Goal: Task Accomplishment & Management: Manage account settings

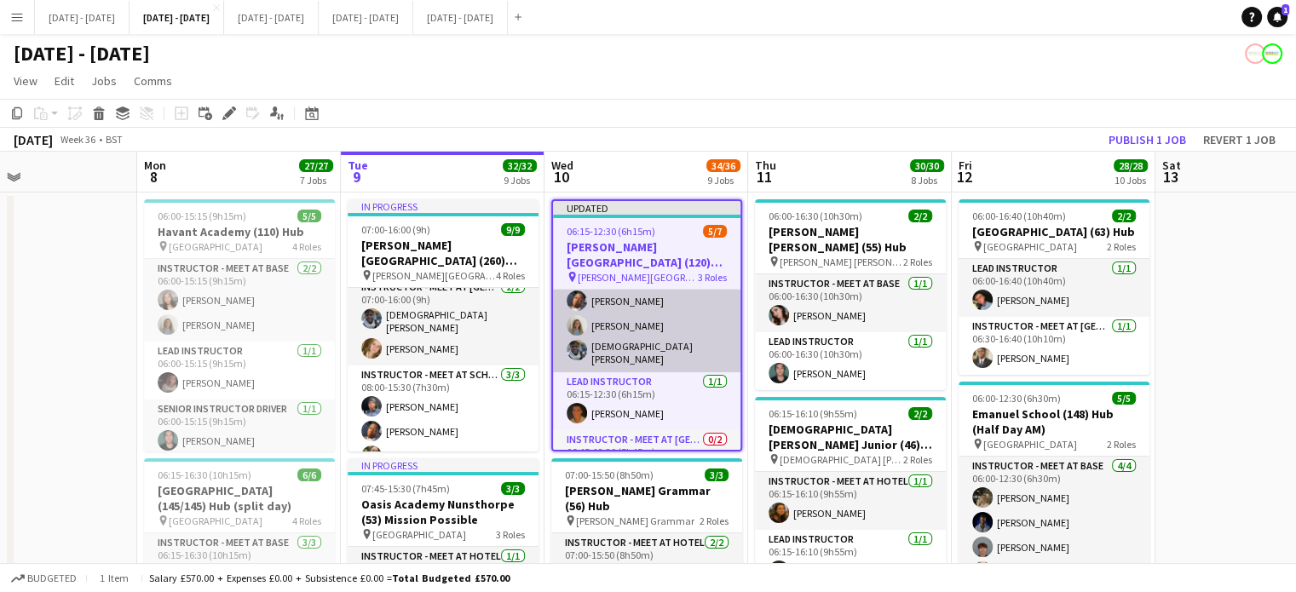
scroll to position [26, 0]
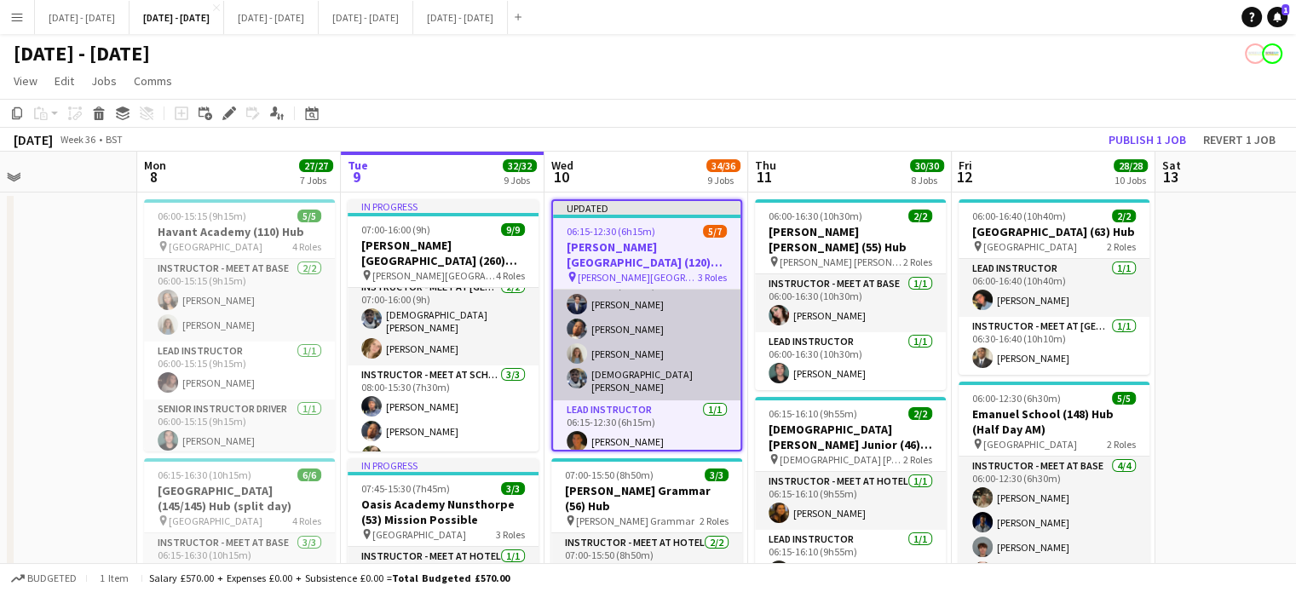
click at [684, 313] on app-card-role "Instructor - Meet at Base [DATE] 06:15-12:30 (6h15m) [PERSON_NAME] Oguntunde [P…" at bounding box center [646, 331] width 187 height 137
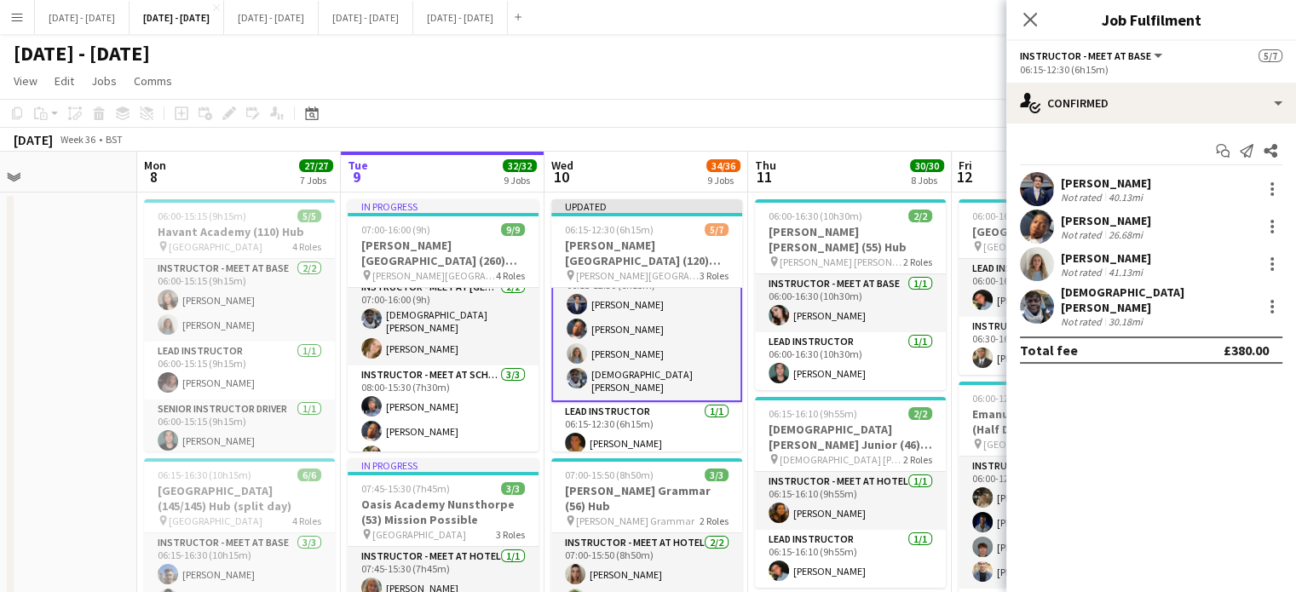
scroll to position [27, 0]
click at [1271, 223] on div at bounding box center [1272, 226] width 20 height 20
click at [1232, 300] on span "Switch crew" at bounding box center [1216, 298] width 106 height 15
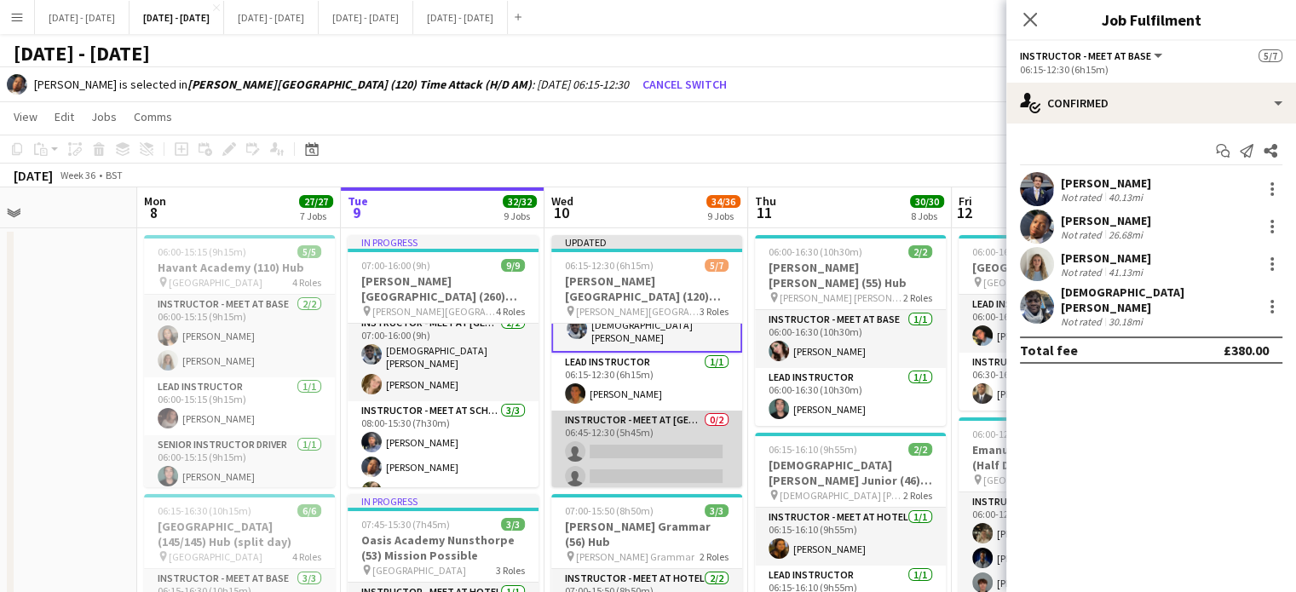
click at [625, 449] on app-card-role "Instructor - Meet at Pick Up Point 0/2 06:45-12:30 (5h45m) single-neutral-actio…" at bounding box center [646, 452] width 191 height 83
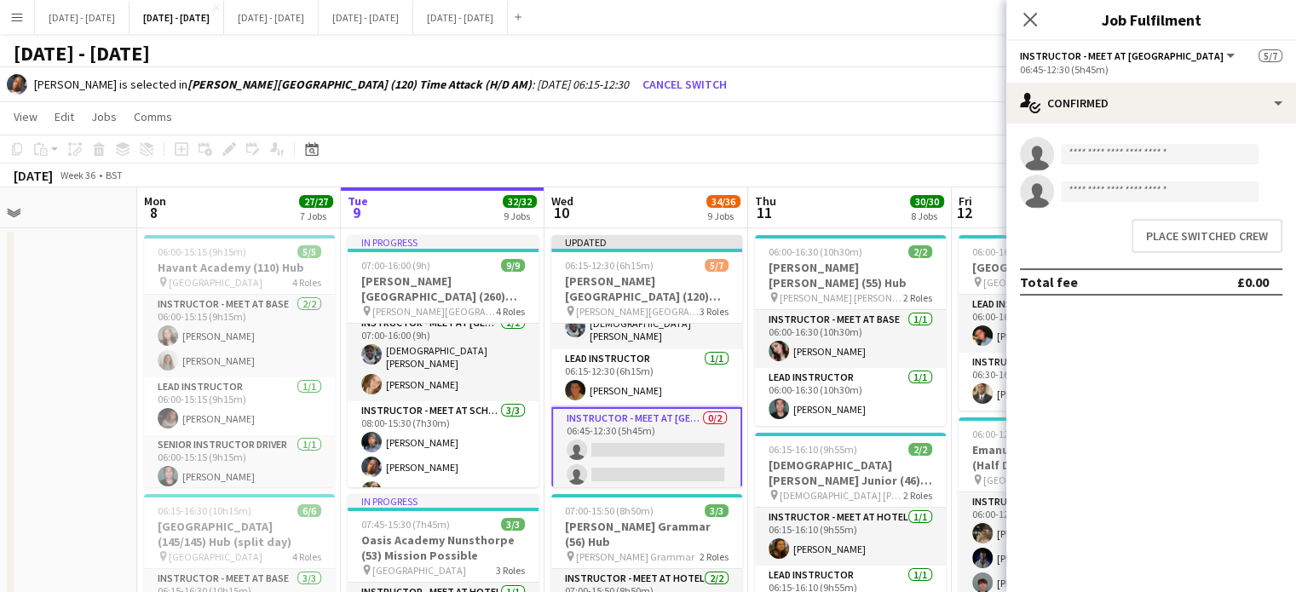
scroll to position [110, 0]
click at [1187, 239] on button "Place switched crew" at bounding box center [1207, 236] width 151 height 34
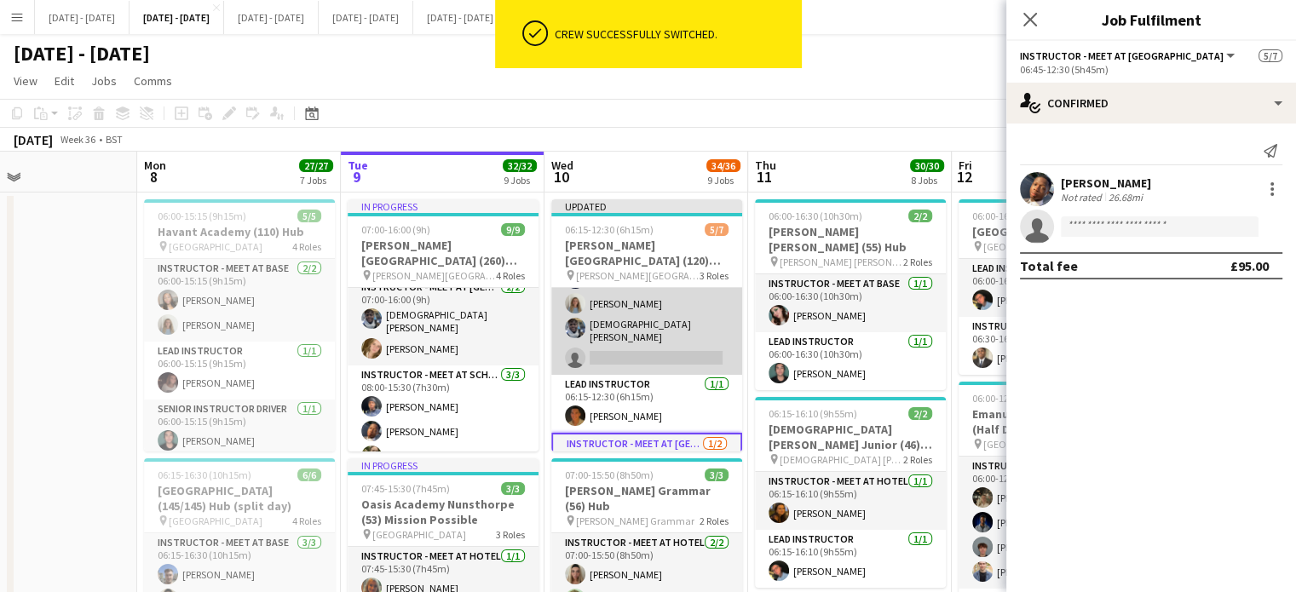
scroll to position [0, 0]
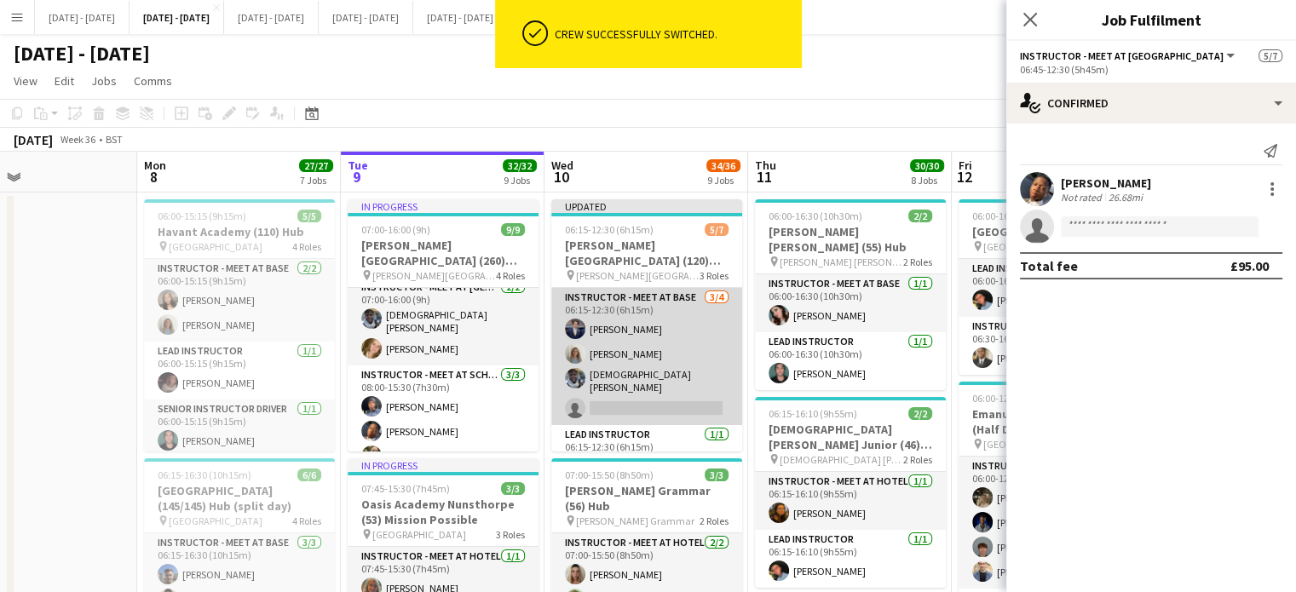
click at [637, 384] on app-card-role "Instructor - Meet at Base [DATE] 06:15-12:30 (6h15m) [PERSON_NAME] [PERSON_NAME…" at bounding box center [646, 356] width 191 height 137
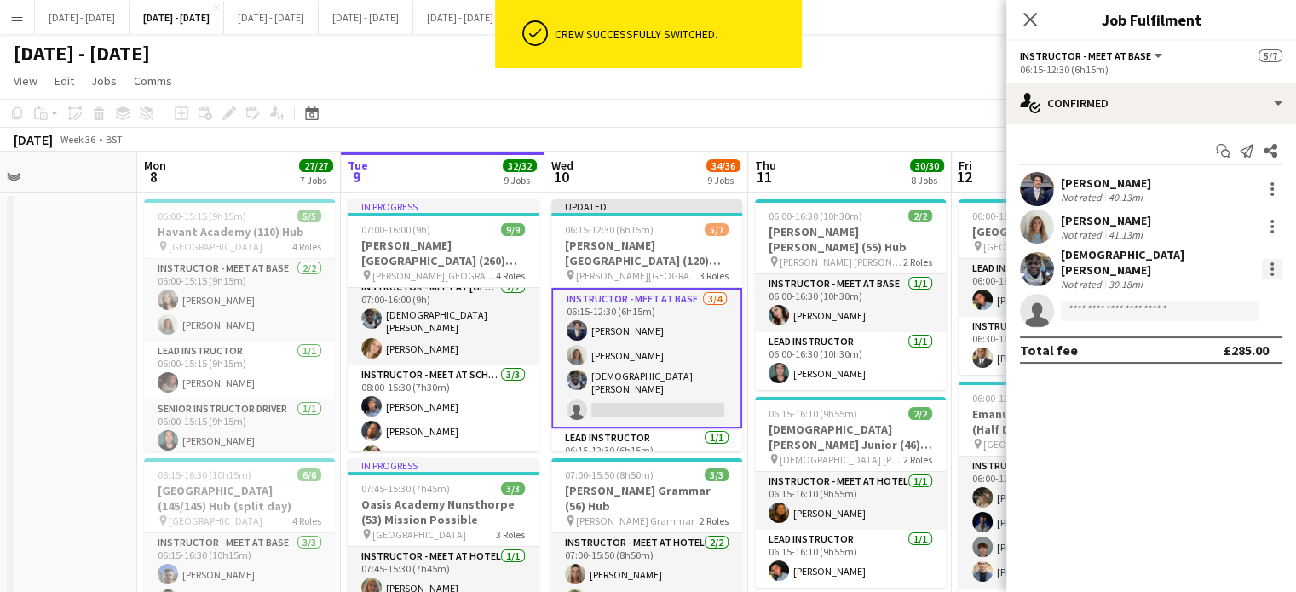
click at [1277, 259] on div at bounding box center [1272, 269] width 20 height 20
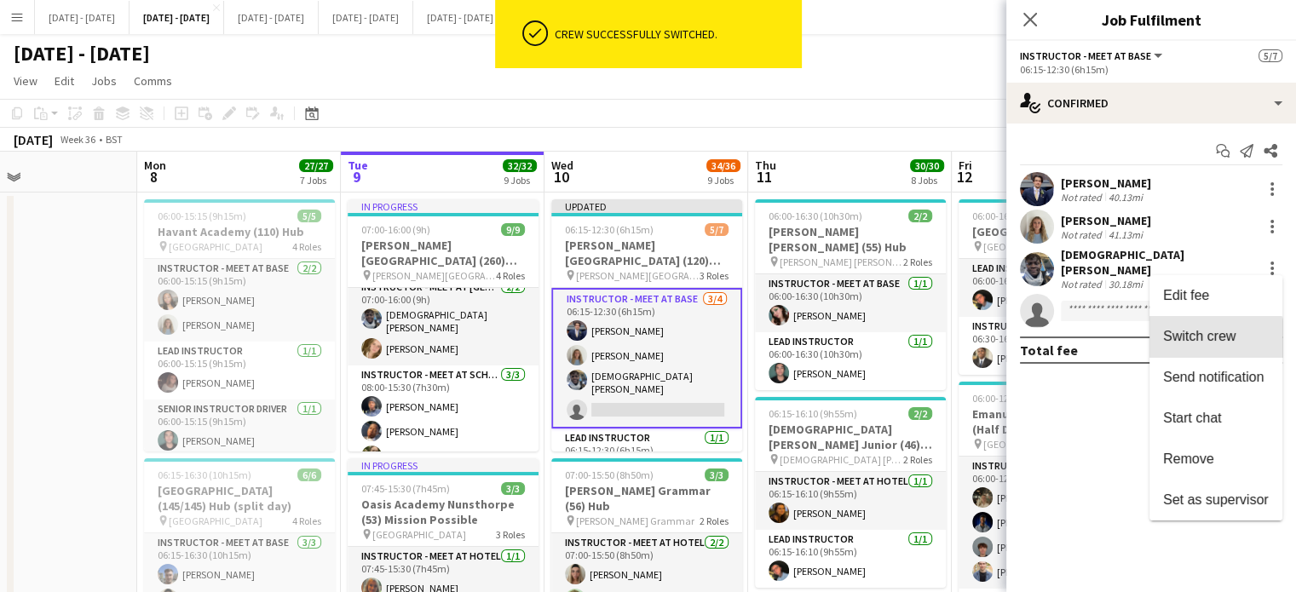
drag, startPoint x: 1203, startPoint y: 343, endPoint x: 768, endPoint y: 422, distance: 442.5
click at [1203, 344] on button "Switch crew" at bounding box center [1216, 336] width 133 height 41
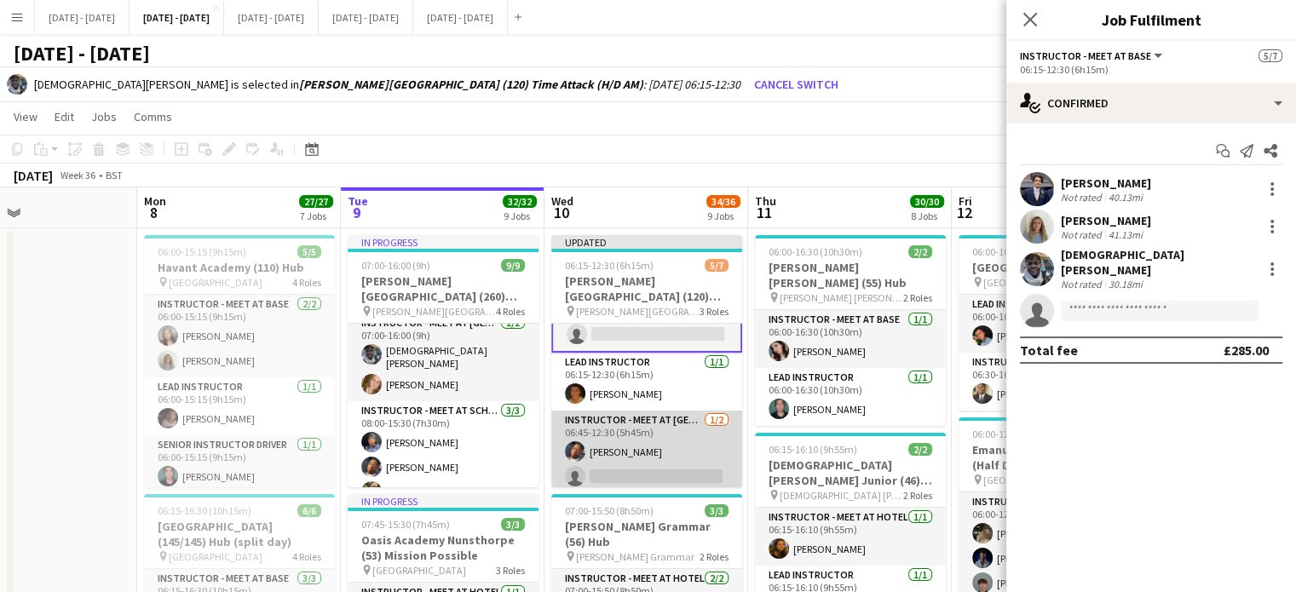
click at [631, 456] on app-card-role "Instructor - Meet at Pick Up Point [DATE] 06:45-12:30 (5h45m) [PERSON_NAME] sin…" at bounding box center [646, 452] width 191 height 83
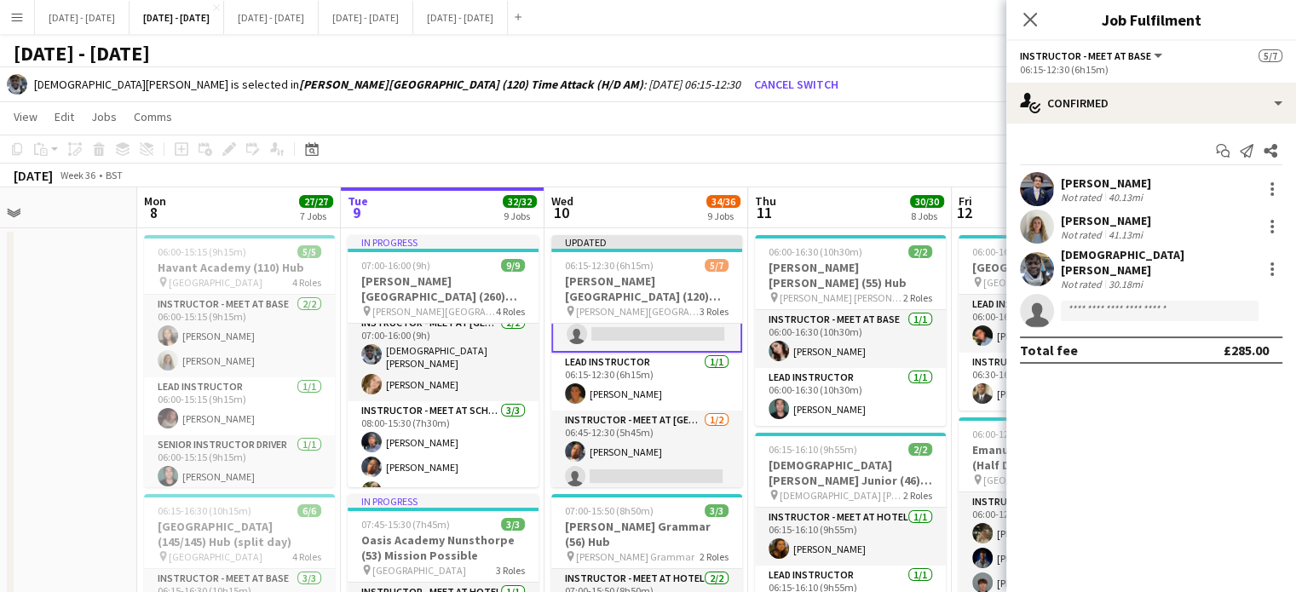
scroll to position [110, 0]
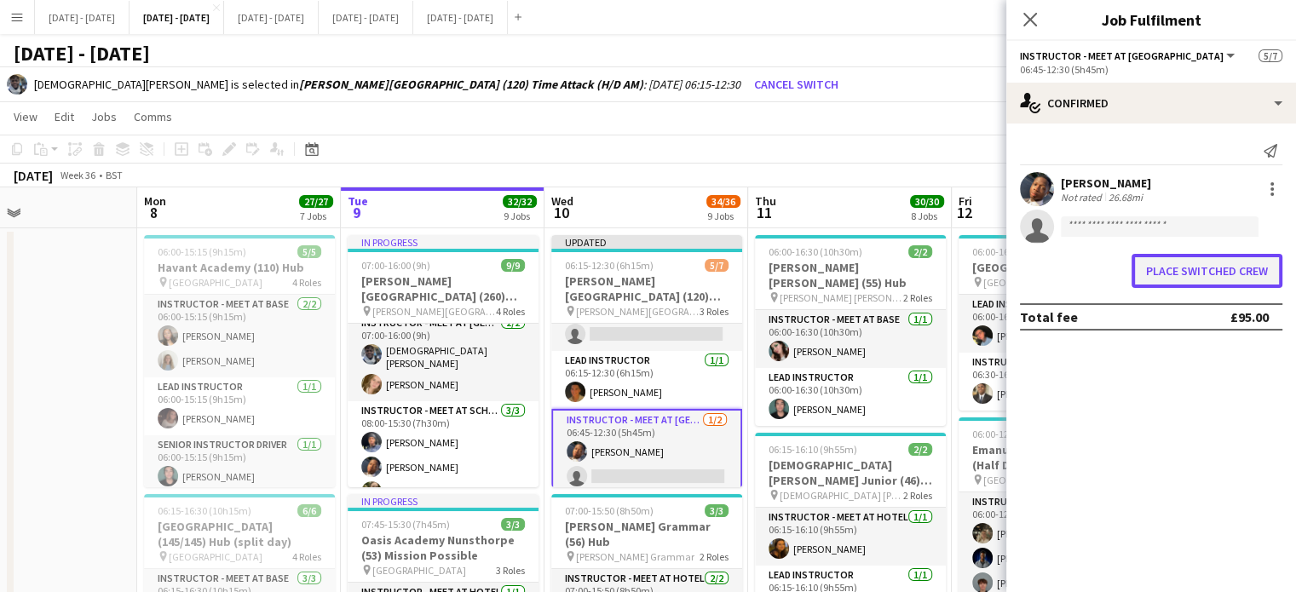
click at [1241, 268] on button "Place switched crew" at bounding box center [1207, 271] width 151 height 34
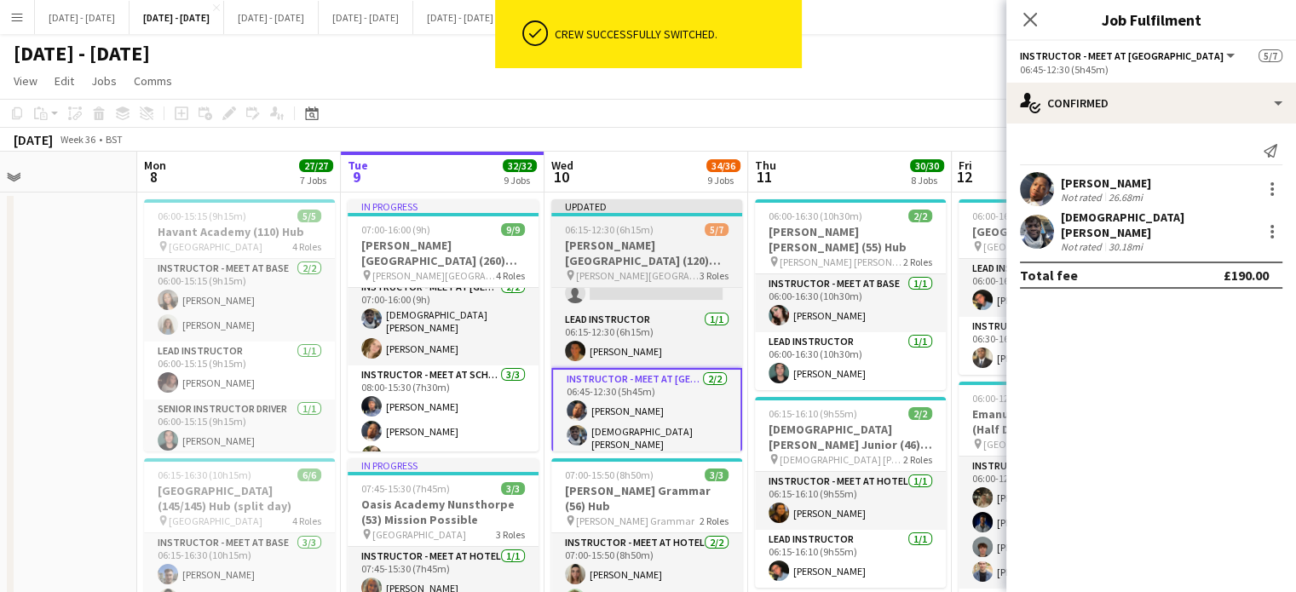
click at [631, 245] on h3 "[PERSON_NAME][GEOGRAPHIC_DATA] (120) Time Attack (H/D AM)" at bounding box center [646, 253] width 191 height 31
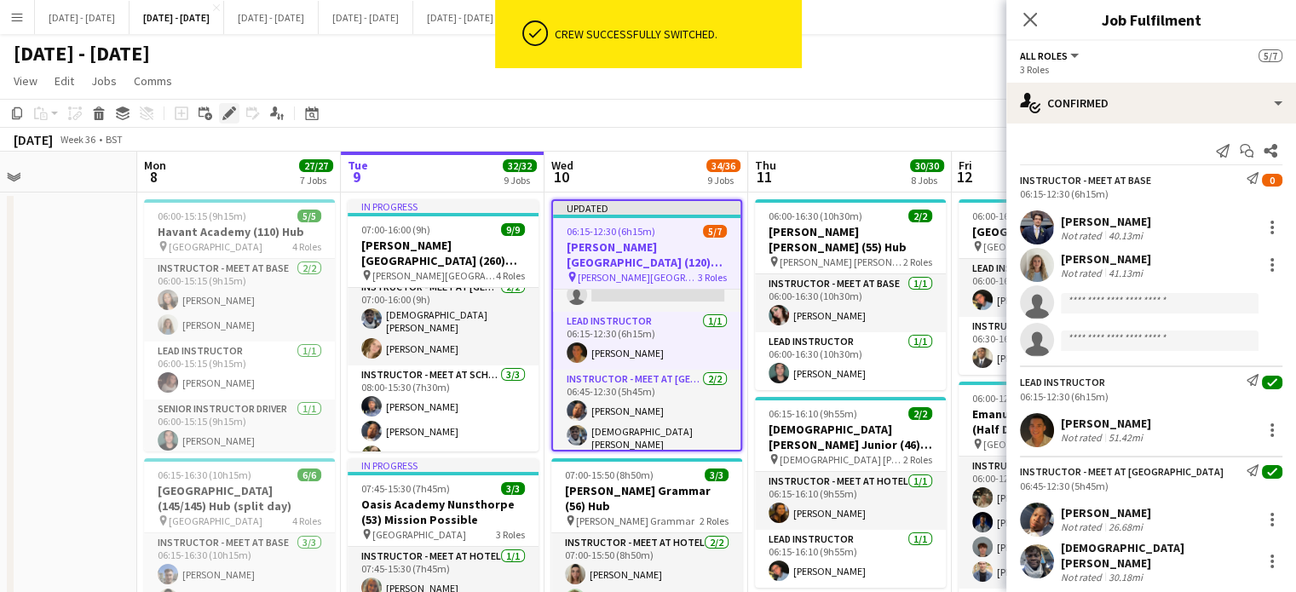
click at [227, 109] on icon "Edit" at bounding box center [229, 114] width 14 height 14
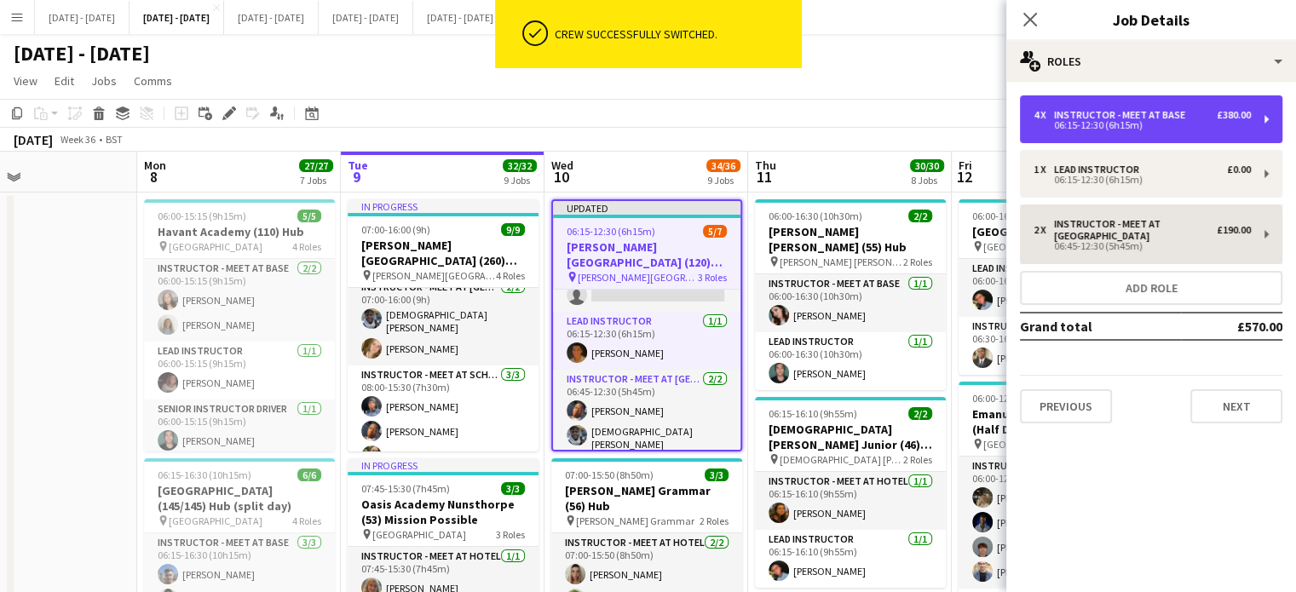
drag, startPoint x: 1113, startPoint y: 115, endPoint x: 1103, endPoint y: 241, distance: 126.5
click at [1114, 115] on div "Instructor - Meet at Base" at bounding box center [1123, 115] width 138 height 12
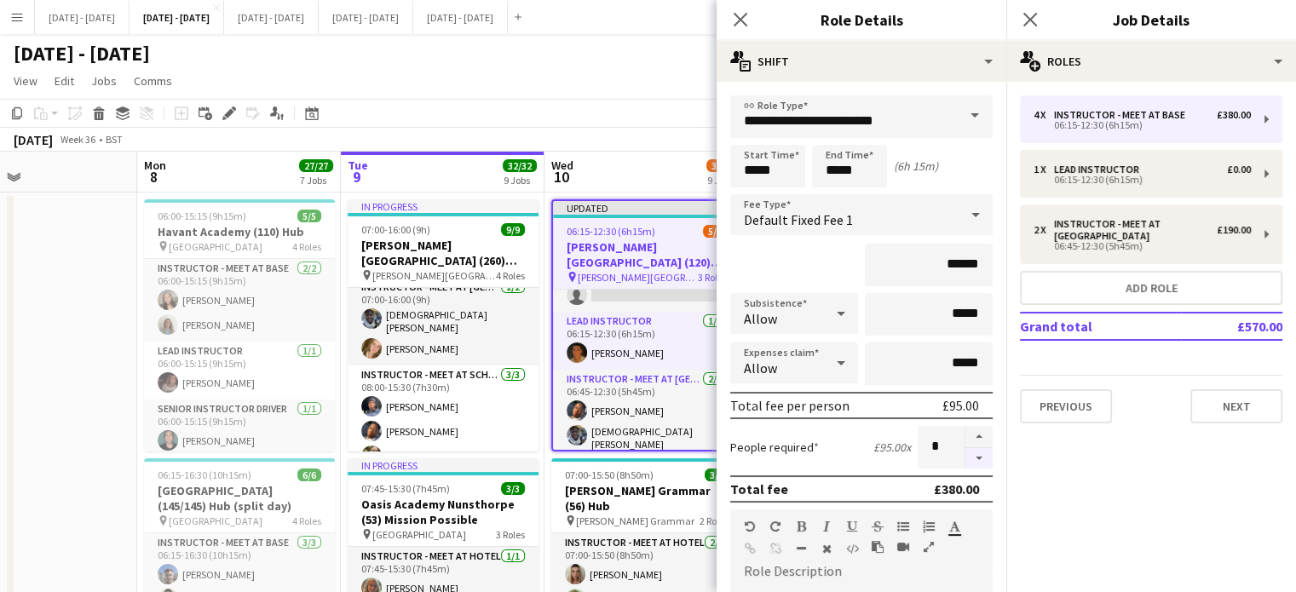
click at [970, 458] on button "button" at bounding box center [979, 458] width 27 height 21
click at [968, 458] on button "button" at bounding box center [979, 458] width 27 height 21
type input "*"
click at [739, 24] on icon "Close pop-in" at bounding box center [740, 19] width 16 height 16
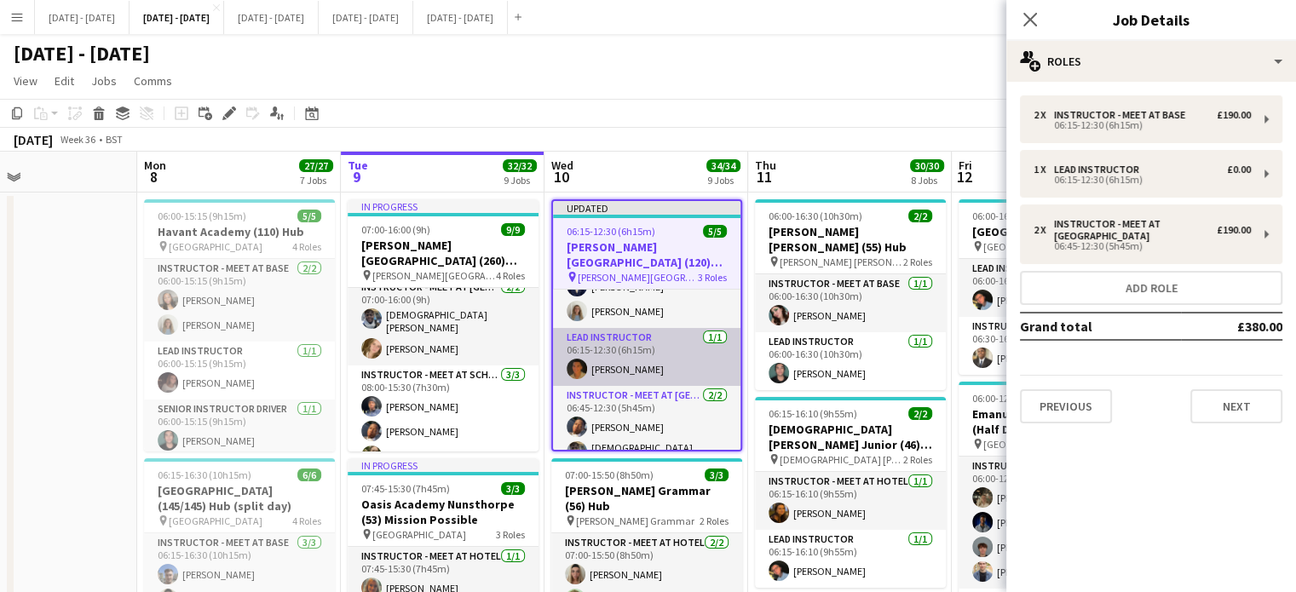
scroll to position [61, 0]
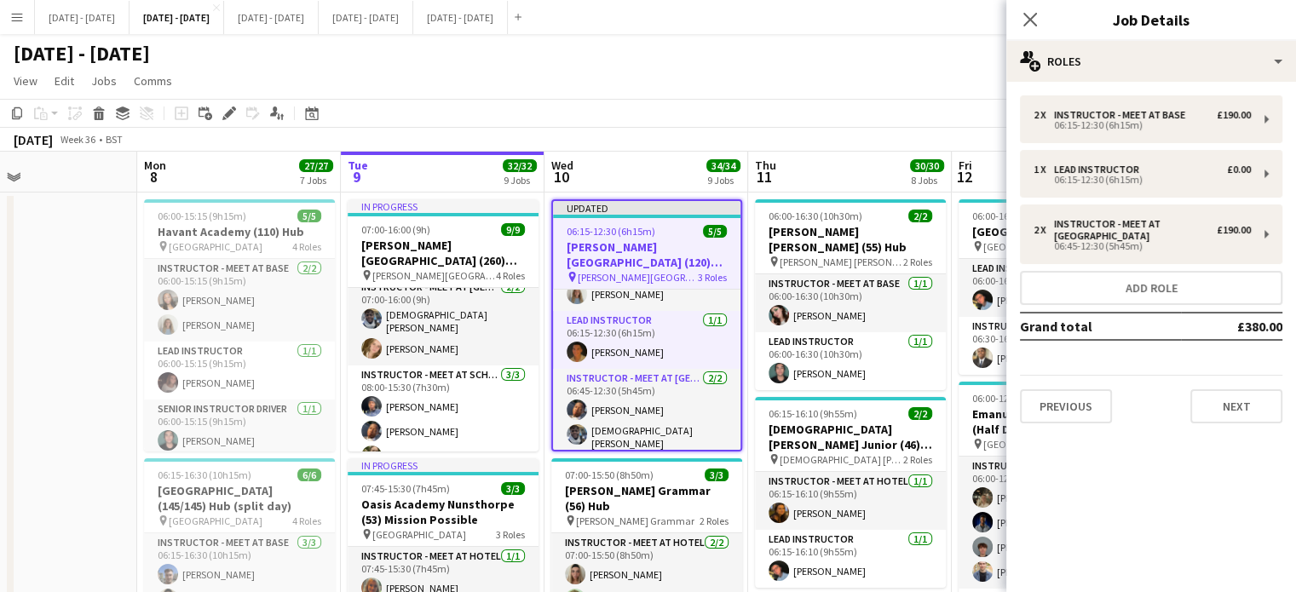
click at [649, 234] on span "06:15-12:30 (6h15m)" at bounding box center [611, 231] width 89 height 13
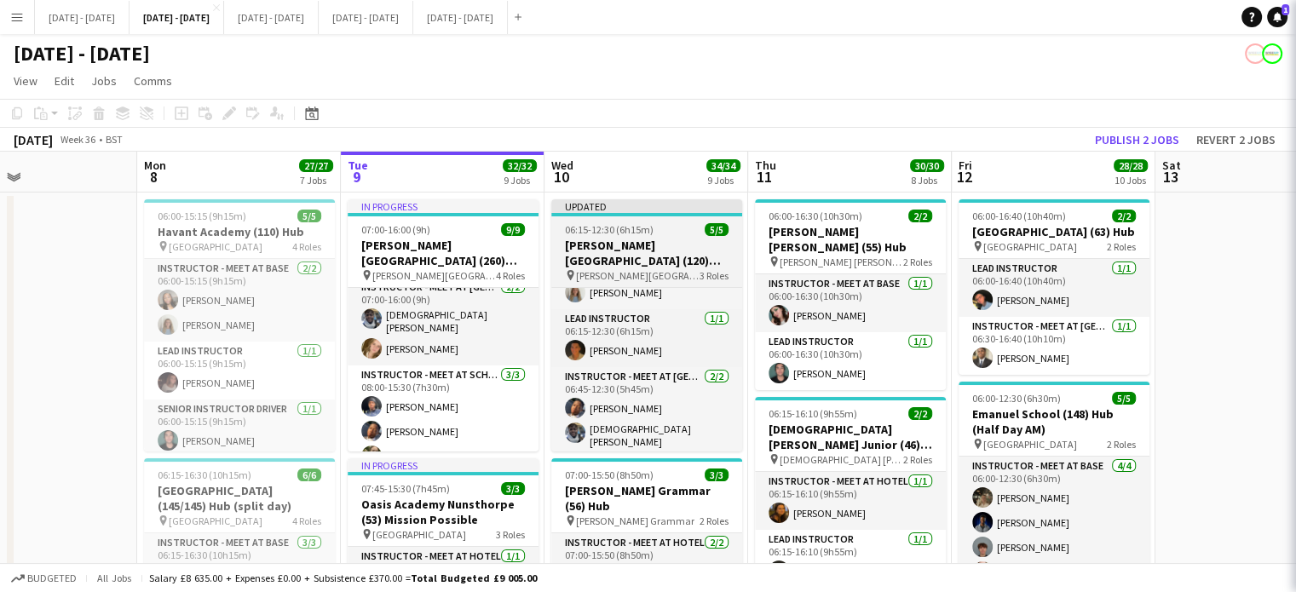
scroll to position [60, 0]
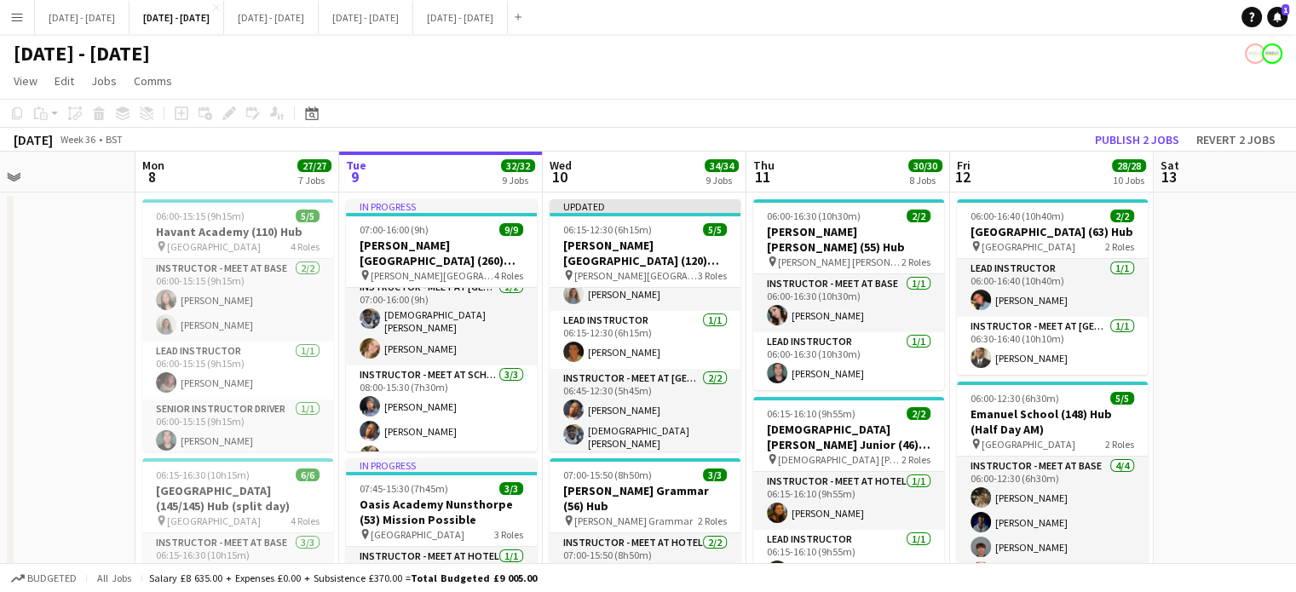
drag, startPoint x: 633, startPoint y: 242, endPoint x: 165, endPoint y: 118, distance: 483.9
click at [631, 242] on h3 "[PERSON_NAME][GEOGRAPHIC_DATA] (120) Time Attack (H/D AM)" at bounding box center [645, 253] width 191 height 31
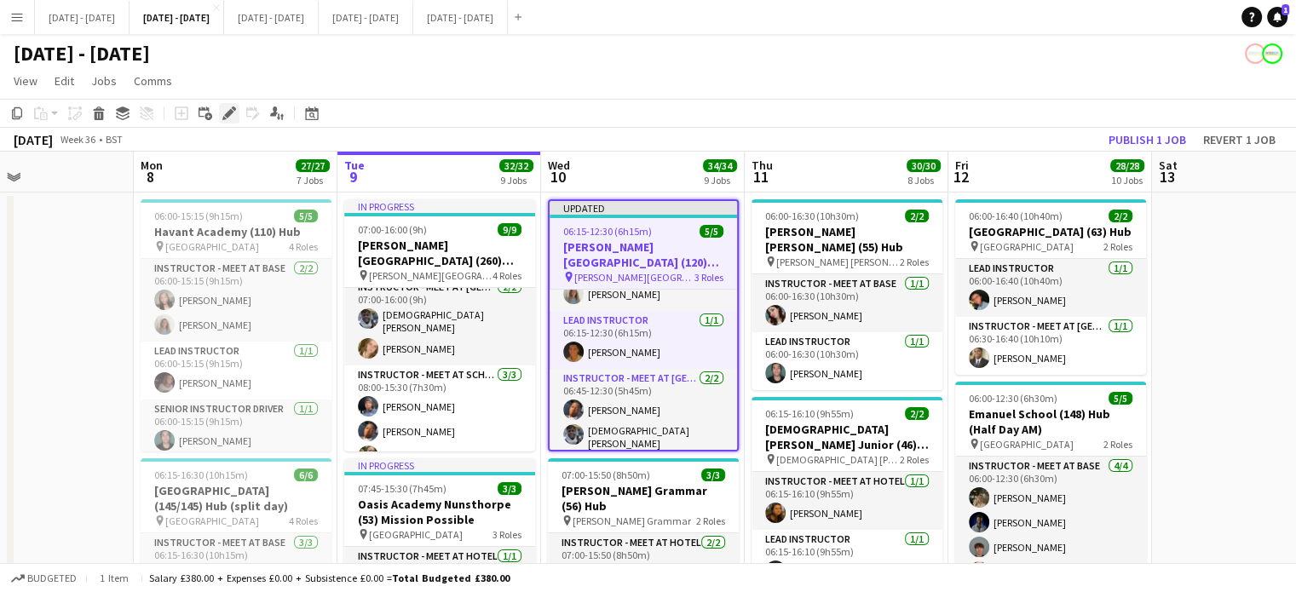
click at [221, 118] on div "Edit" at bounding box center [229, 113] width 20 height 20
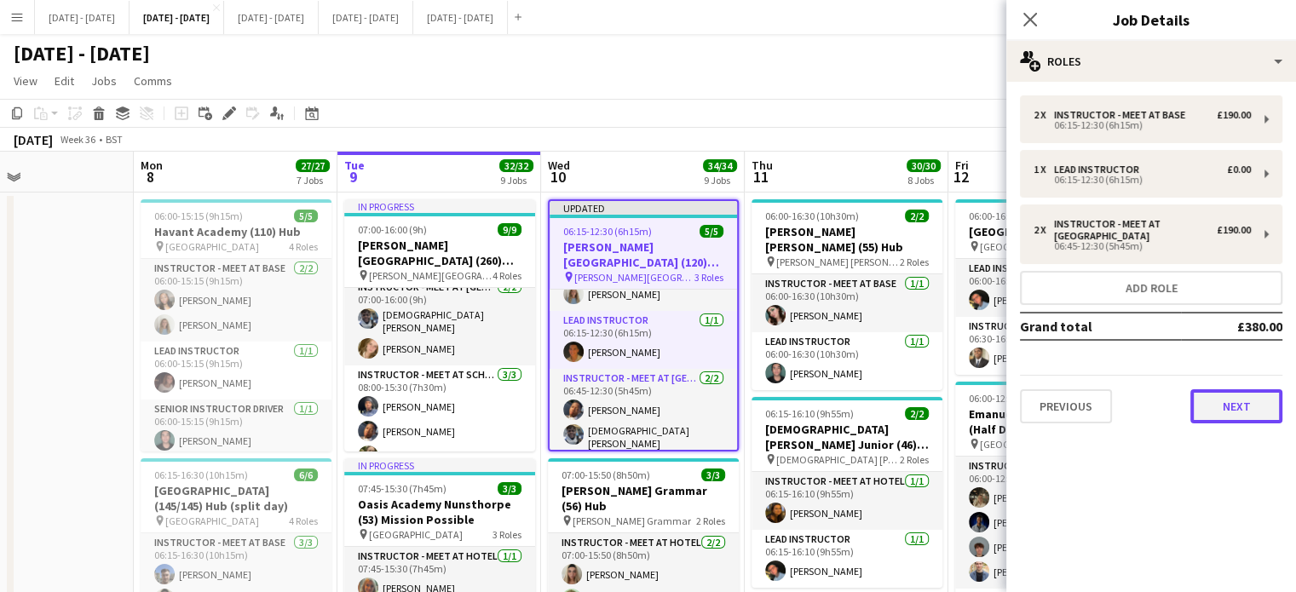
click at [1246, 395] on button "Next" at bounding box center [1237, 406] width 92 height 34
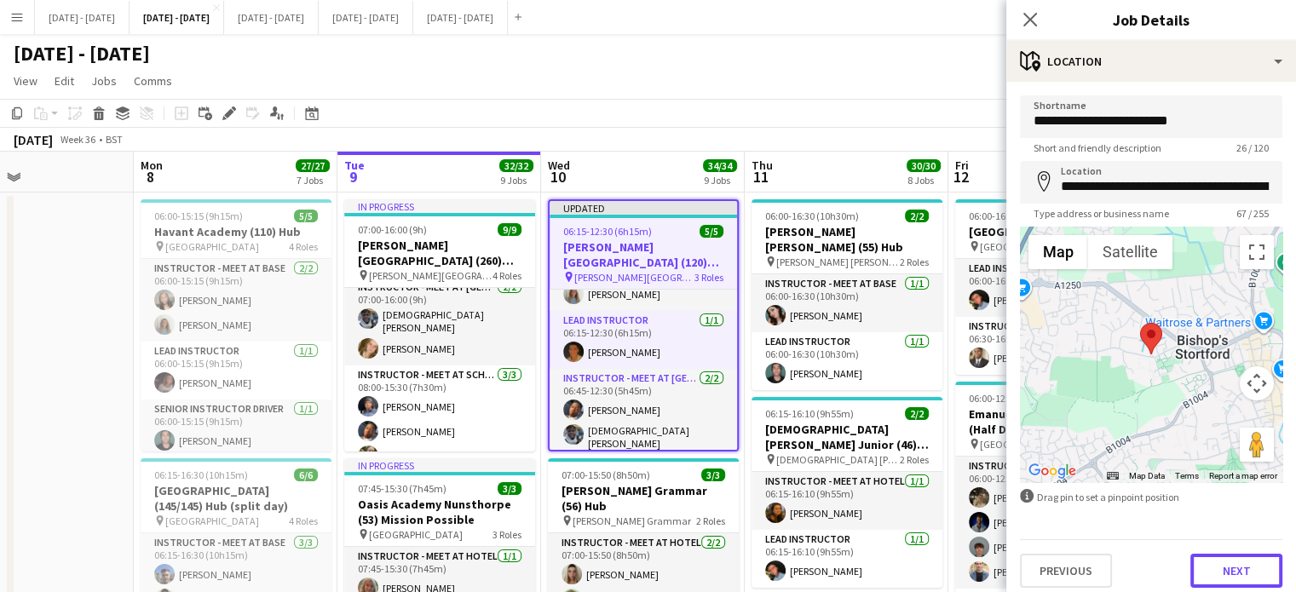
click at [1231, 566] on button "Next" at bounding box center [1237, 571] width 92 height 34
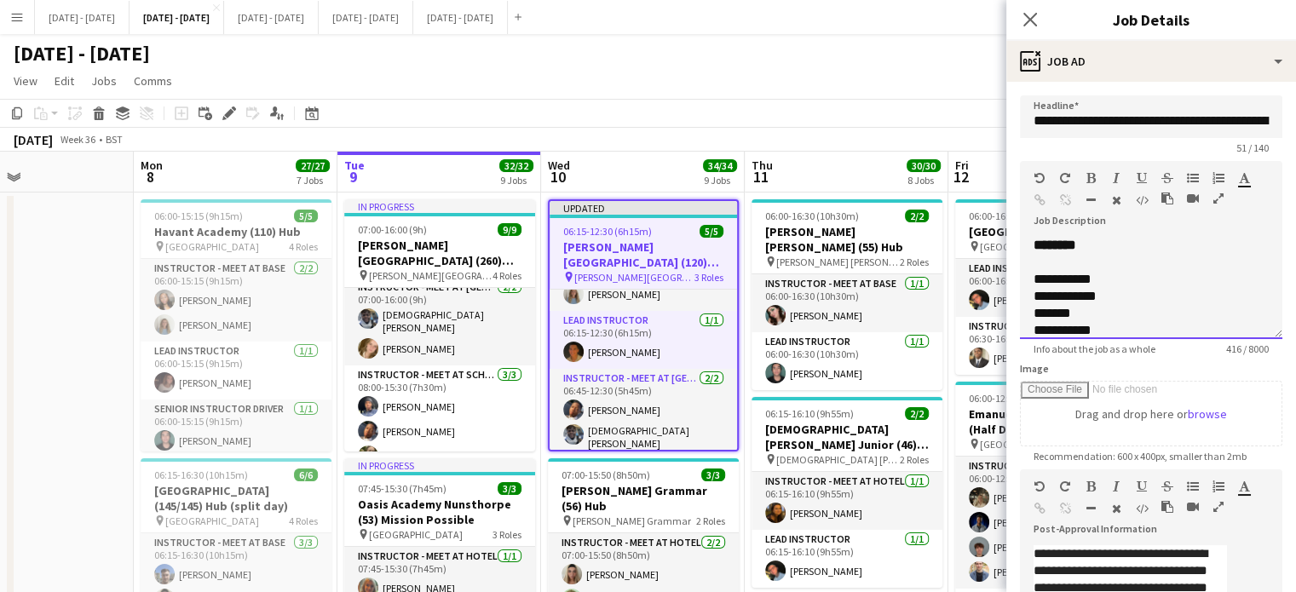
click at [1135, 241] on div "**********" at bounding box center [1151, 288] width 262 height 102
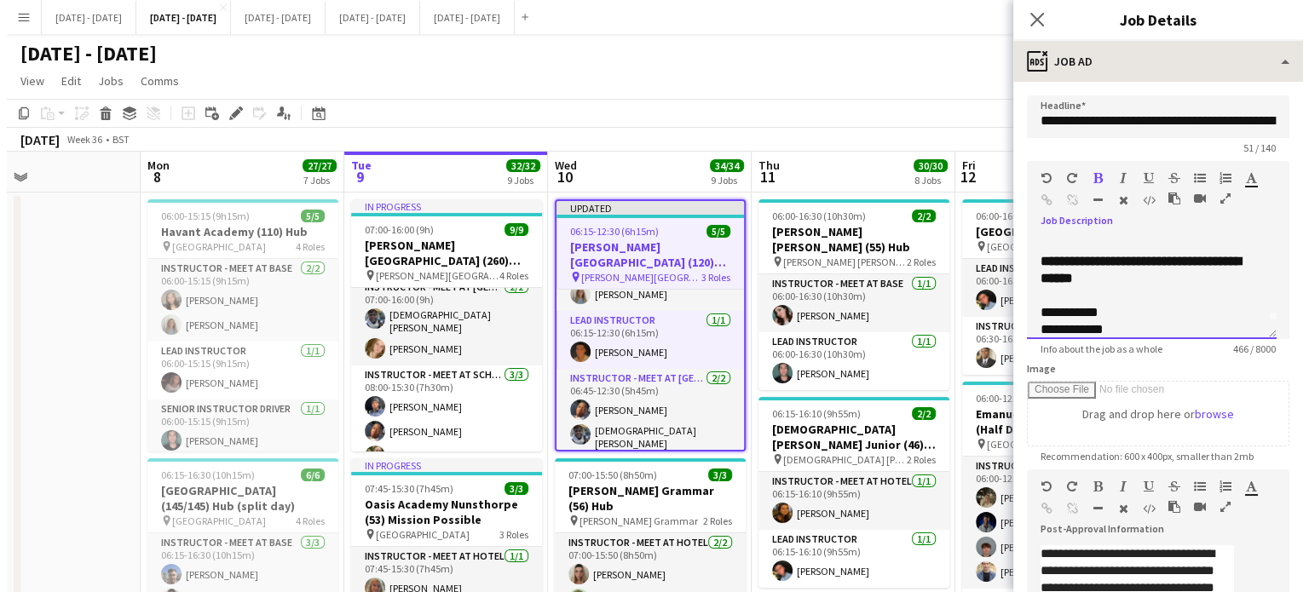
scroll to position [0, 0]
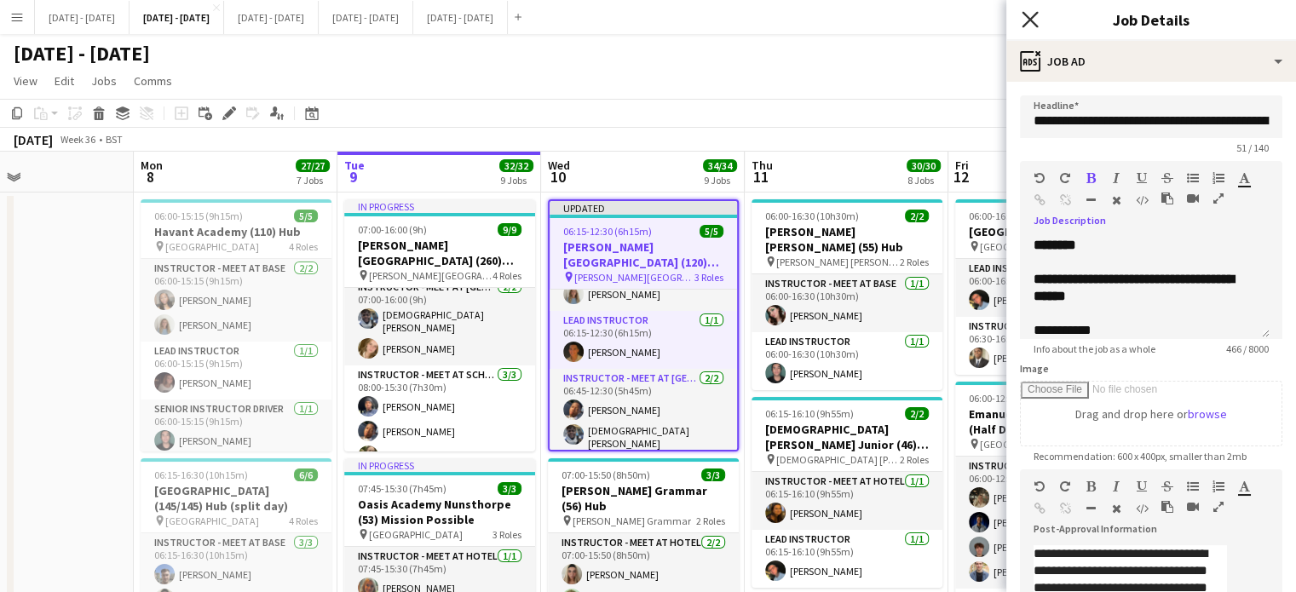
click at [1035, 19] on icon "Close pop-in" at bounding box center [1030, 19] width 16 height 16
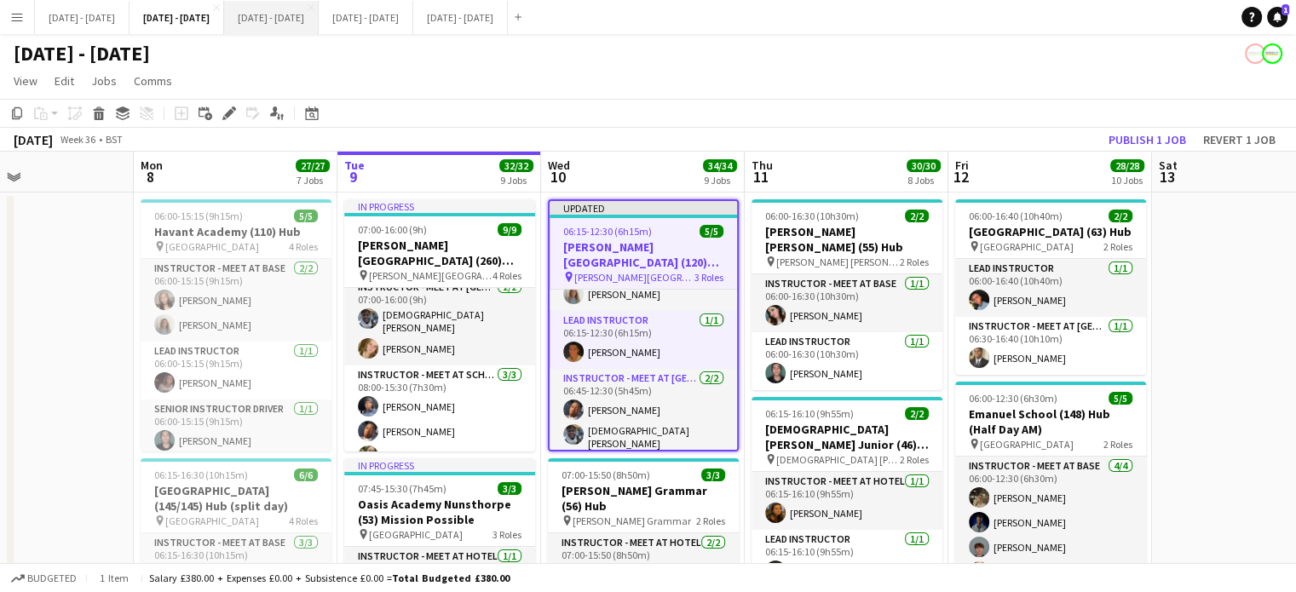
click at [314, 15] on button "[DATE] - [DATE] Close" at bounding box center [271, 17] width 95 height 33
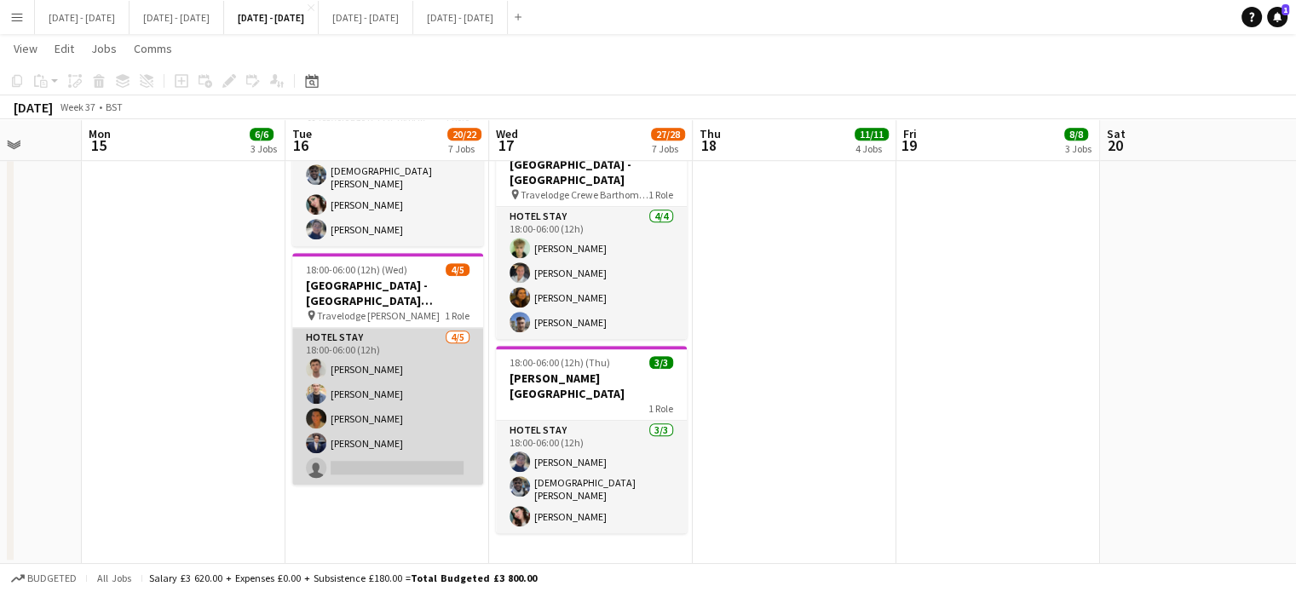
scroll to position [0, 732]
click at [350, 428] on app-card-role "Hotel Stay [DATE] 18:00-06:00 (12h) [PERSON_NAME] [PERSON_NAME] [PERSON_NAME] […" at bounding box center [388, 406] width 191 height 157
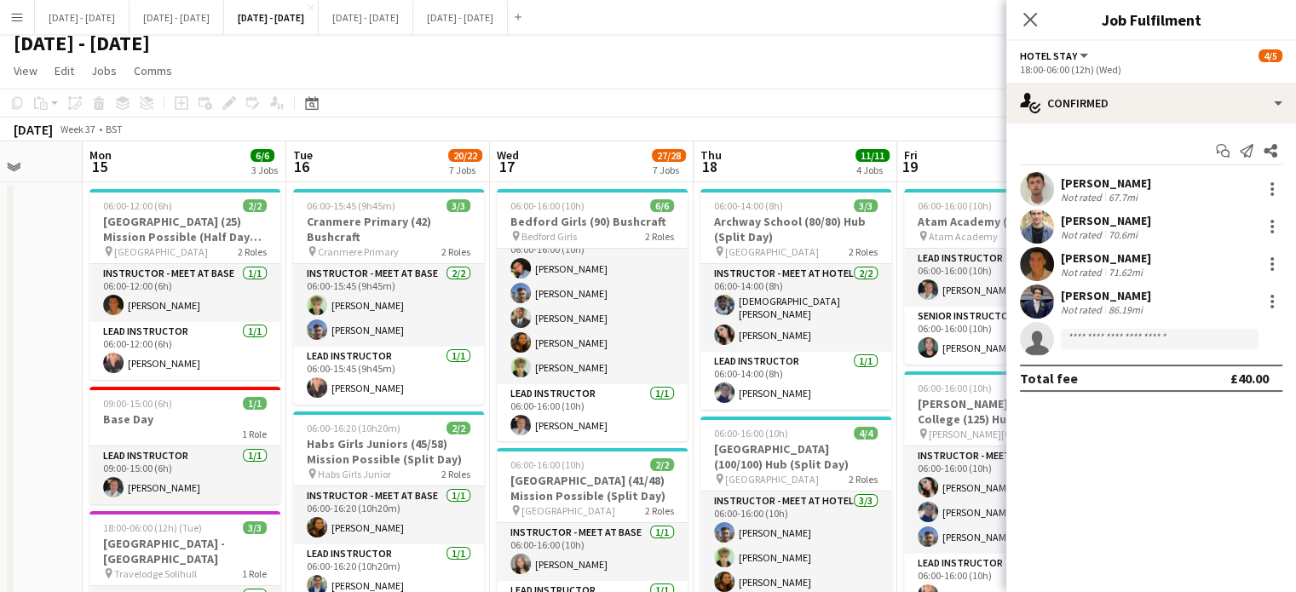
scroll to position [0, 0]
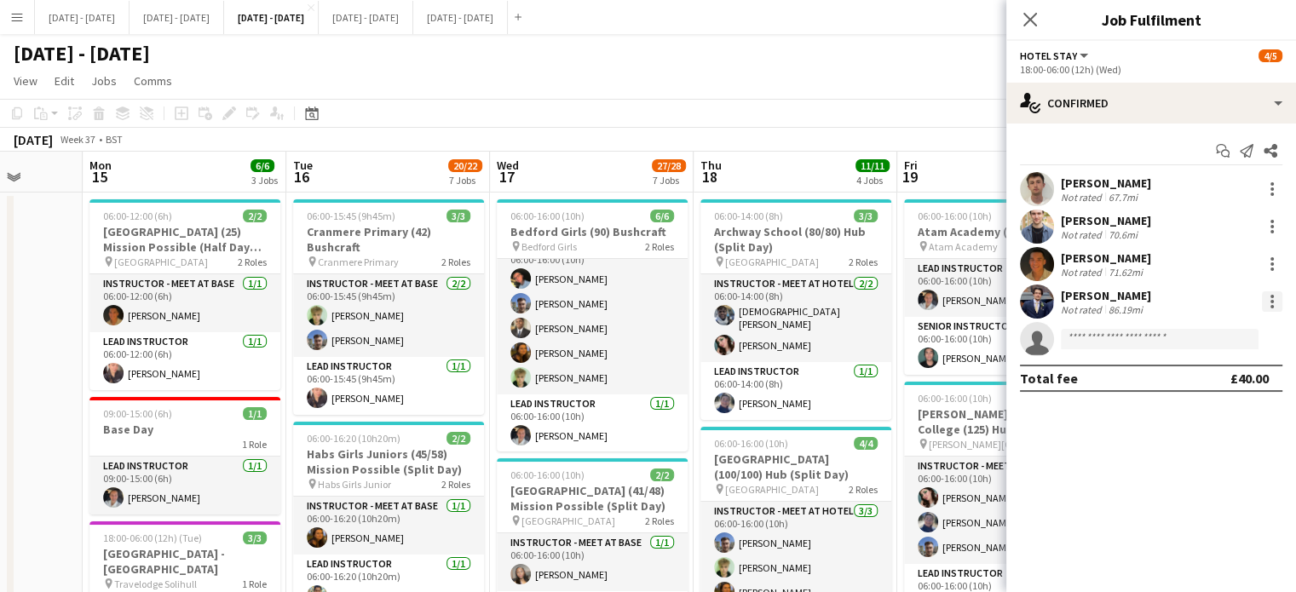
click at [1271, 305] on div at bounding box center [1272, 306] width 3 height 3
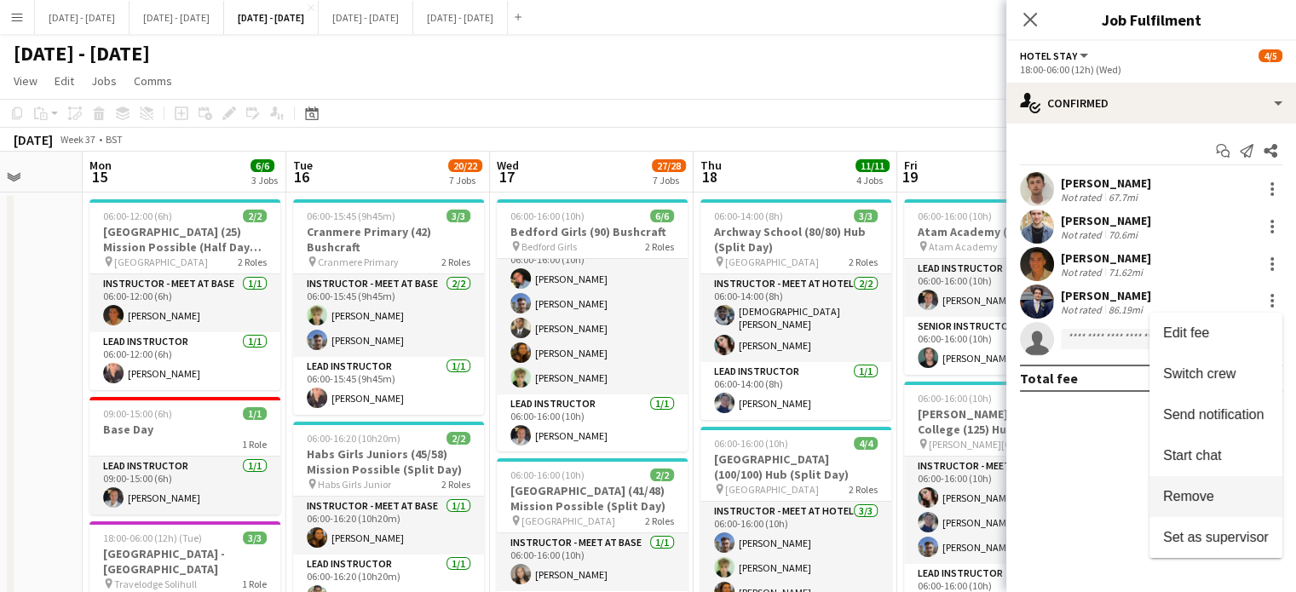
click at [1236, 481] on button "Remove" at bounding box center [1216, 496] width 133 height 41
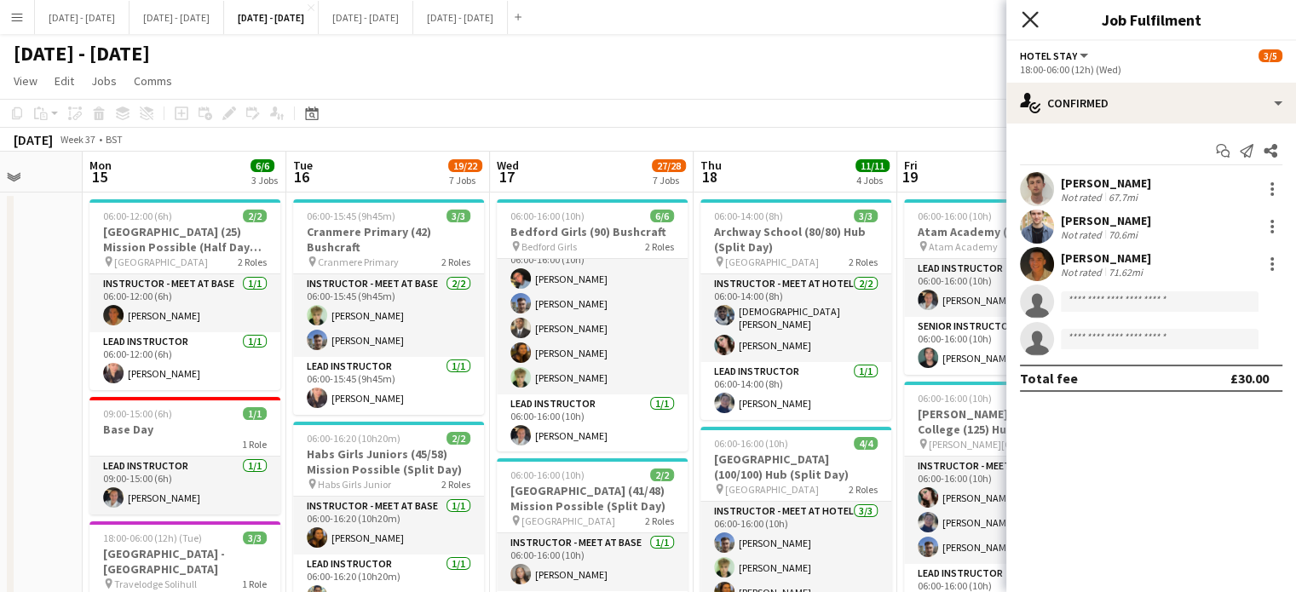
click at [1027, 20] on icon "Close pop-in" at bounding box center [1030, 19] width 16 height 16
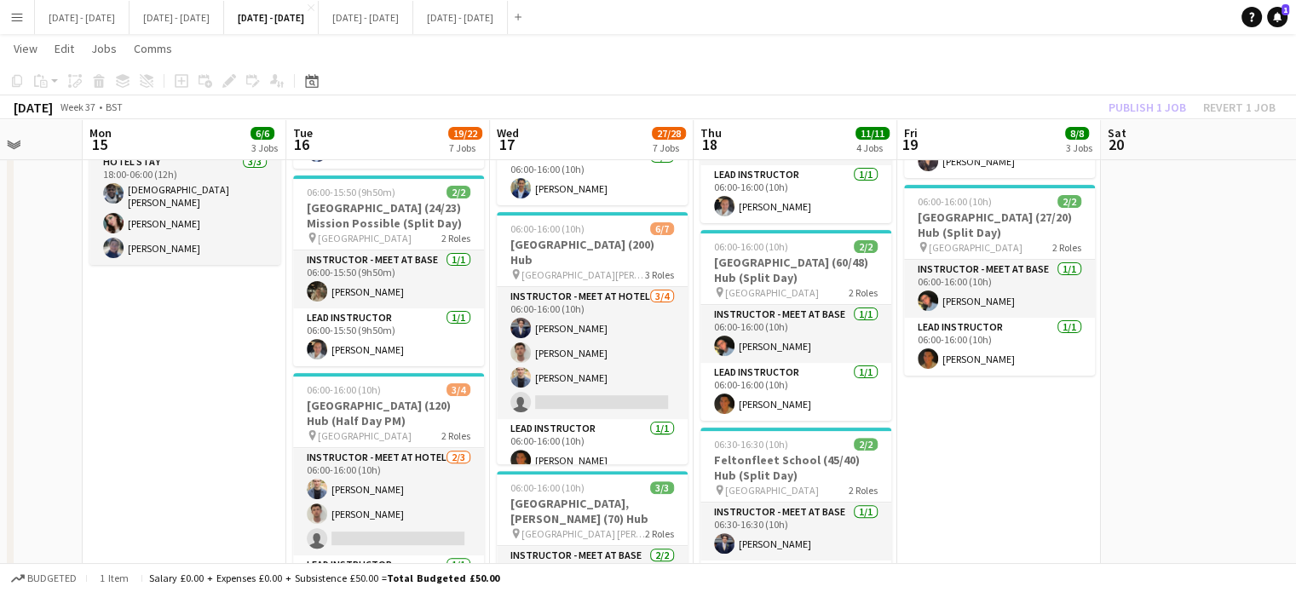
scroll to position [464, 0]
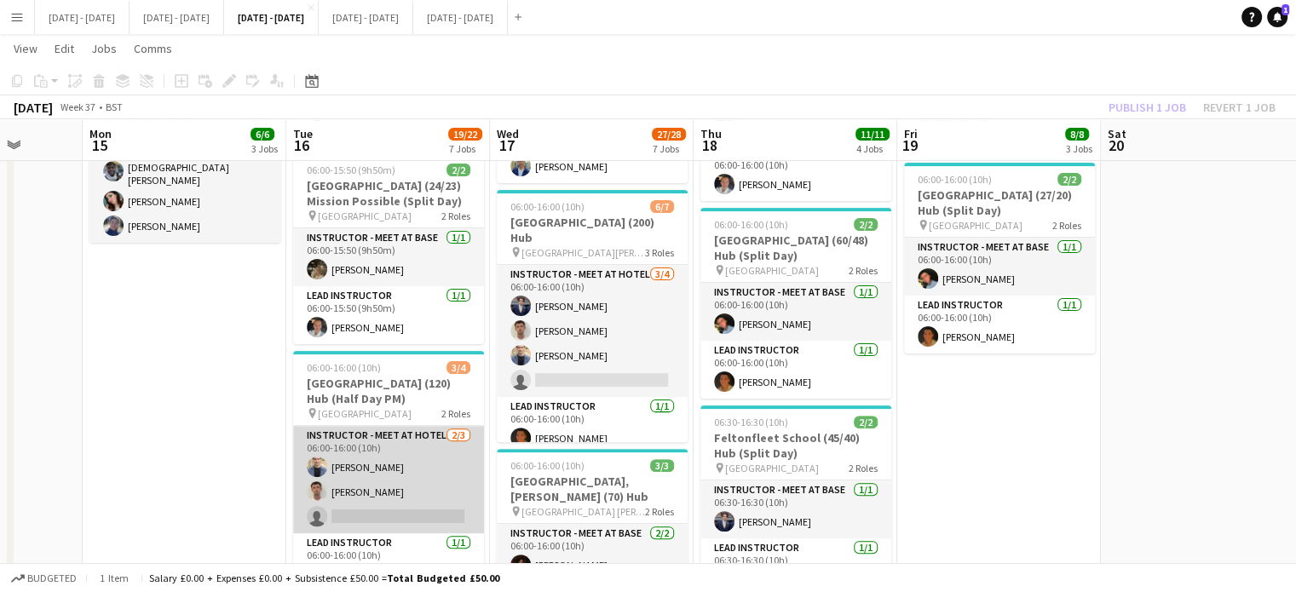
click at [361, 521] on app-card-role "Instructor - Meet at Hotel [DATE] 06:00-16:00 (10h) [PERSON_NAME] [PERSON_NAME]…" at bounding box center [388, 479] width 191 height 107
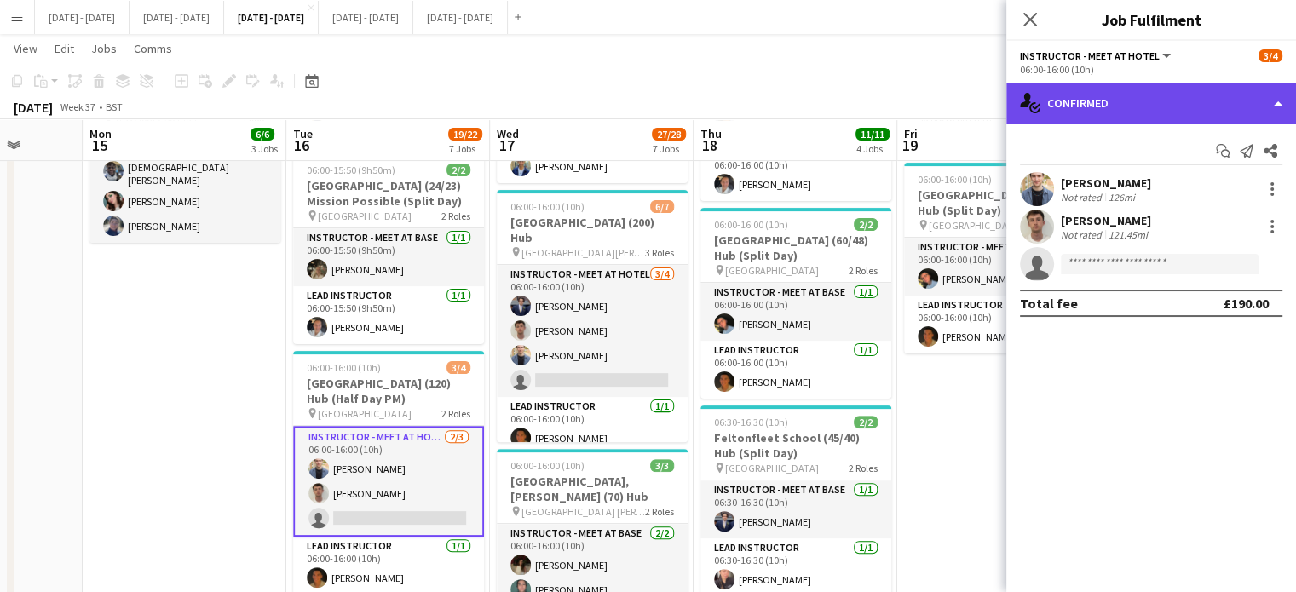
click at [1207, 103] on div "single-neutral-actions-check-2 Confirmed" at bounding box center [1151, 103] width 290 height 41
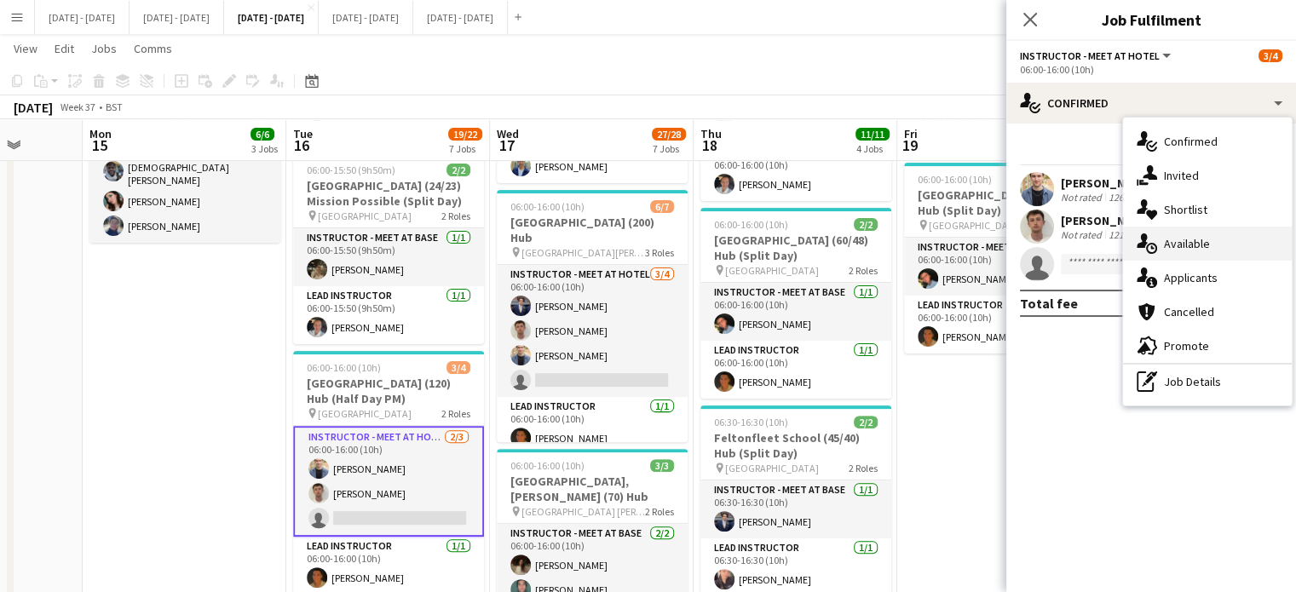
click at [1232, 244] on div "single-neutral-actions-upload Available" at bounding box center [1207, 244] width 169 height 34
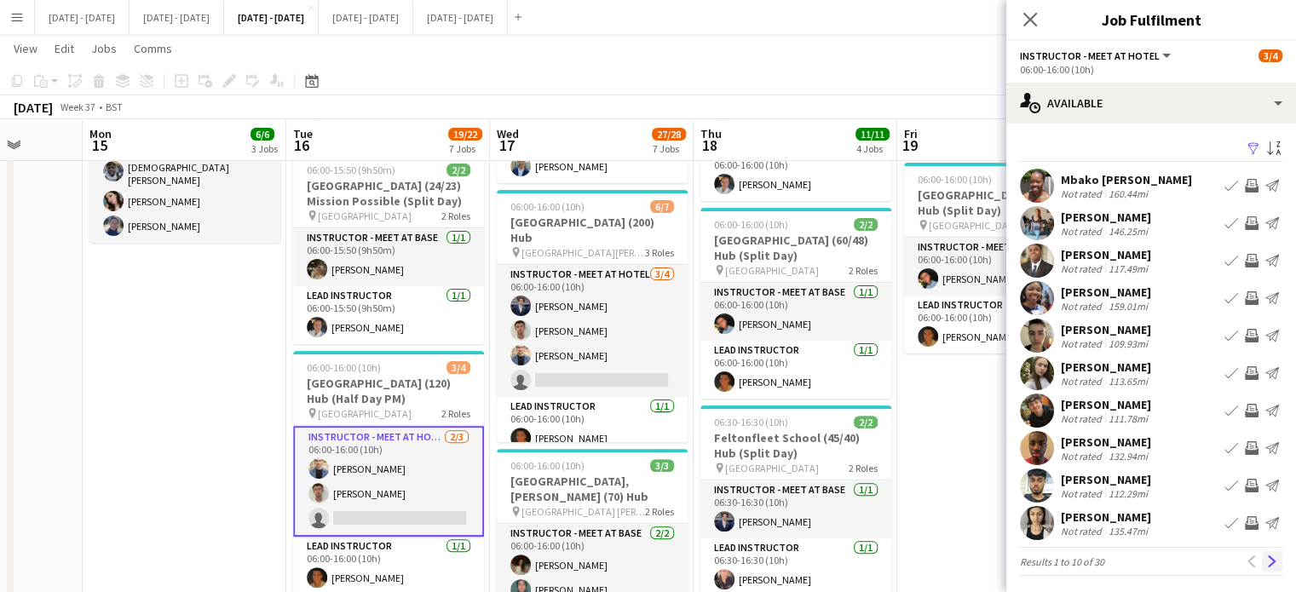
click at [1262, 569] on button "Next" at bounding box center [1272, 561] width 20 height 20
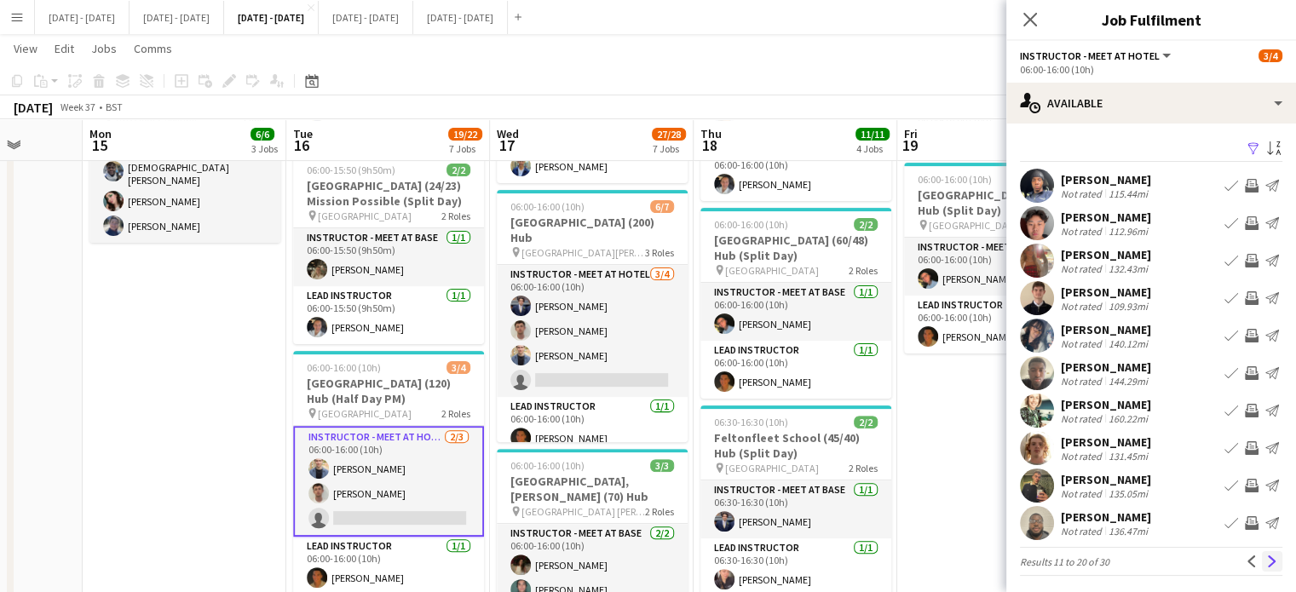
click at [1262, 568] on button "Next" at bounding box center [1272, 561] width 20 height 20
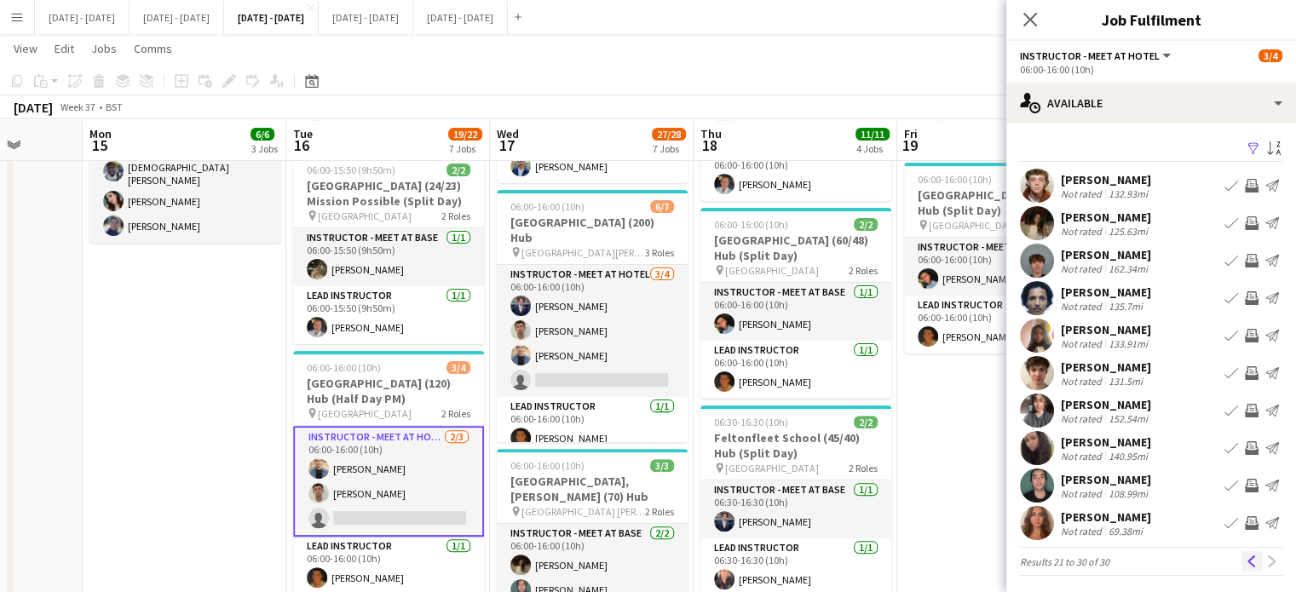
click at [1245, 562] on button "Previous" at bounding box center [1252, 561] width 20 height 20
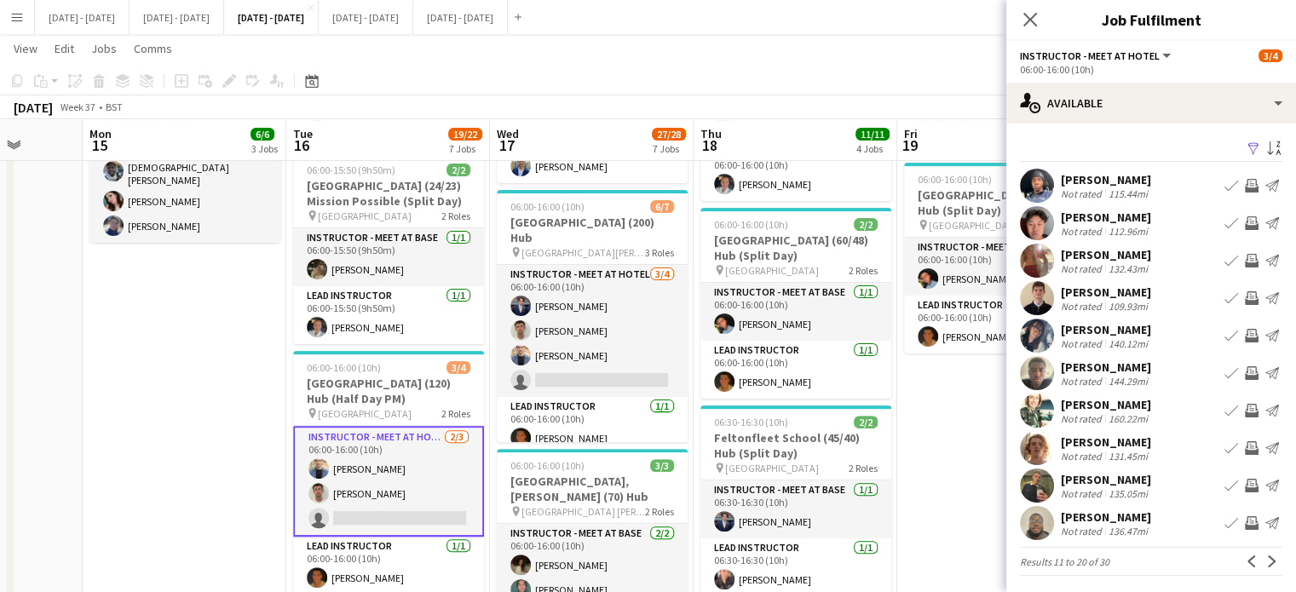
click at [1245, 562] on button "Previous" at bounding box center [1252, 561] width 20 height 20
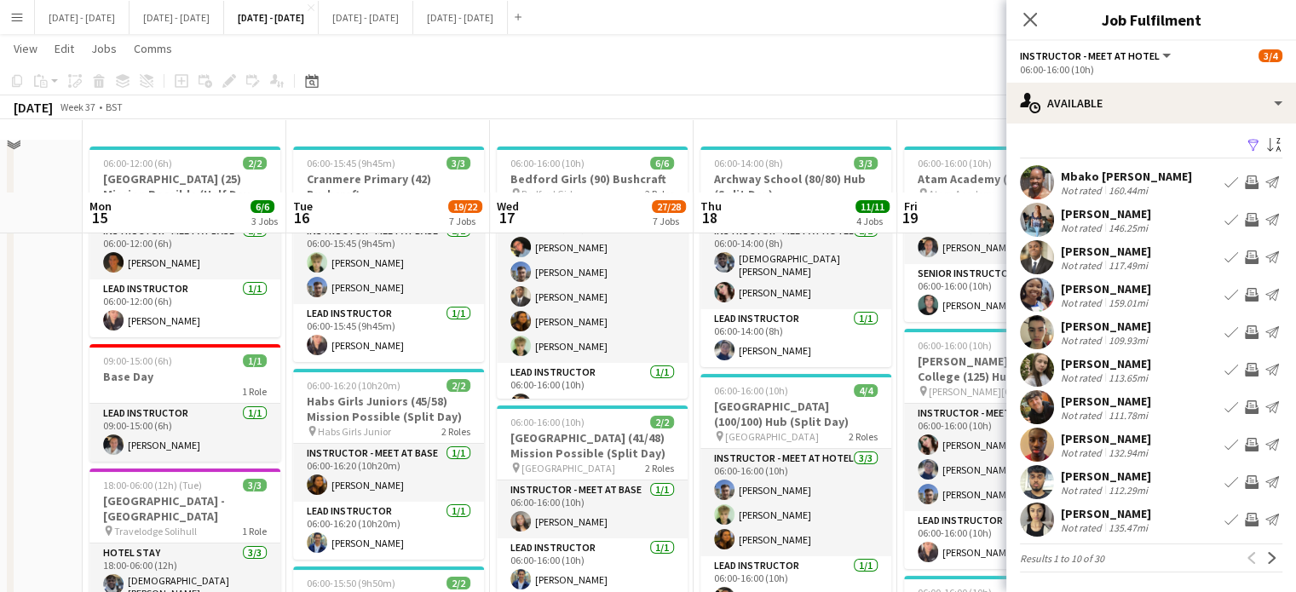
scroll to position [0, 0]
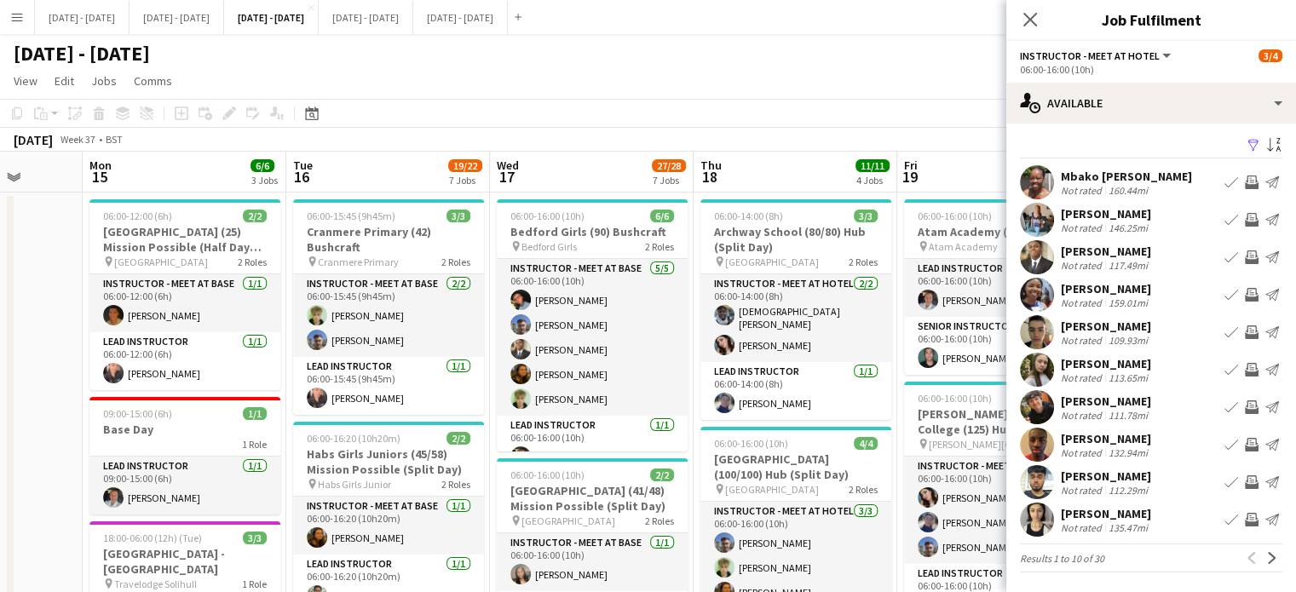
click at [1035, 15] on icon "Close pop-in" at bounding box center [1030, 20] width 14 height 14
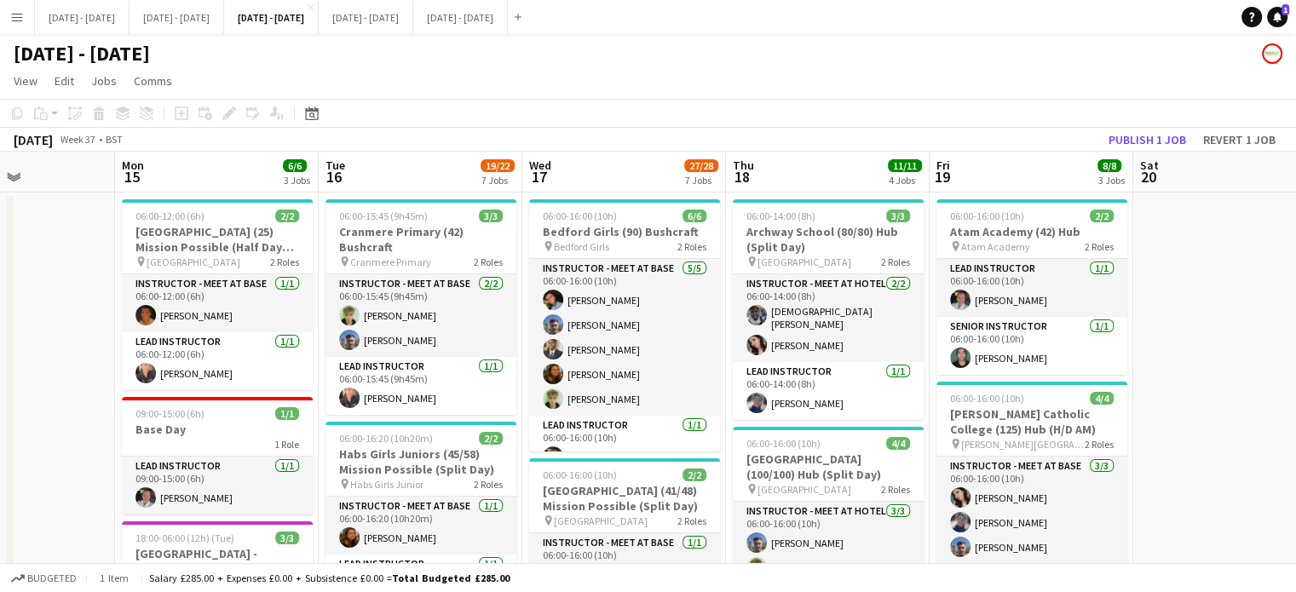
scroll to position [0, 664]
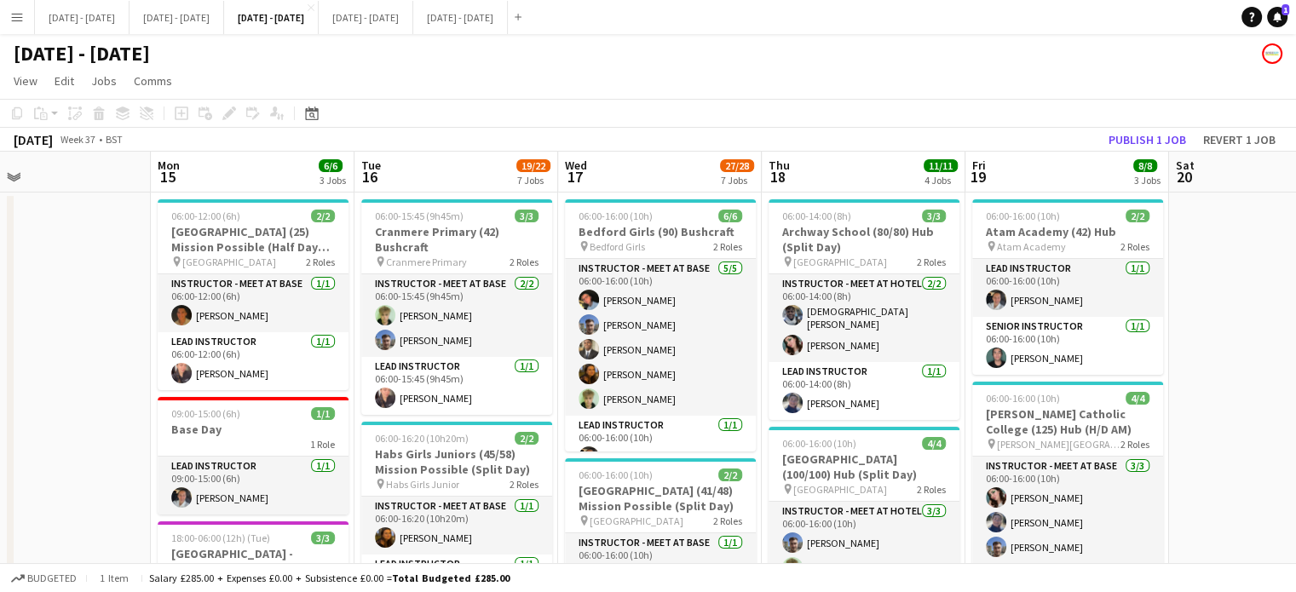
drag, startPoint x: 569, startPoint y: 159, endPoint x: 637, endPoint y: 154, distance: 68.4
click at [637, 154] on app-board-header-date "Wed 17 27/28 7 Jobs" at bounding box center [660, 172] width 204 height 41
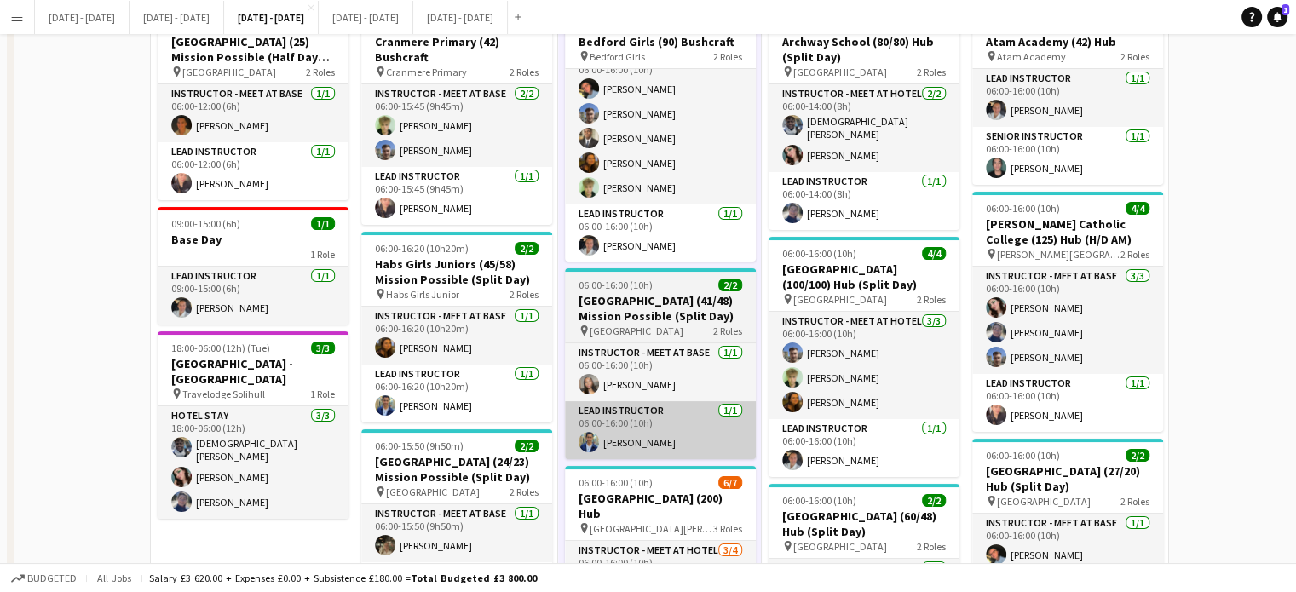
scroll to position [341, 0]
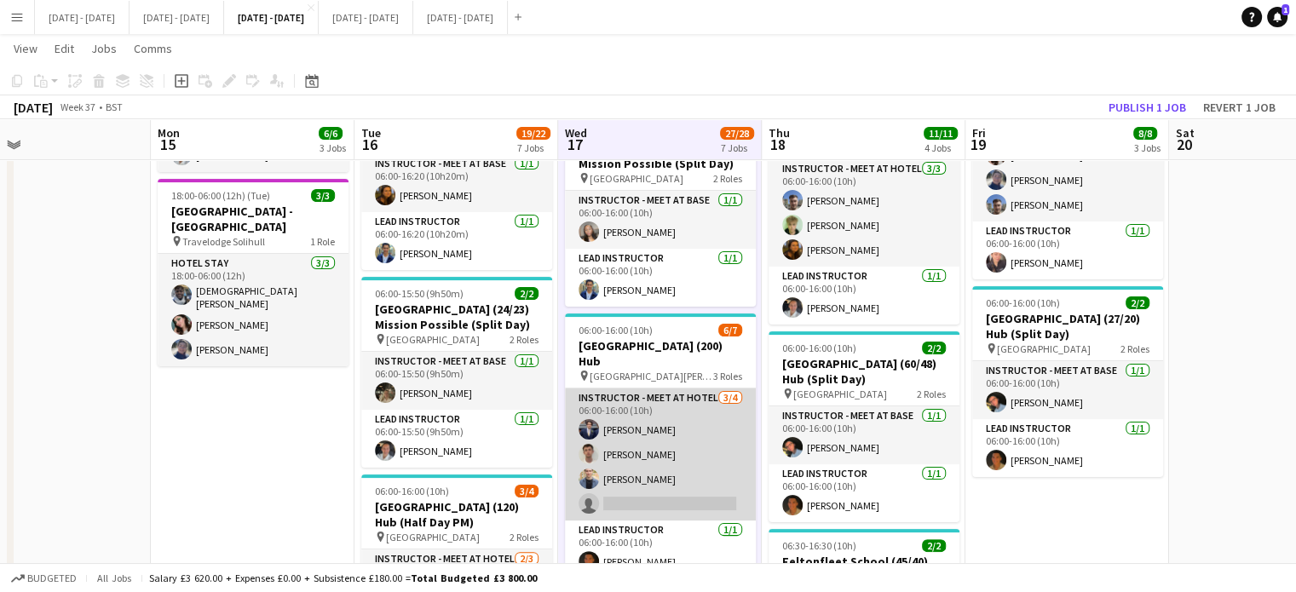
click at [636, 422] on app-card-role "Instructor - Meet at Hotel [DATE] 06:00-16:00 (10h) [PERSON_NAME] [PERSON_NAME]…" at bounding box center [660, 455] width 191 height 132
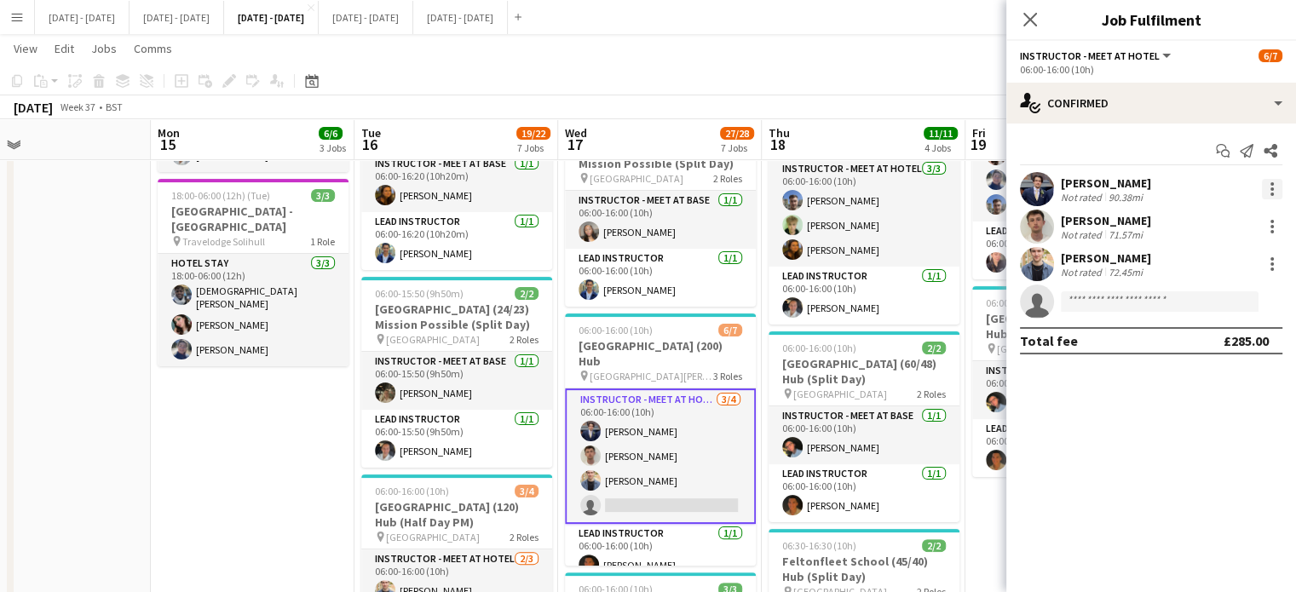
click at [1271, 185] on div at bounding box center [1272, 183] width 3 height 3
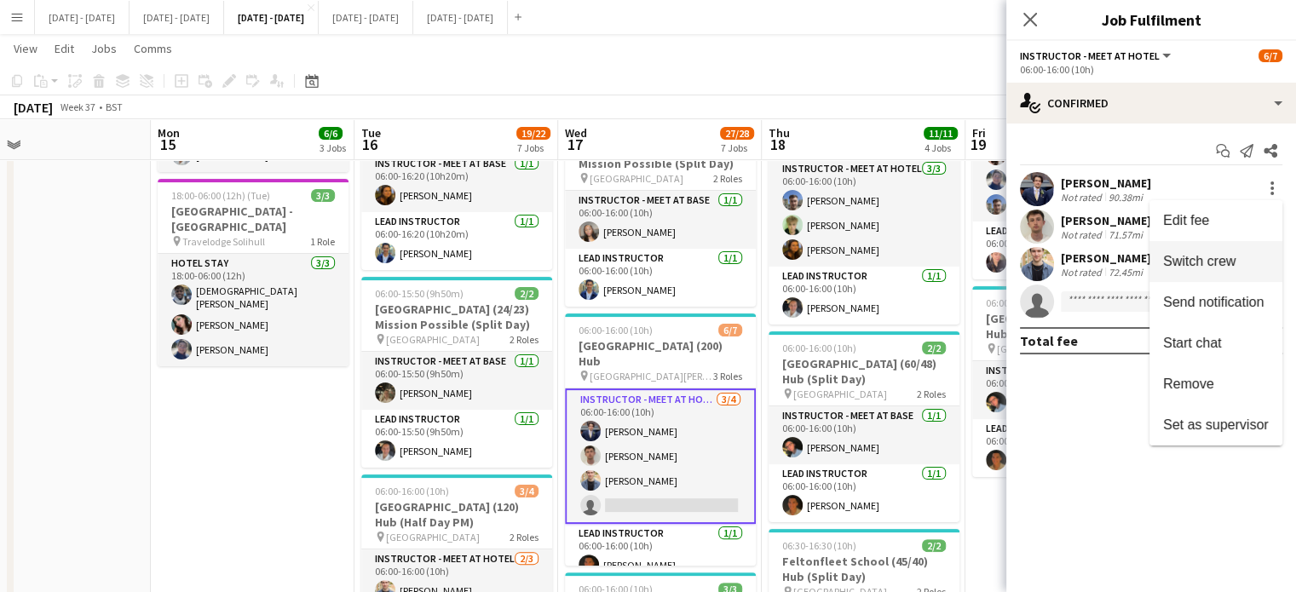
drag, startPoint x: 1219, startPoint y: 251, endPoint x: 1208, endPoint y: 248, distance: 12.2
click at [1219, 251] on button "Switch crew" at bounding box center [1216, 261] width 133 height 41
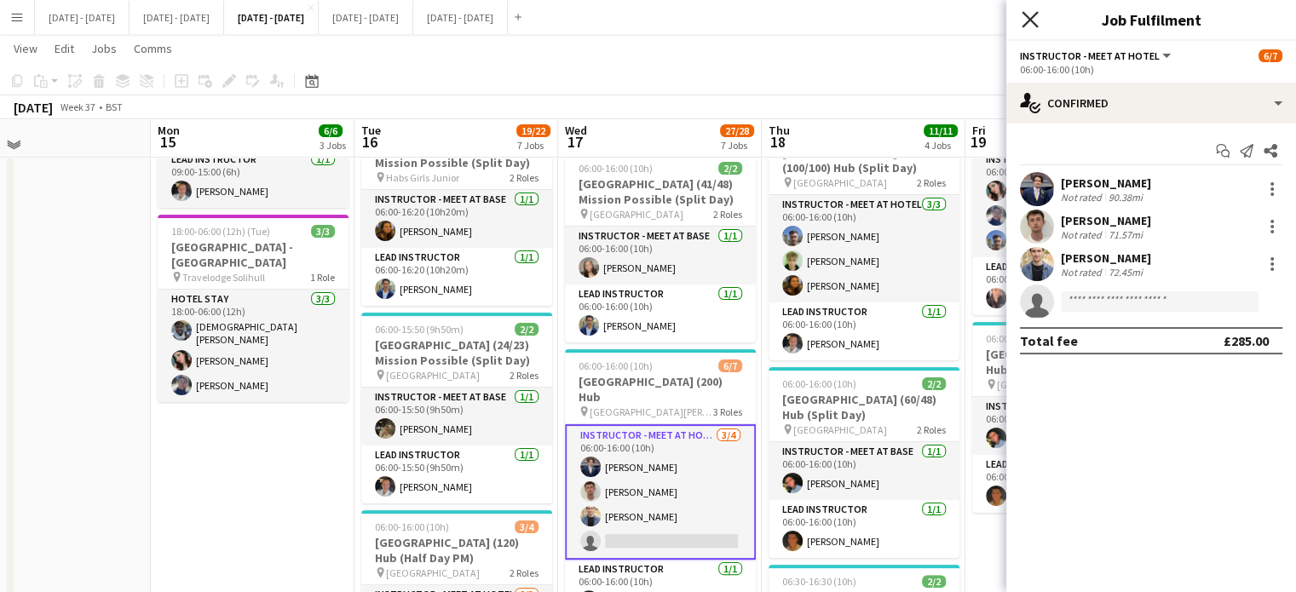
click at [1033, 16] on icon at bounding box center [1030, 19] width 16 height 16
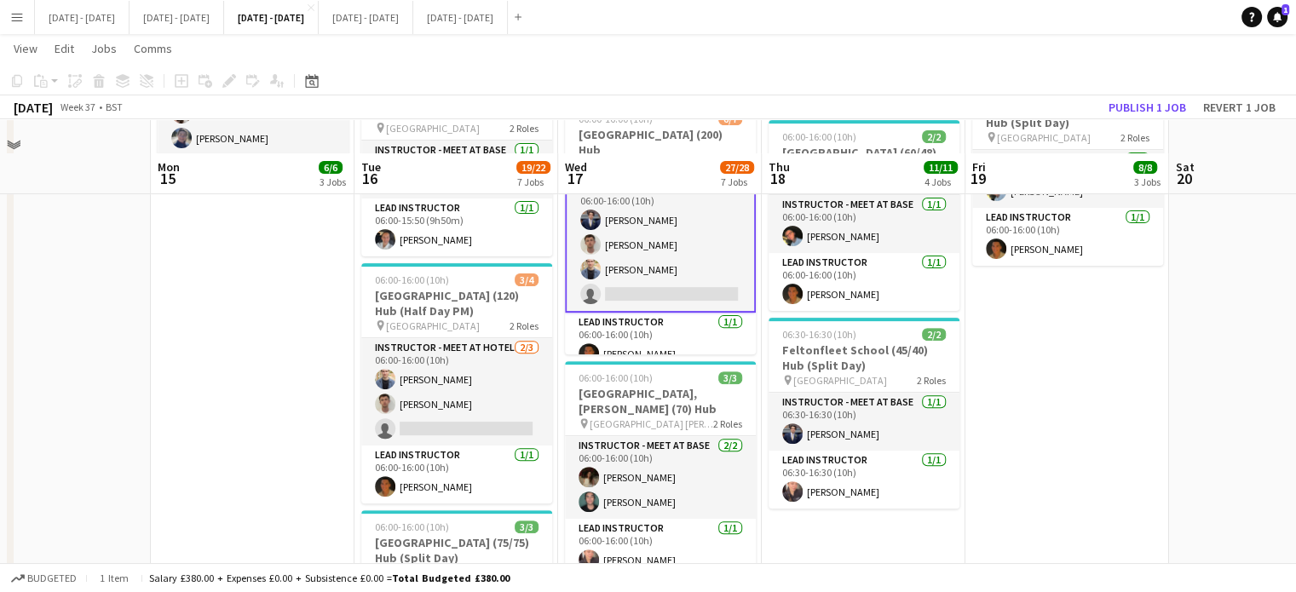
scroll to position [585, 0]
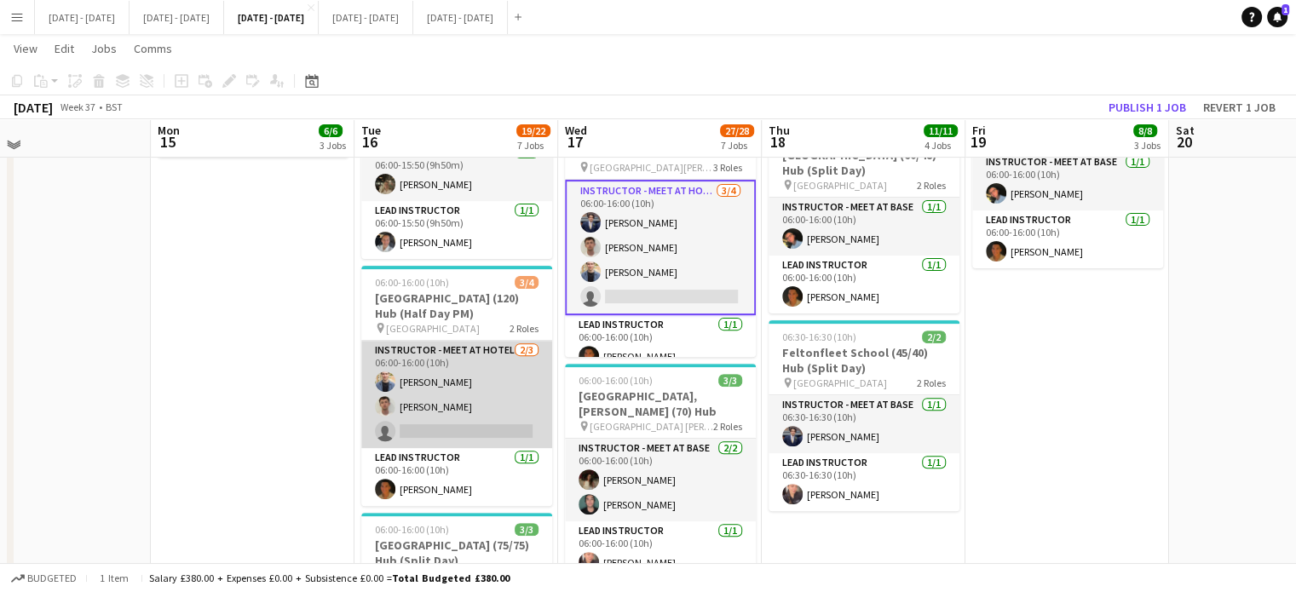
click at [454, 430] on app-card-role "Instructor - Meet at Hotel [DATE] 06:00-16:00 (10h) [PERSON_NAME] [PERSON_NAME]…" at bounding box center [456, 394] width 191 height 107
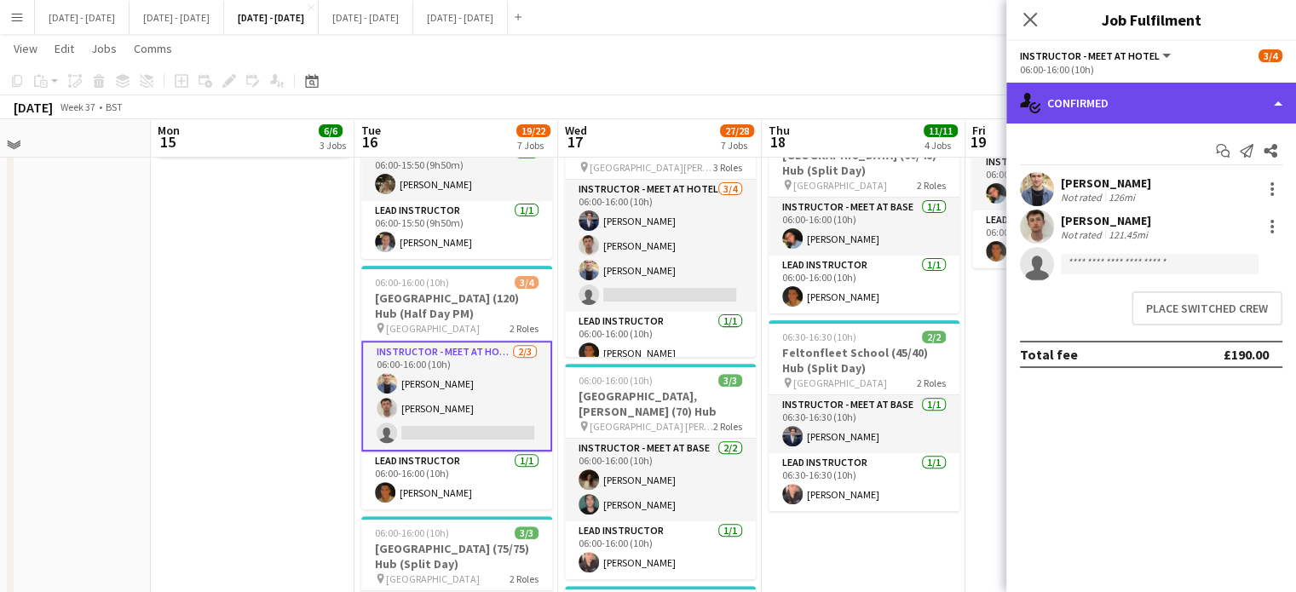
click at [1104, 100] on div "single-neutral-actions-check-2 Confirmed" at bounding box center [1151, 103] width 290 height 41
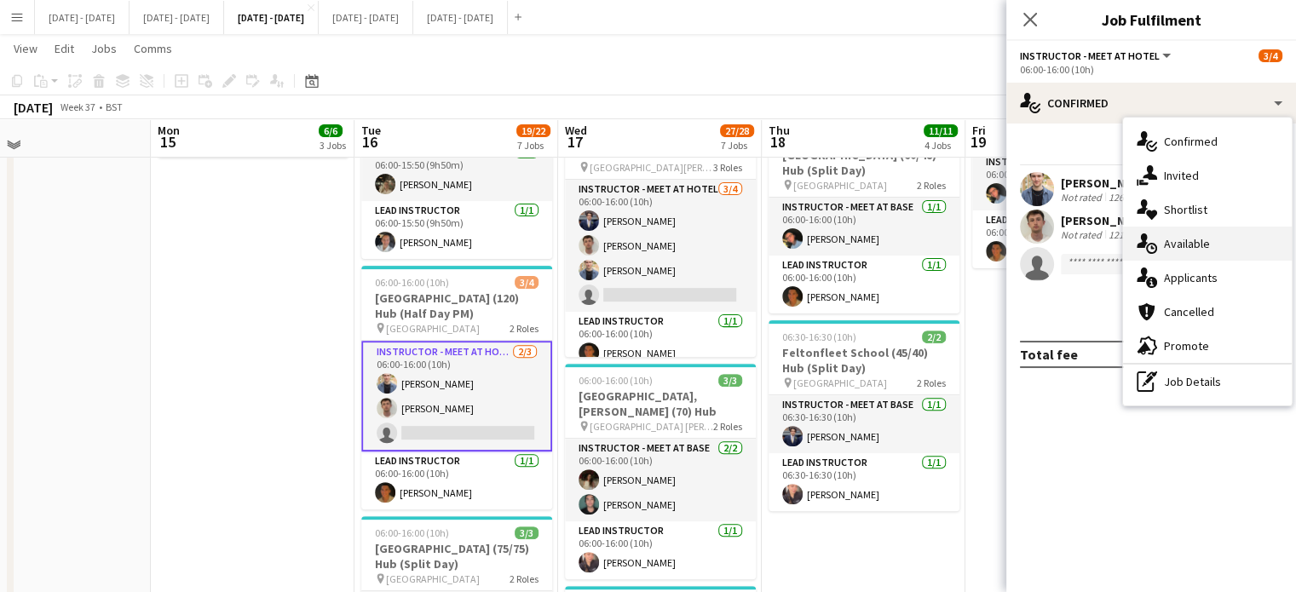
click at [1202, 237] on span "Available" at bounding box center [1187, 243] width 46 height 15
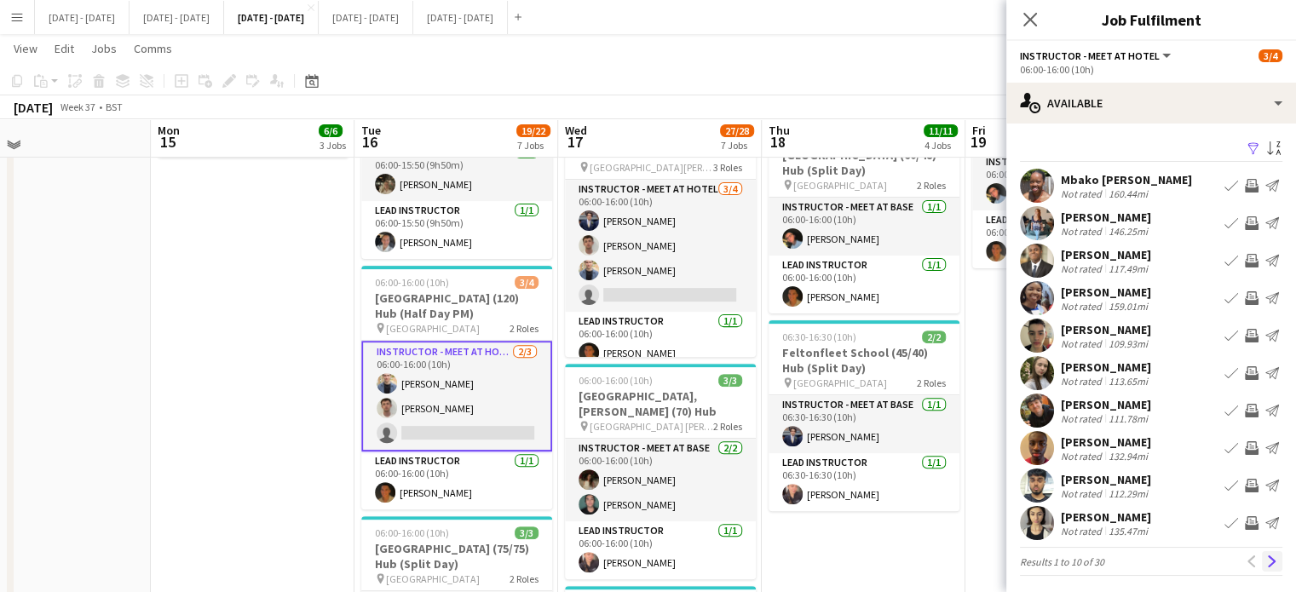
click at [1266, 556] on app-icon "Next" at bounding box center [1272, 562] width 12 height 12
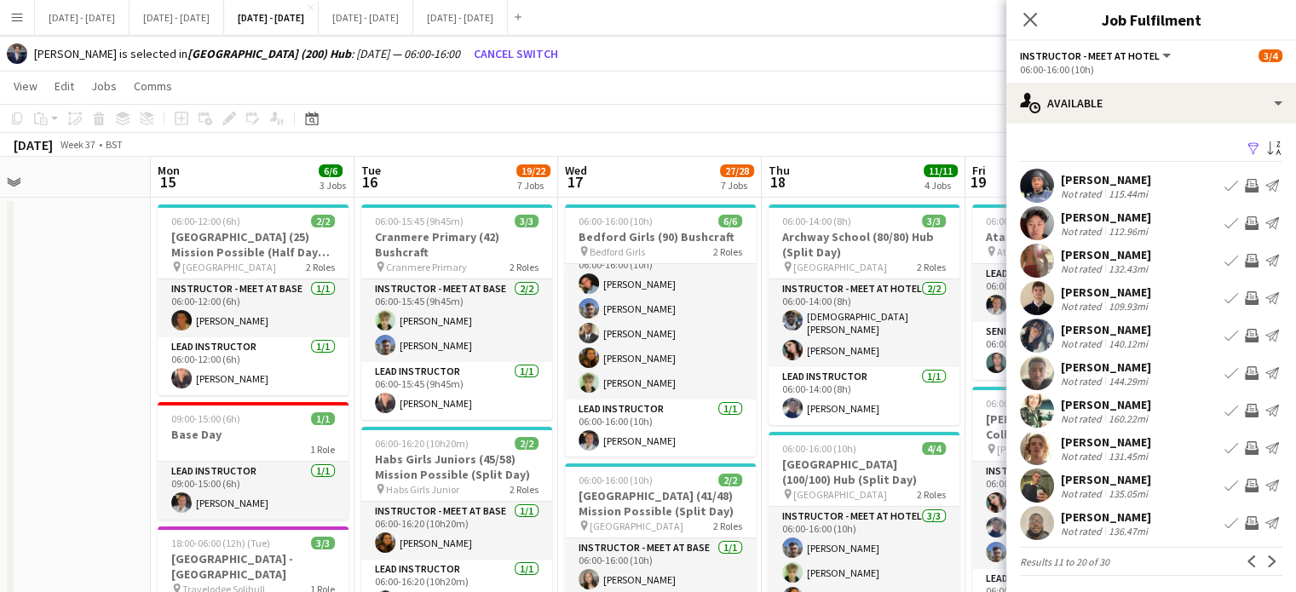
scroll to position [0, 0]
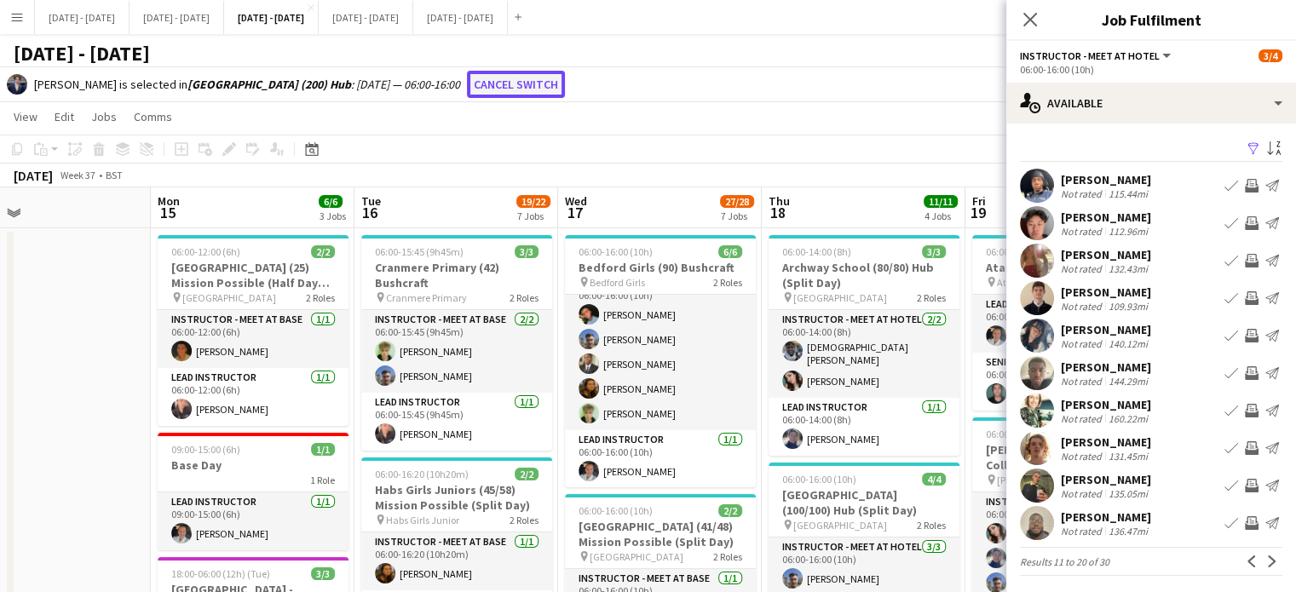
click at [565, 88] on button "Cancel switch" at bounding box center [516, 84] width 98 height 27
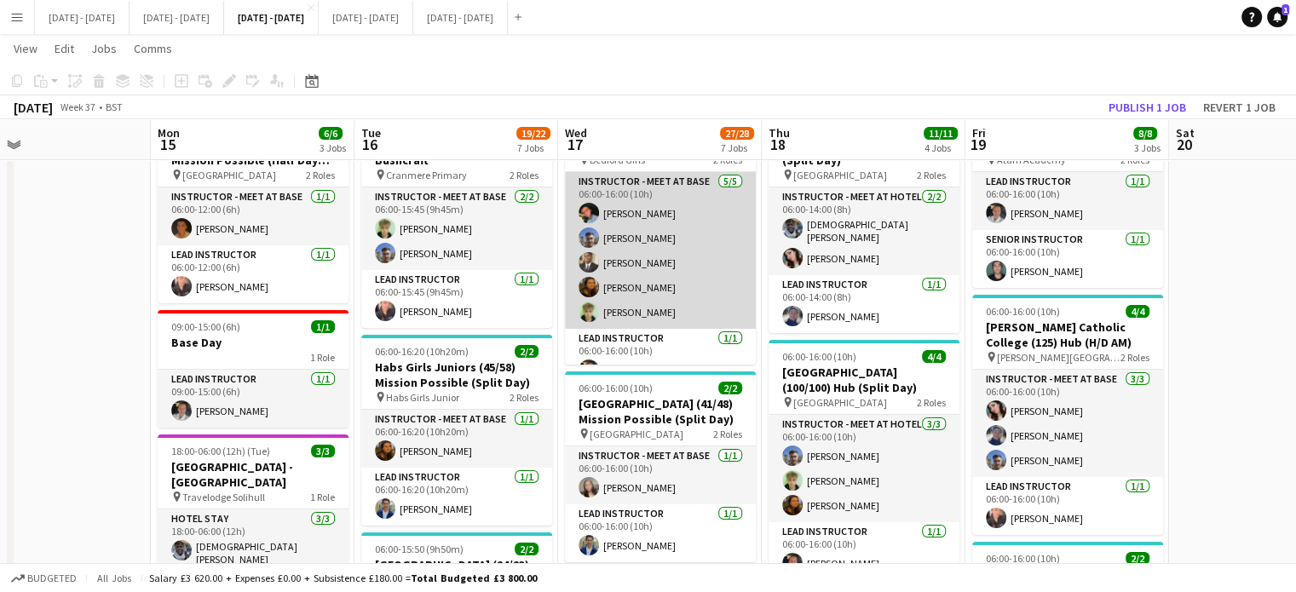
click at [636, 234] on app-card-role "Instructor - Meet at Base [DATE] 06:00-16:00 (10h) [PERSON_NAME] [PERSON_NAME] …" at bounding box center [660, 250] width 191 height 157
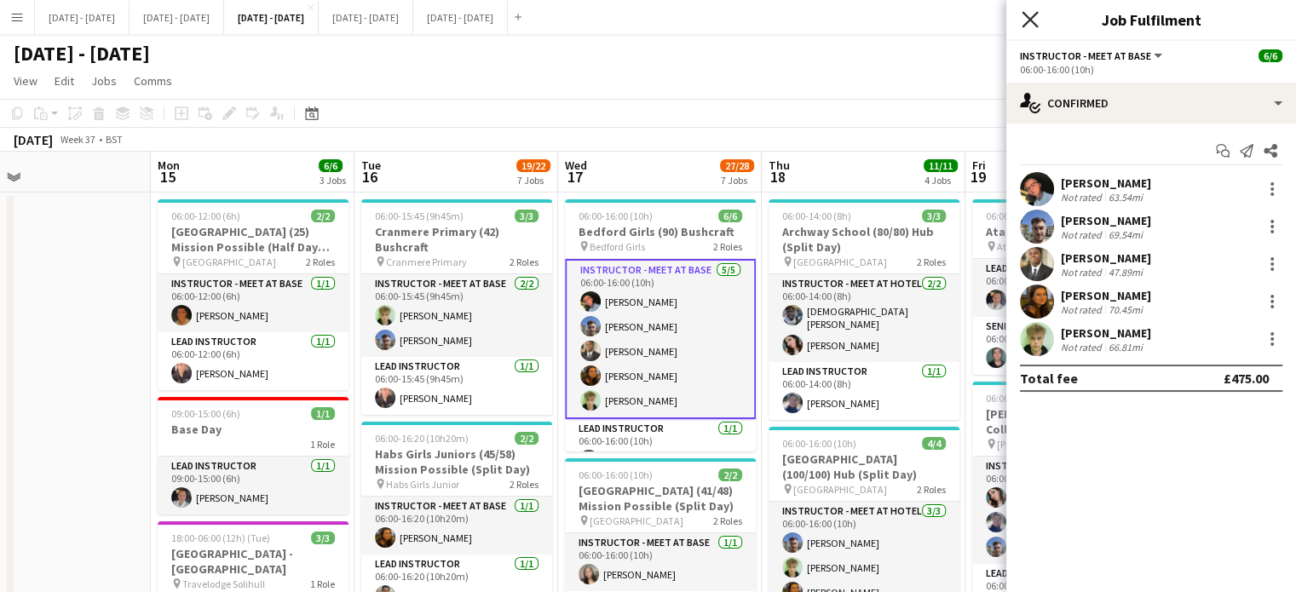
click at [1036, 20] on icon "Close pop-in" at bounding box center [1030, 19] width 16 height 16
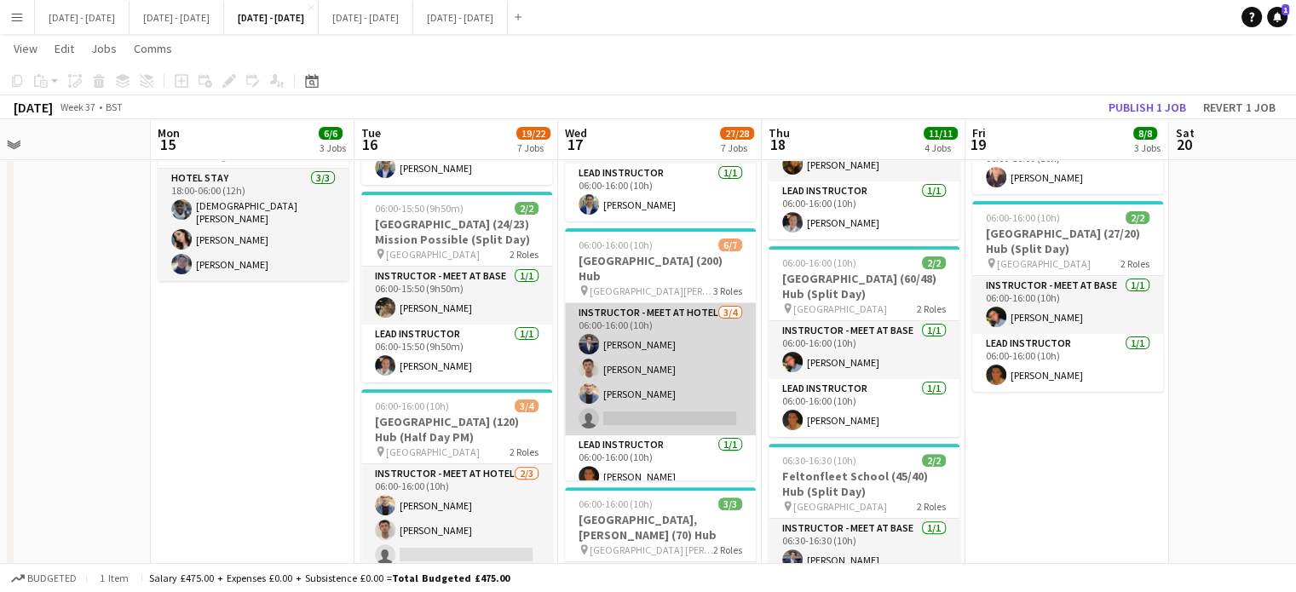
scroll to position [426, 0]
click at [658, 416] on app-card-role "Instructor - Meet at Hotel [DATE] 06:00-16:00 (10h) [PERSON_NAME] [PERSON_NAME]…" at bounding box center [660, 369] width 191 height 132
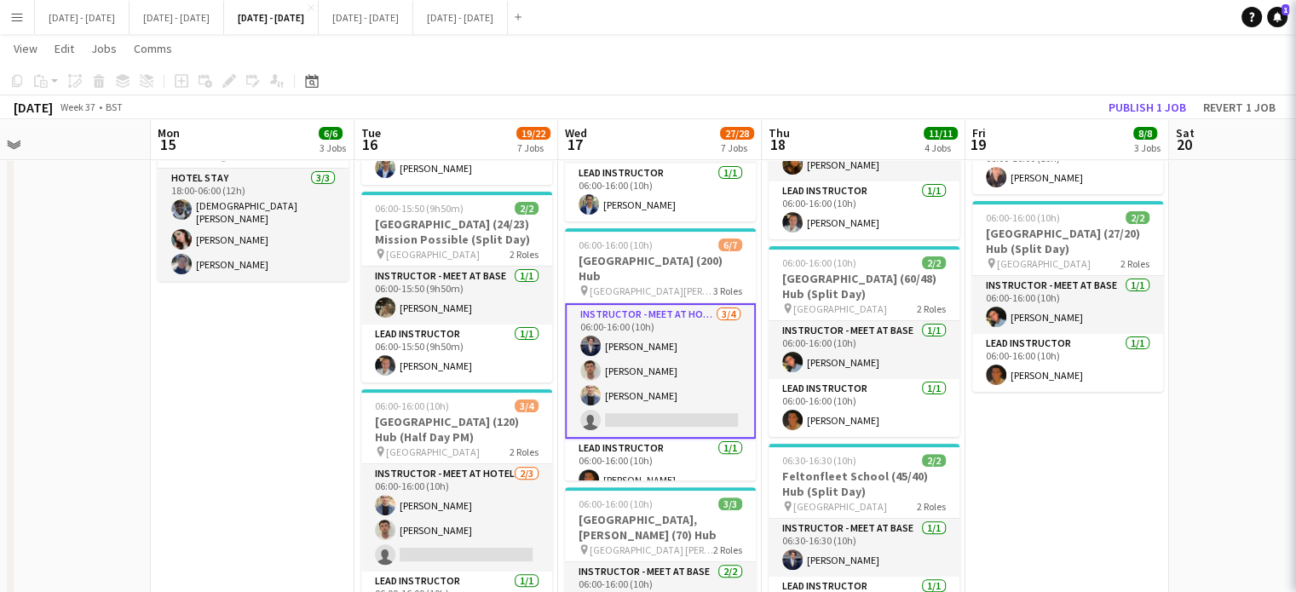
scroll to position [21, 0]
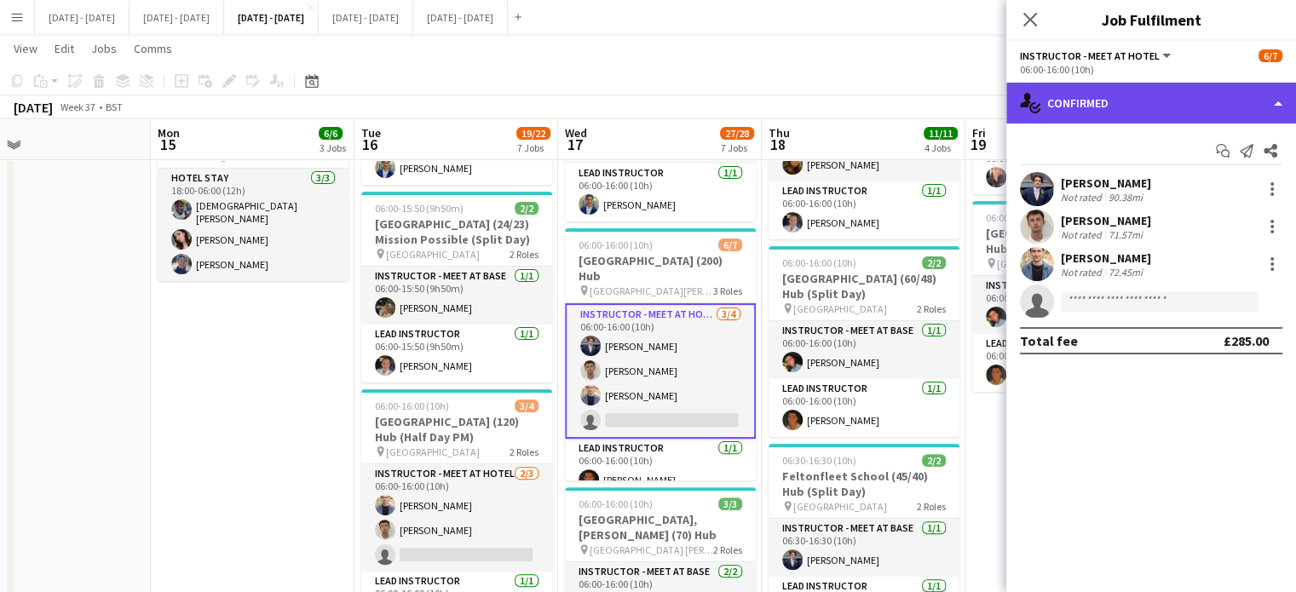
click at [1086, 91] on div "single-neutral-actions-check-2 Confirmed" at bounding box center [1151, 103] width 290 height 41
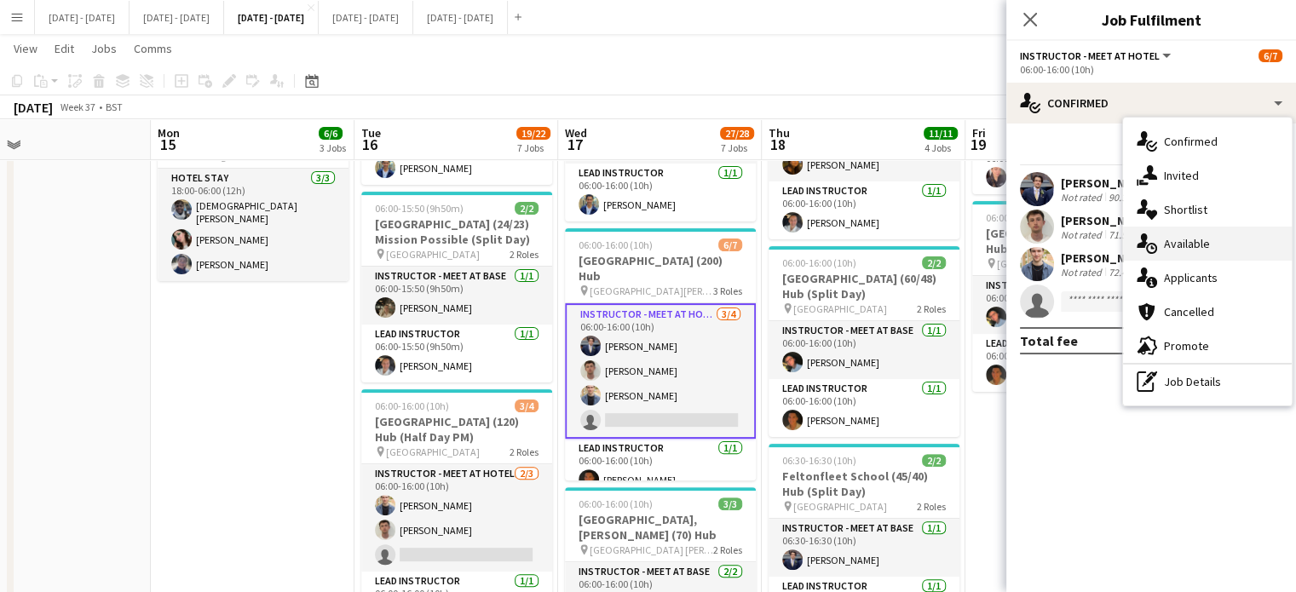
click at [1223, 242] on div "single-neutral-actions-upload Available" at bounding box center [1207, 244] width 169 height 34
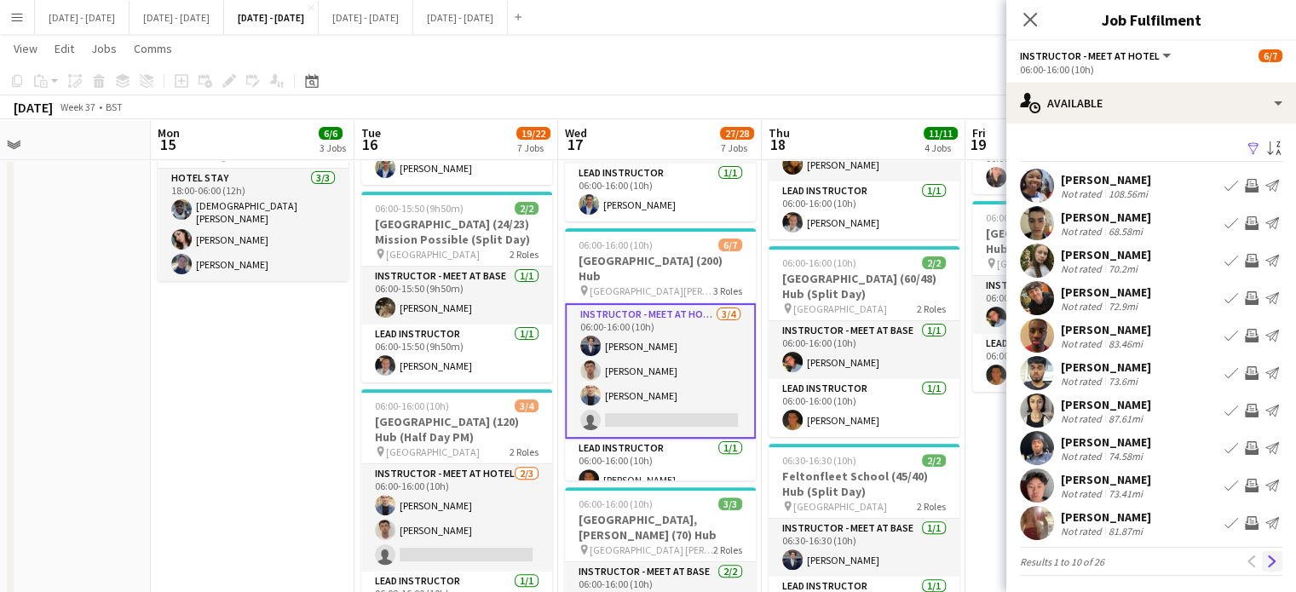
click at [1266, 565] on app-icon "Next" at bounding box center [1272, 562] width 12 height 12
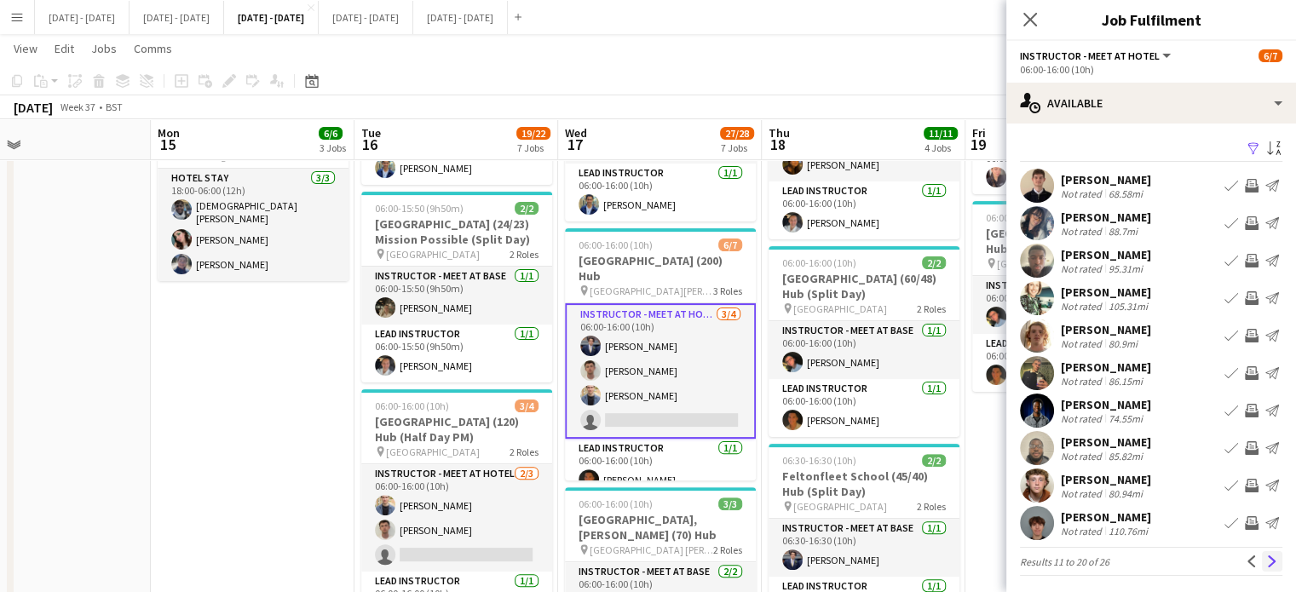
click at [1266, 565] on app-icon "Next" at bounding box center [1272, 562] width 12 height 12
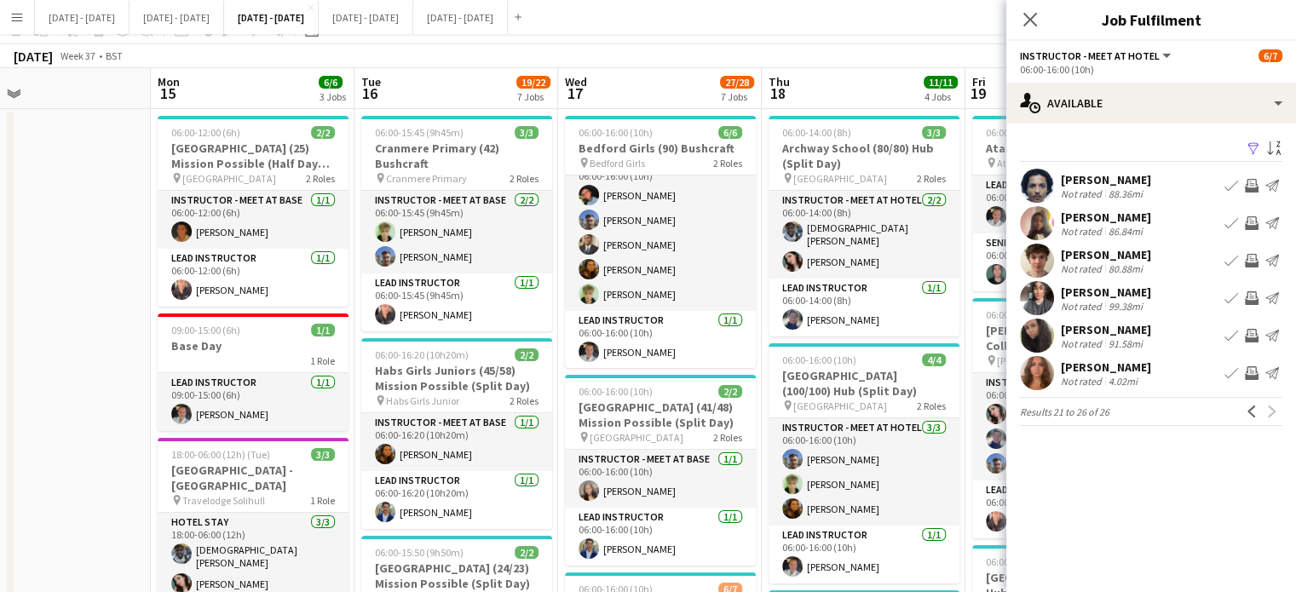
scroll to position [0, 0]
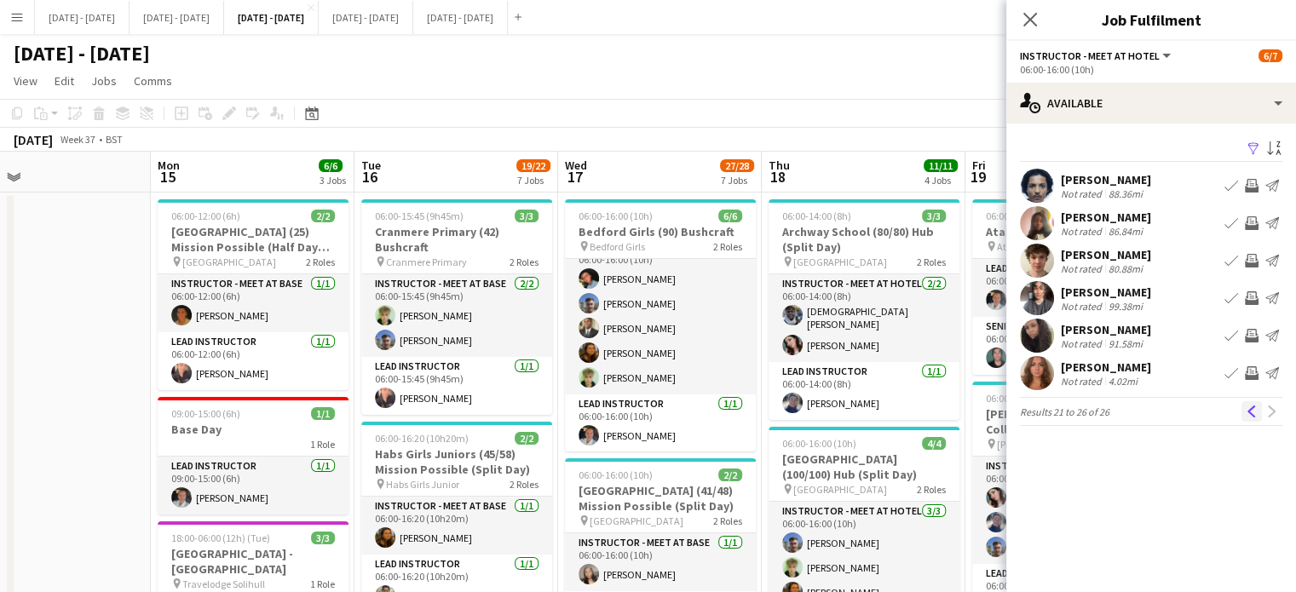
click at [1252, 412] on app-icon "Previous" at bounding box center [1252, 412] width 12 height 12
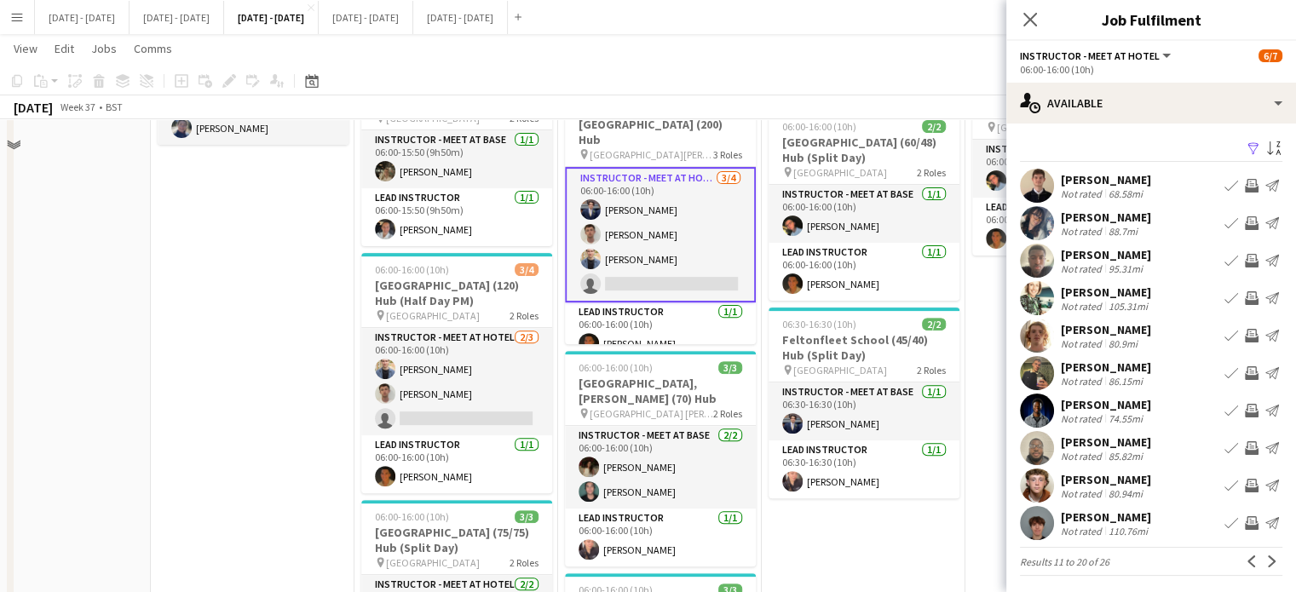
scroll to position [597, 0]
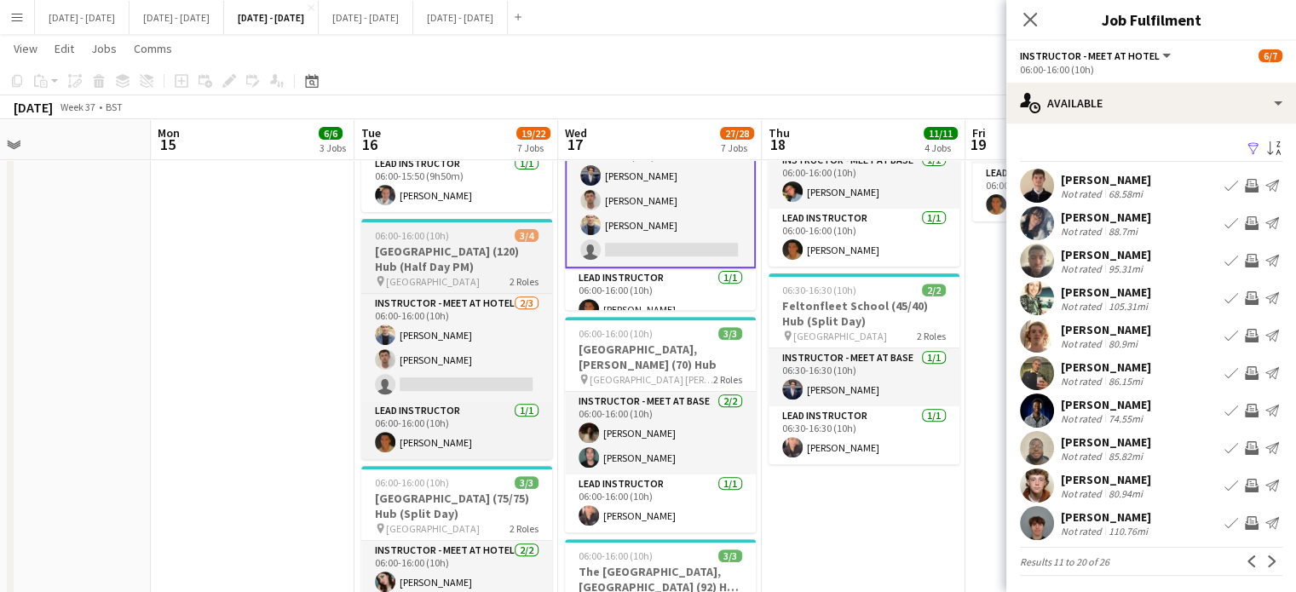
click at [483, 274] on h3 "[GEOGRAPHIC_DATA] (120) Hub (Half Day PM)" at bounding box center [456, 259] width 191 height 31
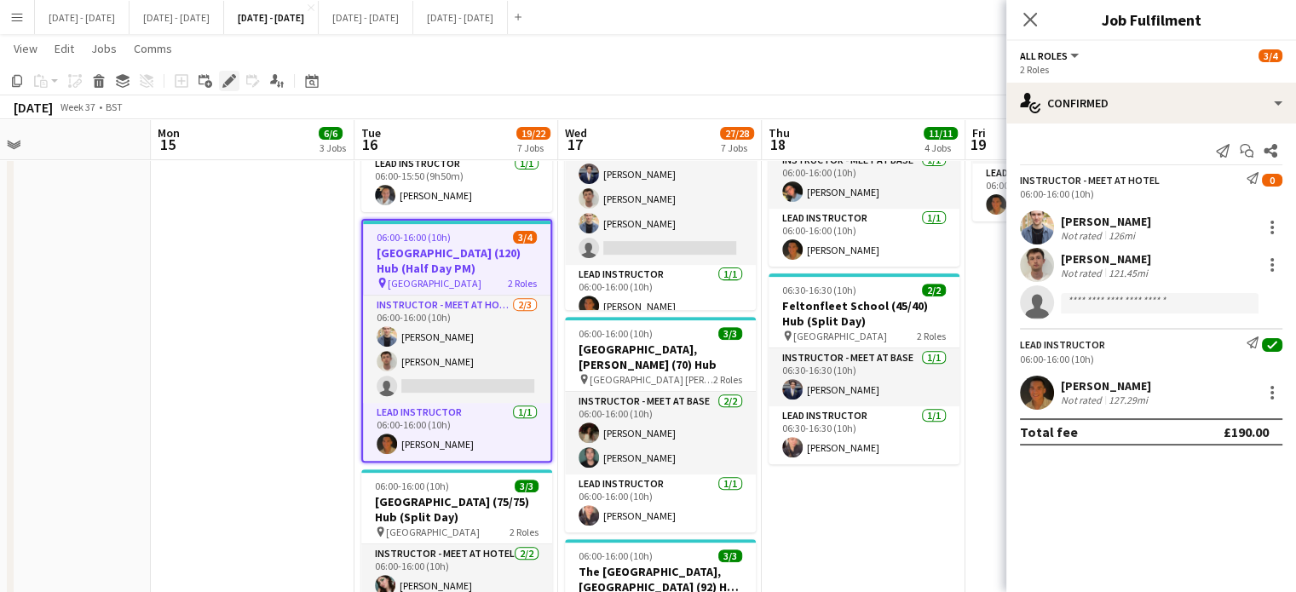
click at [223, 79] on icon "Edit" at bounding box center [229, 81] width 14 height 14
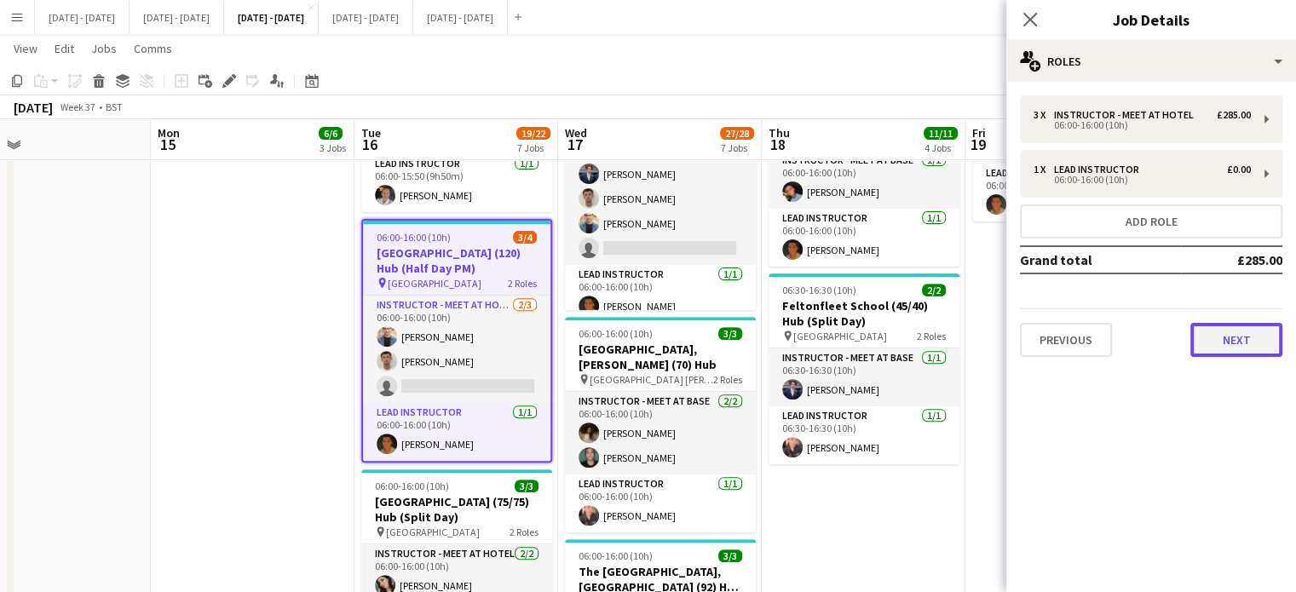
click at [1242, 325] on button "Next" at bounding box center [1237, 340] width 92 height 34
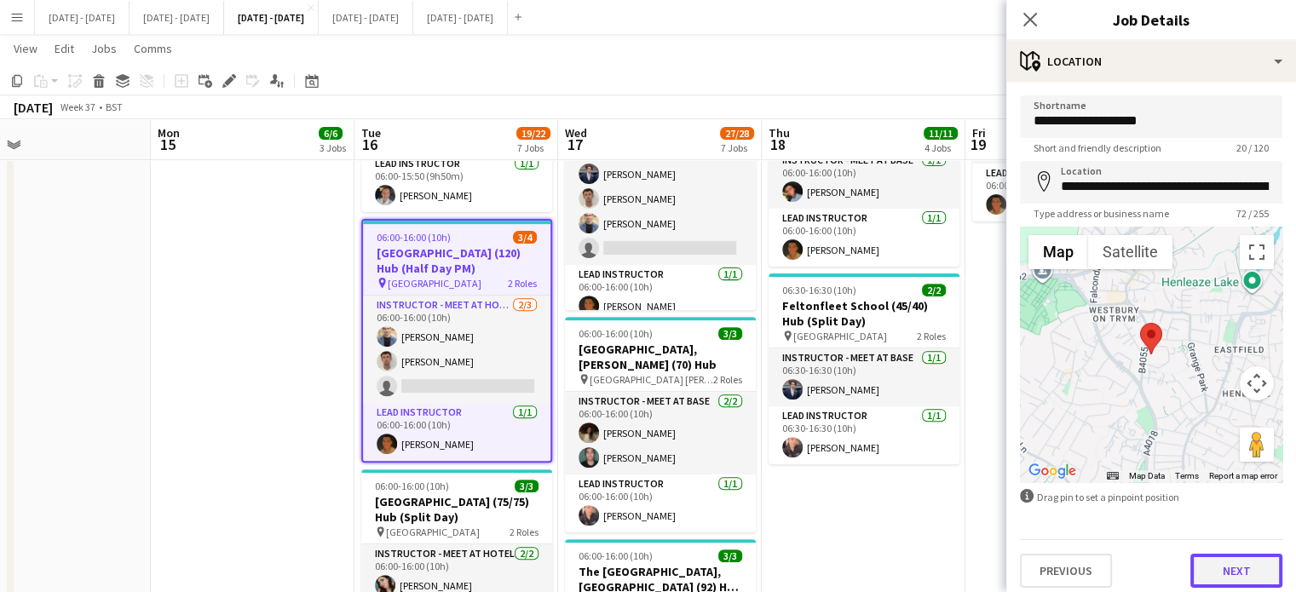
click at [1224, 577] on button "Next" at bounding box center [1237, 571] width 92 height 34
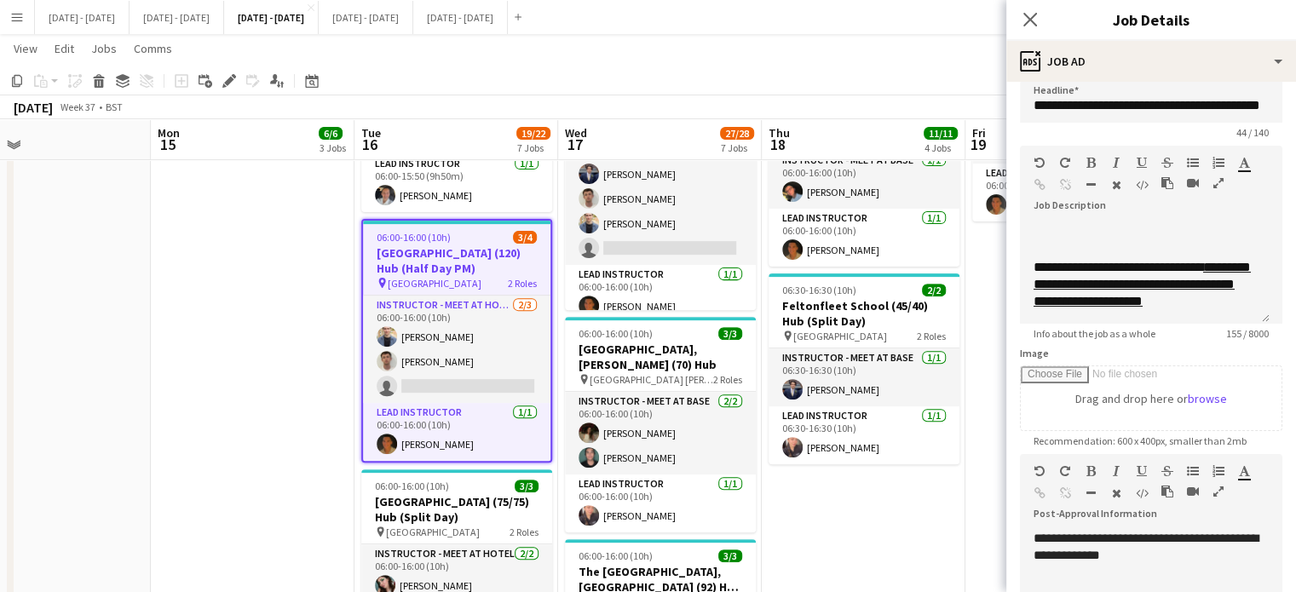
scroll to position [0, 0]
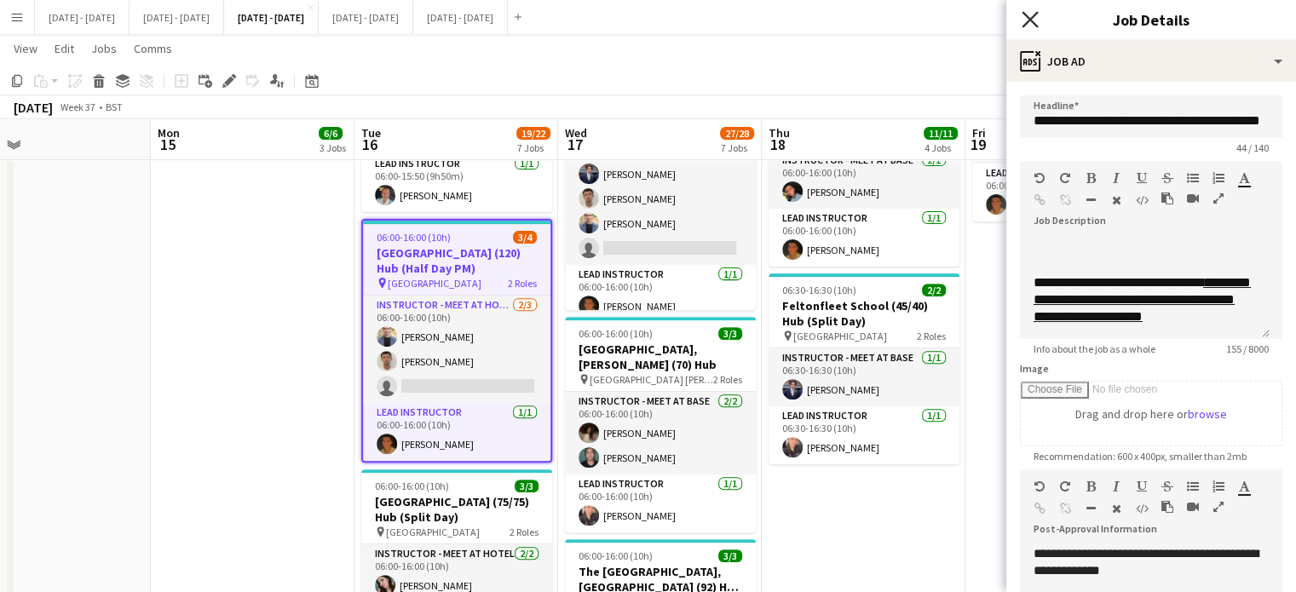
click at [1032, 25] on icon "Close pop-in" at bounding box center [1030, 19] width 16 height 16
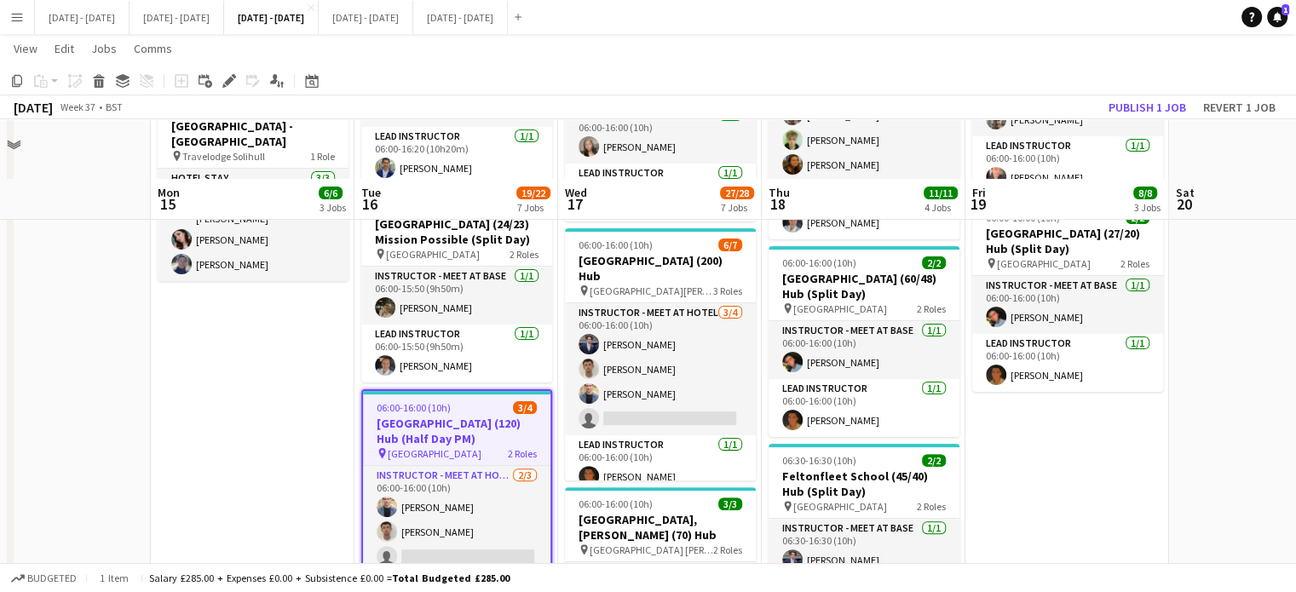
scroll to position [597, 0]
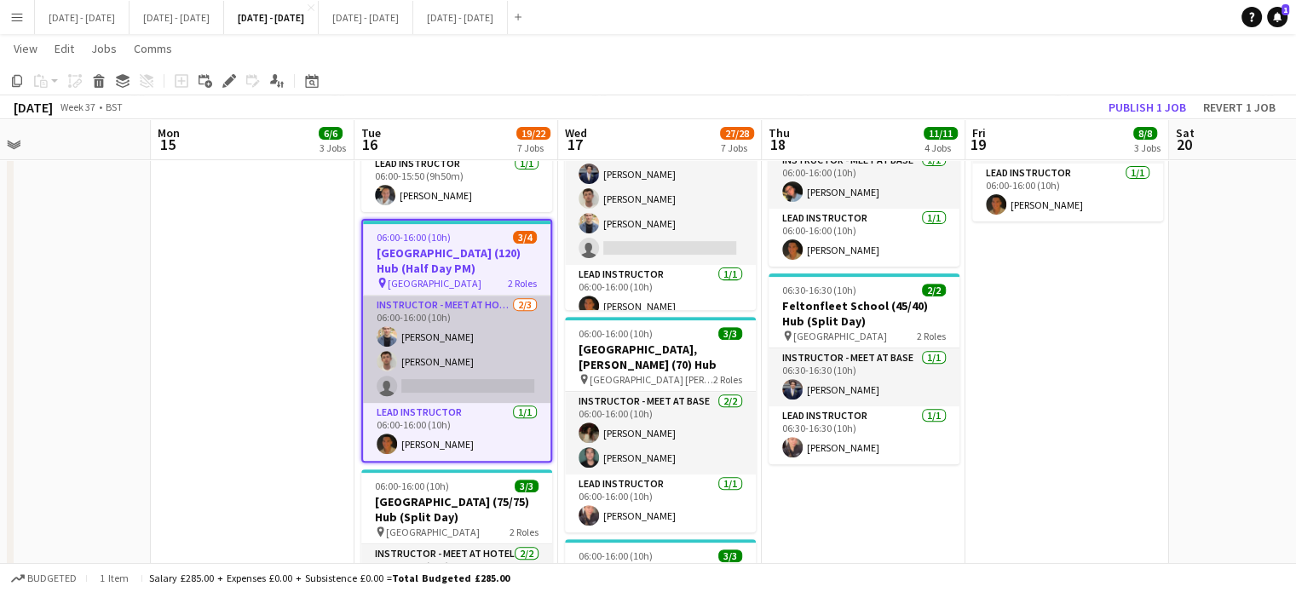
click at [492, 379] on app-card-role "Instructor - Meet at Hotel [DATE] 06:00-16:00 (10h) [PERSON_NAME] [PERSON_NAME]…" at bounding box center [456, 349] width 187 height 107
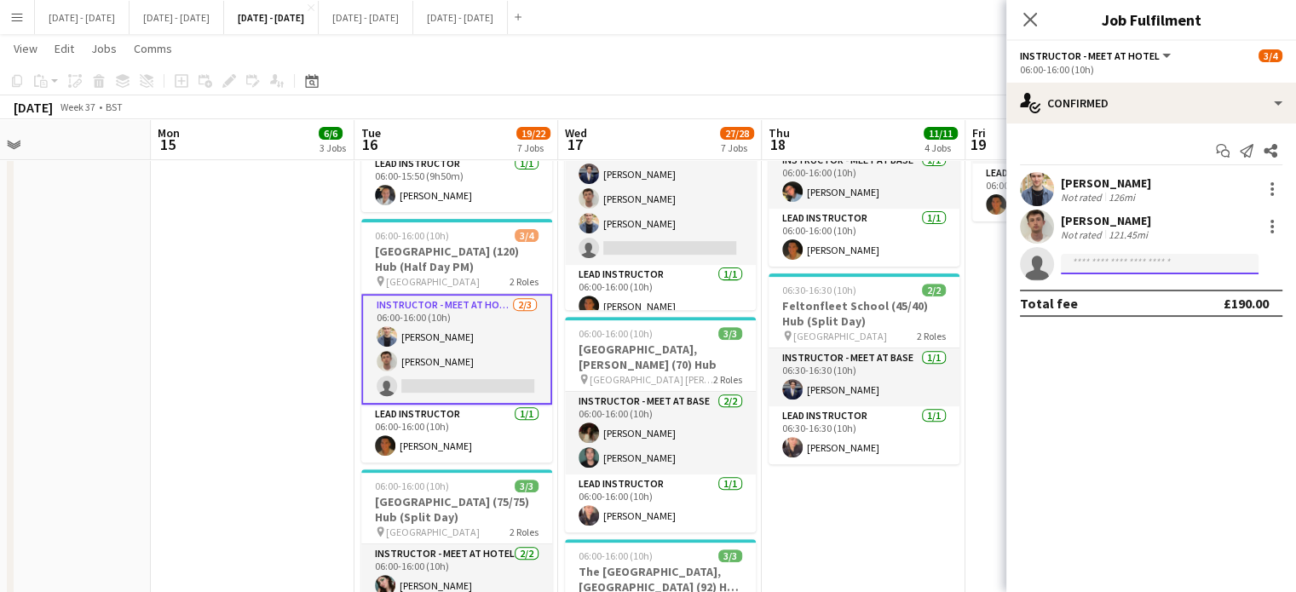
click at [1152, 255] on input at bounding box center [1160, 264] width 198 height 20
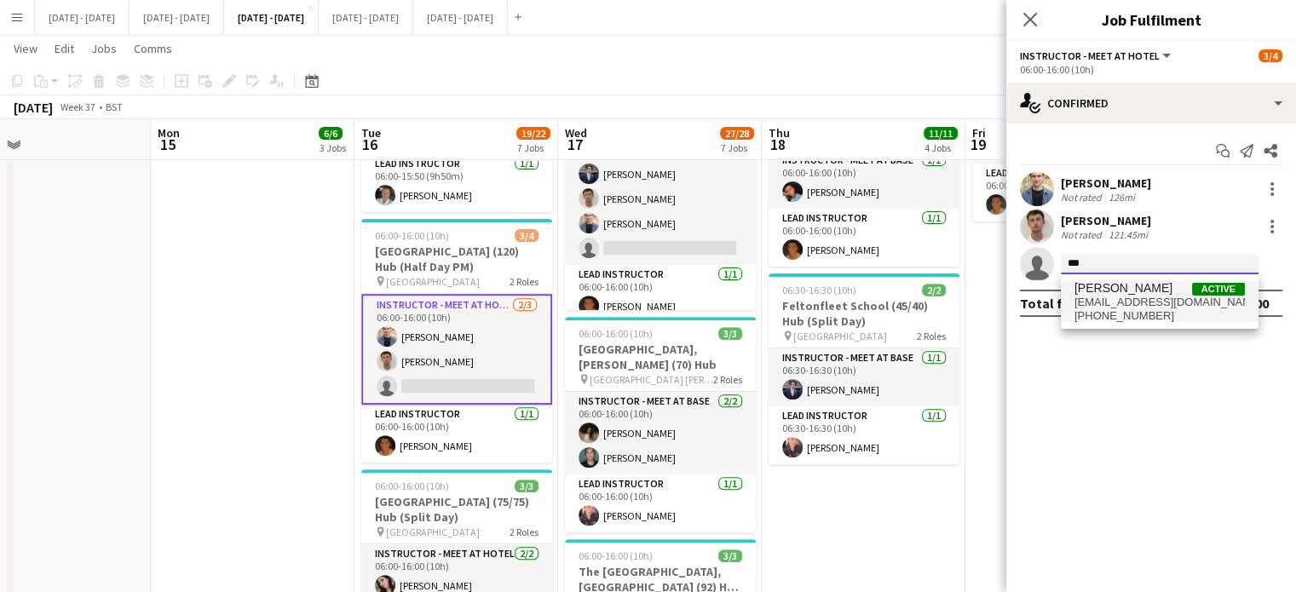
type input "***"
click at [1139, 299] on span "[EMAIL_ADDRESS][DOMAIN_NAME]" at bounding box center [1160, 303] width 170 height 14
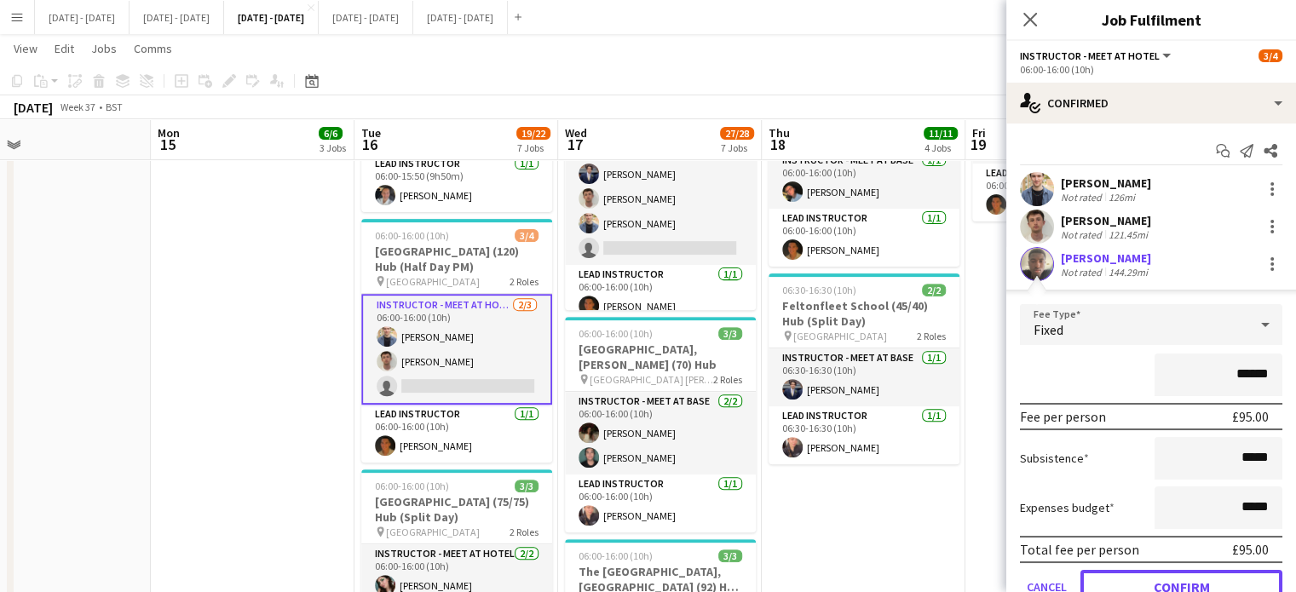
click at [1224, 572] on button "Confirm" at bounding box center [1182, 587] width 202 height 34
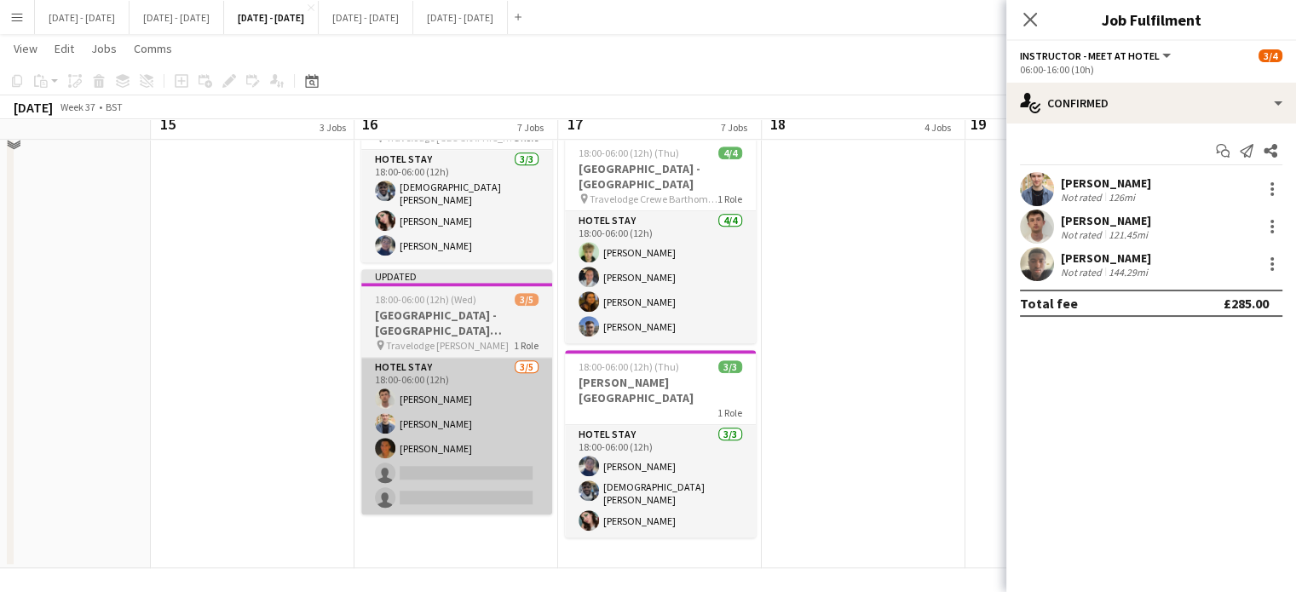
scroll to position [1231, 0]
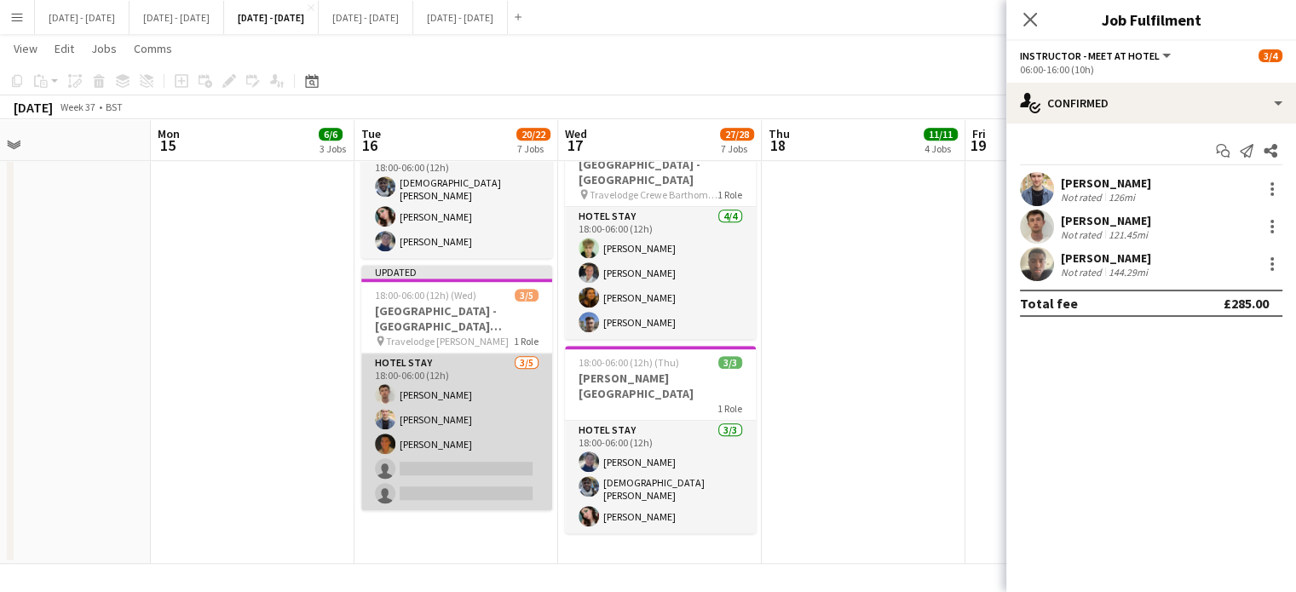
click at [426, 447] on app-card-role "Hotel Stay [DATE] 18:00-06:00 (12h) [PERSON_NAME] [PERSON_NAME] [PERSON_NAME] s…" at bounding box center [456, 432] width 191 height 157
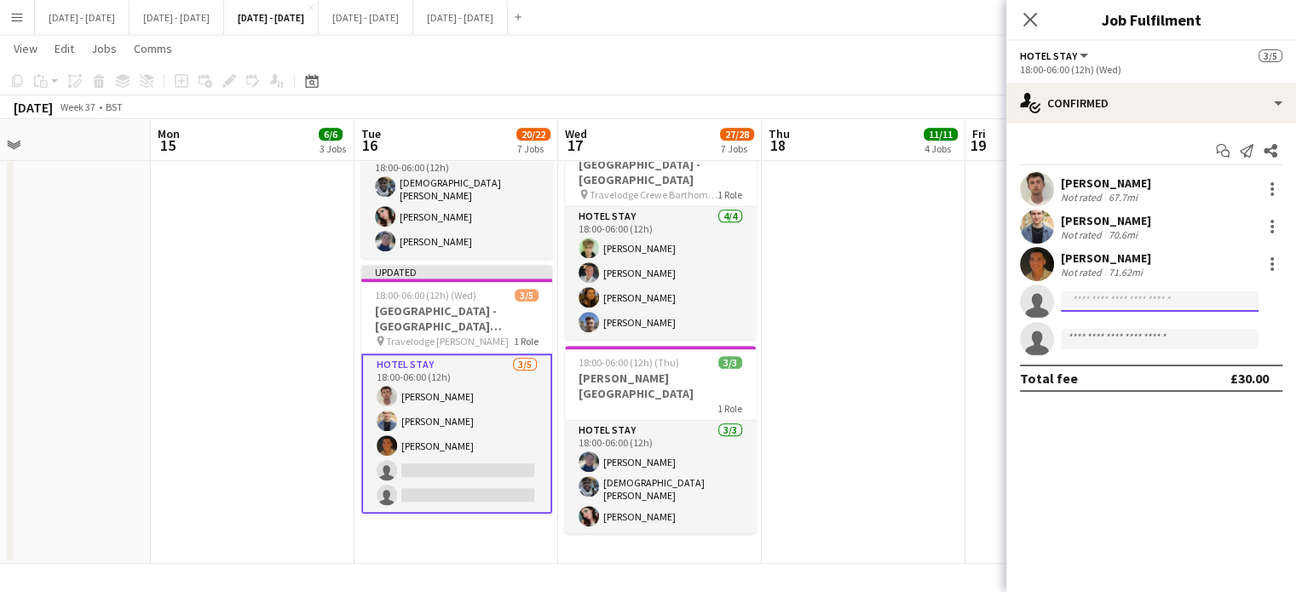
click at [1132, 303] on input at bounding box center [1160, 301] width 198 height 20
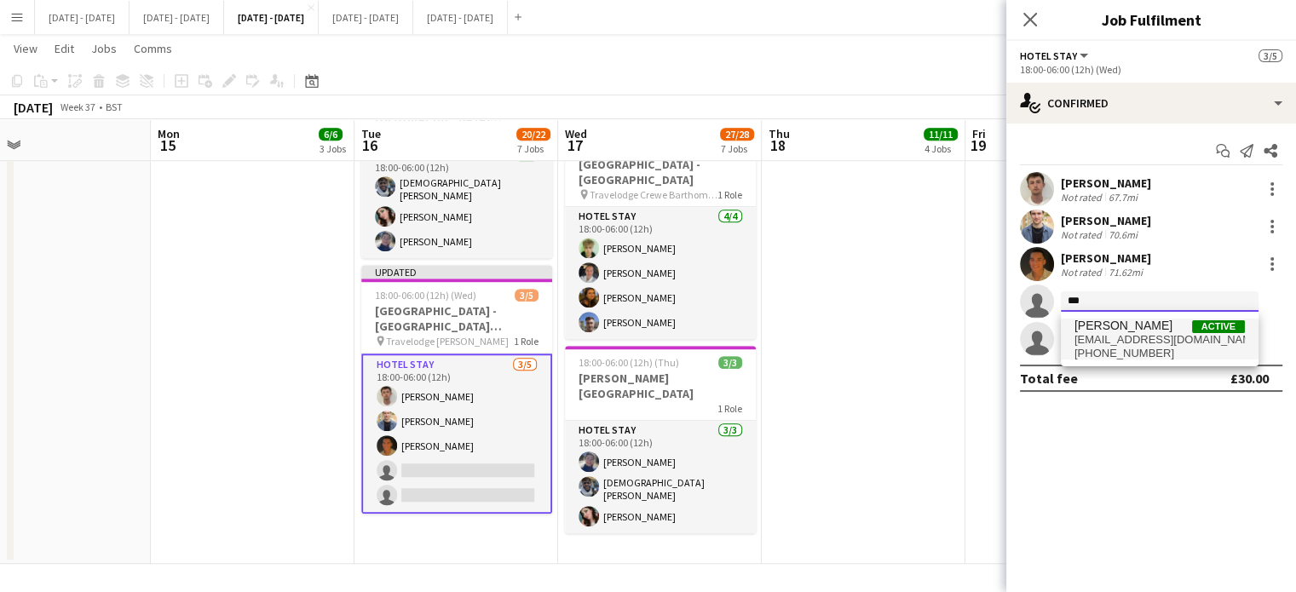
type input "***"
click at [1111, 333] on span "[EMAIL_ADDRESS][DOMAIN_NAME]" at bounding box center [1160, 340] width 170 height 14
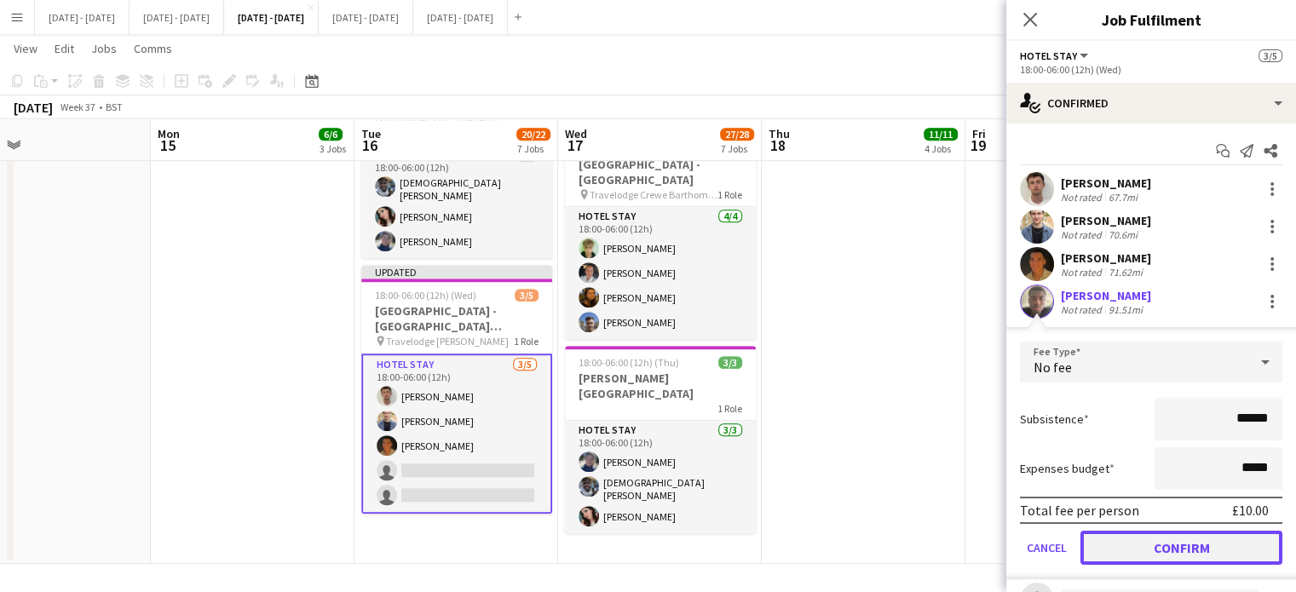
click at [1175, 559] on button "Confirm" at bounding box center [1182, 548] width 202 height 34
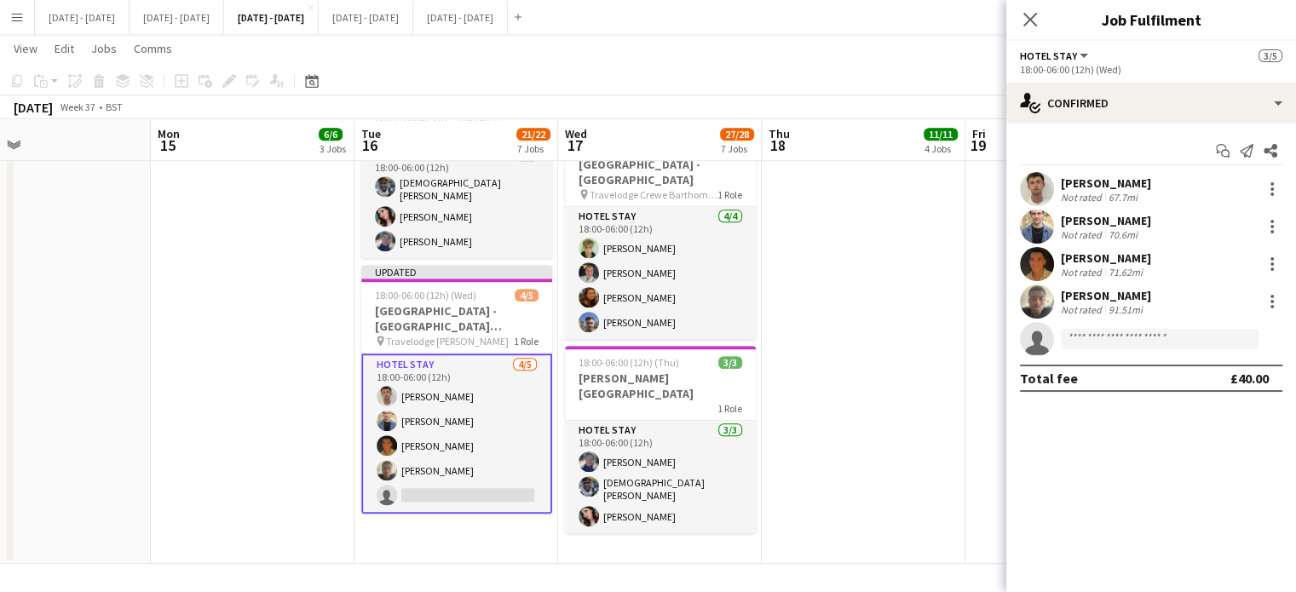
click at [1029, 9] on div "Close pop-in" at bounding box center [1030, 19] width 48 height 39
click at [1029, 15] on icon "Close pop-in" at bounding box center [1030, 19] width 16 height 16
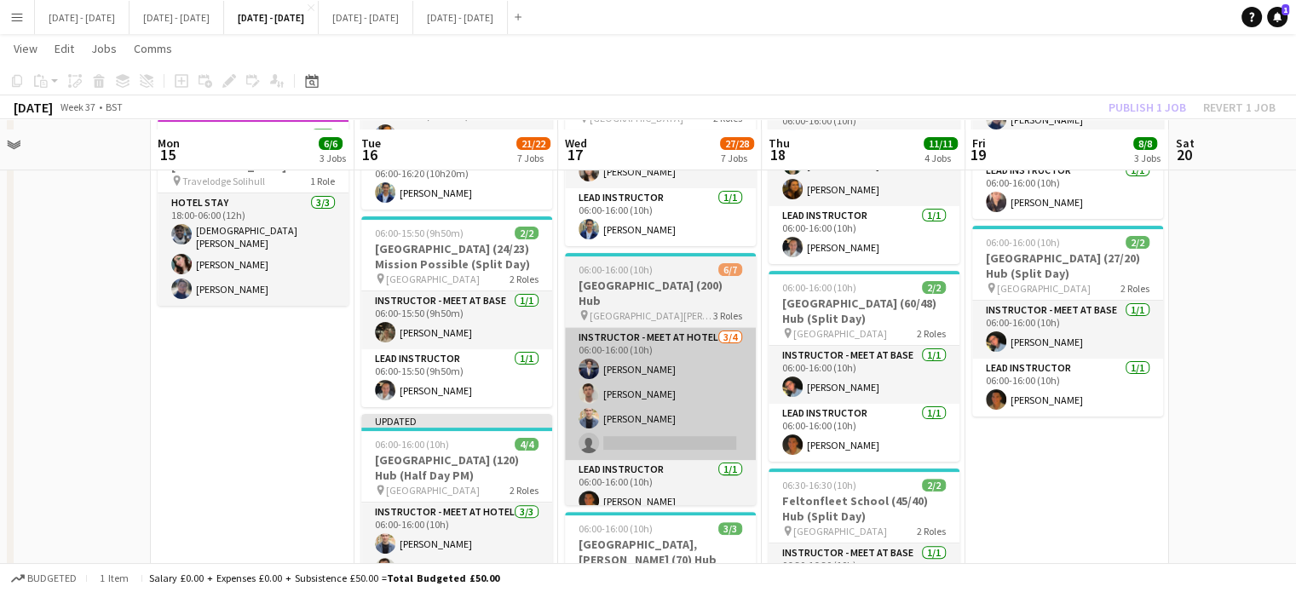
scroll to position [426, 0]
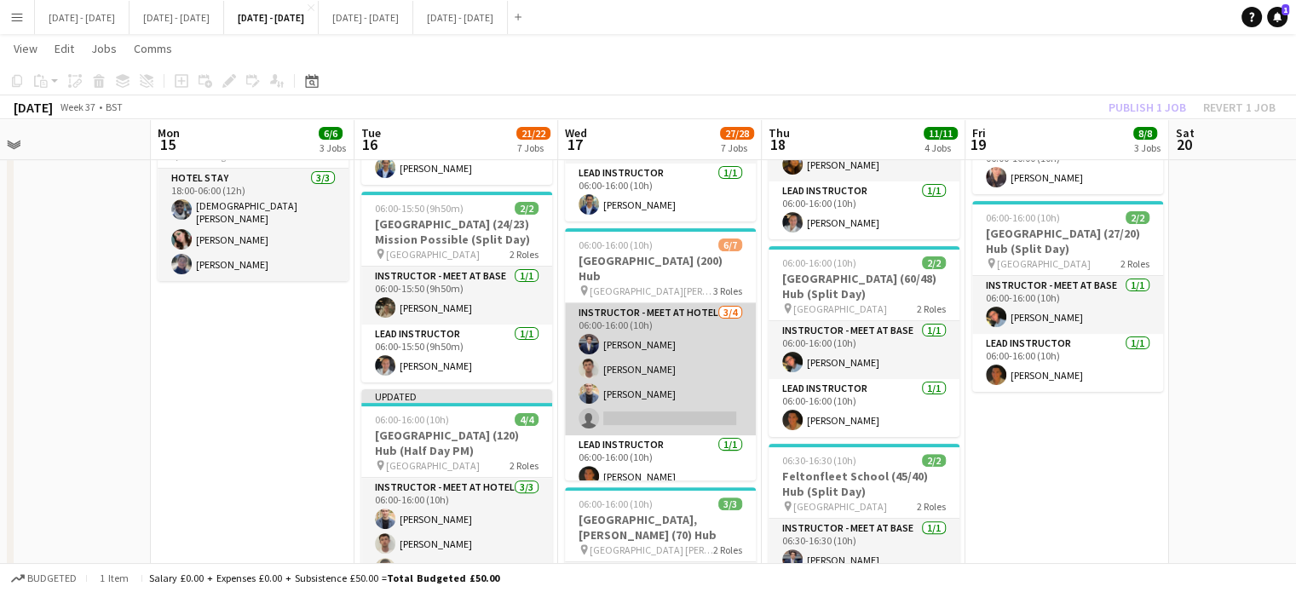
click at [615, 343] on app-card-role "Instructor - Meet at Hotel [DATE] 06:00-16:00 (10h) [PERSON_NAME] [PERSON_NAME]…" at bounding box center [660, 369] width 191 height 132
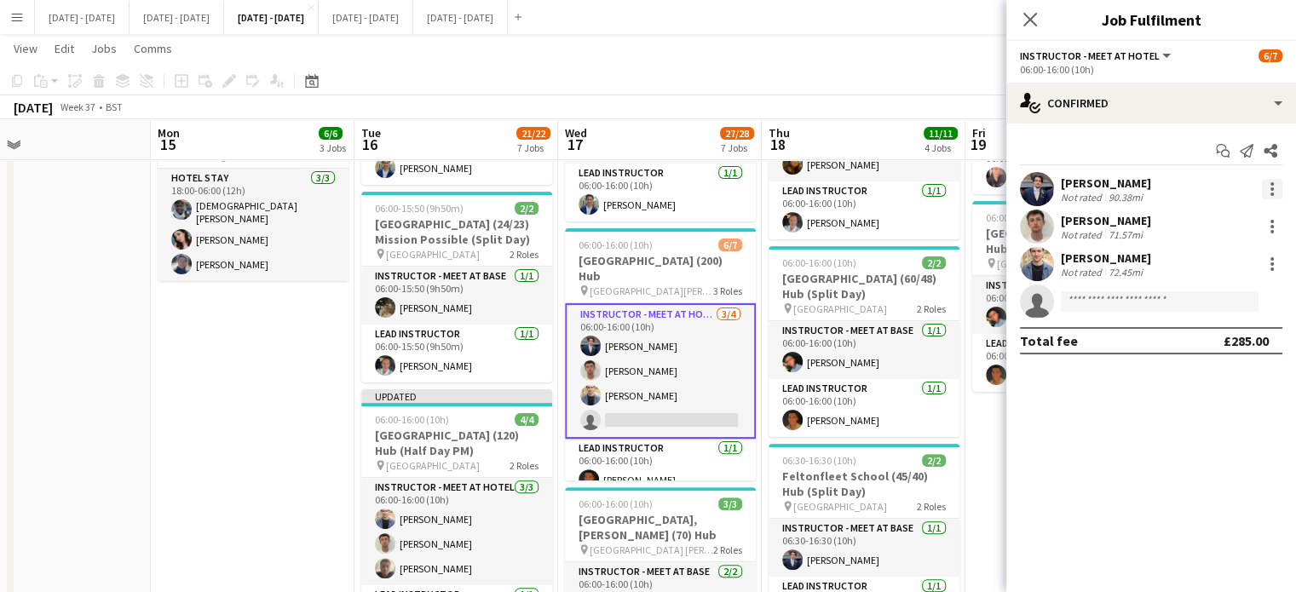
click at [1280, 180] on div at bounding box center [1272, 189] width 20 height 20
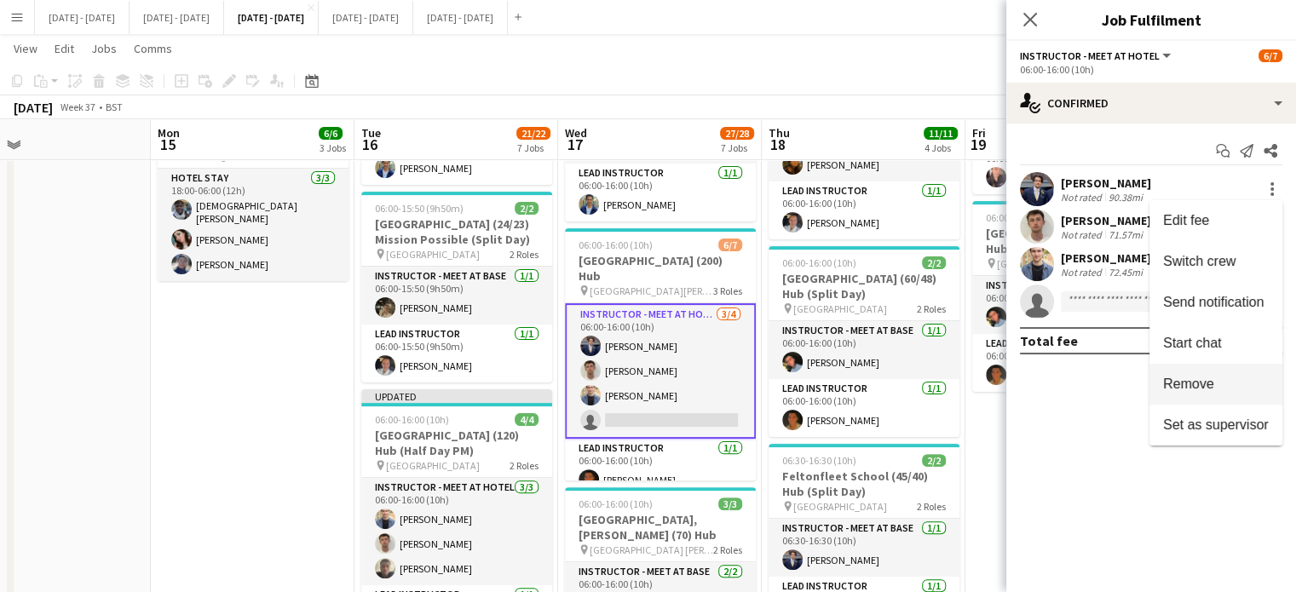
click at [1231, 378] on span "Remove" at bounding box center [1216, 384] width 106 height 15
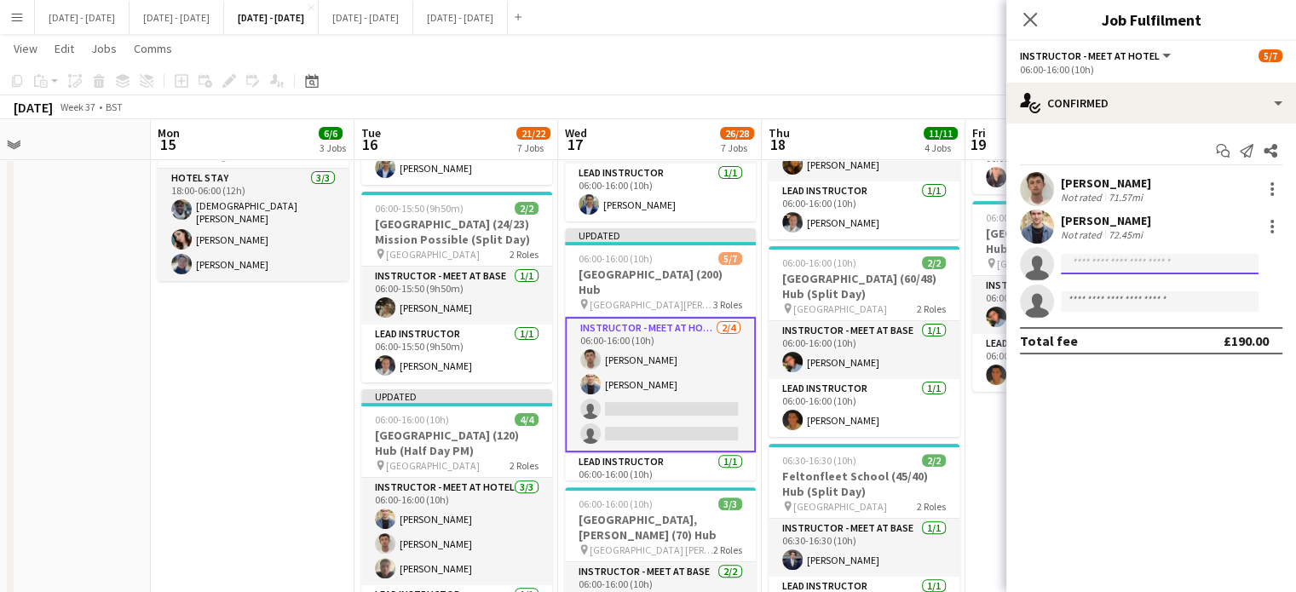
click at [1136, 258] on input at bounding box center [1160, 264] width 198 height 20
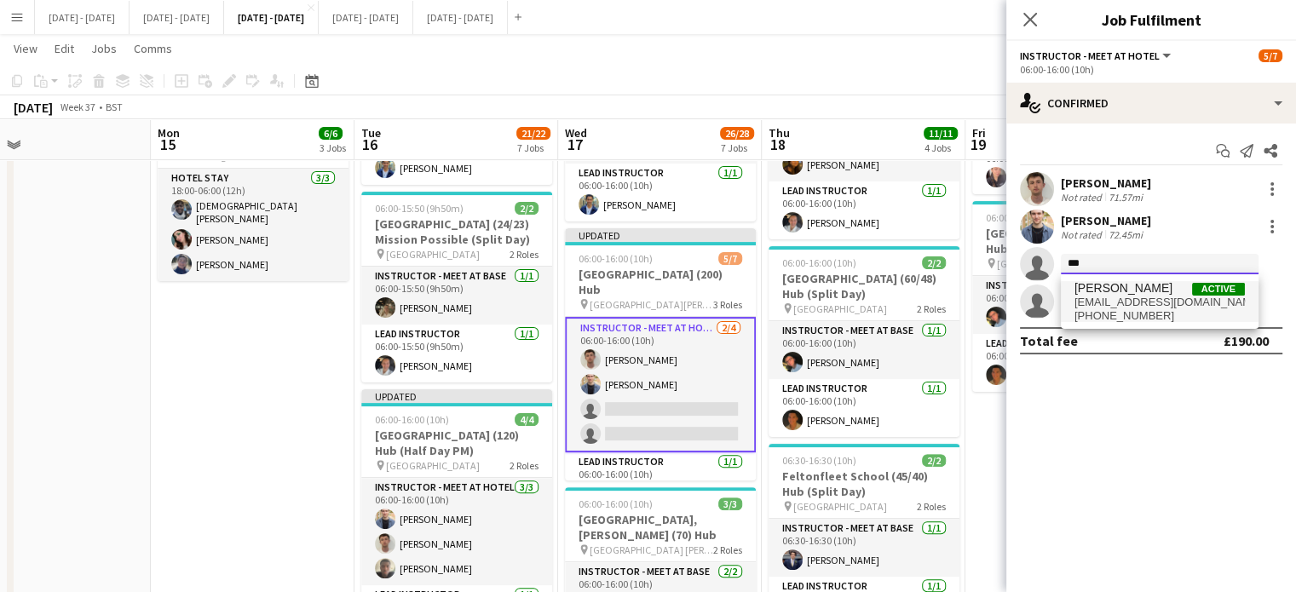
type input "***"
click at [1135, 288] on span "[PERSON_NAME]" at bounding box center [1124, 288] width 98 height 14
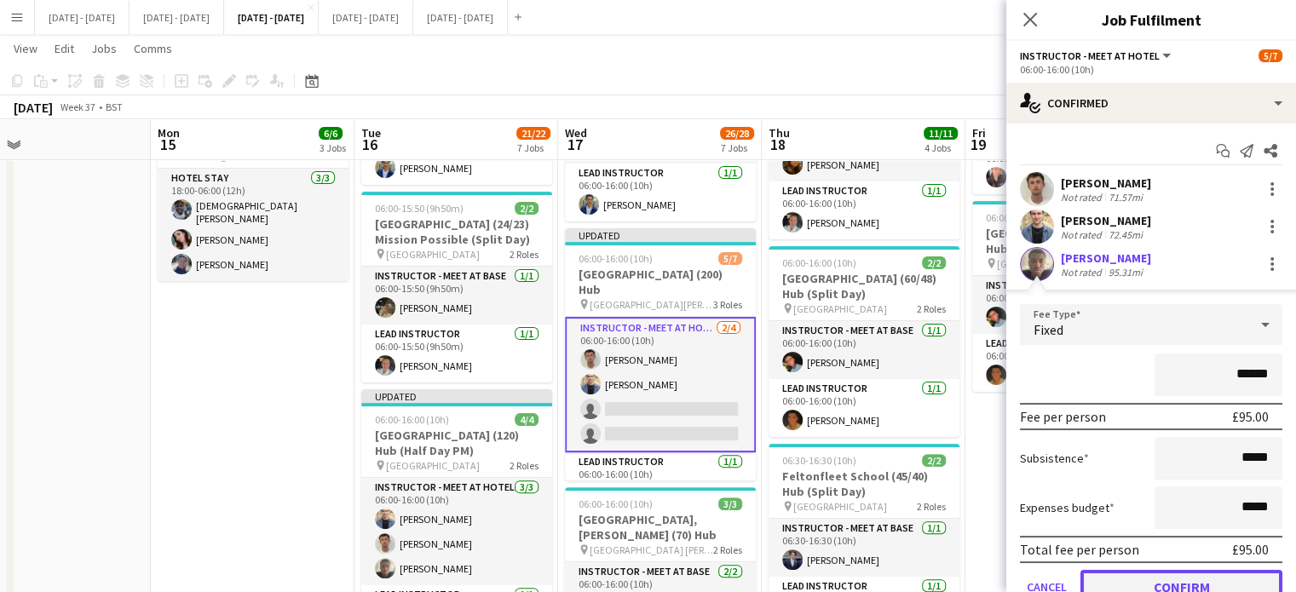
click at [1170, 578] on button "Confirm" at bounding box center [1182, 587] width 202 height 34
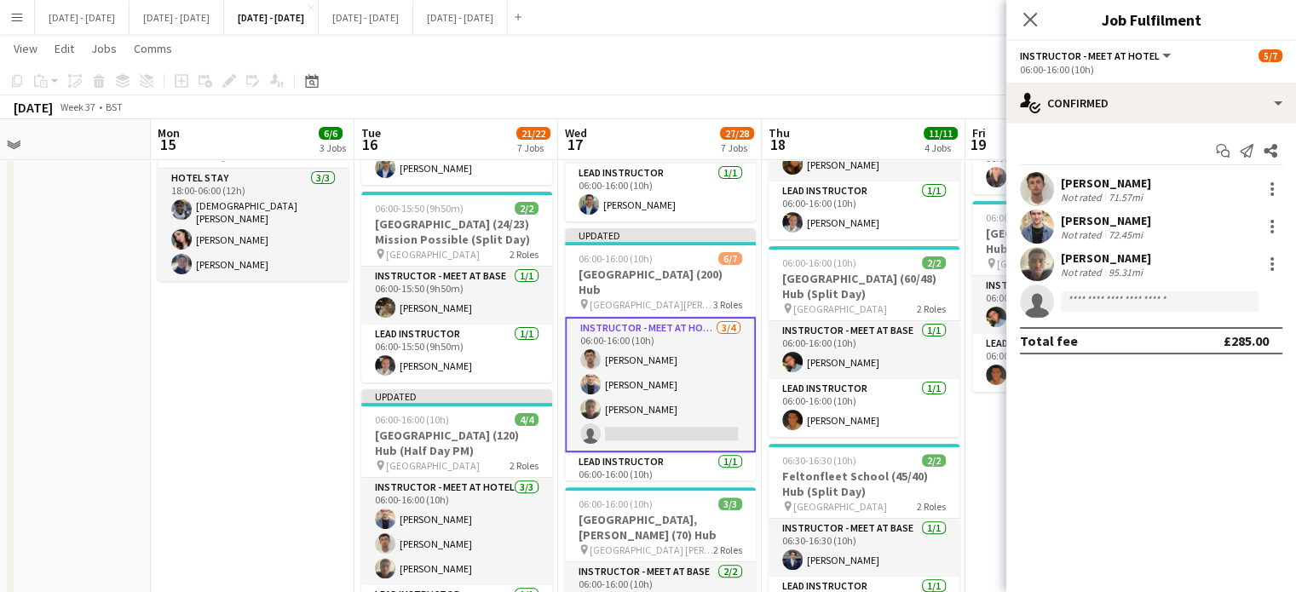
click at [1033, 17] on icon at bounding box center [1030, 20] width 14 height 14
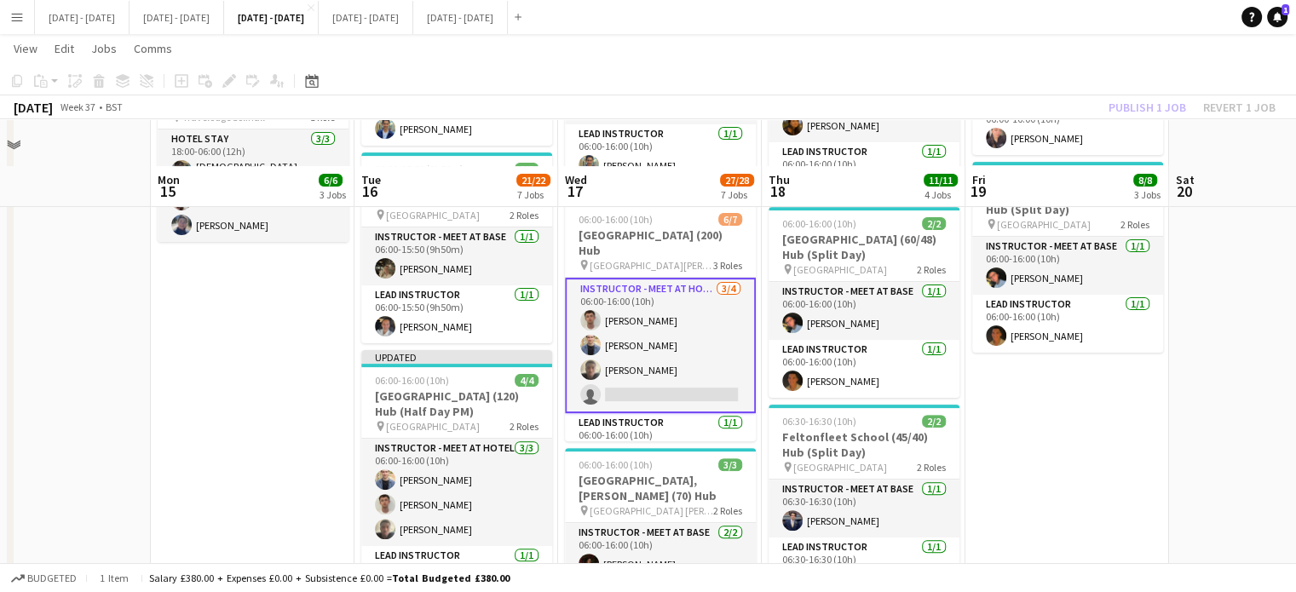
scroll to position [464, 0]
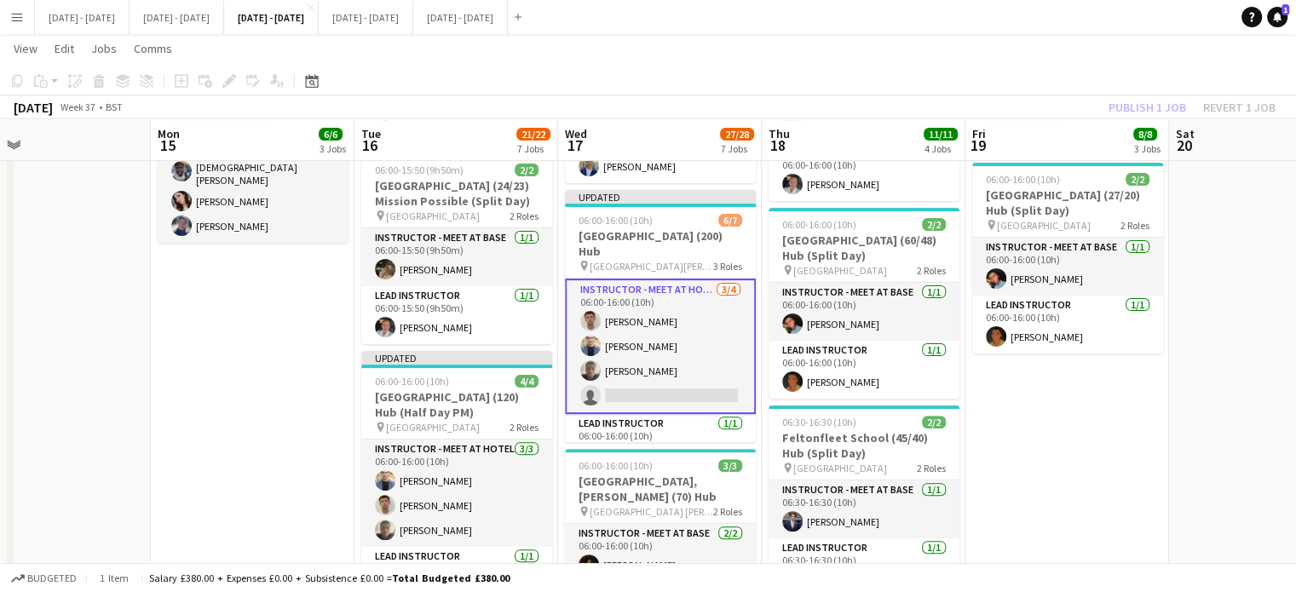
click at [1045, 409] on app-date-cell "06:00-16:00 (10h) 2/2 Atam Academy (42) Hub pin Atam Academy 2 Roles Lead Instr…" at bounding box center [1068, 528] width 204 height 1605
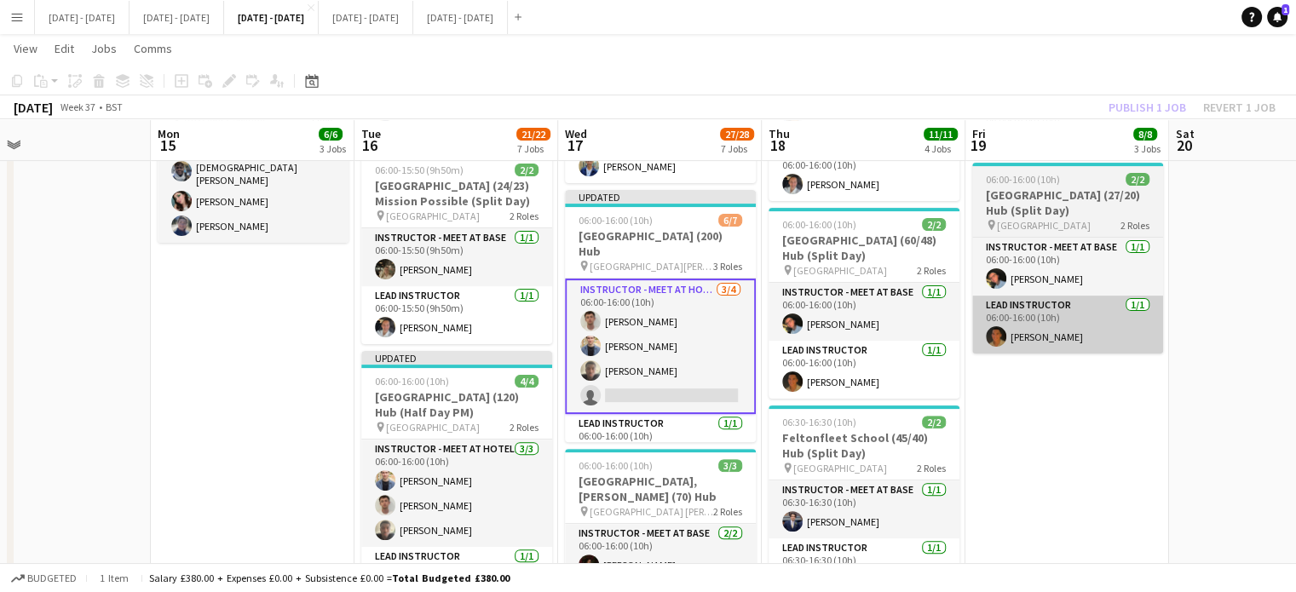
scroll to position [0, 663]
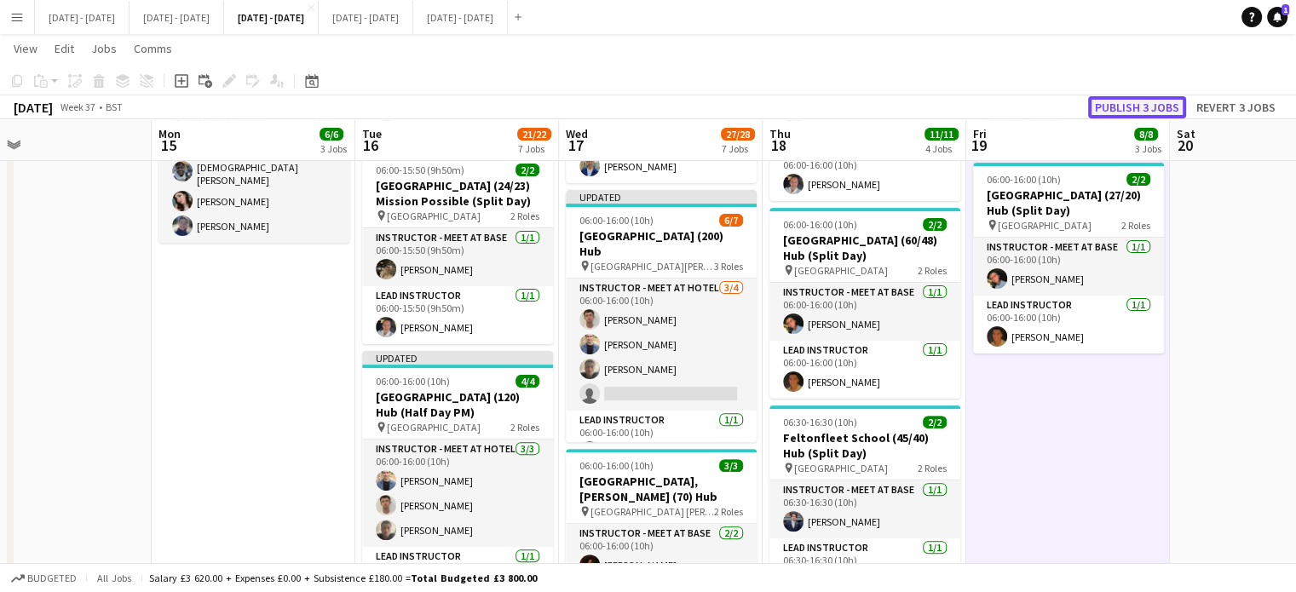
click at [1121, 99] on button "Publish 3 jobs" at bounding box center [1137, 107] width 98 height 22
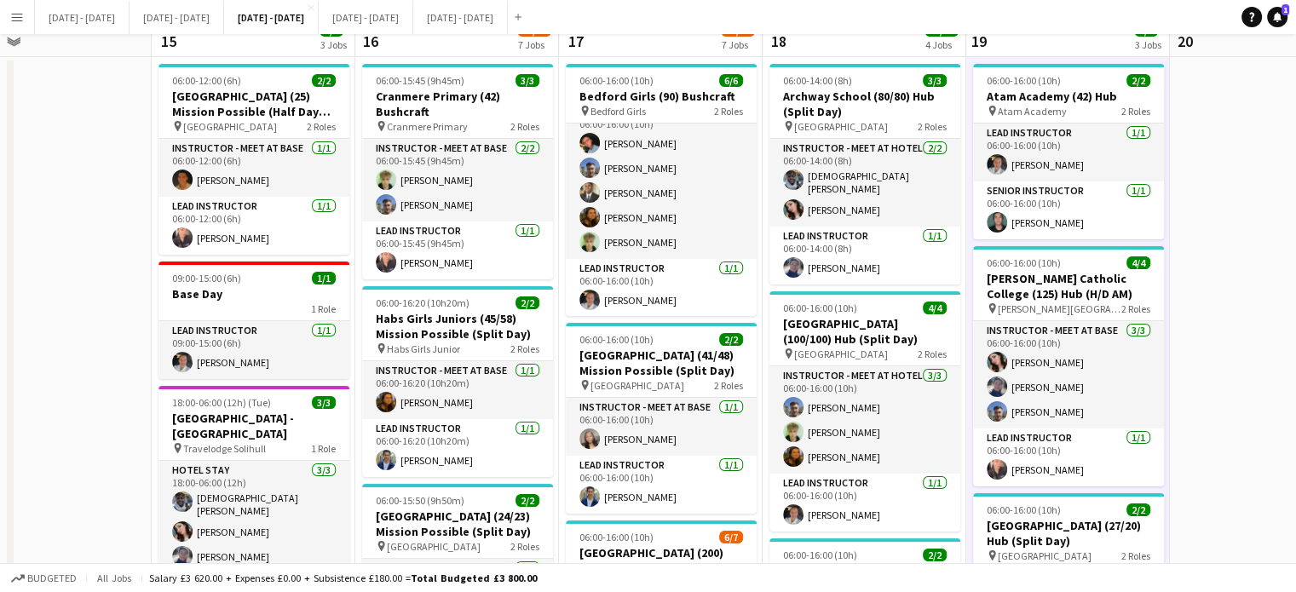
scroll to position [0, 0]
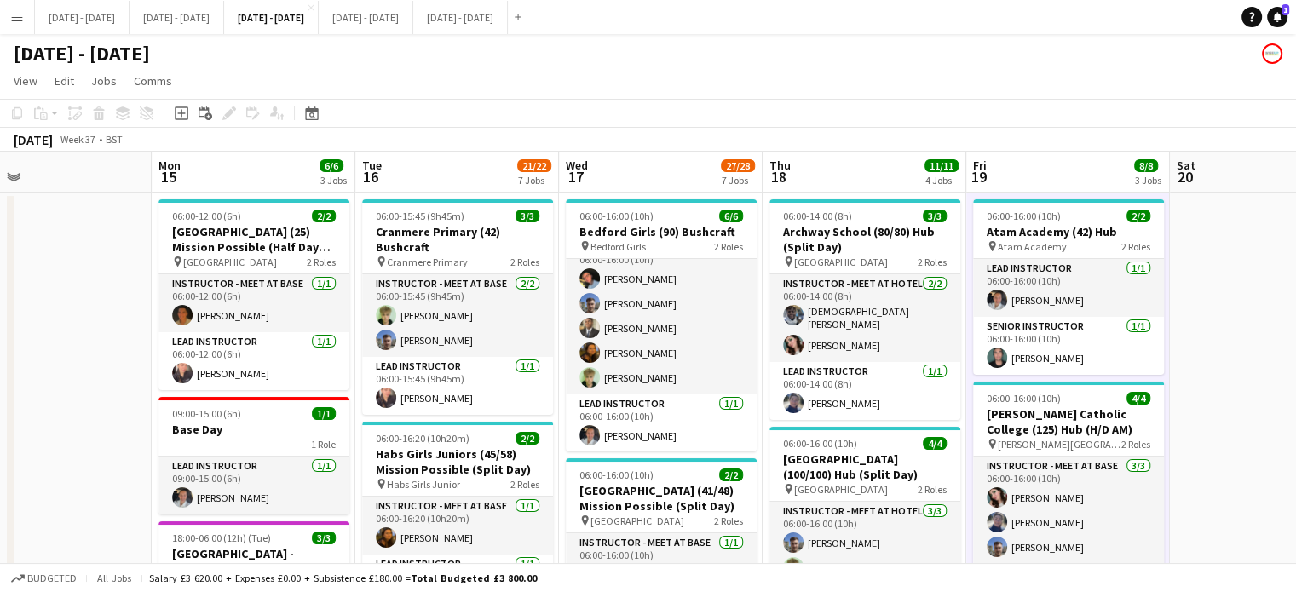
click at [1018, 122] on app-toolbar "Copy Paste Paste Ctrl+V Paste with crew Ctrl+Shift+V Paste linked Job [GEOGRAPH…" at bounding box center [648, 113] width 1296 height 29
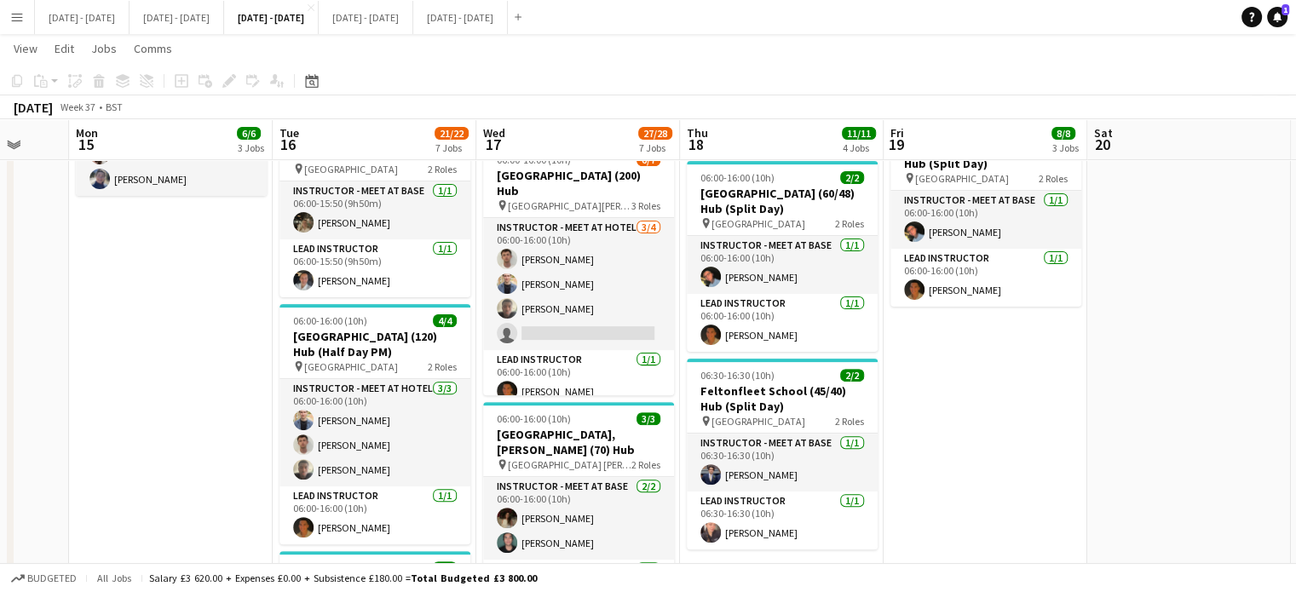
scroll to position [0, 777]
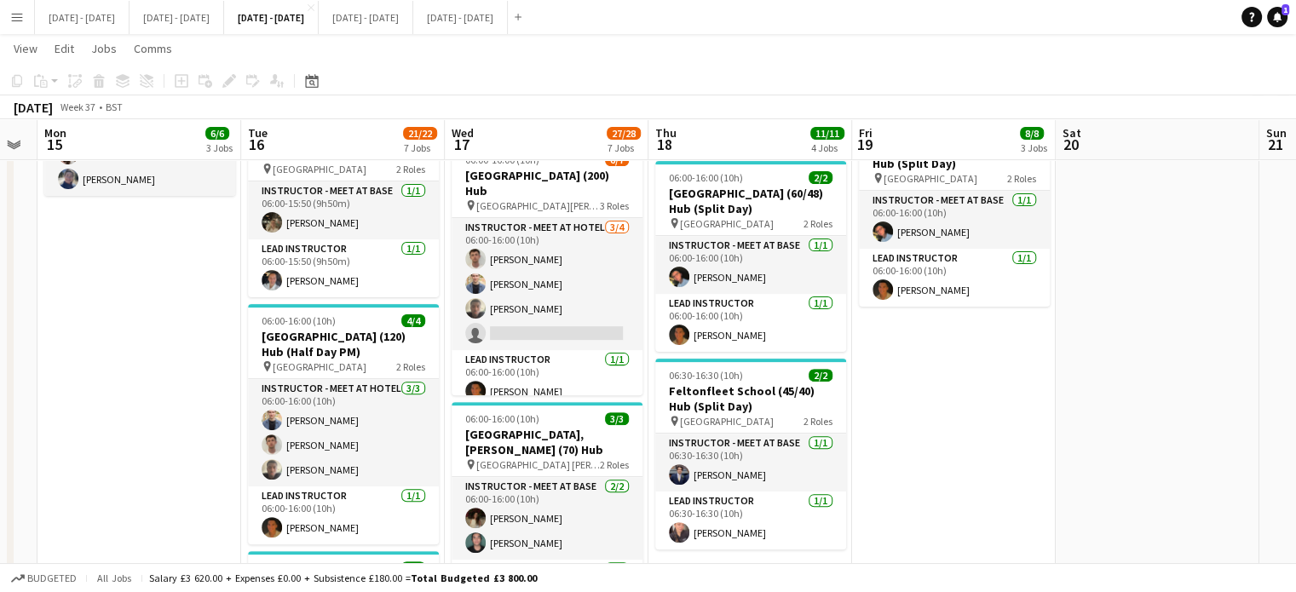
drag, startPoint x: 1165, startPoint y: 504, endPoint x: 205, endPoint y: 632, distance: 969.0
drag, startPoint x: 205, startPoint y: 632, endPoint x: 111, endPoint y: 401, distance: 249.2
click at [92, 403] on app-calendar-viewport "Thu 11 Fri 12 Sat 13 Sun 14 Mon 15 6/6 3 Jobs Tue 16 21/22 7 Jobs Wed 17 27/28 …" at bounding box center [648, 419] width 1296 height 1729
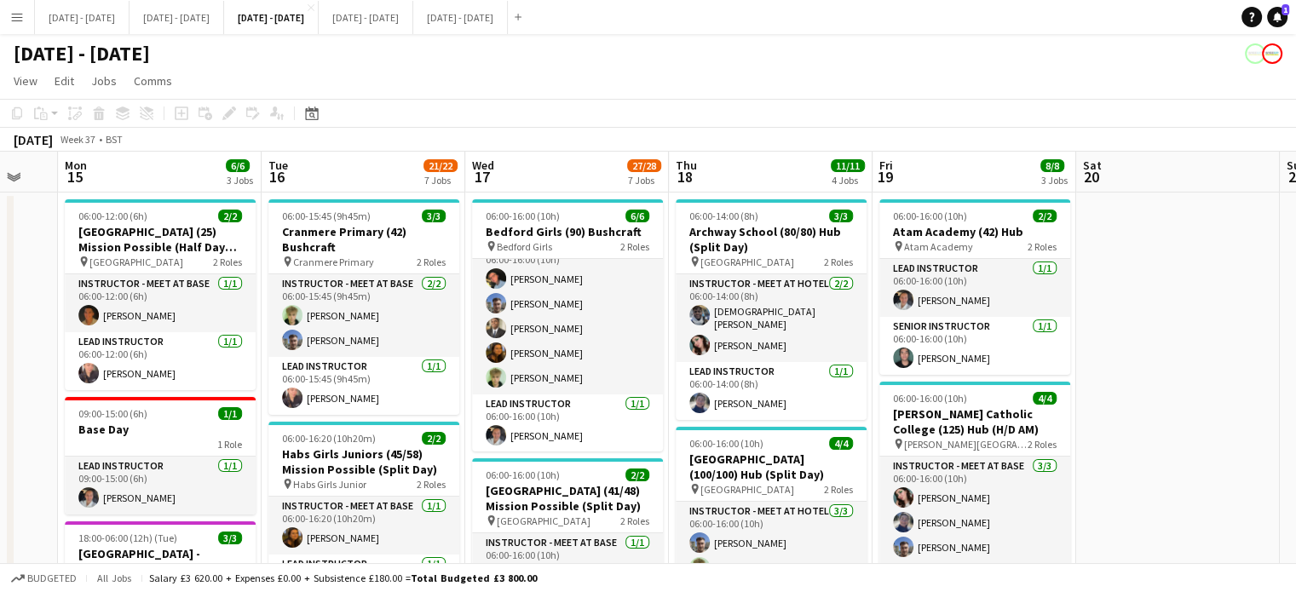
scroll to position [0, 755]
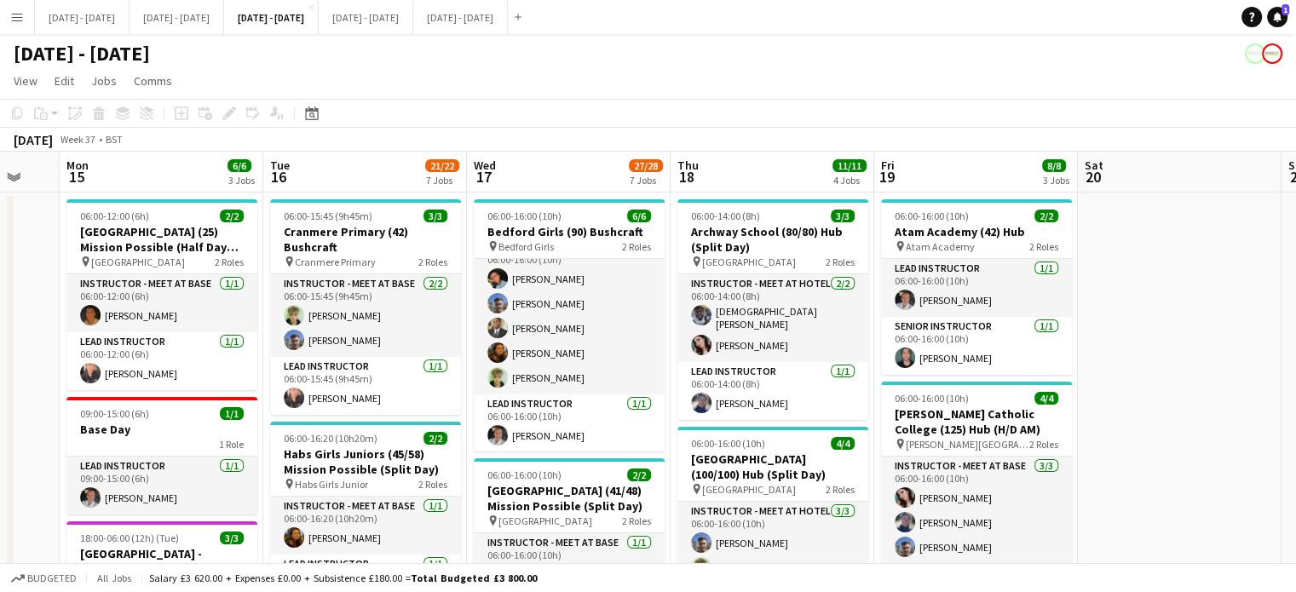
drag, startPoint x: 341, startPoint y: 171, endPoint x: 363, endPoint y: 170, distance: 22.2
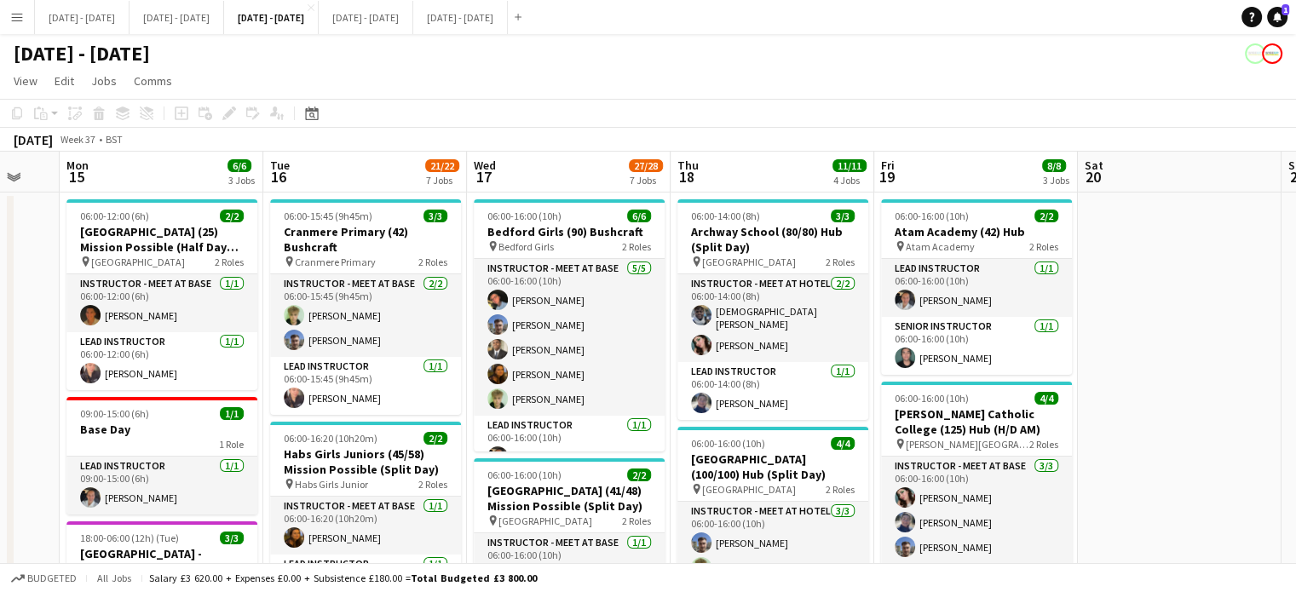
scroll to position [0, 716]
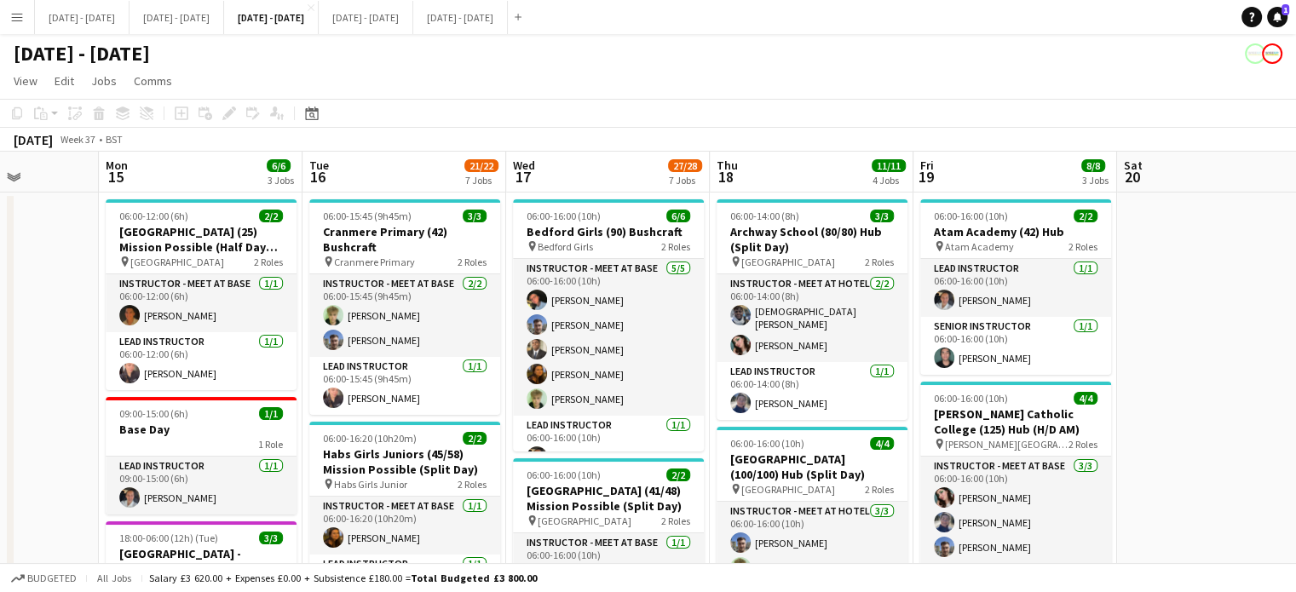
drag, startPoint x: 358, startPoint y: 170, endPoint x: 397, endPoint y: 169, distance: 39.2
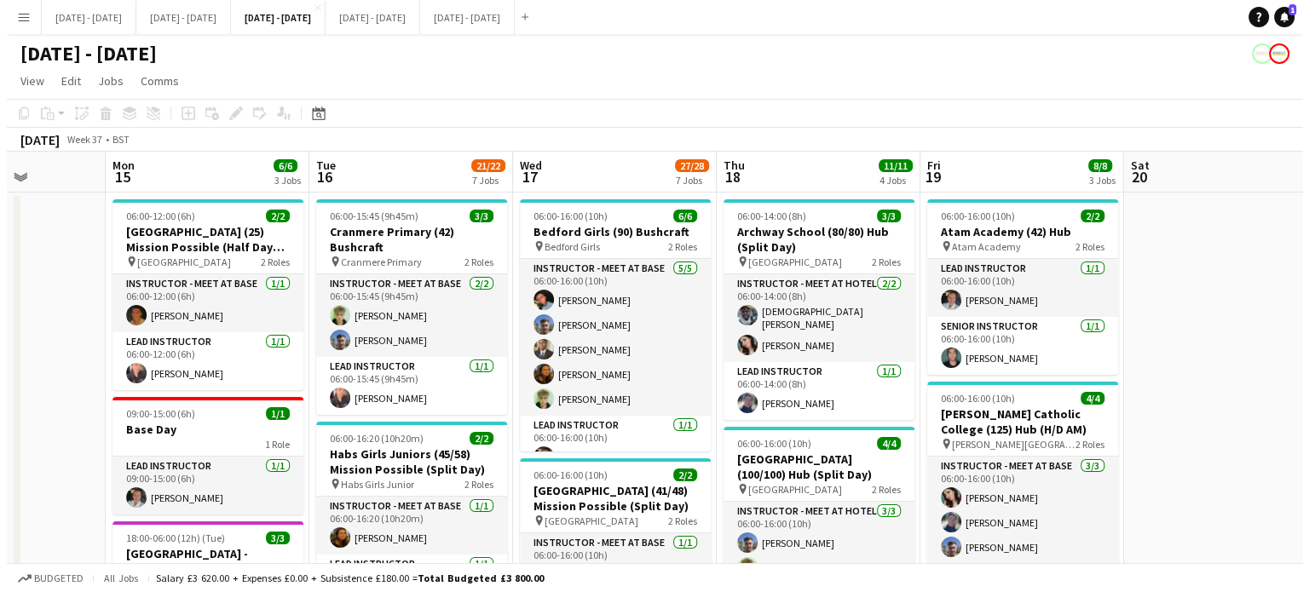
scroll to position [0, 675]
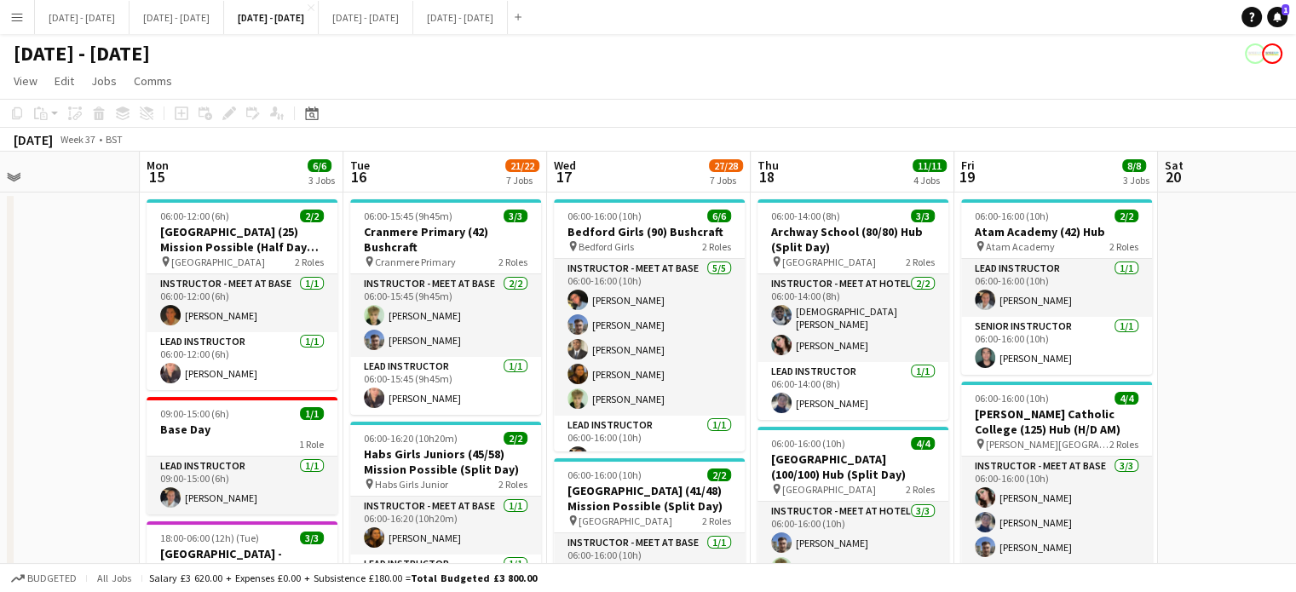
drag, startPoint x: 375, startPoint y: 159, endPoint x: 419, endPoint y: 151, distance: 45.0
click at [403, 20] on button "[DATE] - [DATE] Close" at bounding box center [366, 17] width 95 height 33
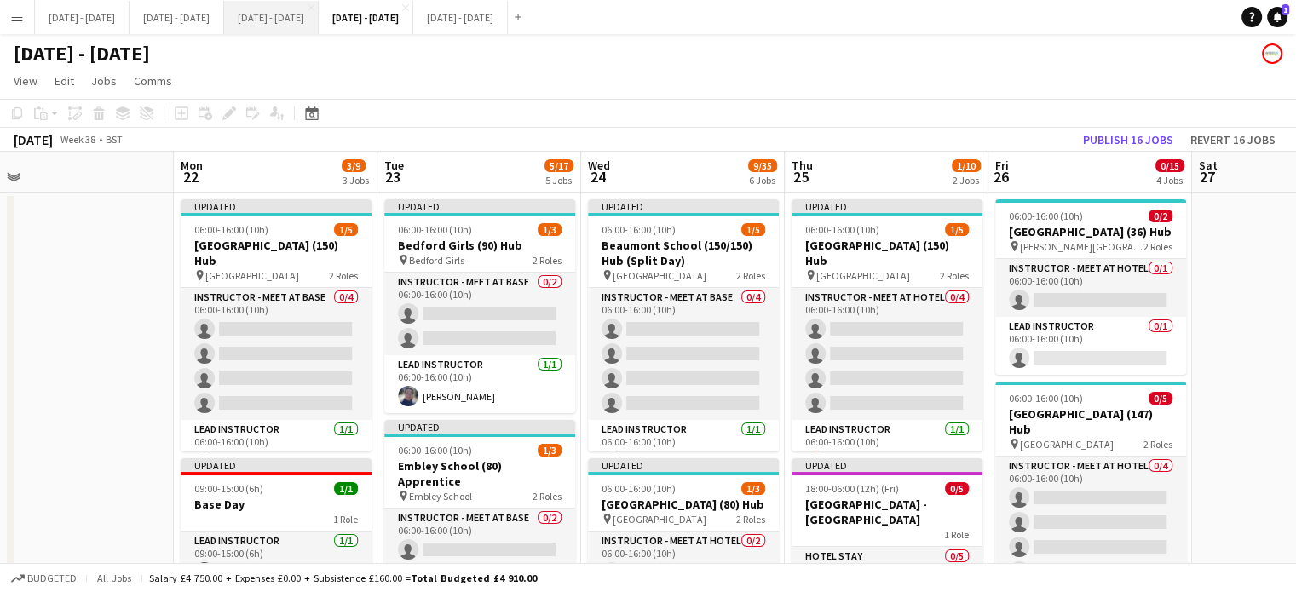
click at [317, 20] on button "[DATE] - [DATE] Close" at bounding box center [271, 17] width 95 height 33
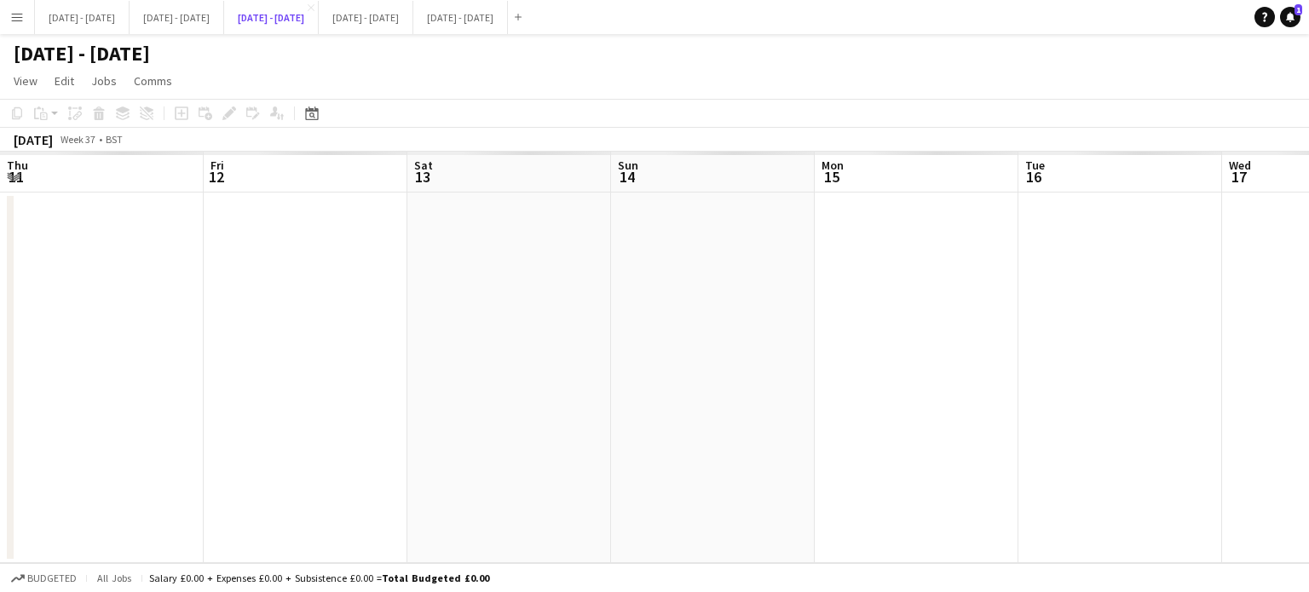
scroll to position [0, 675]
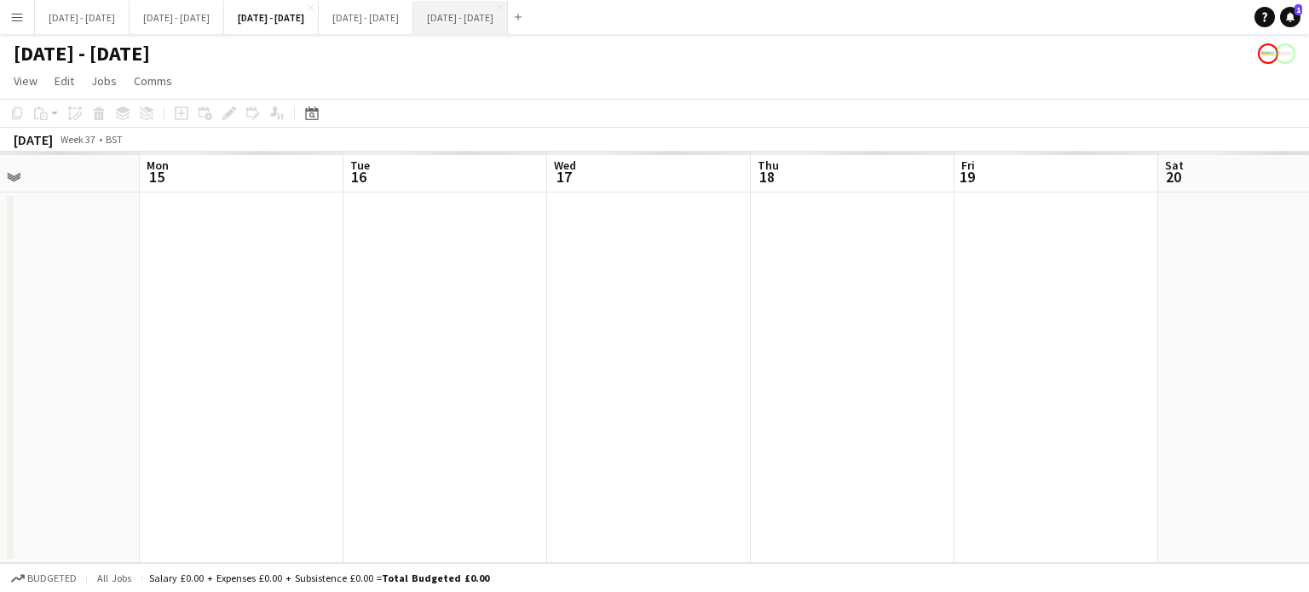
click at [508, 9] on button "[DATE] - [DATE] Close" at bounding box center [460, 17] width 95 height 33
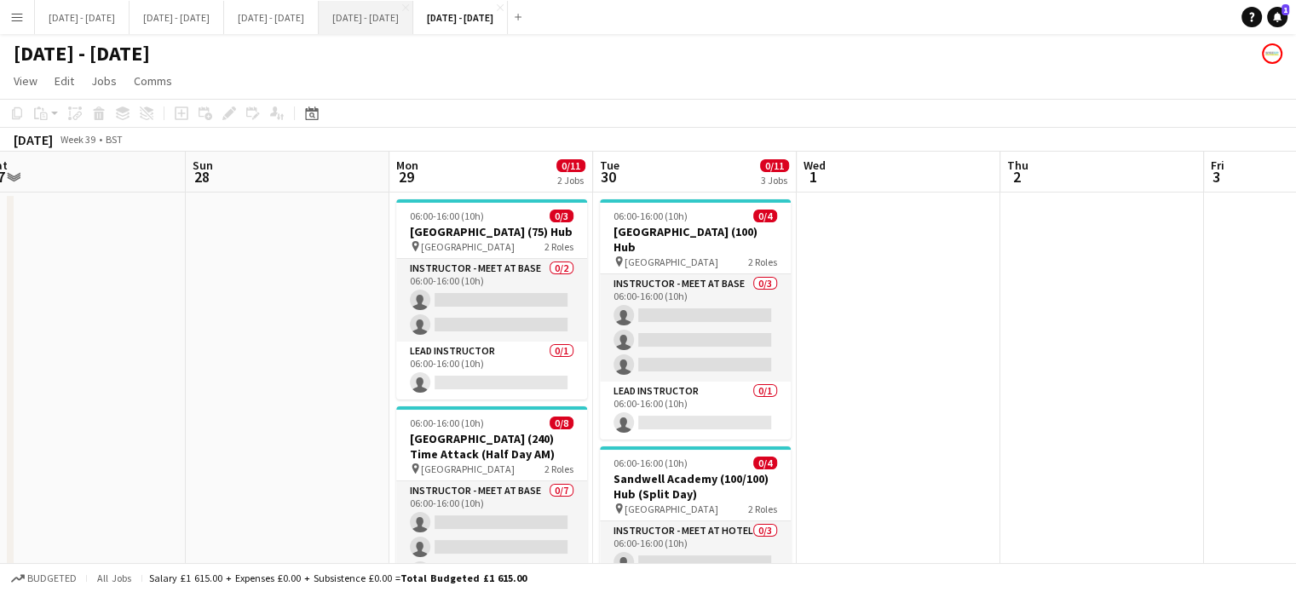
click at [413, 25] on button "[DATE] - [DATE] Close" at bounding box center [366, 17] width 95 height 33
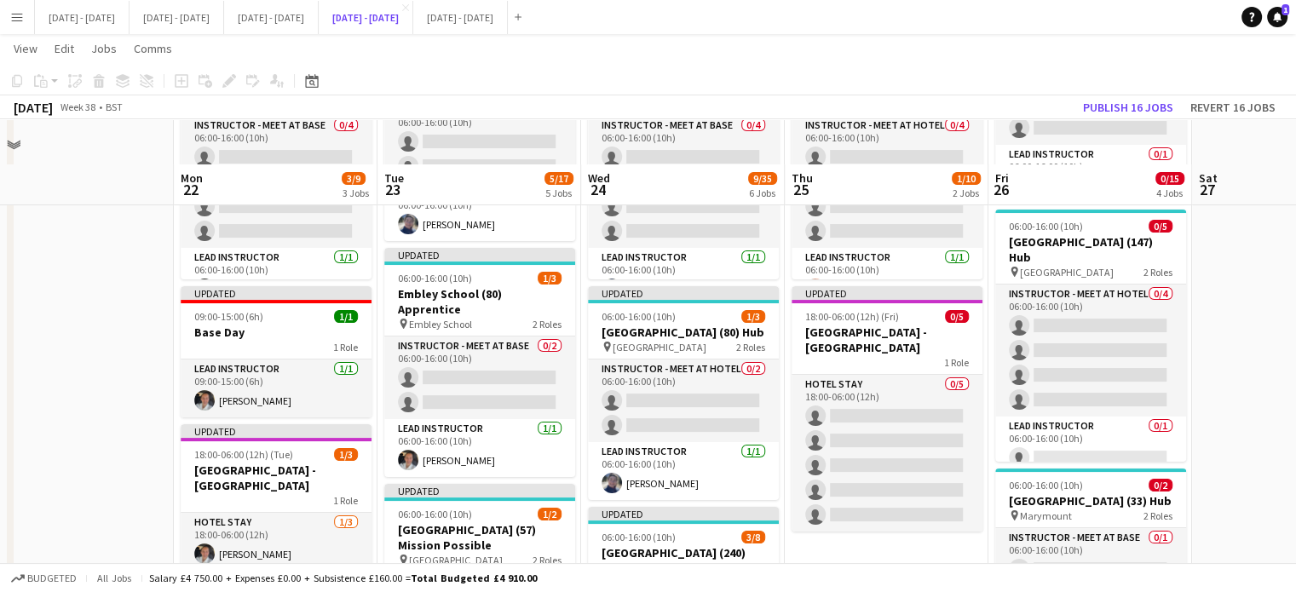
scroll to position [256, 0]
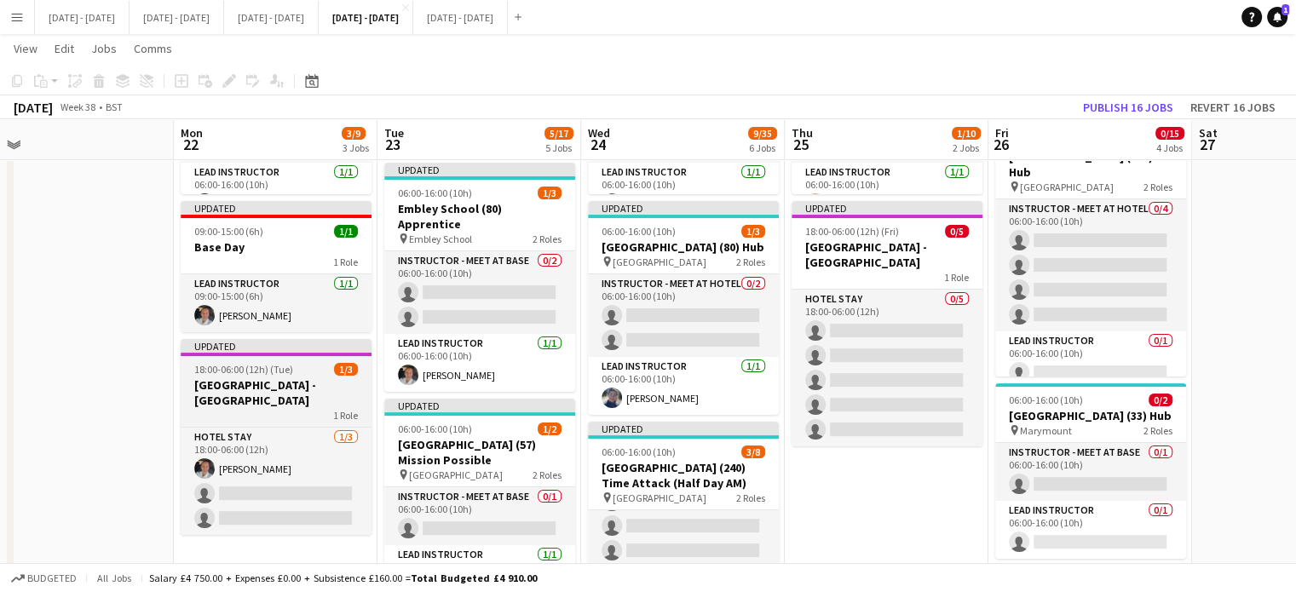
click at [252, 392] on h3 "[GEOGRAPHIC_DATA] - [GEOGRAPHIC_DATA]" at bounding box center [276, 393] width 191 height 31
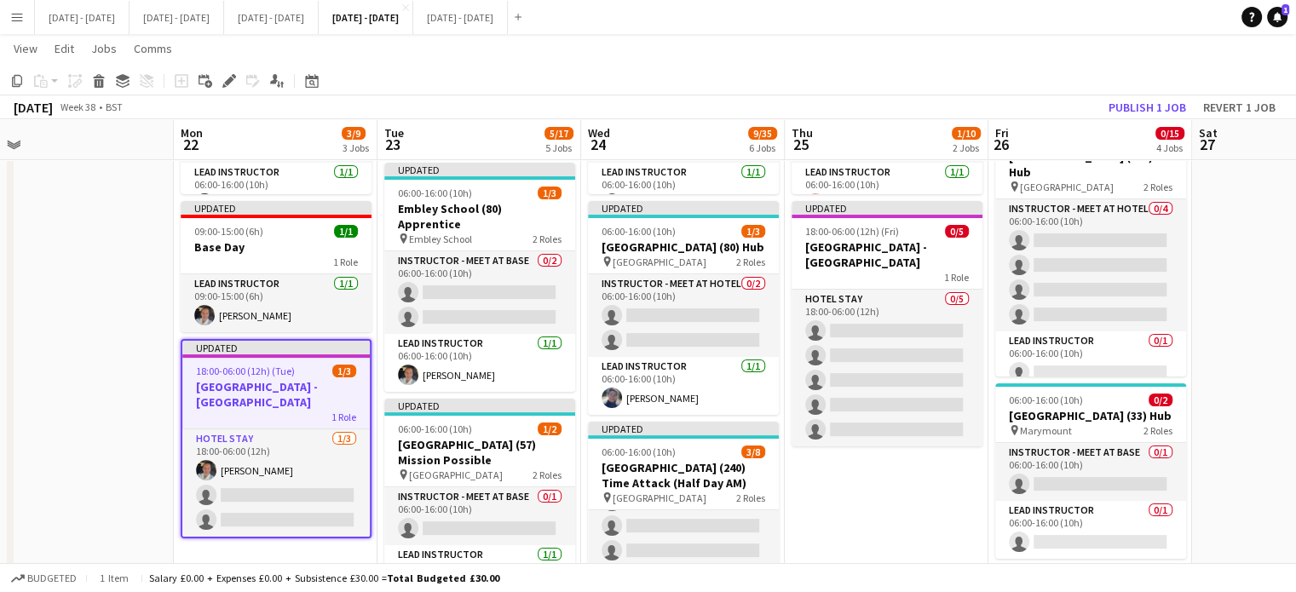
drag, startPoint x: 230, startPoint y: 84, endPoint x: 235, endPoint y: 95, distance: 11.4
click at [232, 84] on icon "Edit" at bounding box center [229, 81] width 14 height 14
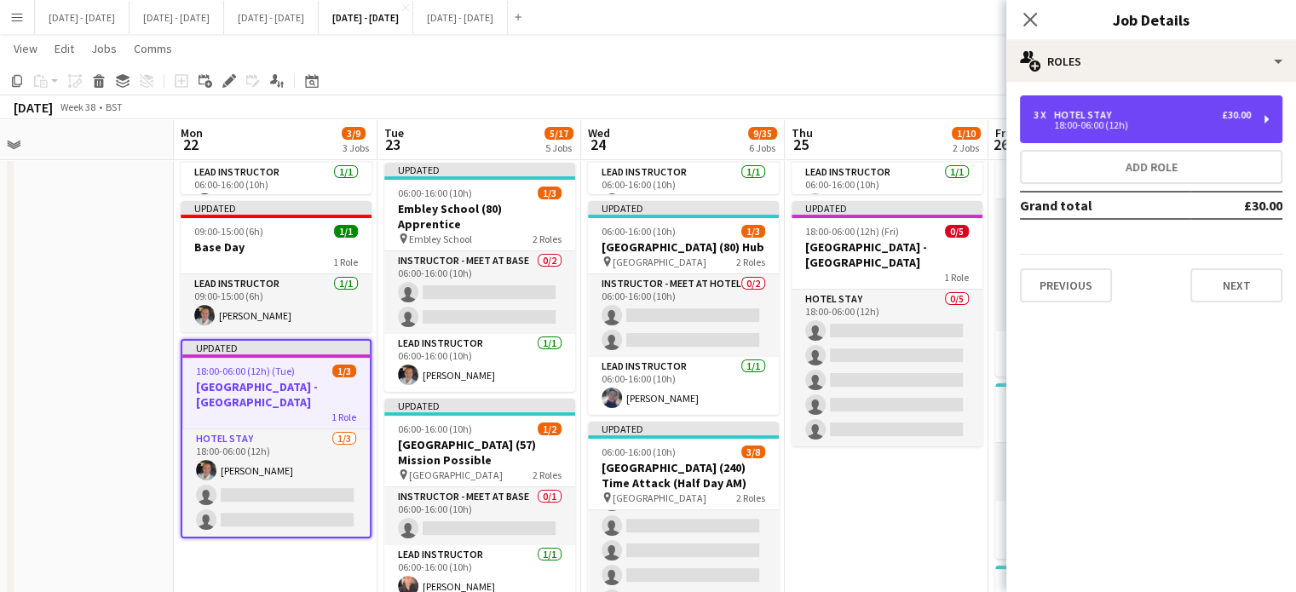
click at [1157, 117] on div "3 x Hotel Stay £30.00" at bounding box center [1142, 115] width 217 height 12
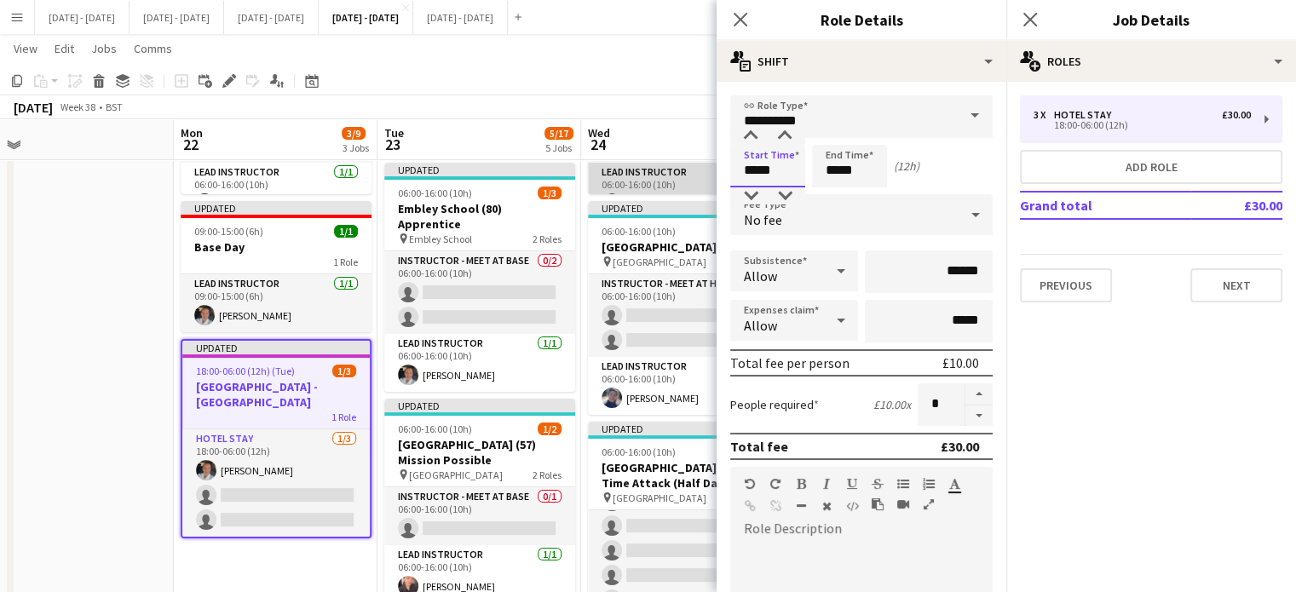
drag, startPoint x: 781, startPoint y: 165, endPoint x: 705, endPoint y: 173, distance: 76.2
type input "*****"
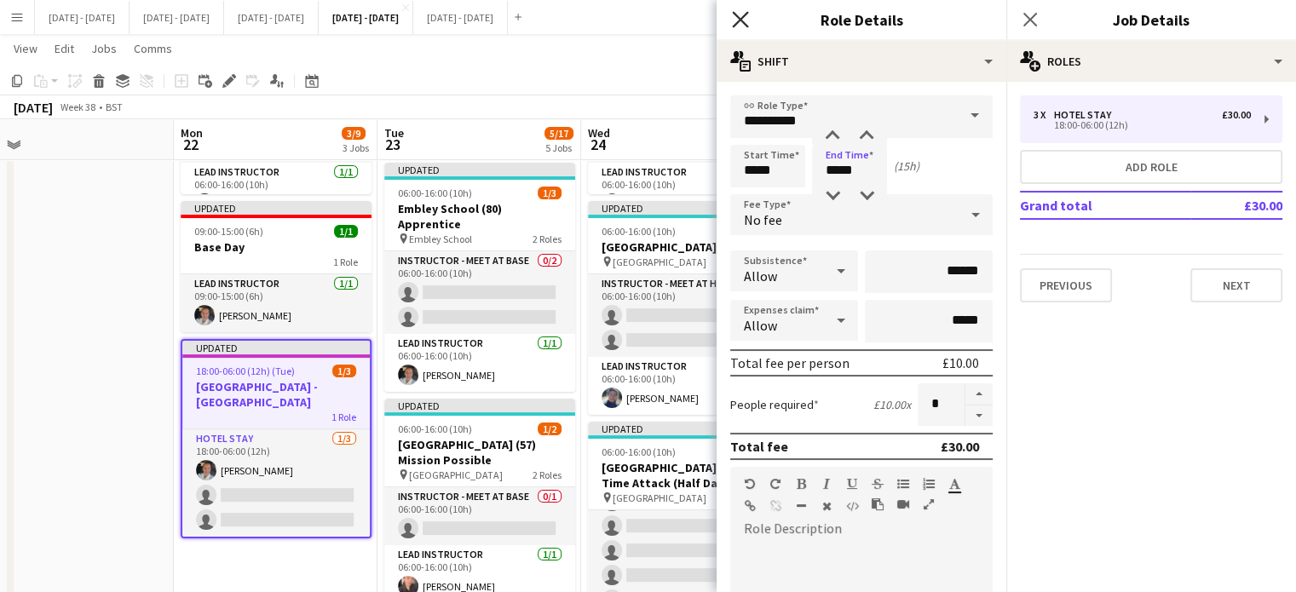
click at [742, 21] on icon at bounding box center [740, 19] width 16 height 16
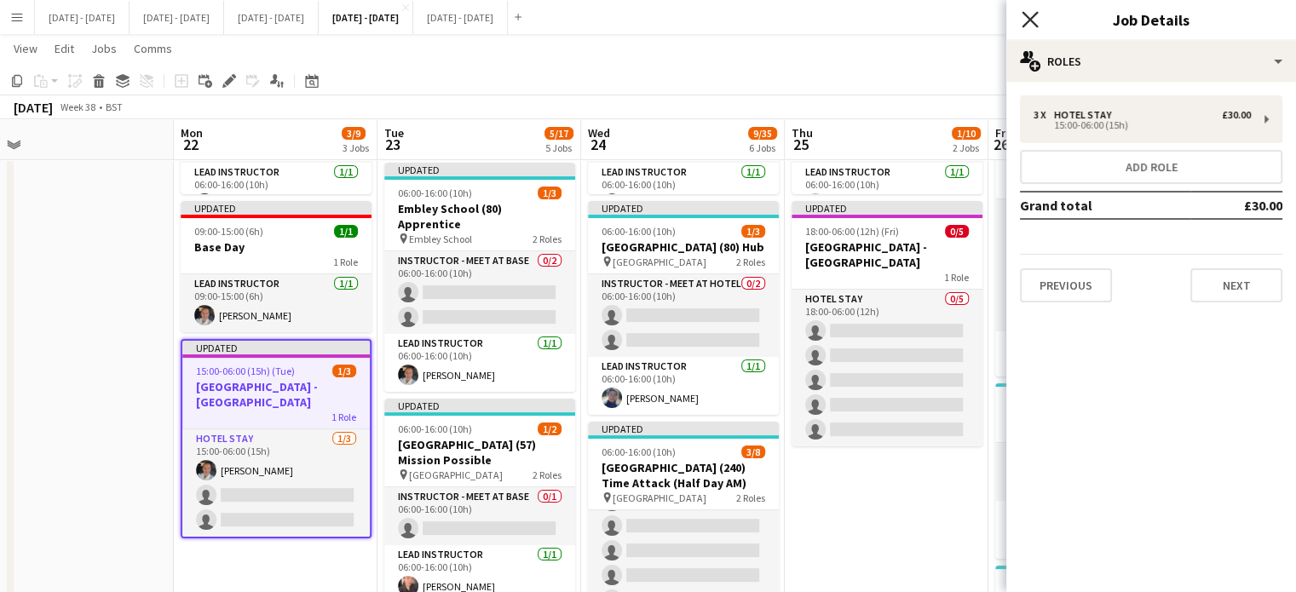
click at [1033, 16] on icon at bounding box center [1030, 19] width 16 height 16
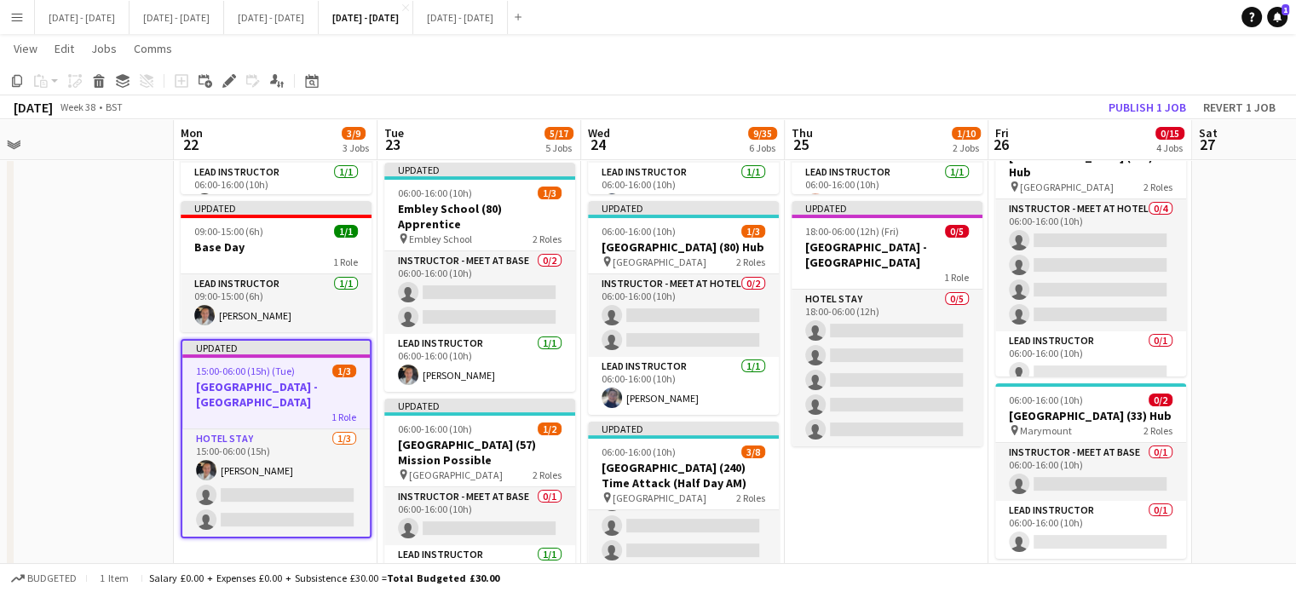
click at [258, 416] on div "1 Role" at bounding box center [275, 417] width 187 height 14
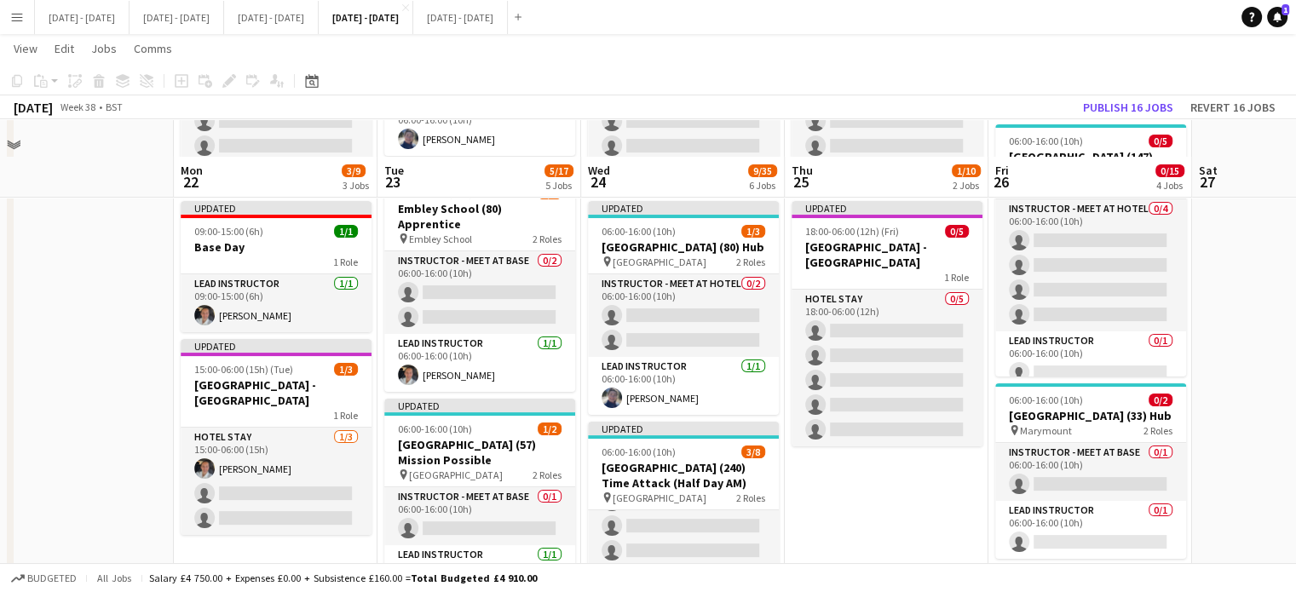
scroll to position [426, 0]
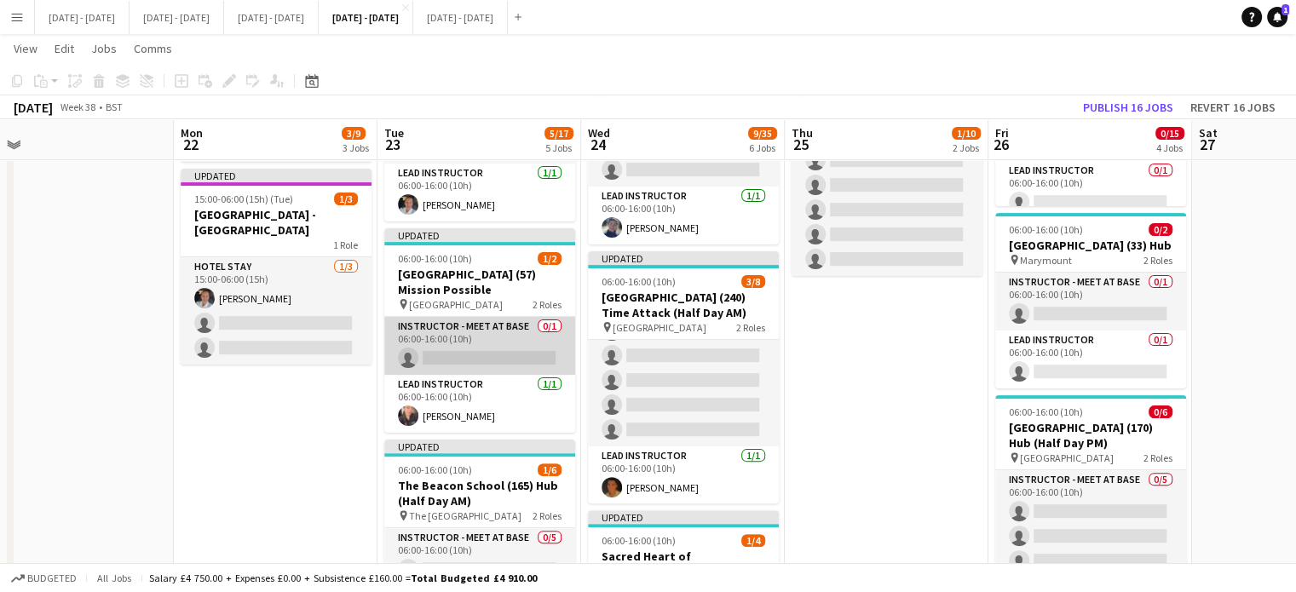
click at [484, 343] on app-card-role "Instructor - Meet at Base 0/1 06:00-16:00 (10h) single-neutral-actions" at bounding box center [479, 346] width 191 height 58
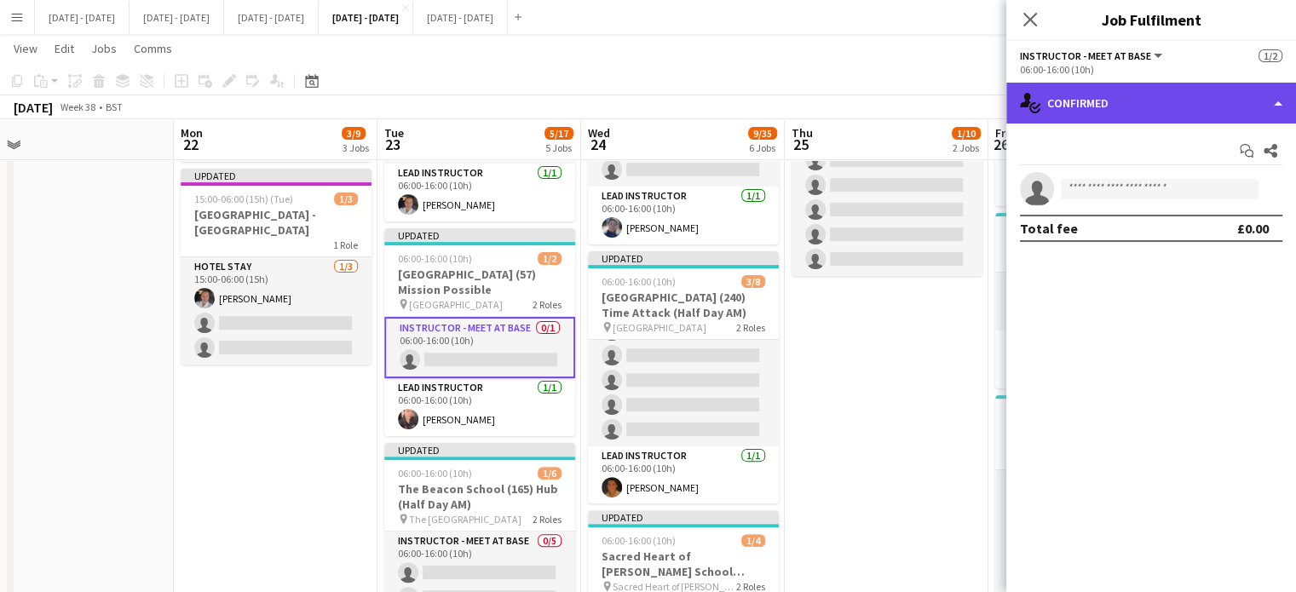
click at [1209, 98] on div "single-neutral-actions-check-2 Confirmed" at bounding box center [1151, 103] width 290 height 41
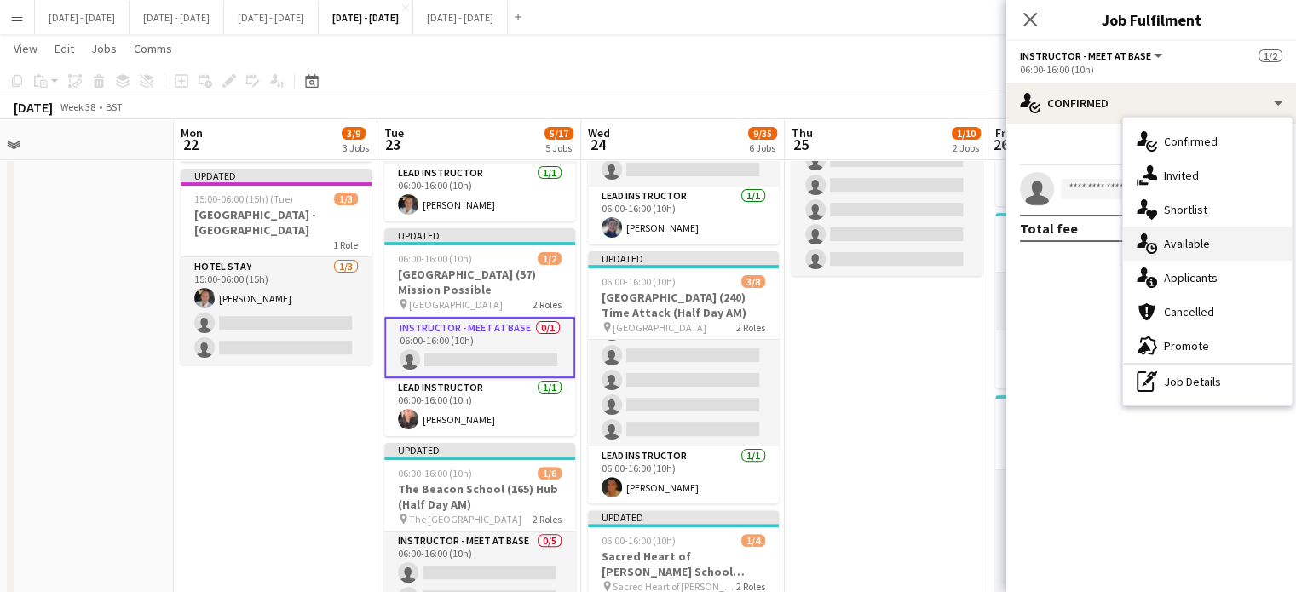
click at [1201, 245] on span "Available" at bounding box center [1187, 243] width 46 height 15
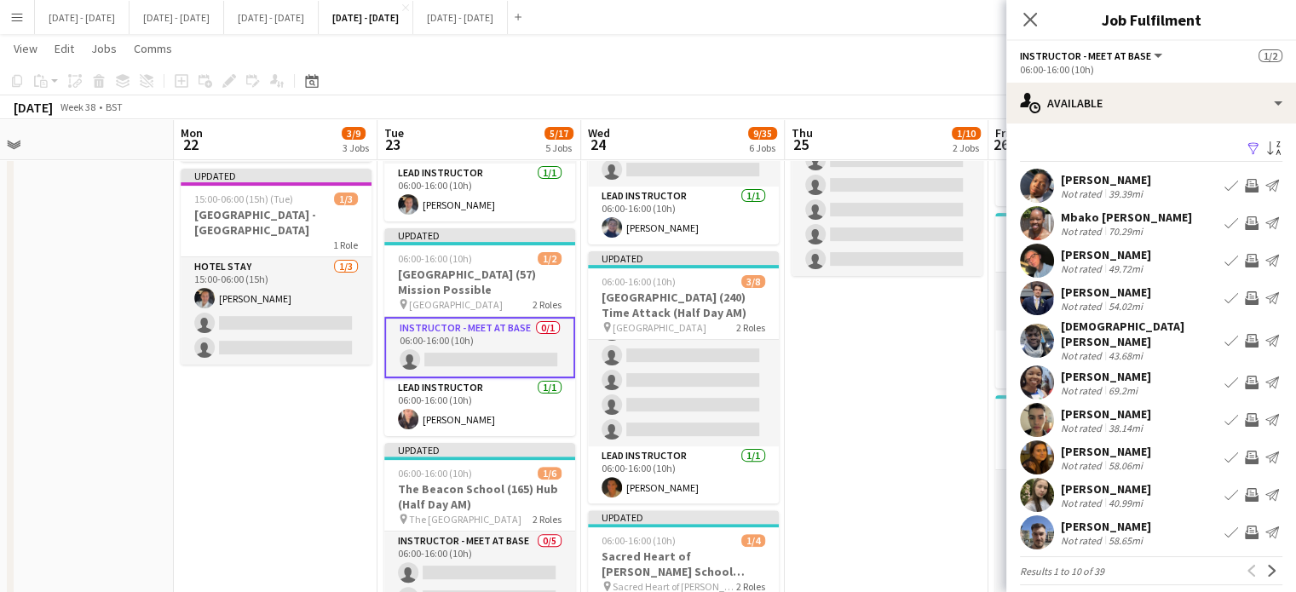
click at [879, 430] on app-date-cell "Updated 06:00-16:00 (10h) 1/5 [GEOGRAPHIC_DATA] (150) Hub pin [GEOGRAPHIC_DATA]…" at bounding box center [887, 545] width 204 height 1561
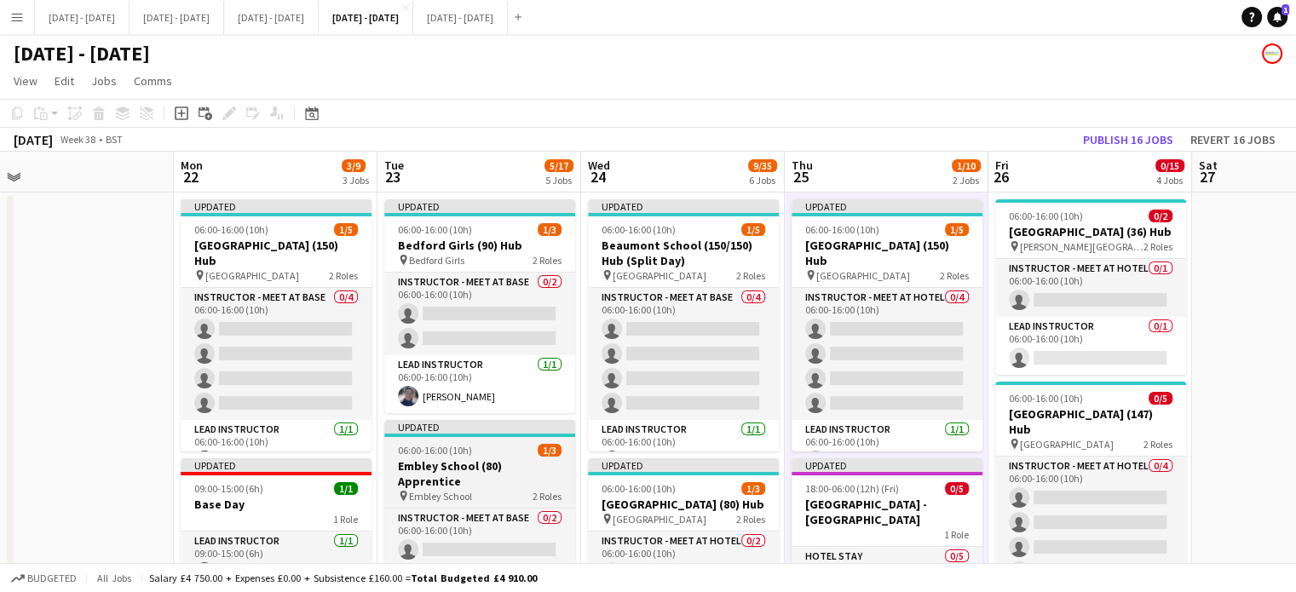
scroll to position [85, 0]
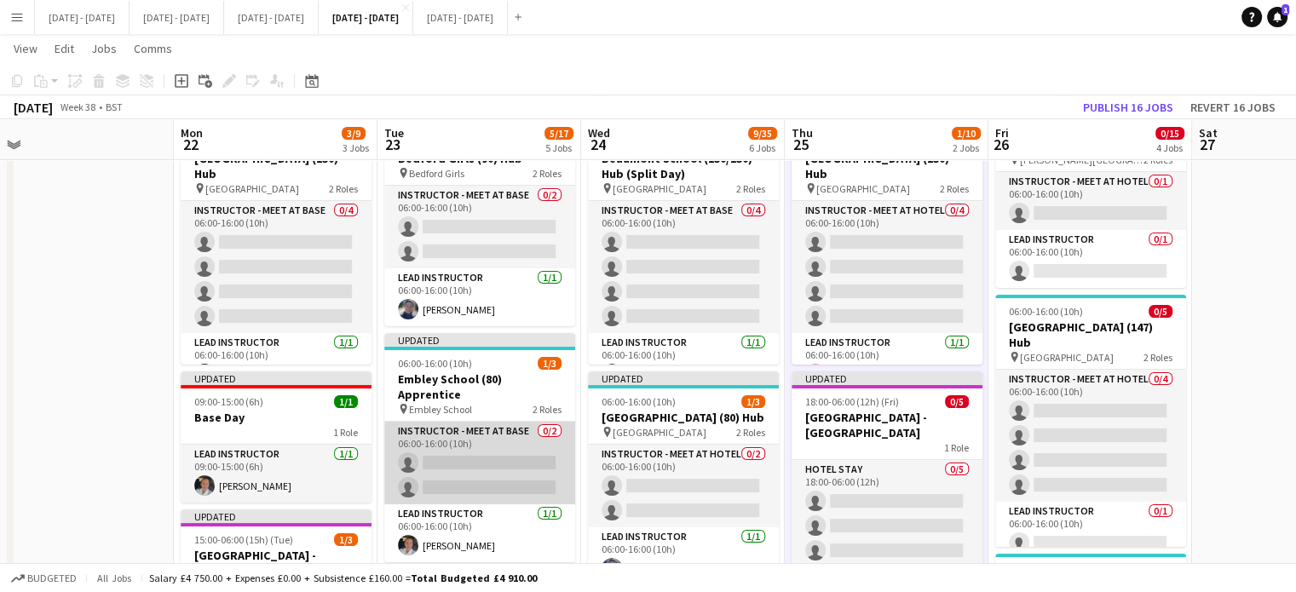
click at [493, 422] on app-card-role "Instructor - Meet at Base 0/2 06:00-16:00 (10h) single-neutral-actions single-n…" at bounding box center [479, 463] width 191 height 83
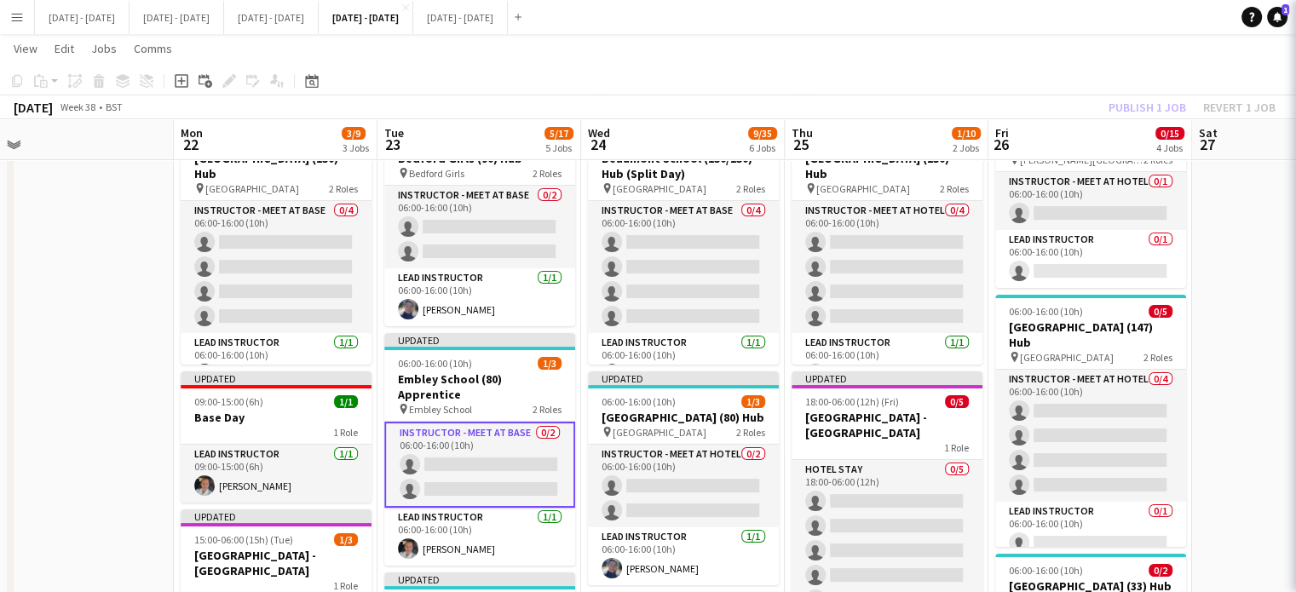
scroll to position [0, 641]
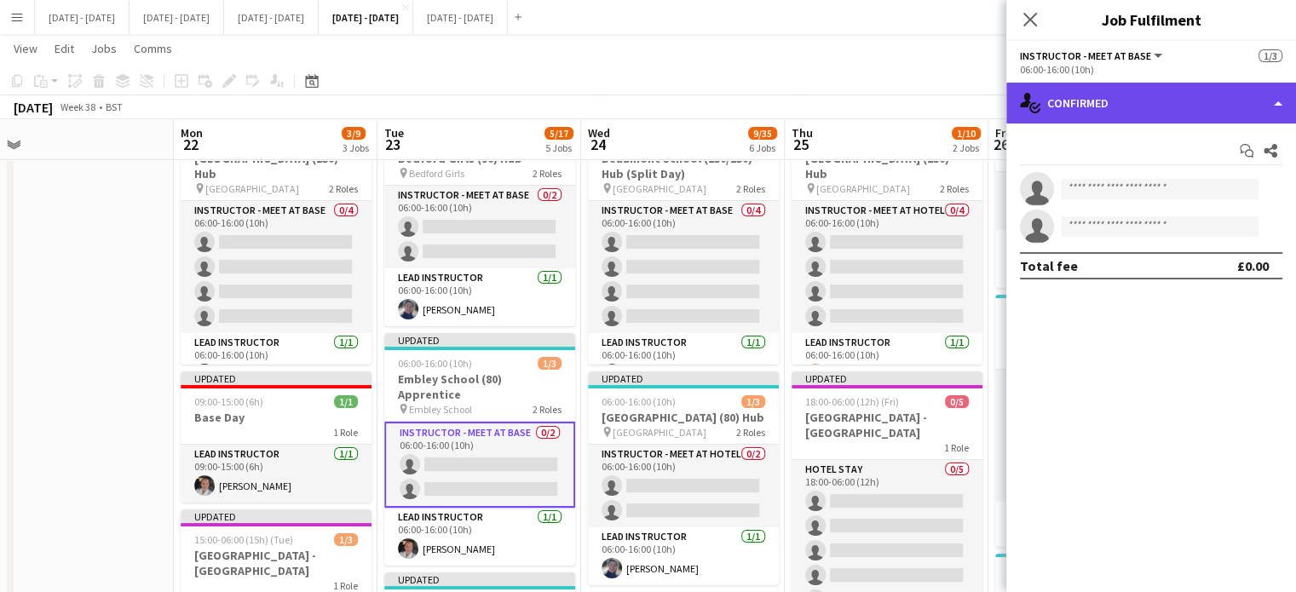
click at [1179, 105] on div "single-neutral-actions-check-2 Confirmed" at bounding box center [1151, 103] width 290 height 41
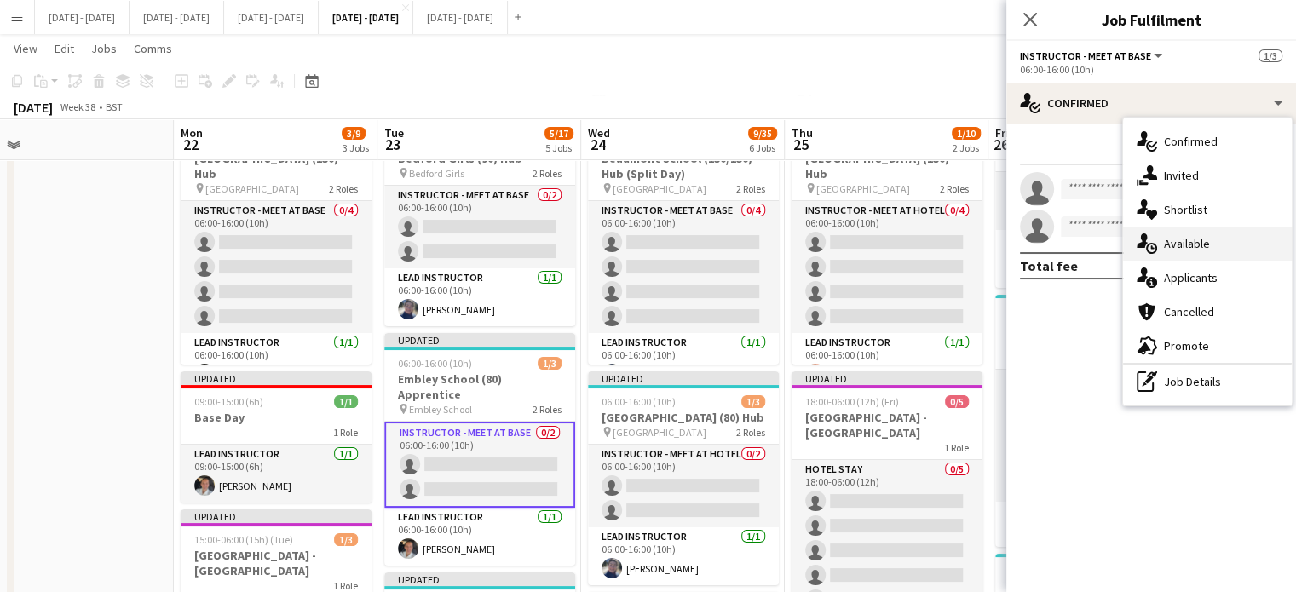
click at [1204, 244] on span "Available" at bounding box center [1187, 243] width 46 height 15
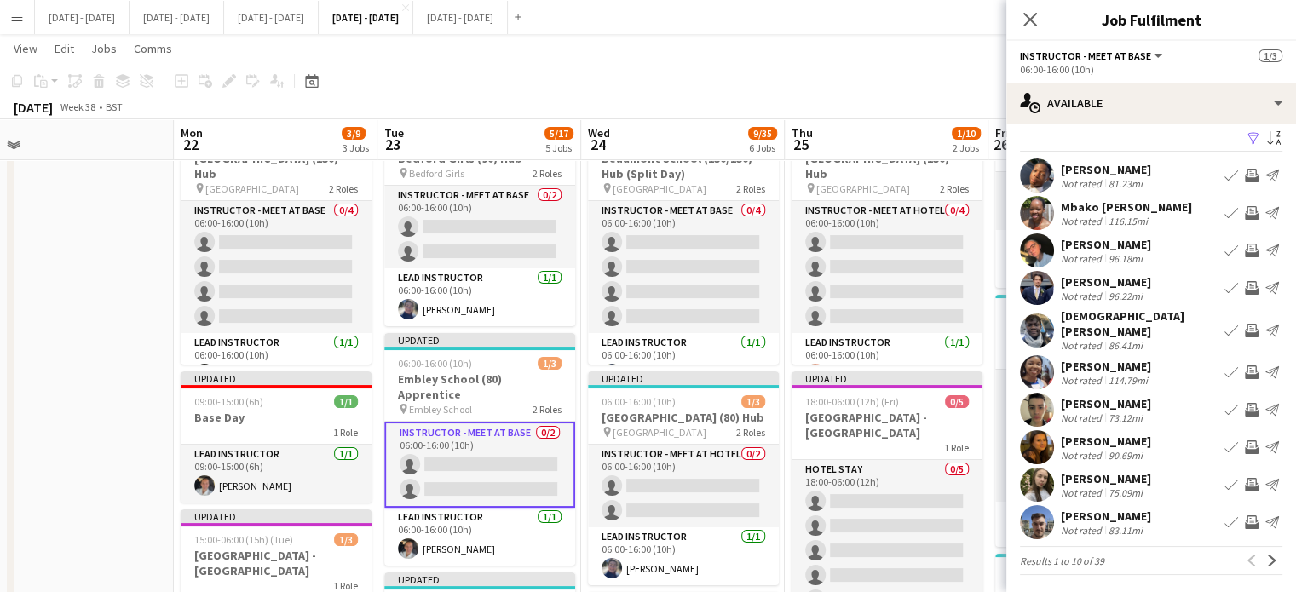
scroll to position [13, 0]
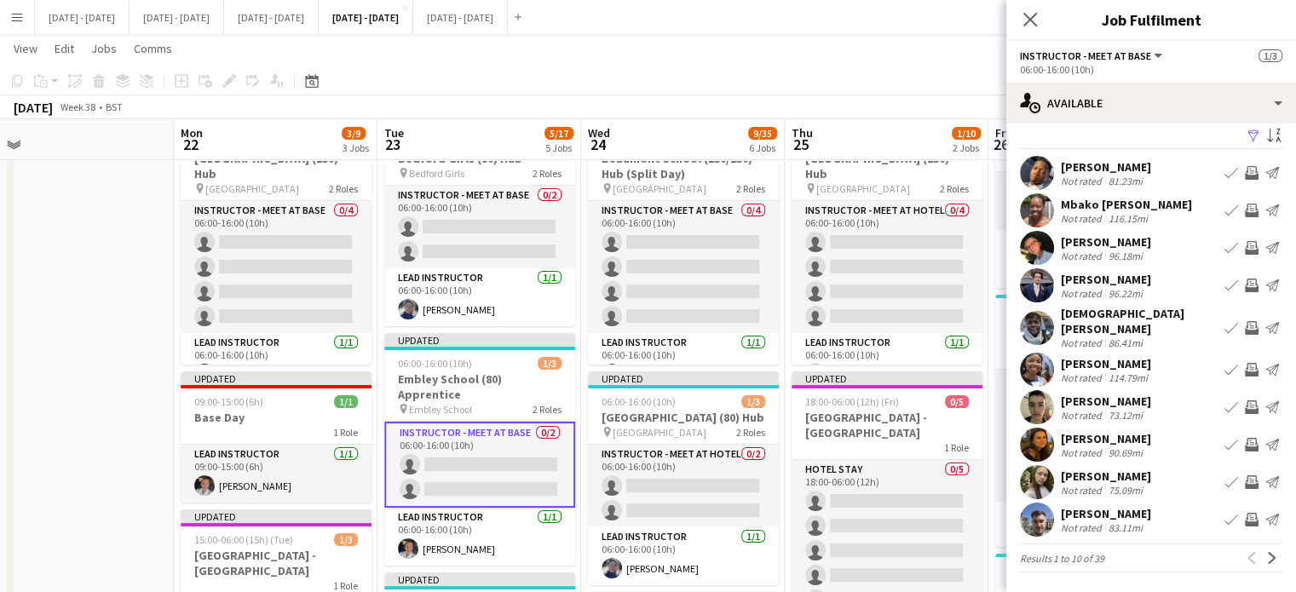
click at [1225, 513] on app-icon "Book crew" at bounding box center [1232, 520] width 14 height 14
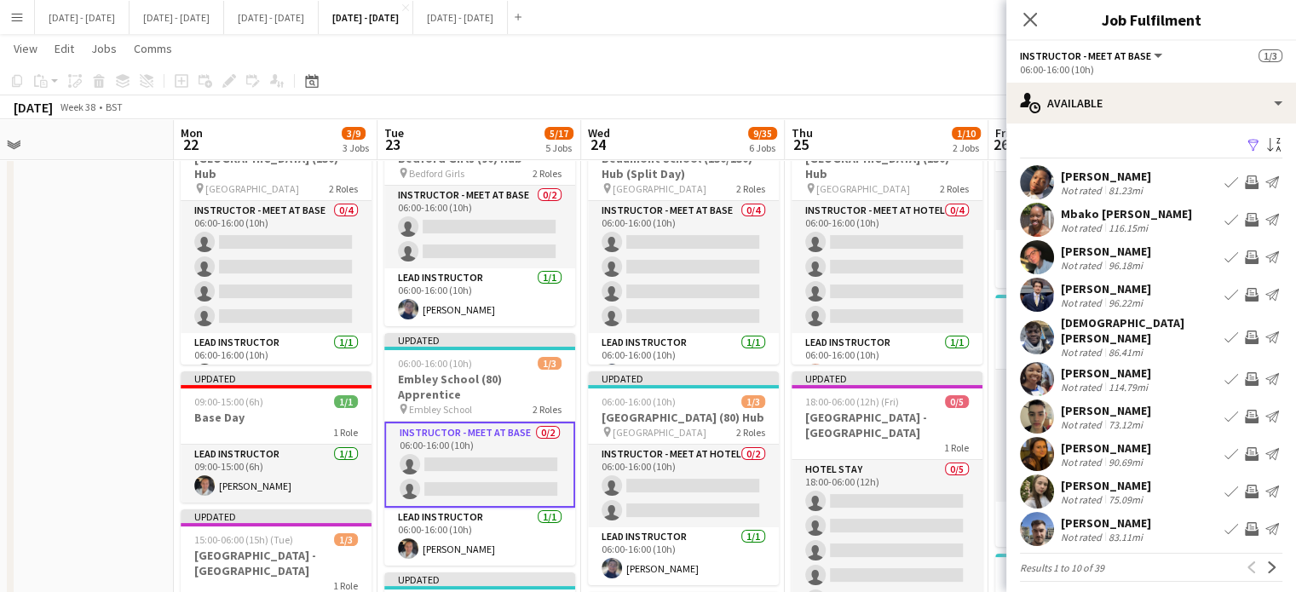
scroll to position [275, 0]
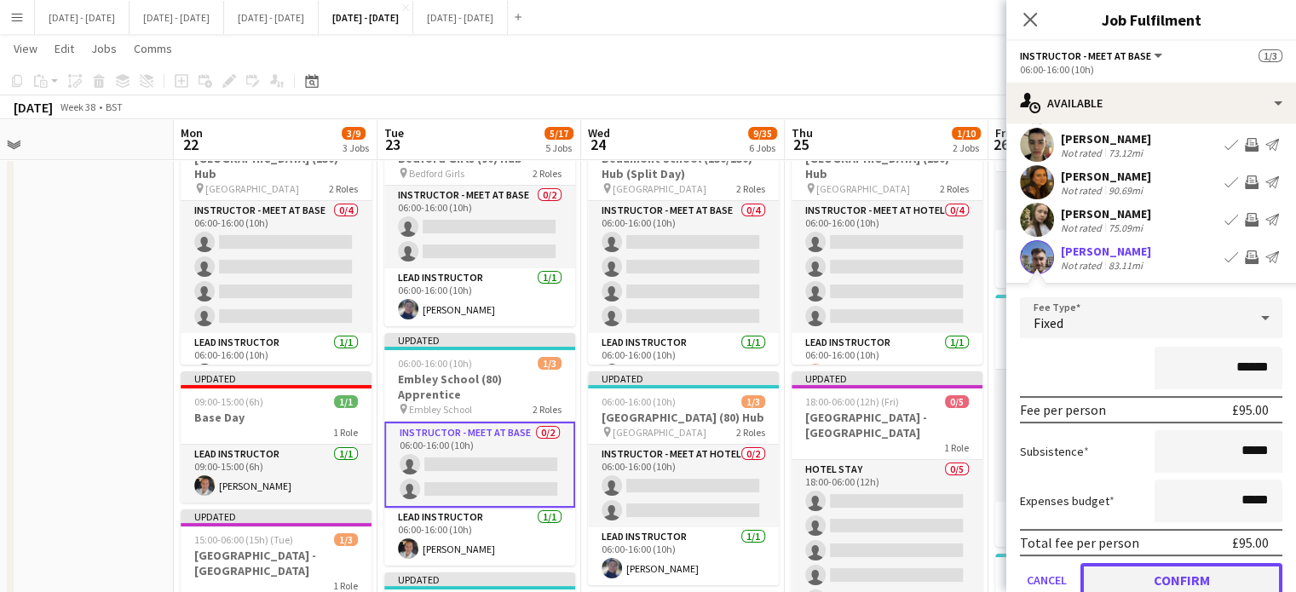
click at [1201, 563] on button "Confirm" at bounding box center [1182, 580] width 202 height 34
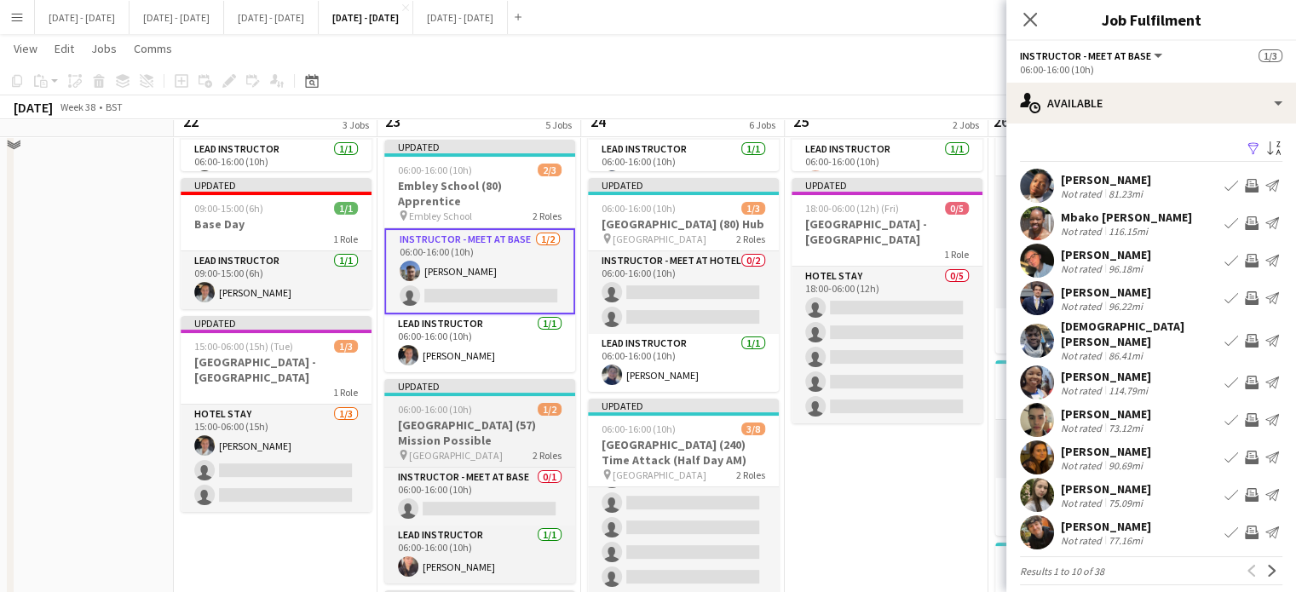
scroll to position [256, 0]
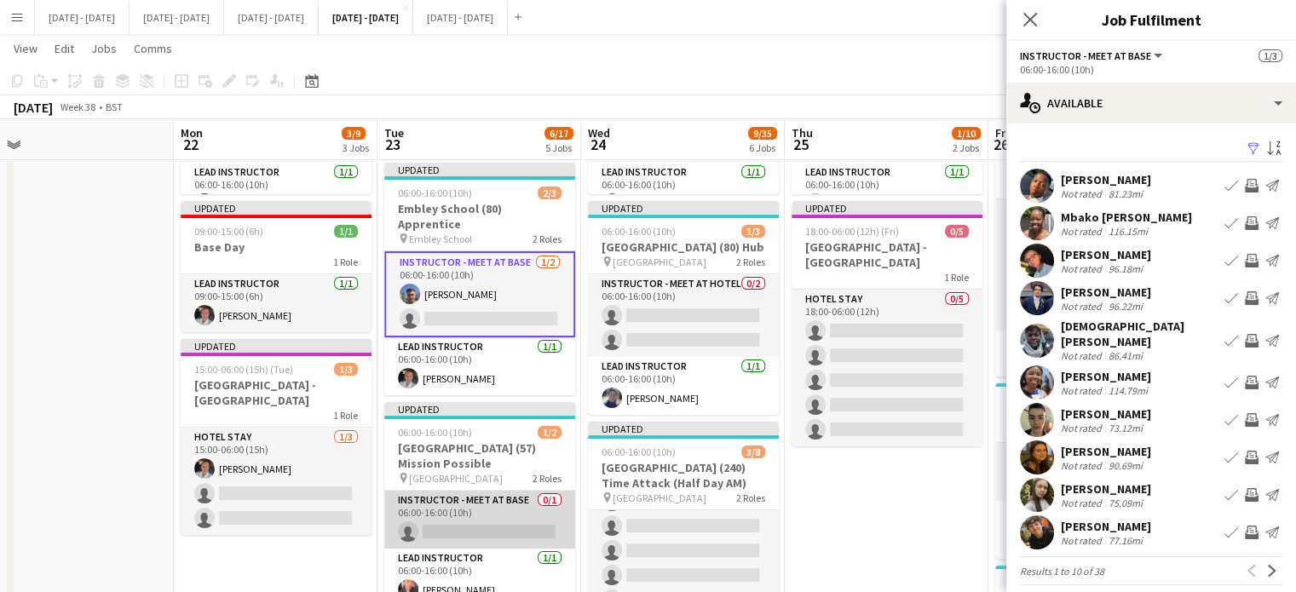
click at [505, 491] on app-card-role "Instructor - Meet at Base 0/1 06:00-16:00 (10h) single-neutral-actions" at bounding box center [479, 520] width 191 height 58
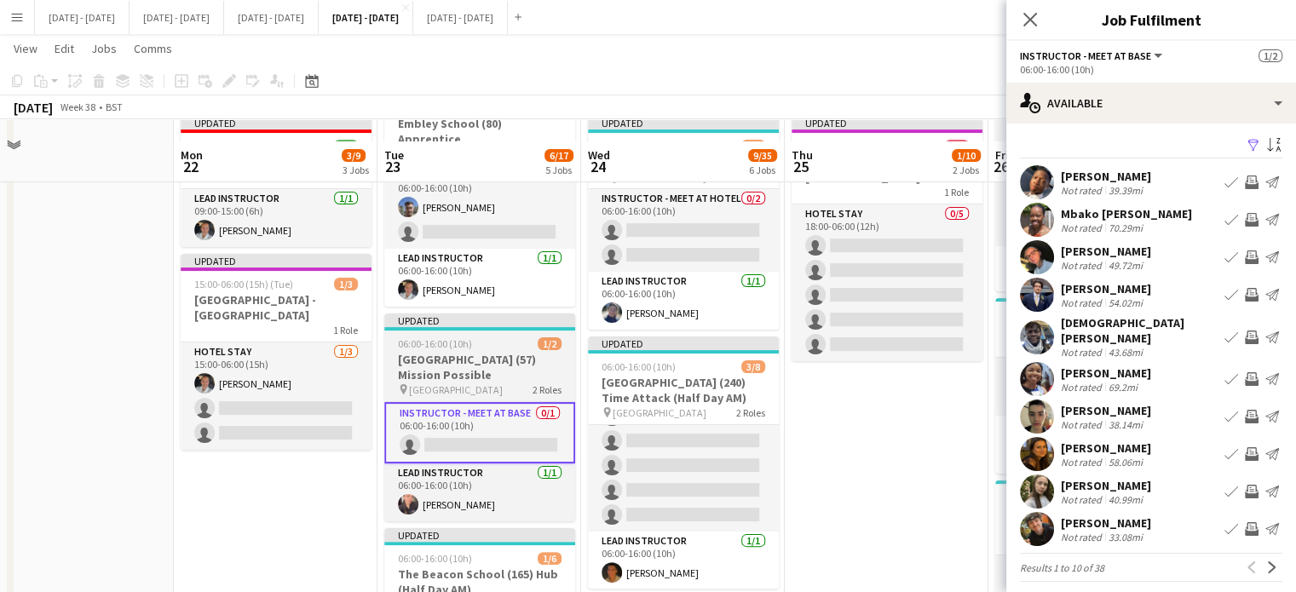
scroll to position [511, 0]
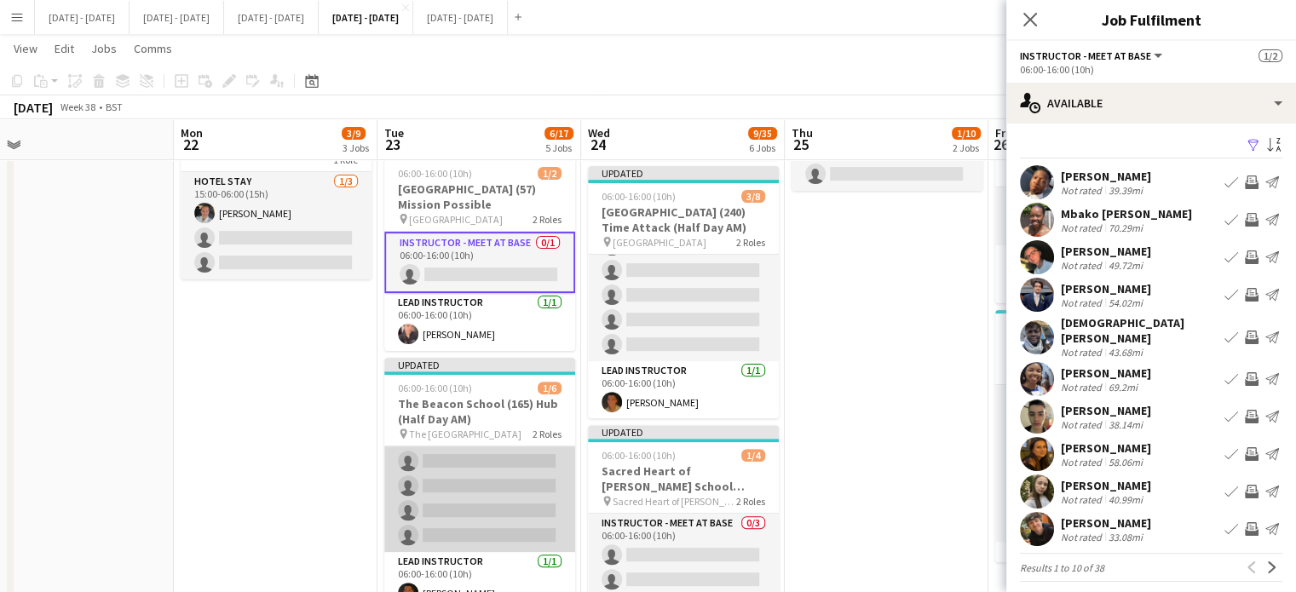
click at [467, 454] on app-card-role "Instructor - Meet at Base 0/5 06:00-16:00 (10h) single-neutral-actions single-n…" at bounding box center [479, 473] width 191 height 157
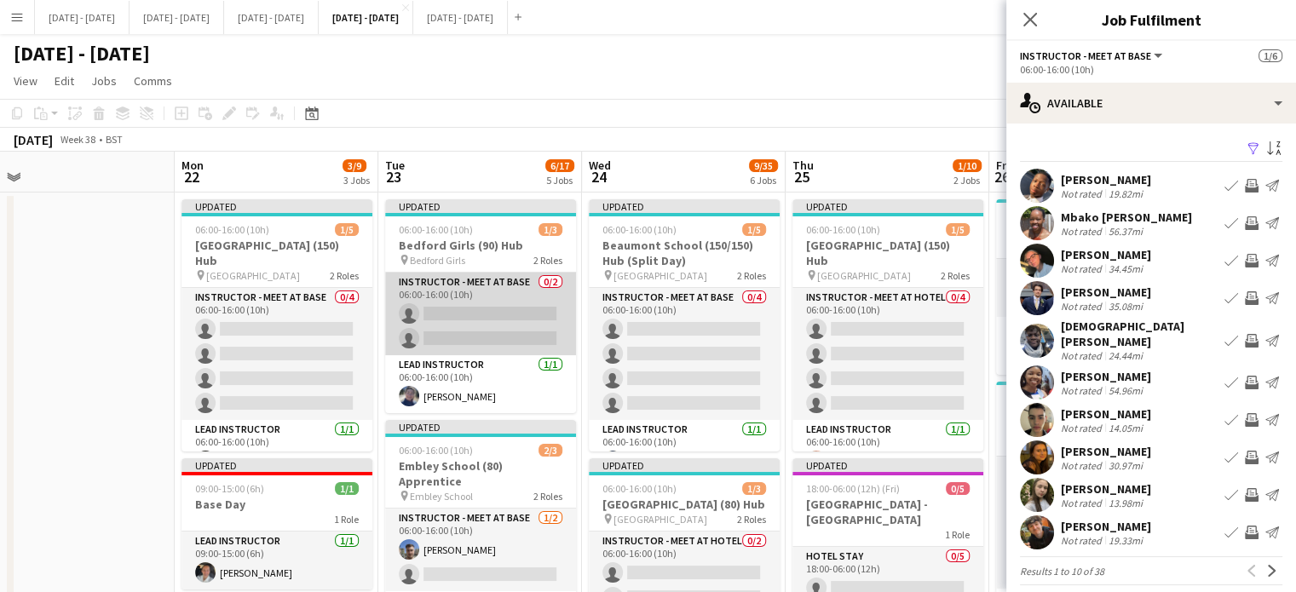
scroll to position [0, 637]
click at [439, 329] on app-card-role "Instructor - Meet at Base 0/2 06:00-16:00 (10h) single-neutral-actions single-n…" at bounding box center [483, 314] width 191 height 83
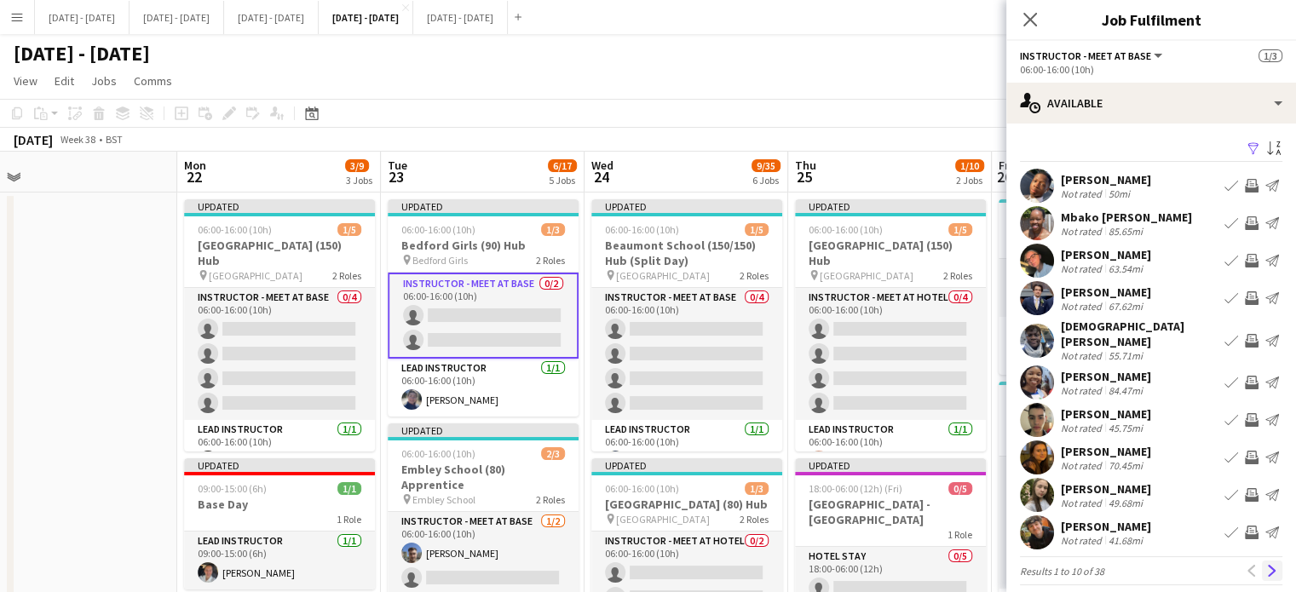
click at [1266, 565] on app-icon "Next" at bounding box center [1272, 571] width 12 height 12
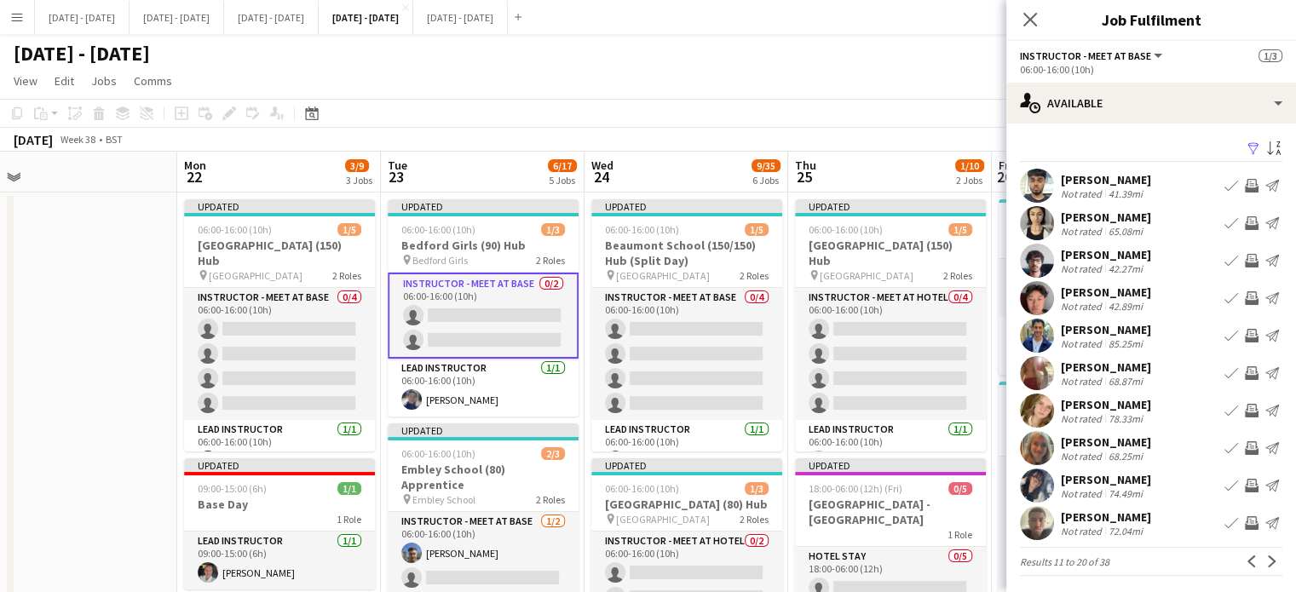
scroll to position [3, 0]
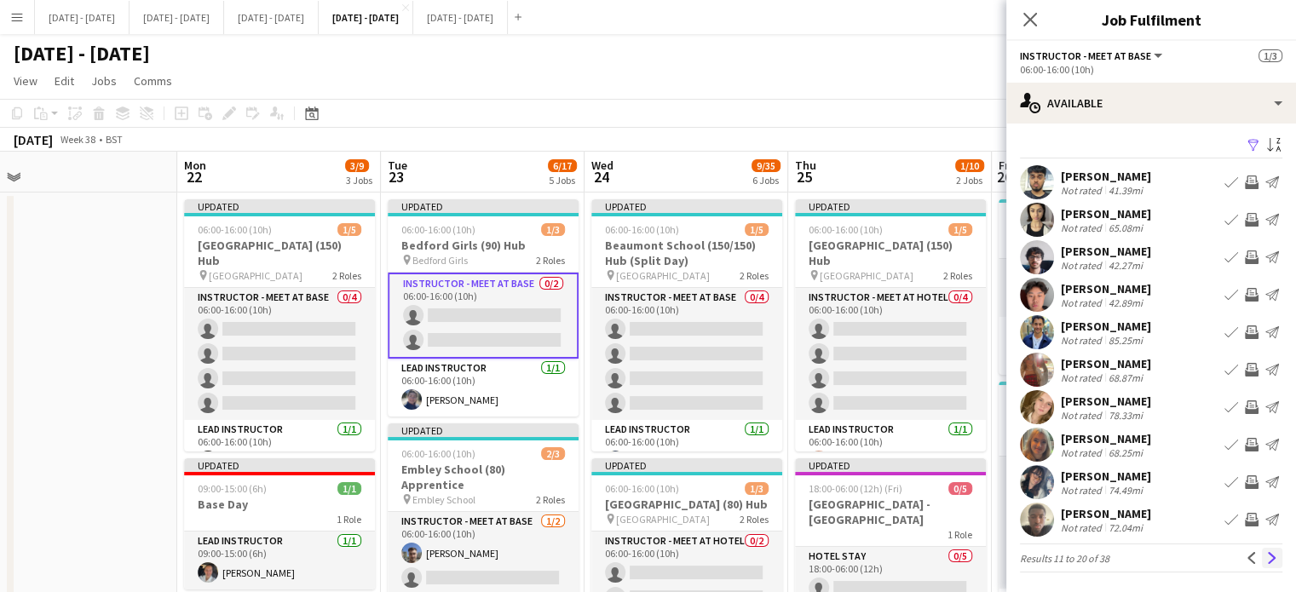
click at [1266, 557] on app-icon "Next" at bounding box center [1272, 558] width 12 height 12
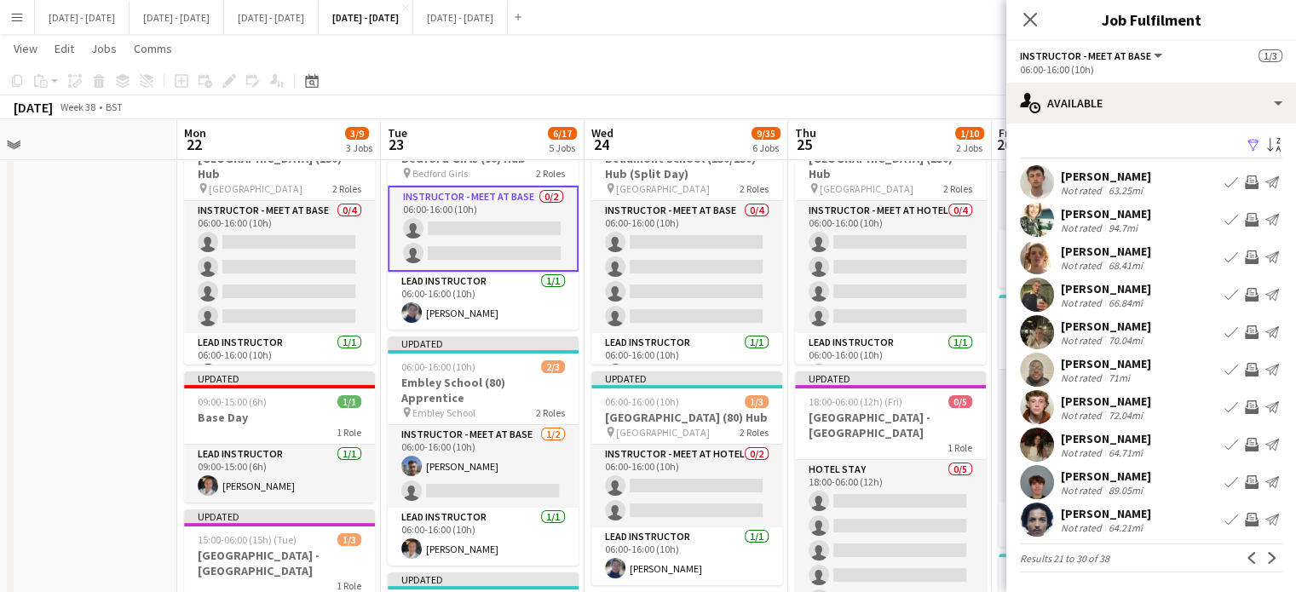
scroll to position [0, 0]
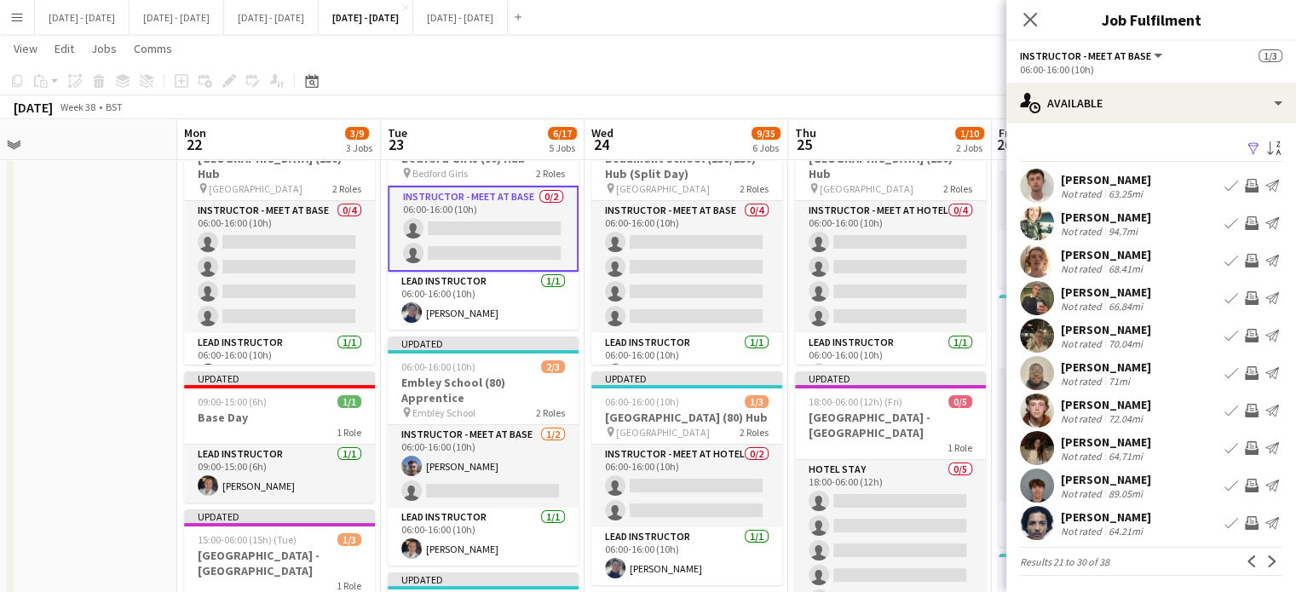
click at [1226, 556] on app-pager "Results 21 to 30 of 38 Previous Next" at bounding box center [1151, 561] width 262 height 29
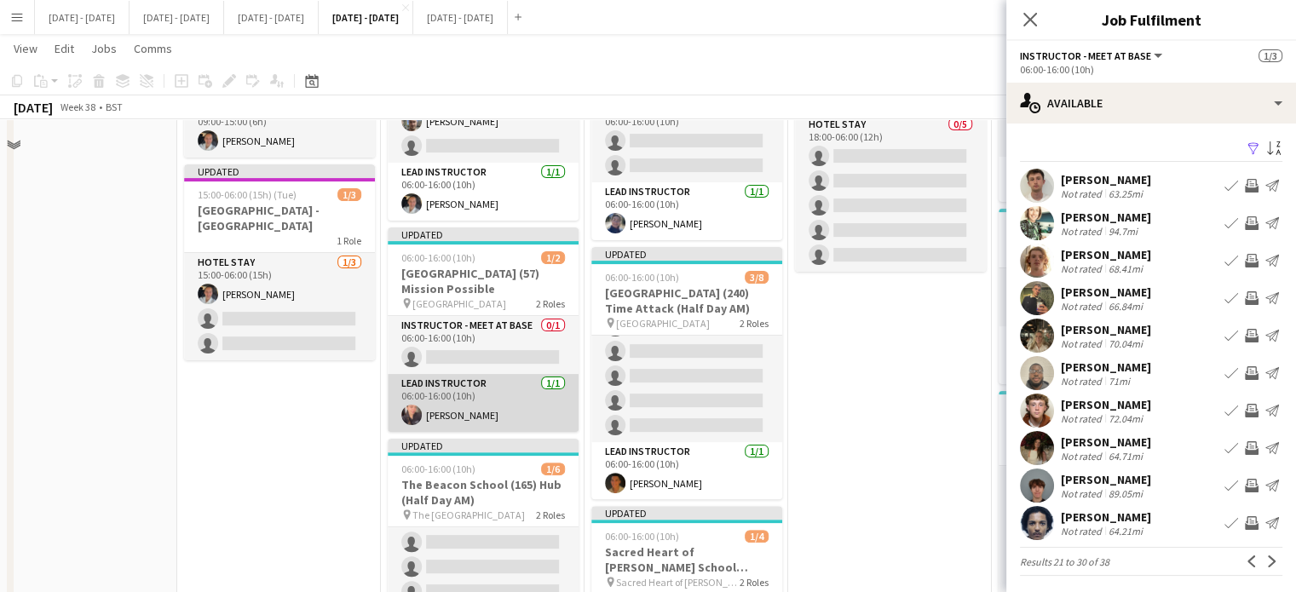
scroll to position [511, 0]
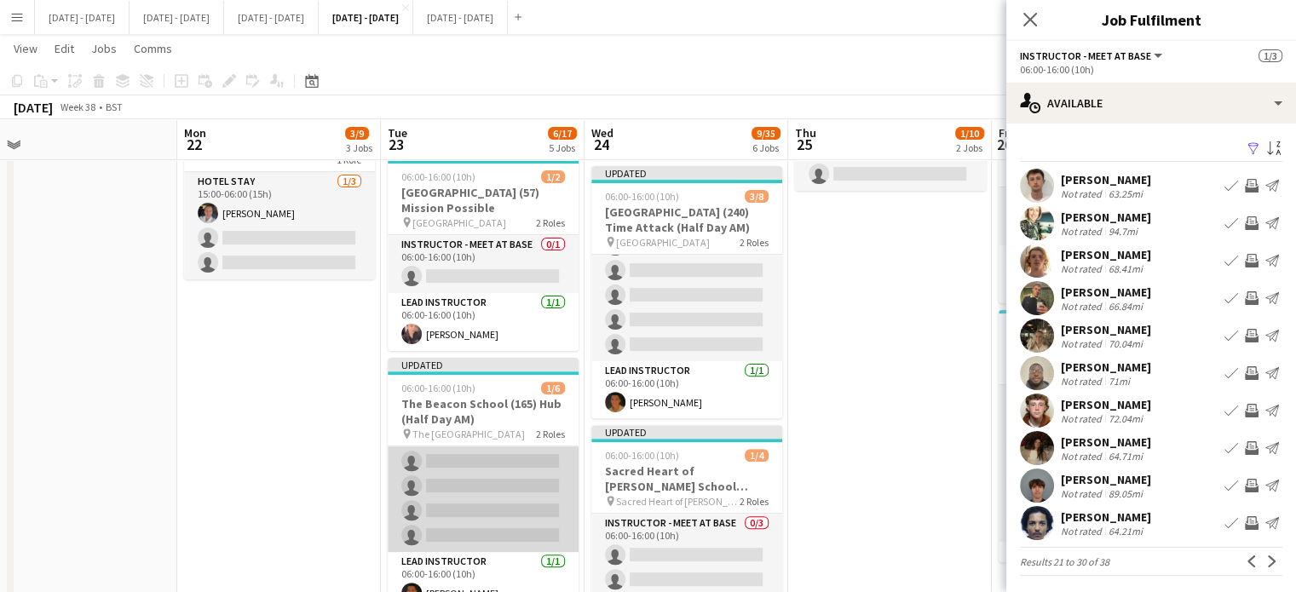
click at [479, 449] on app-card-role "Instructor - Meet at Base 0/5 06:00-16:00 (10h) single-neutral-actions single-n…" at bounding box center [483, 473] width 191 height 157
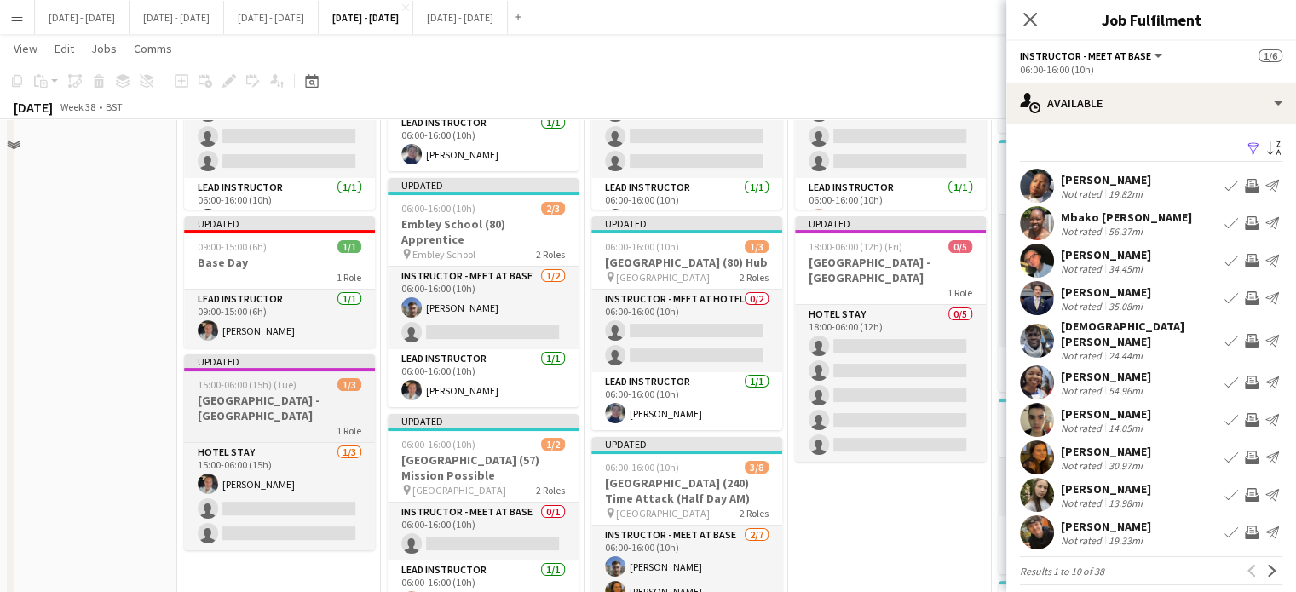
scroll to position [170, 0]
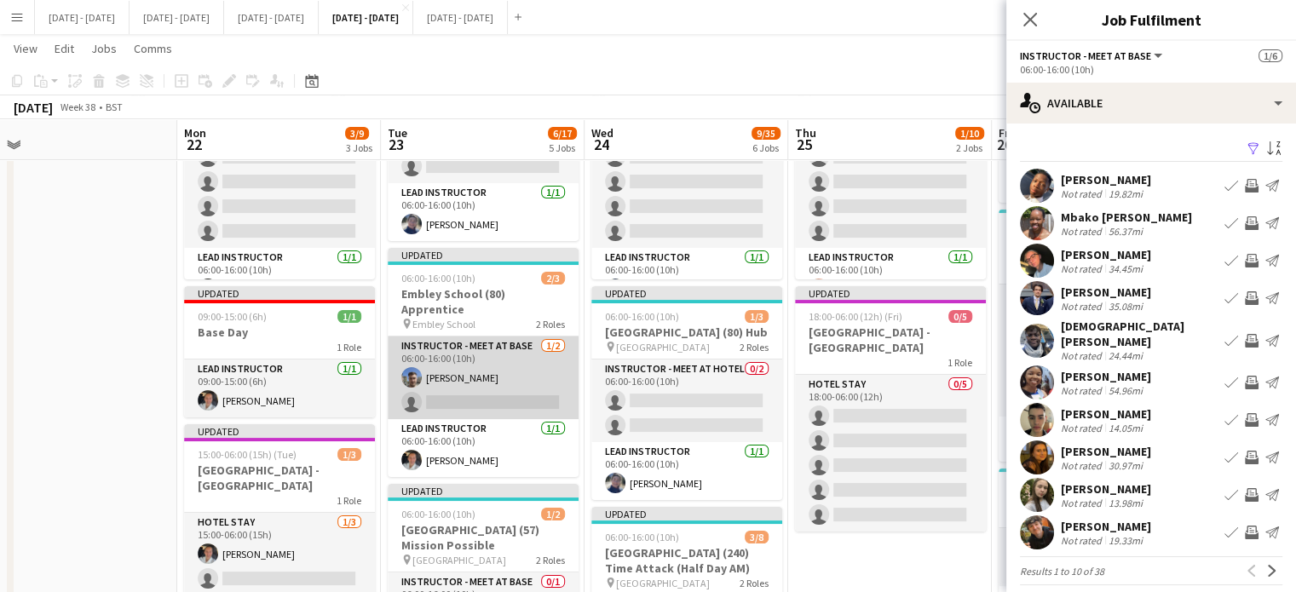
click at [520, 391] on app-card-role "Instructor - Meet at Base [DATE] 06:00-16:00 (10h) [PERSON_NAME] single-neutral…" at bounding box center [483, 378] width 191 height 83
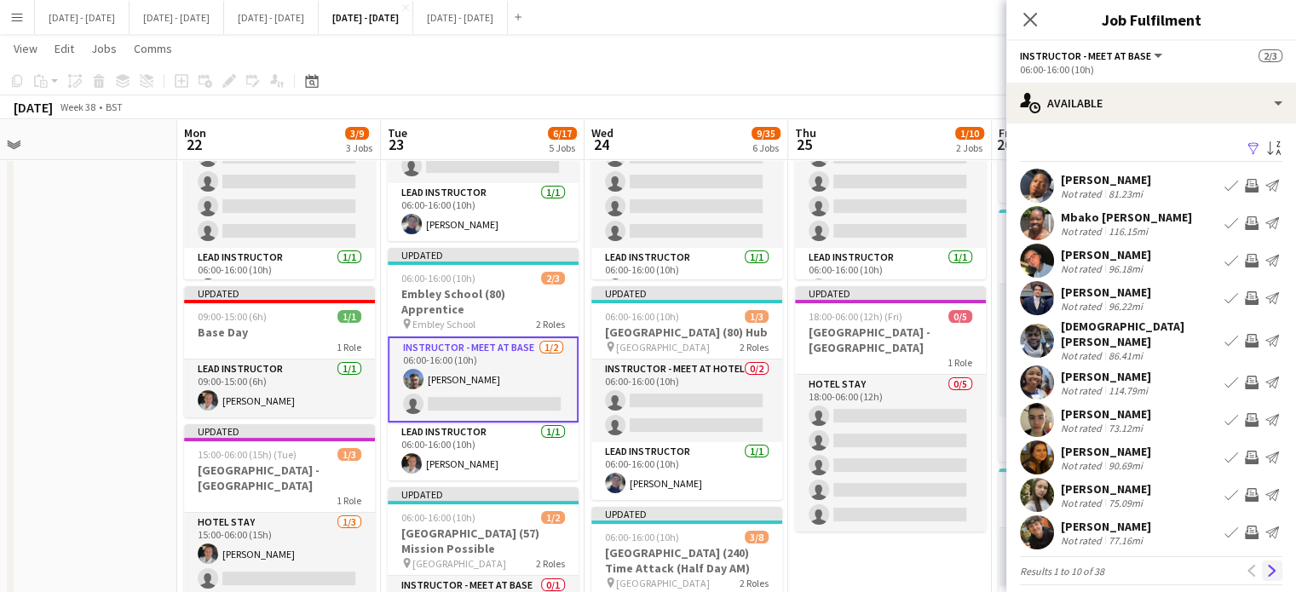
click at [1266, 565] on app-icon "Next" at bounding box center [1272, 571] width 12 height 12
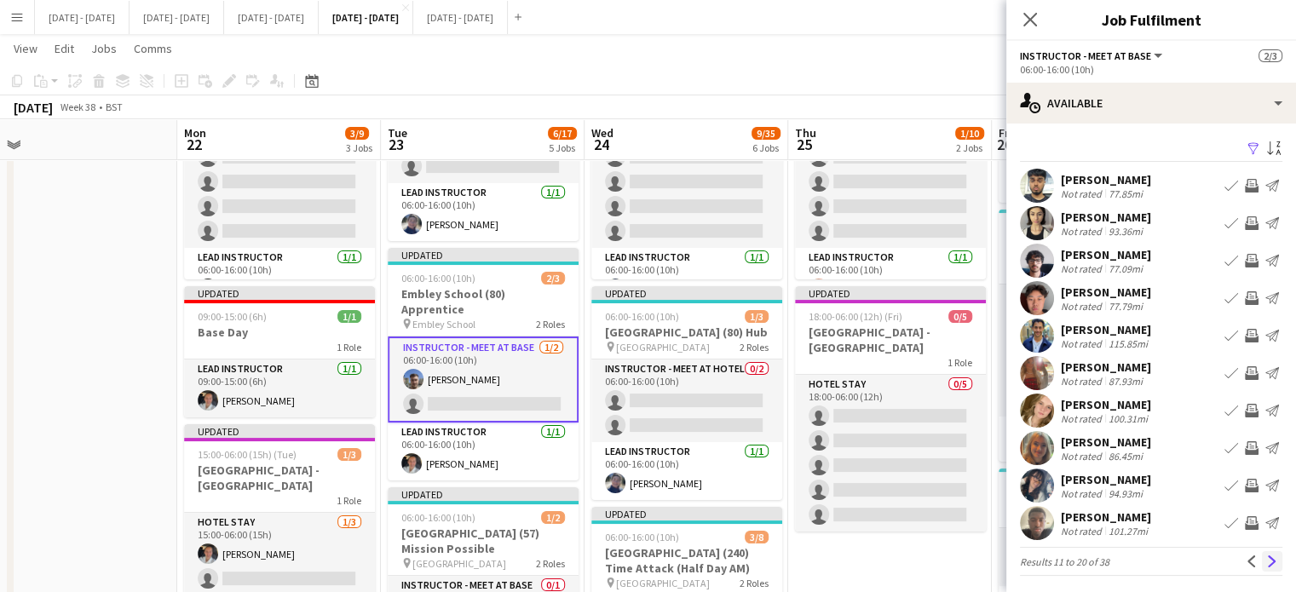
click at [1262, 556] on button "Next" at bounding box center [1272, 561] width 20 height 20
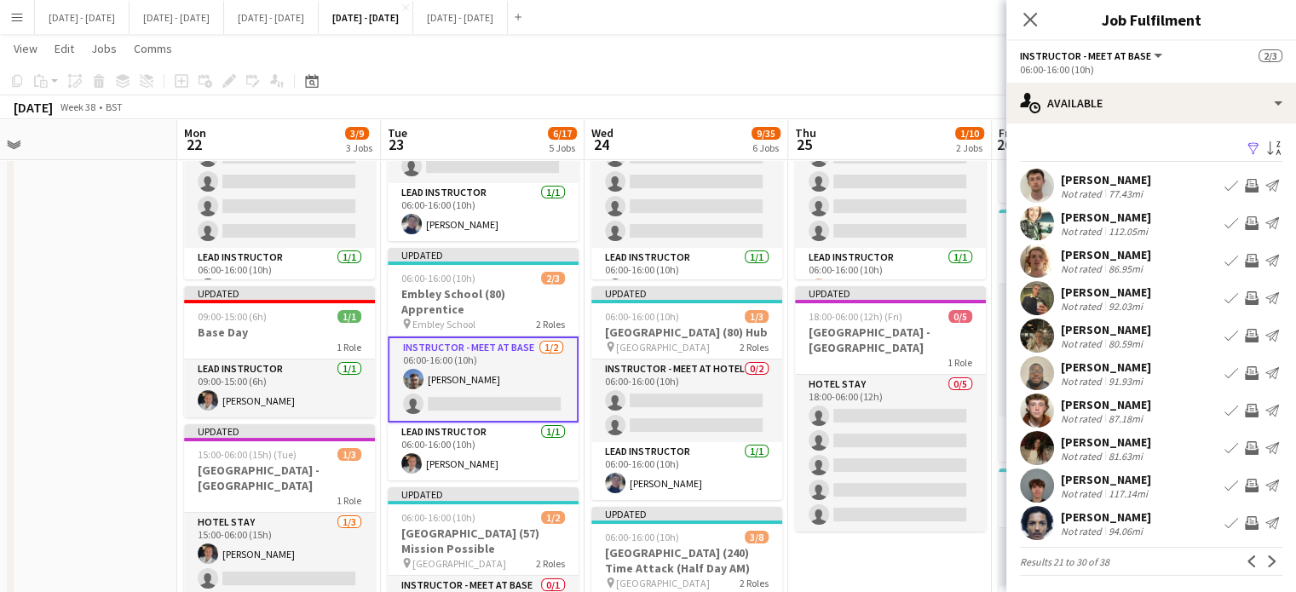
scroll to position [3, 0]
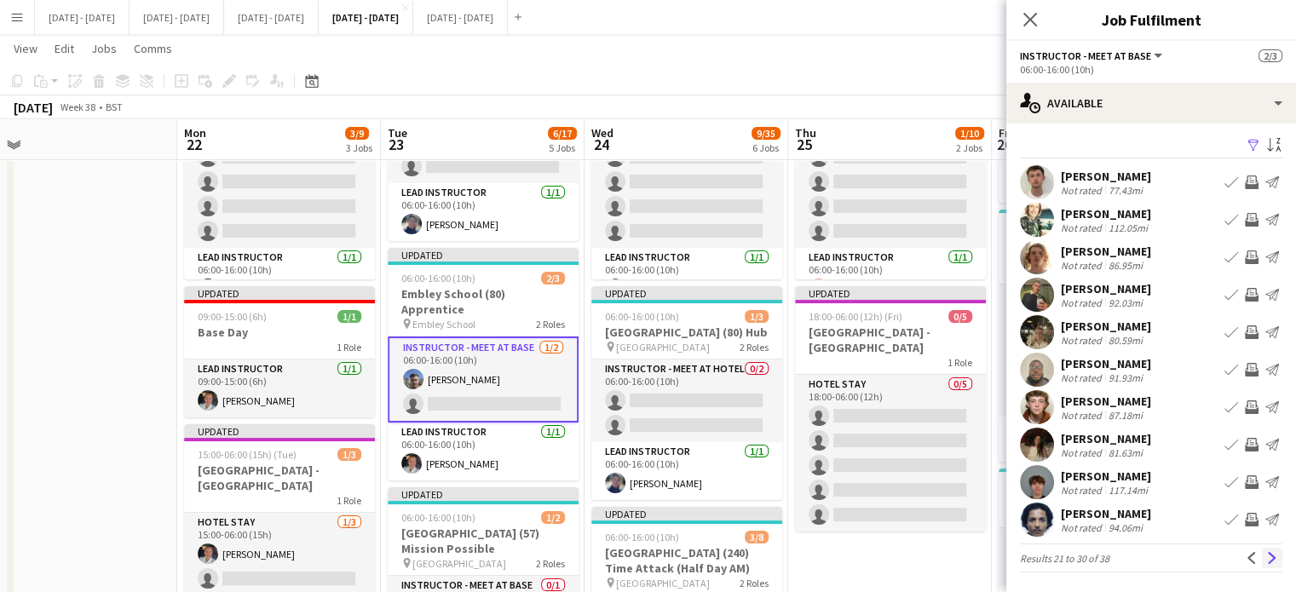
click at [1266, 556] on app-icon "Next" at bounding box center [1272, 558] width 12 height 12
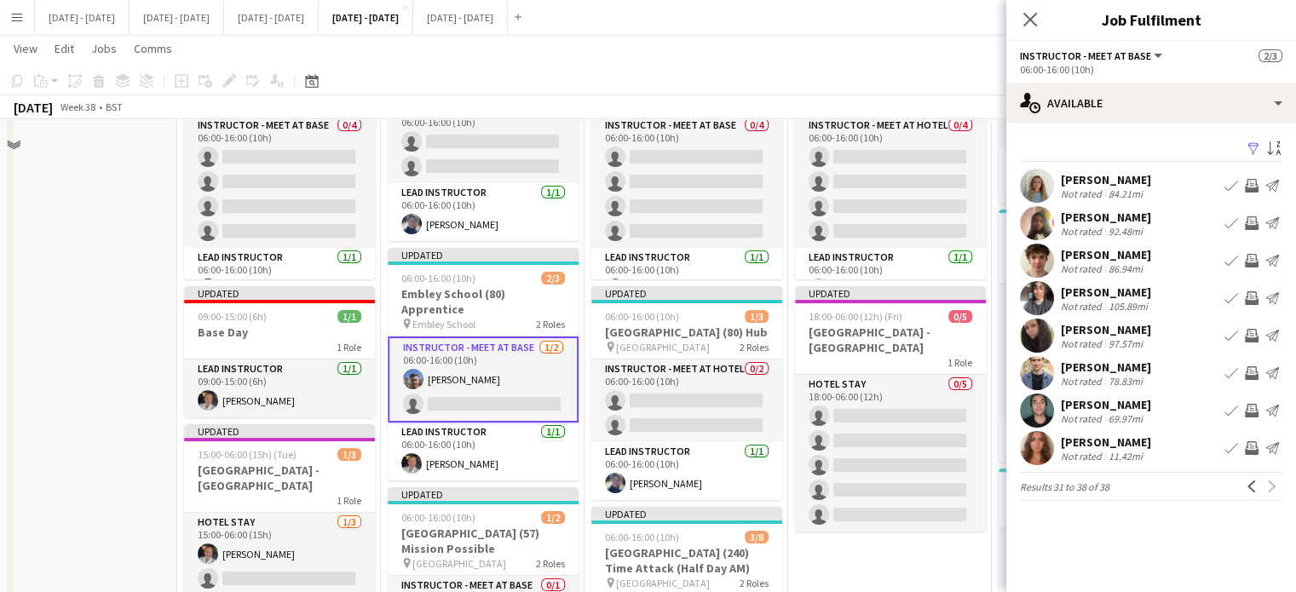
scroll to position [0, 0]
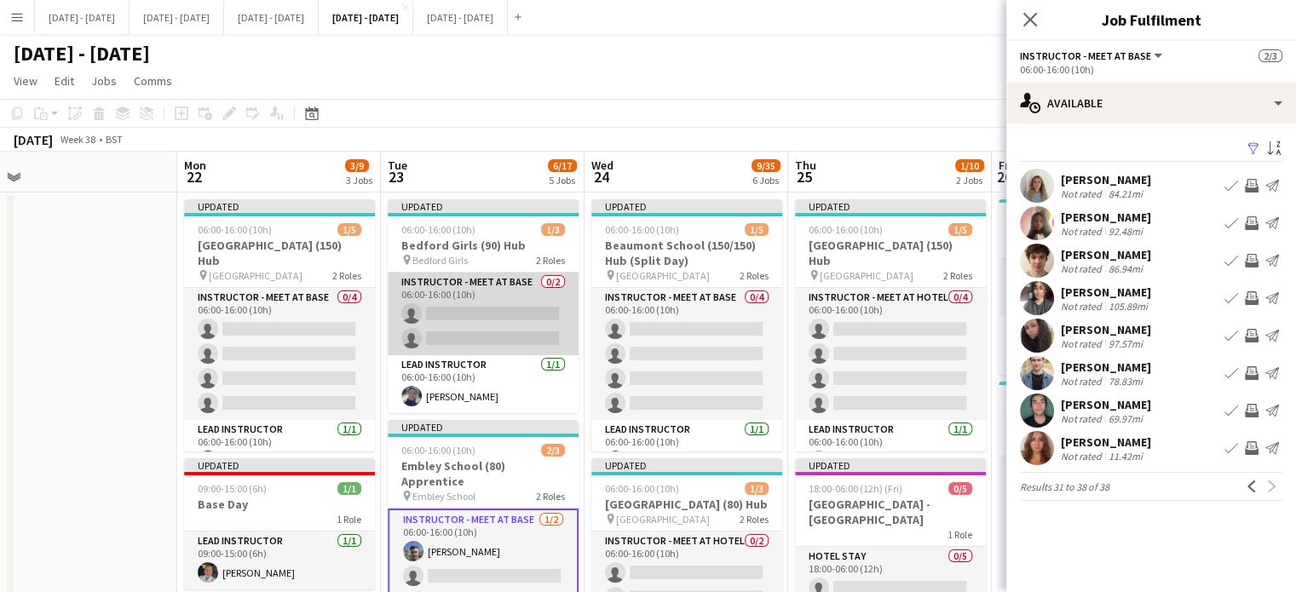
click at [508, 311] on app-card-role "Instructor - Meet at Base 0/2 06:00-16:00 (10h) single-neutral-actions single-n…" at bounding box center [483, 314] width 191 height 83
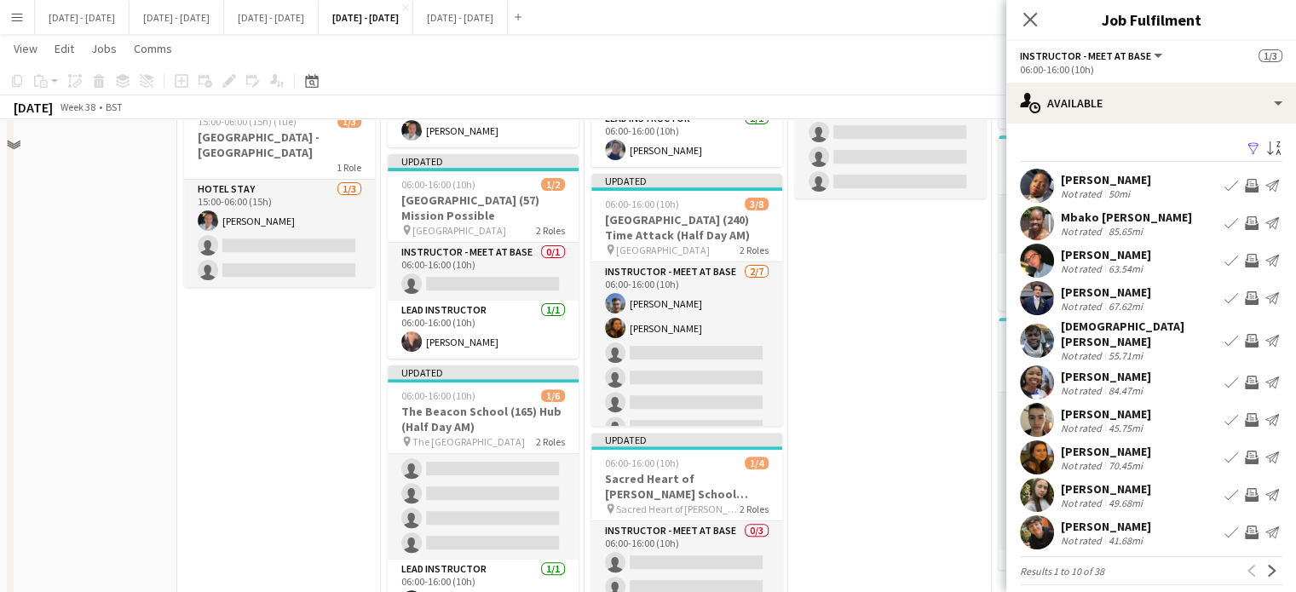
scroll to position [597, 0]
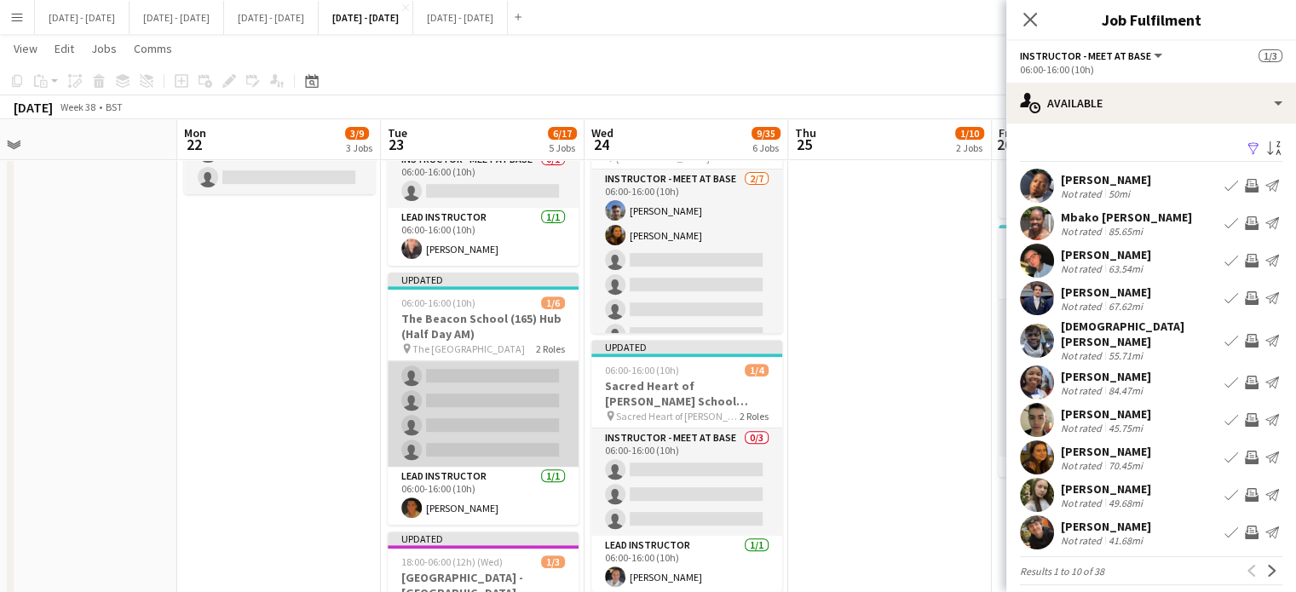
click at [493, 435] on app-card-role "Instructor - Meet at Base 0/5 06:00-16:00 (10h) single-neutral-actions single-n…" at bounding box center [483, 388] width 191 height 157
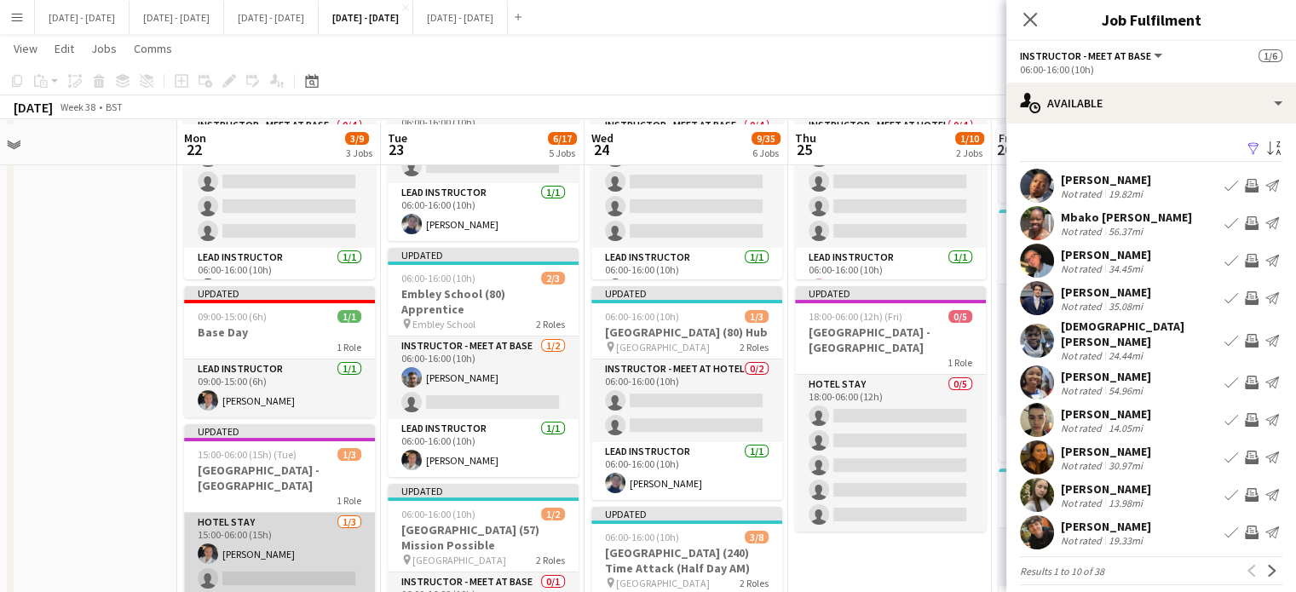
scroll to position [341, 0]
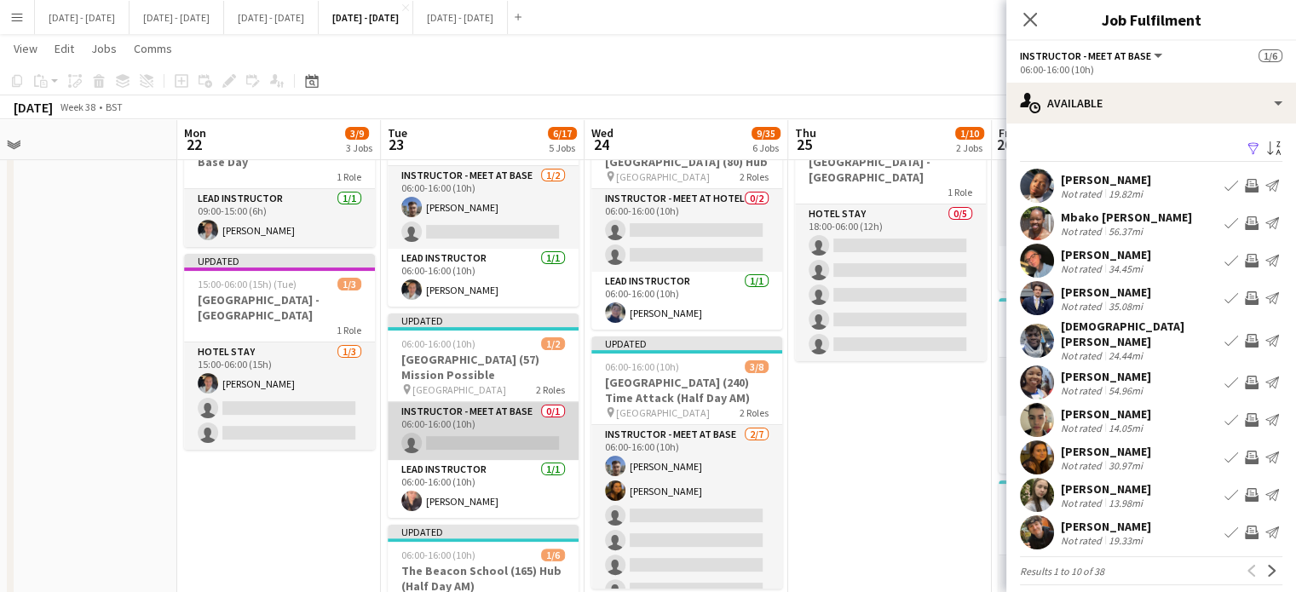
click at [511, 430] on app-card-role "Instructor - Meet at Base 0/1 06:00-16:00 (10h) single-neutral-actions" at bounding box center [483, 431] width 191 height 58
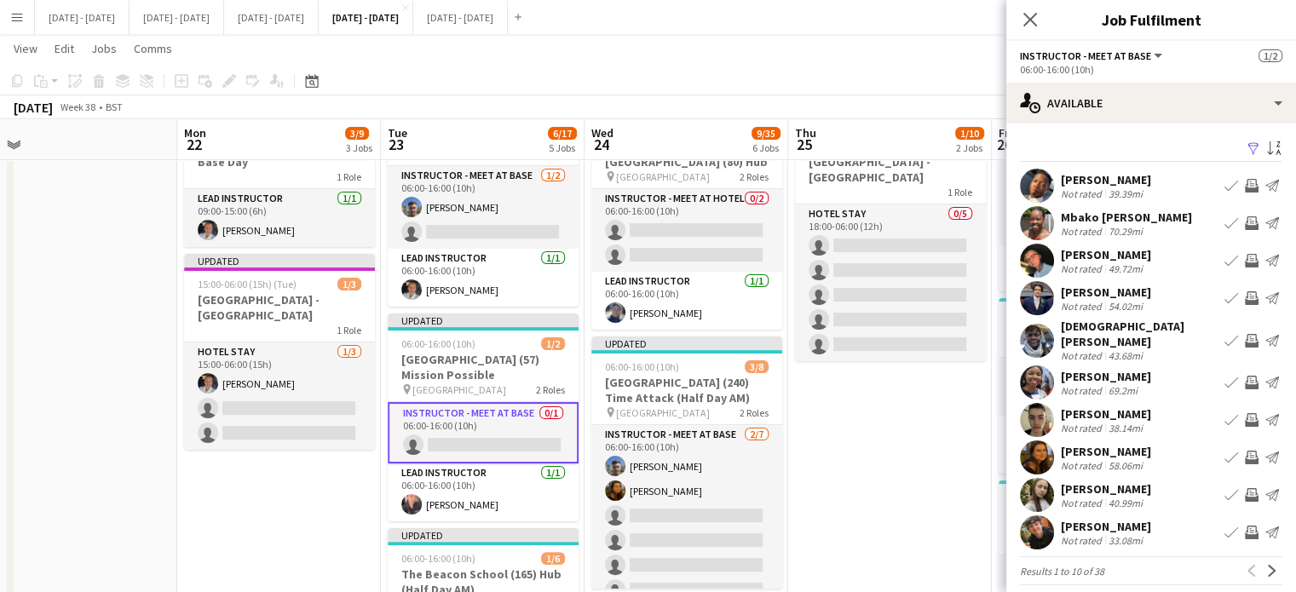
click at [1225, 451] on app-icon "Book crew" at bounding box center [1232, 458] width 14 height 14
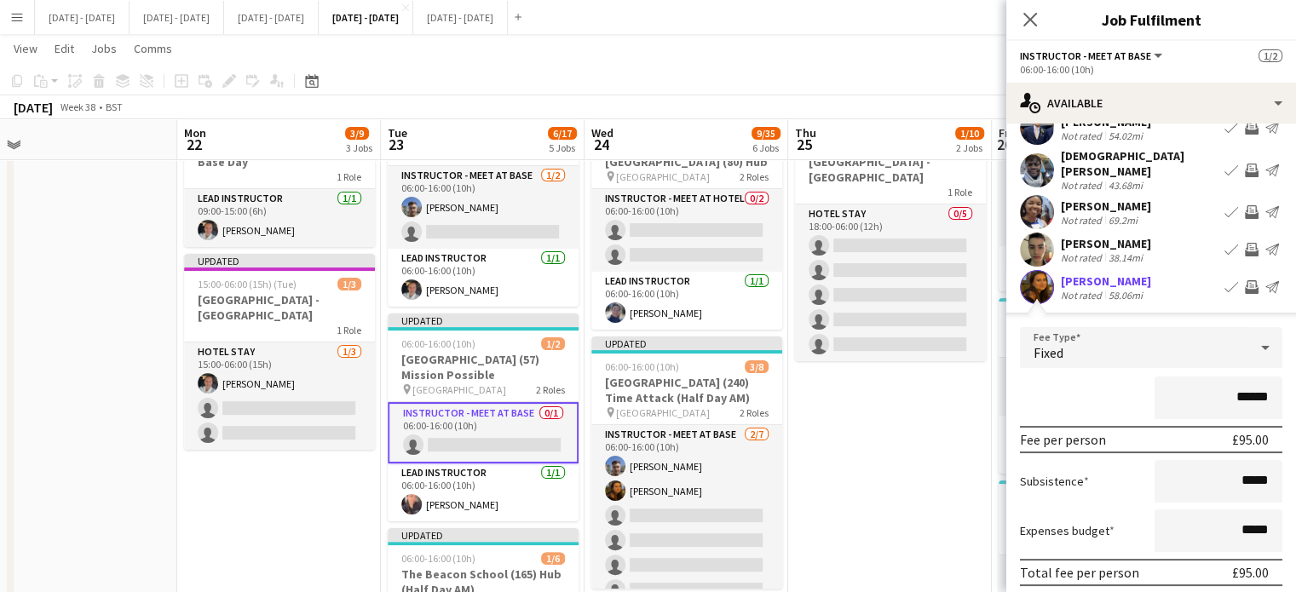
scroll to position [339, 0]
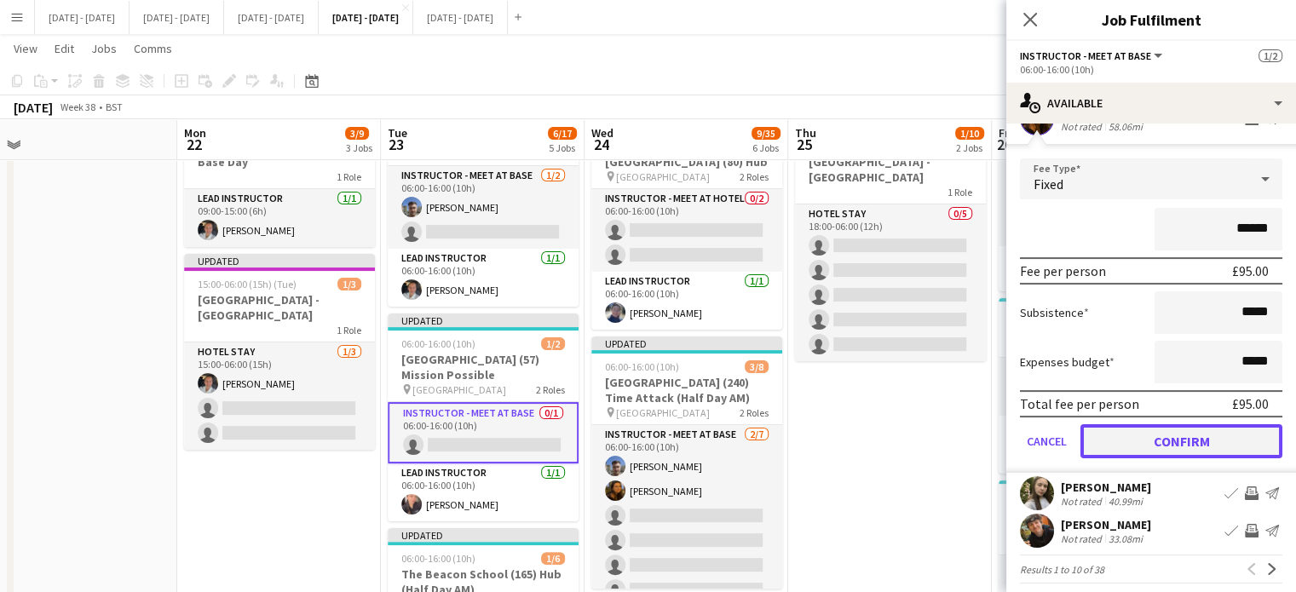
click at [1163, 438] on button "Confirm" at bounding box center [1182, 441] width 202 height 34
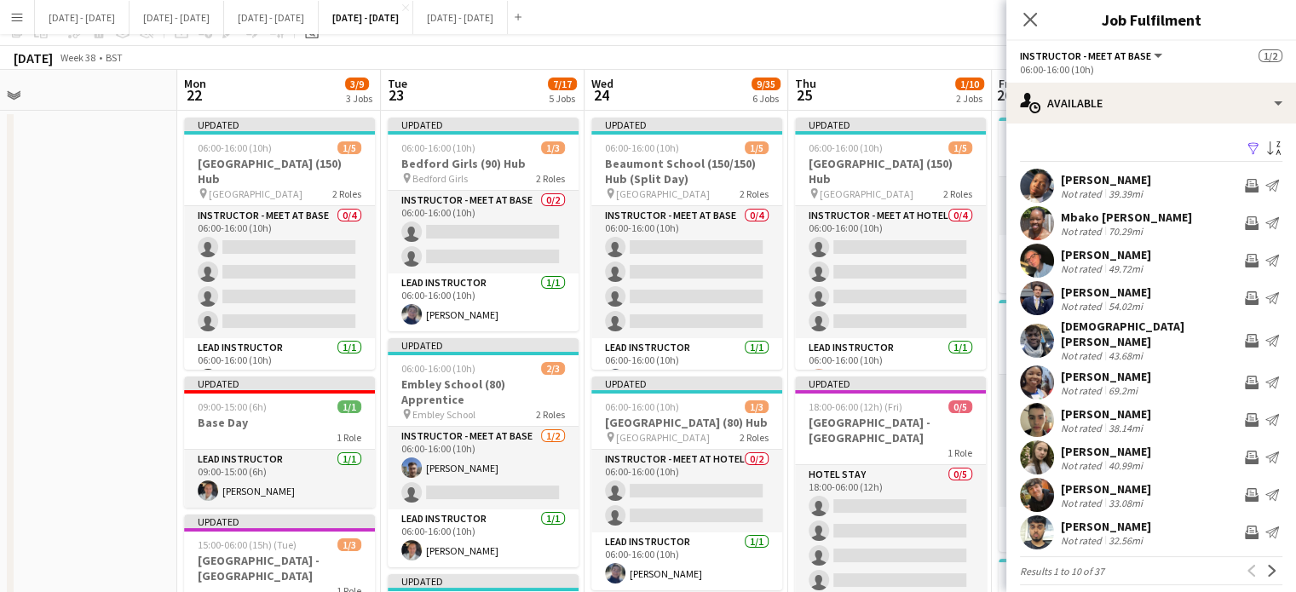
scroll to position [0, 0]
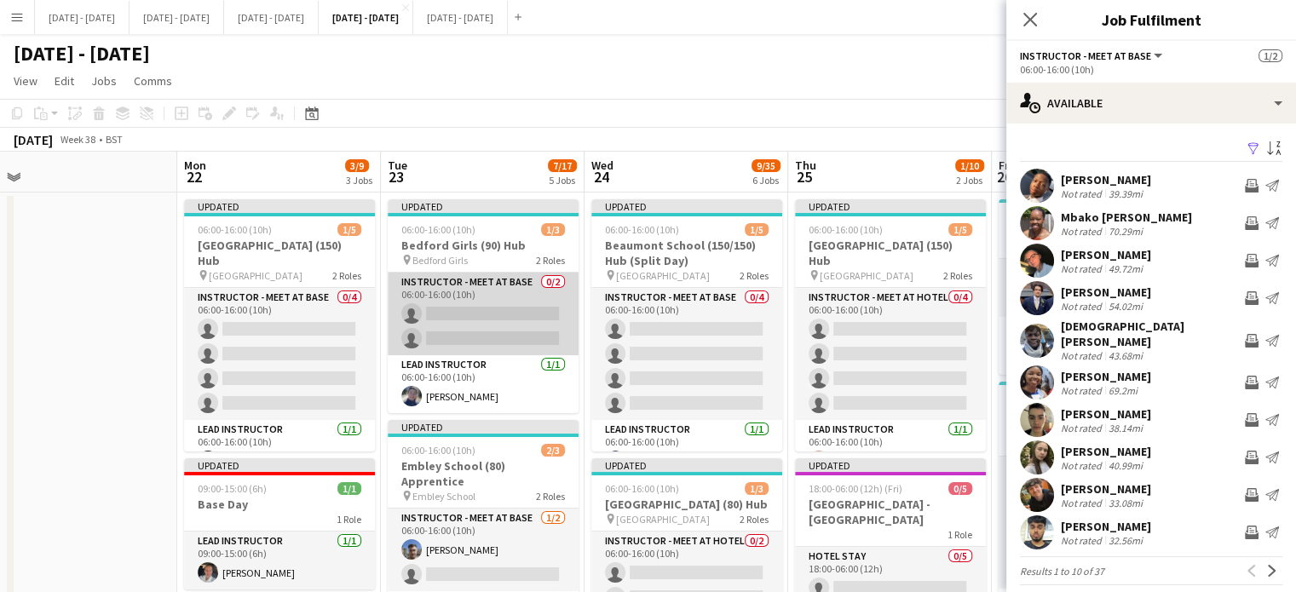
click at [491, 328] on app-card-role "Instructor - Meet at Base 0/2 06:00-16:00 (10h) single-neutral-actions single-n…" at bounding box center [483, 314] width 191 height 83
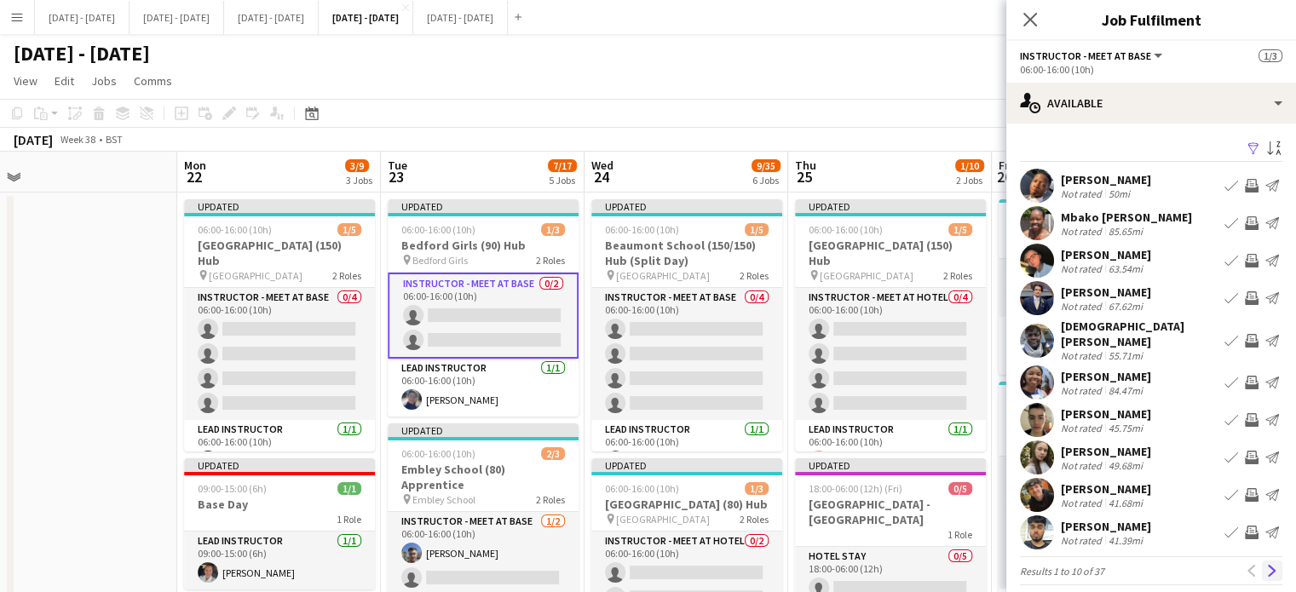
click at [1266, 565] on app-icon "Next" at bounding box center [1272, 571] width 12 height 12
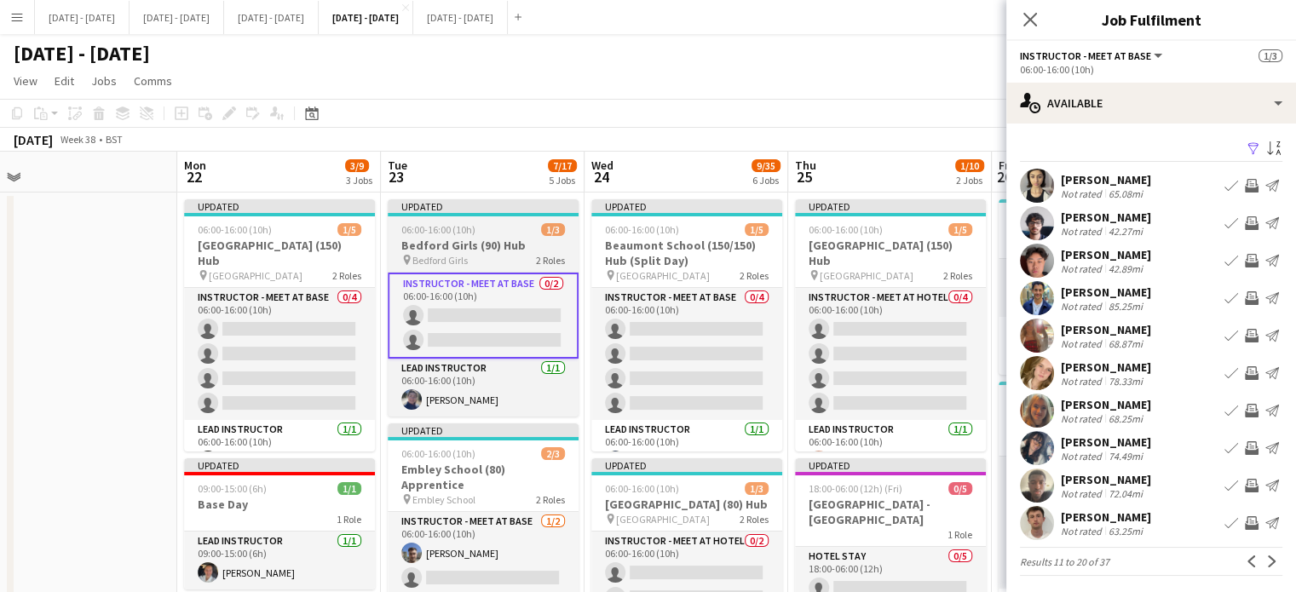
click at [481, 253] on div "pin Bedford Girls 2 Roles" at bounding box center [483, 260] width 191 height 14
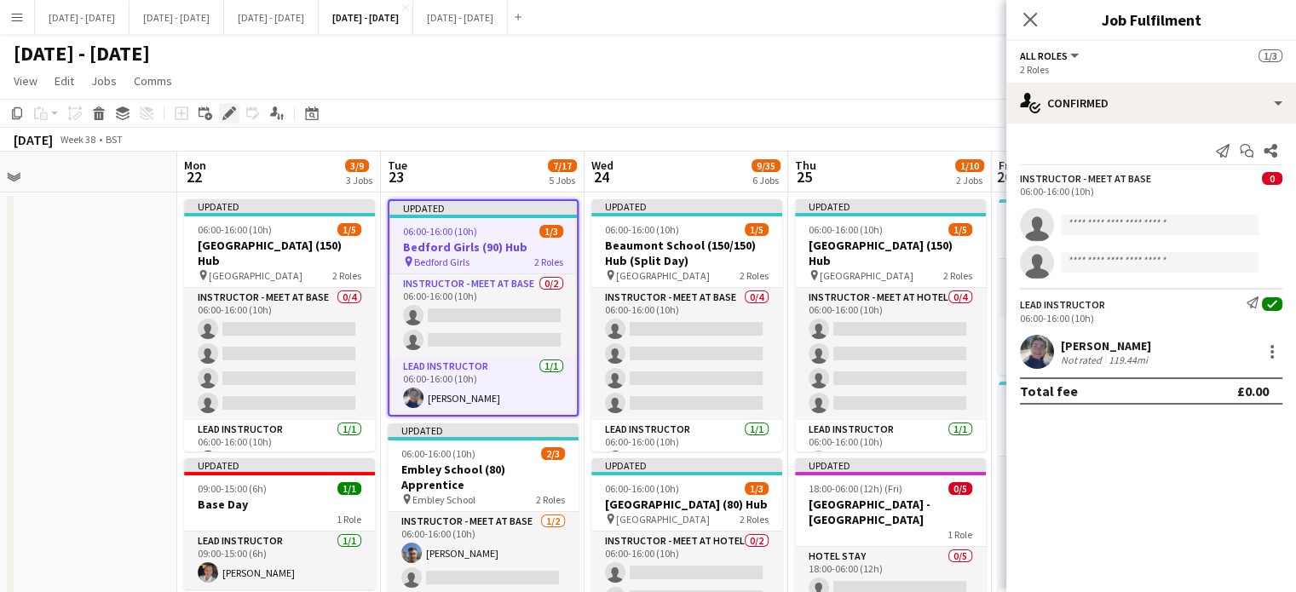
click at [226, 122] on div "Edit" at bounding box center [229, 113] width 20 height 20
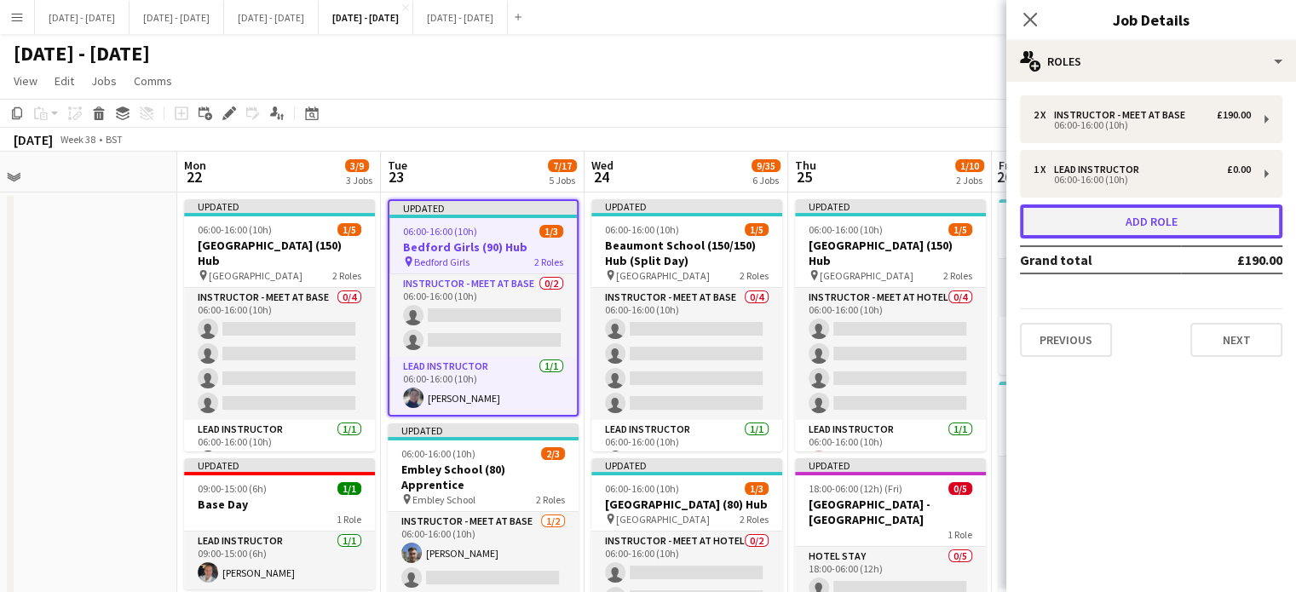
click at [1152, 224] on button "Add role" at bounding box center [1151, 222] width 262 height 34
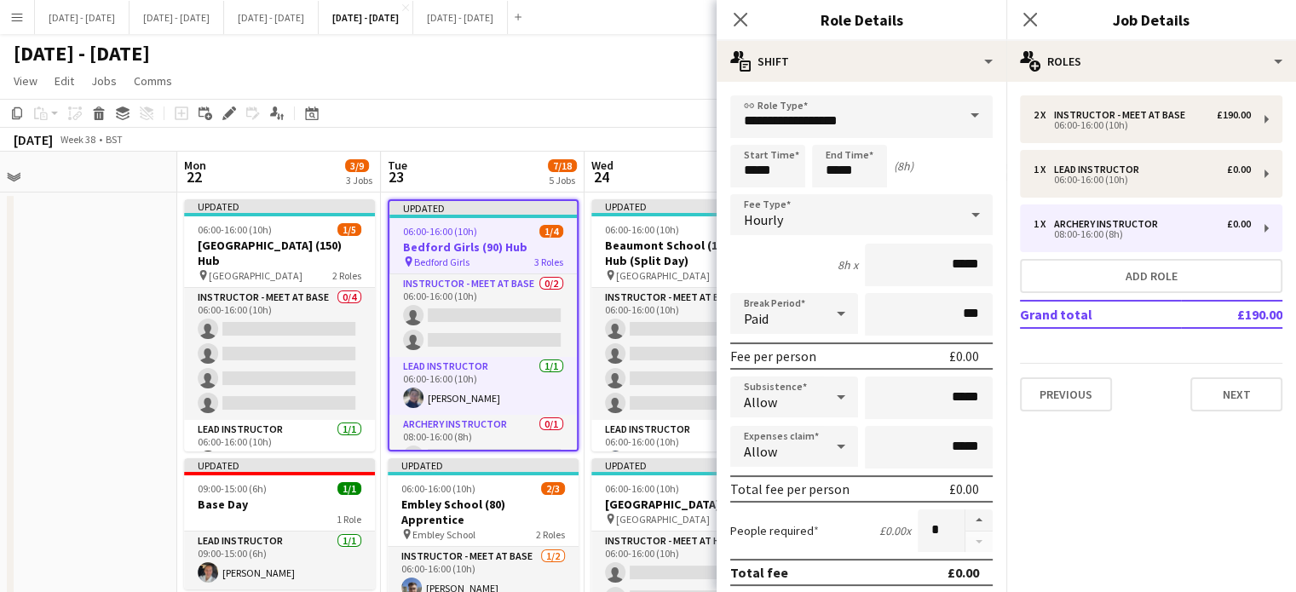
click at [957, 115] on span at bounding box center [975, 115] width 36 height 41
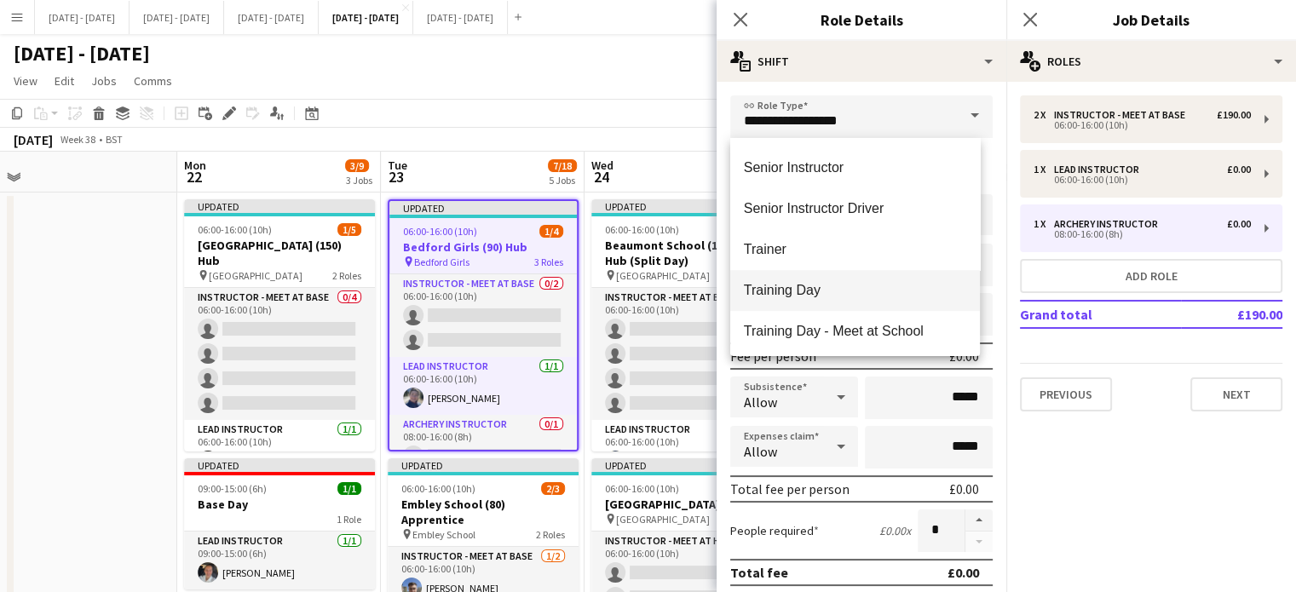
scroll to position [736, 0]
click at [844, 166] on span "Senior Instructor" at bounding box center [855, 165] width 222 height 16
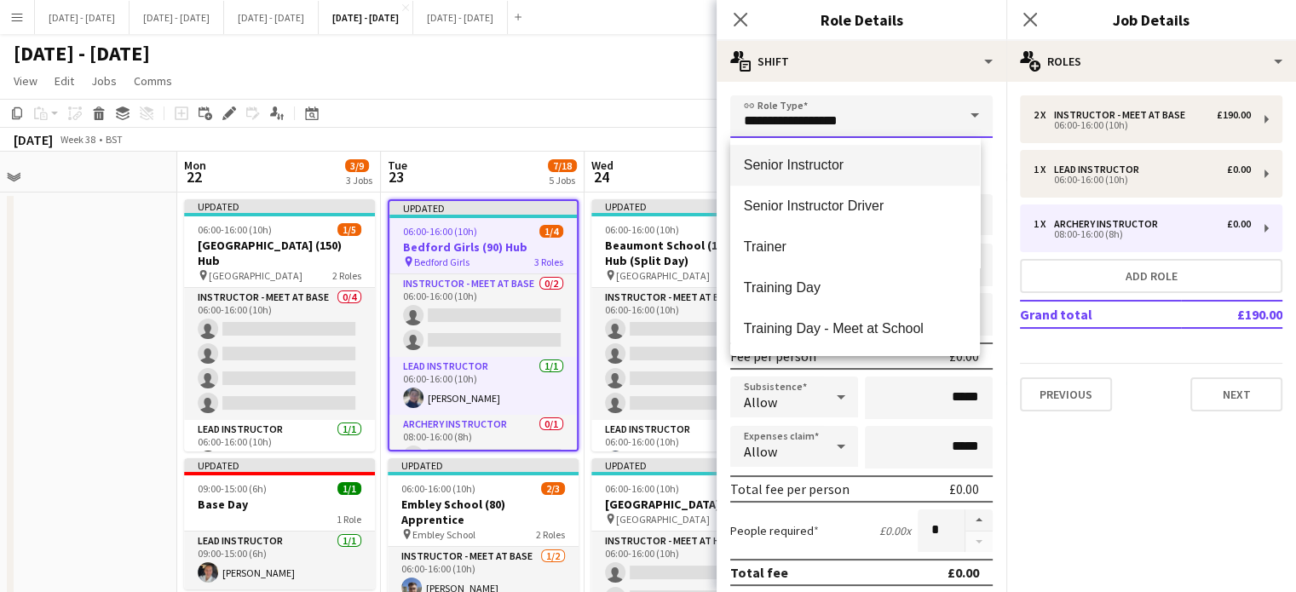
type input "**********"
type input "*******"
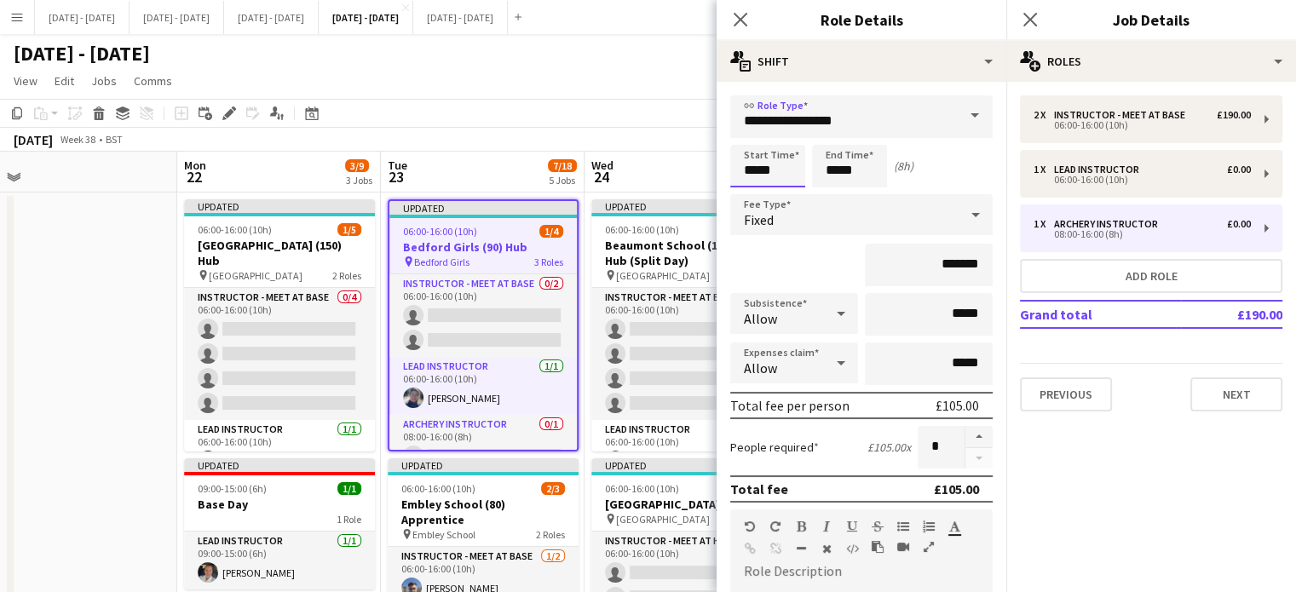
drag, startPoint x: 794, startPoint y: 167, endPoint x: 559, endPoint y: 145, distance: 236.2
type input "*****"
click at [856, 210] on div "Fixed" at bounding box center [844, 214] width 228 height 41
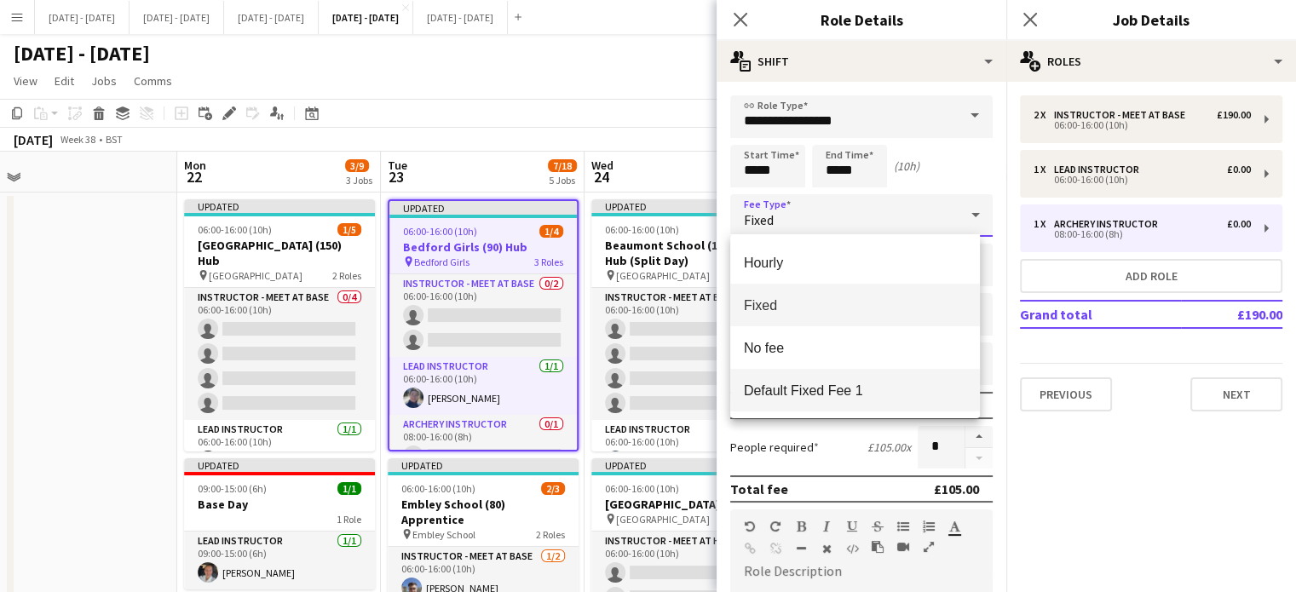
click at [851, 395] on span "Default Fixed Fee 1" at bounding box center [855, 391] width 222 height 16
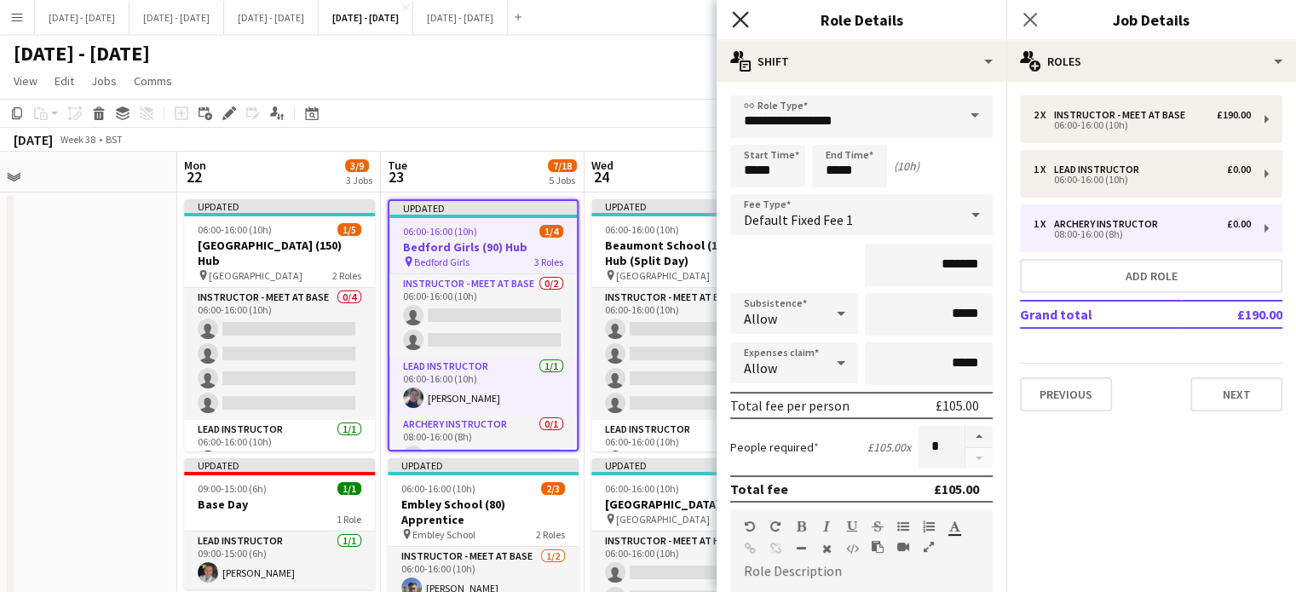
click at [739, 14] on icon "Close pop-in" at bounding box center [740, 19] width 16 height 16
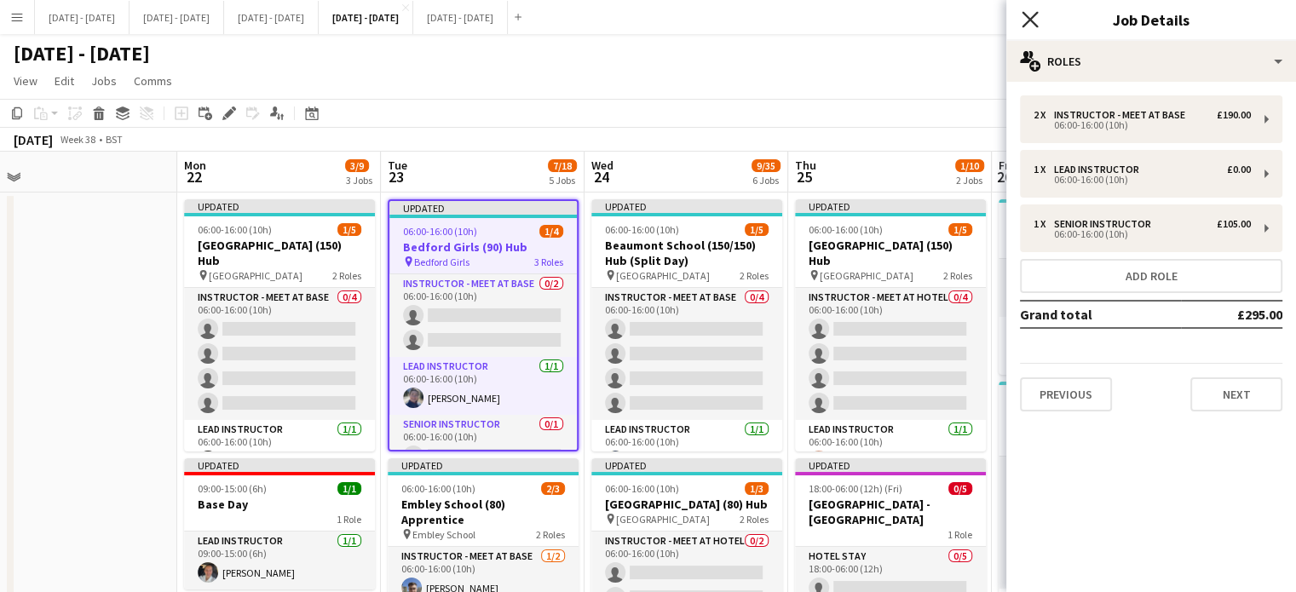
click at [1030, 13] on icon "Close pop-in" at bounding box center [1030, 19] width 16 height 16
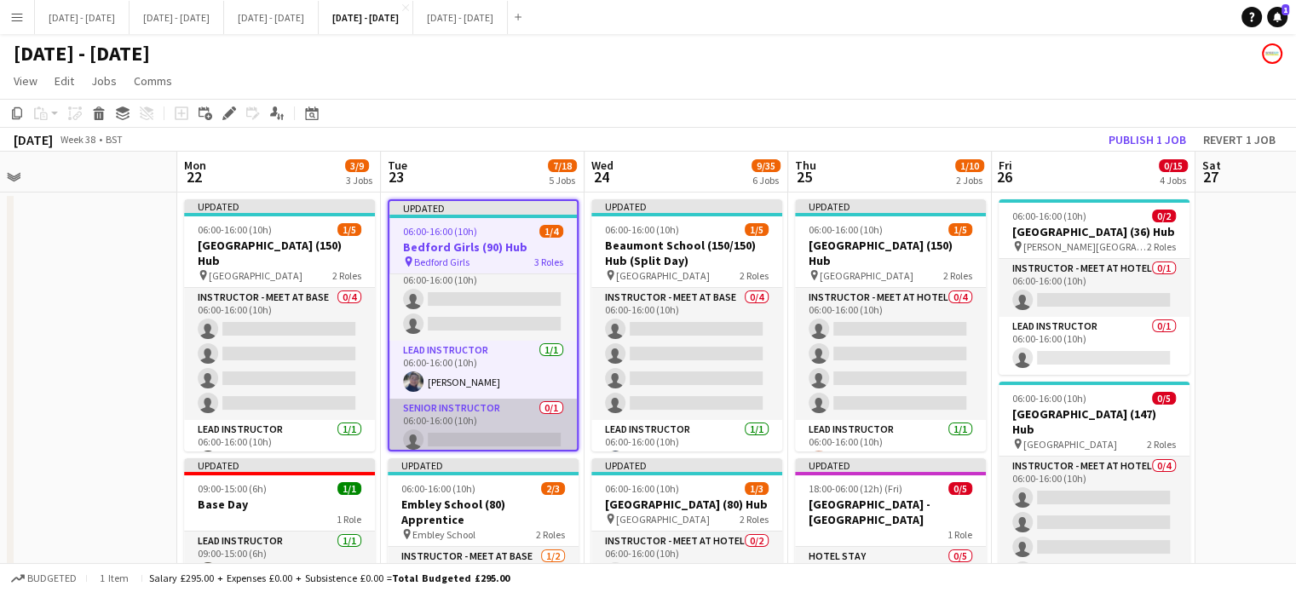
scroll to position [21, 0]
click at [477, 418] on app-card-role "Senior Instructor 0/1 06:00-16:00 (10h) single-neutral-actions" at bounding box center [482, 423] width 187 height 58
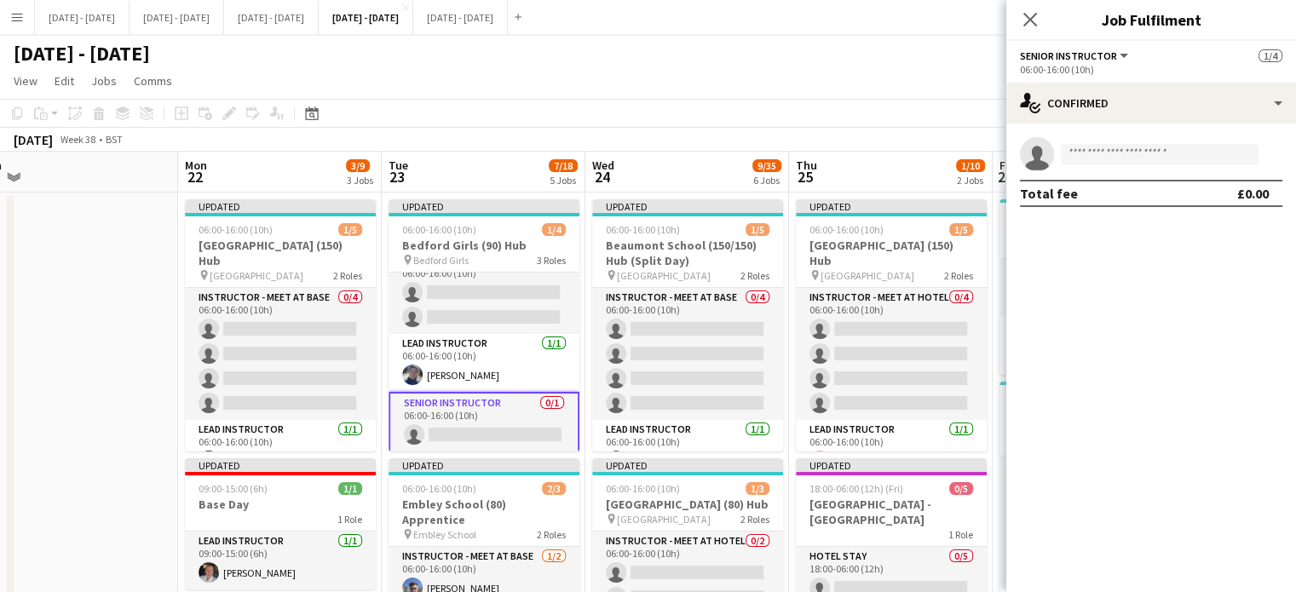
click at [1127, 139] on app-invite-slot "single-neutral-actions" at bounding box center [1151, 154] width 290 height 34
click at [1119, 157] on input at bounding box center [1160, 154] width 198 height 20
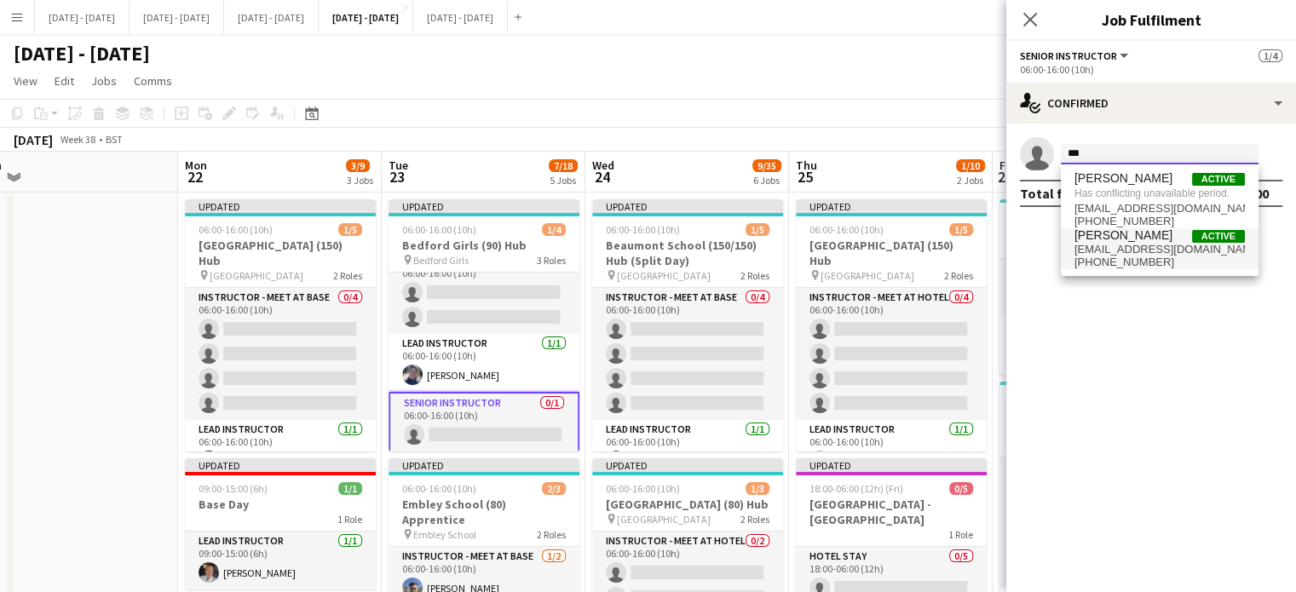
type input "***"
click at [1123, 260] on span "[PHONE_NUMBER]" at bounding box center [1160, 263] width 170 height 14
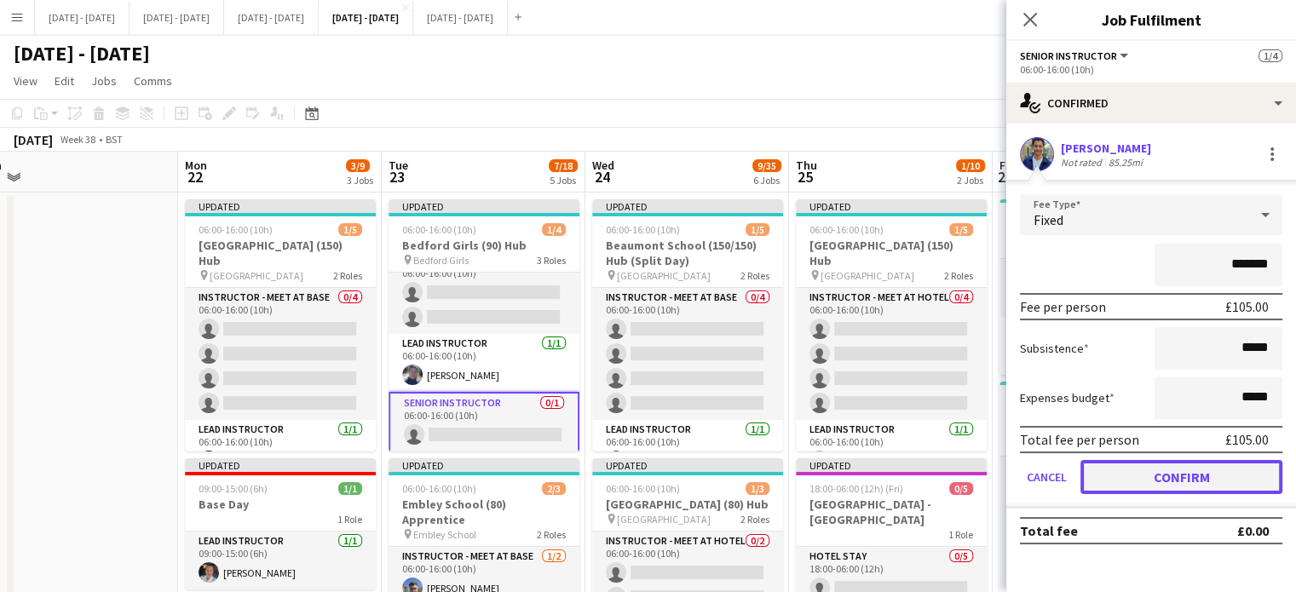
click at [1186, 484] on button "Confirm" at bounding box center [1182, 477] width 202 height 34
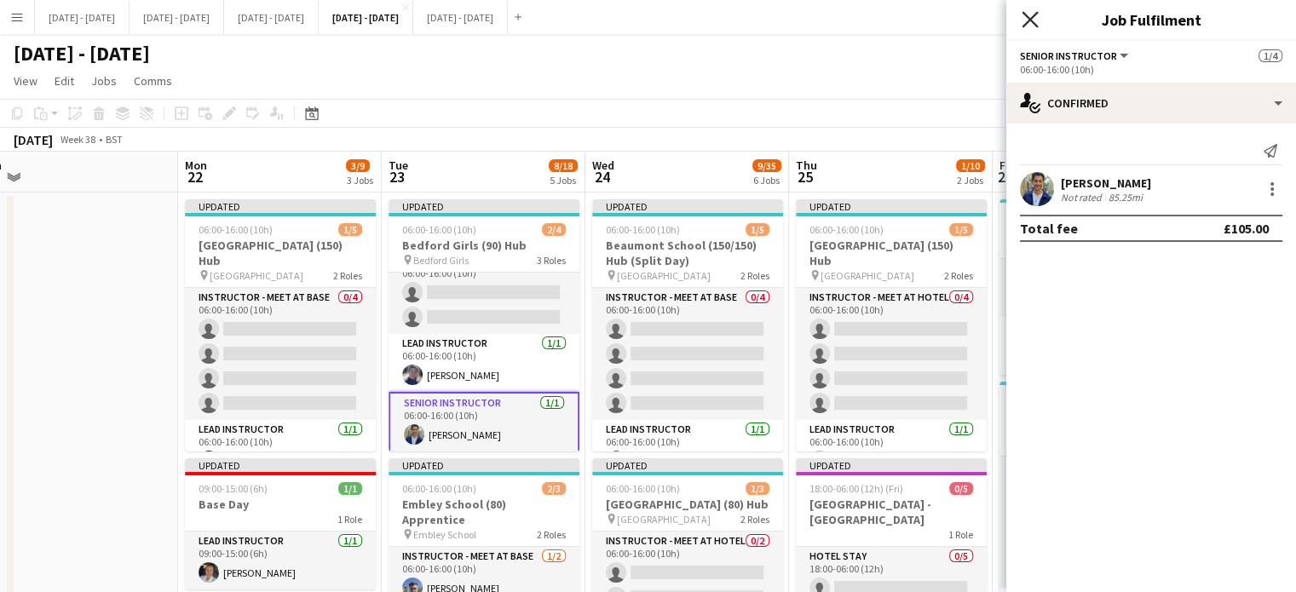
click at [1026, 14] on icon "Close pop-in" at bounding box center [1030, 19] width 16 height 16
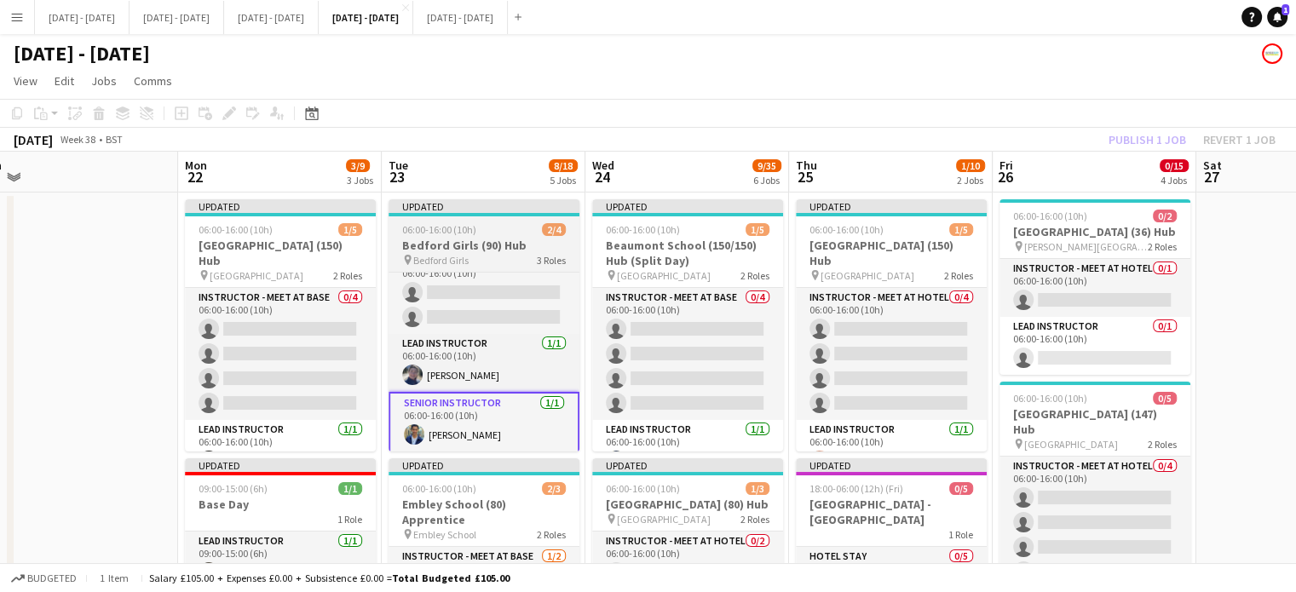
click at [491, 253] on div "pin Bedford Girls 3 Roles" at bounding box center [484, 260] width 191 height 14
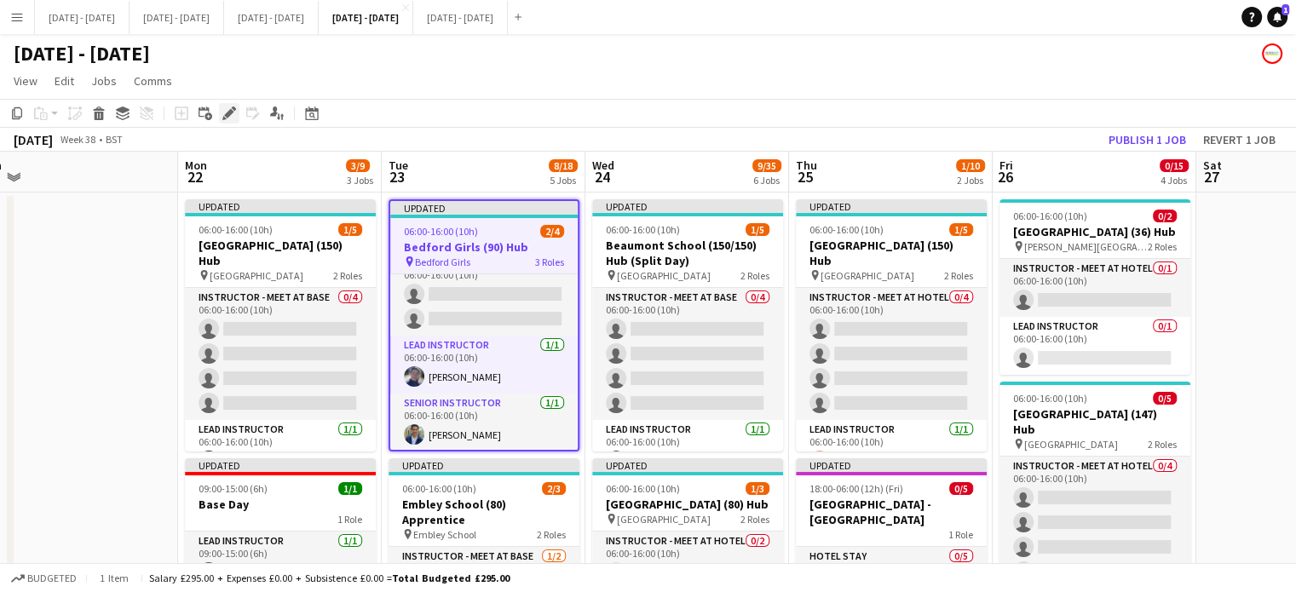
click at [230, 115] on icon at bounding box center [228, 113] width 9 height 9
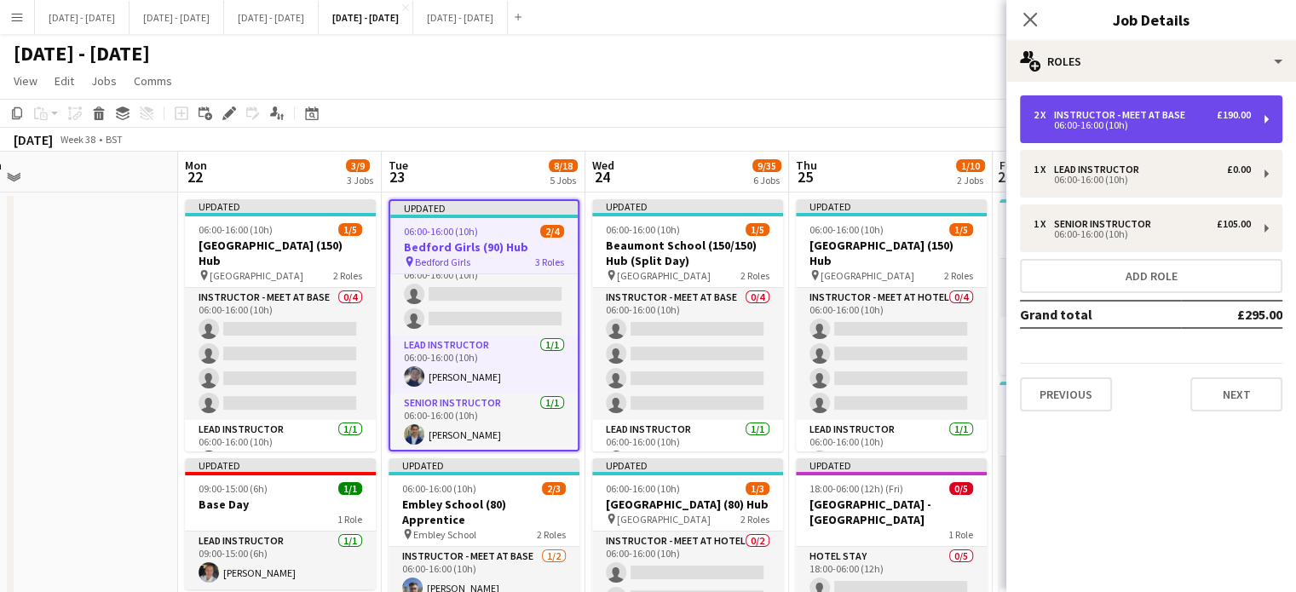
click at [1214, 130] on div "2 x Instructor - Meet at Base £190.00 06:00-16:00 (10h)" at bounding box center [1151, 119] width 262 height 48
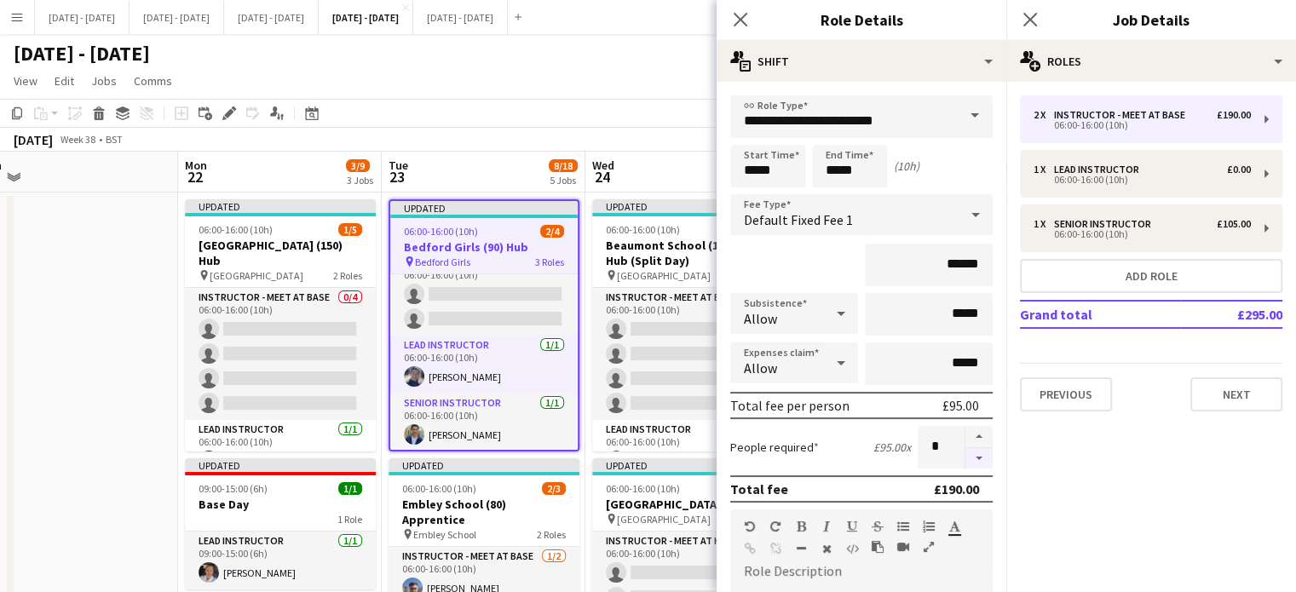
click at [971, 456] on button "button" at bounding box center [979, 458] width 27 height 21
type input "*"
click at [743, 26] on icon "Close pop-in" at bounding box center [740, 19] width 16 height 16
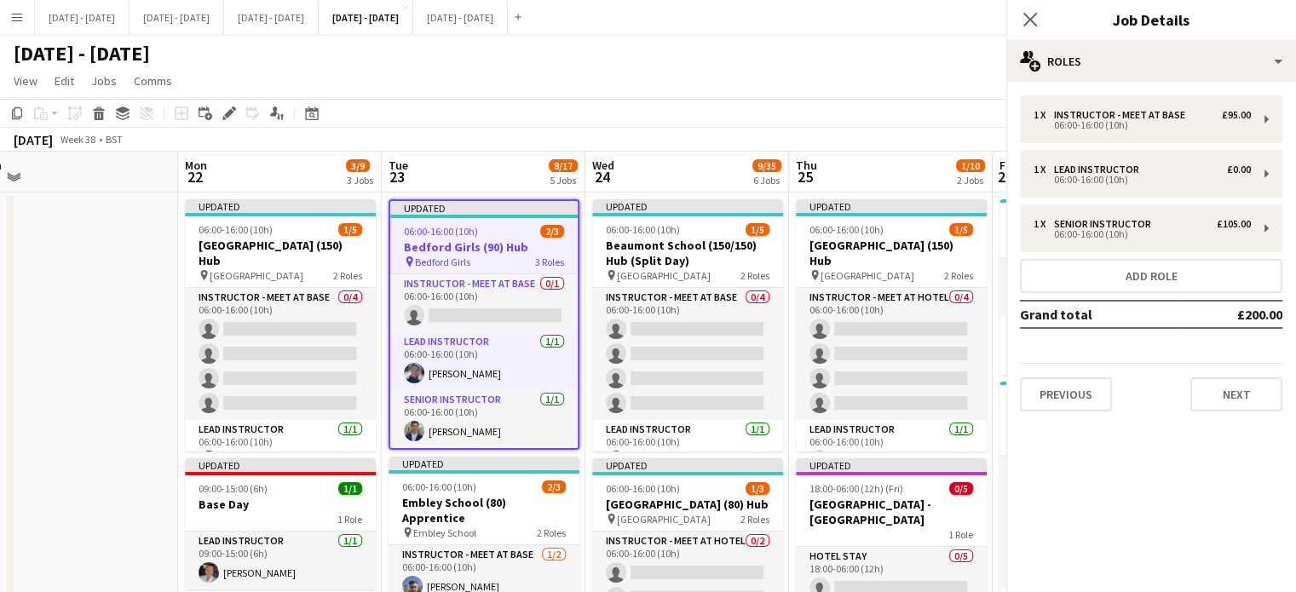
scroll to position [0, 0]
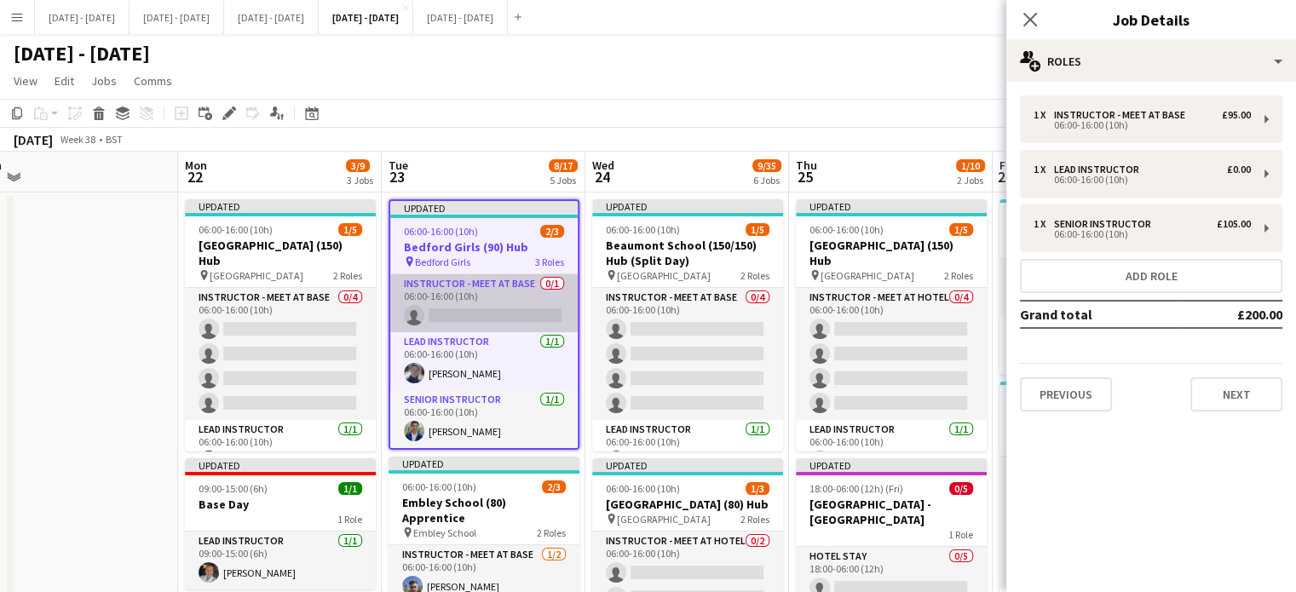
click at [514, 298] on app-card-role "Instructor - Meet at Base 0/1 06:00-16:00 (10h) single-neutral-actions" at bounding box center [483, 303] width 187 height 58
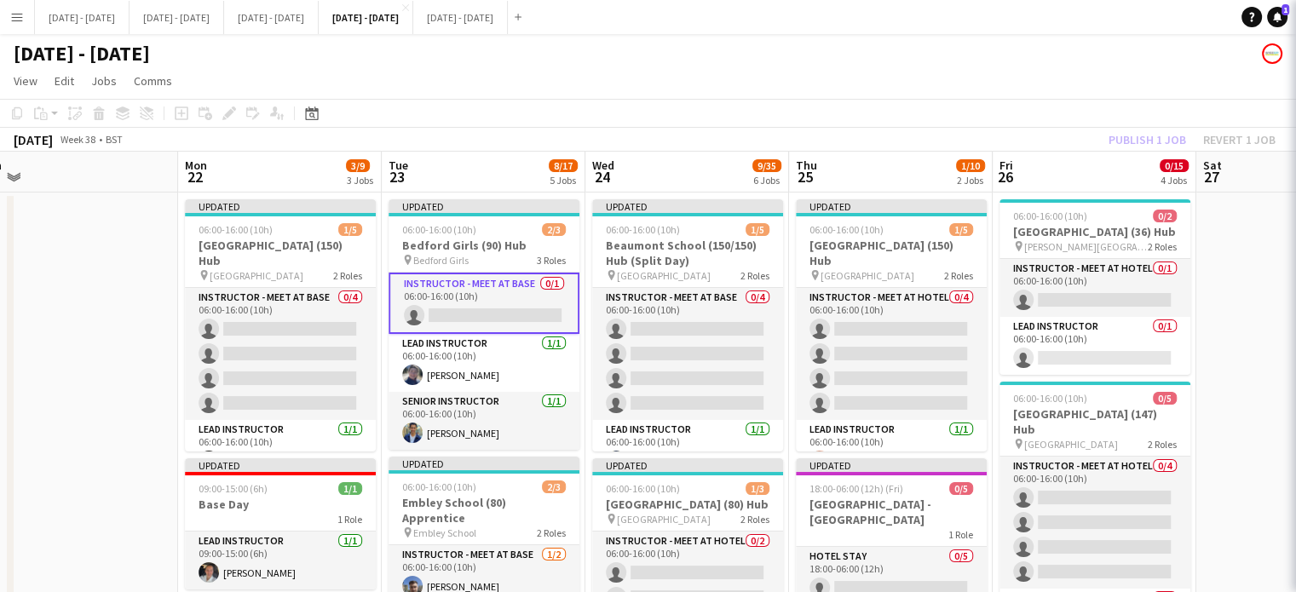
scroll to position [0, 636]
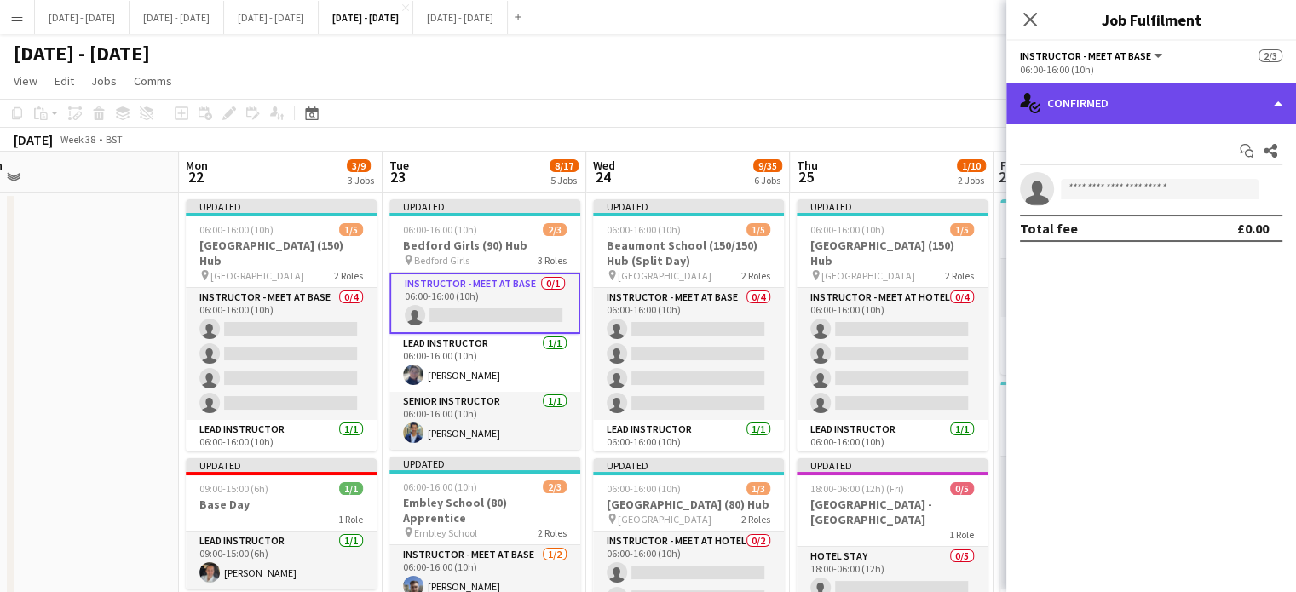
click at [1121, 108] on div "single-neutral-actions-check-2 Confirmed" at bounding box center [1151, 103] width 290 height 41
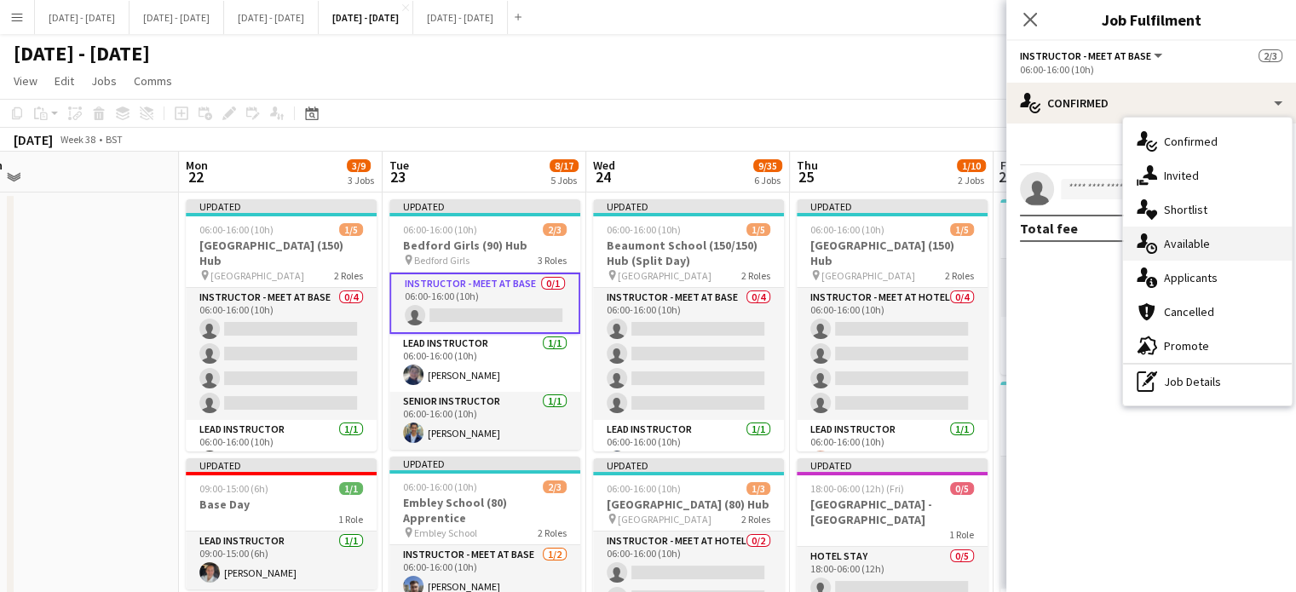
click at [1204, 237] on span "Available" at bounding box center [1187, 243] width 46 height 15
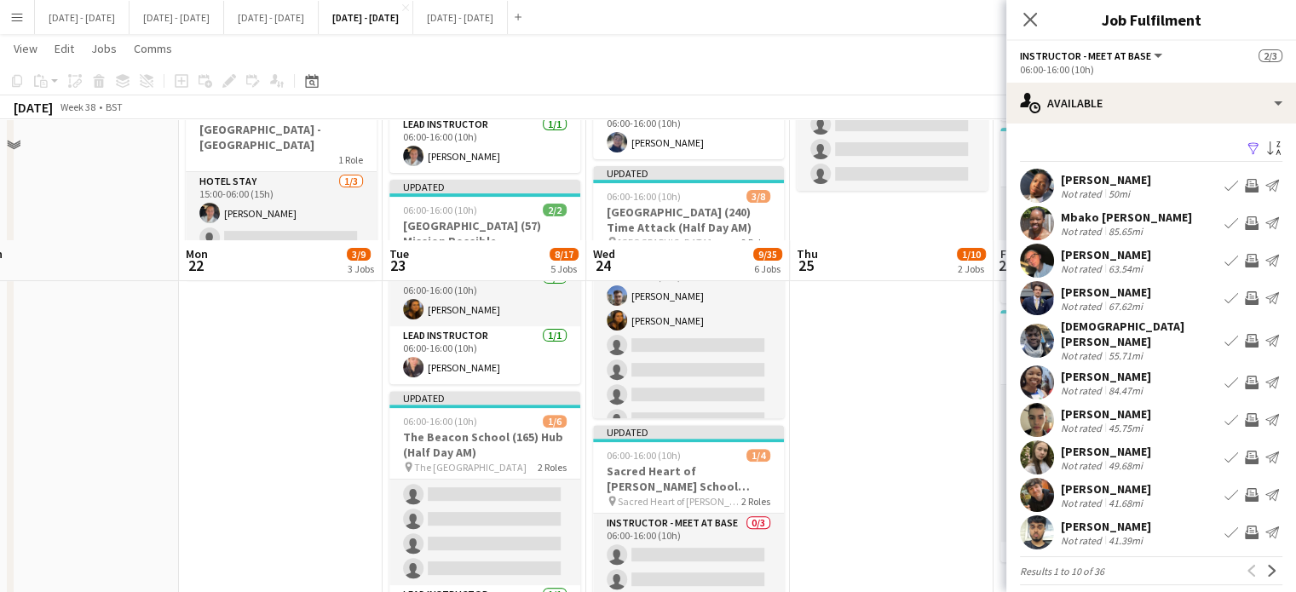
scroll to position [682, 0]
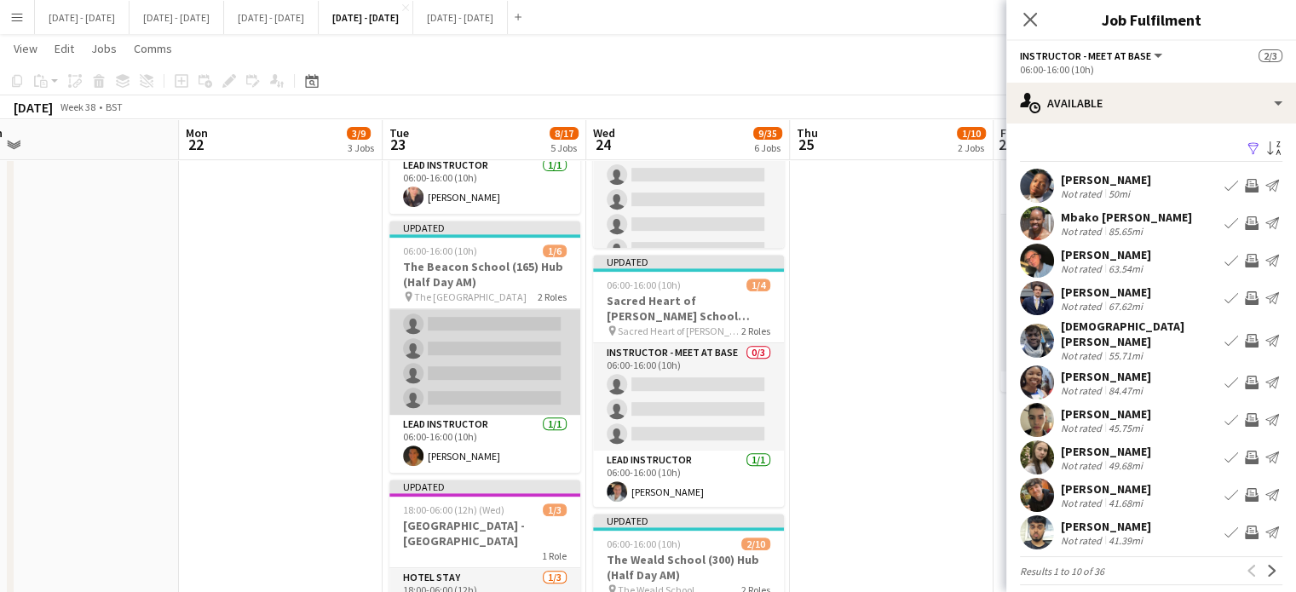
click at [513, 347] on app-card-role "Instructor - Meet at Base 0/5 06:00-16:00 (10h) single-neutral-actions single-n…" at bounding box center [484, 336] width 191 height 157
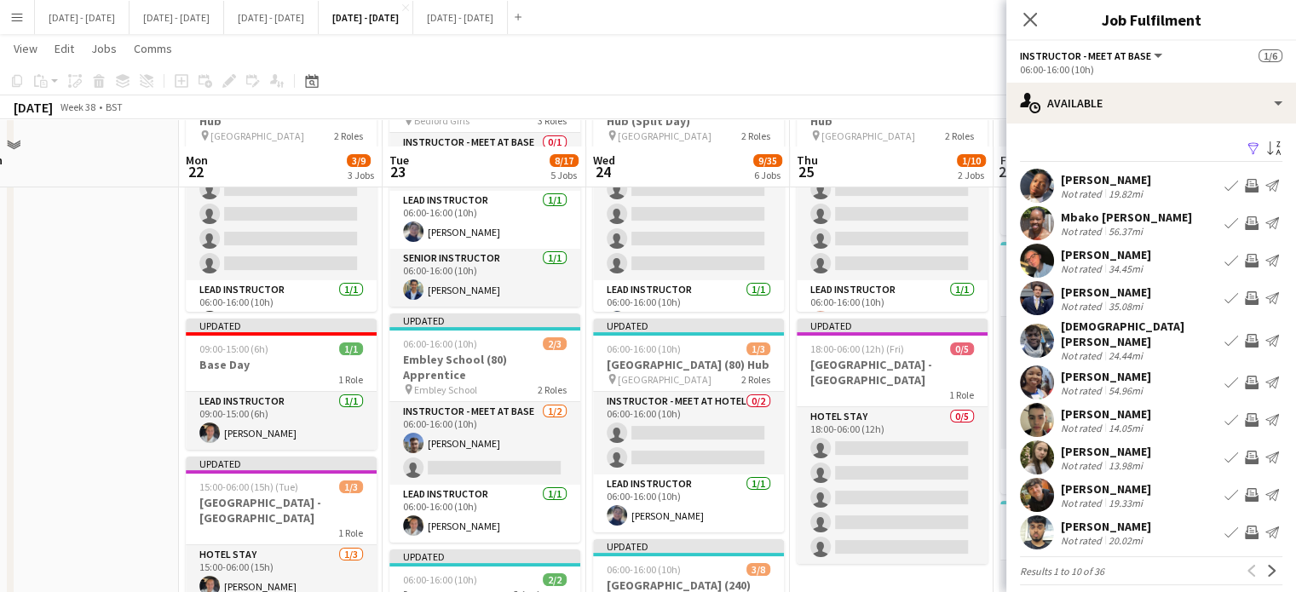
scroll to position [85, 0]
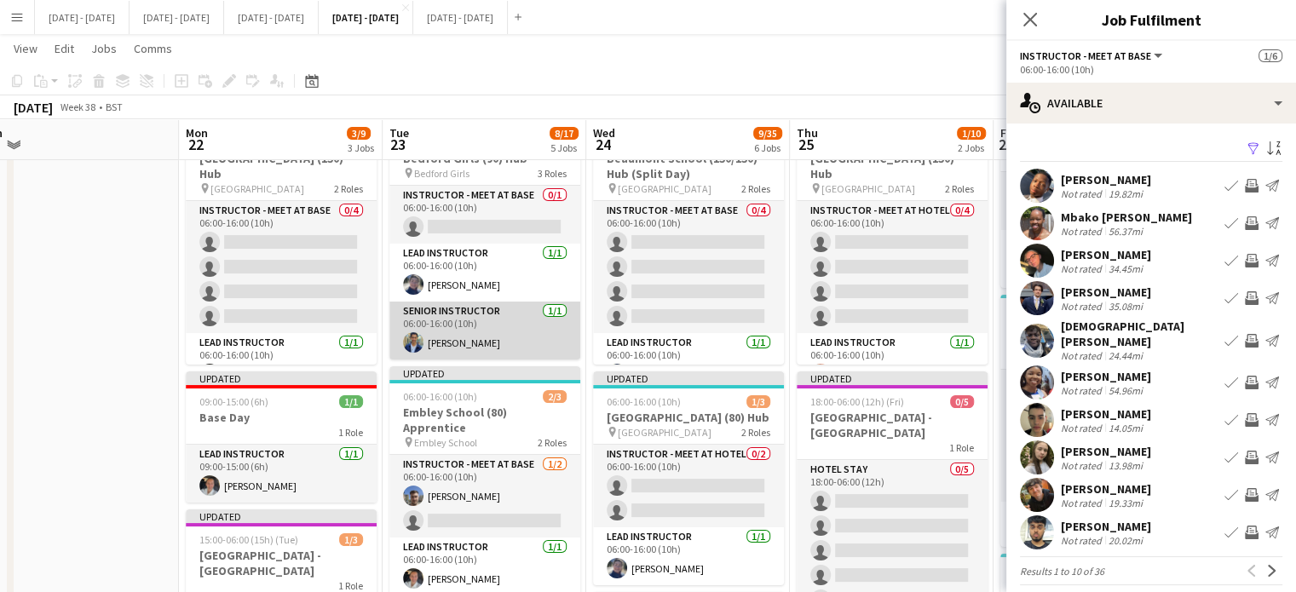
click at [491, 343] on app-card-role "Senior Instructor [DATE] 06:00-16:00 (10h) [PERSON_NAME]" at bounding box center [484, 331] width 191 height 58
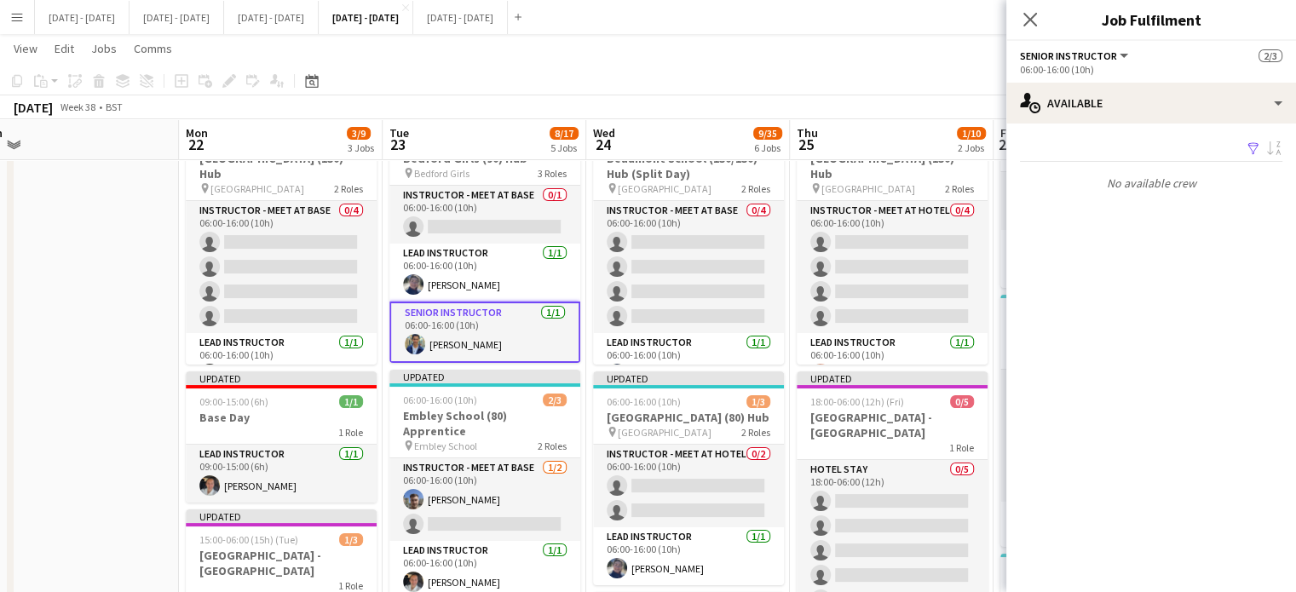
click at [461, 341] on app-card-role "Senior Instructor [DATE] 06:00-16:00 (10h) [PERSON_NAME]" at bounding box center [484, 332] width 191 height 61
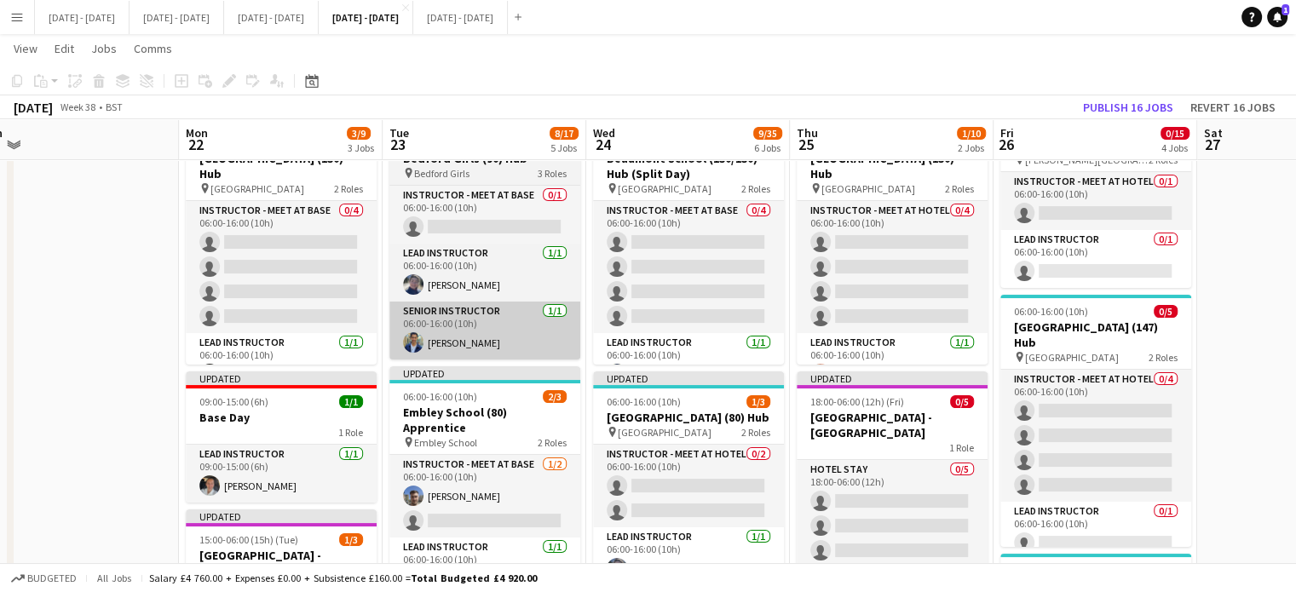
click at [445, 316] on app-card-role "Senior Instructor [DATE] 06:00-16:00 (10h) [PERSON_NAME]" at bounding box center [484, 331] width 191 height 58
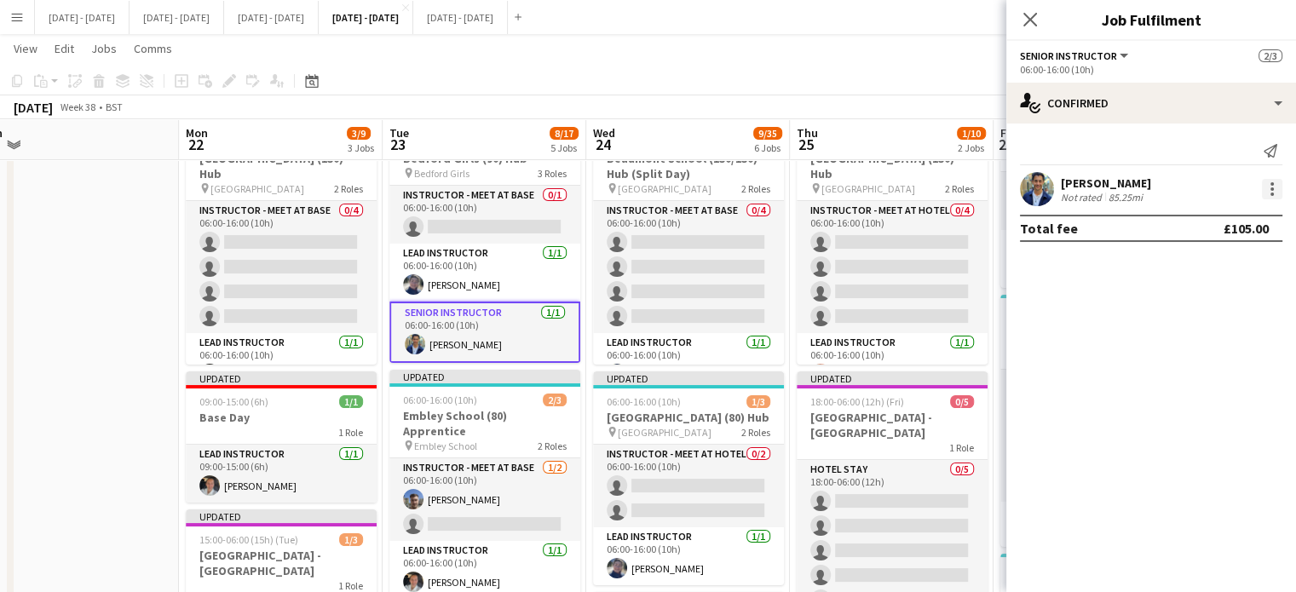
click at [1270, 192] on div at bounding box center [1272, 189] width 20 height 20
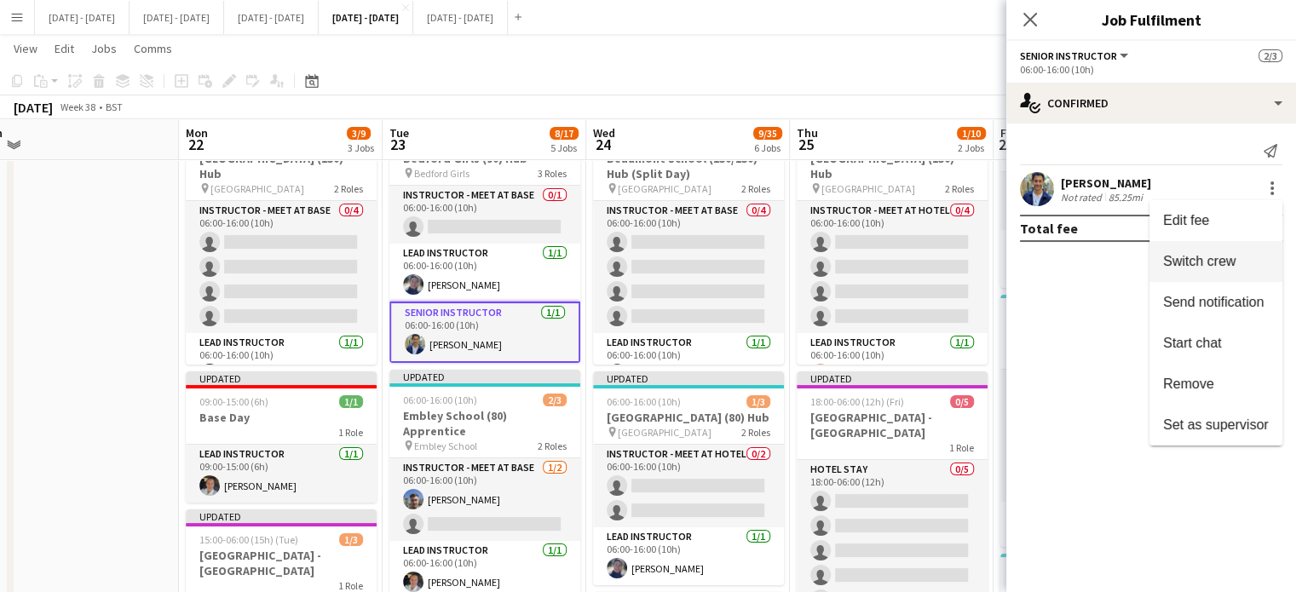
click at [1225, 257] on span "Switch crew" at bounding box center [1199, 261] width 72 height 14
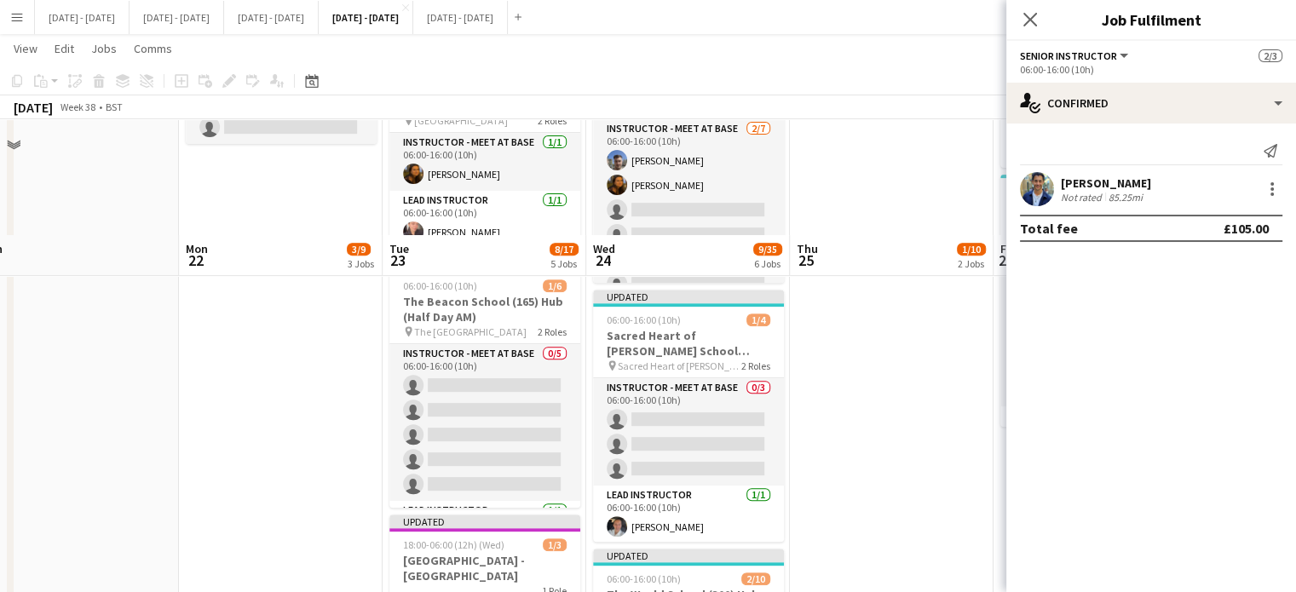
scroll to position [682, 0]
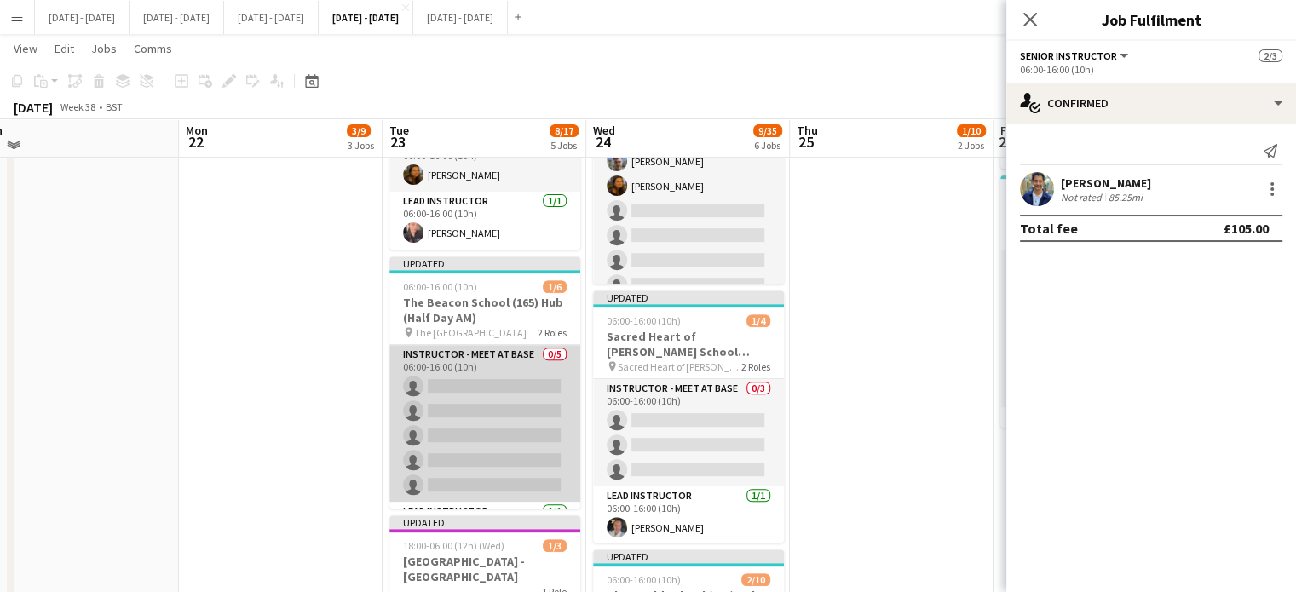
click at [477, 401] on app-card-role "Instructor - Meet at Base 0/5 06:00-16:00 (10h) single-neutral-actions single-n…" at bounding box center [484, 423] width 191 height 157
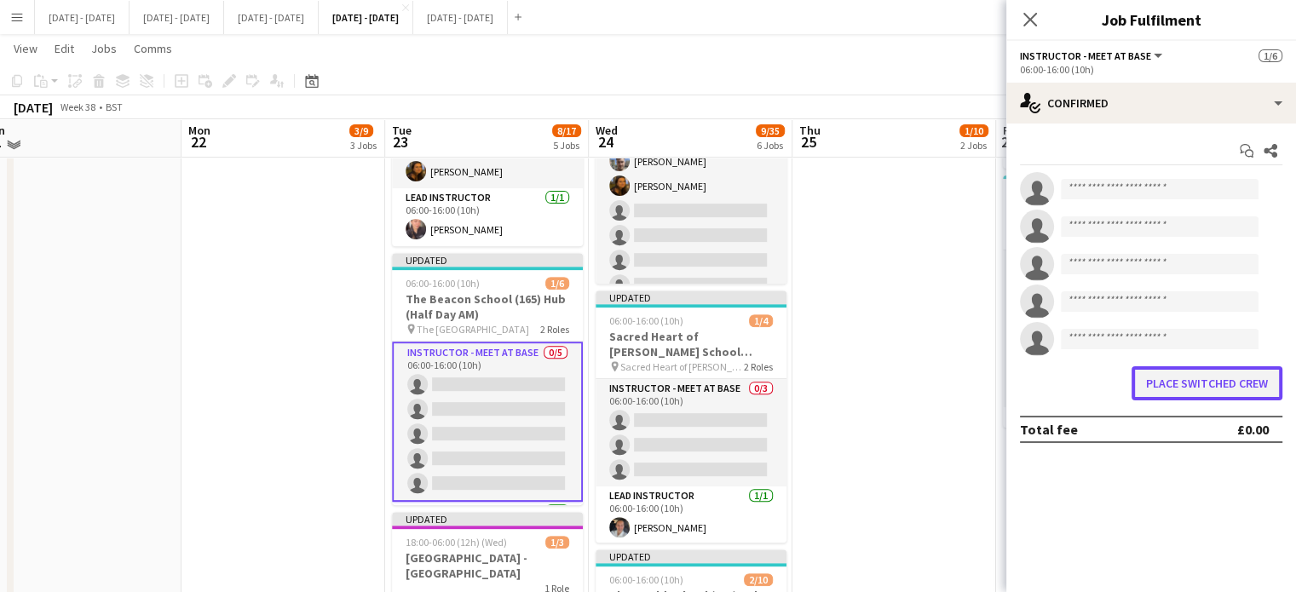
click at [1202, 395] on button "Place switched crew" at bounding box center [1207, 383] width 151 height 34
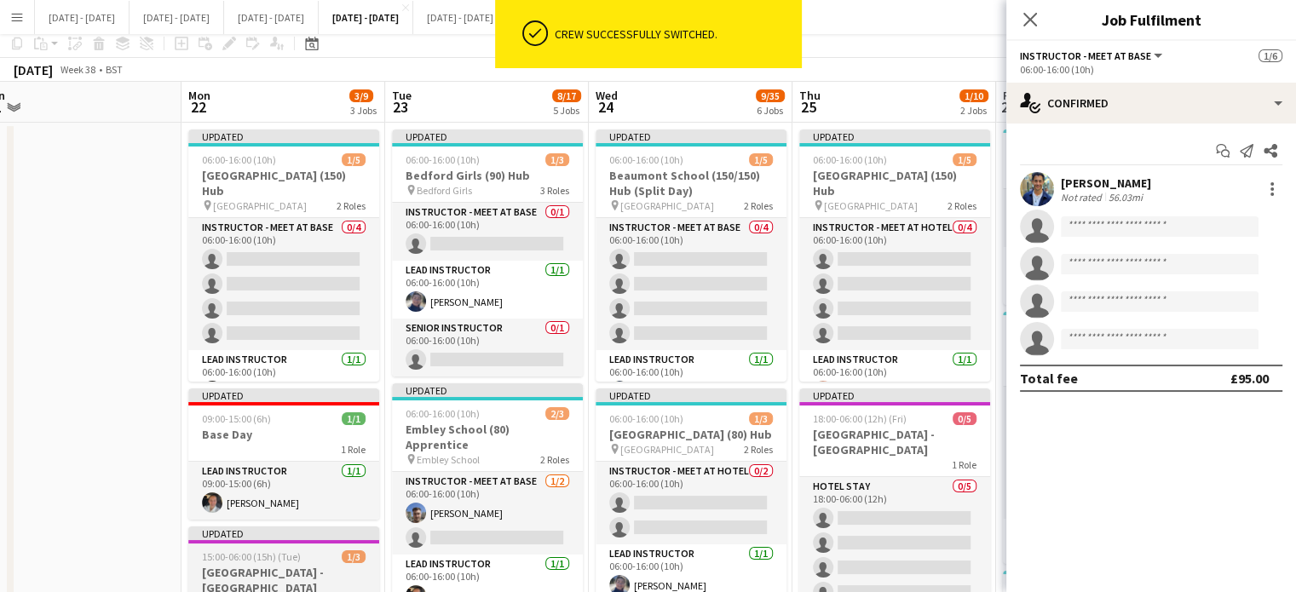
scroll to position [0, 0]
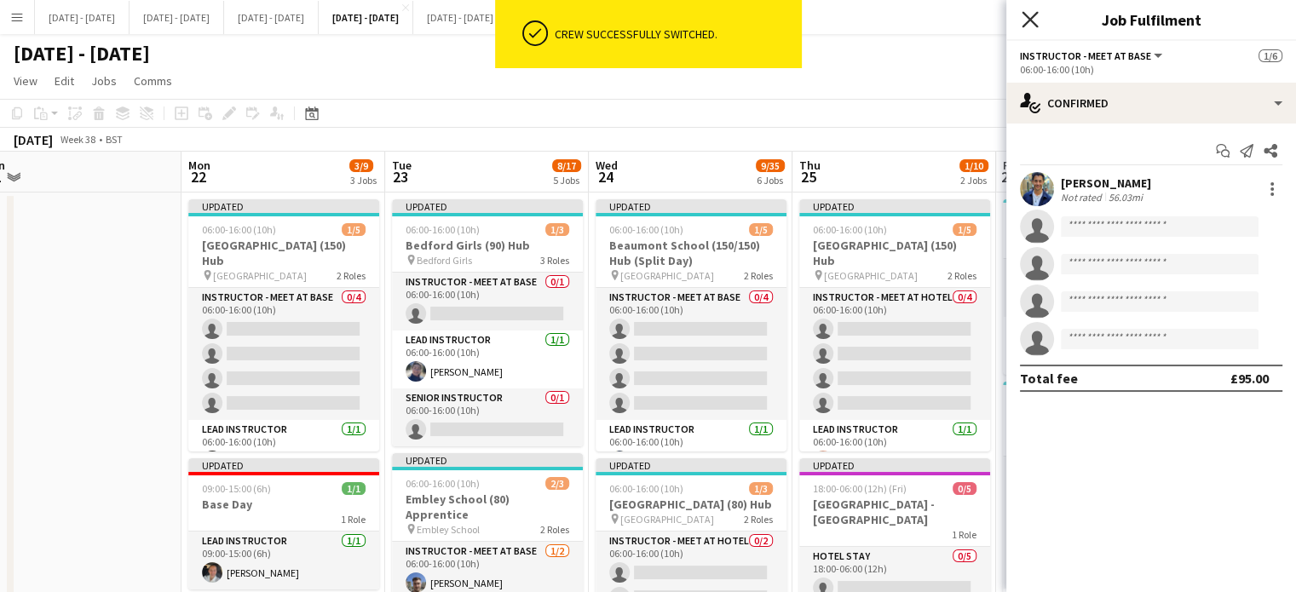
click at [1033, 16] on icon at bounding box center [1030, 19] width 16 height 16
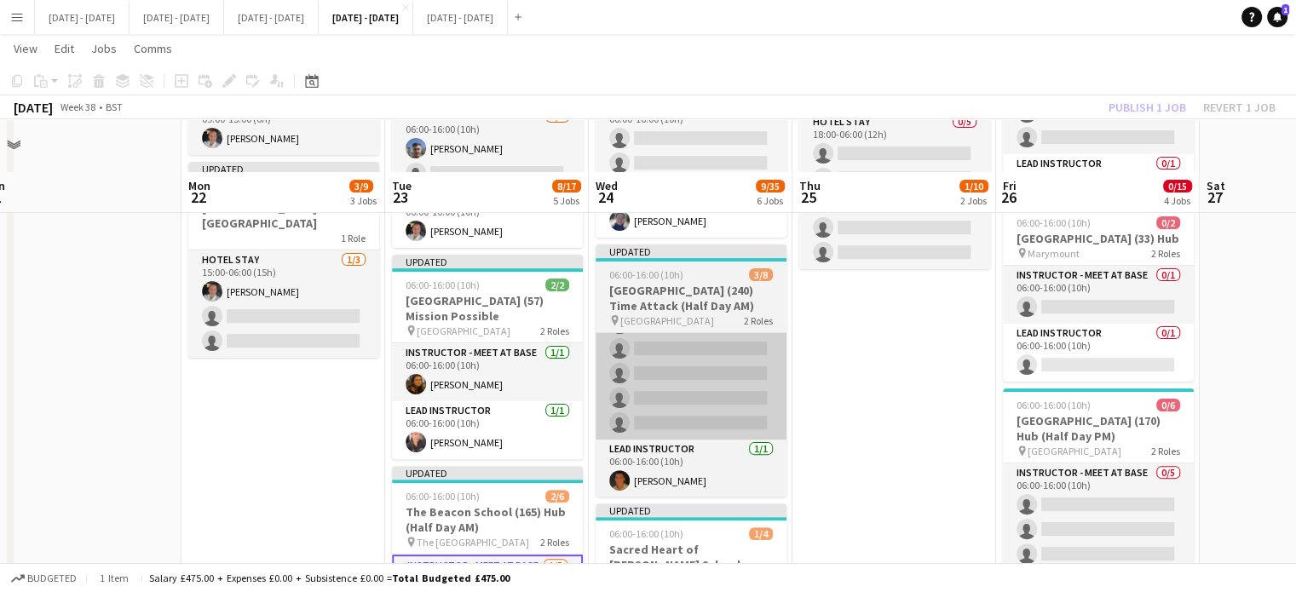
scroll to position [341, 0]
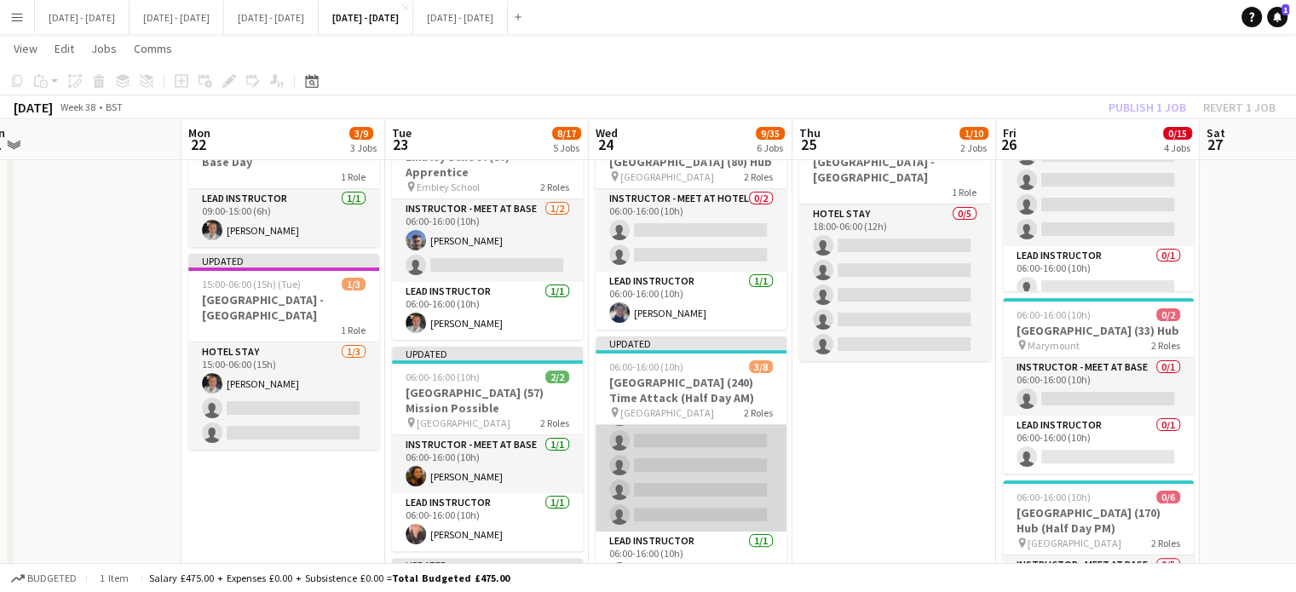
click at [703, 464] on app-card-role "Instructor - Meet at Base [DATE] 06:00-16:00 (10h) [PERSON_NAME] [PERSON_NAME] …" at bounding box center [691, 429] width 191 height 206
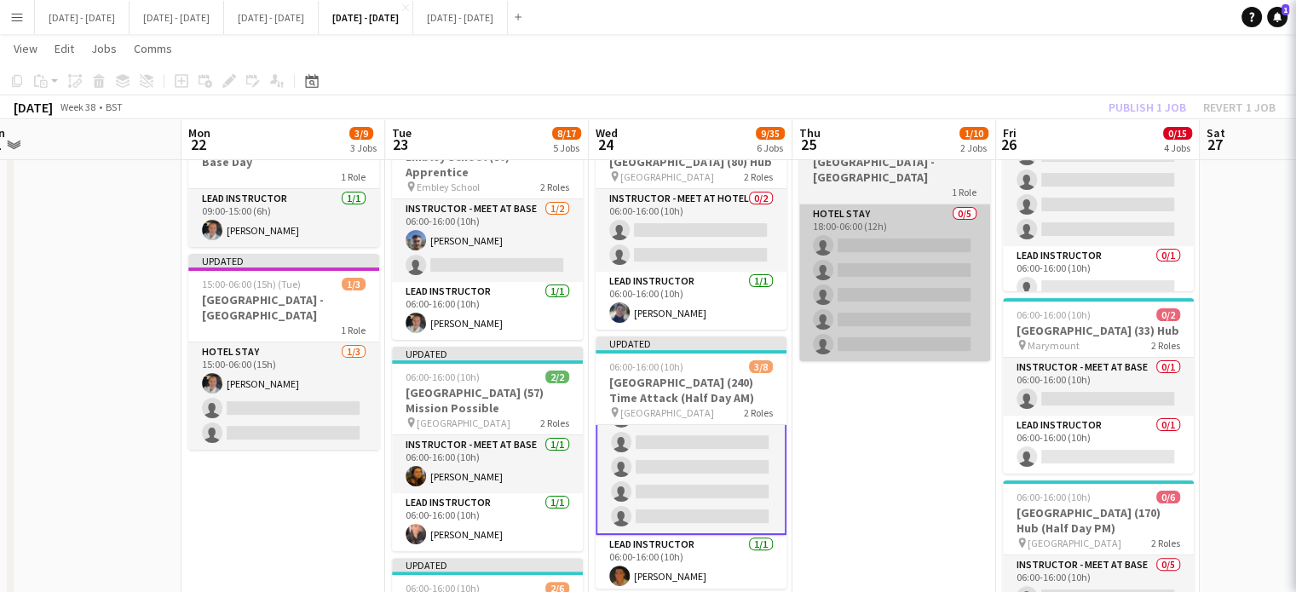
scroll to position [101, 0]
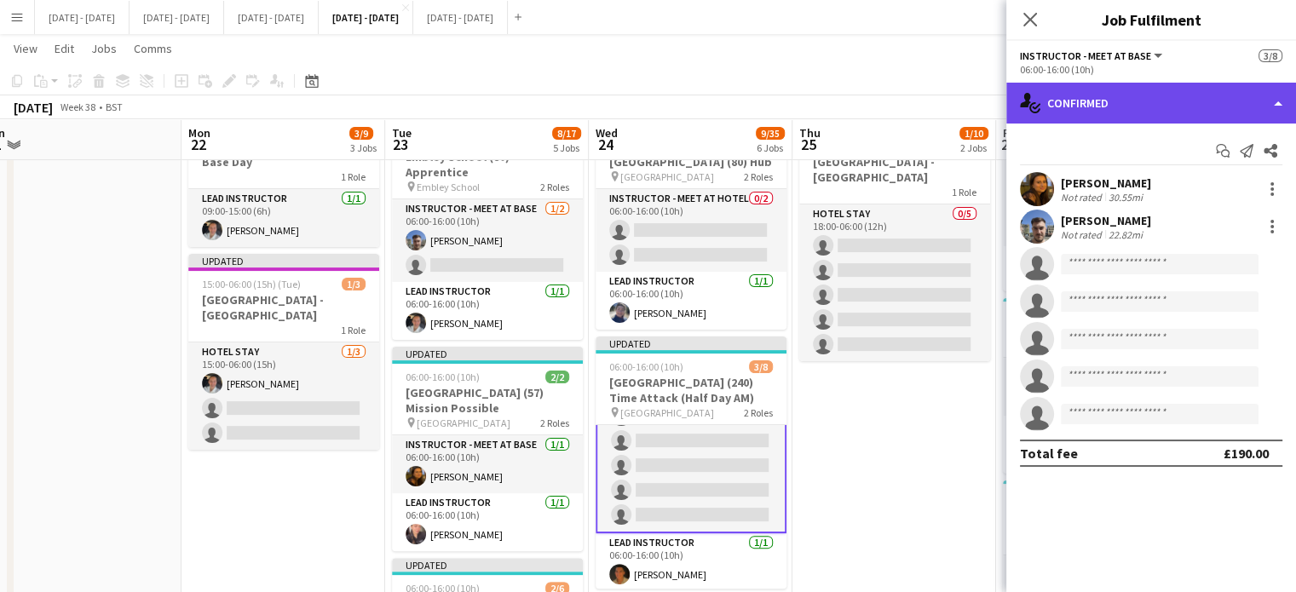
click at [1153, 101] on div "single-neutral-actions-check-2 Confirmed" at bounding box center [1151, 103] width 290 height 41
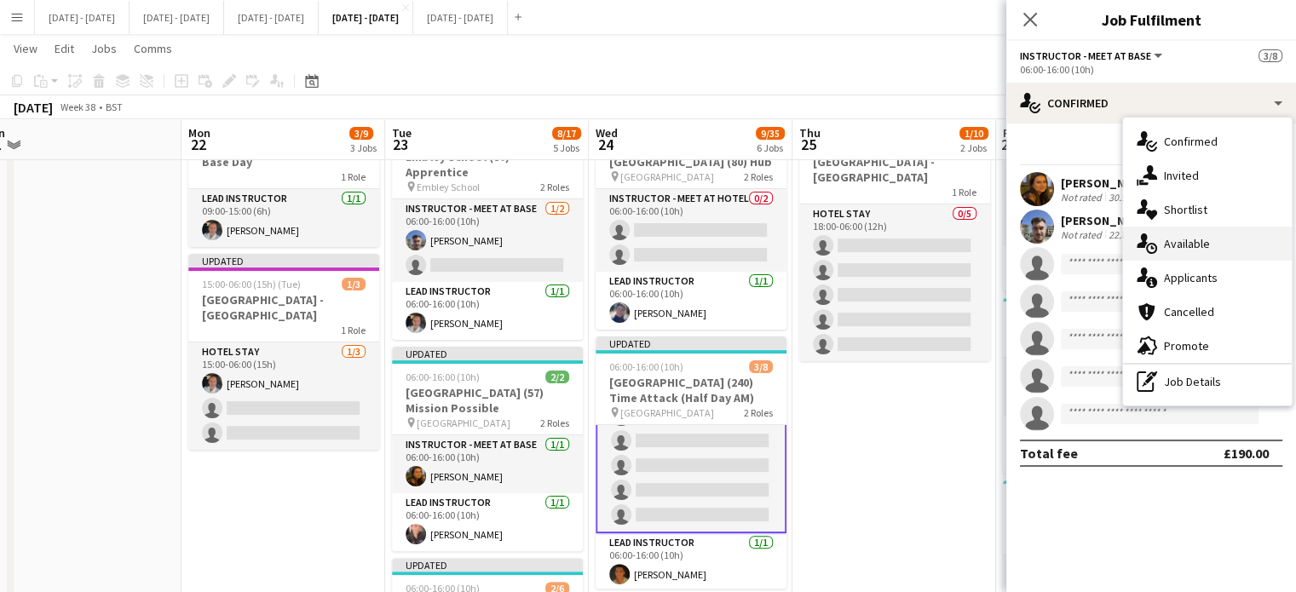
click at [1174, 245] on span "Available" at bounding box center [1187, 243] width 46 height 15
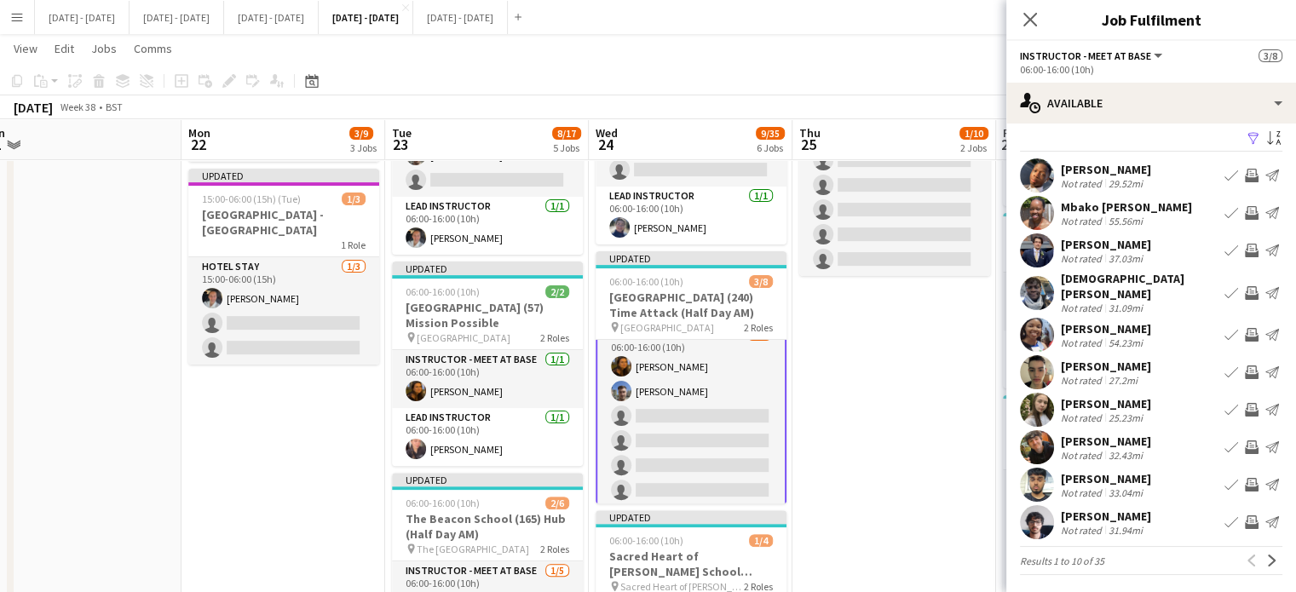
scroll to position [13, 0]
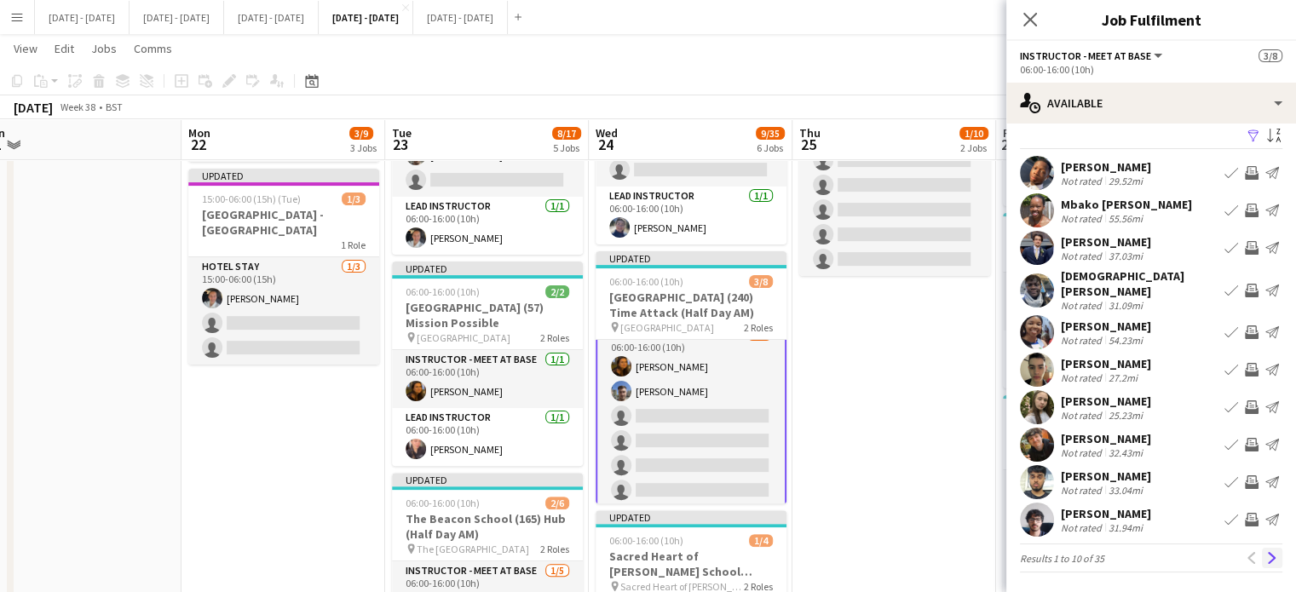
click at [1266, 553] on app-icon "Next" at bounding box center [1272, 558] width 12 height 12
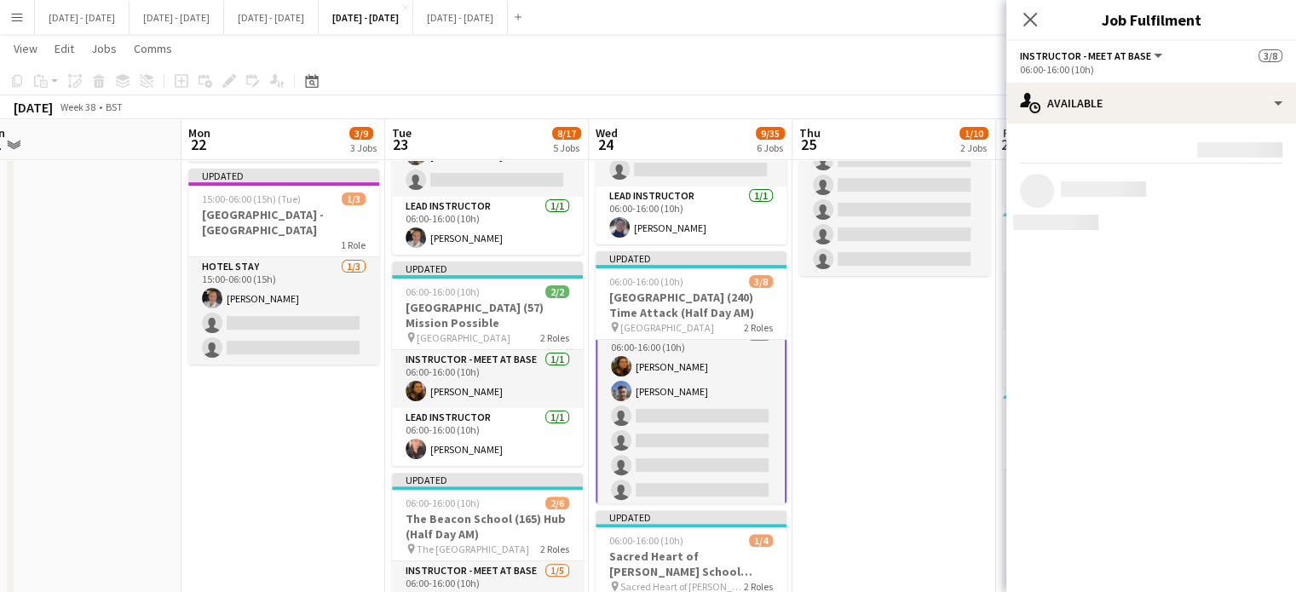
scroll to position [0, 0]
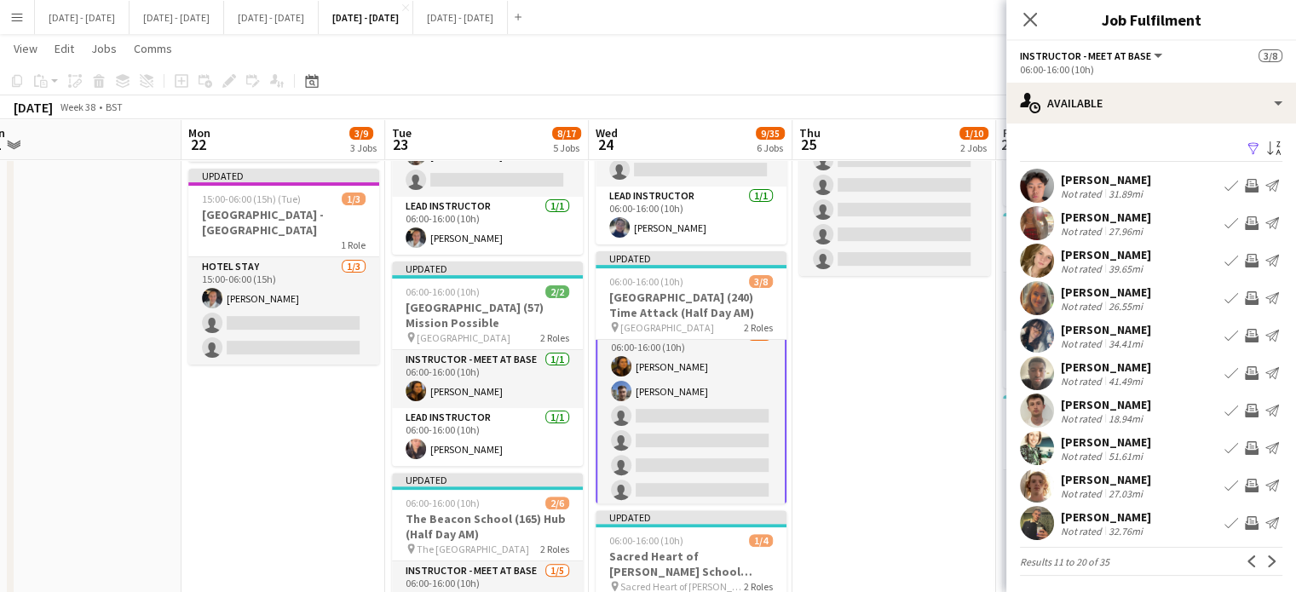
click at [1076, 285] on div "[PERSON_NAME]" at bounding box center [1106, 292] width 90 height 15
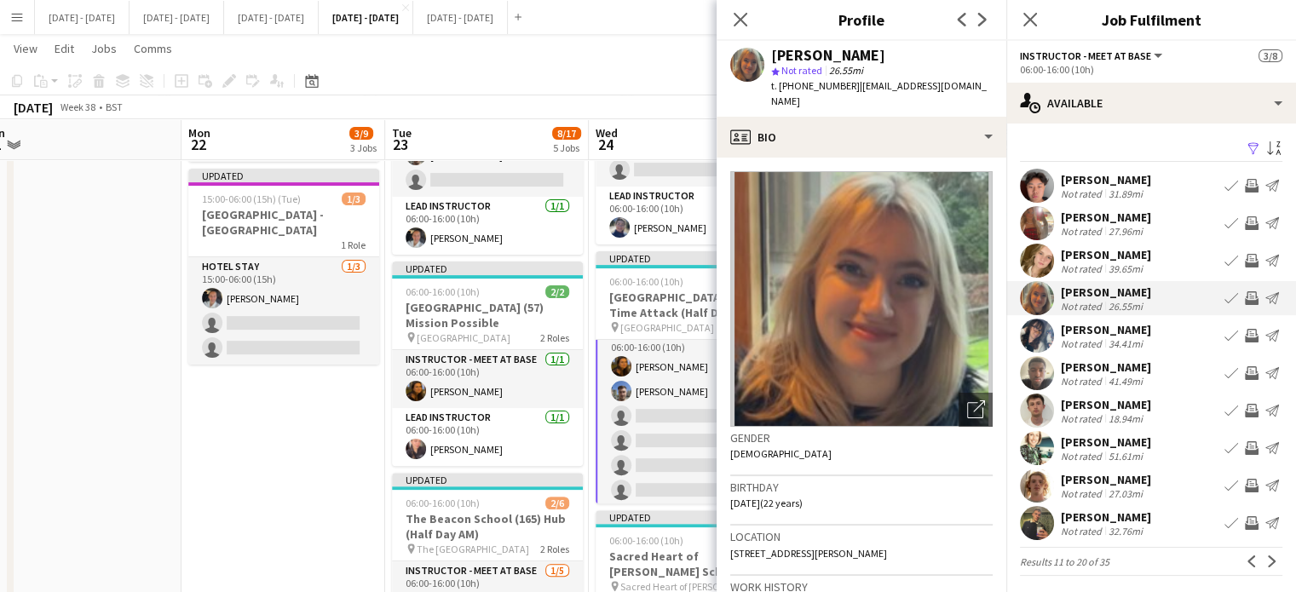
scroll to position [85, 0]
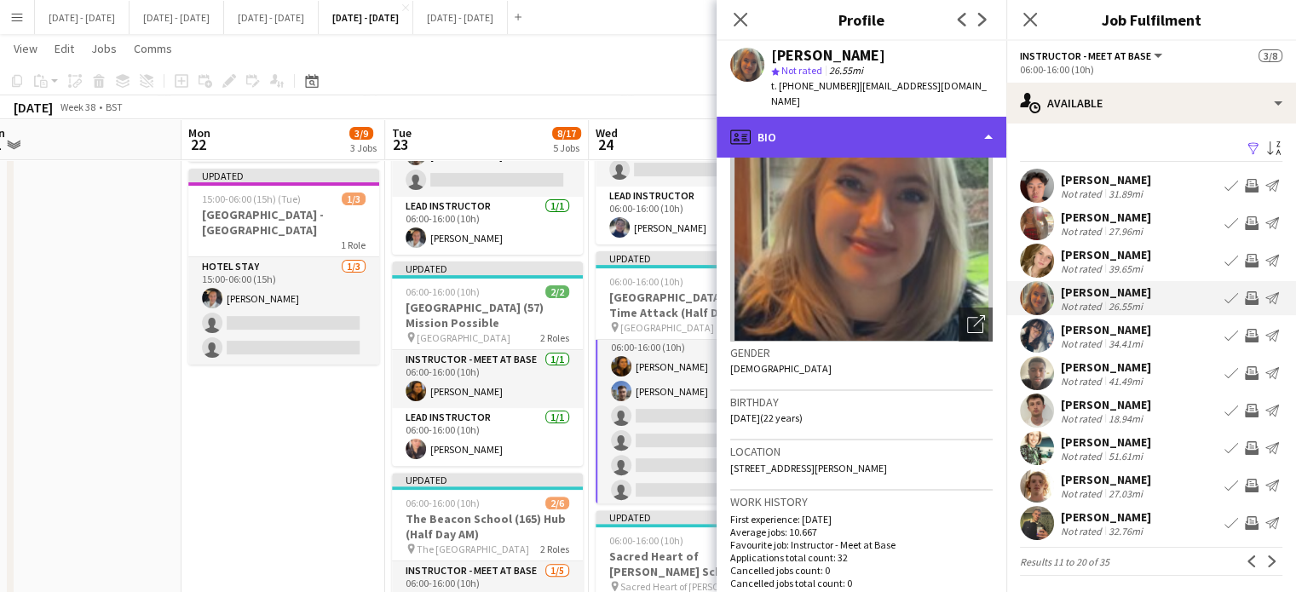
click at [924, 130] on div "profile Bio" at bounding box center [862, 137] width 290 height 41
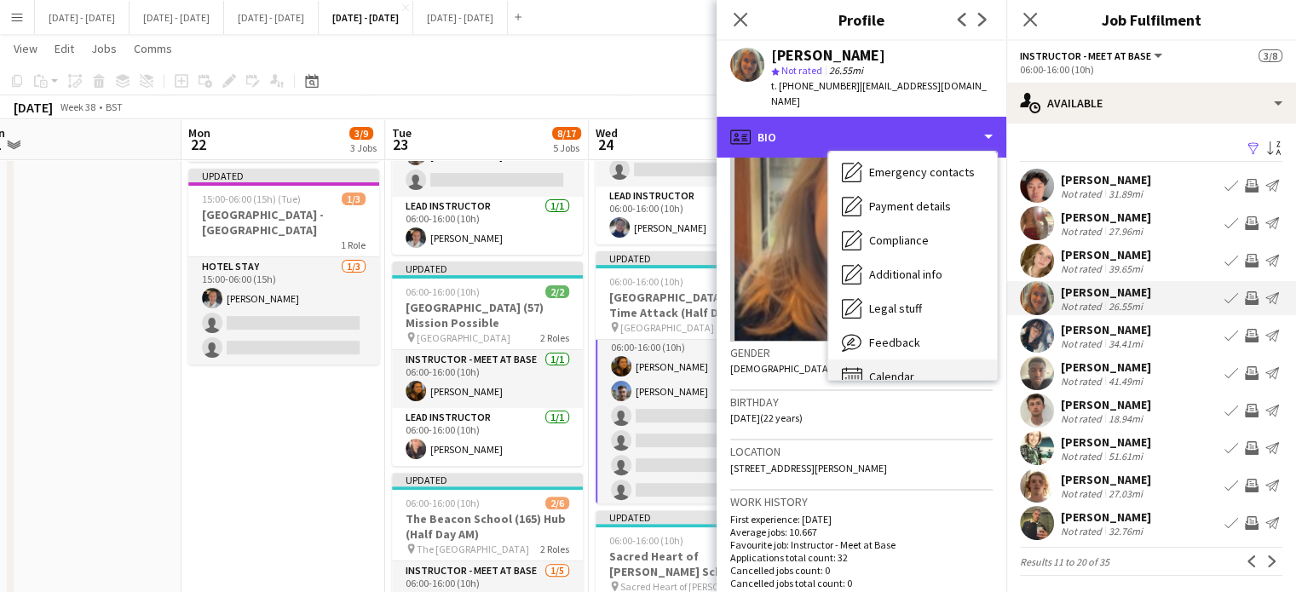
scroll to position [160, 0]
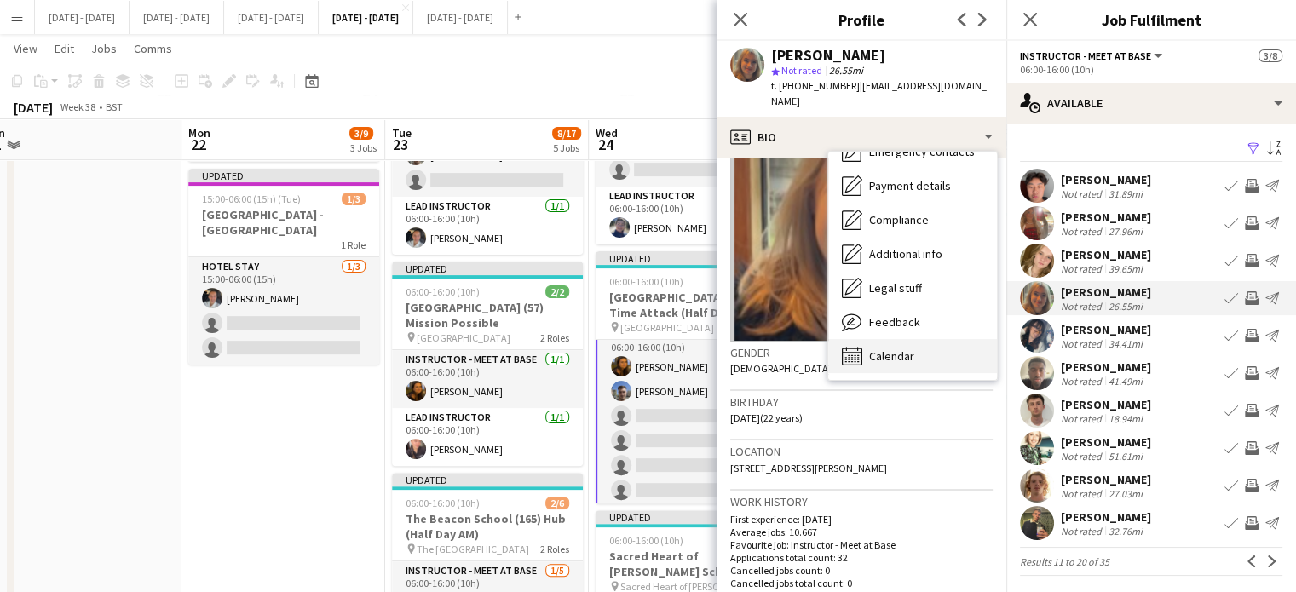
click at [913, 339] on div "Calendar Calendar" at bounding box center [912, 356] width 169 height 34
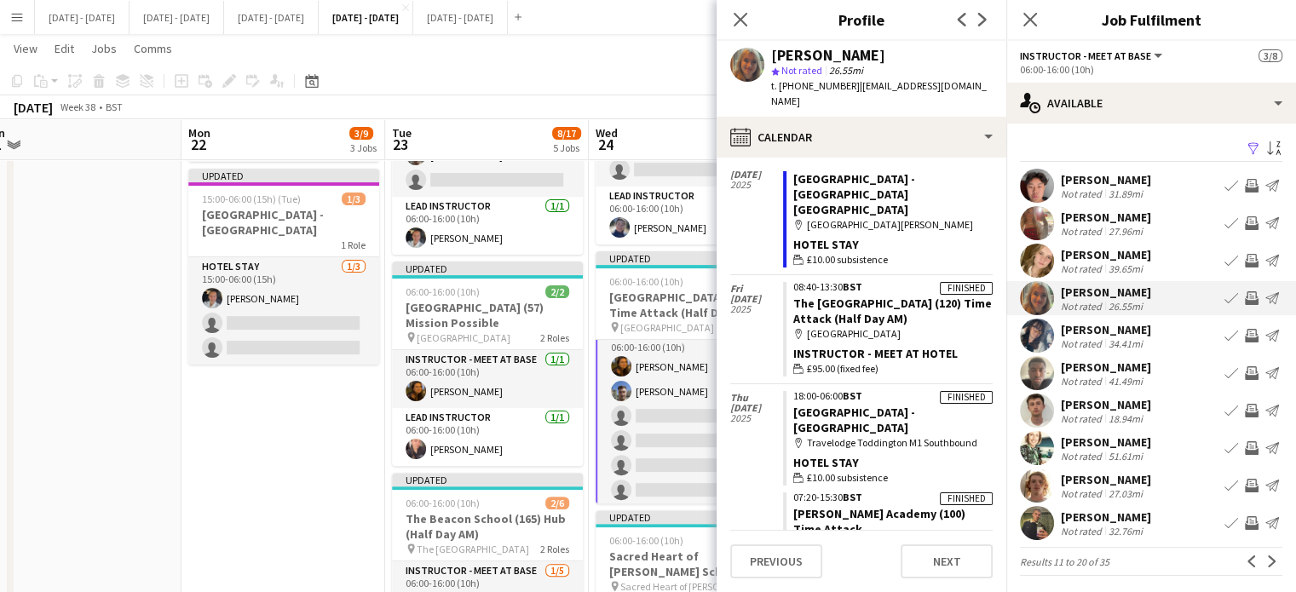
scroll to position [1050, 0]
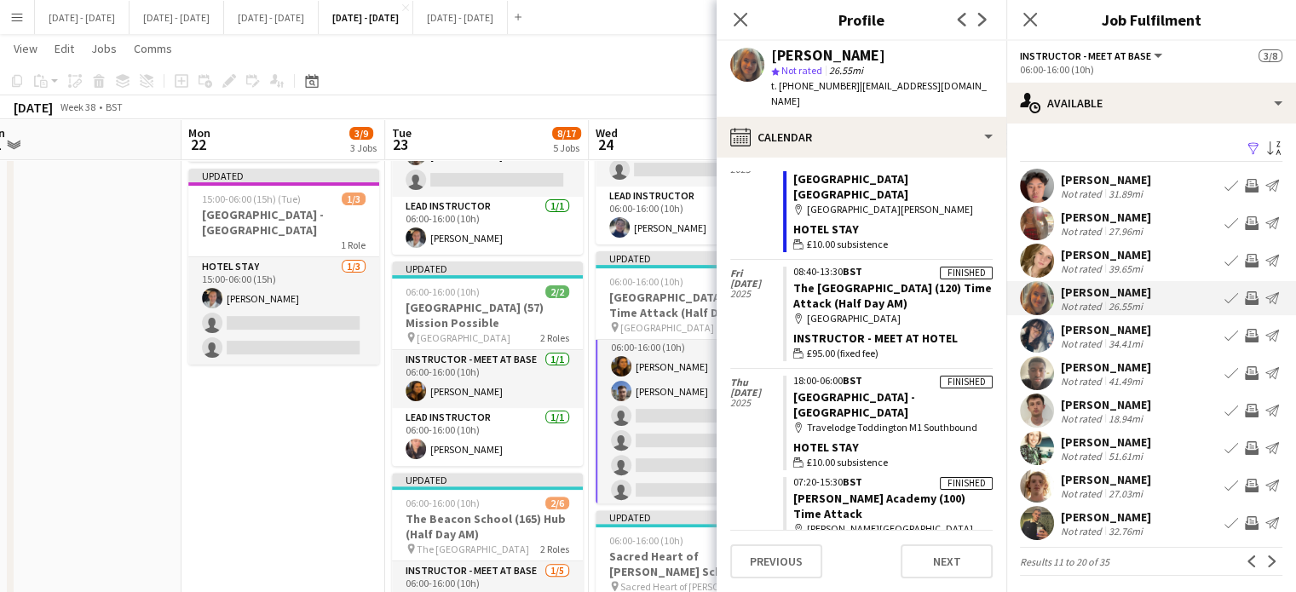
click at [1225, 296] on app-icon "Book crew" at bounding box center [1232, 298] width 14 height 14
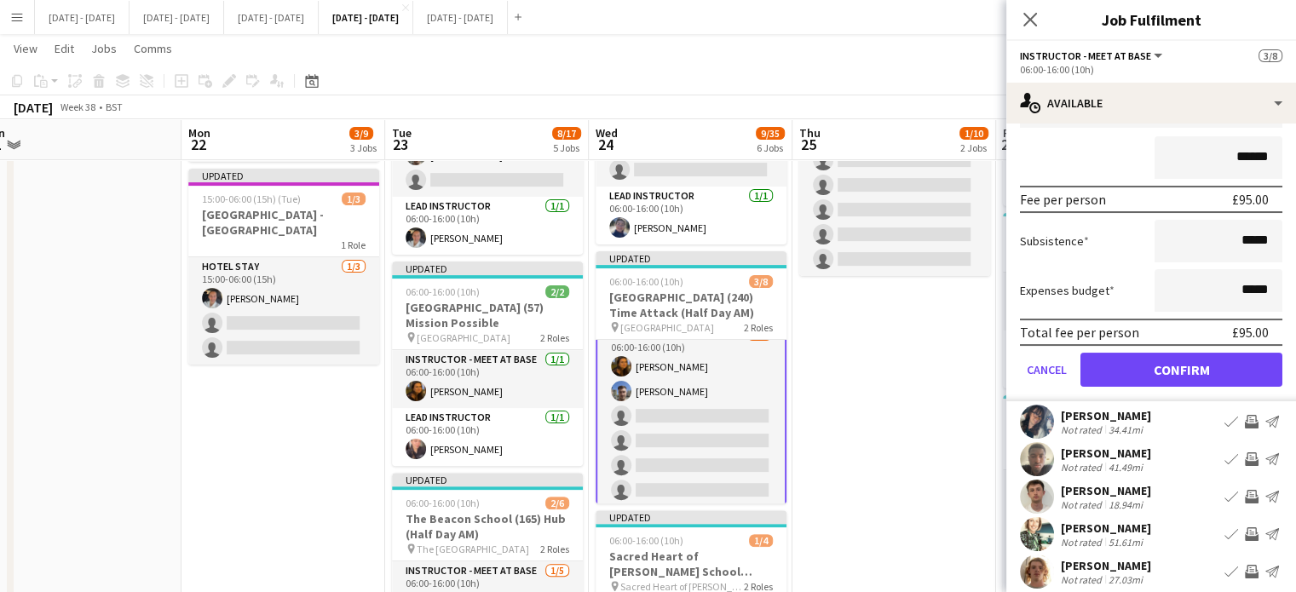
click at [1124, 513] on app-available-tab "Filter Sort asc [PERSON_NAME] Not rated 31.89mi Book crew Invite crew Send noti…" at bounding box center [1151, 274] width 290 height 776
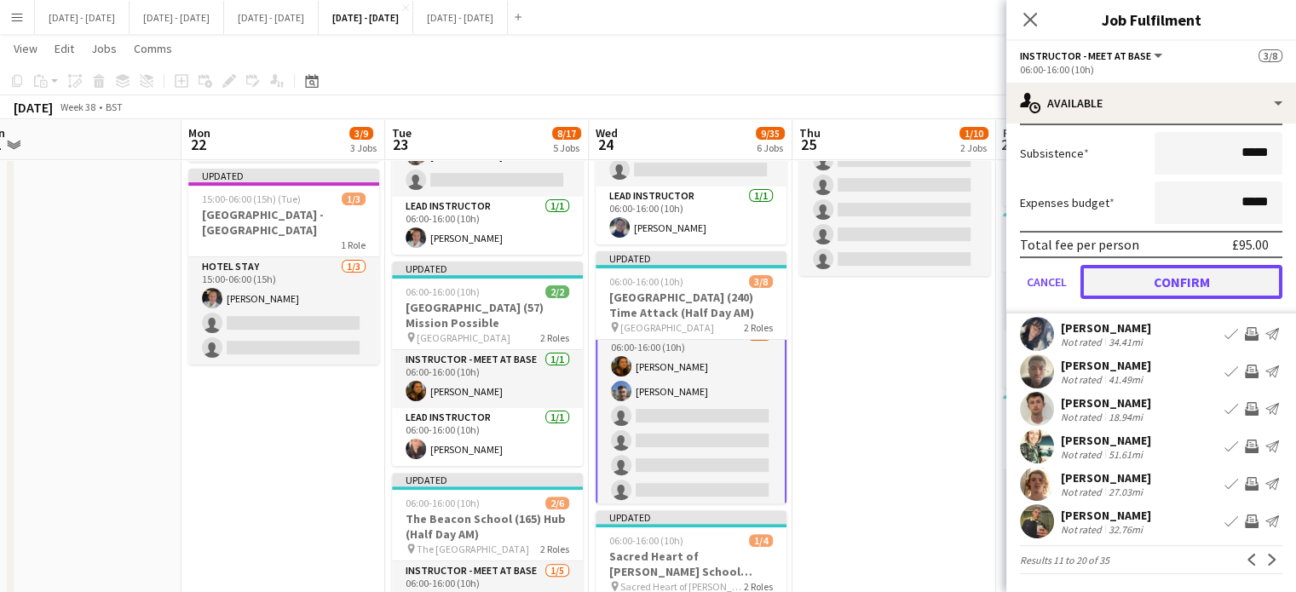
click at [1210, 268] on button "Confirm" at bounding box center [1182, 282] width 202 height 34
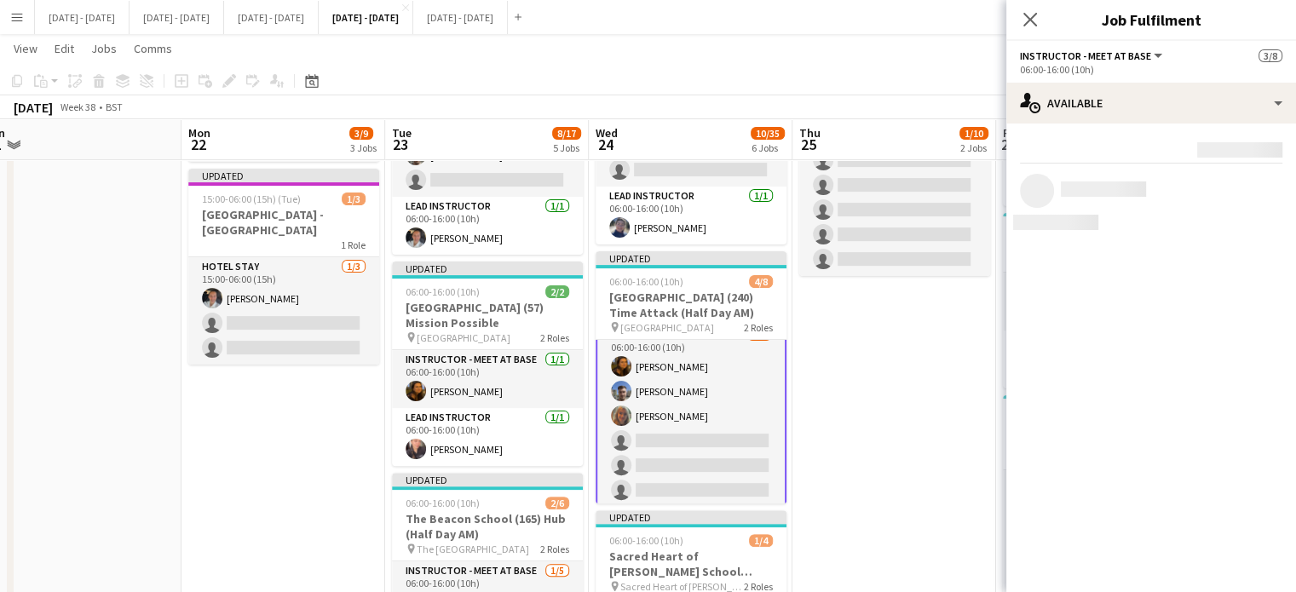
scroll to position [0, 0]
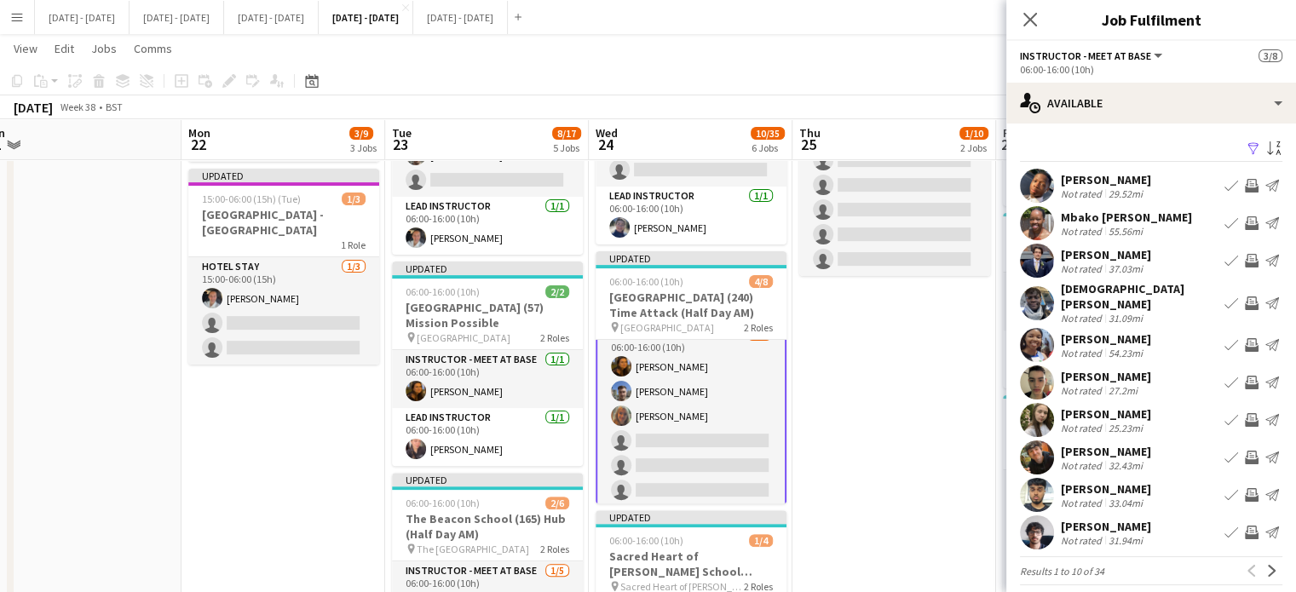
click at [692, 444] on app-card-role "Instructor - Meet at Base [DATE] 06:00-16:00 (10h) [PERSON_NAME] [PERSON_NAME] …" at bounding box center [691, 429] width 191 height 210
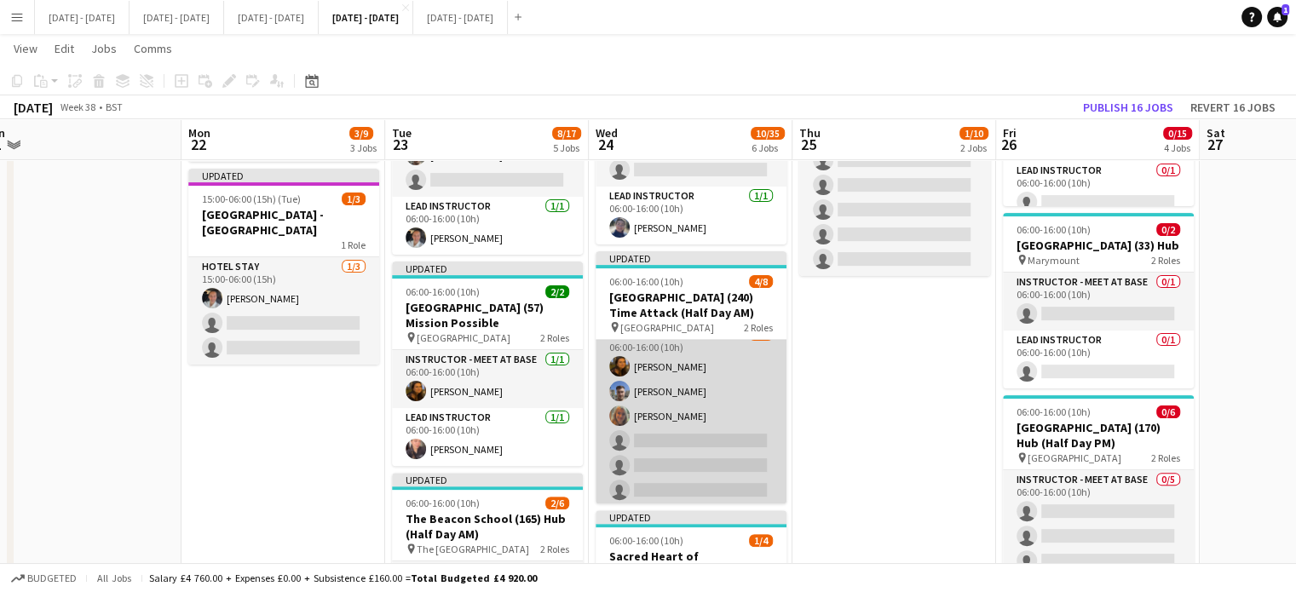
click at [699, 422] on app-card-role "Instructor - Meet at Base [DATE] 06:00-16:00 (10h) [PERSON_NAME] [PERSON_NAME] …" at bounding box center [691, 429] width 191 height 206
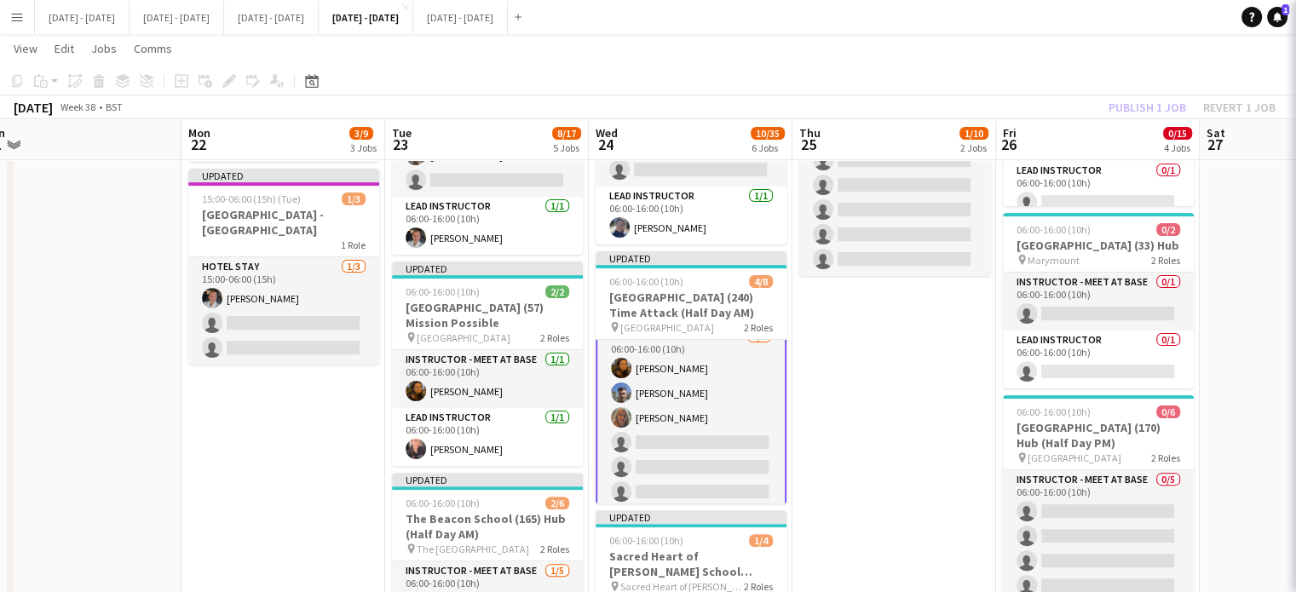
scroll to position [16, 0]
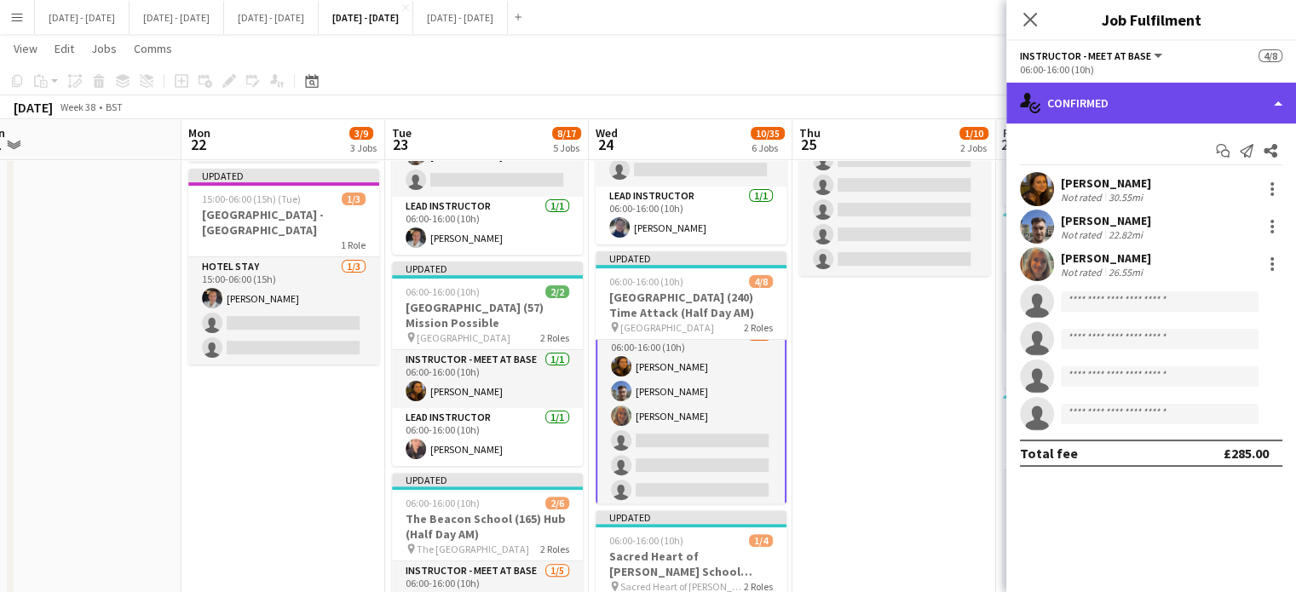
click at [1190, 105] on div "single-neutral-actions-check-2 Confirmed" at bounding box center [1151, 103] width 290 height 41
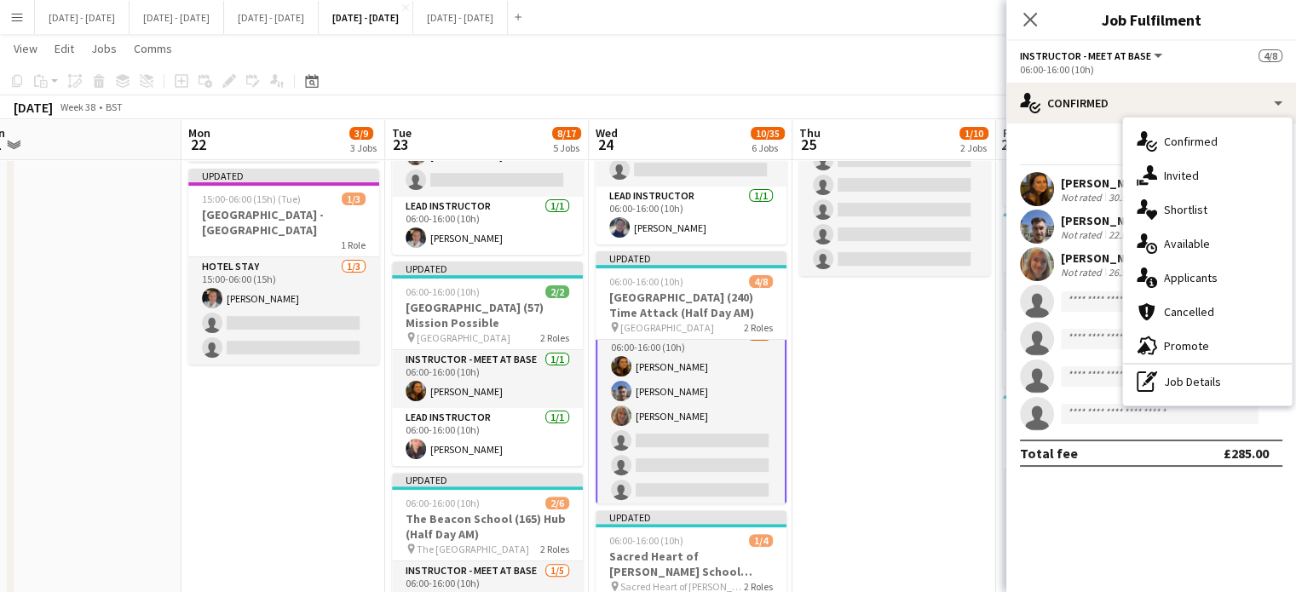
click at [1190, 230] on div "single-neutral-actions-upload Available" at bounding box center [1207, 244] width 169 height 34
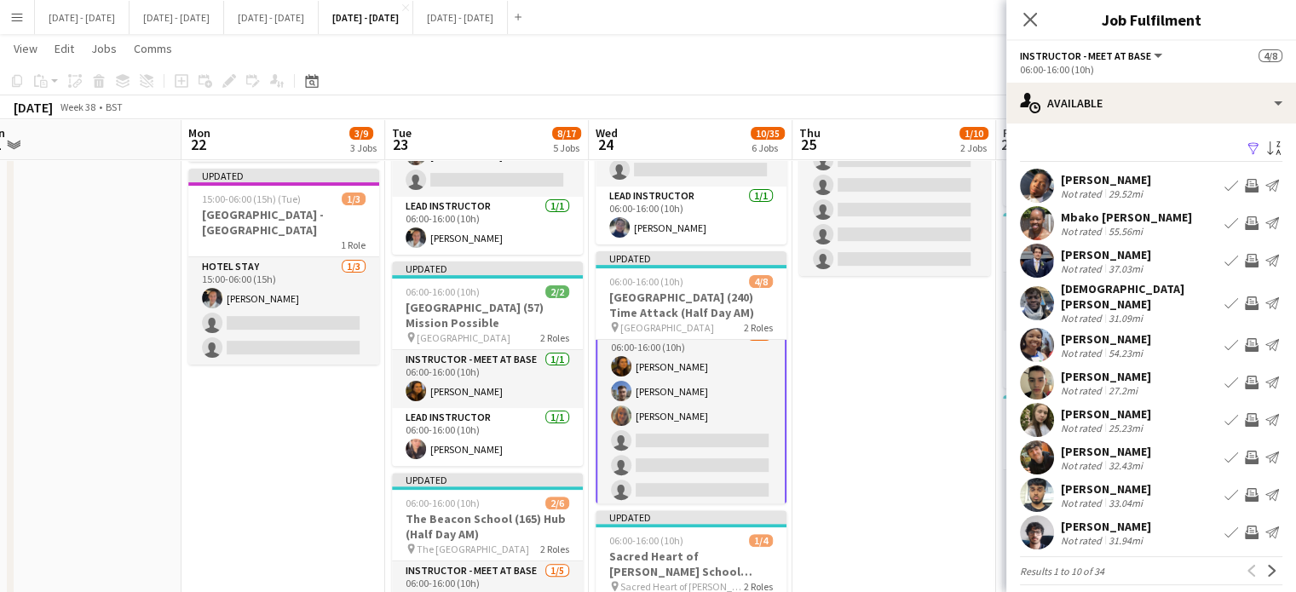
click at [1225, 257] on app-icon "Book crew" at bounding box center [1232, 261] width 14 height 14
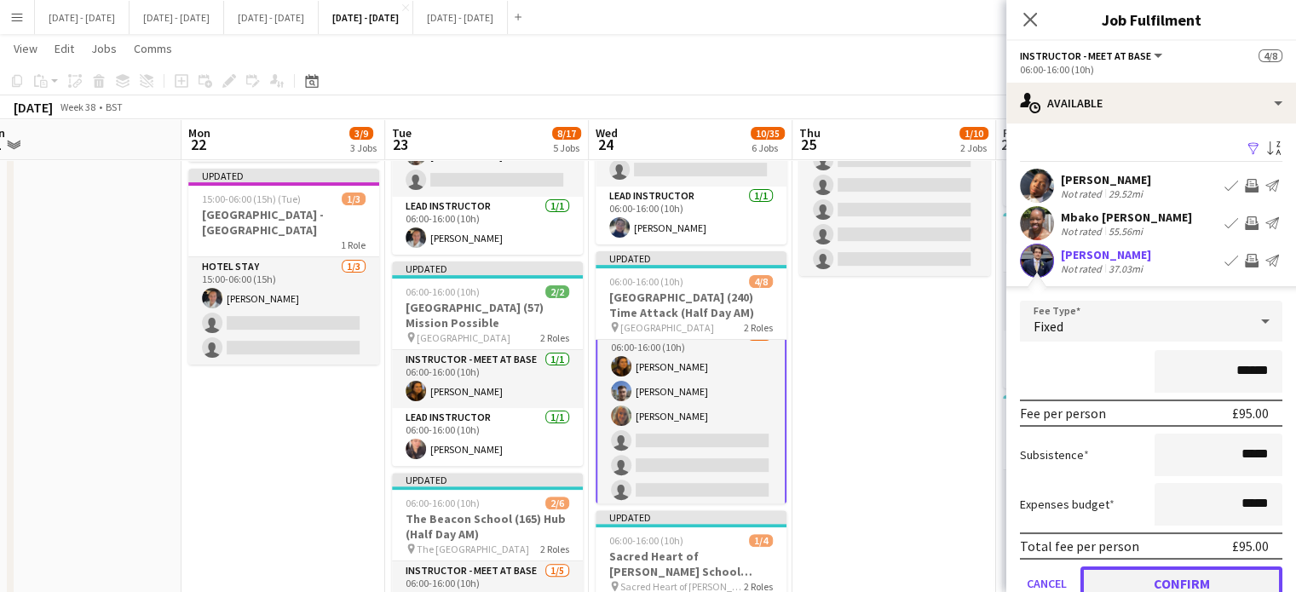
click at [1212, 580] on button "Confirm" at bounding box center [1182, 584] width 202 height 34
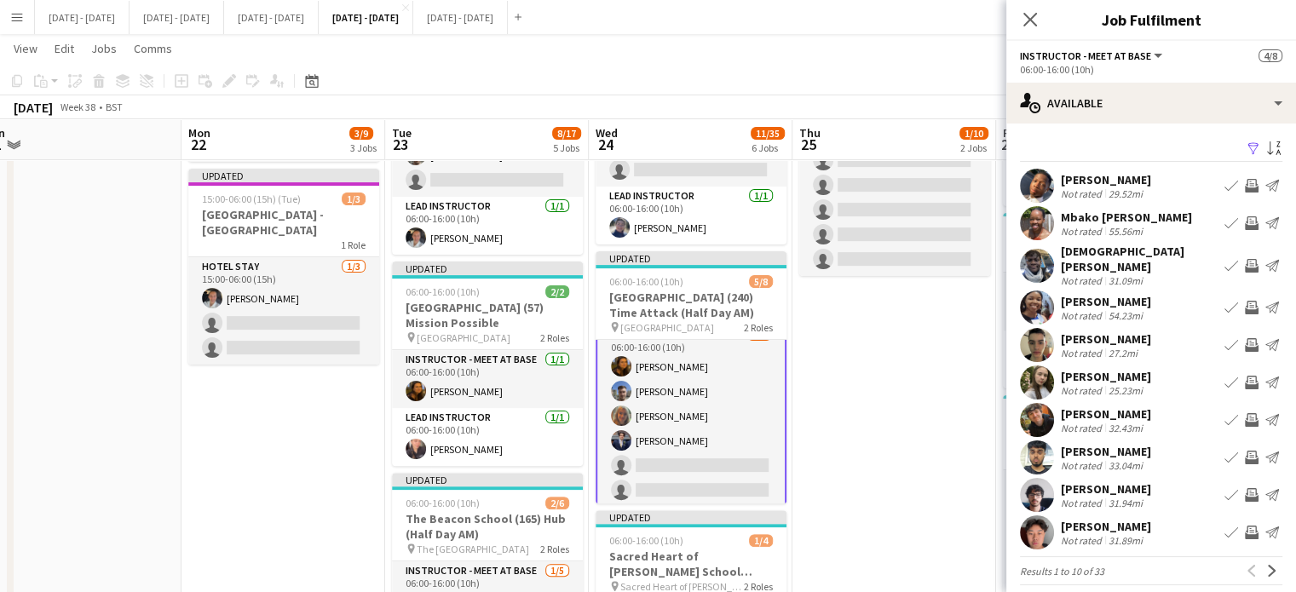
scroll to position [3, 0]
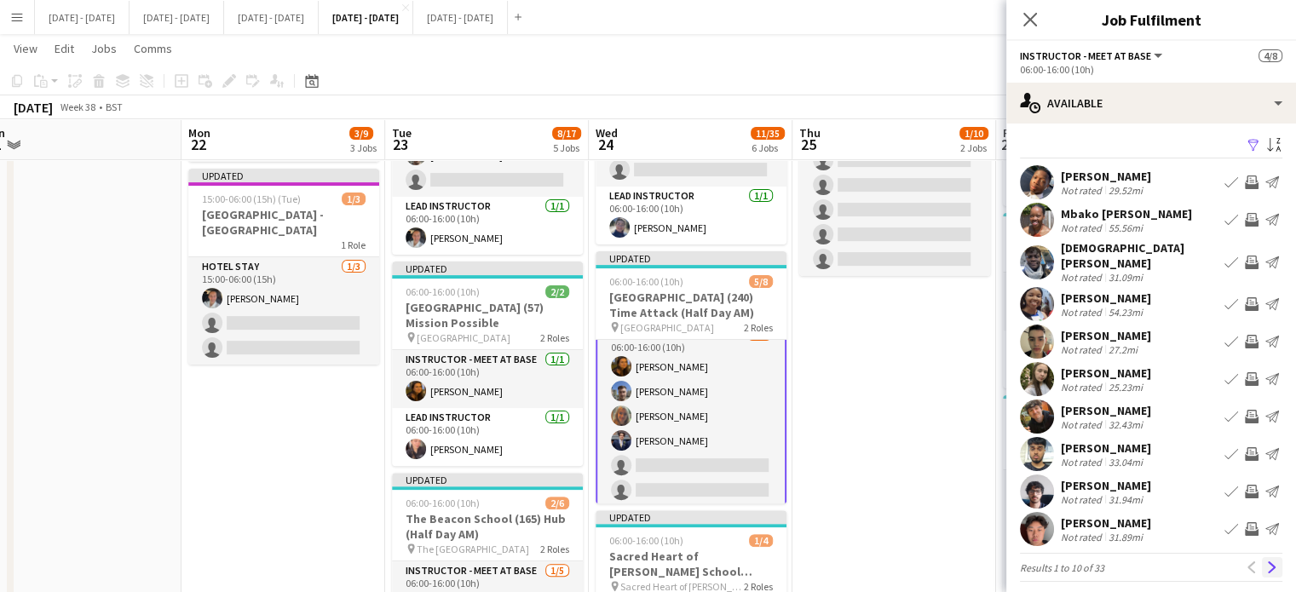
click at [1266, 562] on app-icon "Next" at bounding box center [1272, 568] width 12 height 12
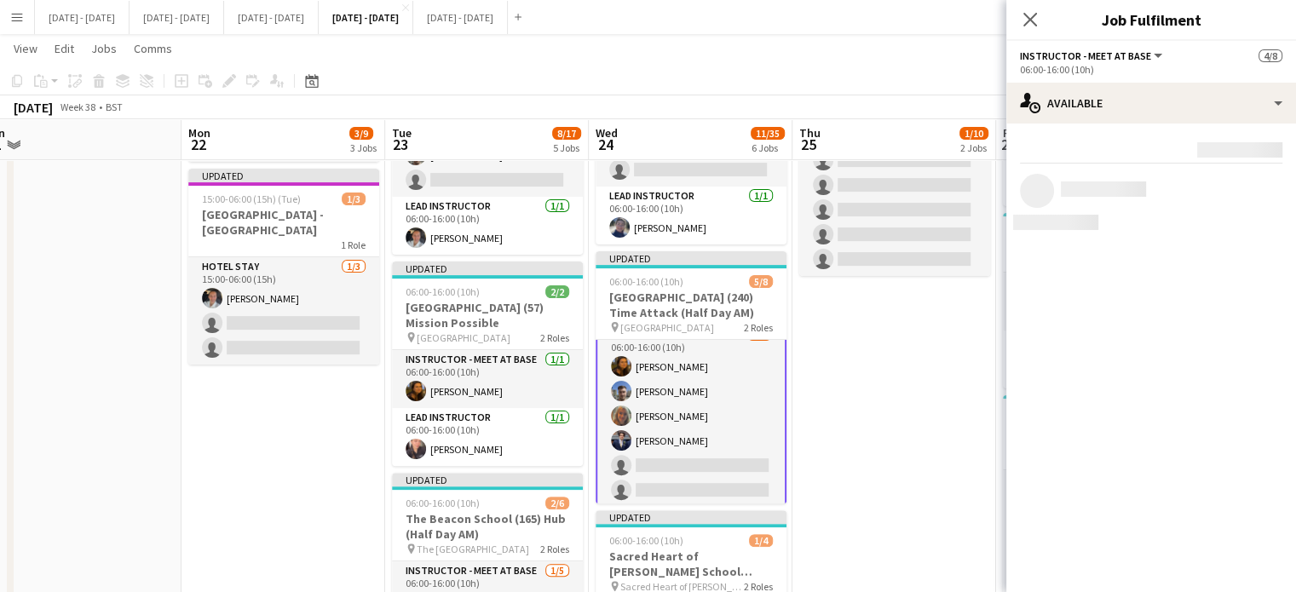
scroll to position [0, 0]
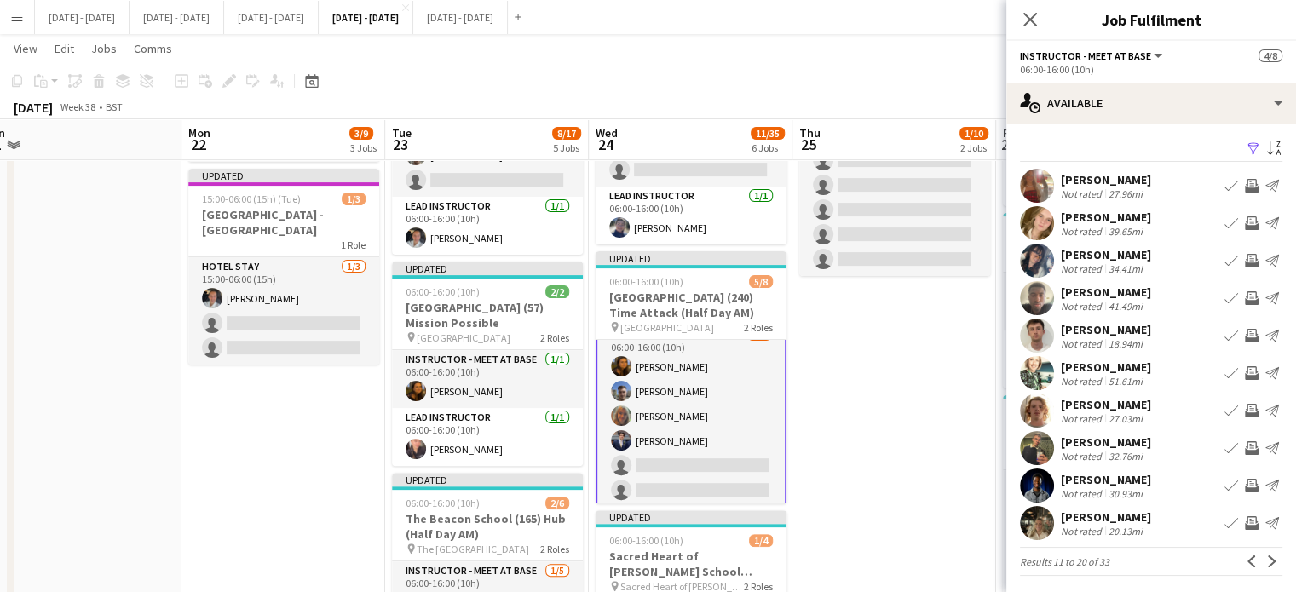
click at [1074, 517] on div "[PERSON_NAME]" at bounding box center [1106, 517] width 90 height 15
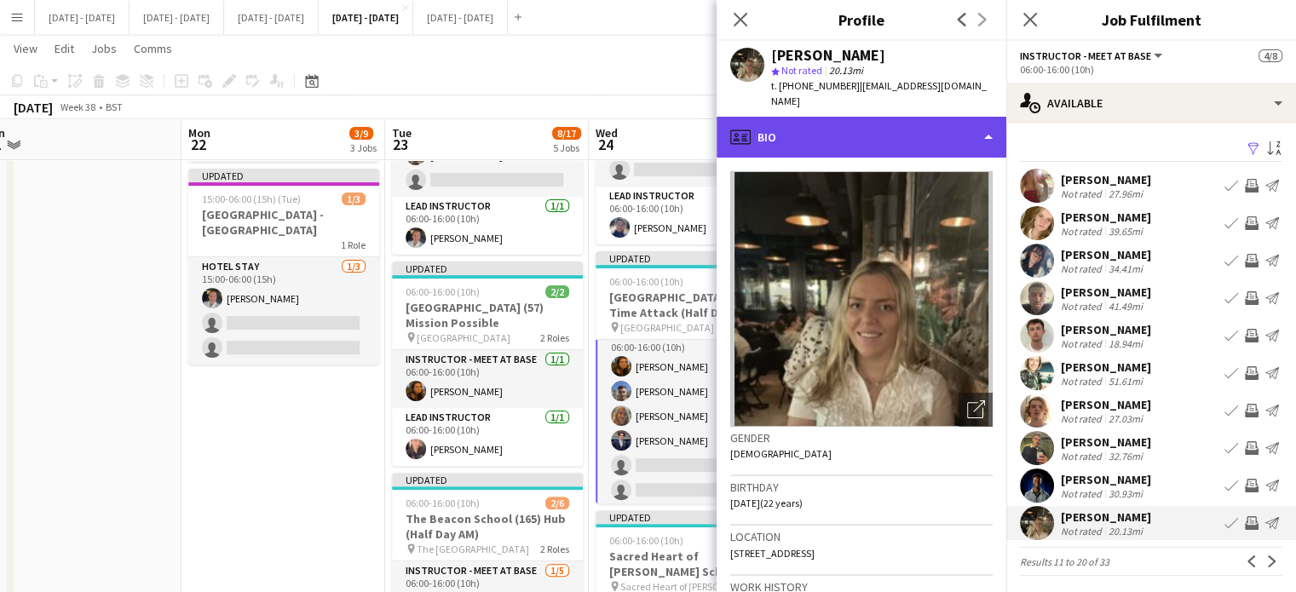
click at [903, 118] on div "profile Bio" at bounding box center [862, 137] width 290 height 41
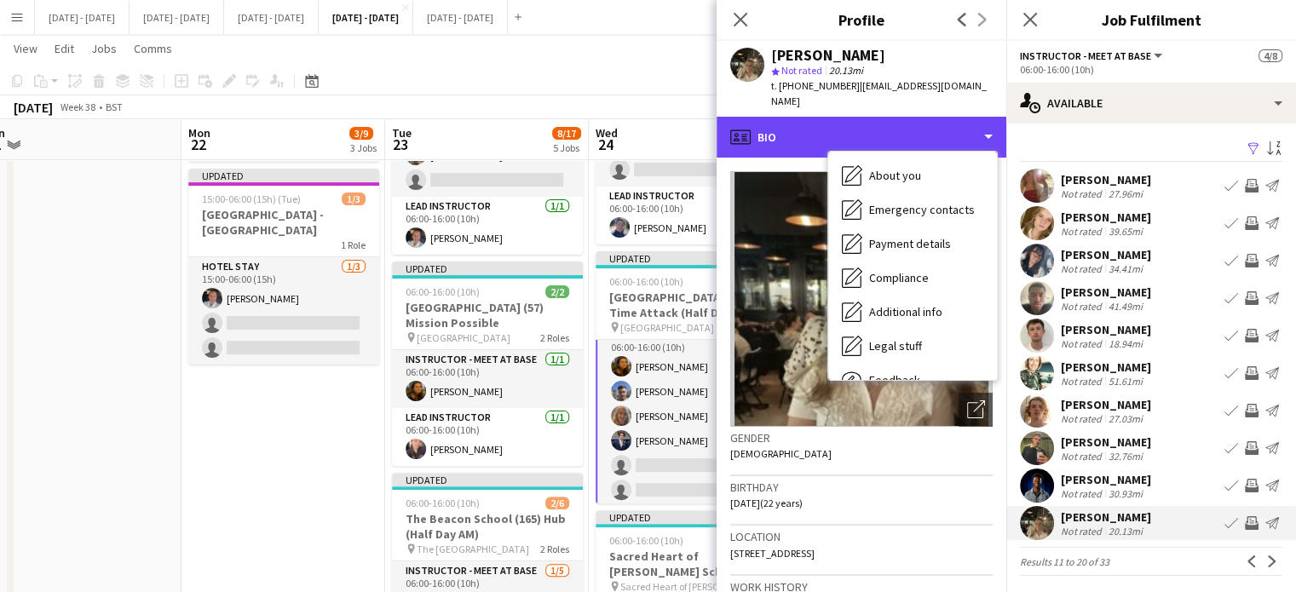
scroll to position [160, 0]
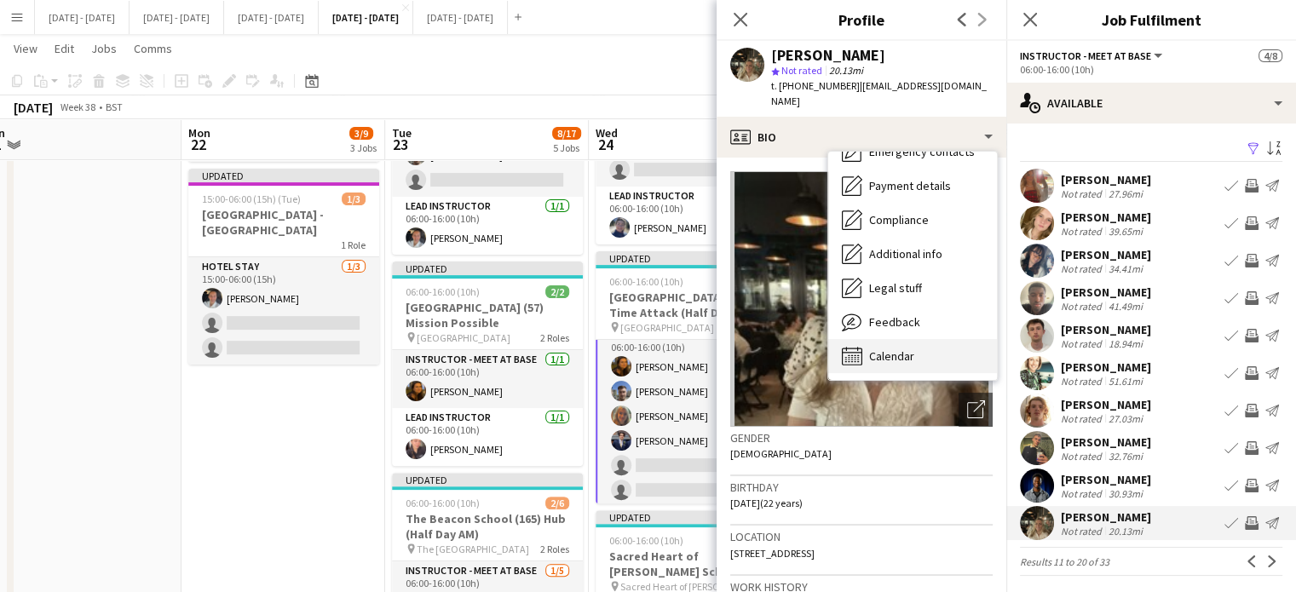
click at [919, 343] on div "Calendar Calendar" at bounding box center [912, 356] width 169 height 34
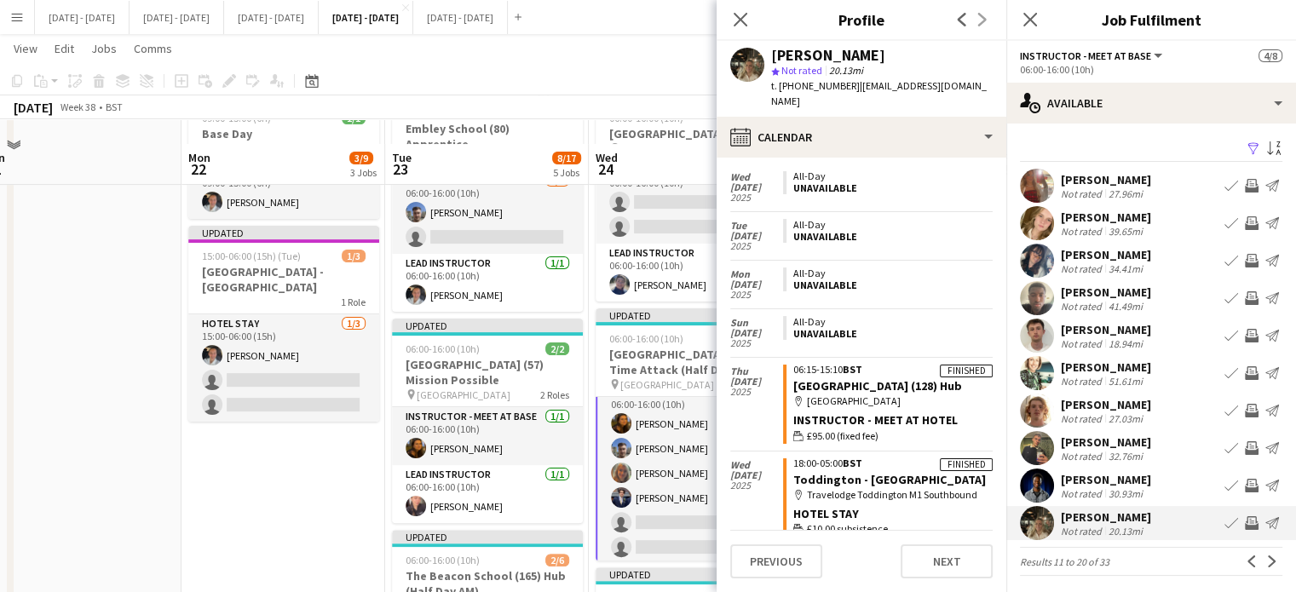
scroll to position [341, 0]
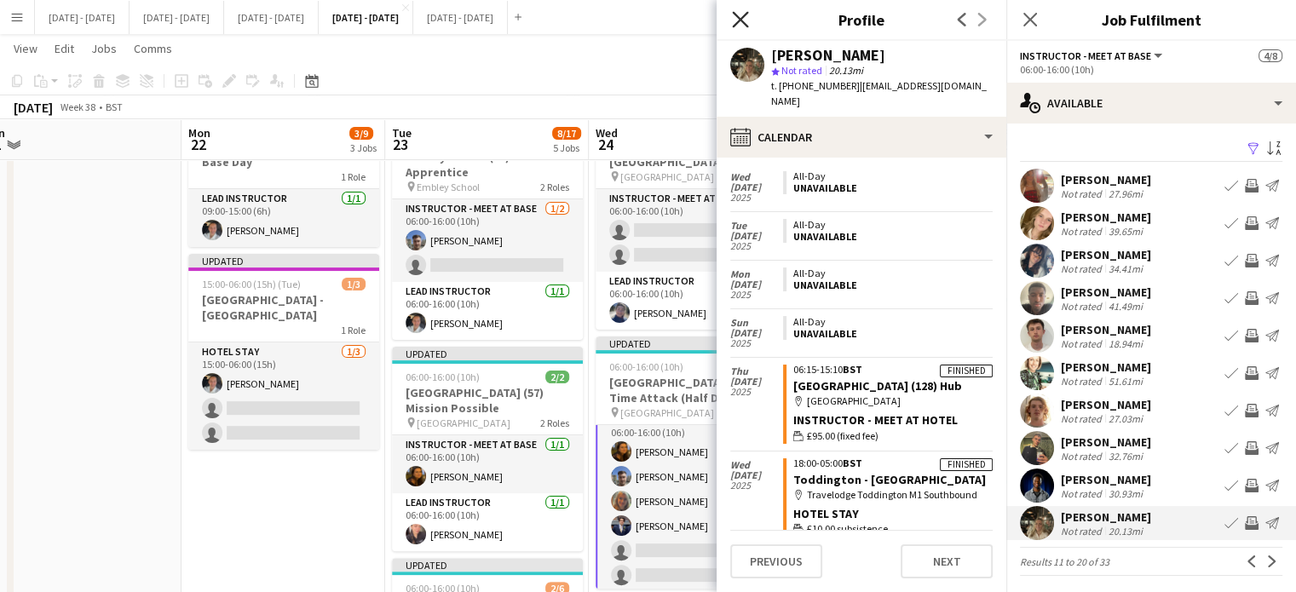
click at [740, 14] on icon "Close pop-in" at bounding box center [740, 19] width 16 height 16
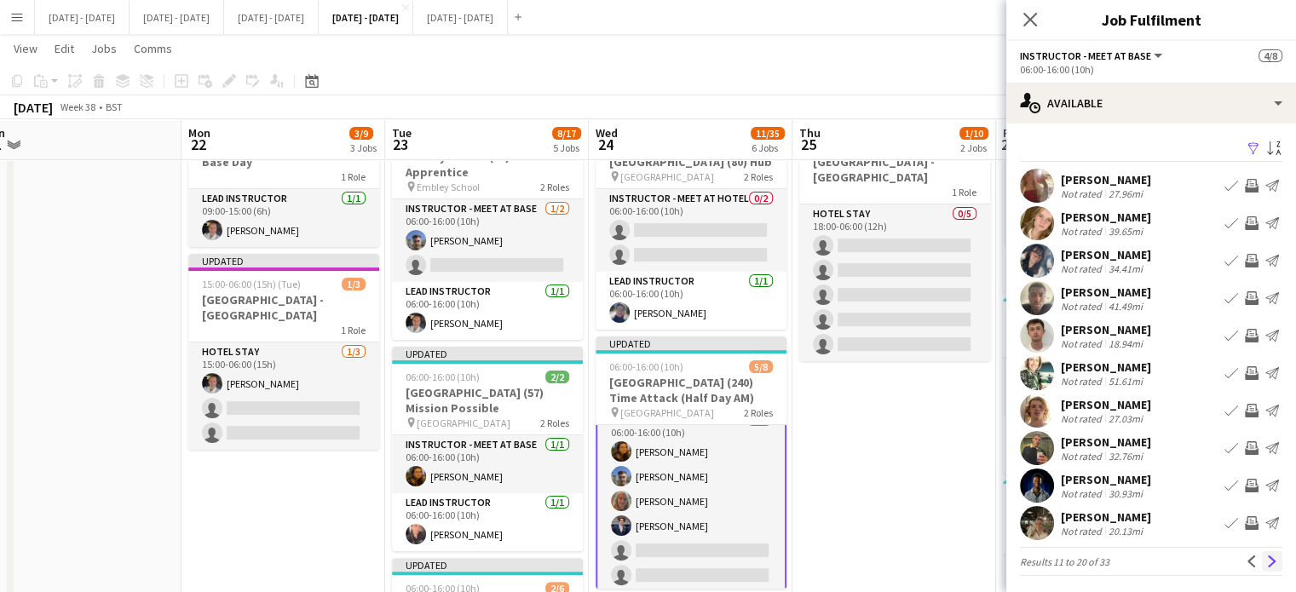
click at [1266, 563] on app-icon "Next" at bounding box center [1272, 562] width 12 height 12
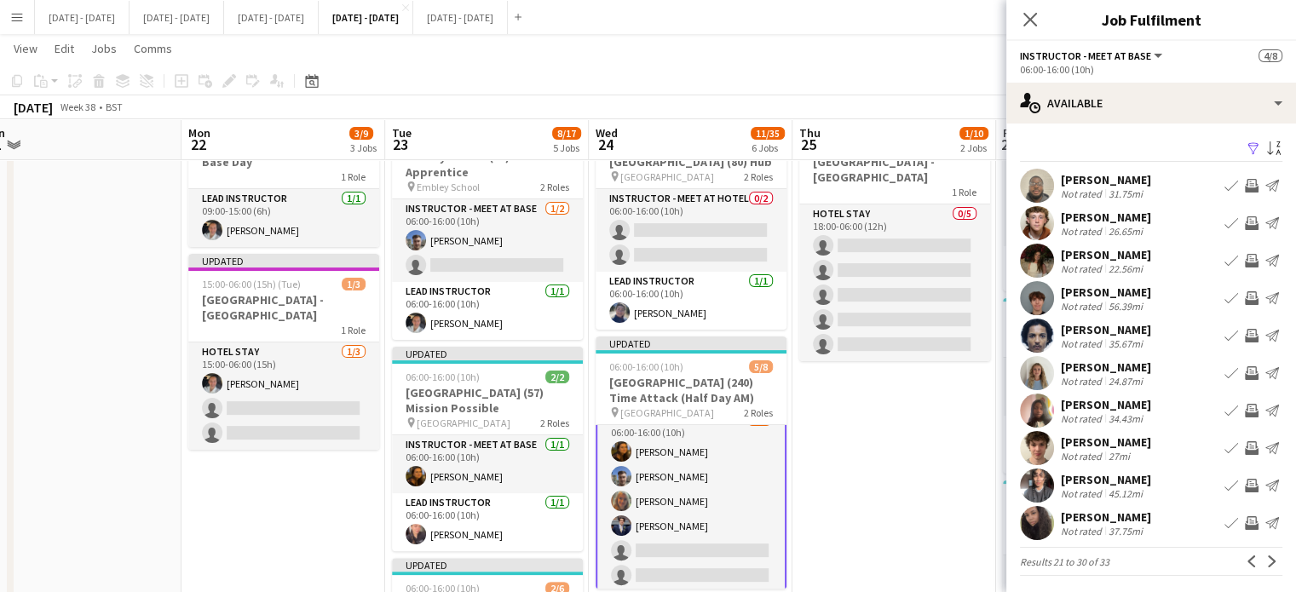
click at [1117, 375] on div "24.87mi" at bounding box center [1125, 381] width 41 height 13
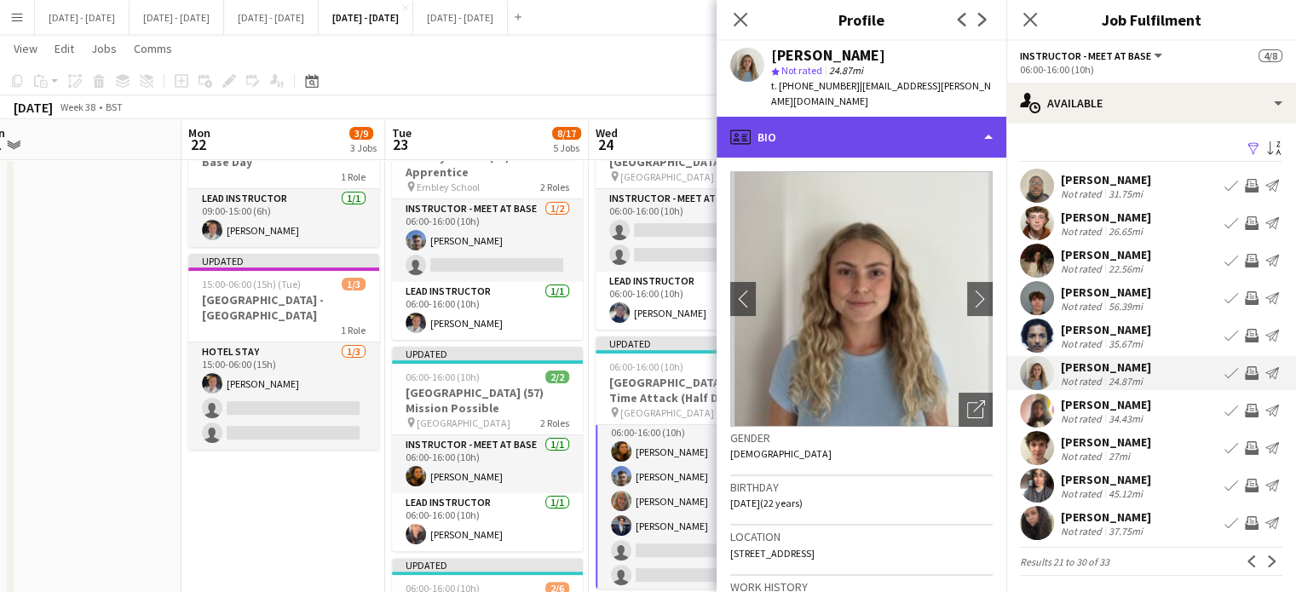
click at [888, 120] on div "profile Bio" at bounding box center [862, 137] width 290 height 41
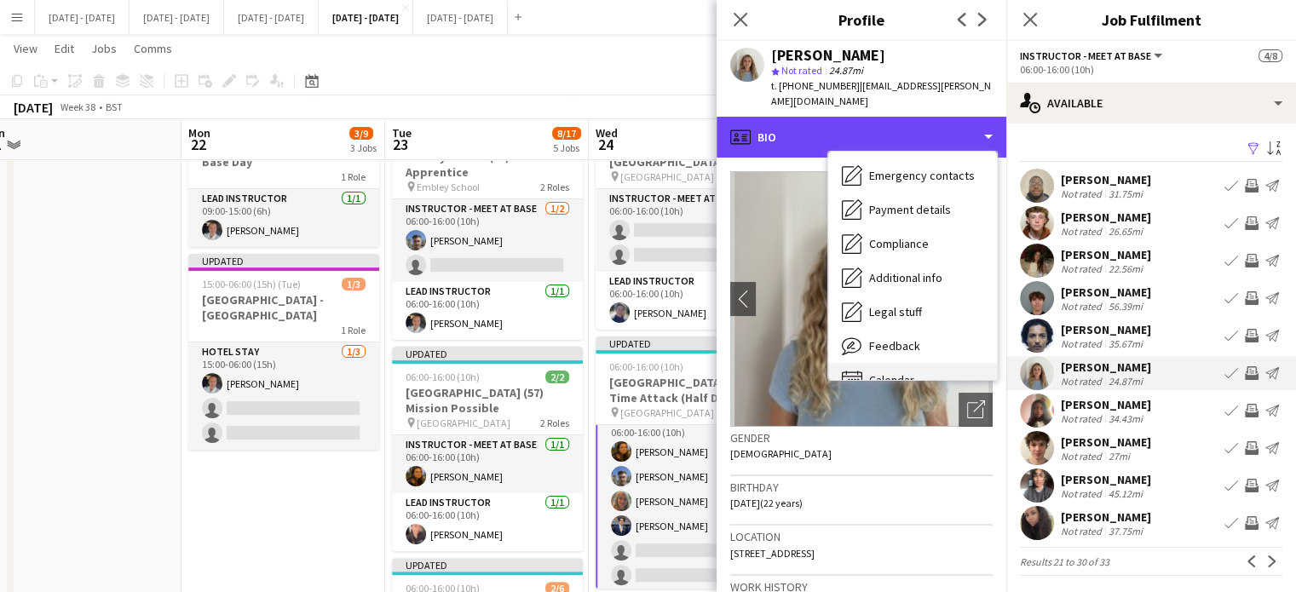
scroll to position [160, 0]
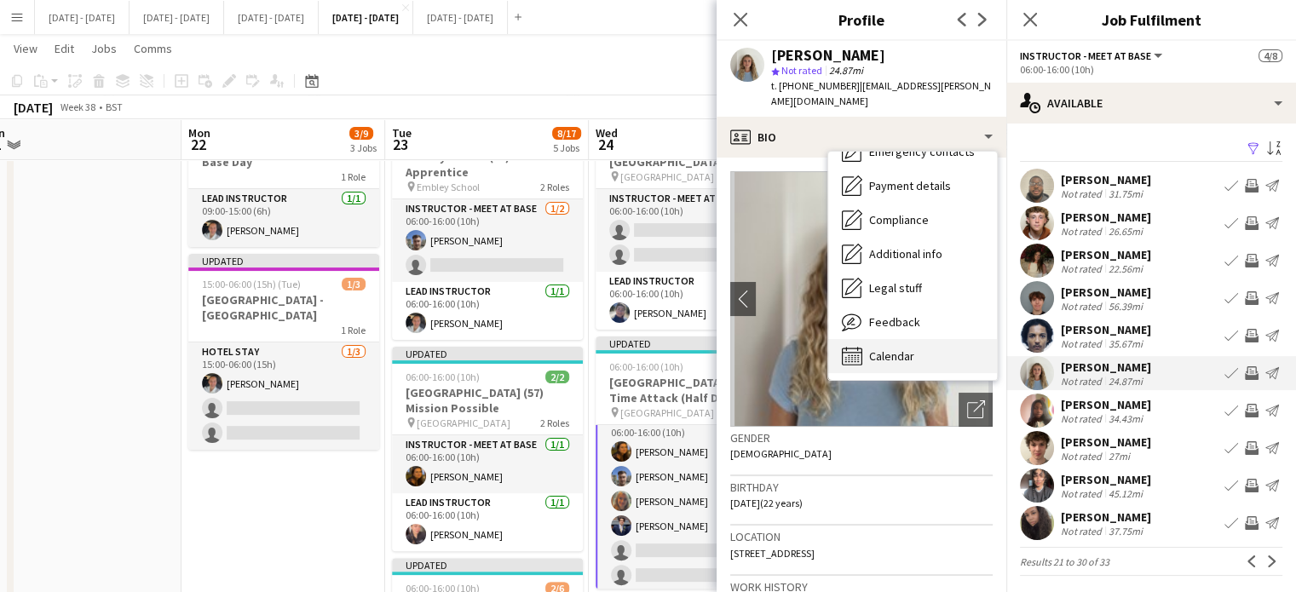
click at [904, 349] on span "Calendar" at bounding box center [891, 356] width 45 height 15
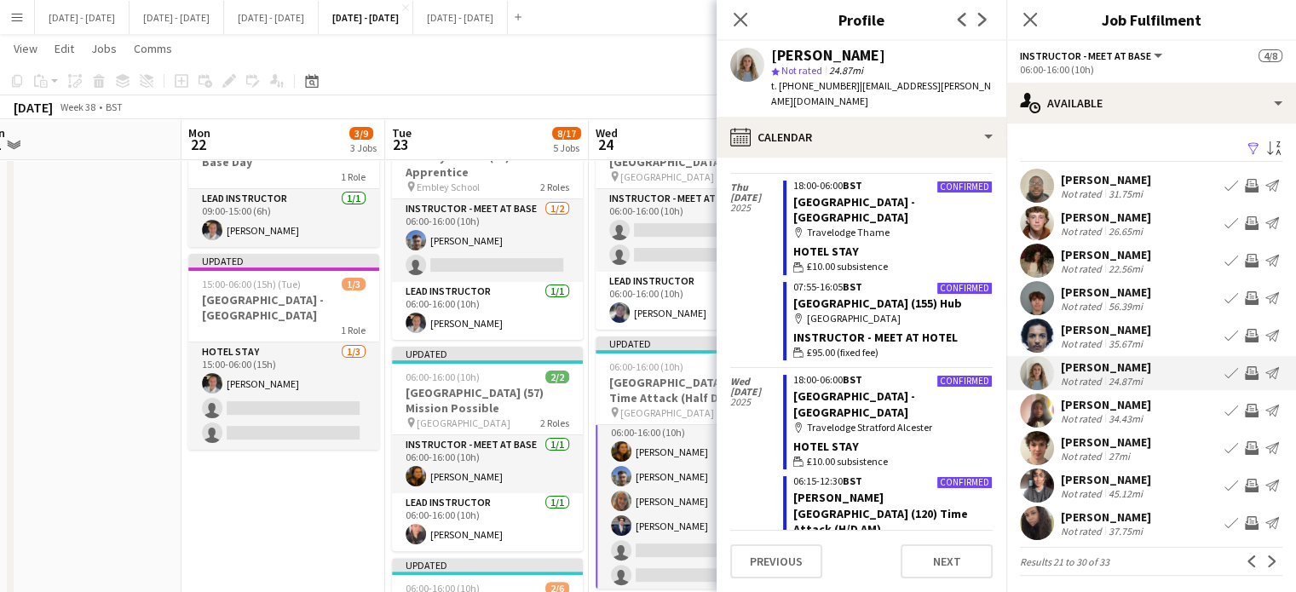
scroll to position [426, 0]
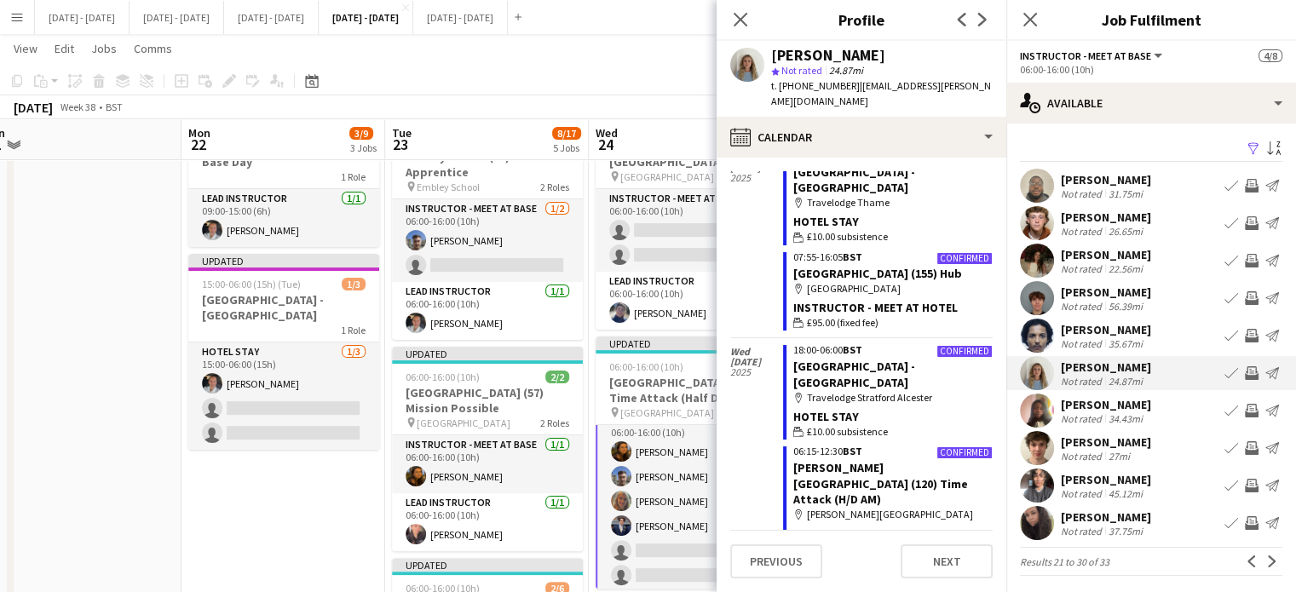
click at [1225, 371] on app-icon "Book crew" at bounding box center [1232, 373] width 14 height 14
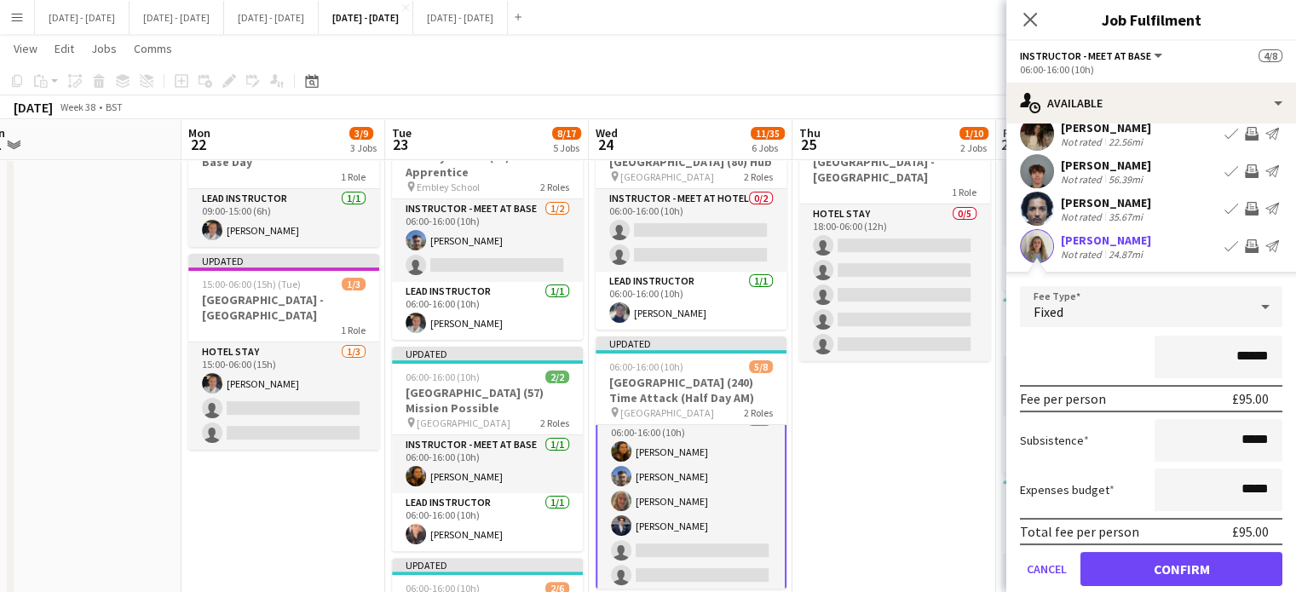
scroll to position [256, 0]
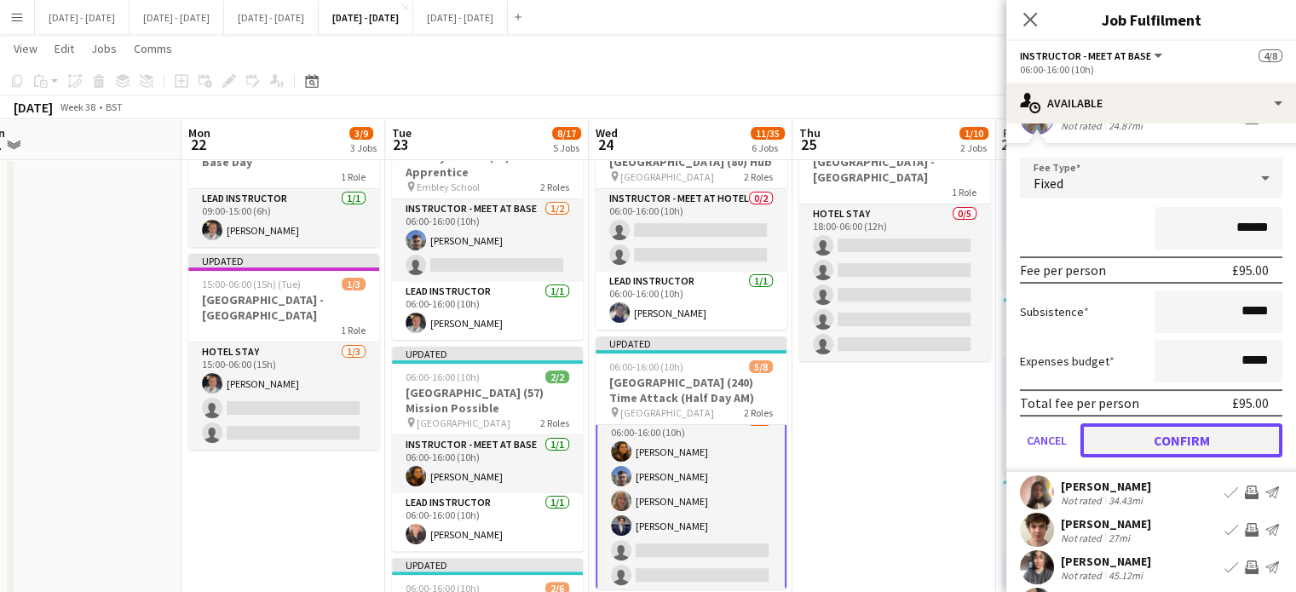
click at [1202, 442] on button "Confirm" at bounding box center [1182, 441] width 202 height 34
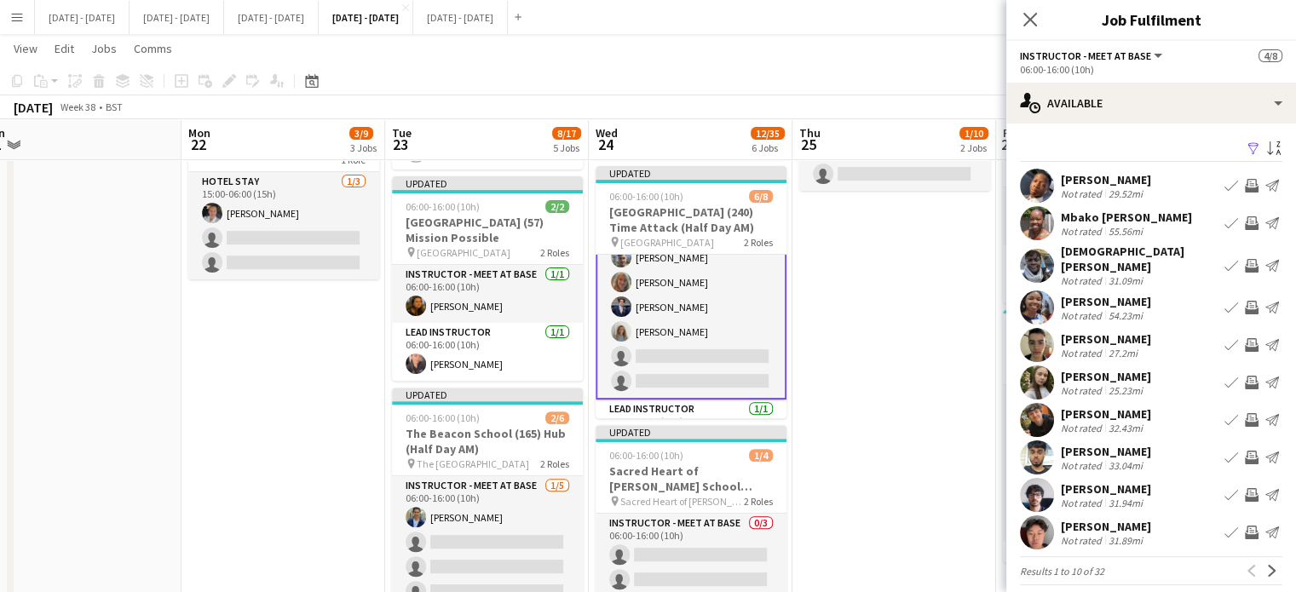
scroll to position [102, 0]
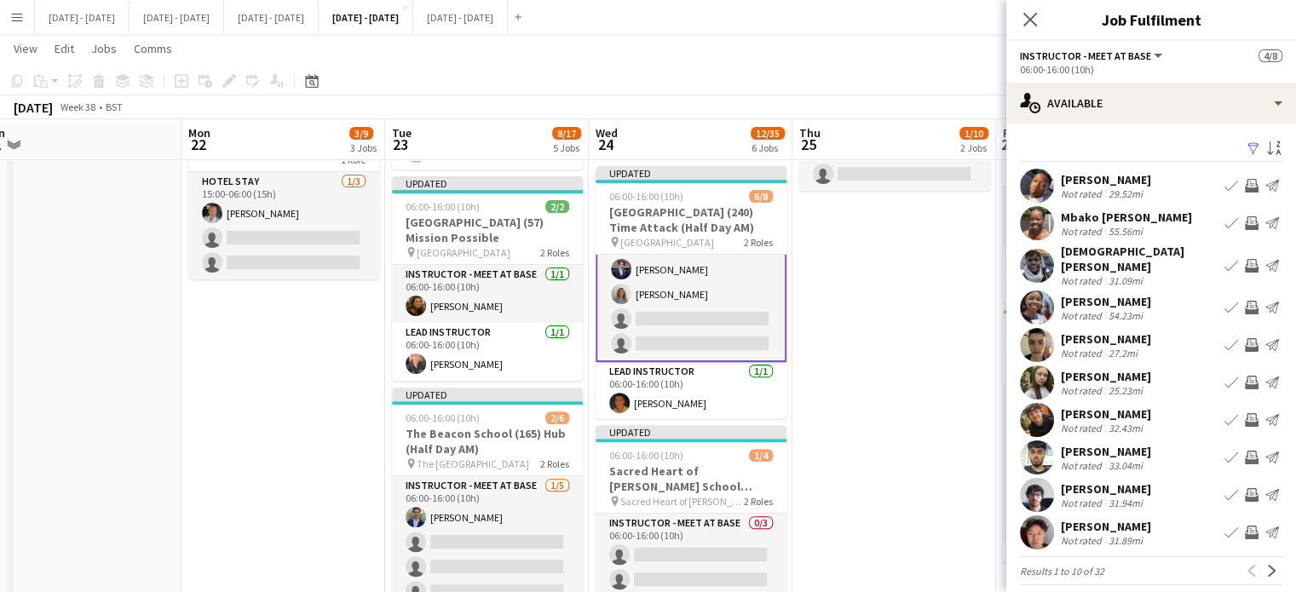
click at [718, 307] on app-card-role "Instructor - Meet at Base [DATE] 06:00-16:00 (10h) [PERSON_NAME] [PERSON_NAME] …" at bounding box center [691, 258] width 191 height 210
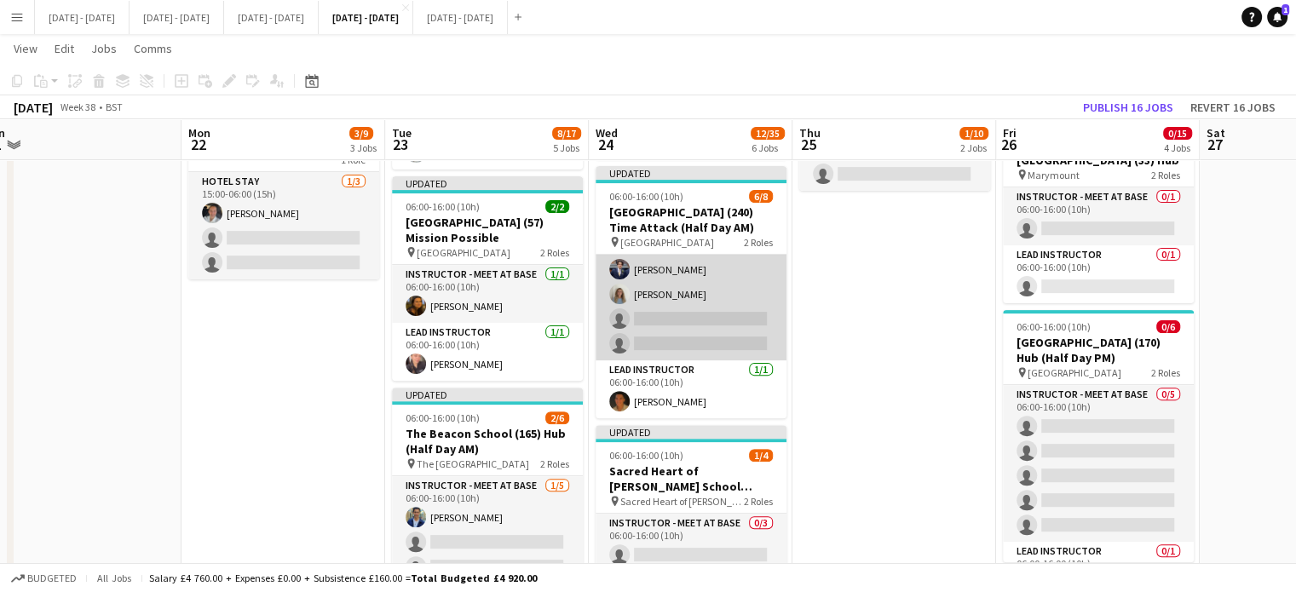
click at [685, 316] on app-card-role "Instructor - Meet at Base [DATE] 06:00-16:00 (10h) [PERSON_NAME] [PERSON_NAME] …" at bounding box center [691, 257] width 191 height 206
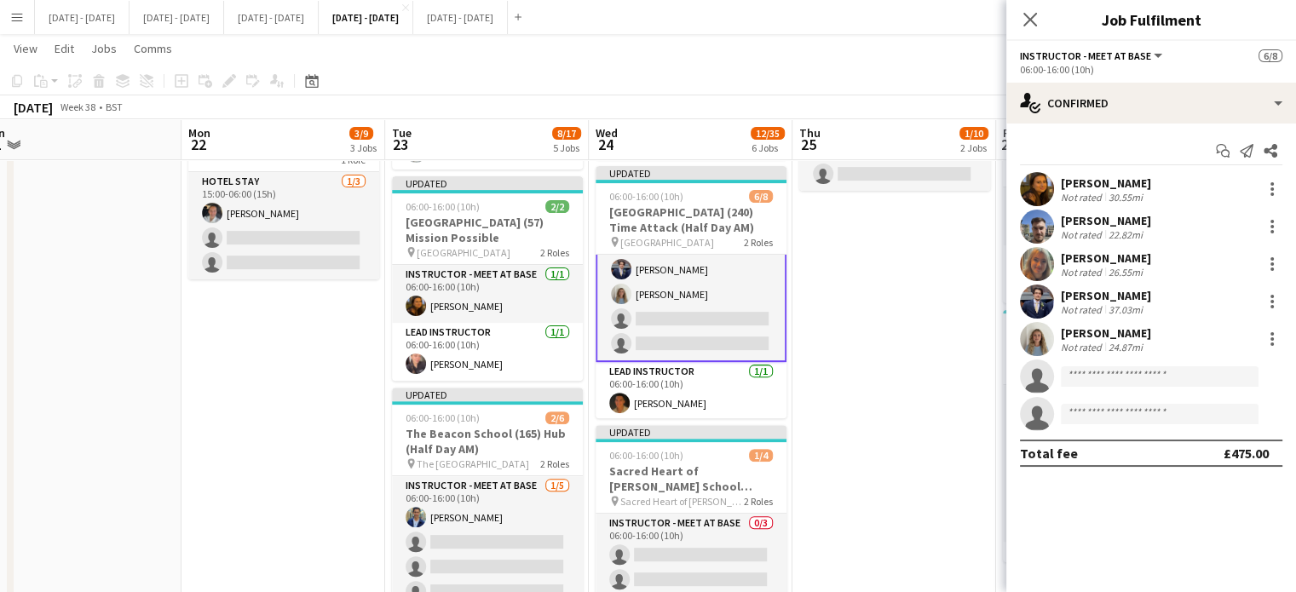
click at [1192, 81] on app-options-switcher "Instructor - Meet at Base All roles Instructor - Meet at Base [DATE] 06:00-16:0…" at bounding box center [1151, 62] width 290 height 42
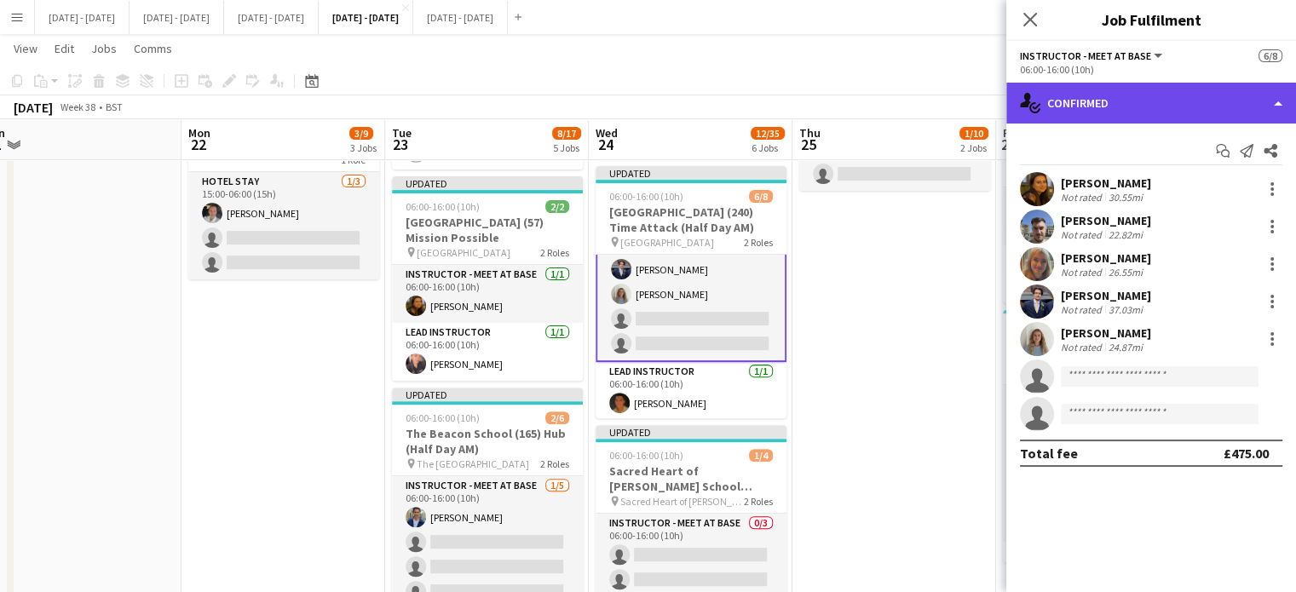
click at [1200, 91] on div "single-neutral-actions-check-2 Confirmed" at bounding box center [1151, 103] width 290 height 41
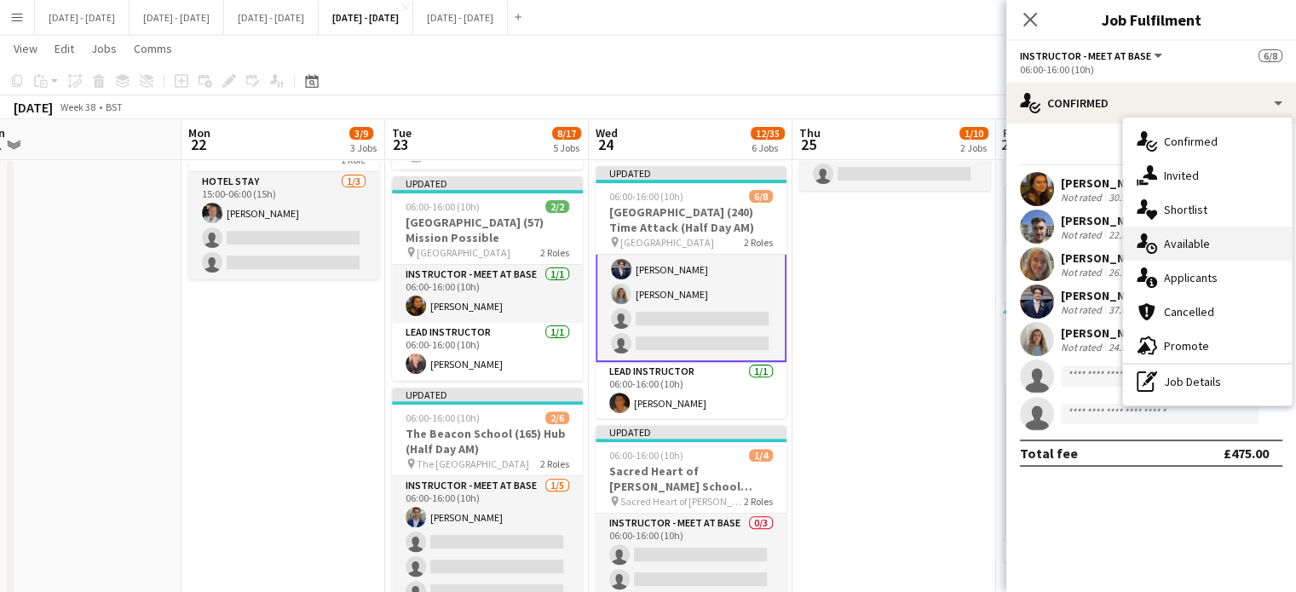
click at [1210, 249] on div "single-neutral-actions-upload Available" at bounding box center [1207, 244] width 169 height 34
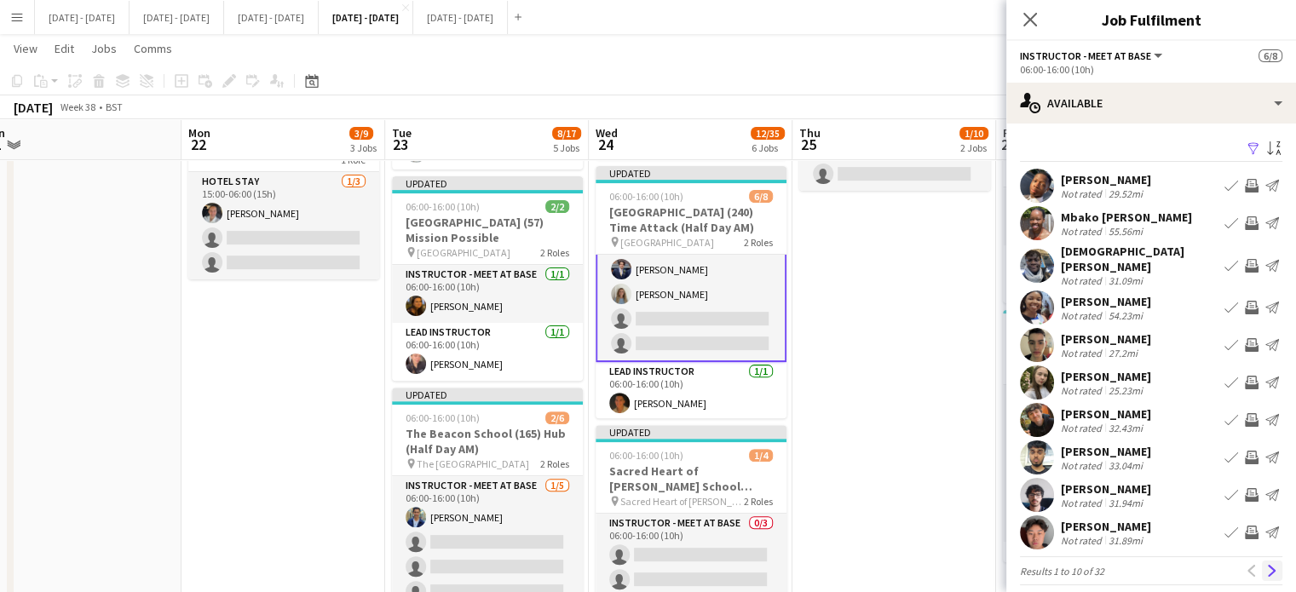
click at [1266, 565] on app-icon "Next" at bounding box center [1272, 571] width 12 height 12
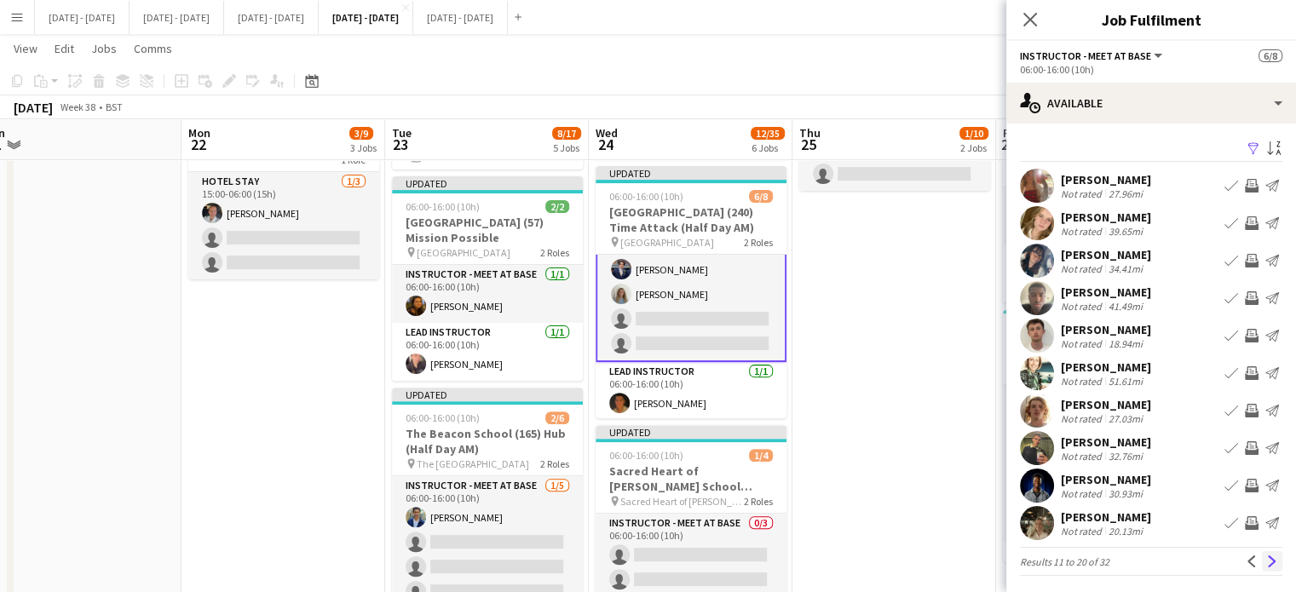
click at [1262, 555] on button "Next" at bounding box center [1272, 561] width 20 height 20
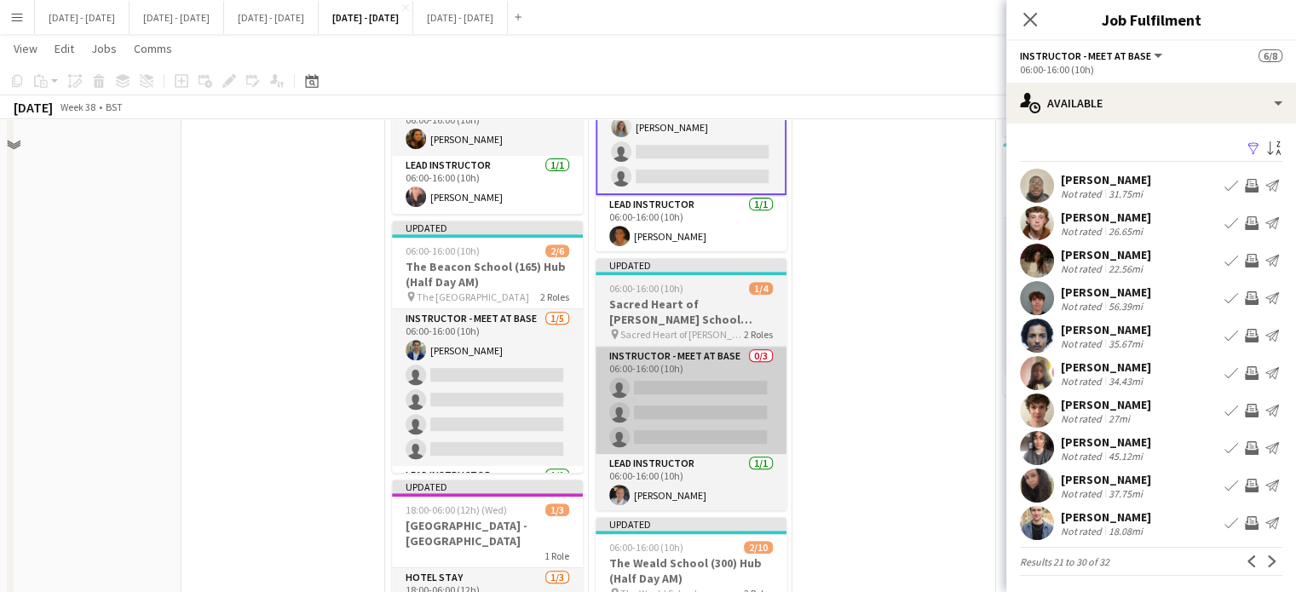
scroll to position [682, 0]
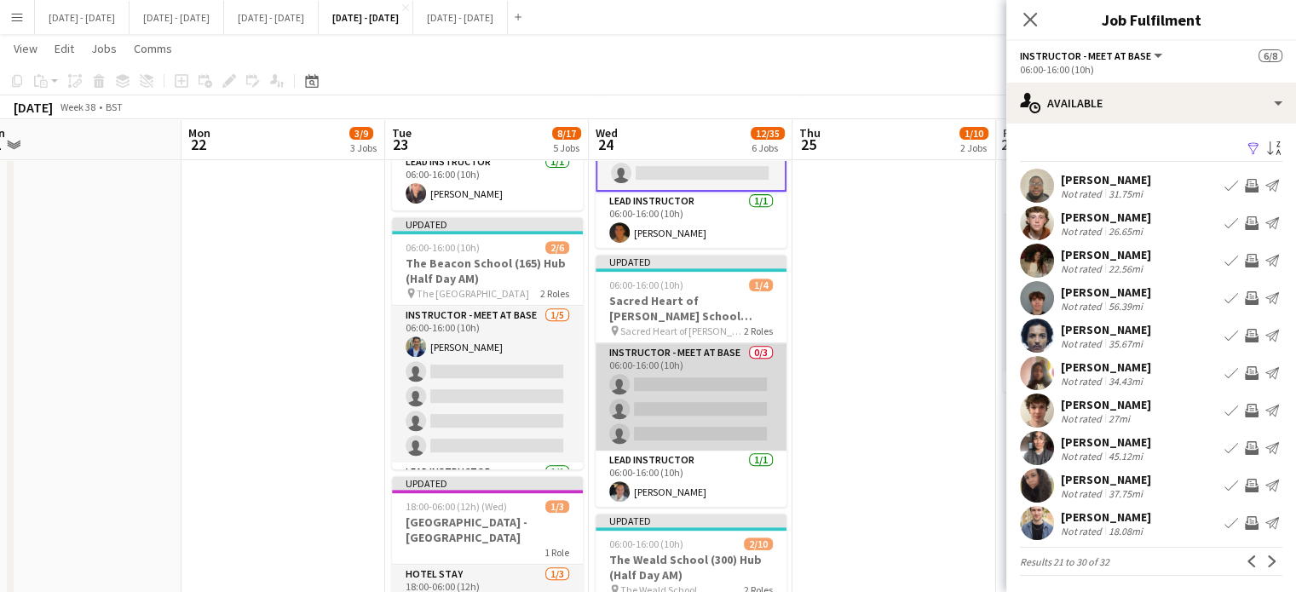
click at [725, 398] on app-card-role "Instructor - Meet at Base 0/3 06:00-16:00 (10h) single-neutral-actions single-n…" at bounding box center [691, 396] width 191 height 107
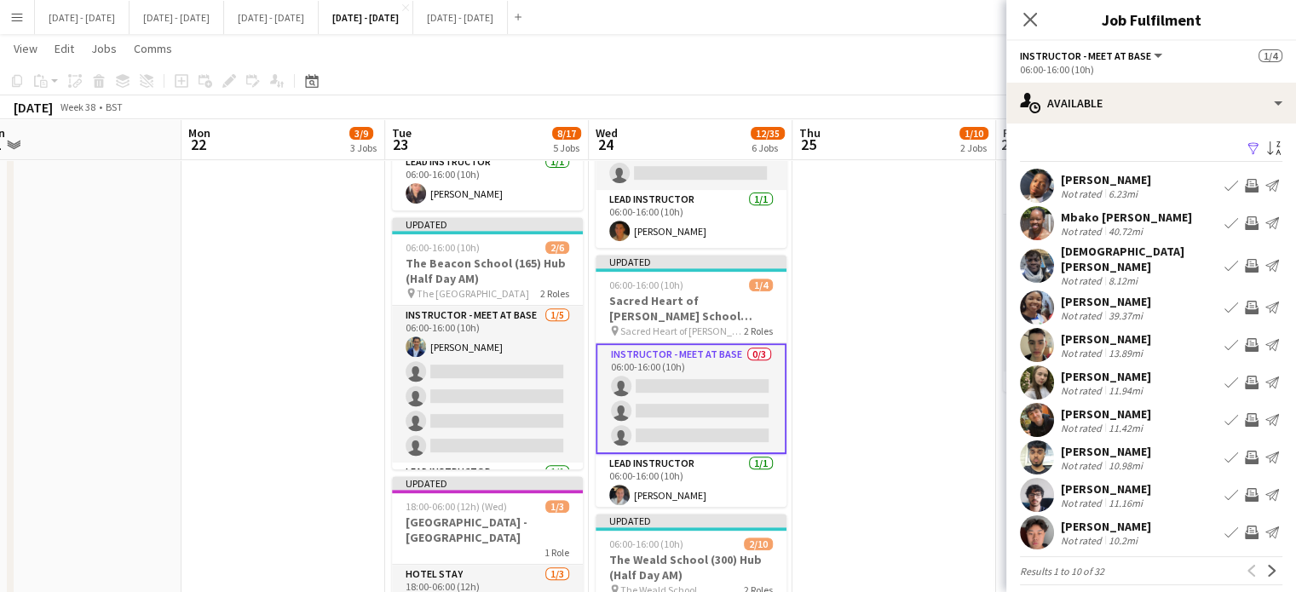
scroll to position [3, 0]
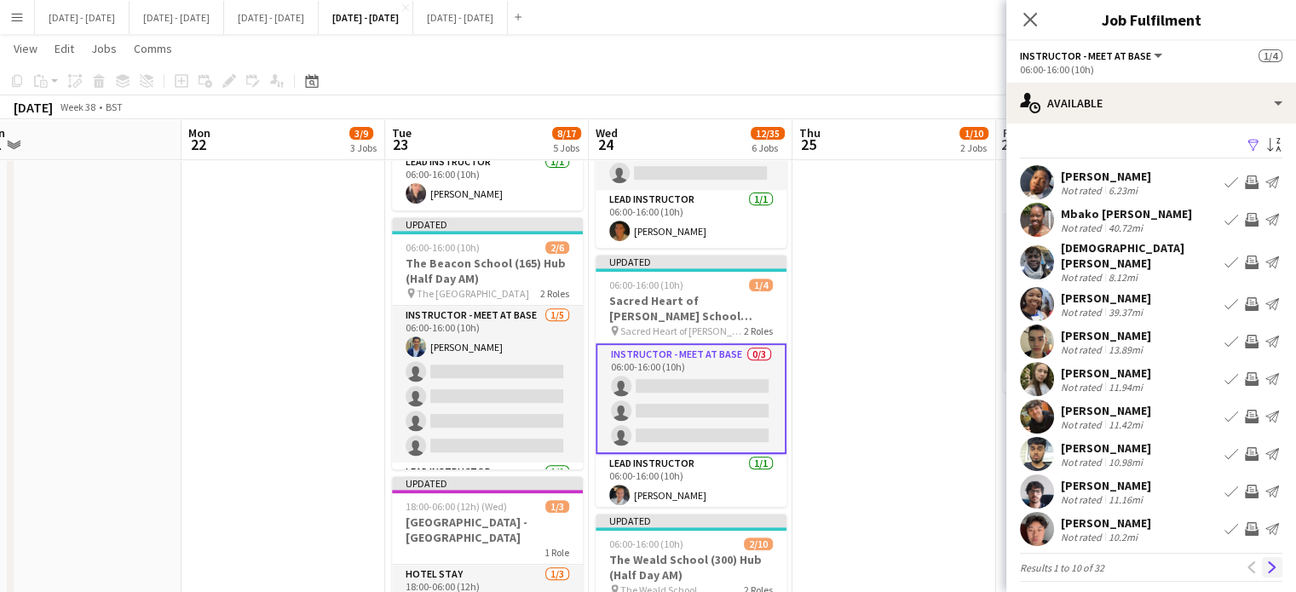
click at [1266, 562] on app-icon "Next" at bounding box center [1272, 568] width 12 height 12
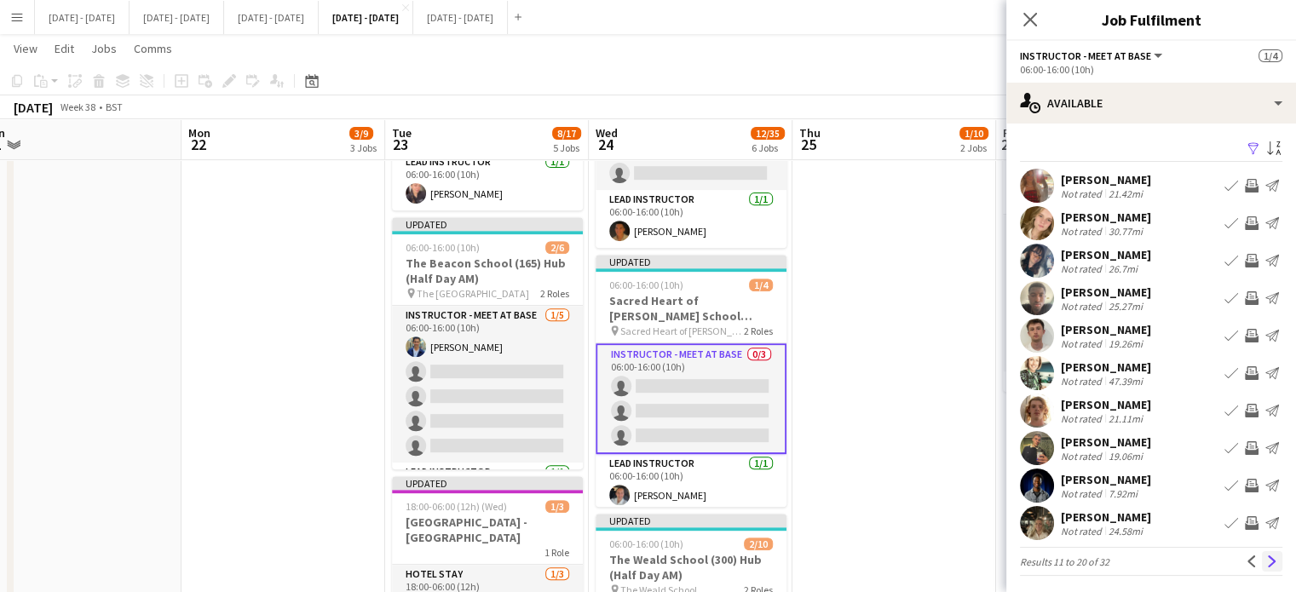
click at [1266, 562] on app-icon "Next" at bounding box center [1272, 562] width 12 height 12
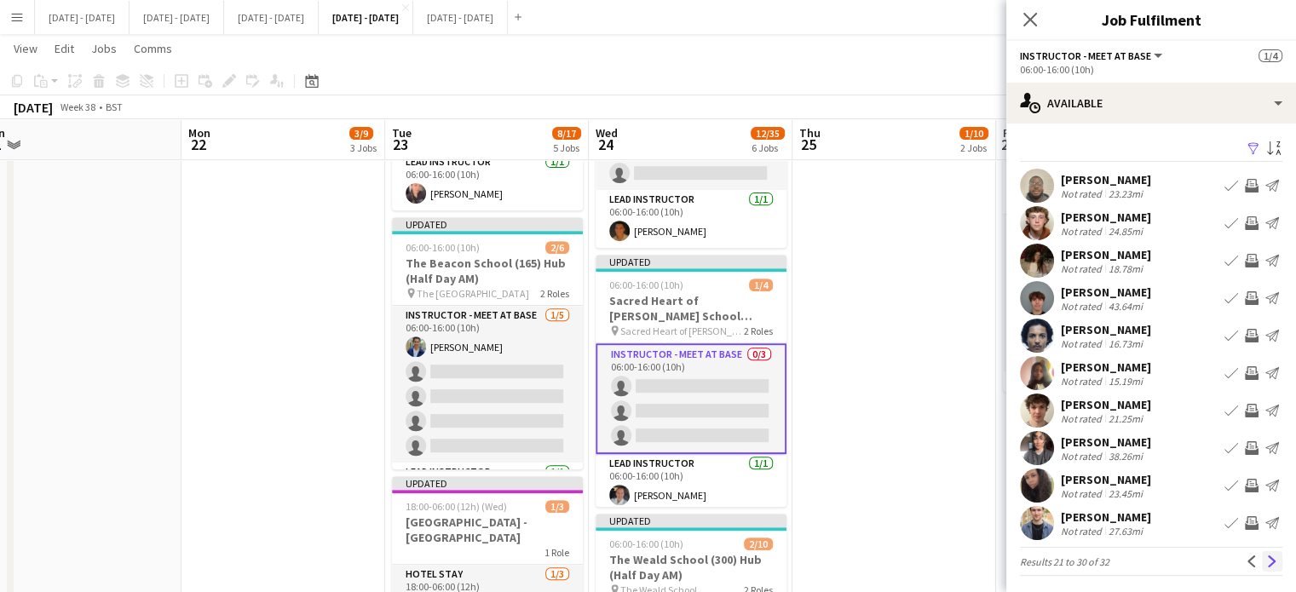
click at [1266, 556] on app-icon "Next" at bounding box center [1272, 562] width 12 height 12
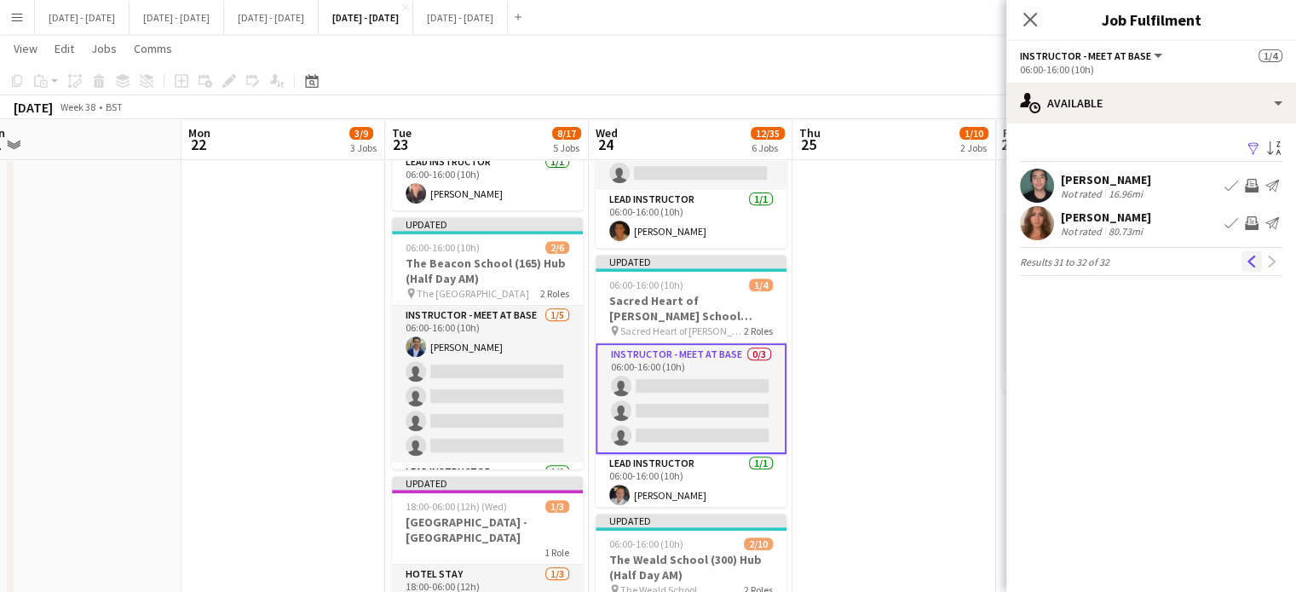
click at [1251, 260] on app-icon "Previous" at bounding box center [1252, 262] width 12 height 12
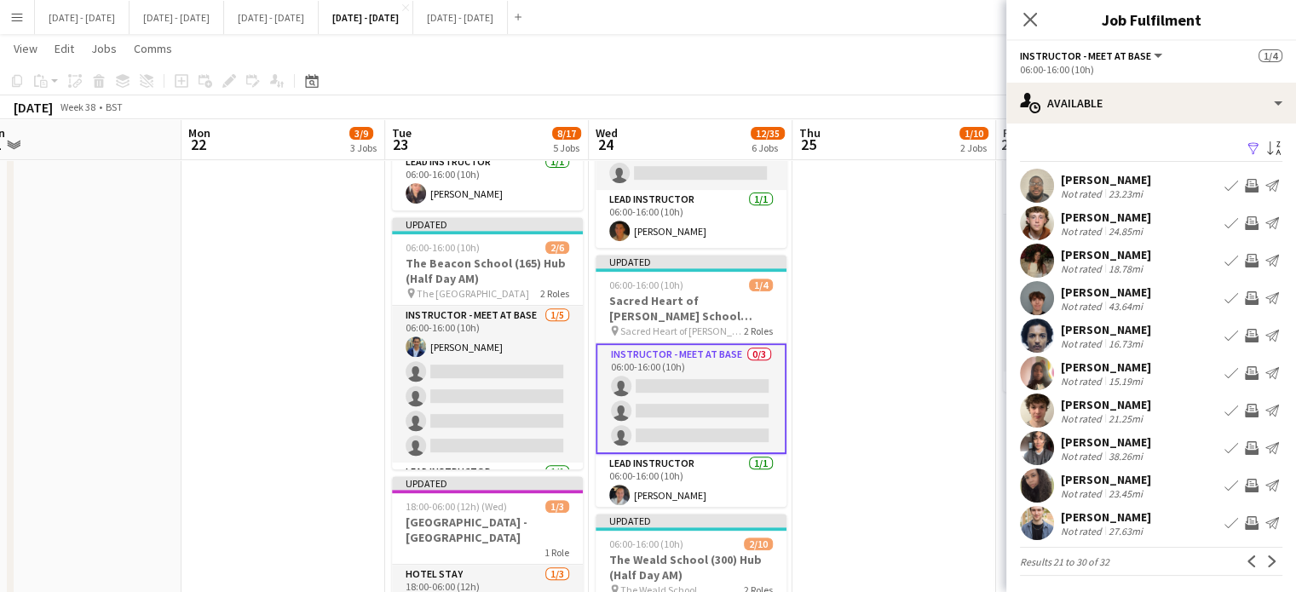
click at [1225, 523] on app-icon "Book crew" at bounding box center [1232, 523] width 14 height 14
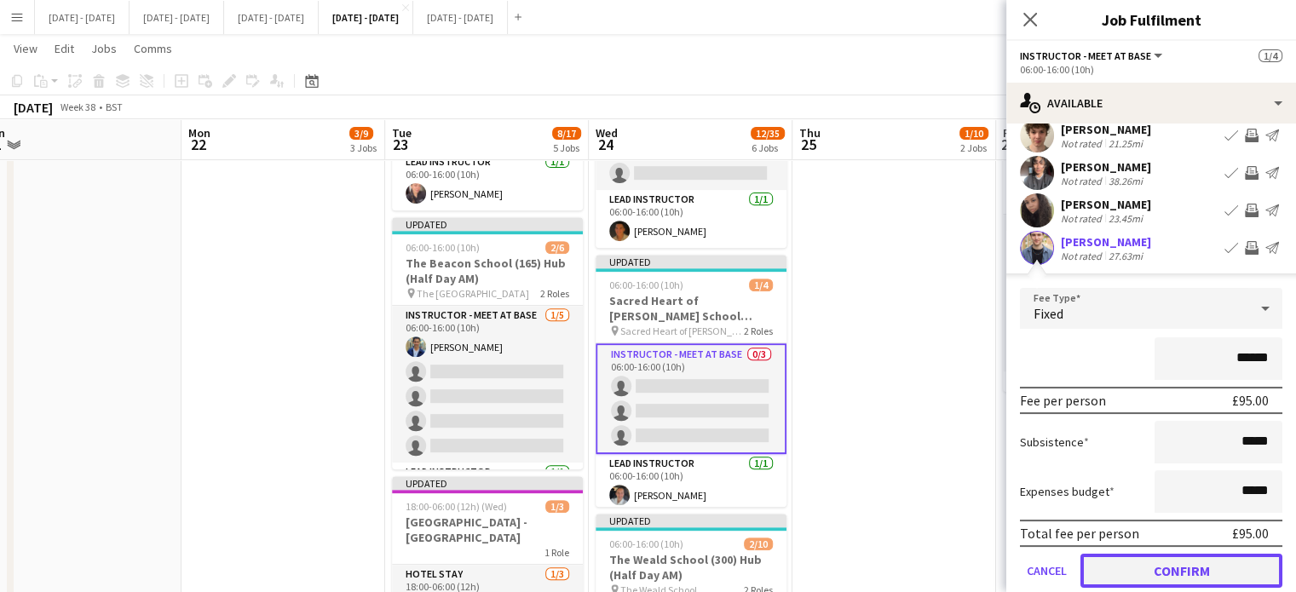
click at [1155, 568] on button "Confirm" at bounding box center [1182, 571] width 202 height 34
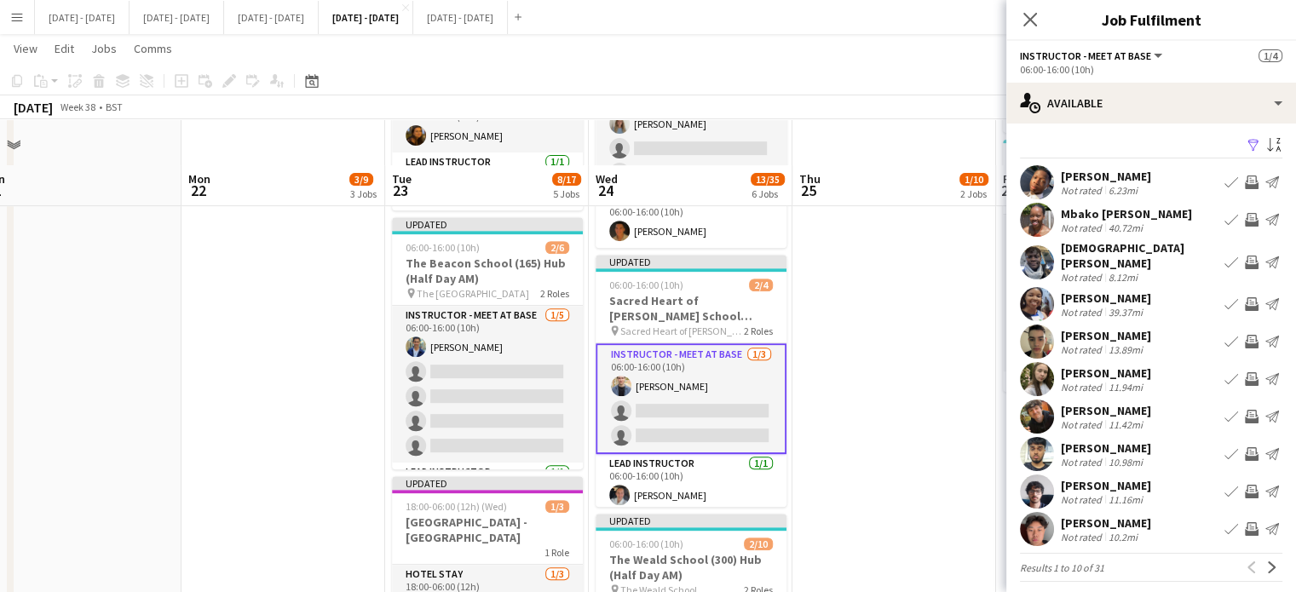
scroll to position [767, 0]
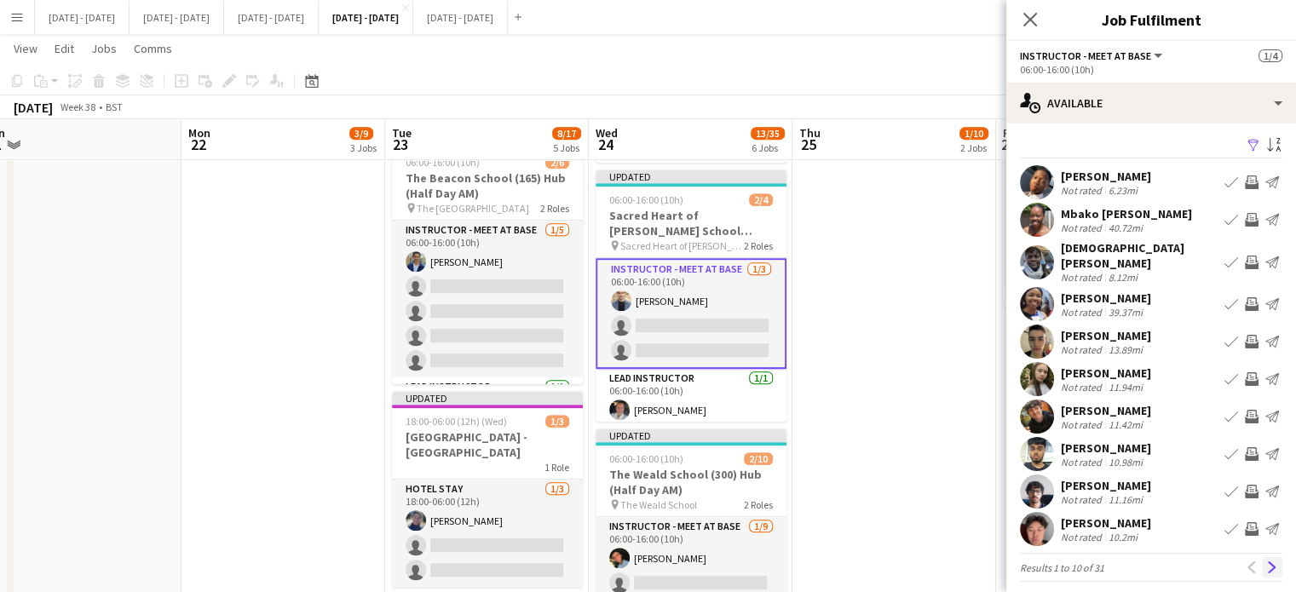
click at [1268, 557] on button "Next" at bounding box center [1272, 567] width 20 height 20
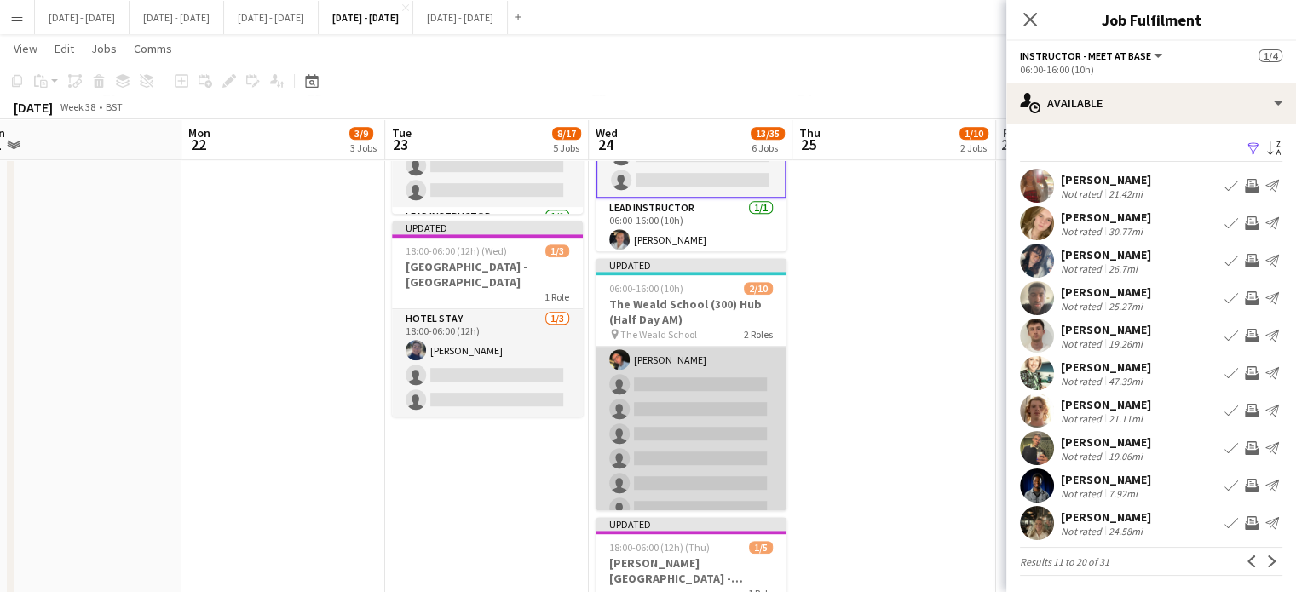
scroll to position [0, 0]
click at [706, 415] on app-card-role "Instructor - Meet at Base [DATE] 06:00-16:00 (10h) [PERSON_NAME] single-neutral…" at bounding box center [691, 475] width 191 height 256
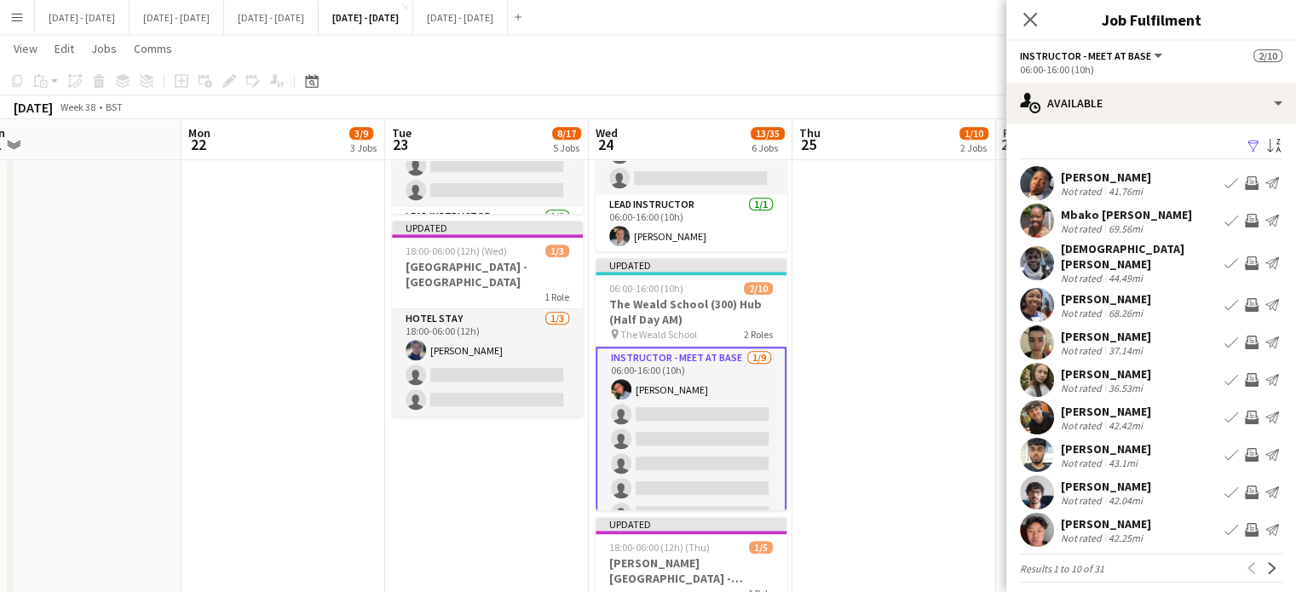
scroll to position [3, 0]
click at [1262, 557] on button "Next" at bounding box center [1272, 567] width 20 height 20
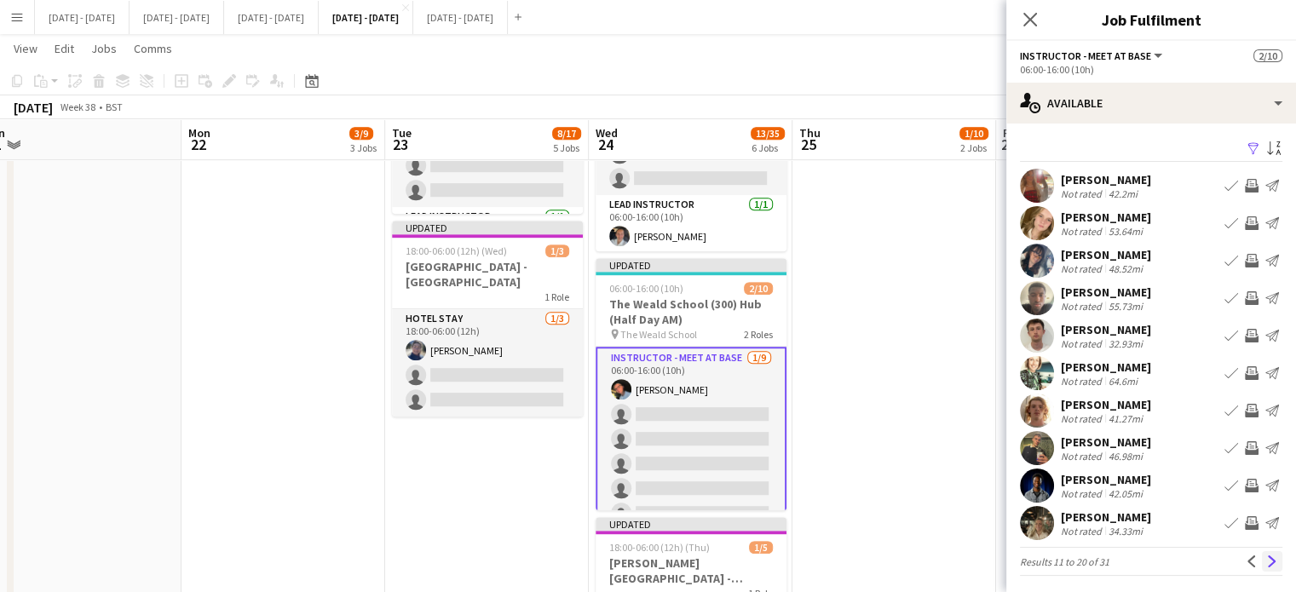
click at [1266, 562] on app-icon "Next" at bounding box center [1272, 562] width 12 height 12
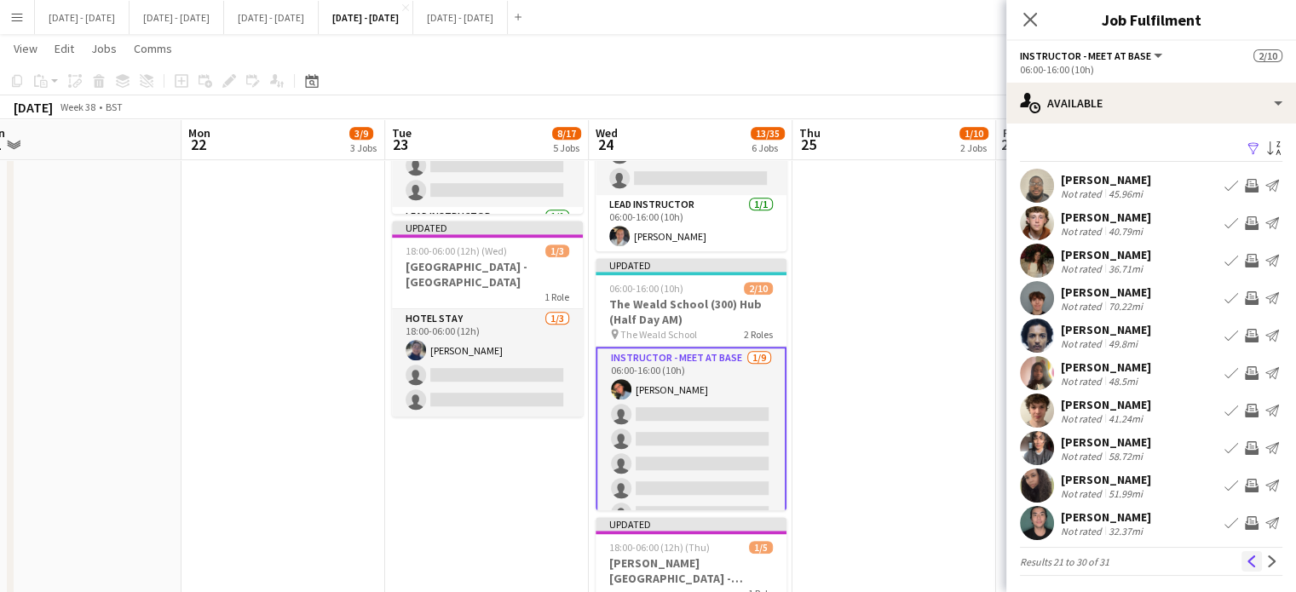
click at [1242, 554] on button "Previous" at bounding box center [1252, 561] width 20 height 20
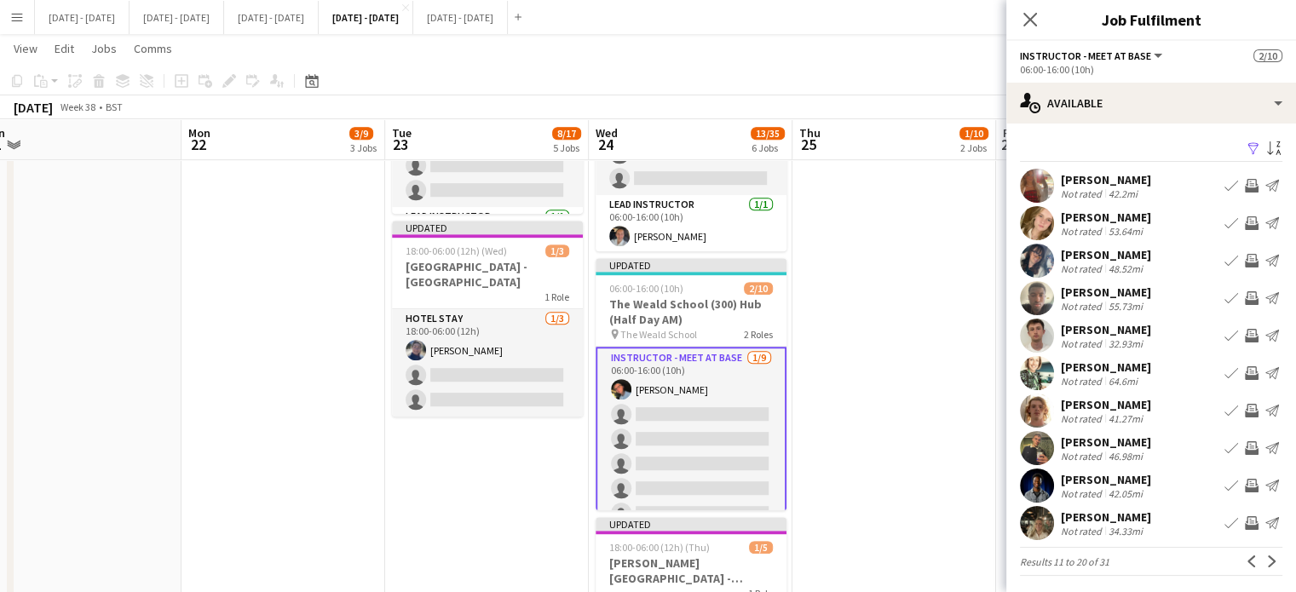
click at [1225, 520] on app-icon "Book crew" at bounding box center [1232, 523] width 14 height 14
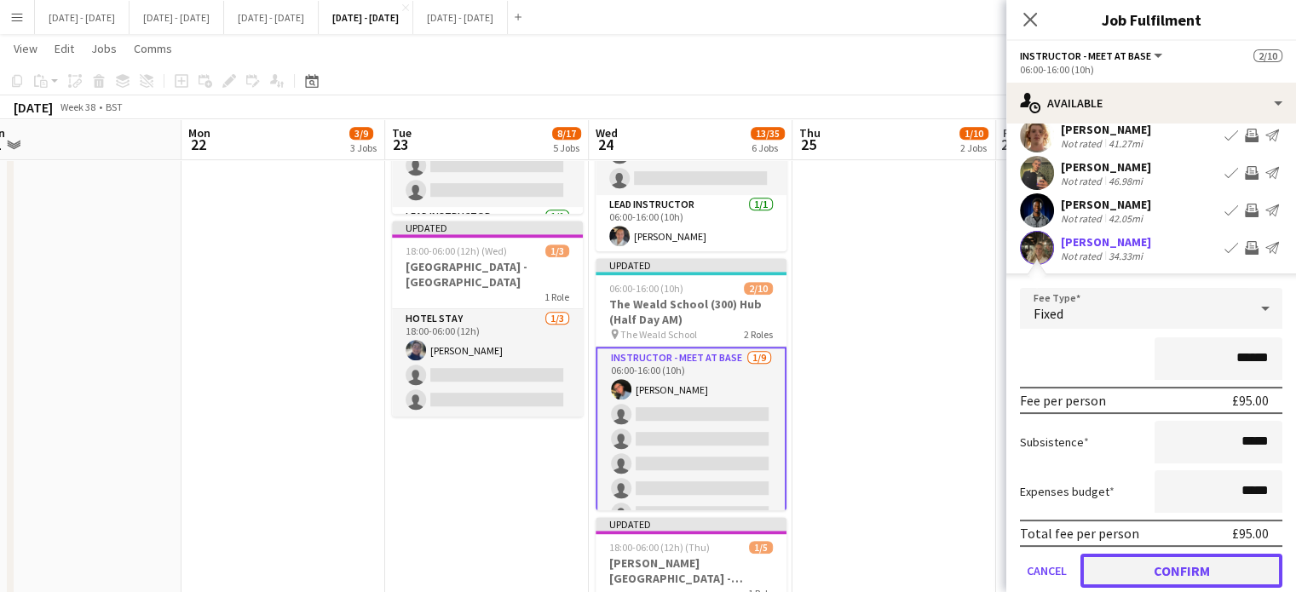
click at [1159, 565] on button "Confirm" at bounding box center [1182, 571] width 202 height 34
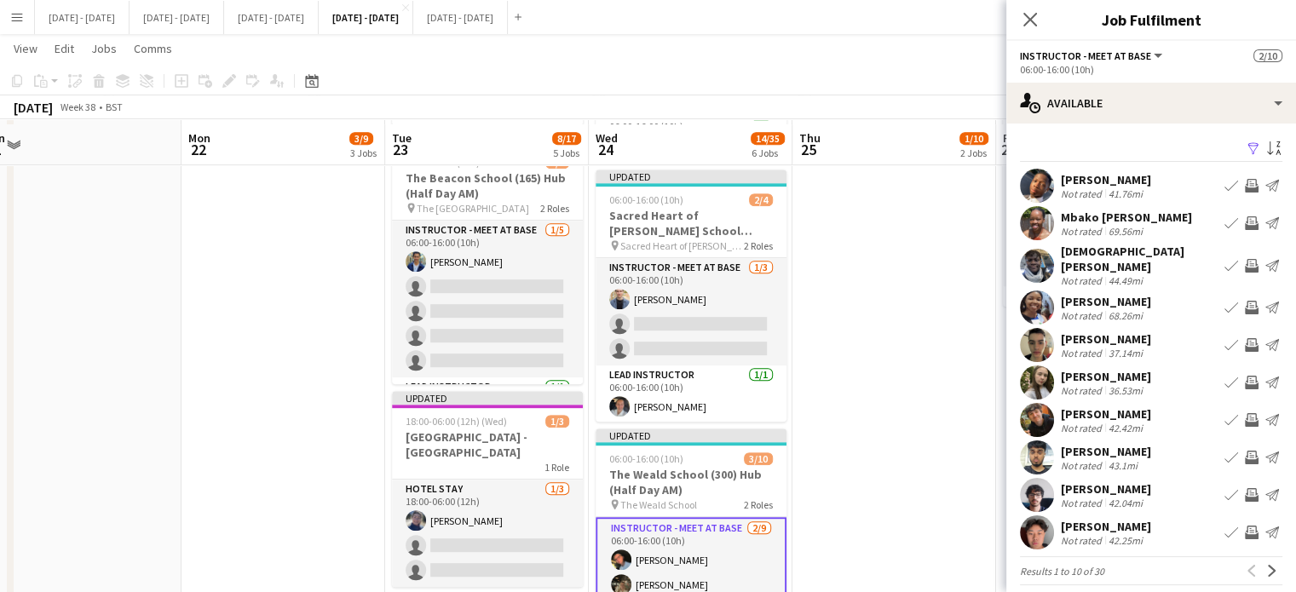
scroll to position [767, 0]
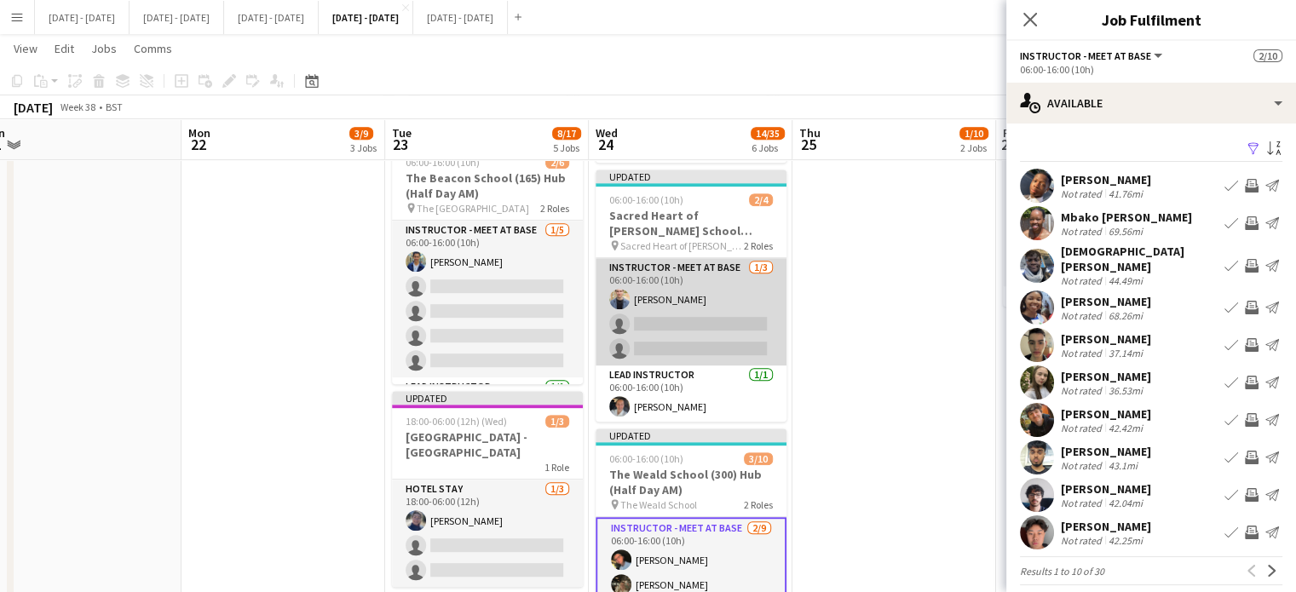
click at [699, 331] on app-card-role "Instructor - Meet at Base [DATE] 06:00-16:00 (10h) [PERSON_NAME] single-neutral…" at bounding box center [691, 311] width 191 height 107
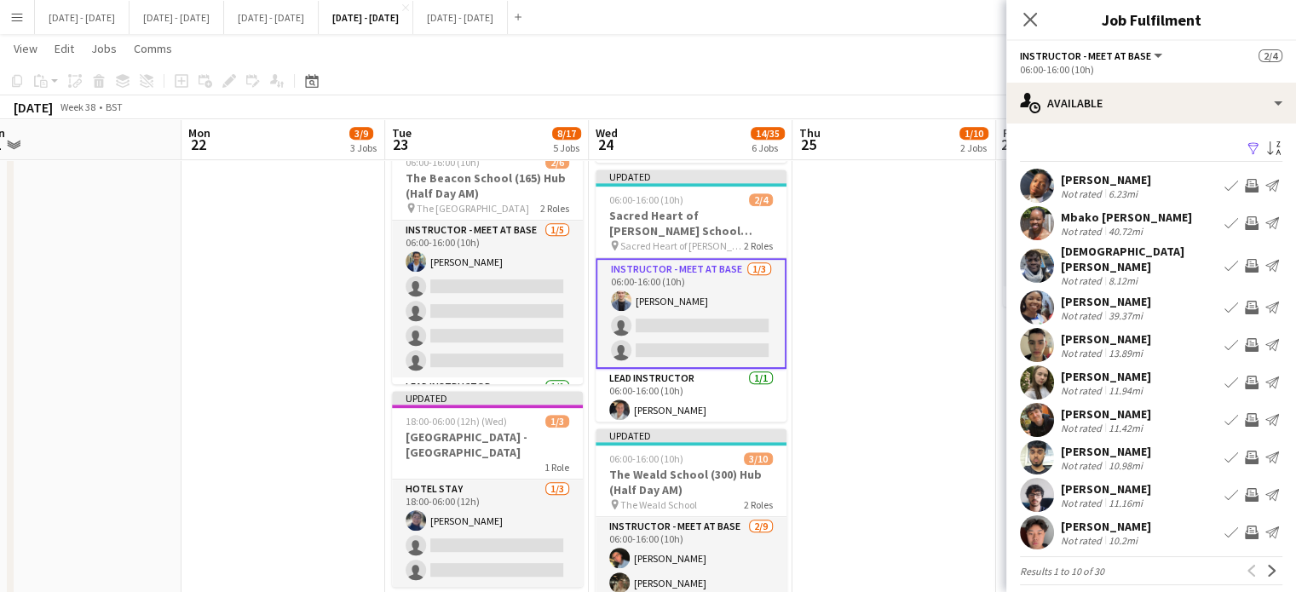
click at [1225, 259] on app-icon "Book crew" at bounding box center [1232, 266] width 14 height 14
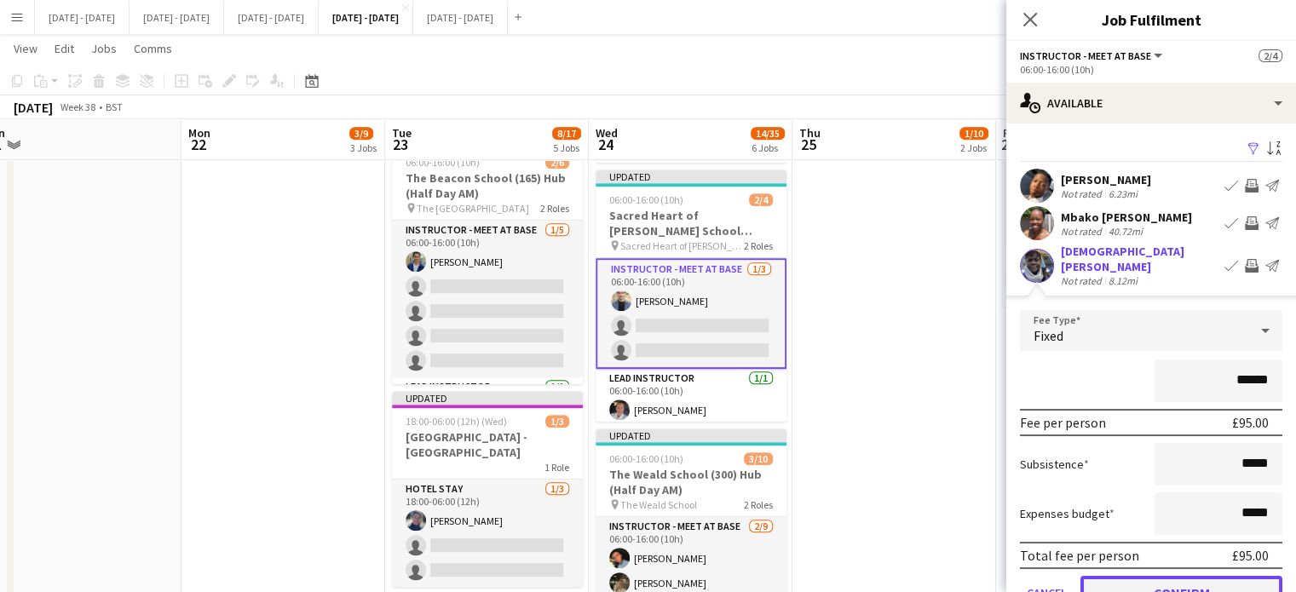
click at [1157, 579] on button "Confirm" at bounding box center [1182, 593] width 202 height 34
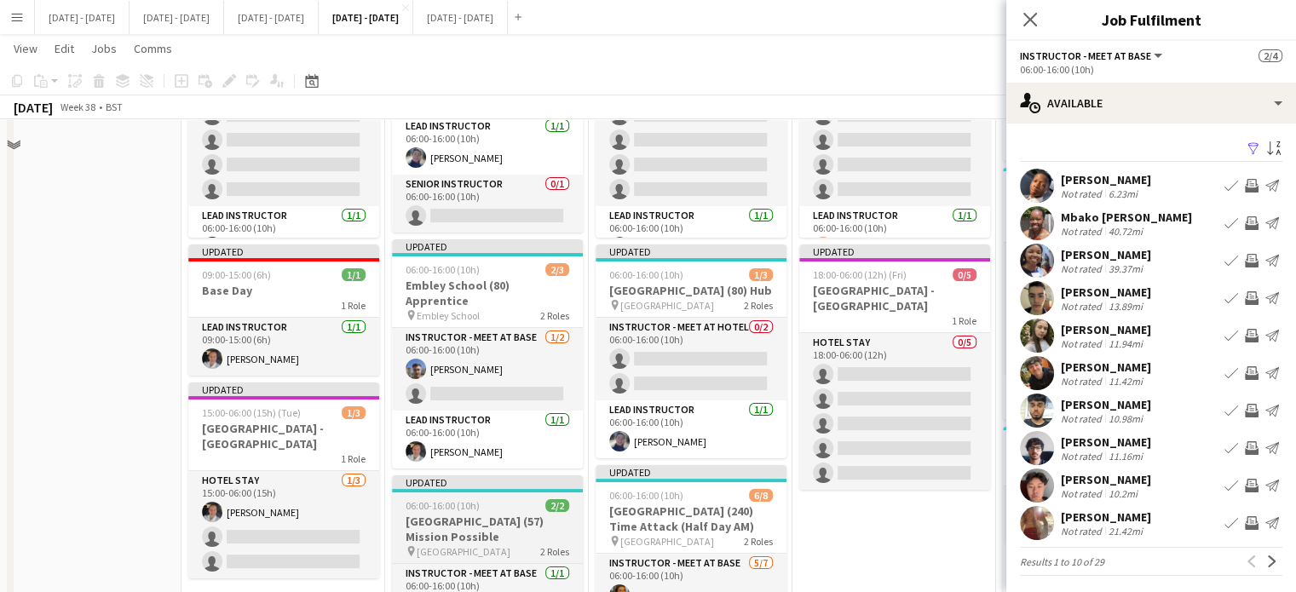
scroll to position [256, 0]
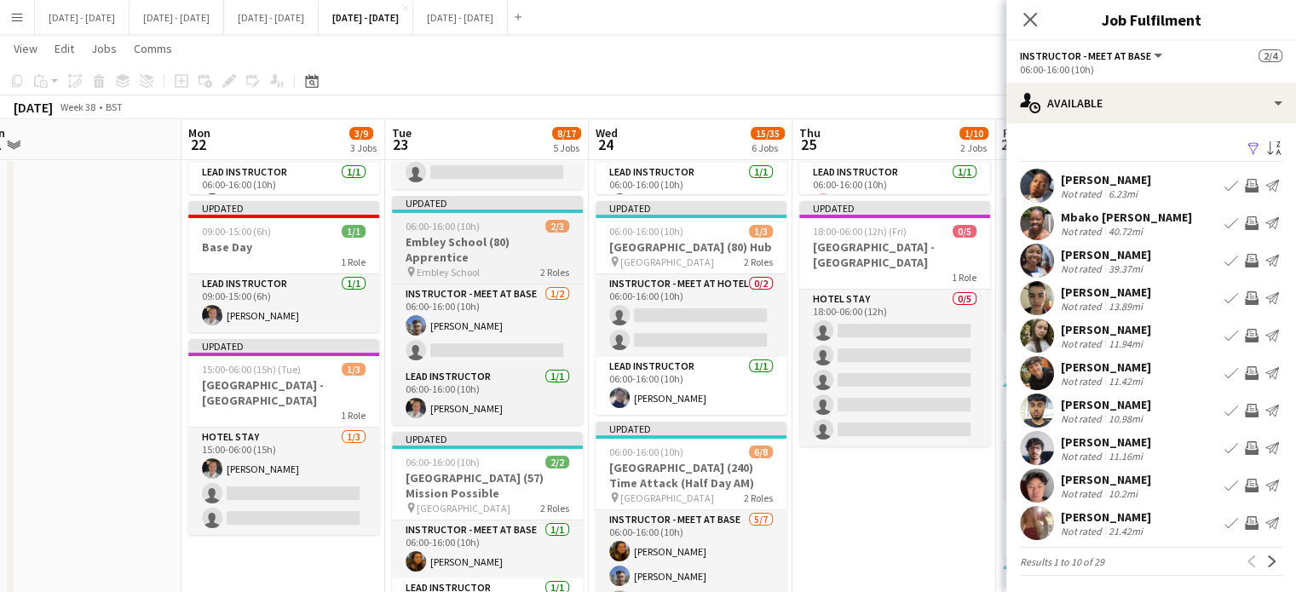
click at [539, 230] on div "06:00-16:00 (10h) 2/3" at bounding box center [487, 226] width 191 height 13
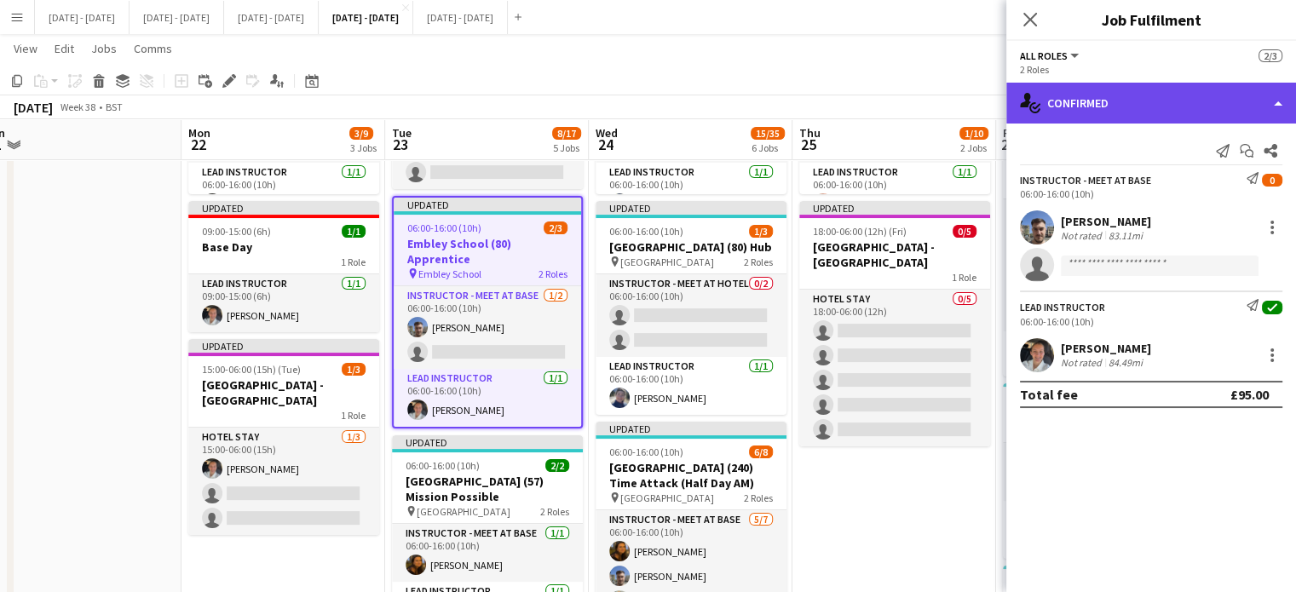
click at [1074, 84] on div "single-neutral-actions-check-2 Confirmed" at bounding box center [1151, 103] width 290 height 41
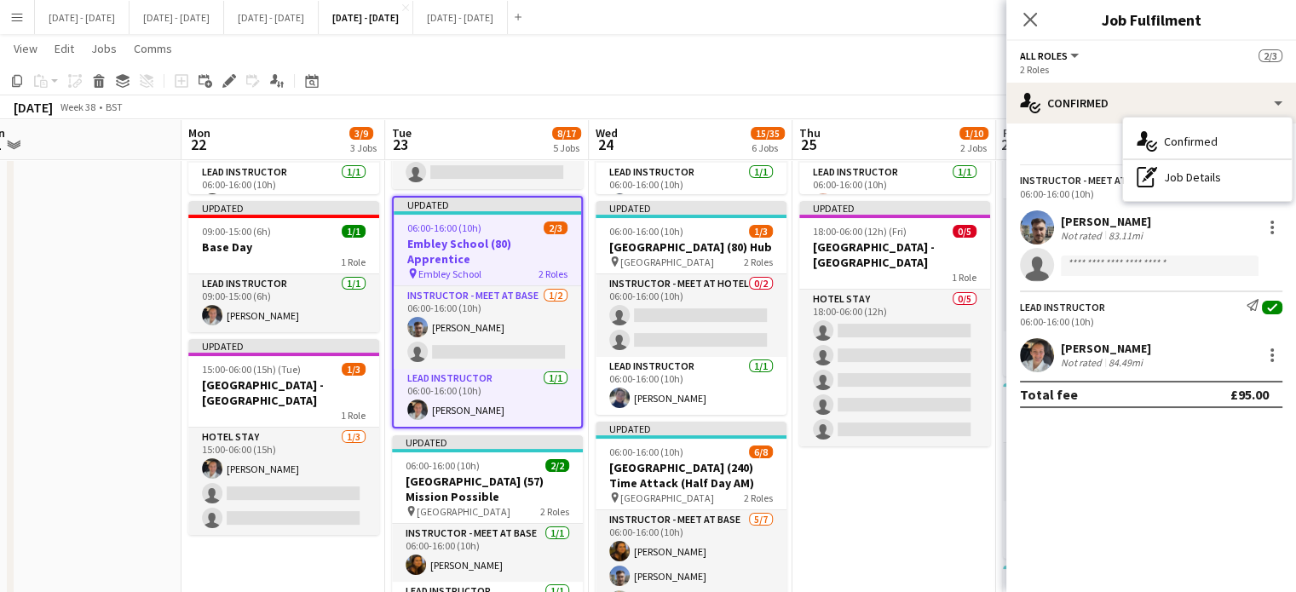
click at [1091, 81] on app-options-switcher "All roles All roles Instructor - Meet at Base Lead Instructor 2/3 2 Roles" at bounding box center [1151, 62] width 290 height 42
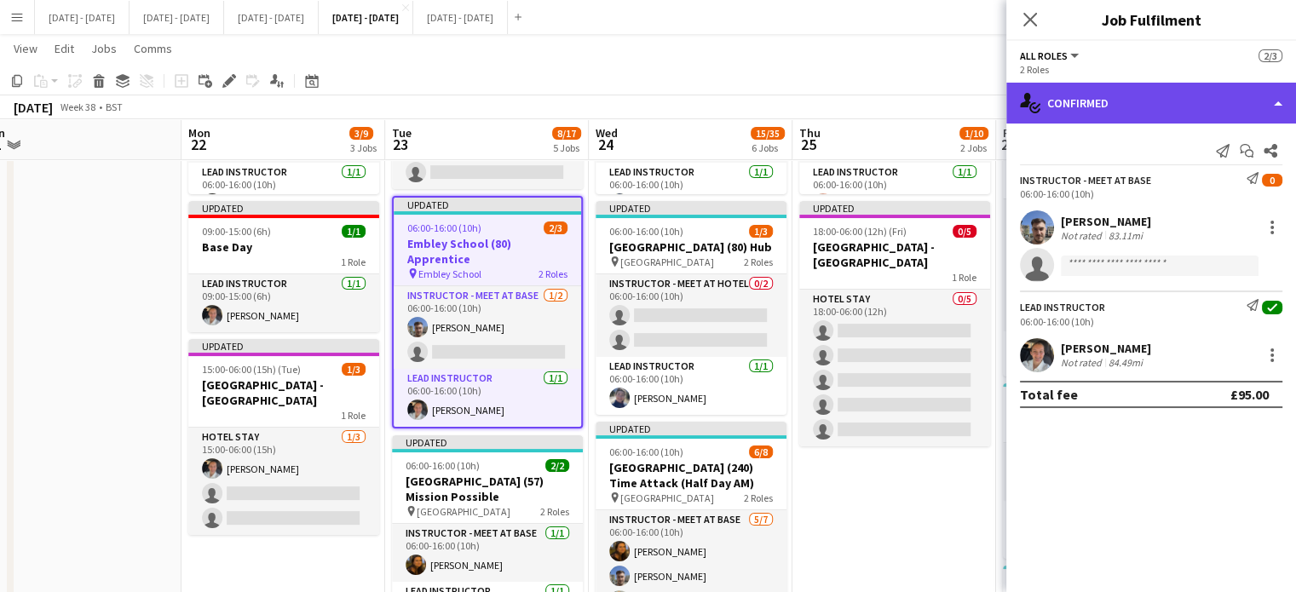
click at [1094, 95] on div "single-neutral-actions-check-2 Confirmed" at bounding box center [1151, 103] width 290 height 41
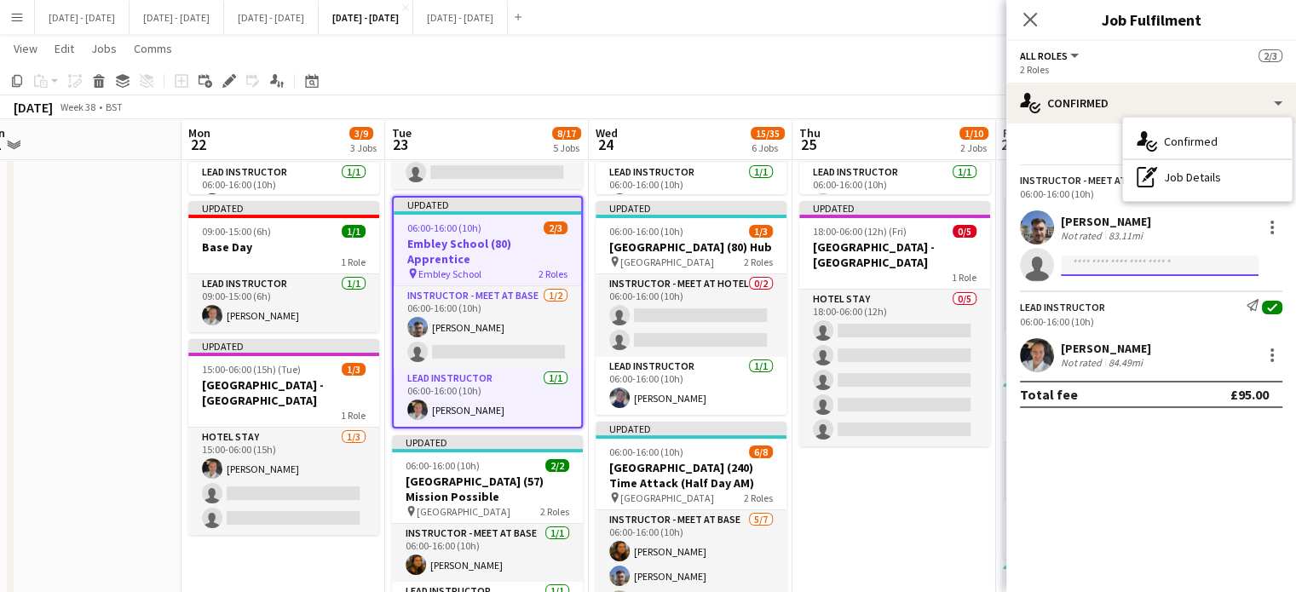
click at [1141, 262] on input at bounding box center [1160, 266] width 198 height 20
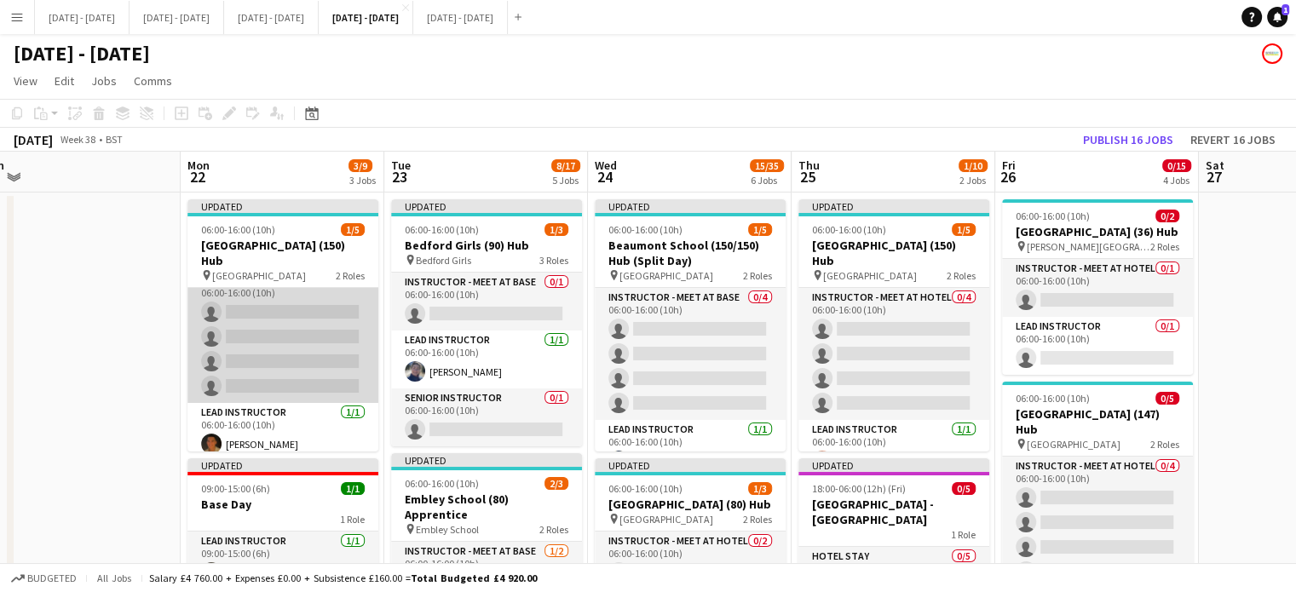
scroll to position [26, 0]
click at [327, 319] on app-card-role "Instructor - Meet at Base 0/4 06:00-16:00 (10h) single-neutral-actions single-n…" at bounding box center [282, 328] width 191 height 132
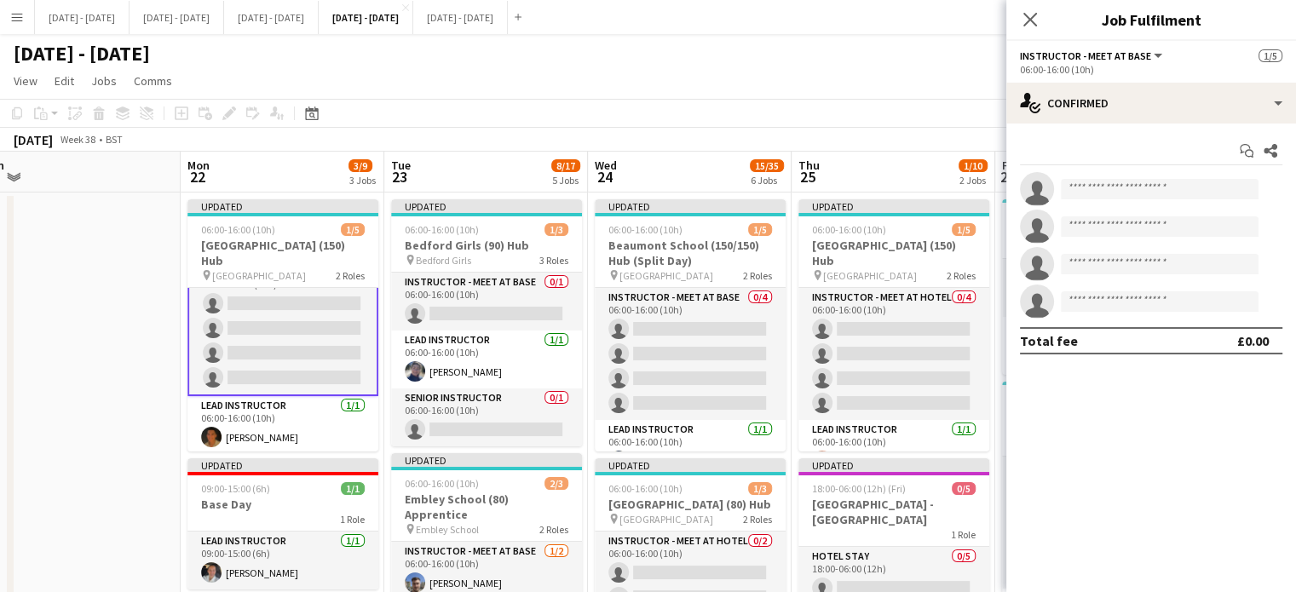
scroll to position [256, 0]
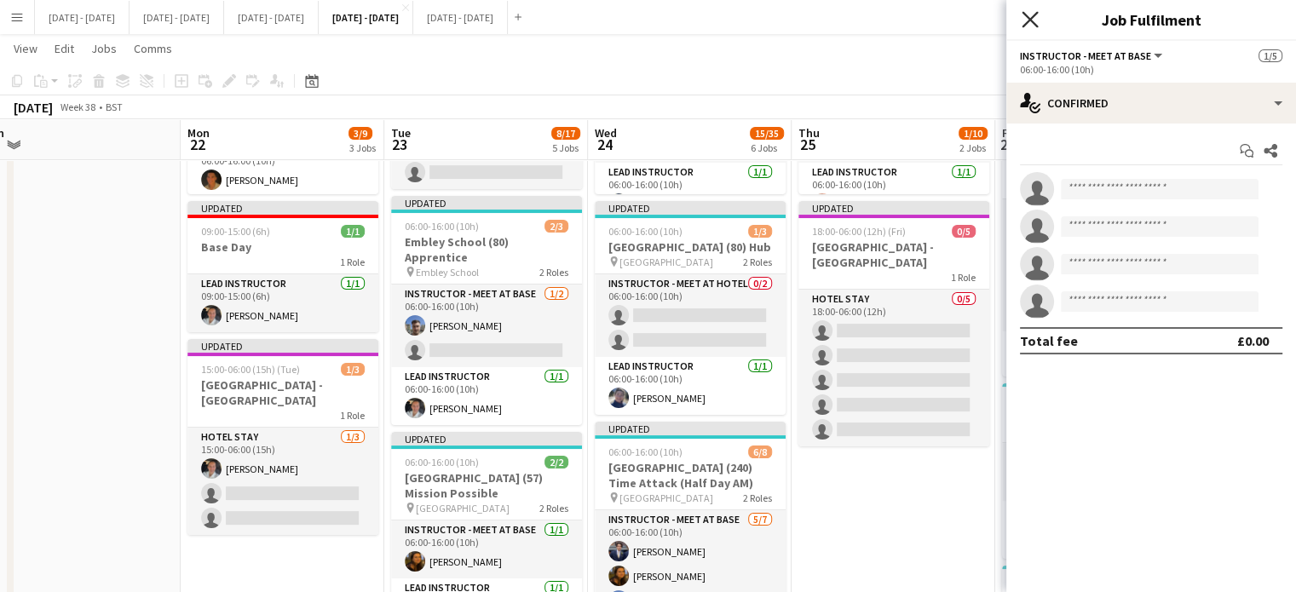
click at [1026, 20] on icon "Close pop-in" at bounding box center [1030, 19] width 16 height 16
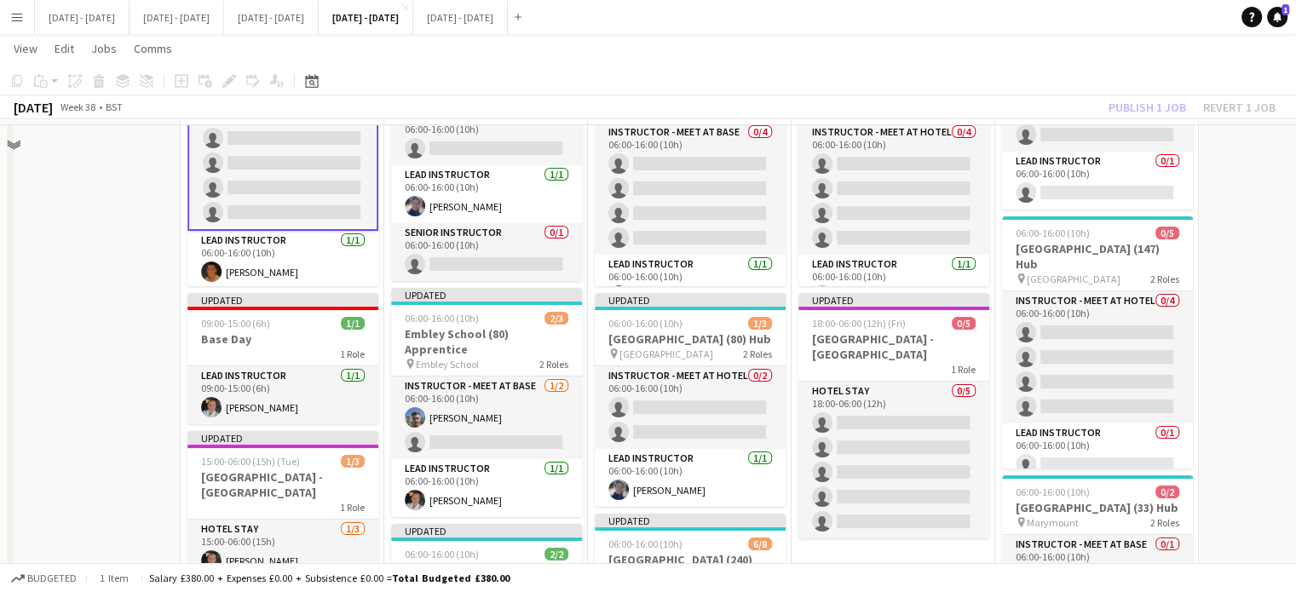
scroll to position [170, 0]
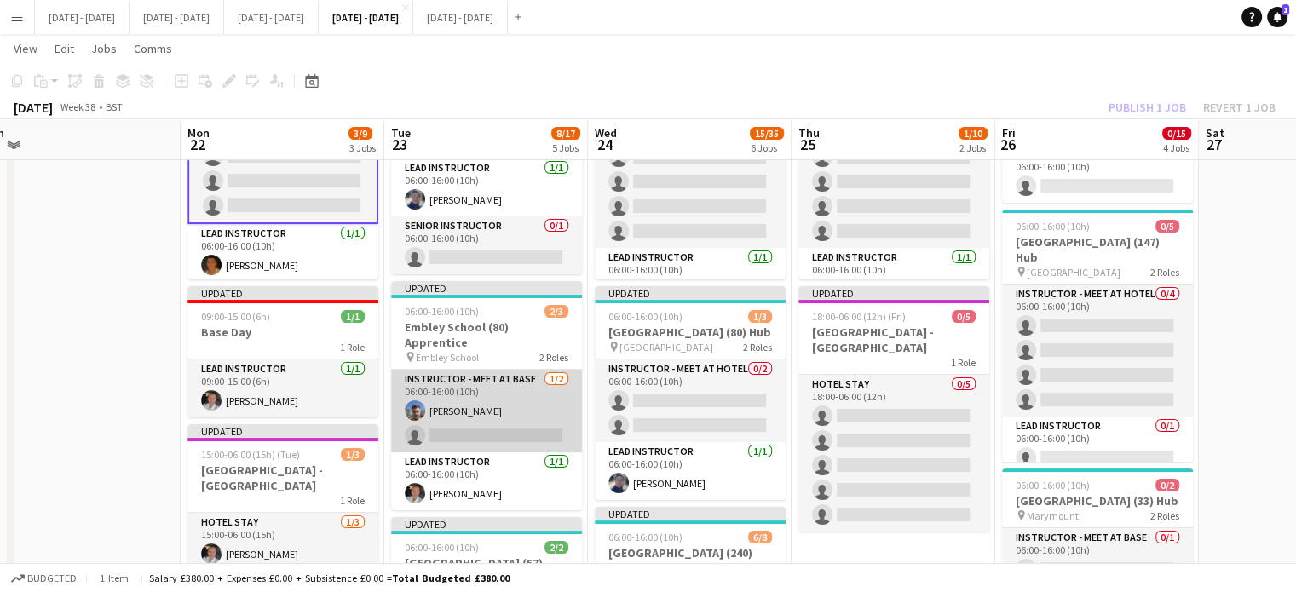
click at [484, 398] on app-card-role "Instructor - Meet at Base [DATE] 06:00-16:00 (10h) [PERSON_NAME] single-neutral…" at bounding box center [486, 411] width 191 height 83
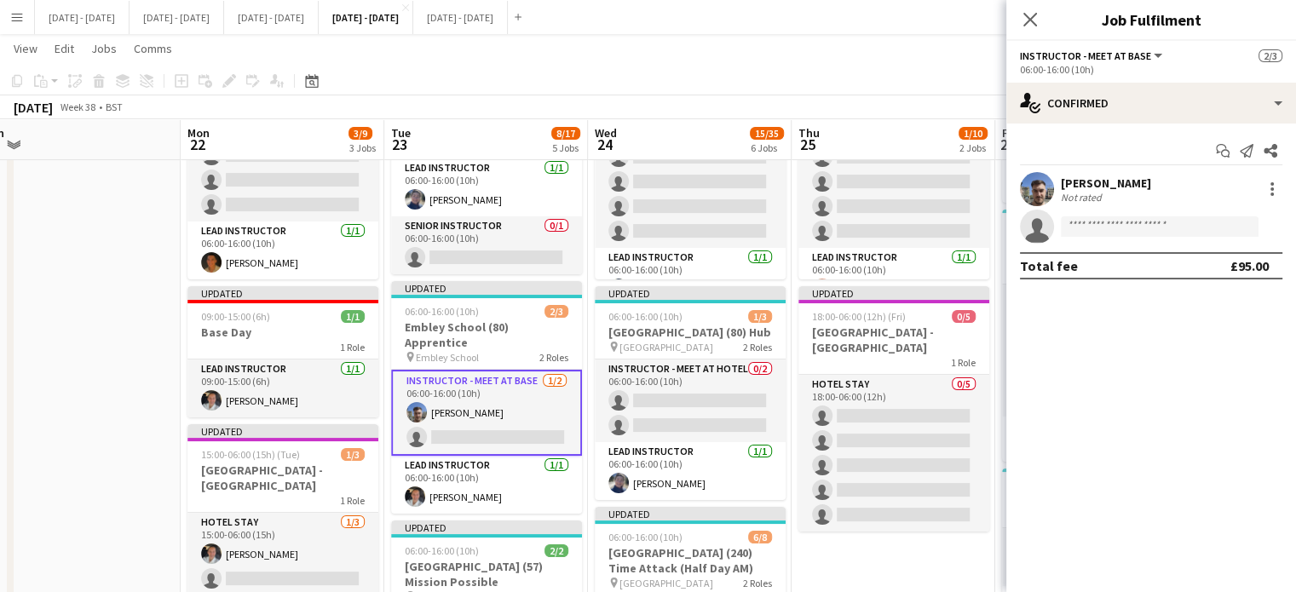
scroll to position [26, 0]
click at [1270, 188] on div at bounding box center [1272, 189] width 20 height 20
click at [1241, 261] on span "Switch crew" at bounding box center [1216, 261] width 106 height 15
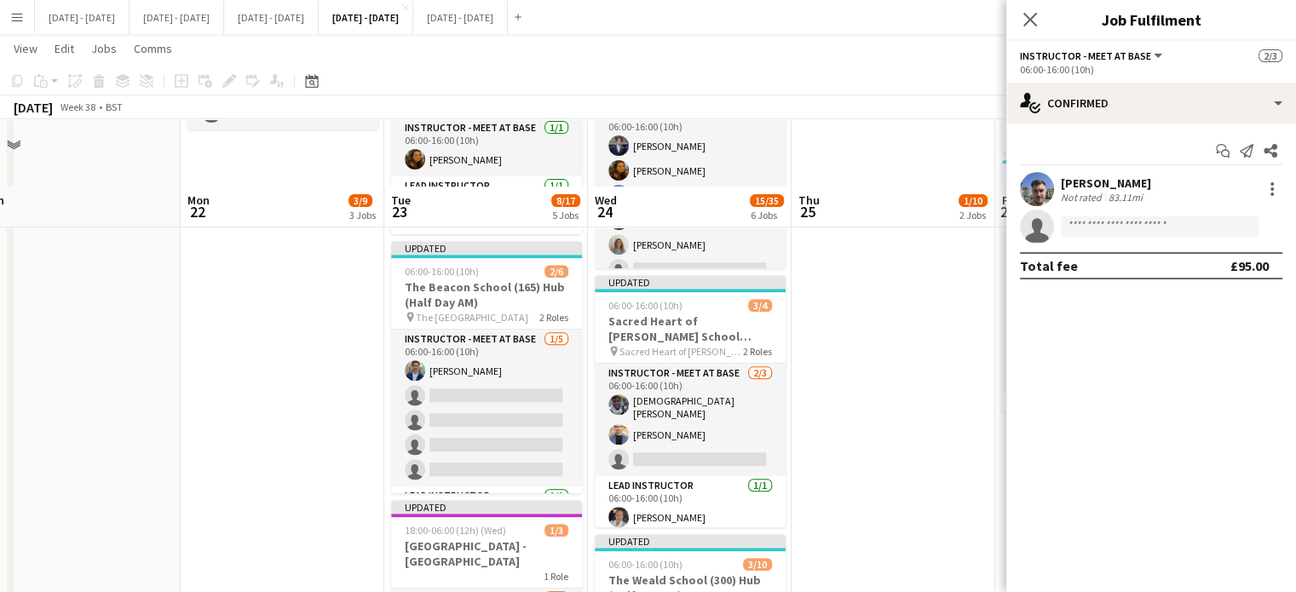
scroll to position [767, 0]
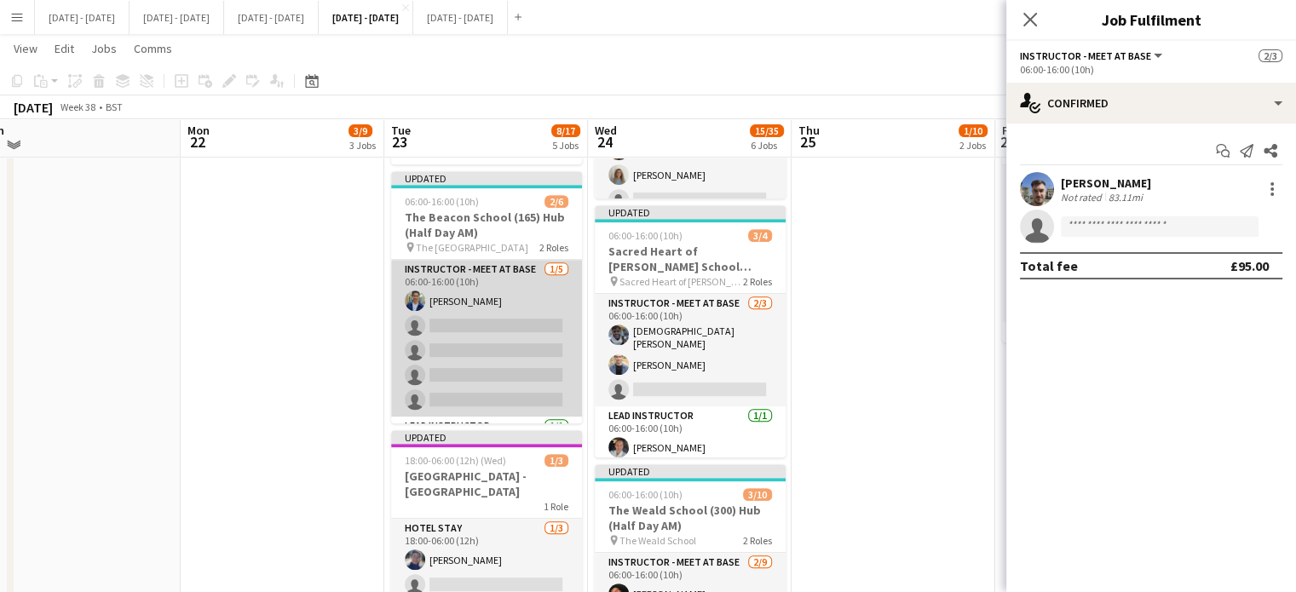
click at [460, 353] on app-card-role "Instructor - Meet at Base 1/5 06:00-16:00 (10h) Omar Al Khina single-neutral-ac…" at bounding box center [486, 338] width 191 height 157
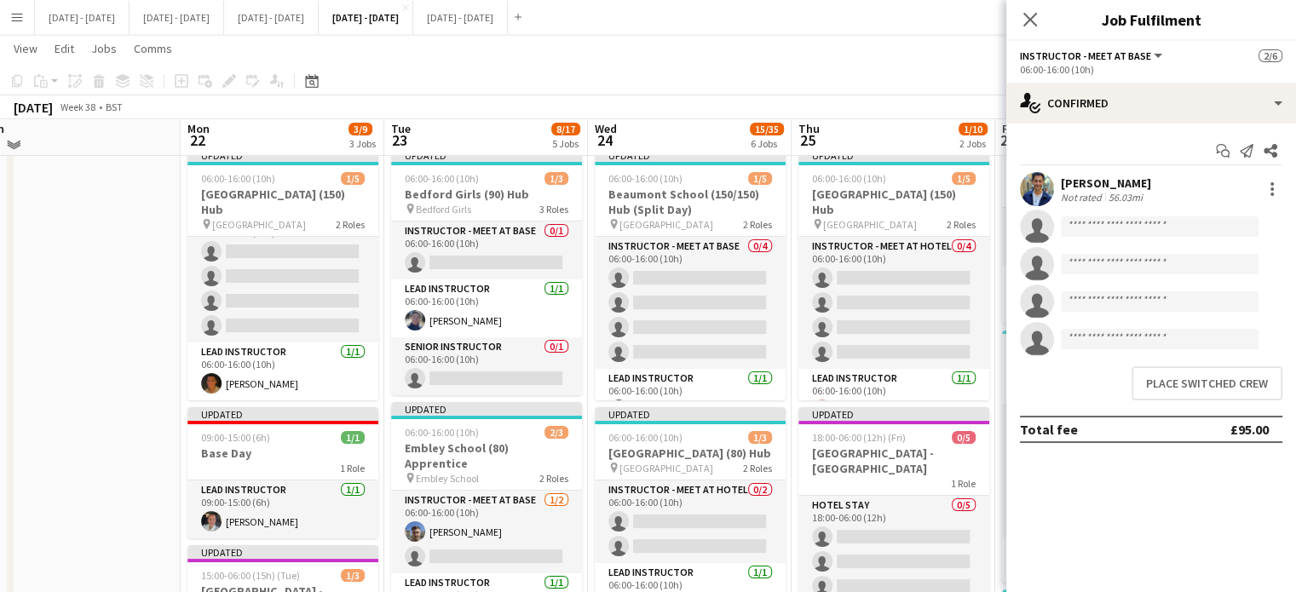
scroll to position [0, 0]
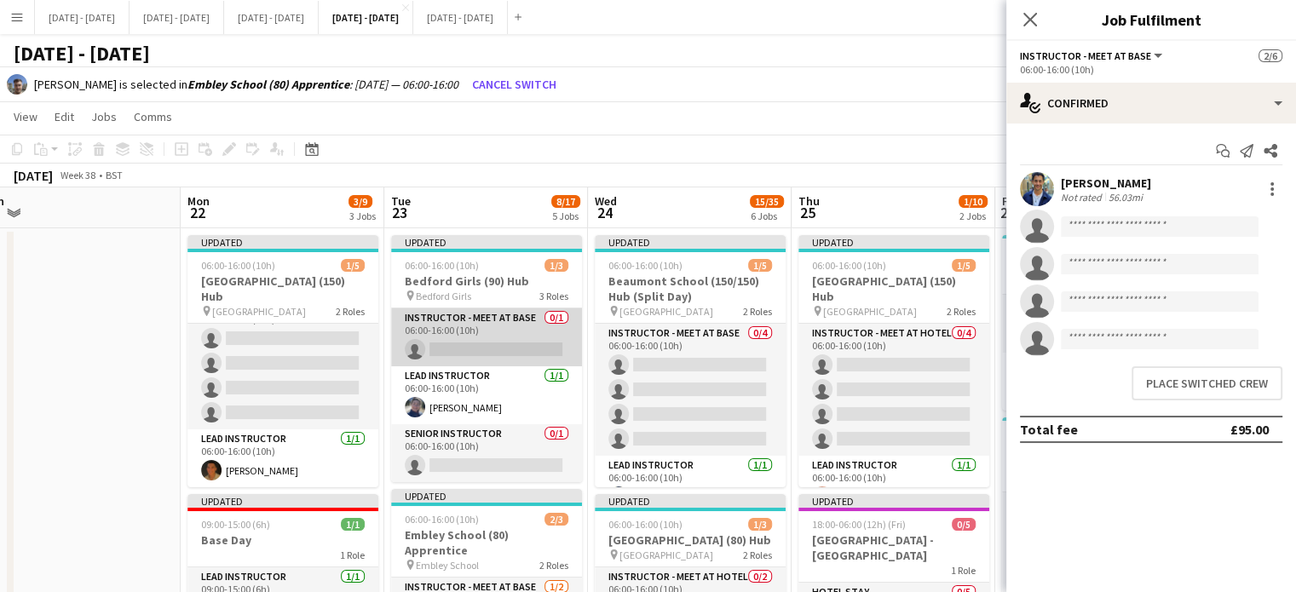
click at [500, 355] on app-card-role "Instructor - Meet at Base 0/1 06:00-16:00 (10h) single-neutral-actions" at bounding box center [486, 337] width 191 height 58
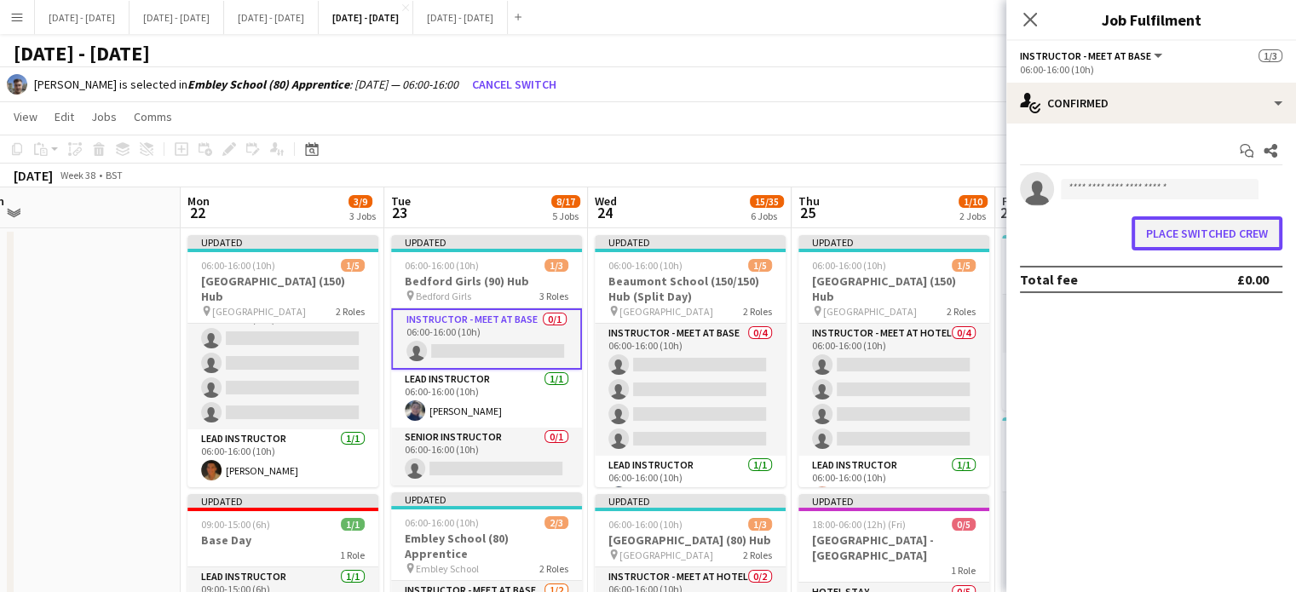
click at [1249, 232] on button "Place switched crew" at bounding box center [1207, 233] width 151 height 34
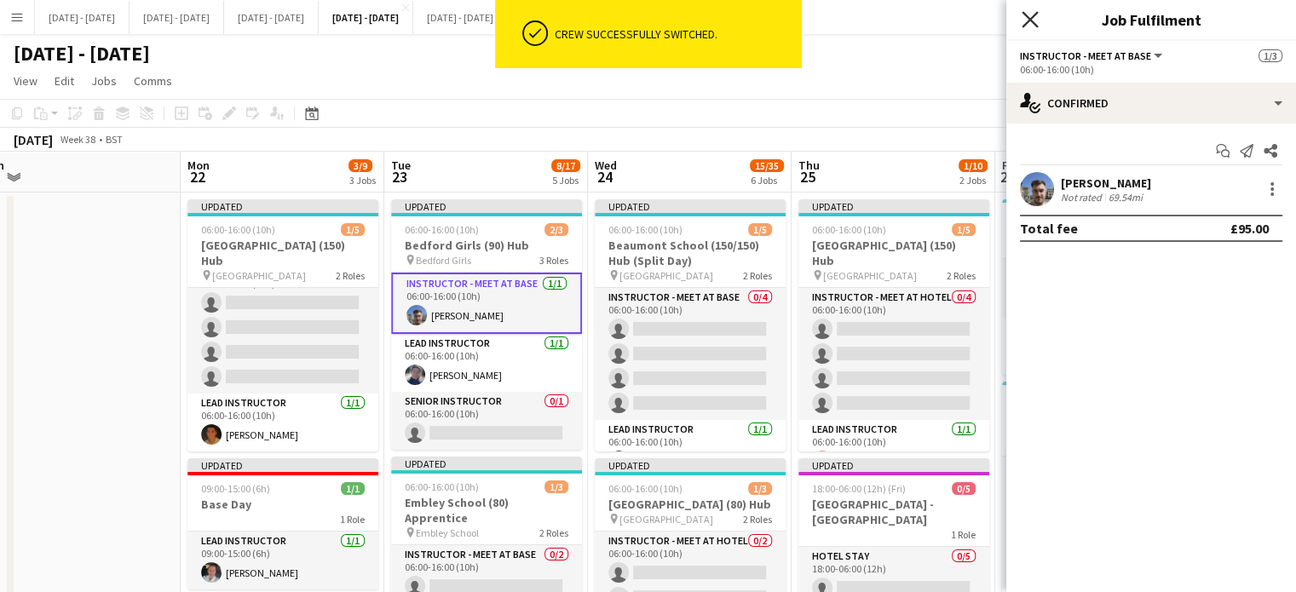
click at [1026, 14] on icon at bounding box center [1030, 19] width 16 height 16
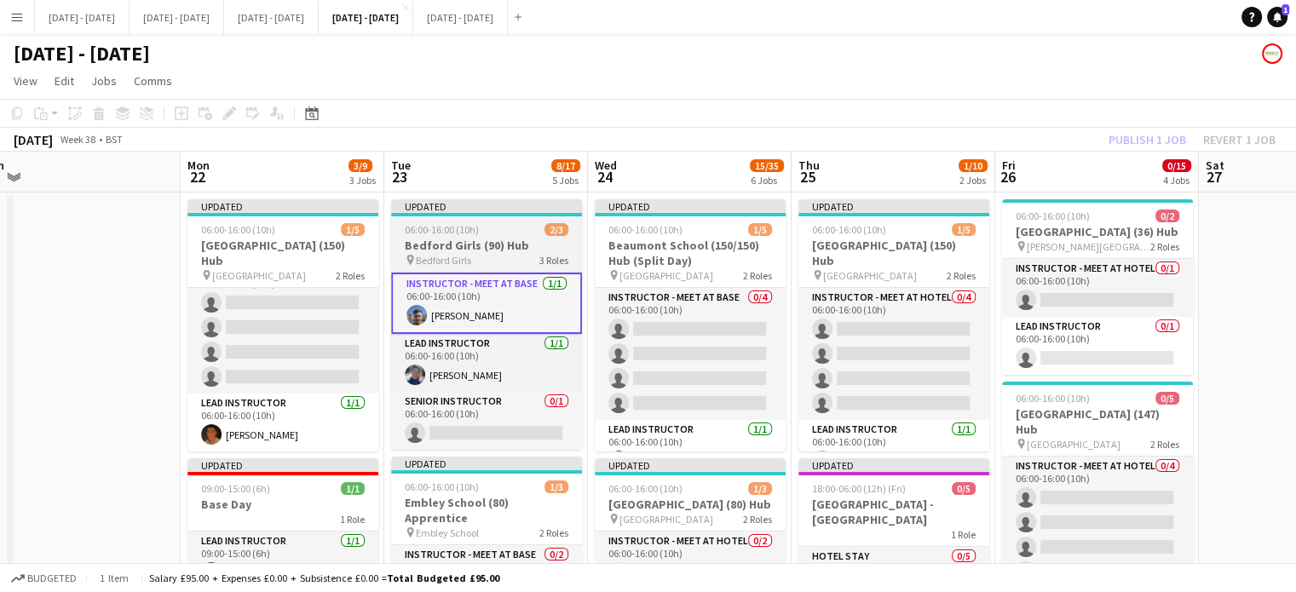
click at [466, 252] on app-job-card "Updated 06:00-16:00 (10h) 2/3 Bedford Girls (90) Hub pin Bedford Girls 3 Roles …" at bounding box center [486, 324] width 191 height 251
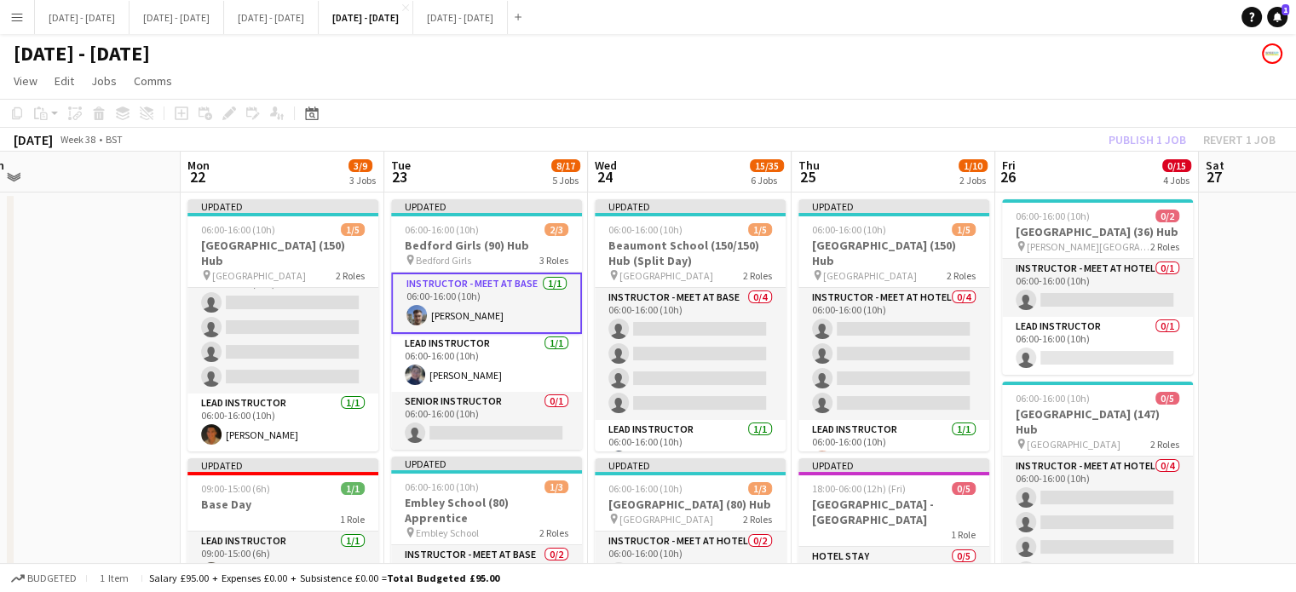
scroll to position [0, 634]
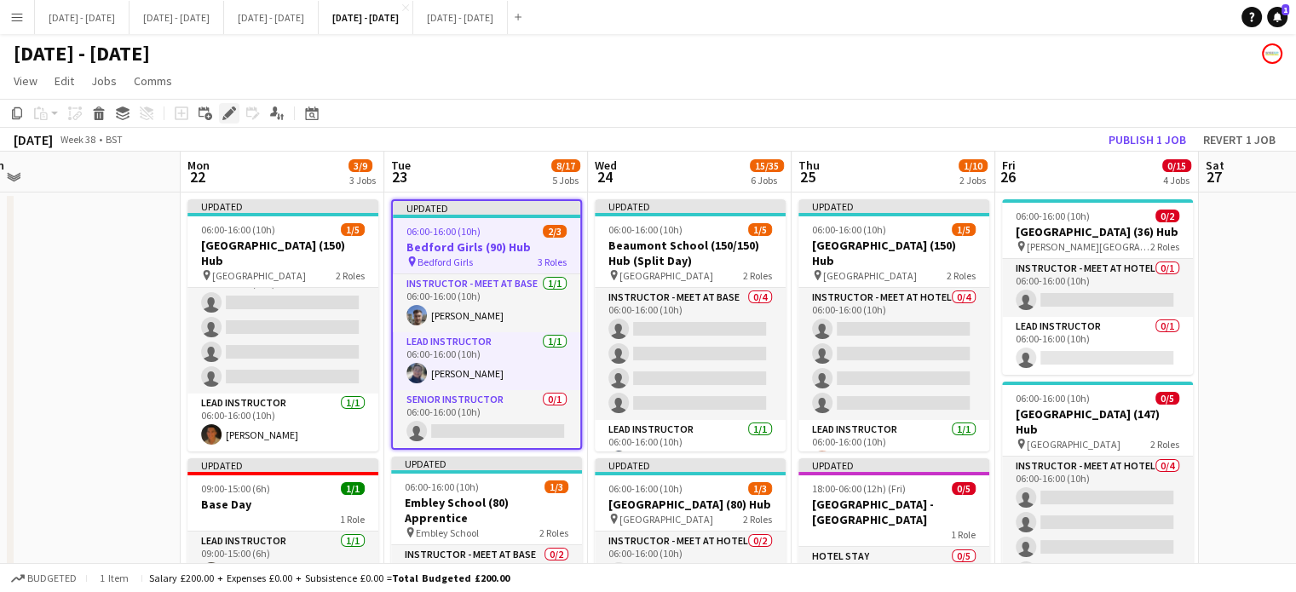
click at [222, 108] on icon "Edit" at bounding box center [229, 114] width 14 height 14
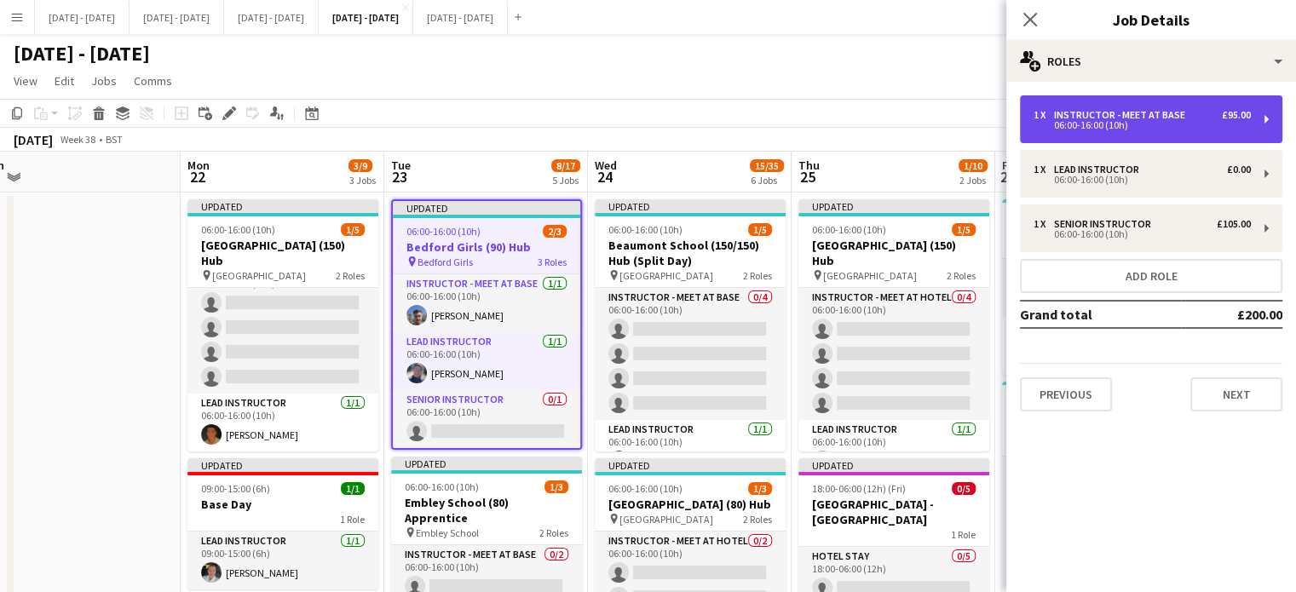
click at [1189, 117] on div "1 x Instructor - Meet at Base £95.00" at bounding box center [1142, 115] width 217 height 12
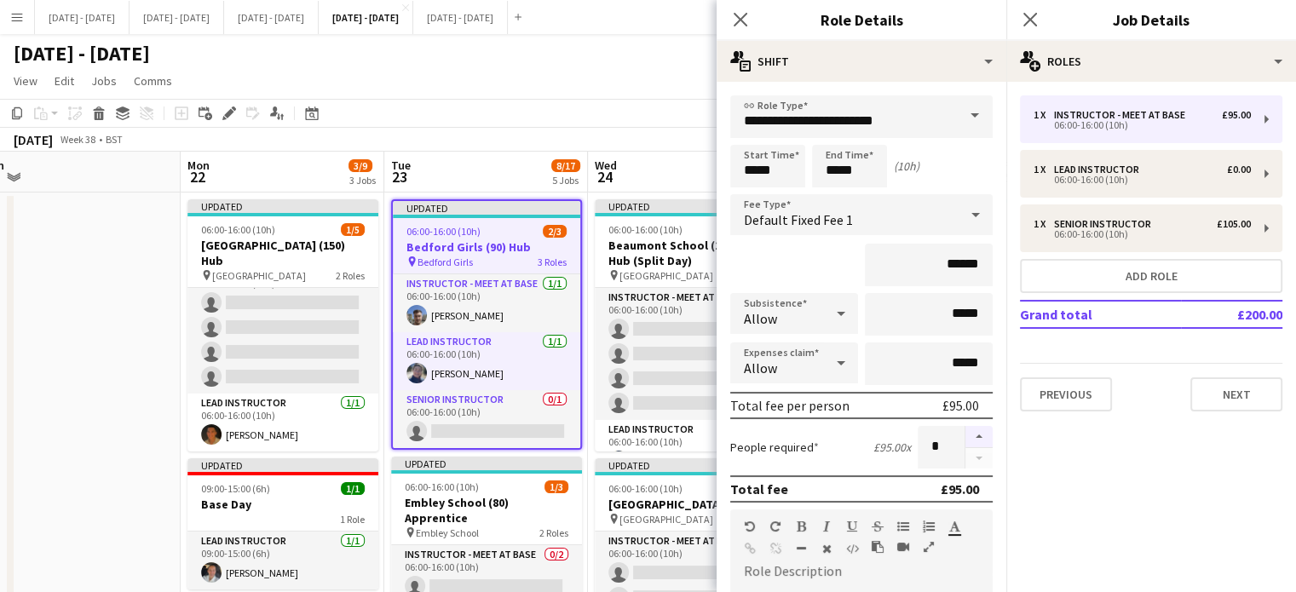
click at [968, 426] on button "button" at bounding box center [979, 437] width 27 height 22
type input "*"
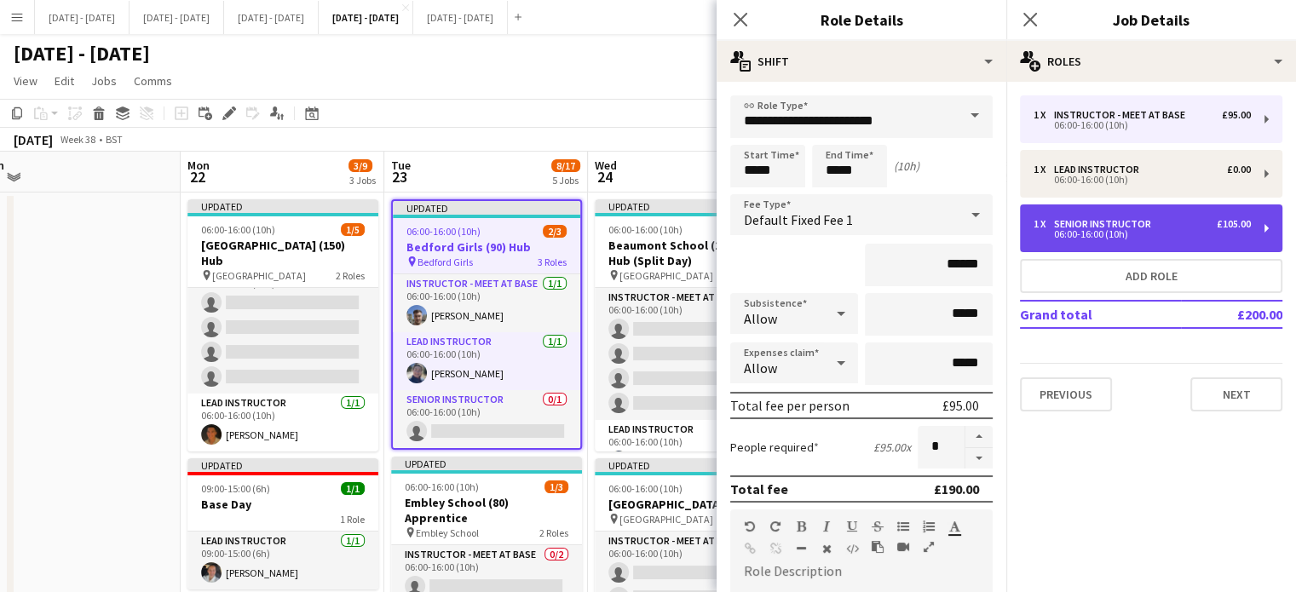
click at [1057, 237] on div "06:00-16:00 (10h)" at bounding box center [1142, 234] width 217 height 9
type input "**********"
type input "*******"
type input "*"
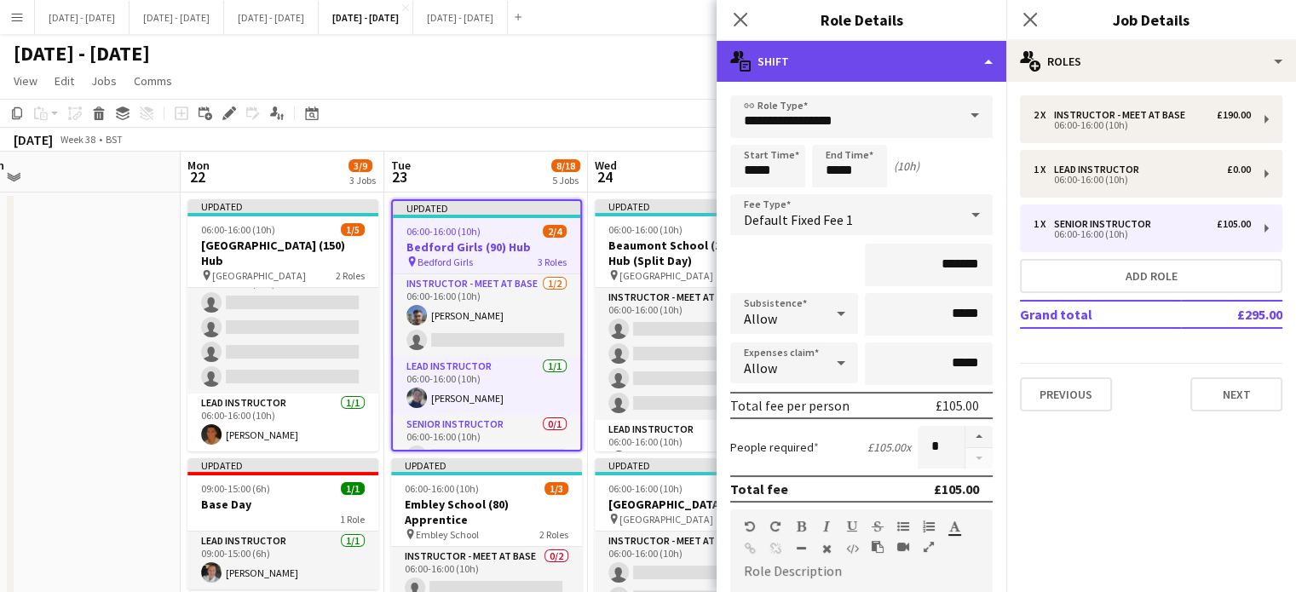
click at [976, 61] on div "multiple-actions-text Shift" at bounding box center [862, 61] width 290 height 41
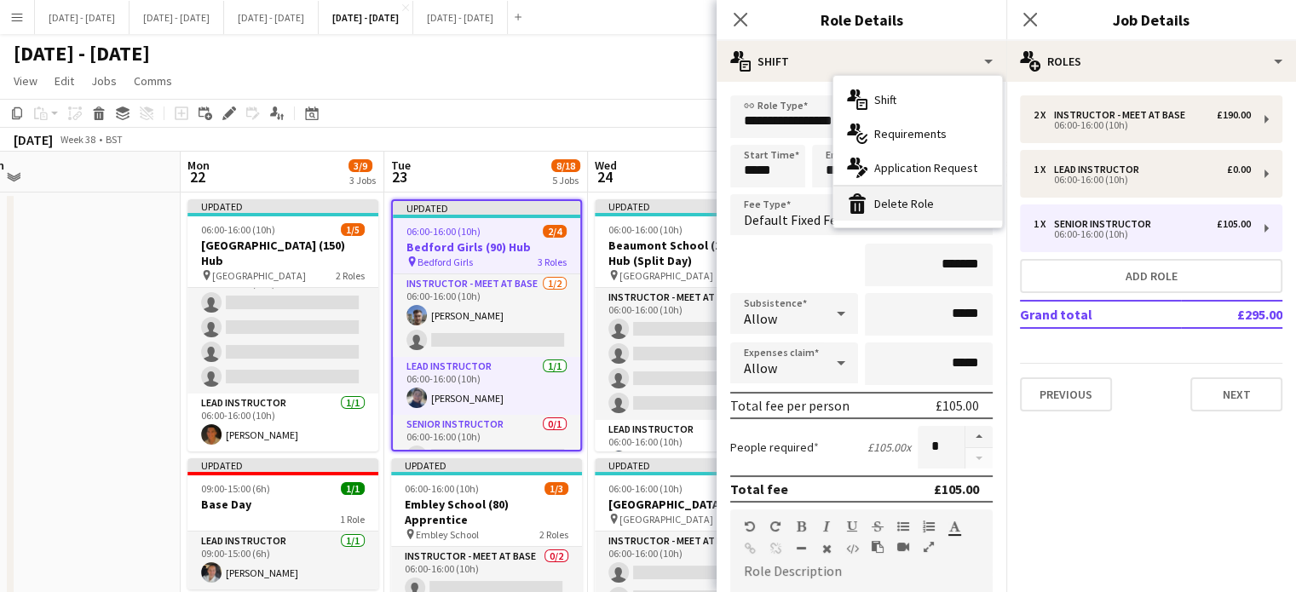
click at [918, 206] on div "bin-2 Delete Role" at bounding box center [917, 204] width 169 height 34
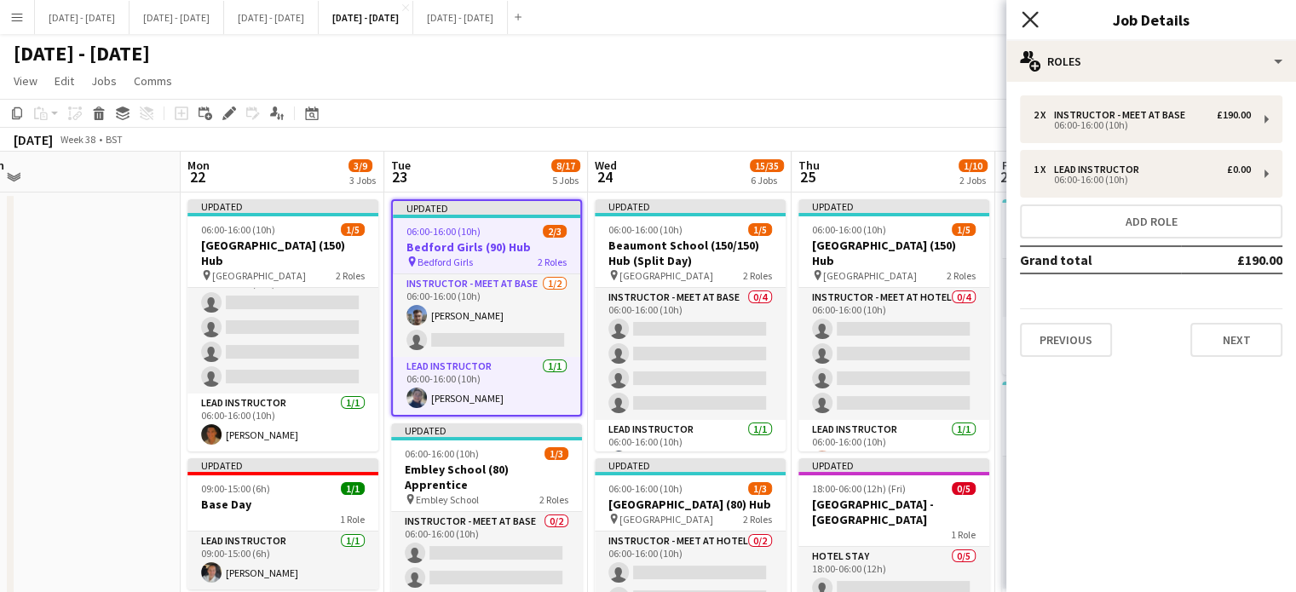
click at [1032, 24] on icon "Close pop-in" at bounding box center [1030, 19] width 16 height 16
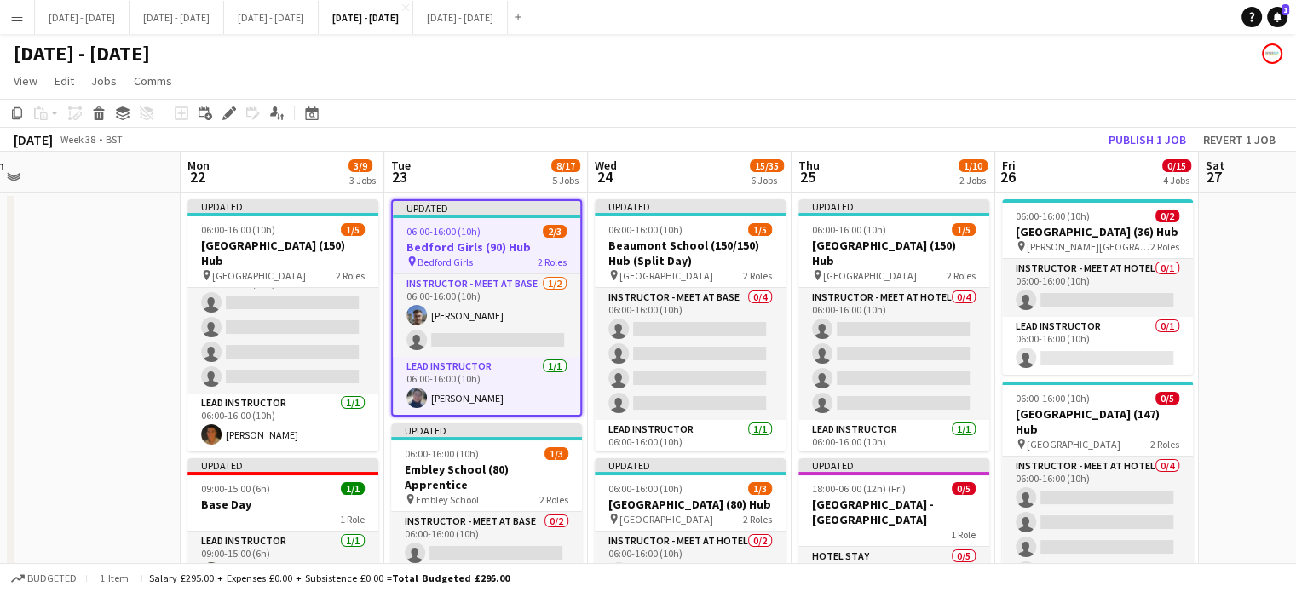
click at [504, 171] on app-board-header-date "Tue 23 8/17 5 Jobs" at bounding box center [486, 172] width 204 height 41
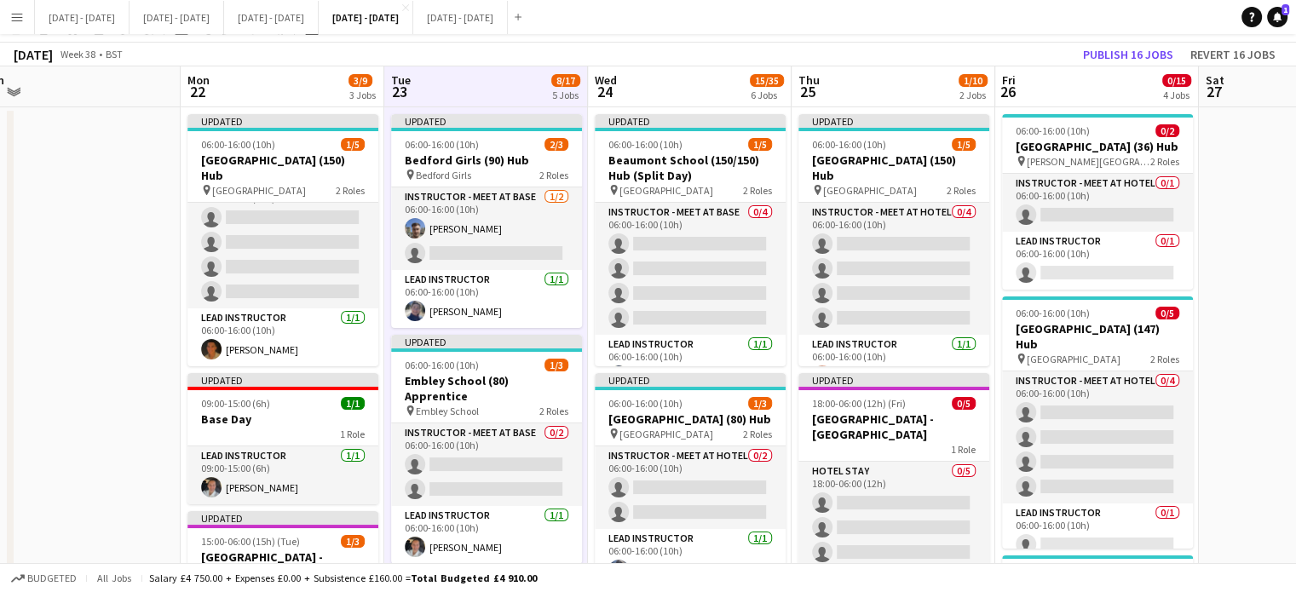
scroll to position [0, 0]
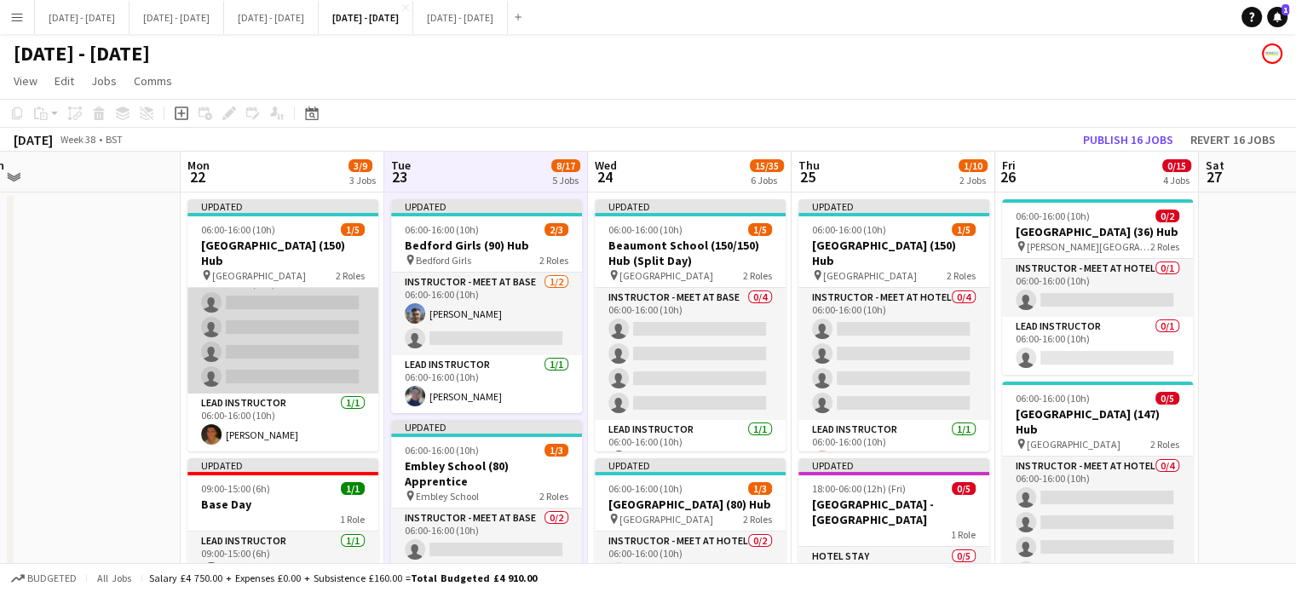
click at [258, 330] on app-card-role "Instructor - Meet at Base 0/4 06:00-16:00 (10h) single-neutral-actions single-n…" at bounding box center [282, 328] width 191 height 132
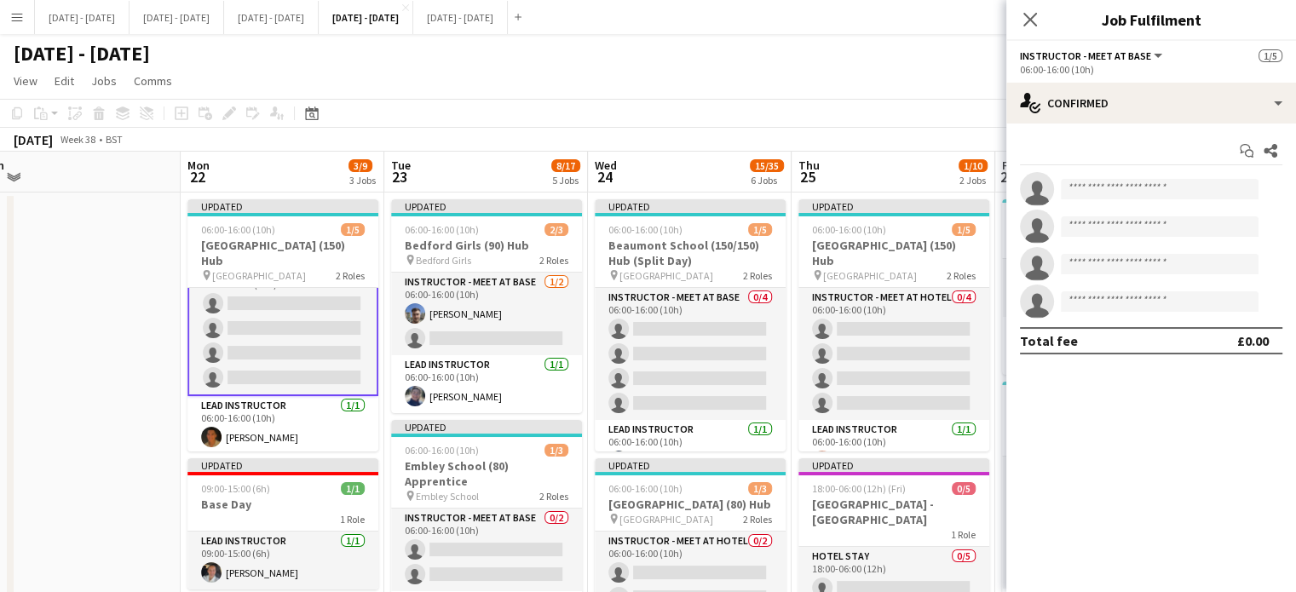
click at [1190, 73] on div "06:00-16:00 (10h)" at bounding box center [1151, 69] width 262 height 13
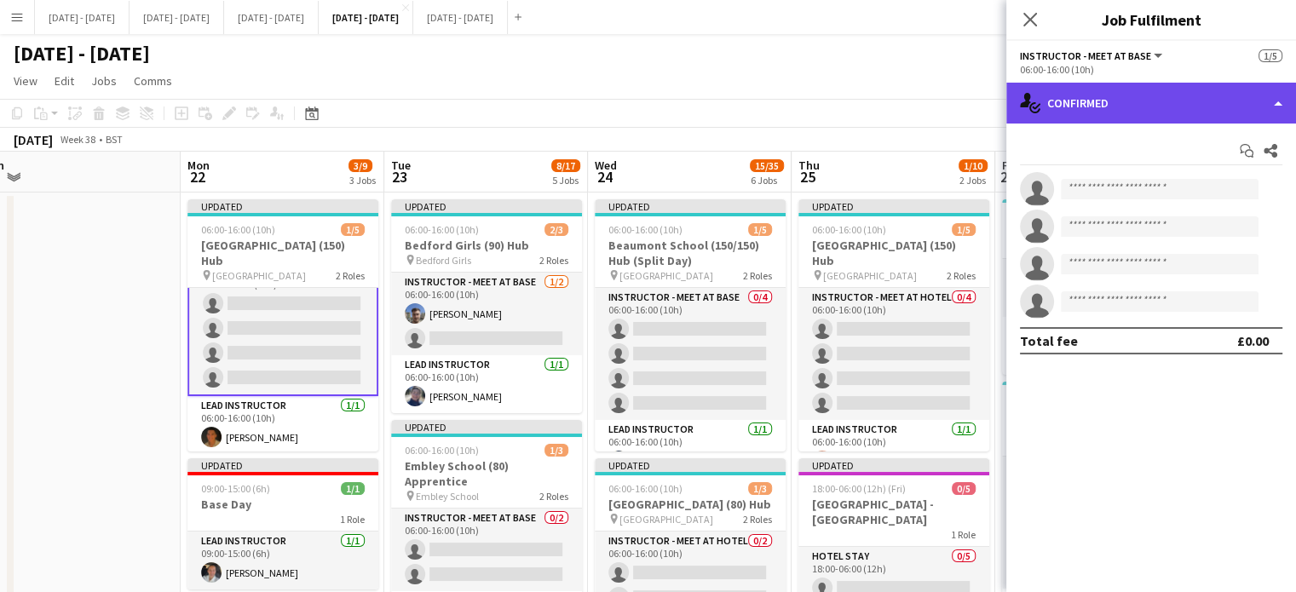
click at [1189, 100] on div "single-neutral-actions-check-2 Confirmed" at bounding box center [1151, 103] width 290 height 41
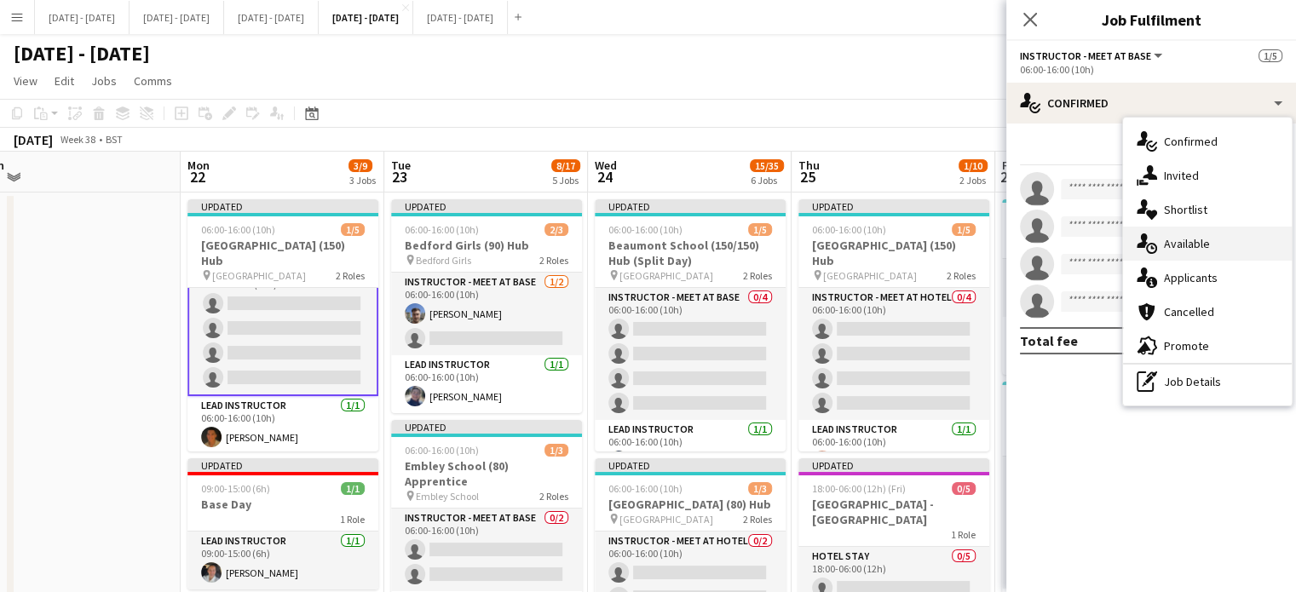
click at [1209, 235] on div "single-neutral-actions-upload Available" at bounding box center [1207, 244] width 169 height 34
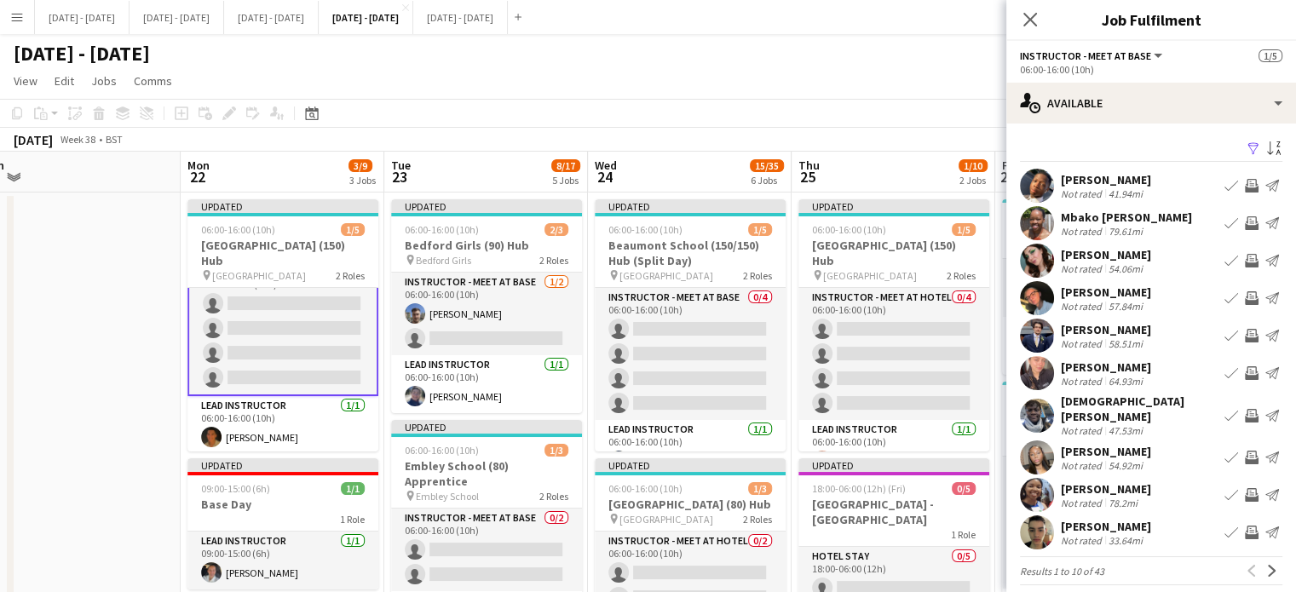
click at [1225, 451] on app-icon "Book crew" at bounding box center [1232, 458] width 14 height 14
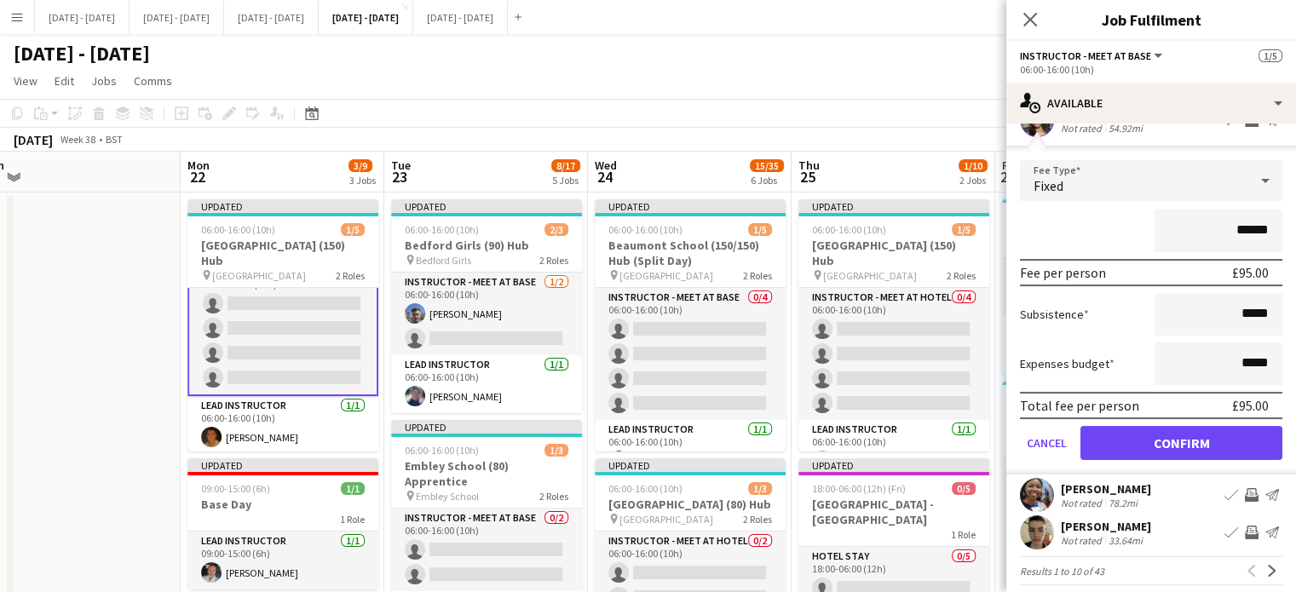
scroll to position [339, 0]
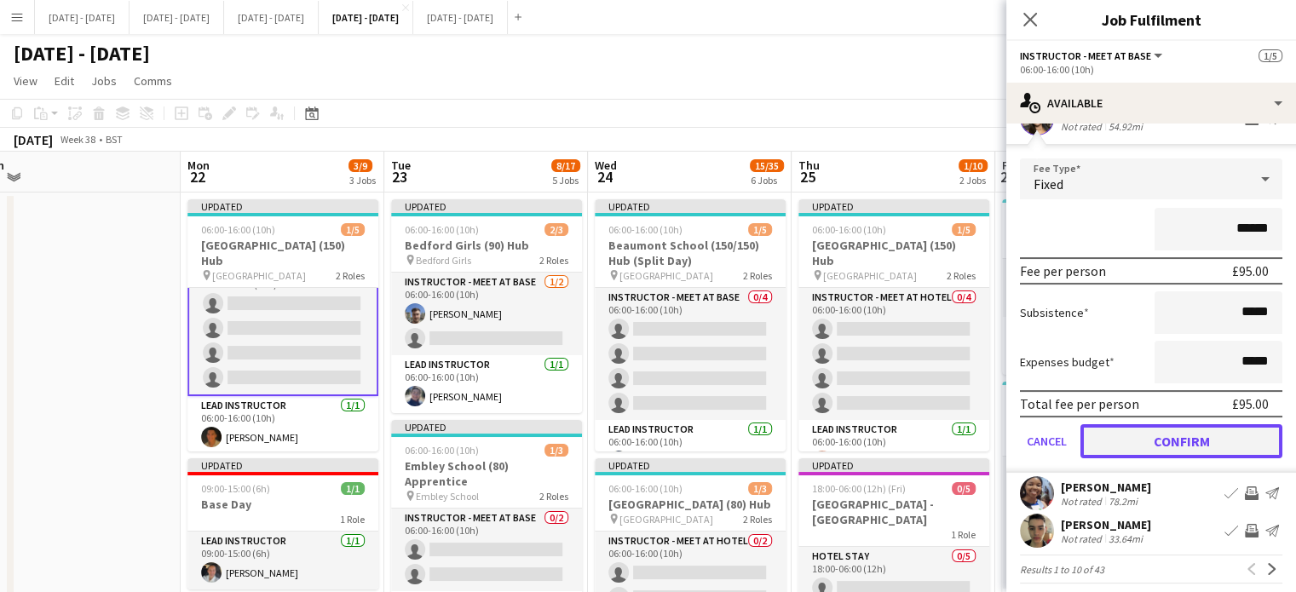
click at [1205, 434] on button "Confirm" at bounding box center [1182, 441] width 202 height 34
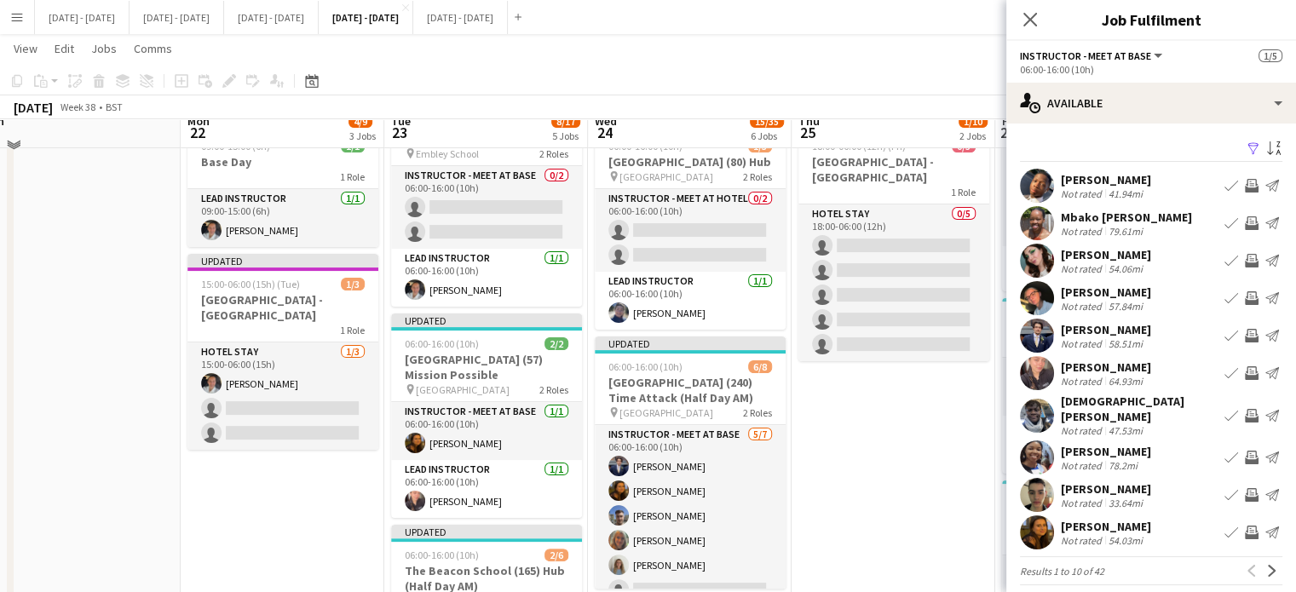
scroll to position [0, 0]
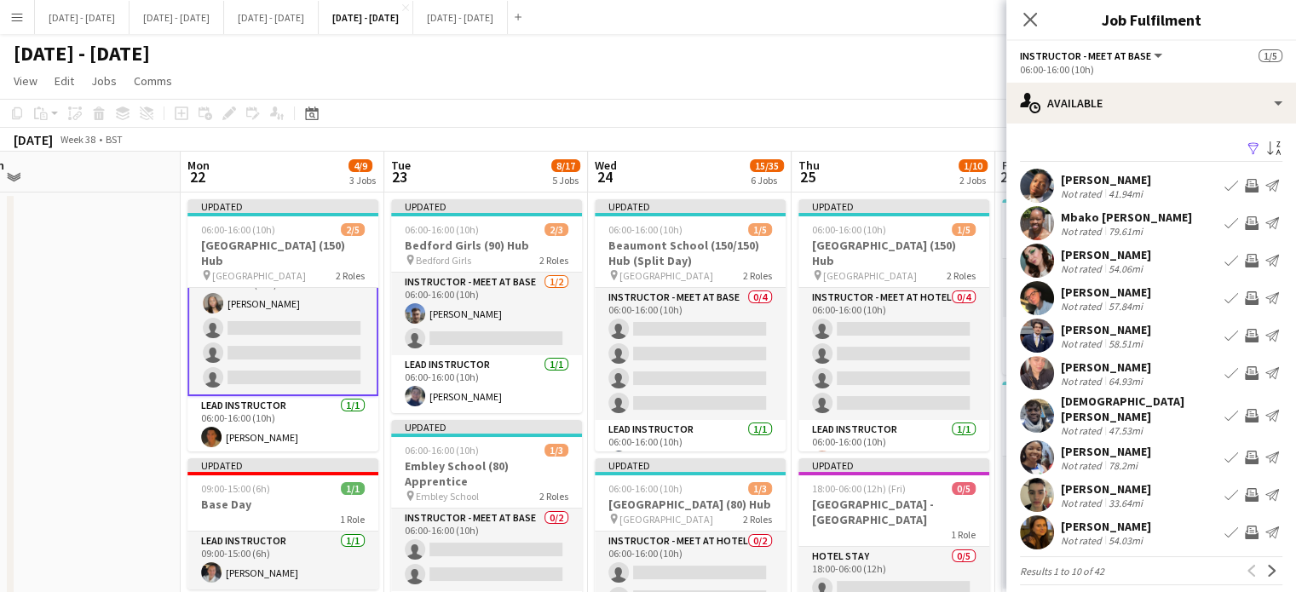
click at [1225, 526] on app-icon "Book crew" at bounding box center [1232, 533] width 14 height 14
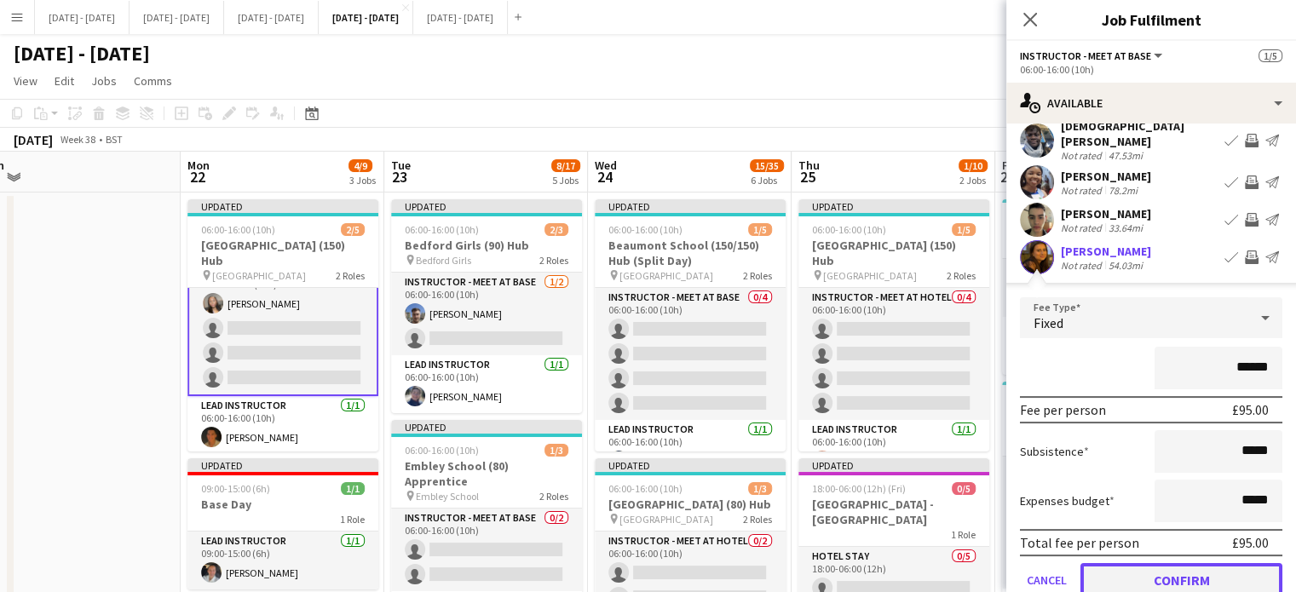
click at [1167, 566] on button "Confirm" at bounding box center [1182, 580] width 202 height 34
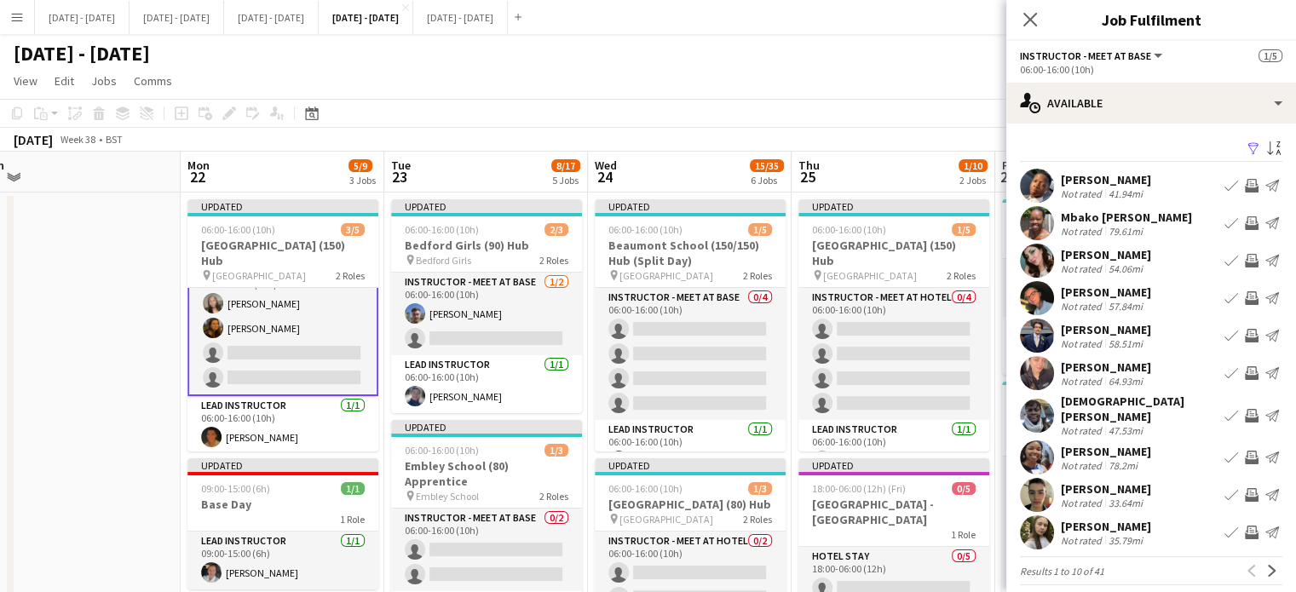
scroll to position [3, 0]
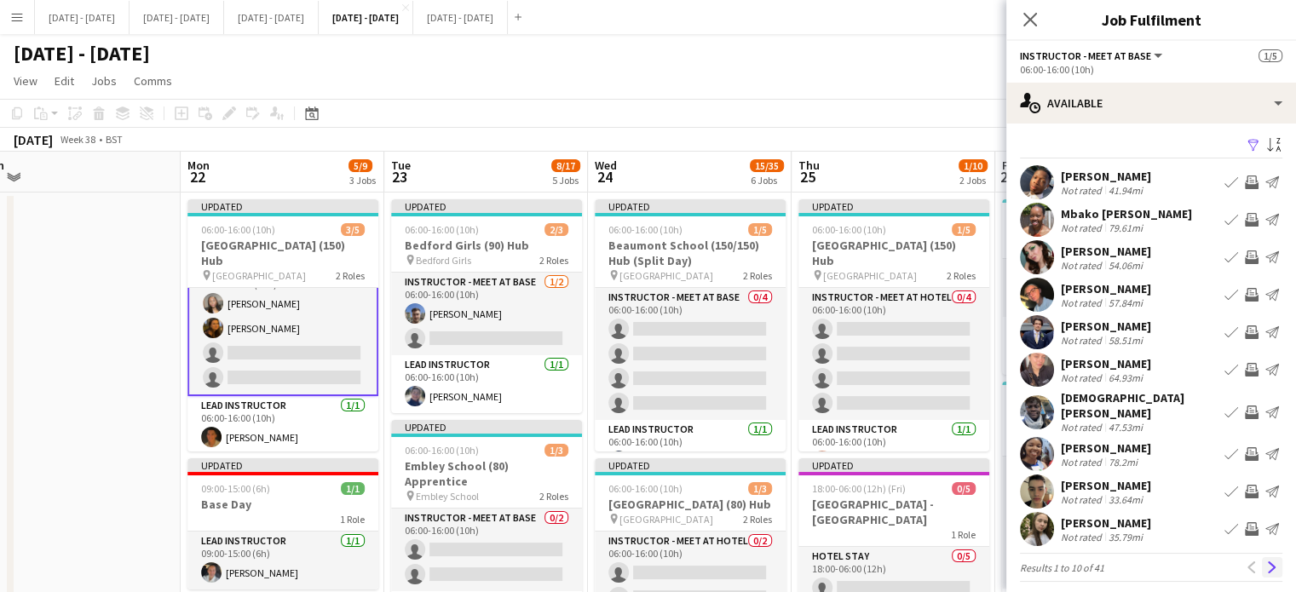
click at [1266, 562] on app-icon "Next" at bounding box center [1272, 568] width 12 height 12
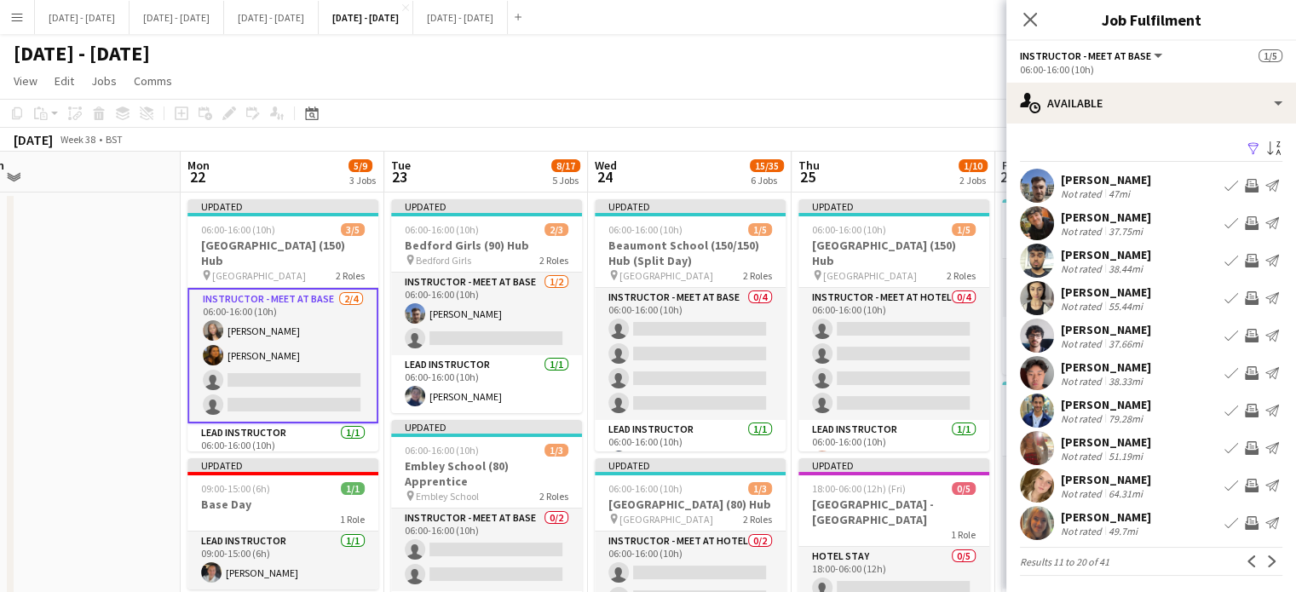
scroll to position [29, 0]
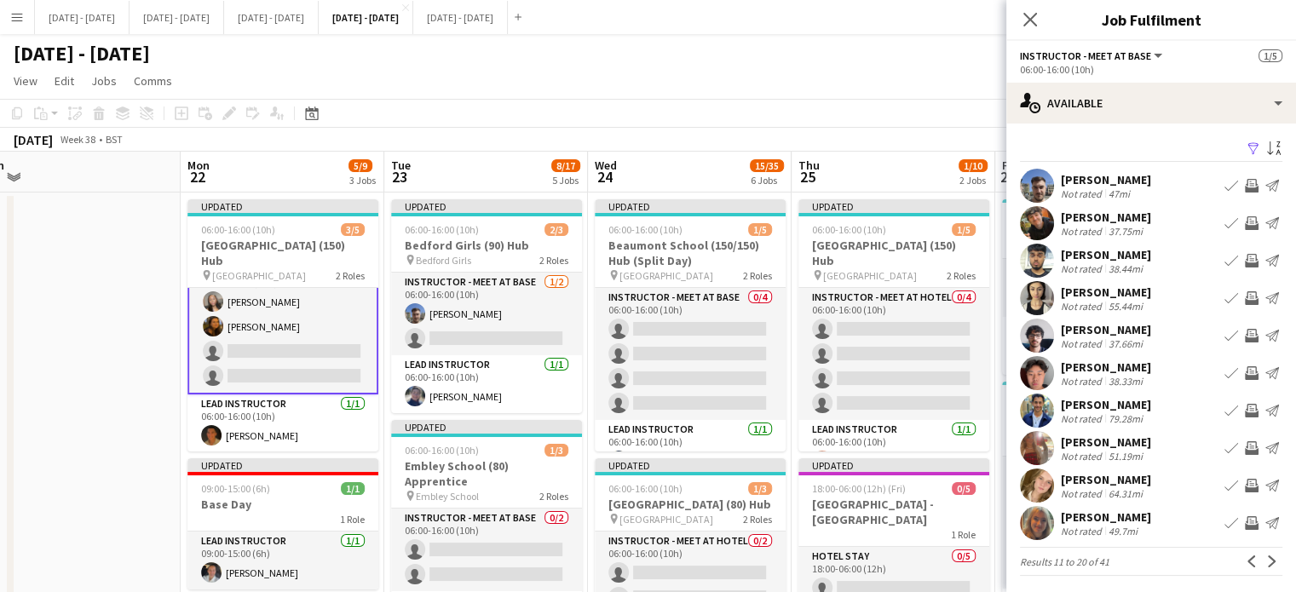
click at [1225, 522] on app-icon "Book crew" at bounding box center [1232, 523] width 14 height 14
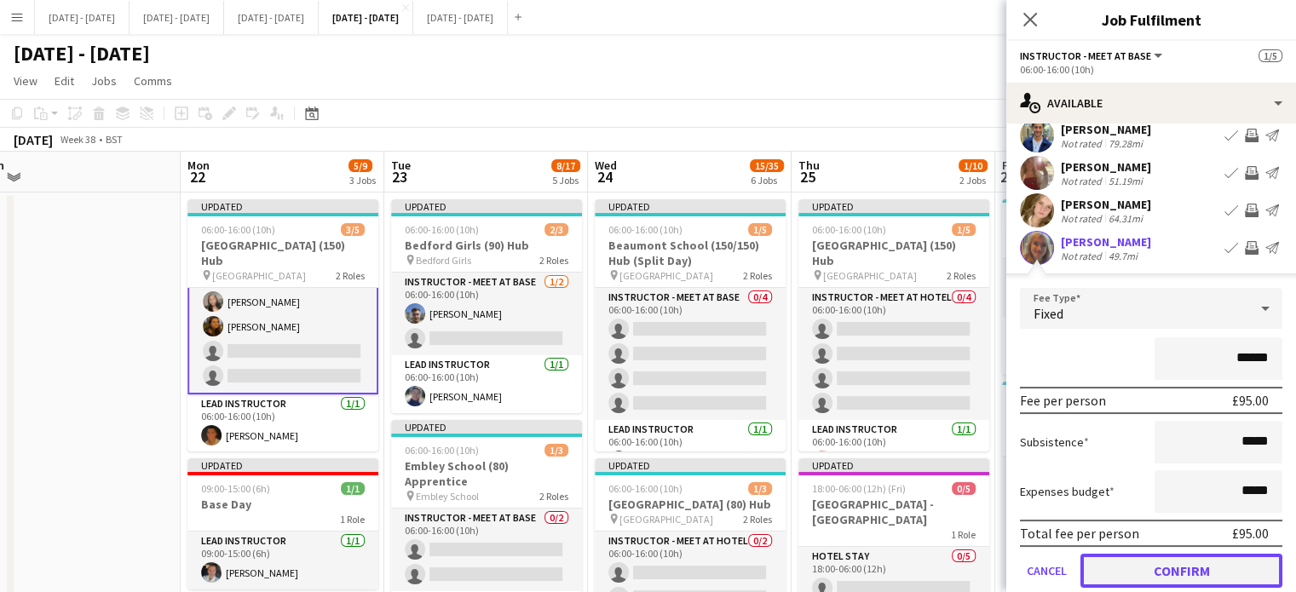
click at [1191, 562] on button "Confirm" at bounding box center [1182, 571] width 202 height 34
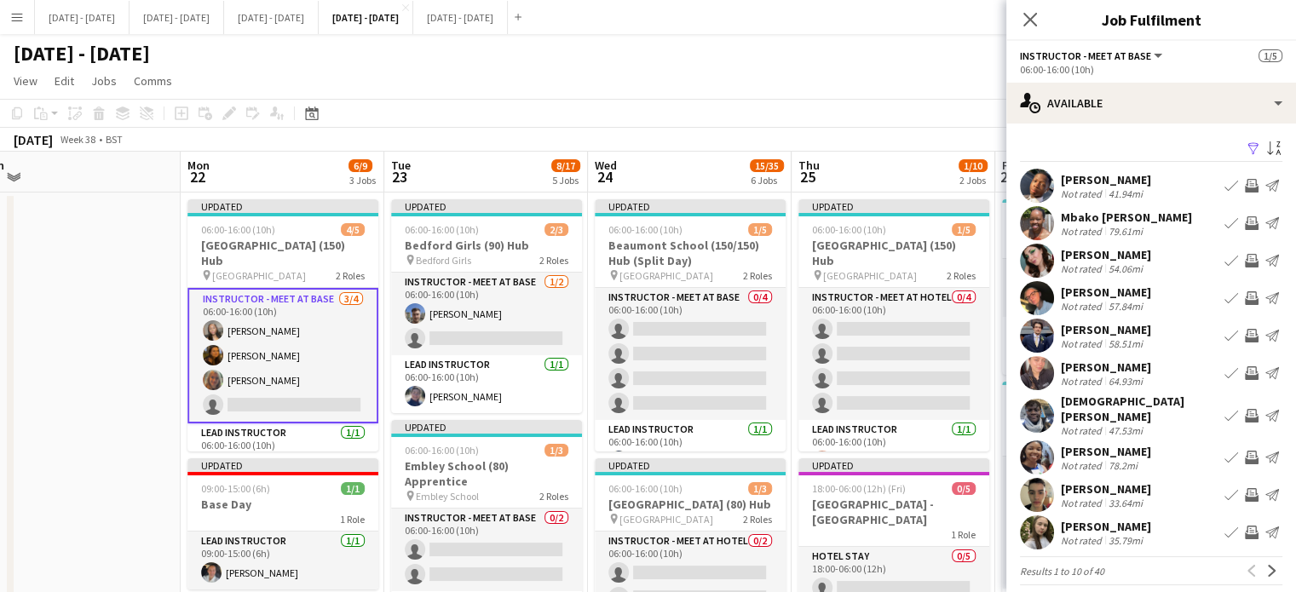
scroll to position [3, 0]
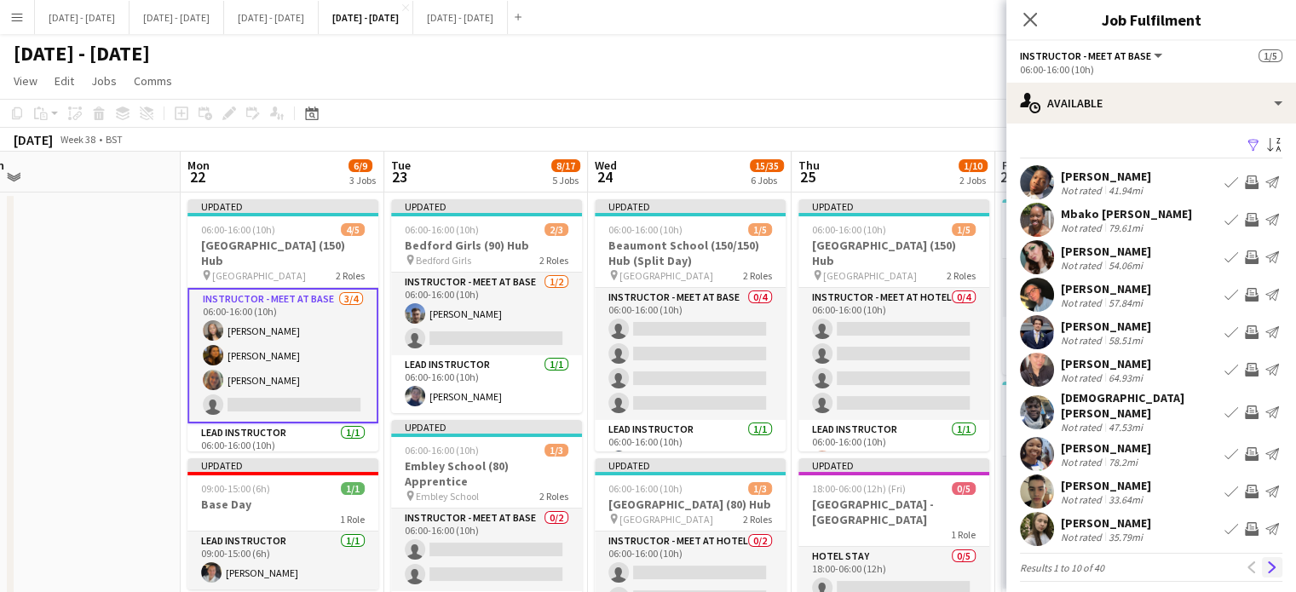
click at [1265, 557] on button "Next" at bounding box center [1272, 567] width 20 height 20
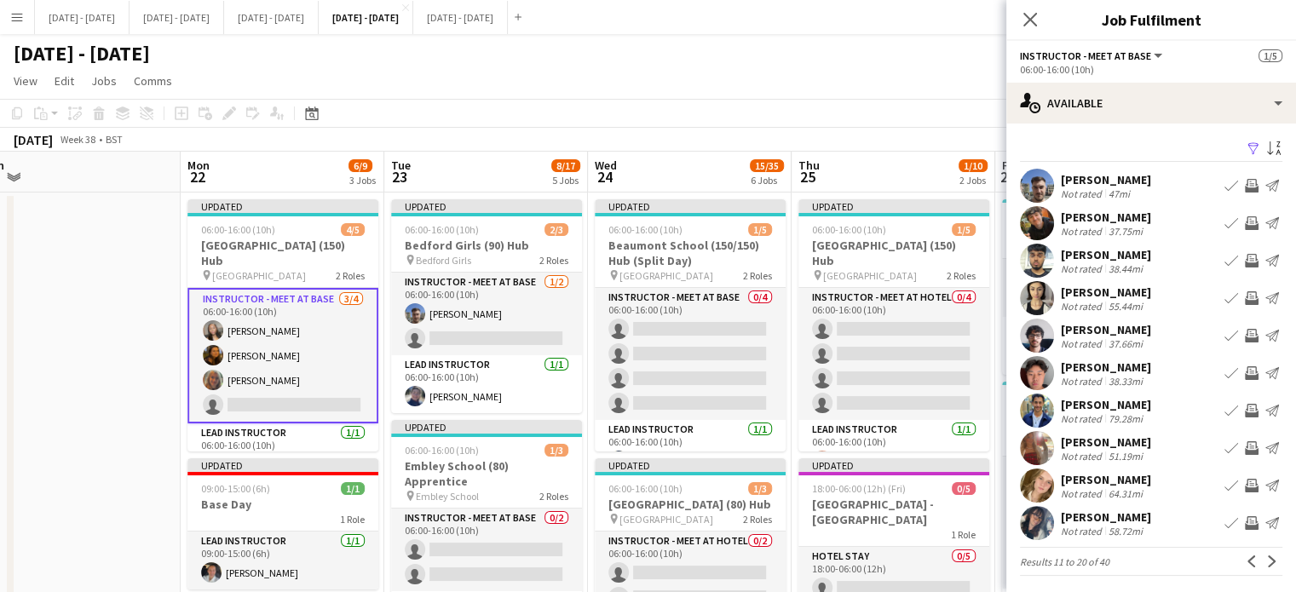
click at [1225, 183] on app-icon "Book crew" at bounding box center [1232, 186] width 14 height 14
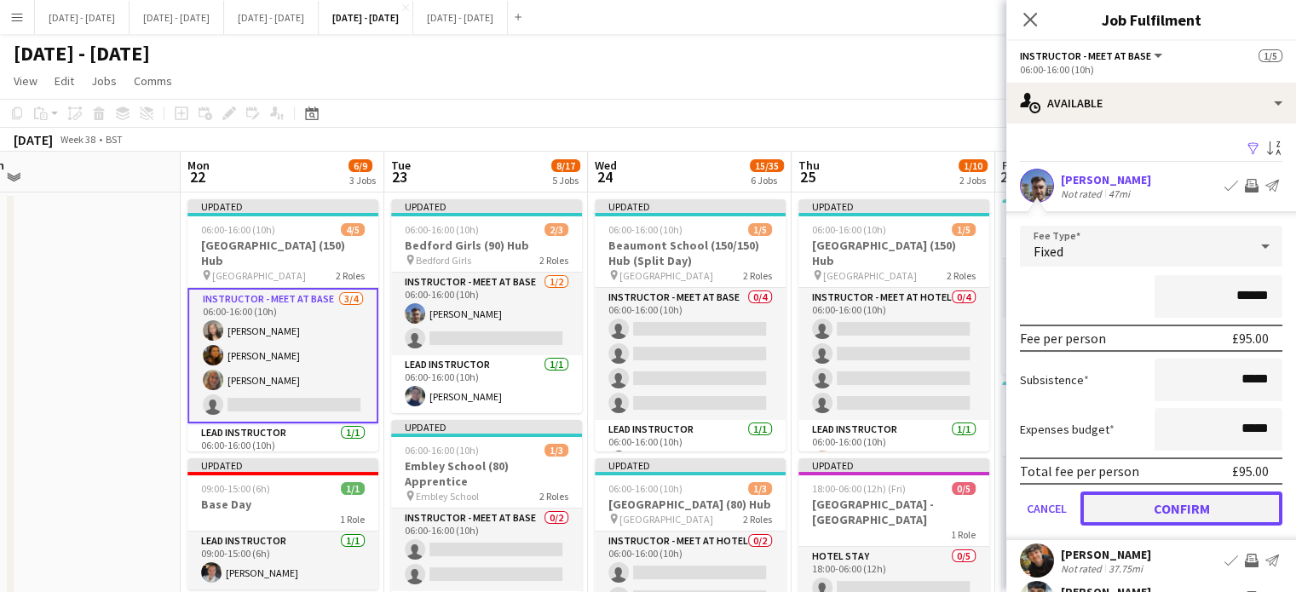
click at [1139, 507] on button "Confirm" at bounding box center [1182, 509] width 202 height 34
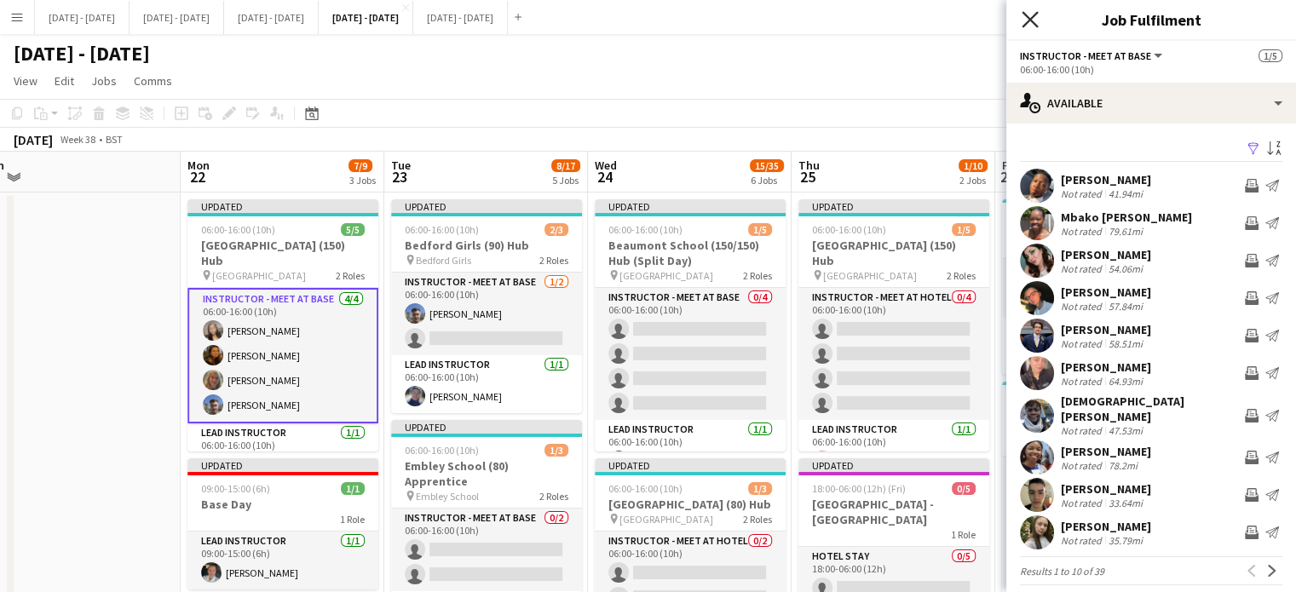
drag, startPoint x: 1036, startPoint y: 31, endPoint x: 1036, endPoint y: 17, distance: 13.6
click at [1036, 29] on div "Close pop-in" at bounding box center [1030, 19] width 48 height 39
drag, startPoint x: 1036, startPoint y: 17, endPoint x: 821, endPoint y: 69, distance: 221.8
click at [1036, 16] on icon "Close pop-in" at bounding box center [1030, 20] width 14 height 14
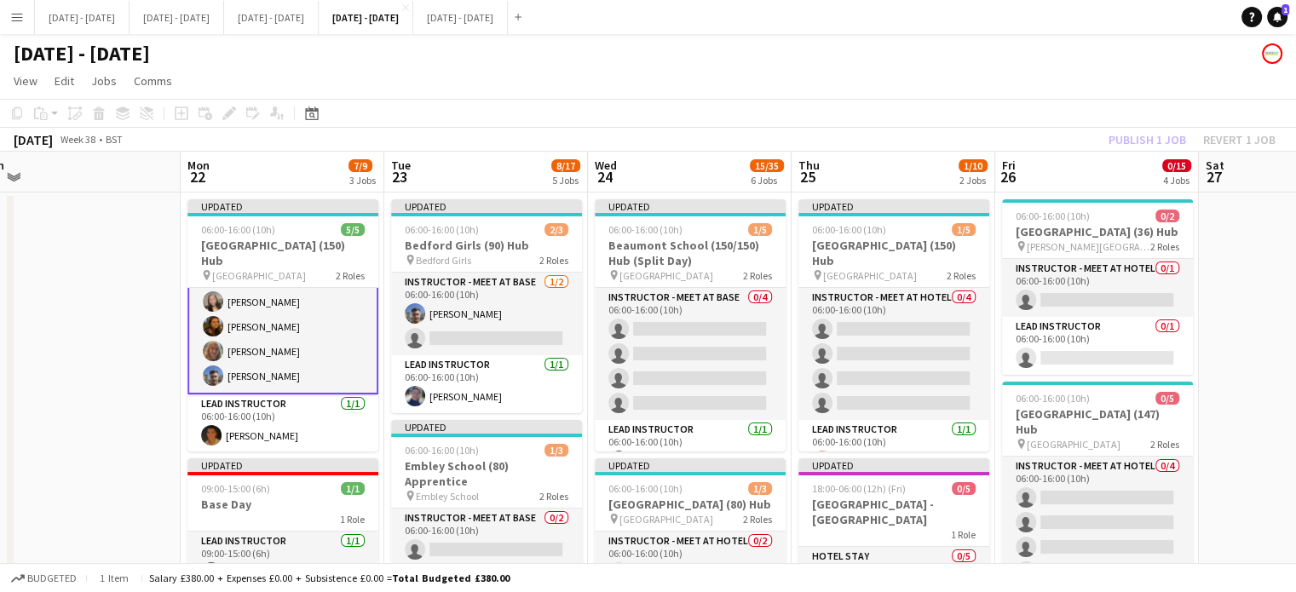
click at [251, 354] on app-card-role "Instructor - Meet at Base 4/4 06:00-16:00 (10h) Grace Anieke Olivia Best Chloe …" at bounding box center [282, 326] width 191 height 135
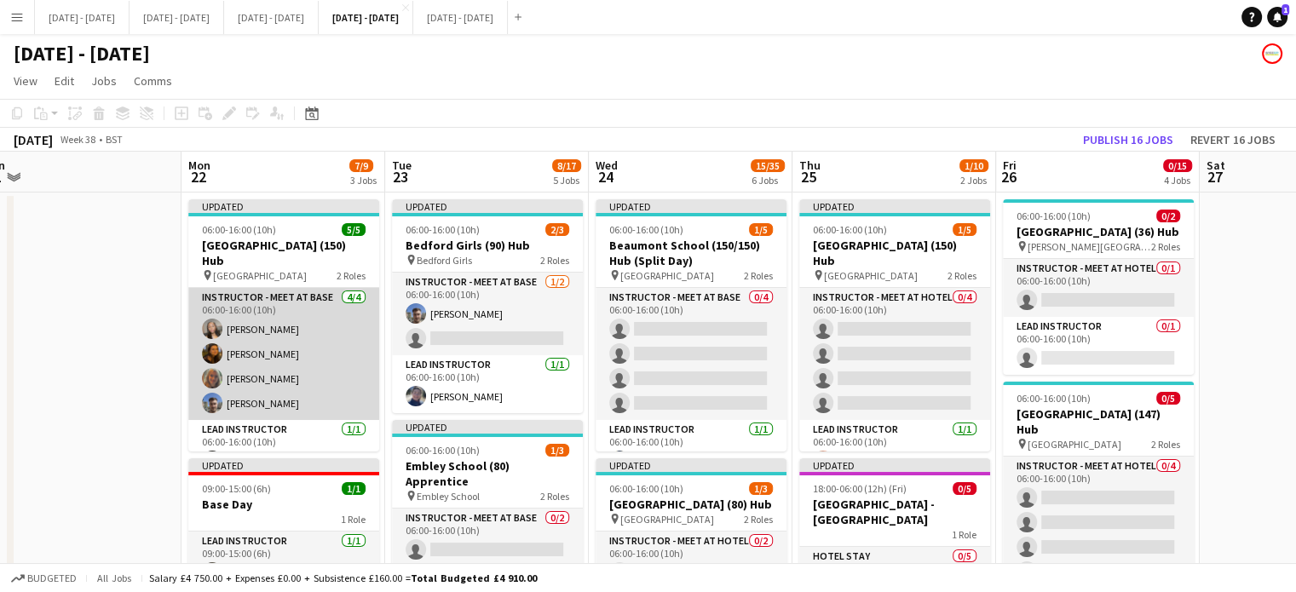
click at [286, 329] on app-card-role "Instructor - Meet at Base 4/4 06:00-16:00 (10h) Grace Anieke Olivia Best Chloe …" at bounding box center [283, 354] width 191 height 132
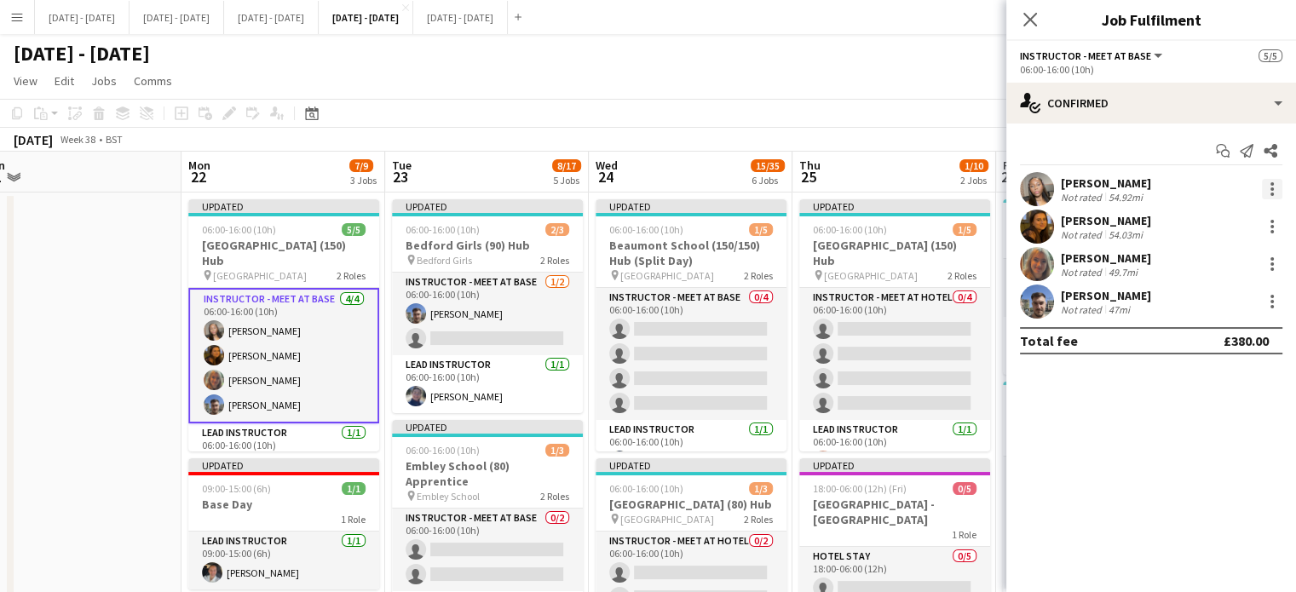
click at [1271, 187] on div at bounding box center [1272, 188] width 3 height 3
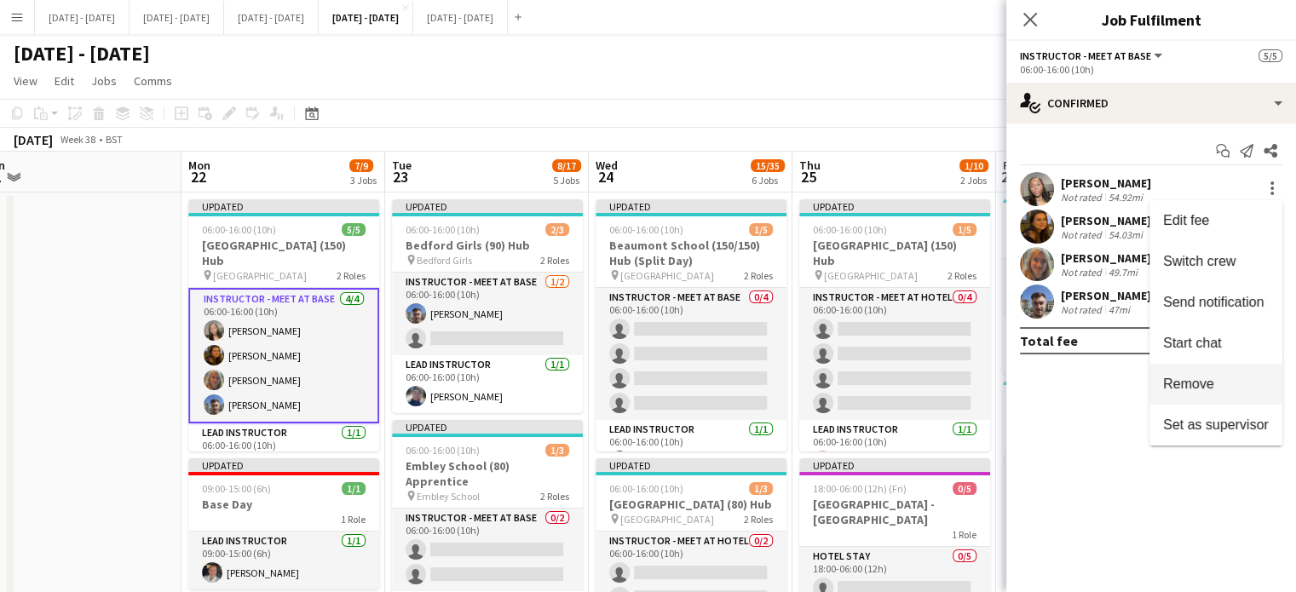
click at [1193, 390] on span "Remove" at bounding box center [1188, 384] width 51 height 14
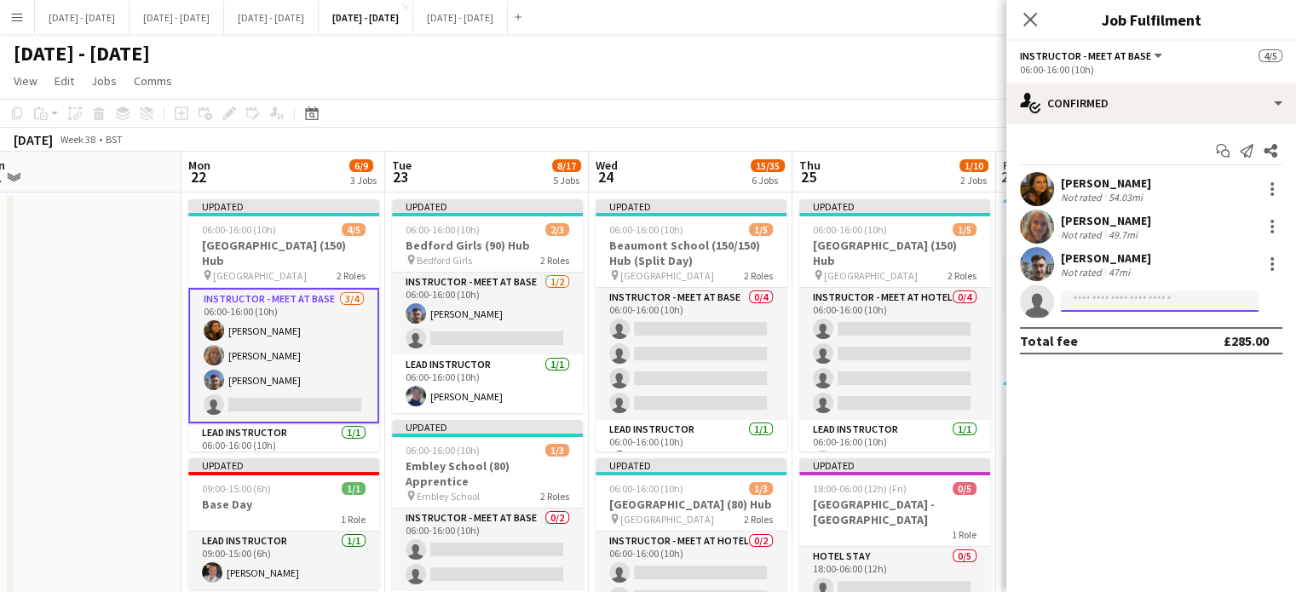
click at [1119, 299] on input at bounding box center [1160, 301] width 198 height 20
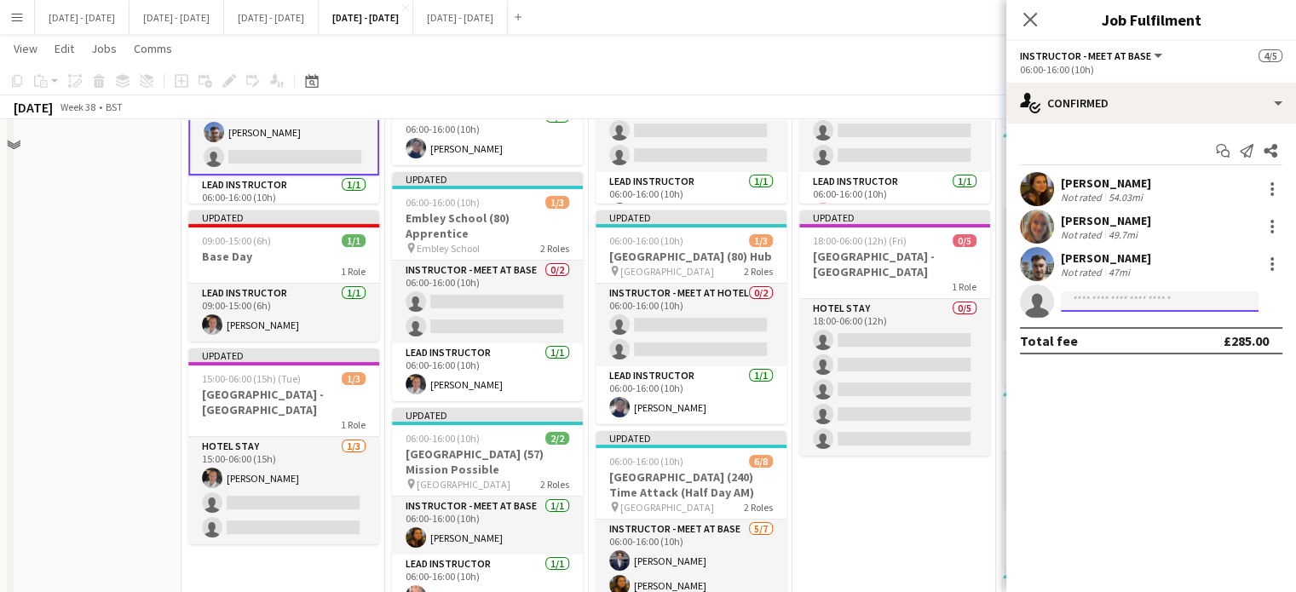
scroll to position [256, 0]
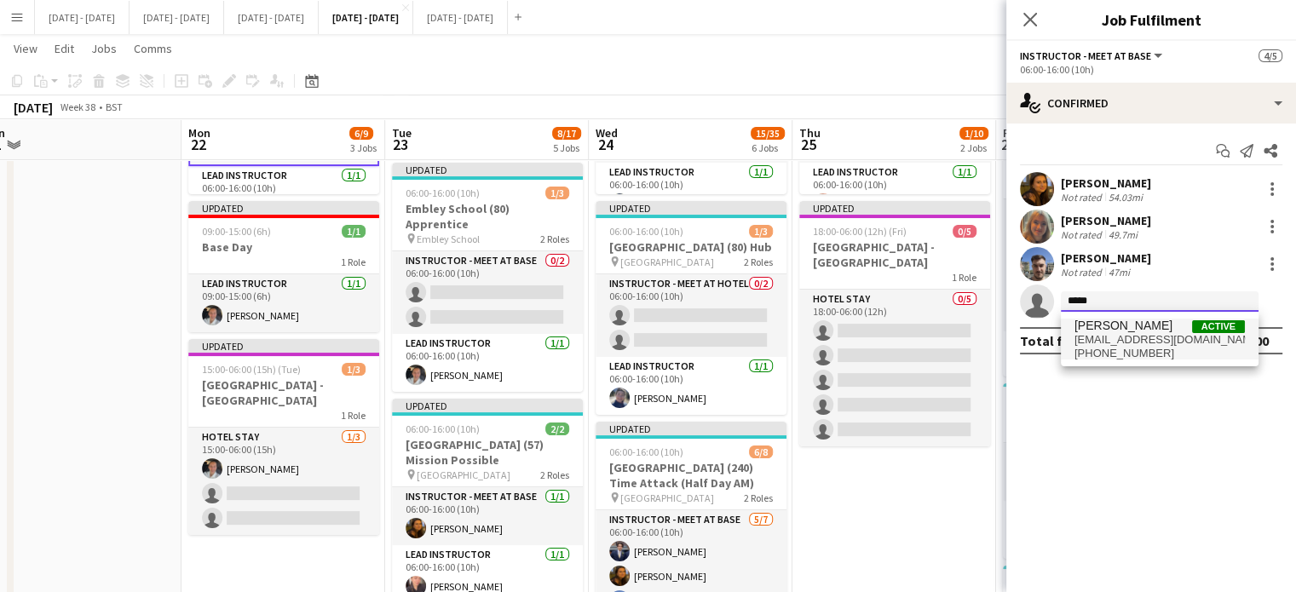
type input "*****"
click at [1138, 337] on span "elliemariemankelow@gmail.com" at bounding box center [1160, 340] width 170 height 14
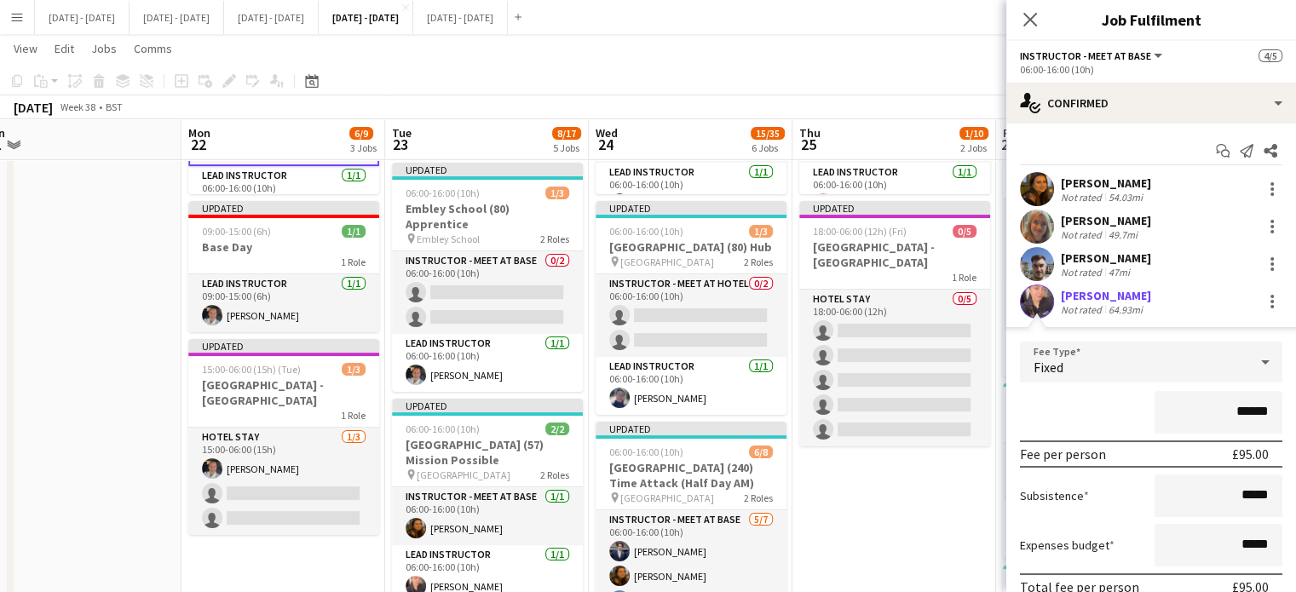
scroll to position [85, 0]
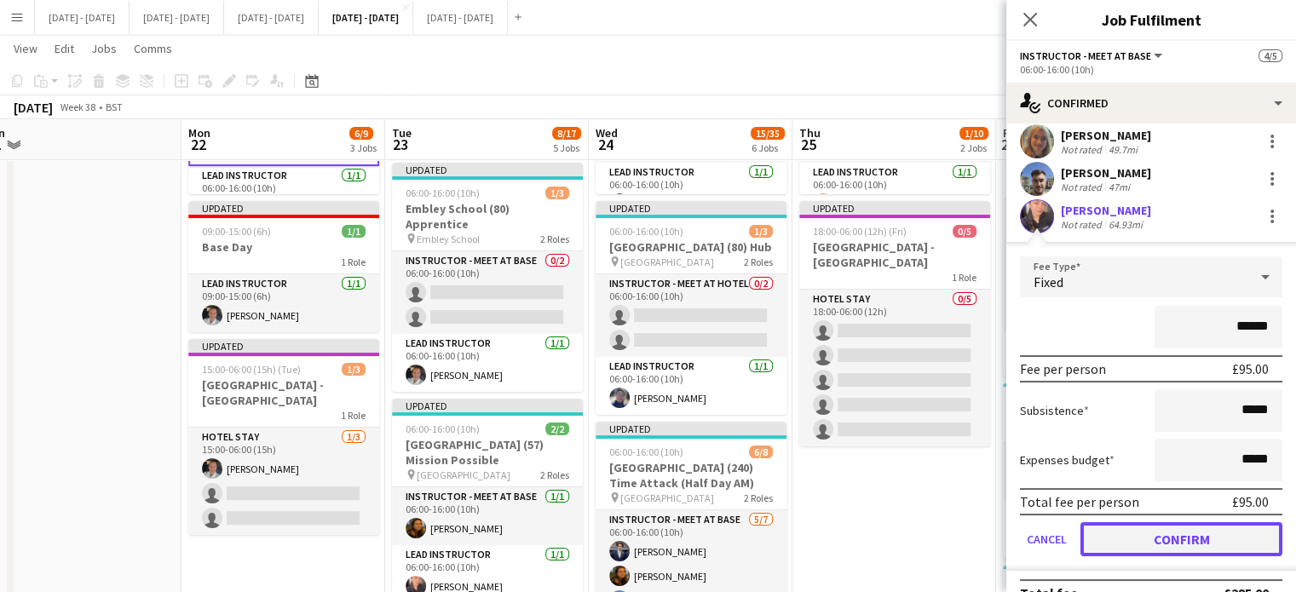
click at [1141, 534] on button "Confirm" at bounding box center [1182, 539] width 202 height 34
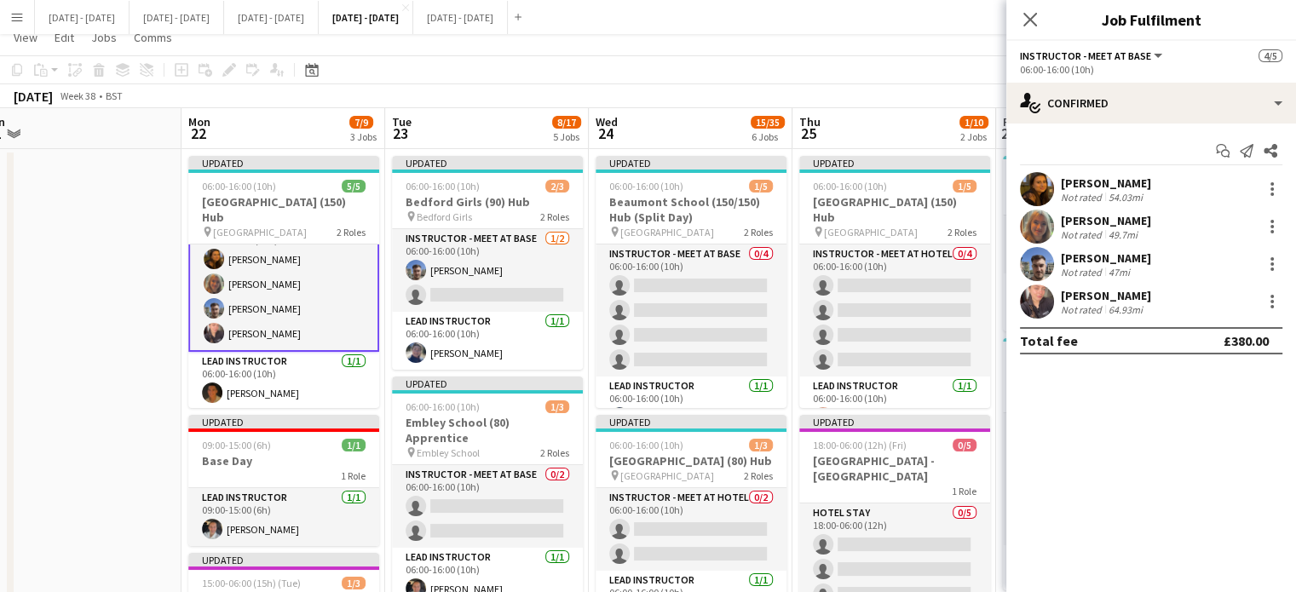
scroll to position [0, 0]
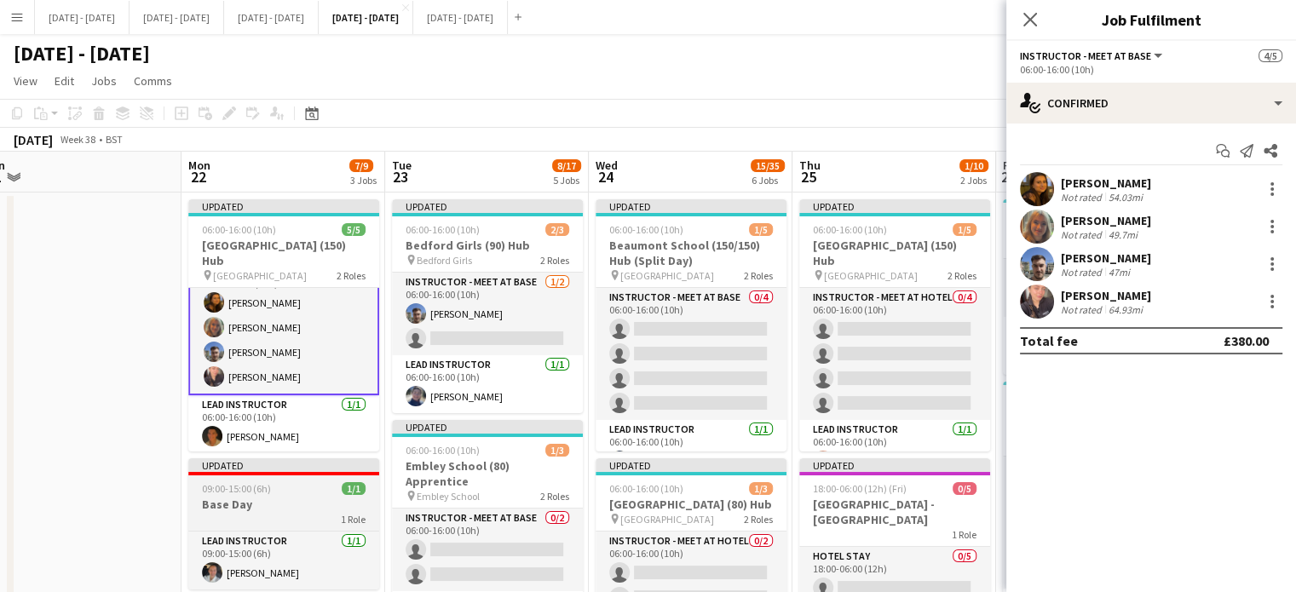
click at [262, 492] on span "09:00-15:00 (6h)" at bounding box center [236, 488] width 69 height 13
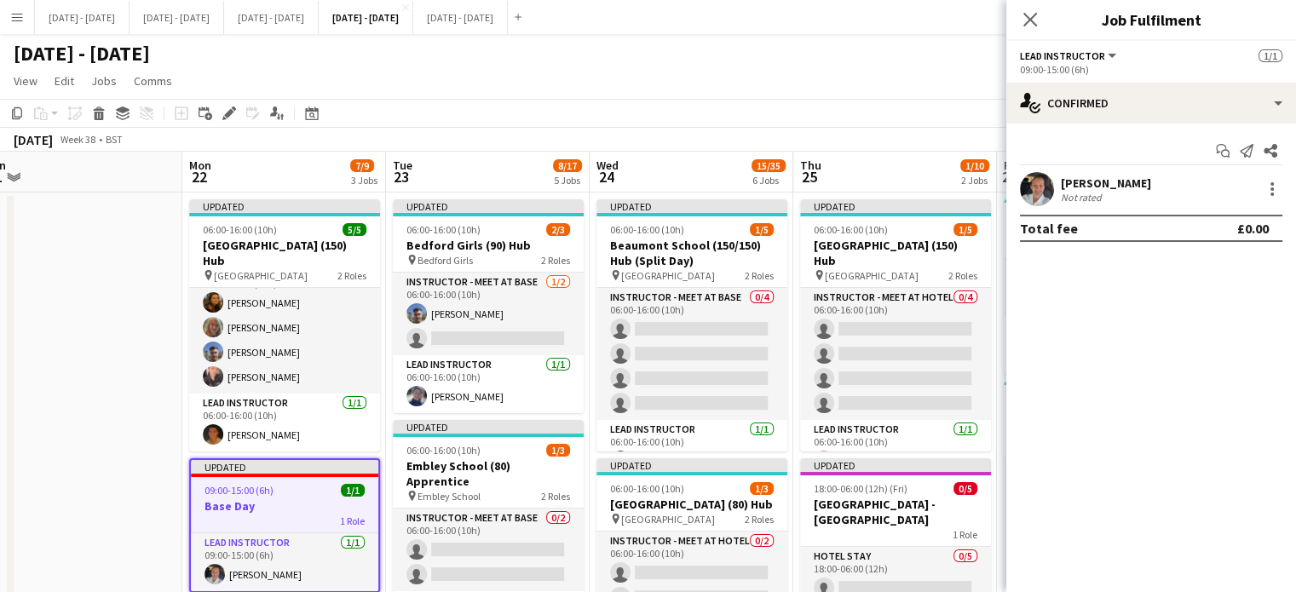
scroll to position [170, 0]
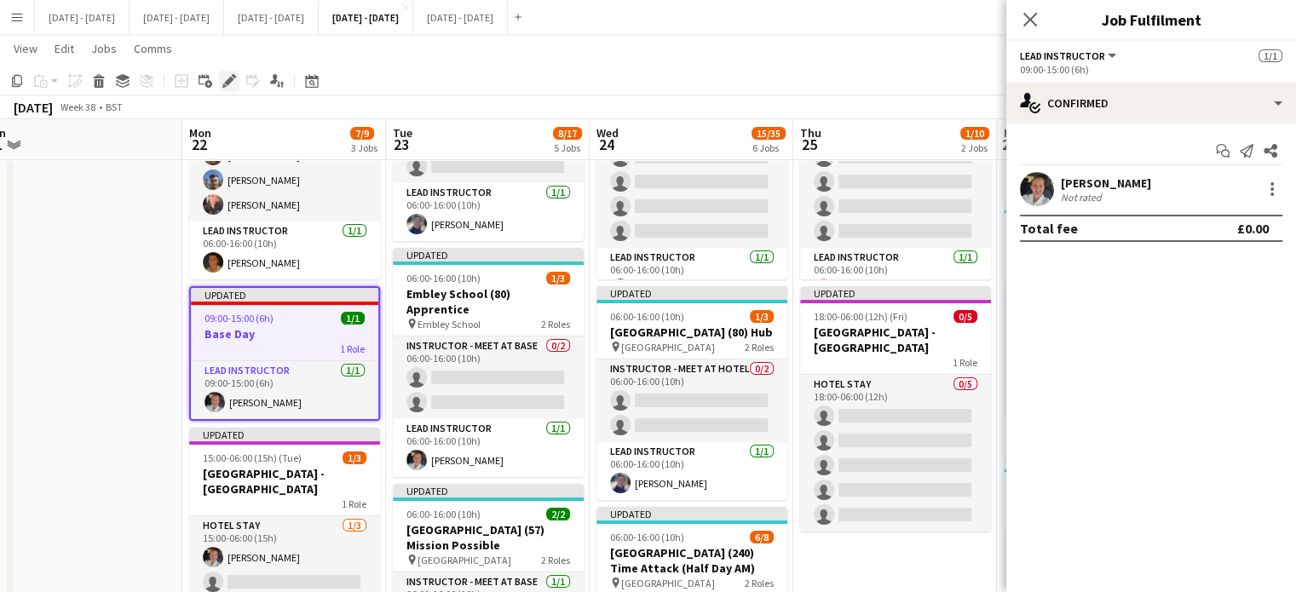
click at [228, 87] on icon "Edit" at bounding box center [229, 81] width 14 height 14
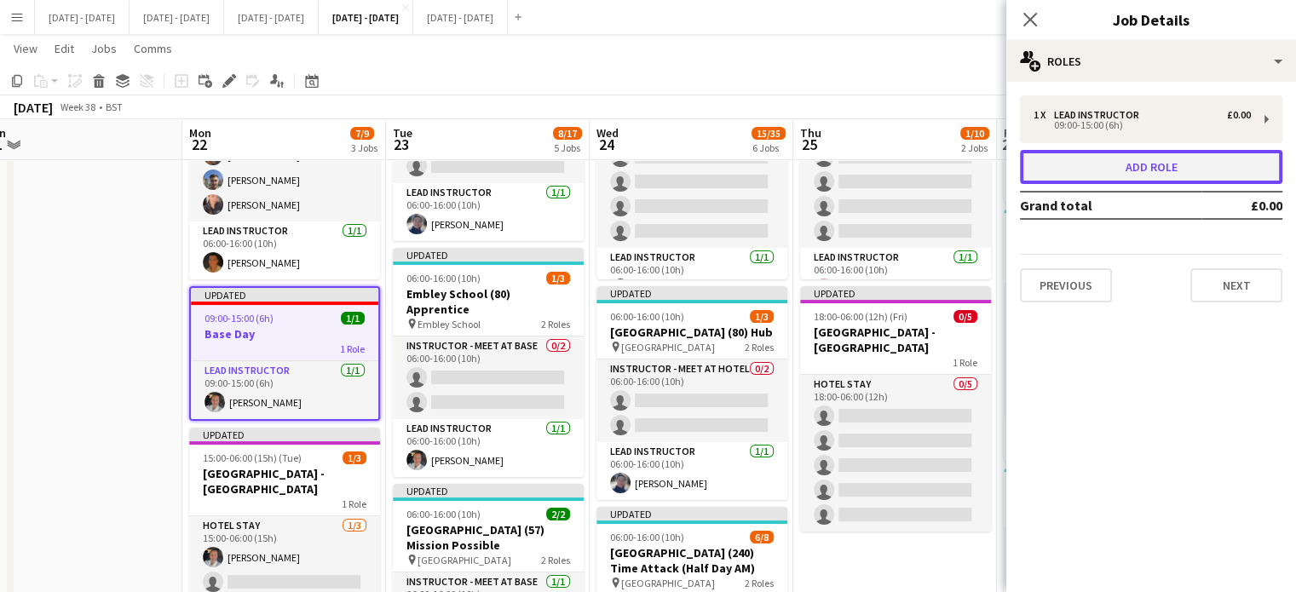
click at [1079, 174] on button "Add role" at bounding box center [1151, 167] width 262 height 34
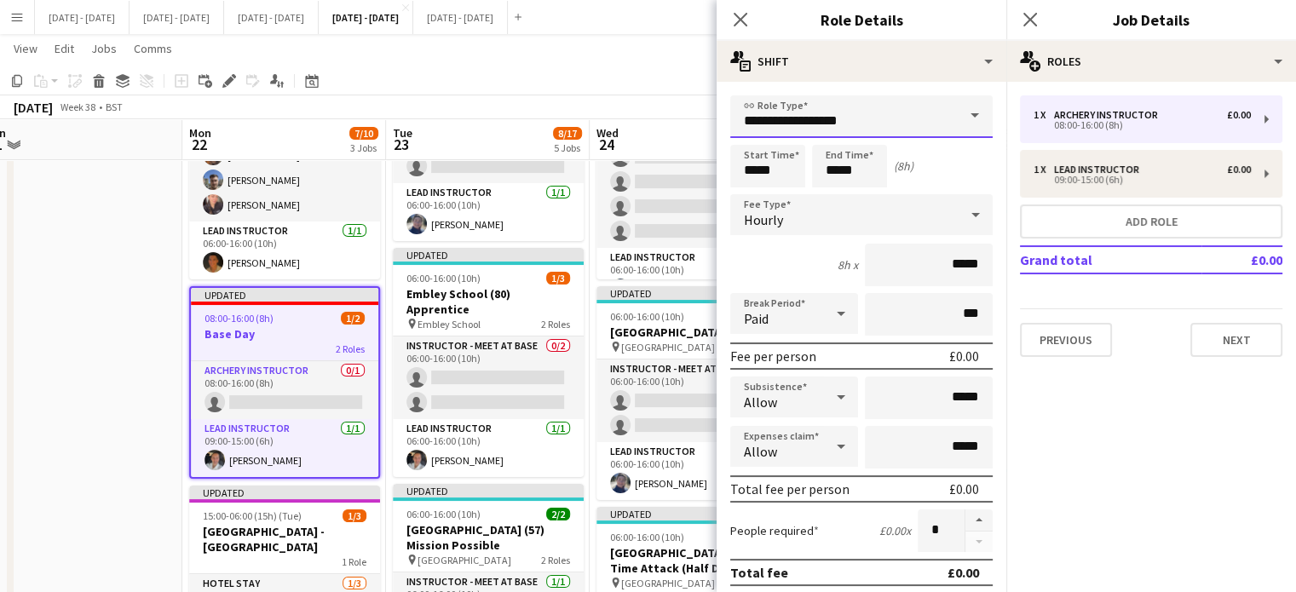
click at [940, 106] on input "**********" at bounding box center [861, 116] width 262 height 43
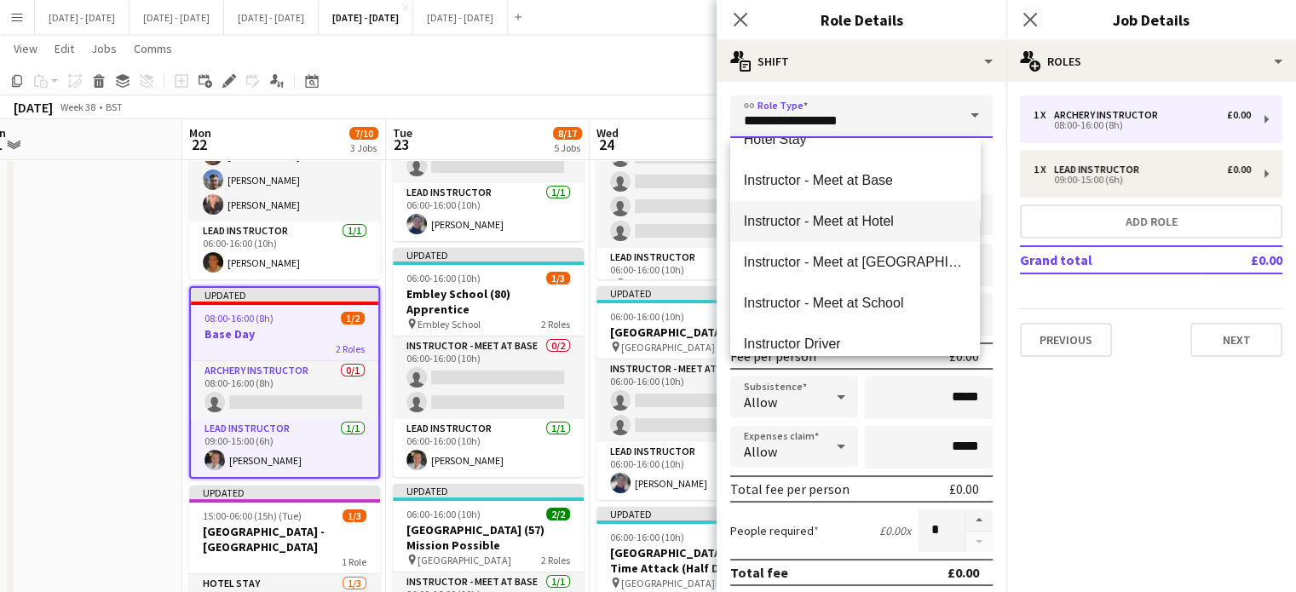
scroll to position [426, 0]
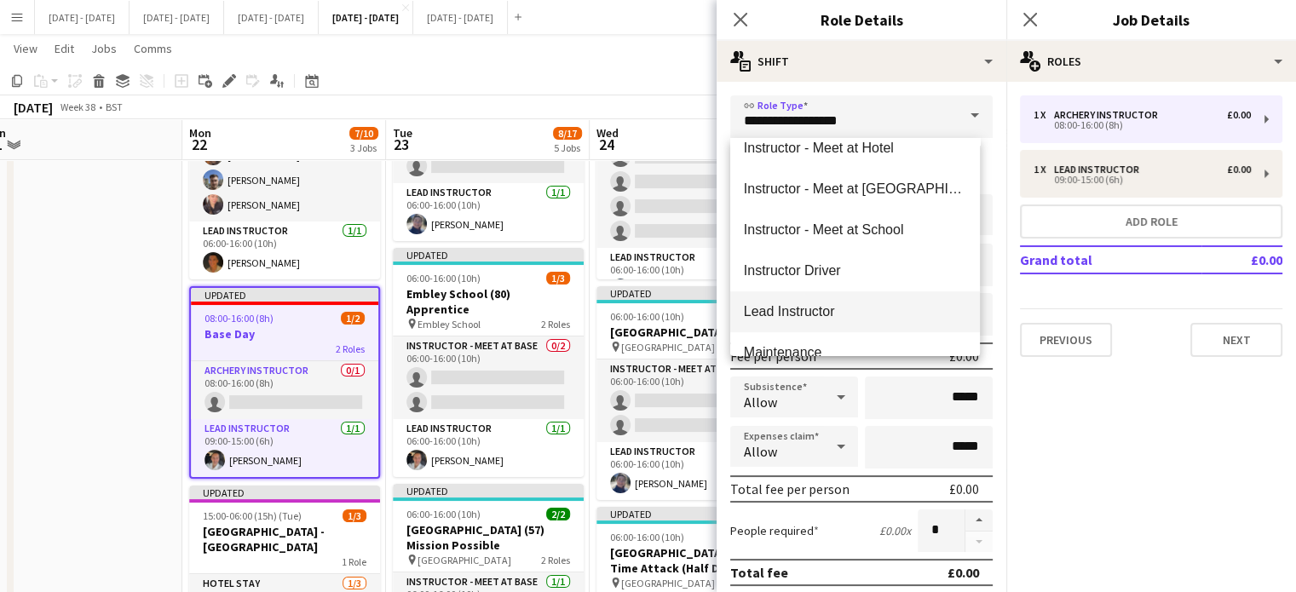
click at [862, 322] on mat-option "Lead Instructor" at bounding box center [855, 311] width 250 height 41
type input "**********"
type input "*******"
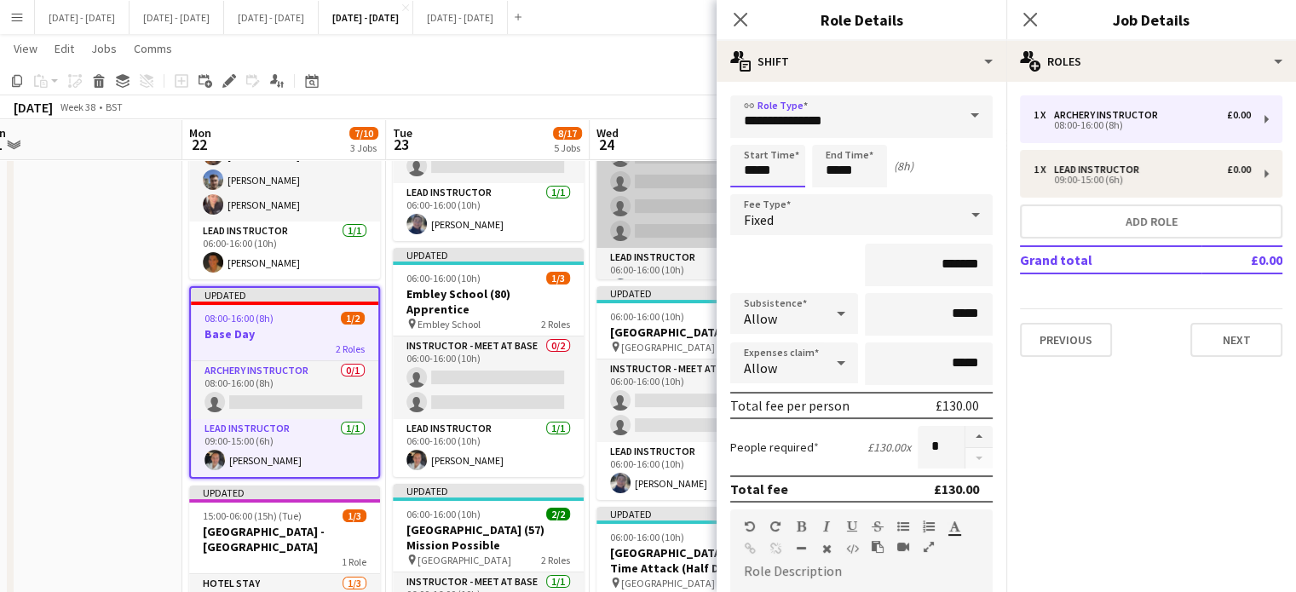
drag, startPoint x: 794, startPoint y: 166, endPoint x: 627, endPoint y: 172, distance: 167.1
type input "*****"
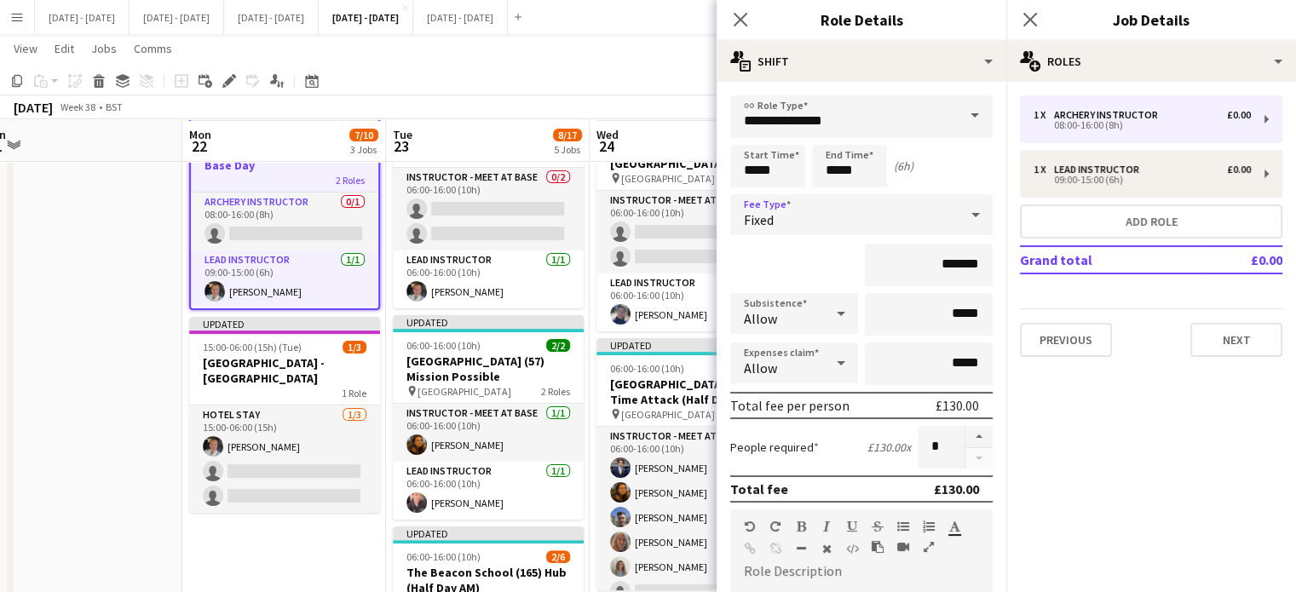
scroll to position [341, 0]
click at [747, 20] on icon "Close pop-in" at bounding box center [740, 19] width 16 height 16
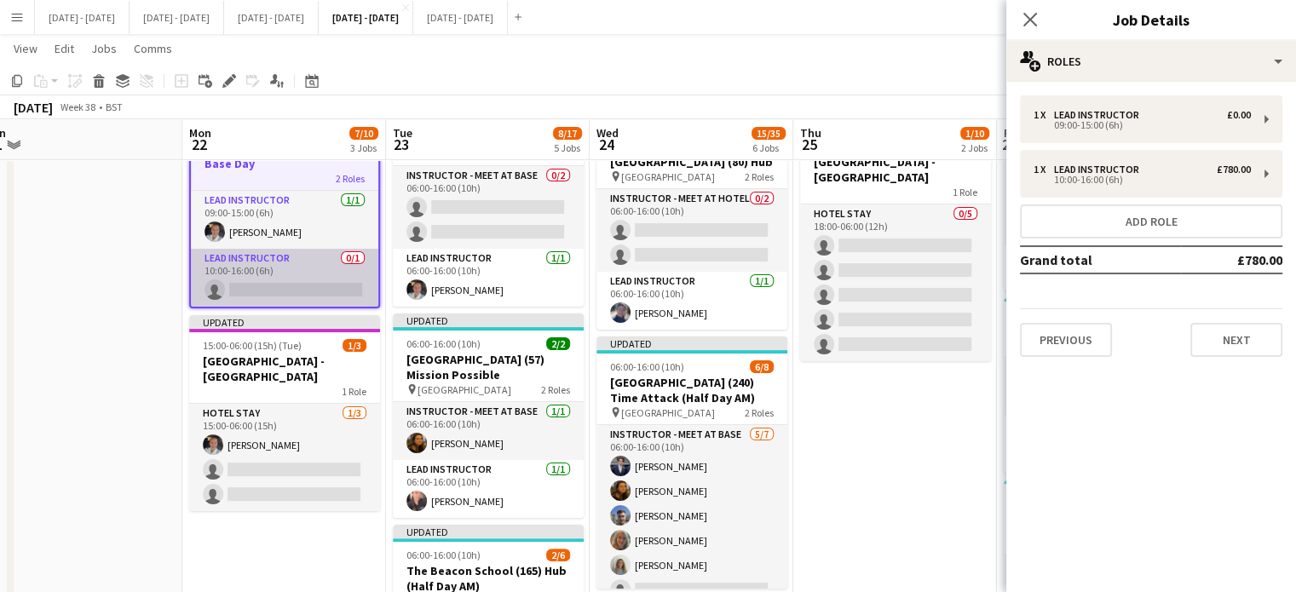
click at [293, 288] on app-card-role "Lead Instructor 0/1 10:00-16:00 (6h) single-neutral-actions" at bounding box center [284, 278] width 187 height 58
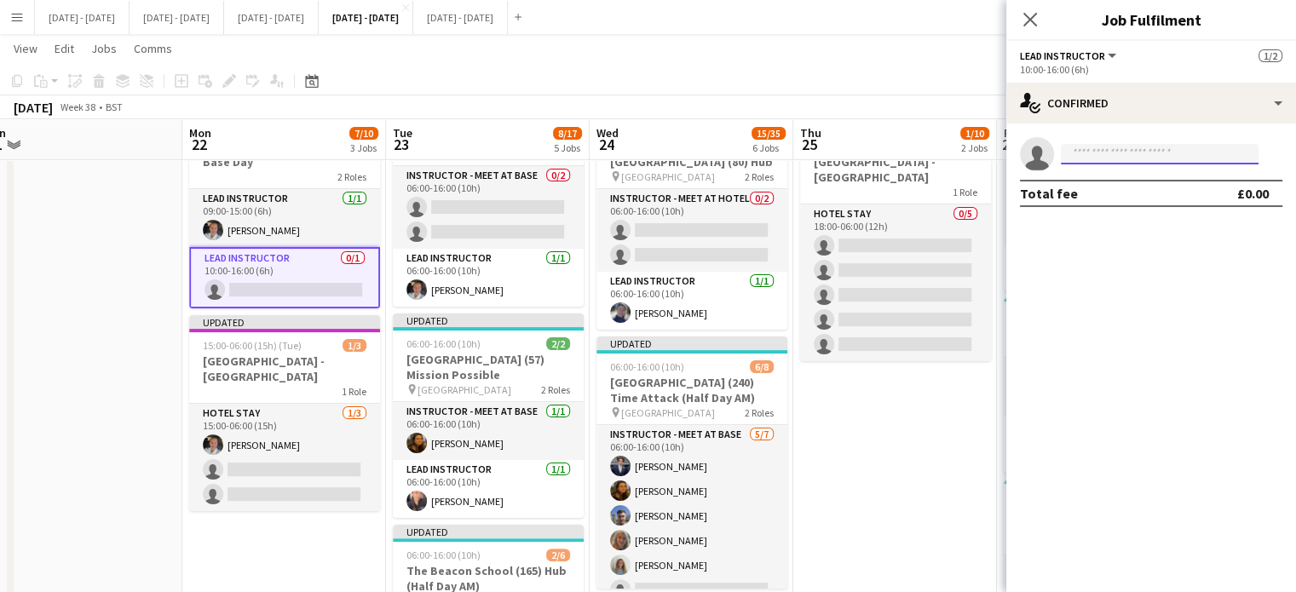
click at [1150, 147] on input at bounding box center [1160, 154] width 198 height 20
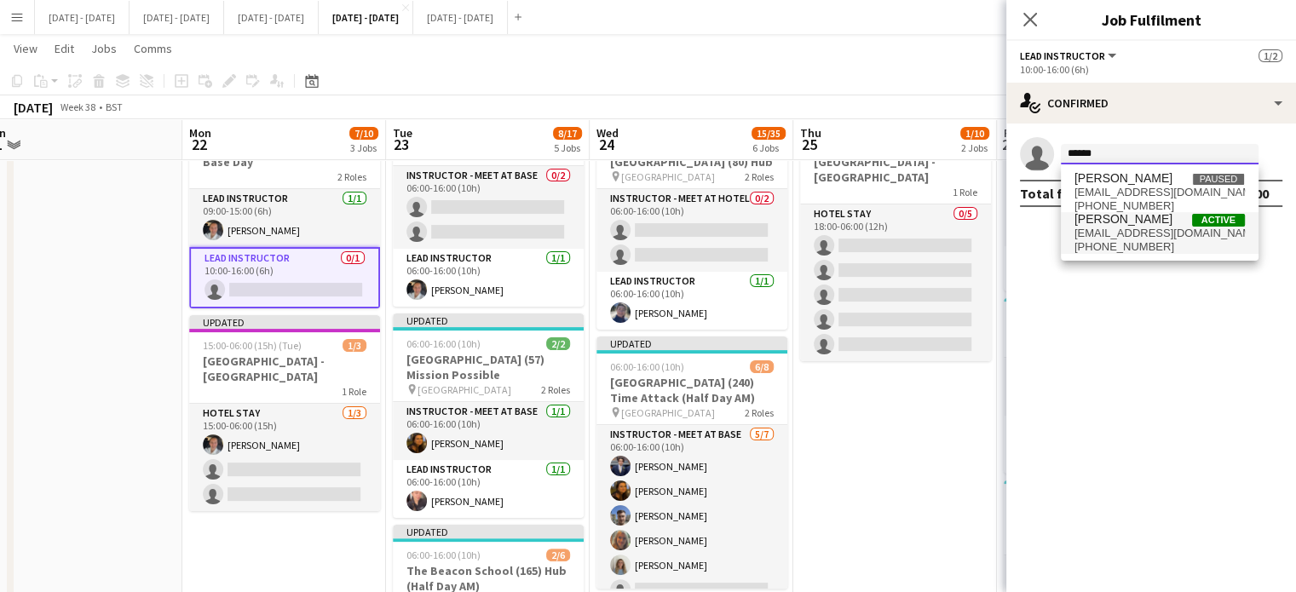
type input "******"
click at [1097, 241] on span "+4407711774013" at bounding box center [1160, 247] width 170 height 14
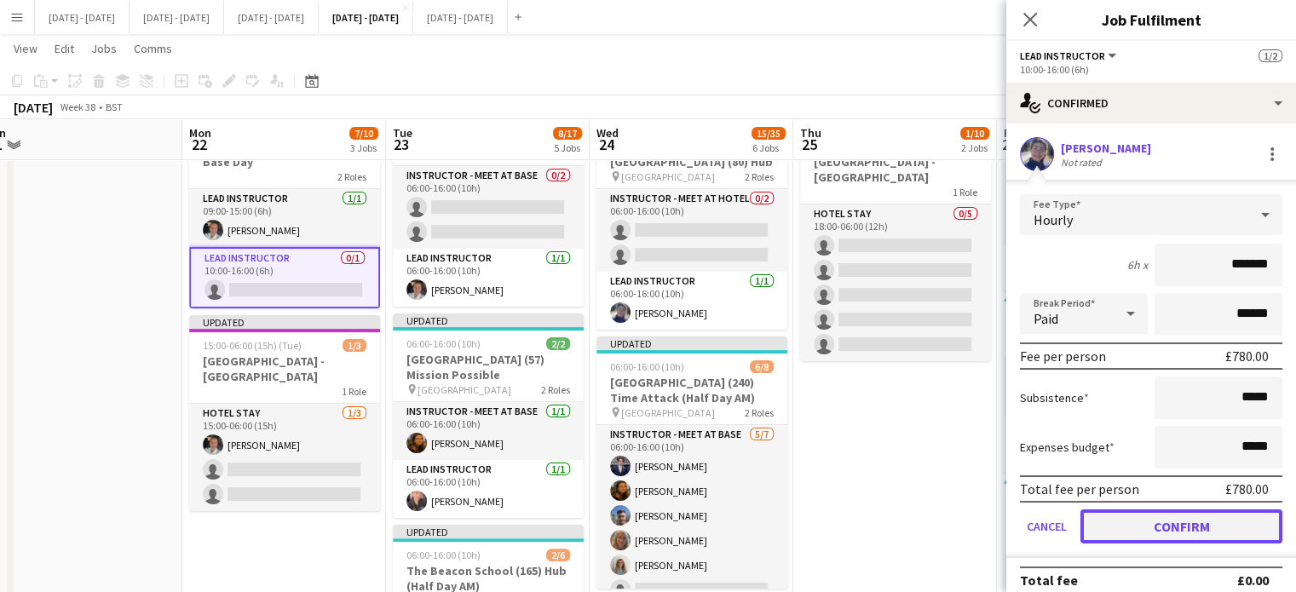
click at [1151, 516] on button "Confirm" at bounding box center [1182, 527] width 202 height 34
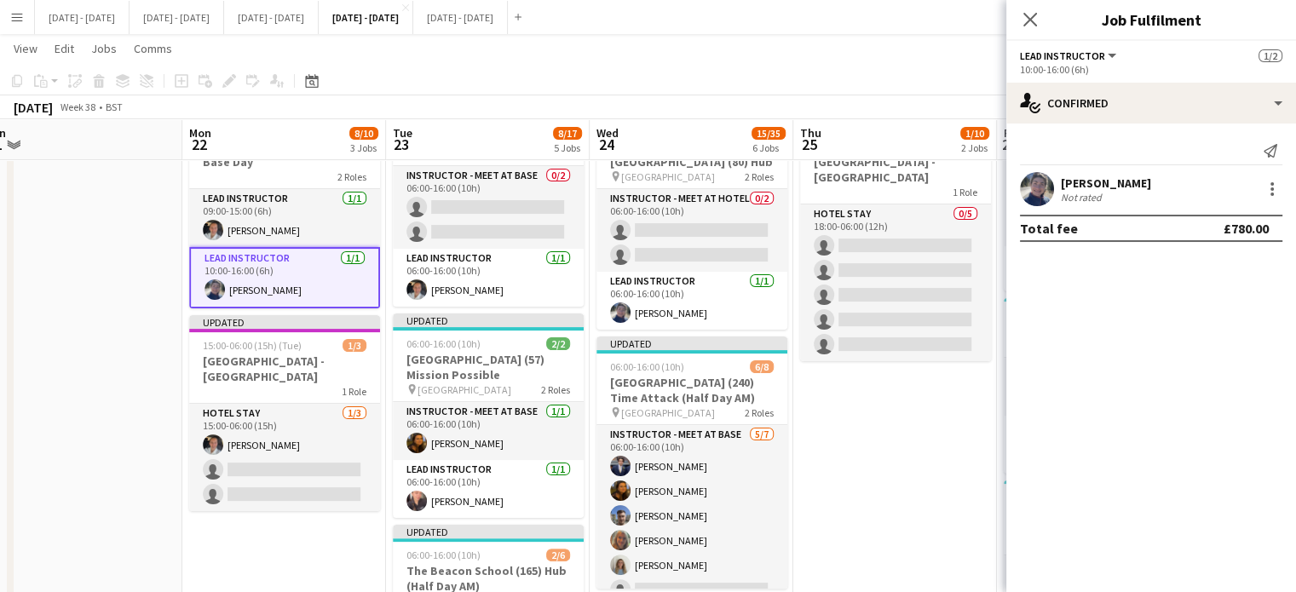
click at [1021, 17] on app-icon "Close pop-in" at bounding box center [1030, 19] width 20 height 20
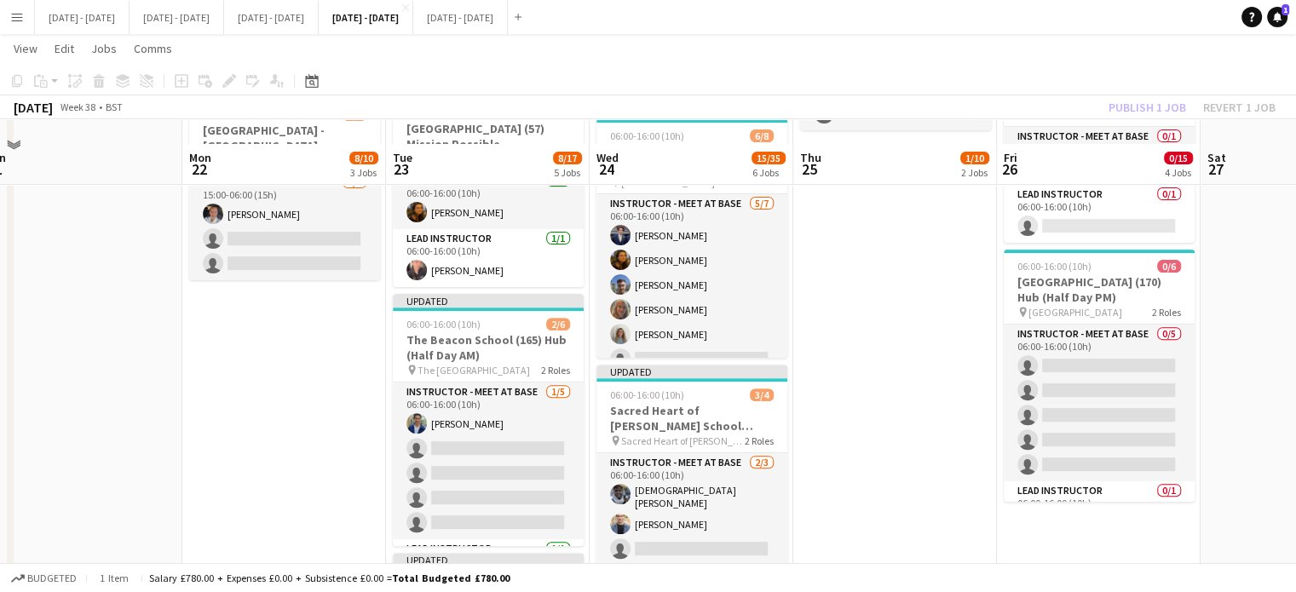
scroll to position [597, 0]
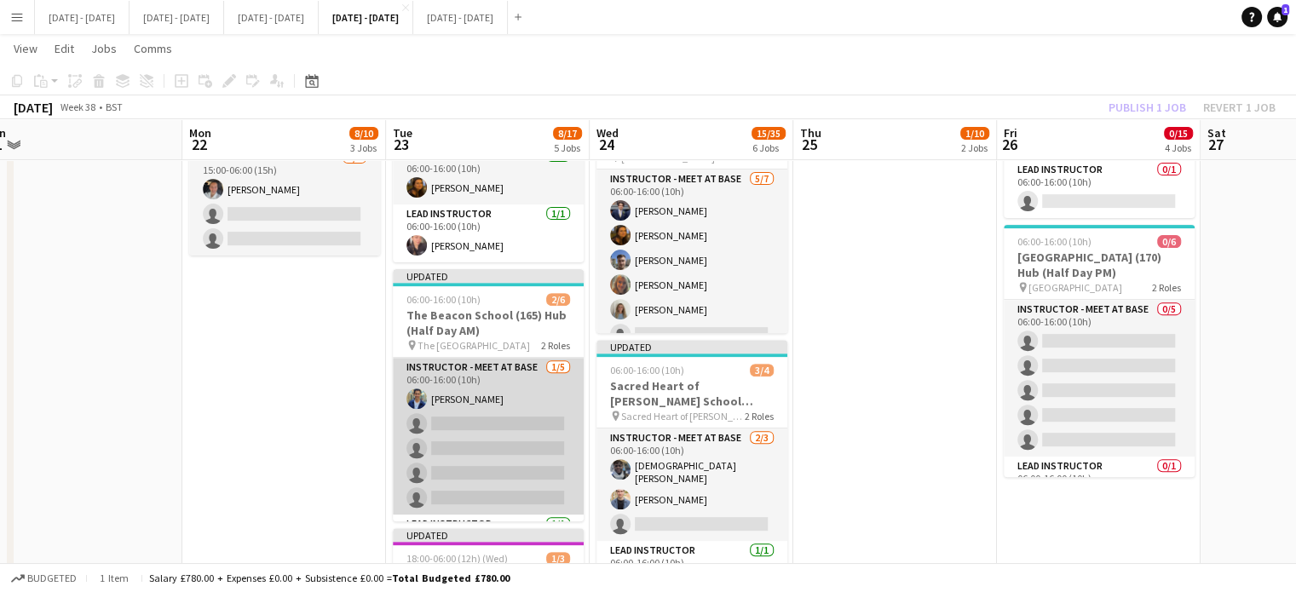
click at [457, 429] on app-card-role "Instructor - Meet at Base 1/5 06:00-16:00 (10h) Omar Al Khina single-neutral-ac…" at bounding box center [488, 436] width 191 height 157
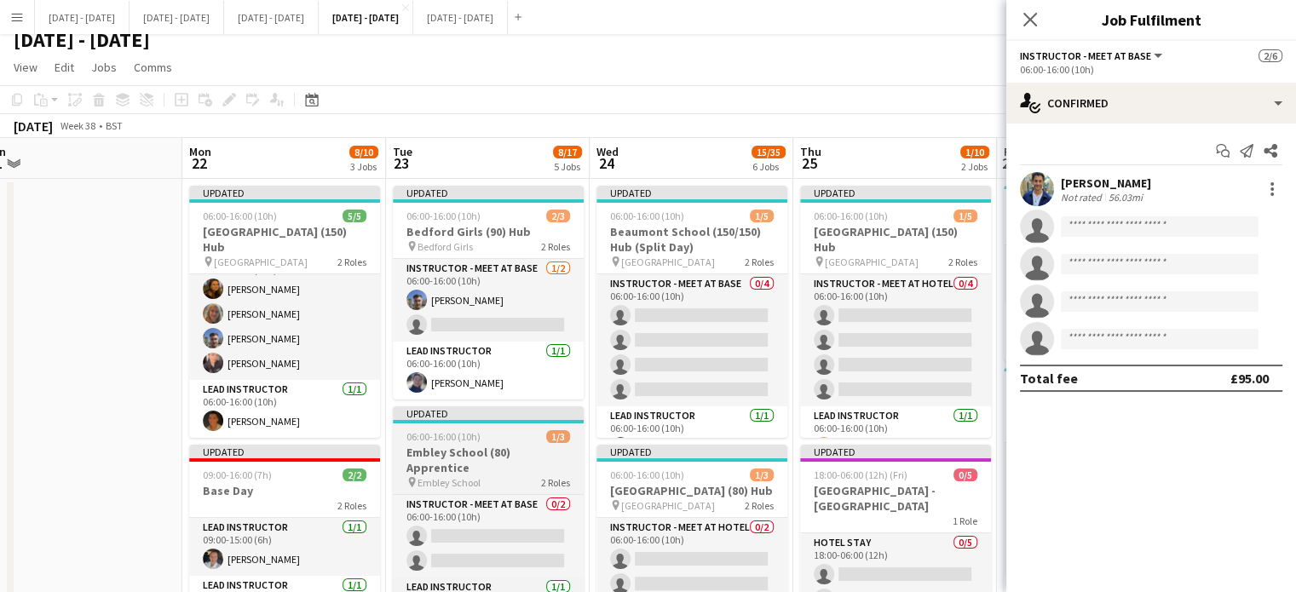
scroll to position [85, 0]
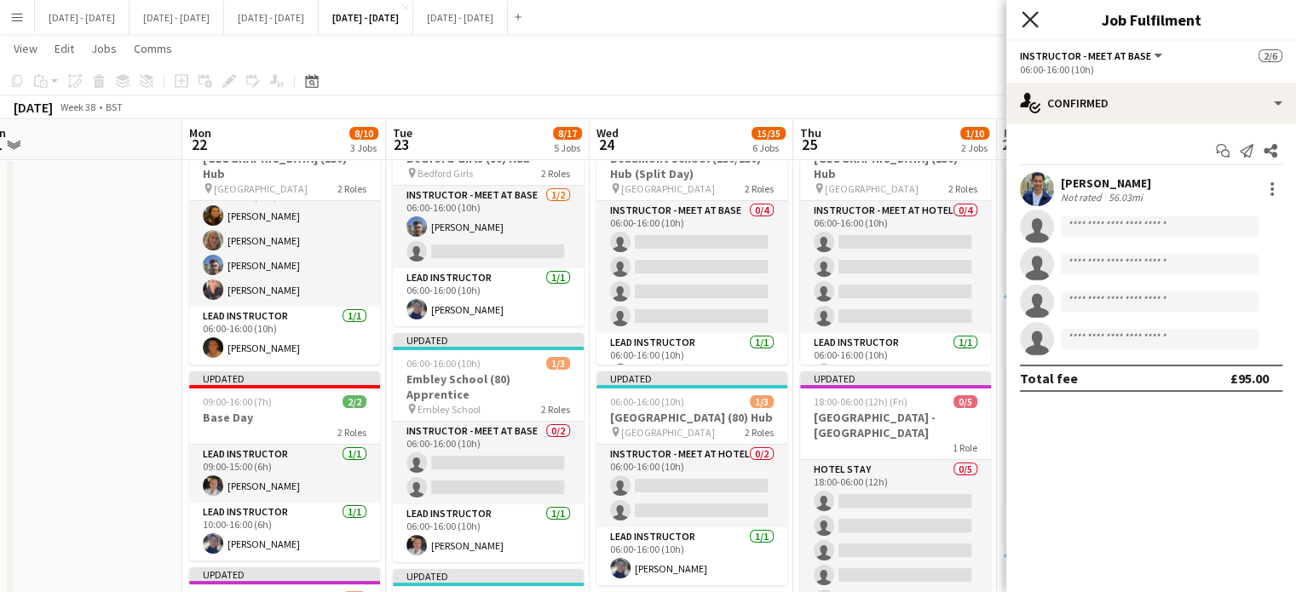
click at [1032, 25] on icon "Close pop-in" at bounding box center [1030, 19] width 16 height 16
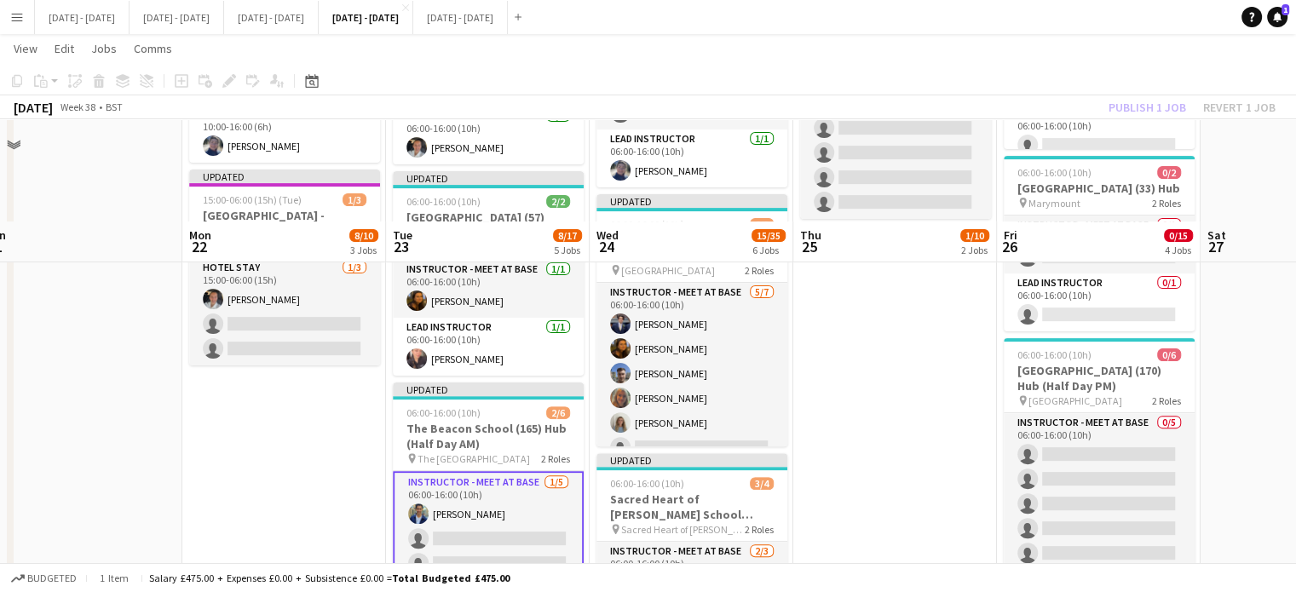
scroll to position [597, 0]
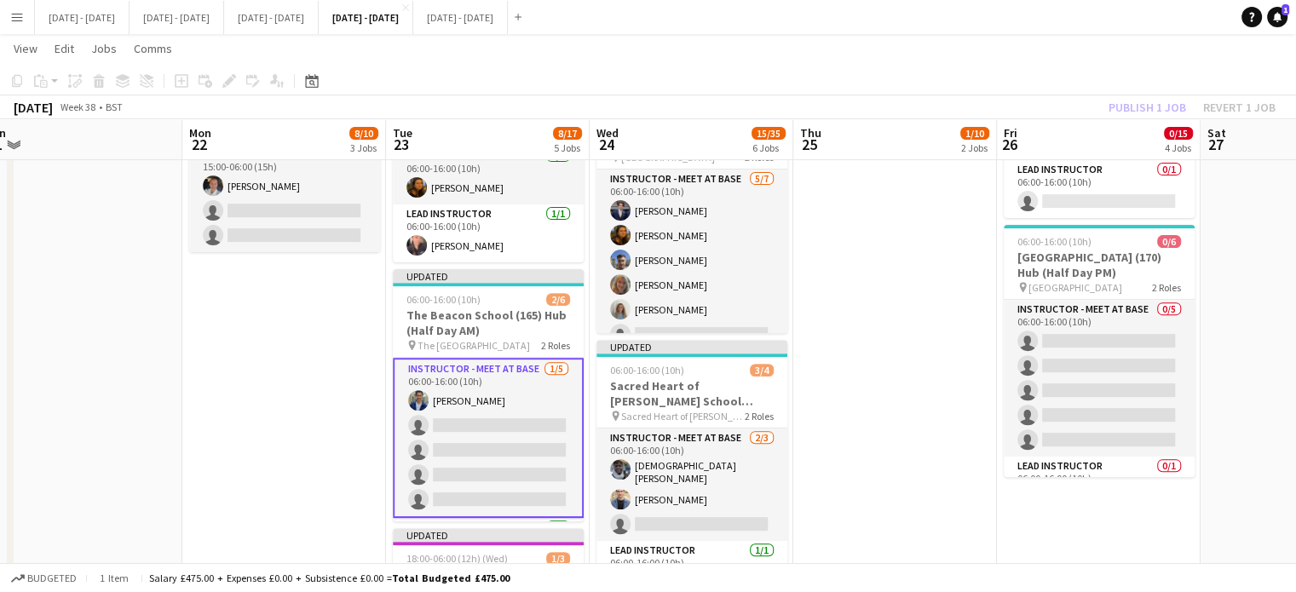
click at [454, 419] on app-card-role "Instructor - Meet at Base 1/5 06:00-16:00 (10h) Omar Al Khina single-neutral-ac…" at bounding box center [488, 438] width 191 height 160
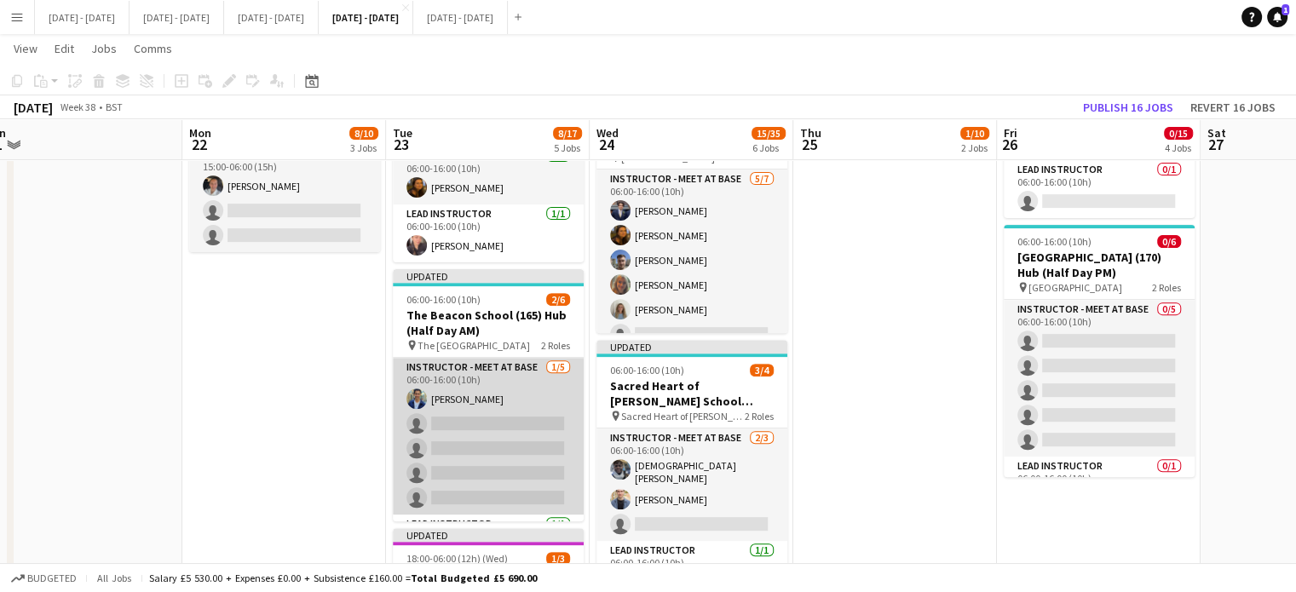
click at [518, 438] on app-card-role "Instructor - Meet at Base 1/5 06:00-16:00 (10h) Omar Al Khina single-neutral-ac…" at bounding box center [488, 436] width 191 height 157
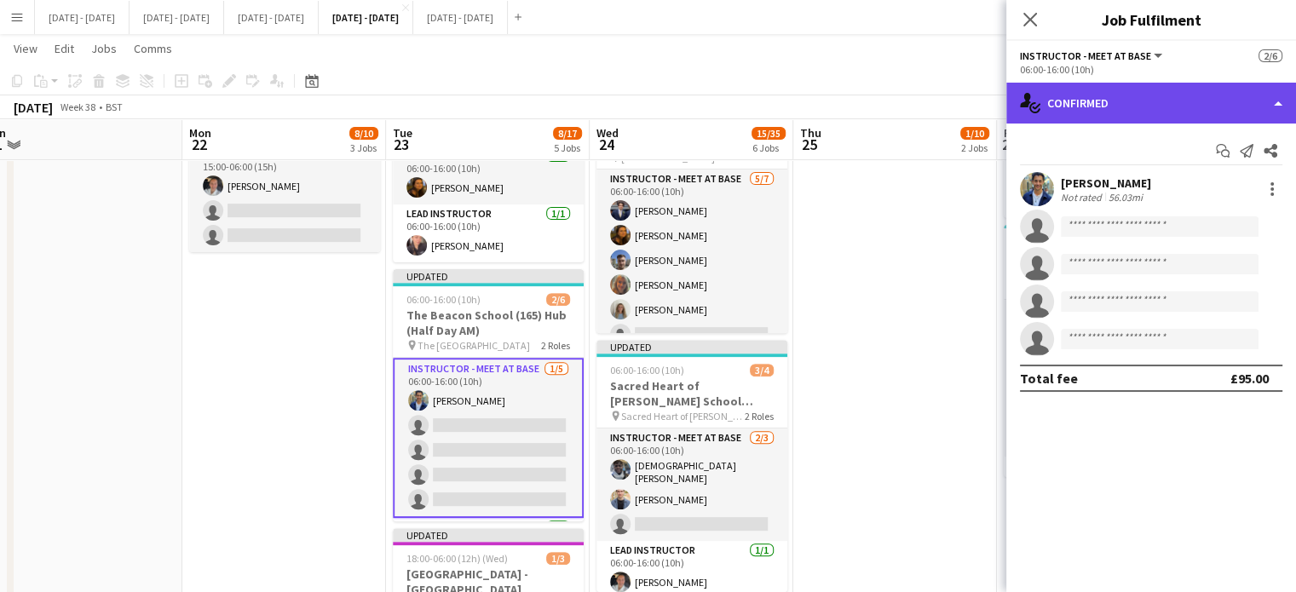
click at [1085, 105] on div "single-neutral-actions-check-2 Confirmed" at bounding box center [1151, 103] width 290 height 41
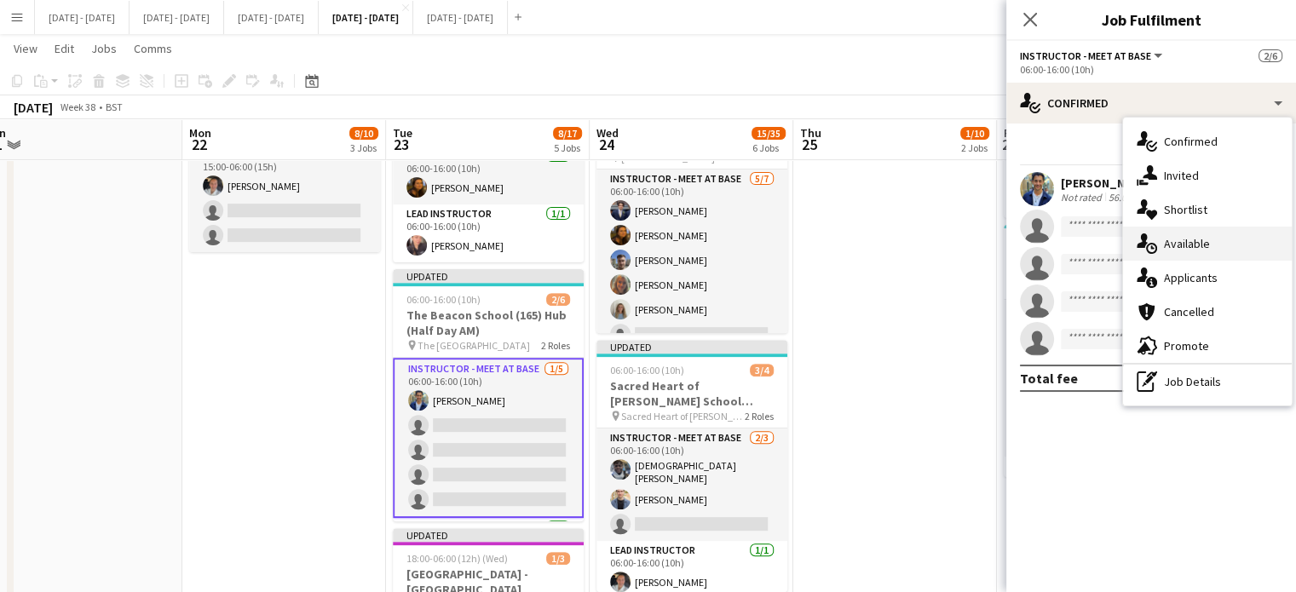
click at [1190, 245] on span "Available" at bounding box center [1187, 243] width 46 height 15
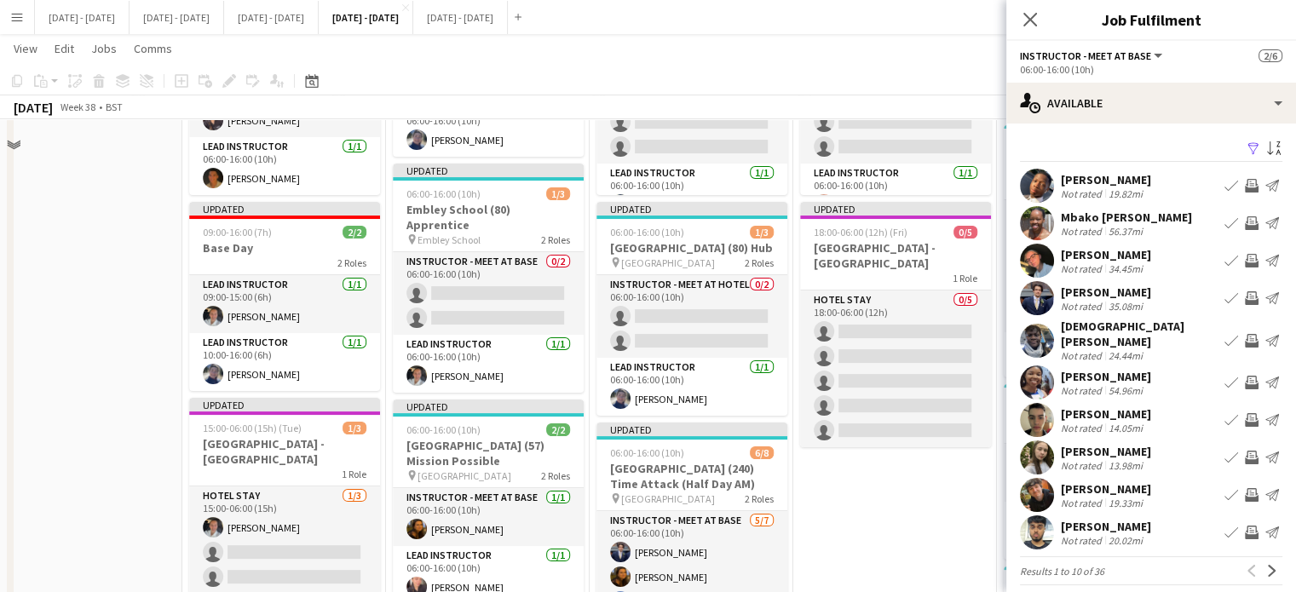
scroll to position [256, 0]
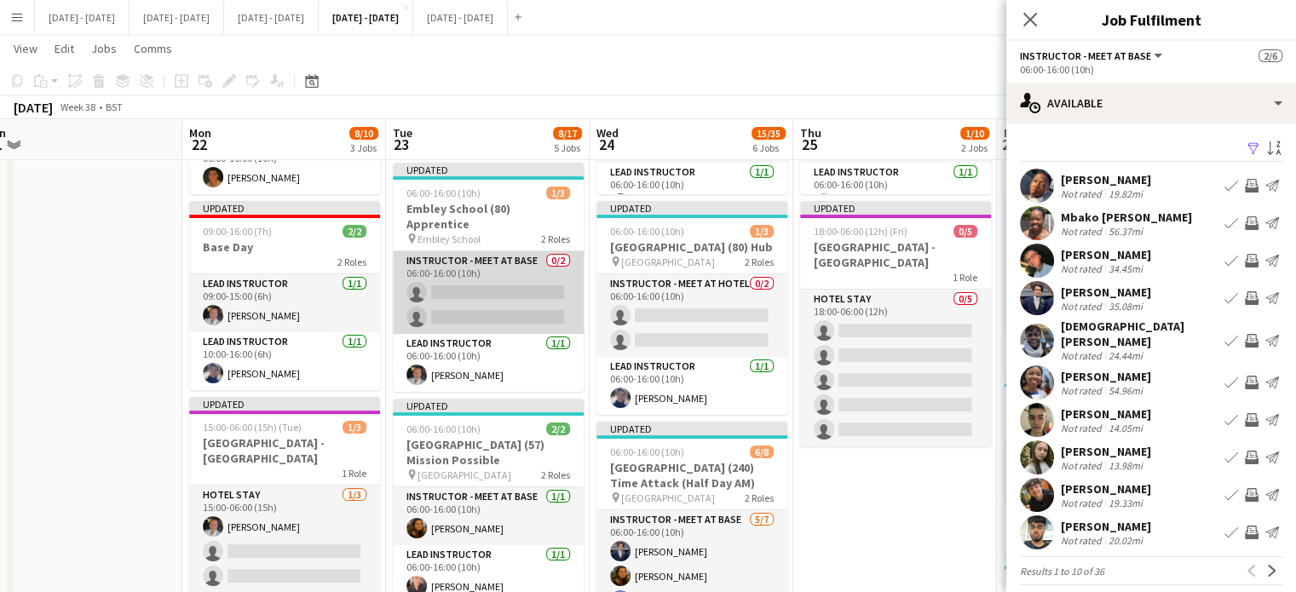
click at [511, 276] on app-card-role "Instructor - Meet at Base 0/2 06:00-16:00 (10h) single-neutral-actions single-n…" at bounding box center [488, 292] width 191 height 83
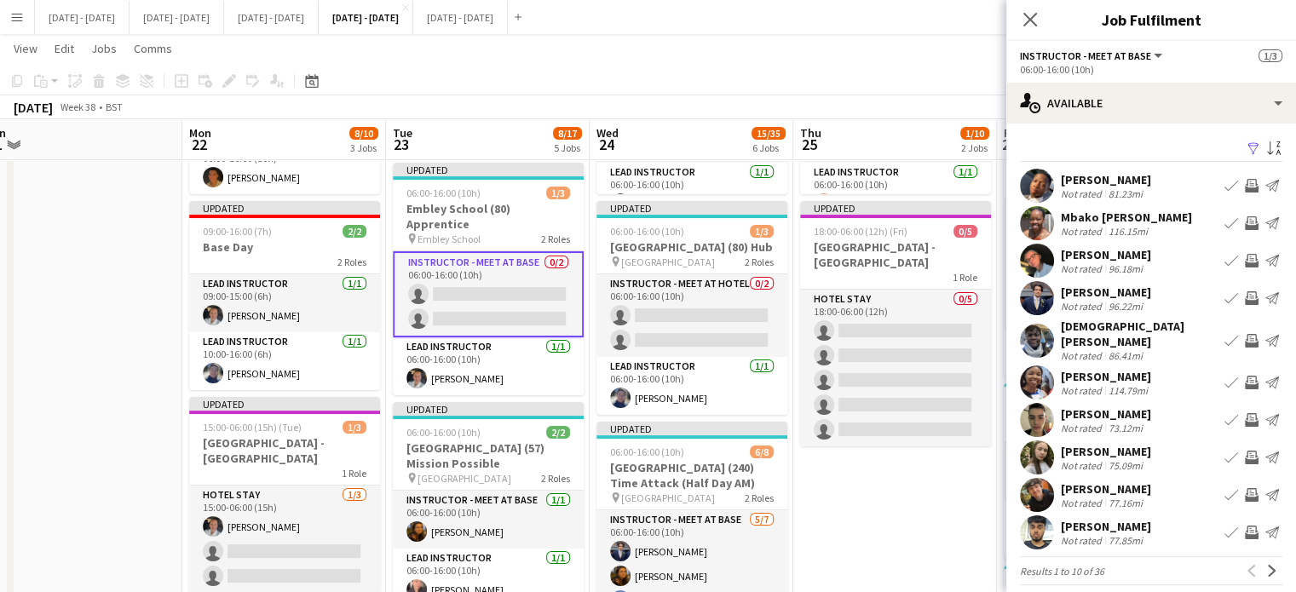
click at [1225, 258] on app-icon "Book crew" at bounding box center [1232, 261] width 14 height 14
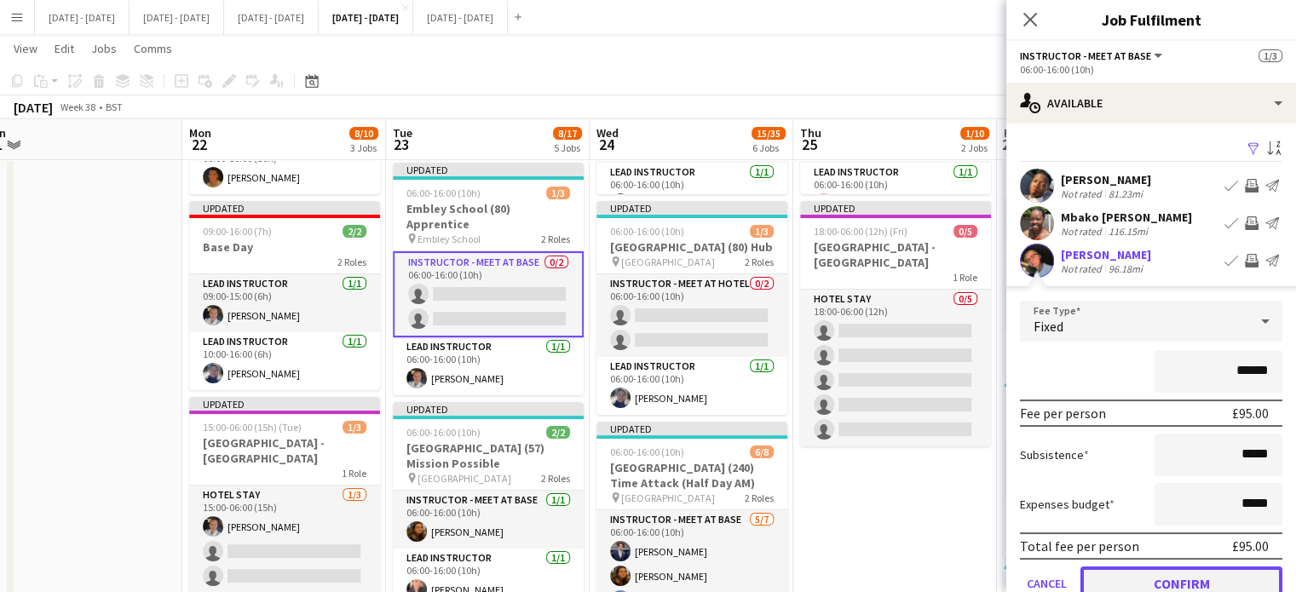
click at [1154, 575] on button "Confirm" at bounding box center [1182, 584] width 202 height 34
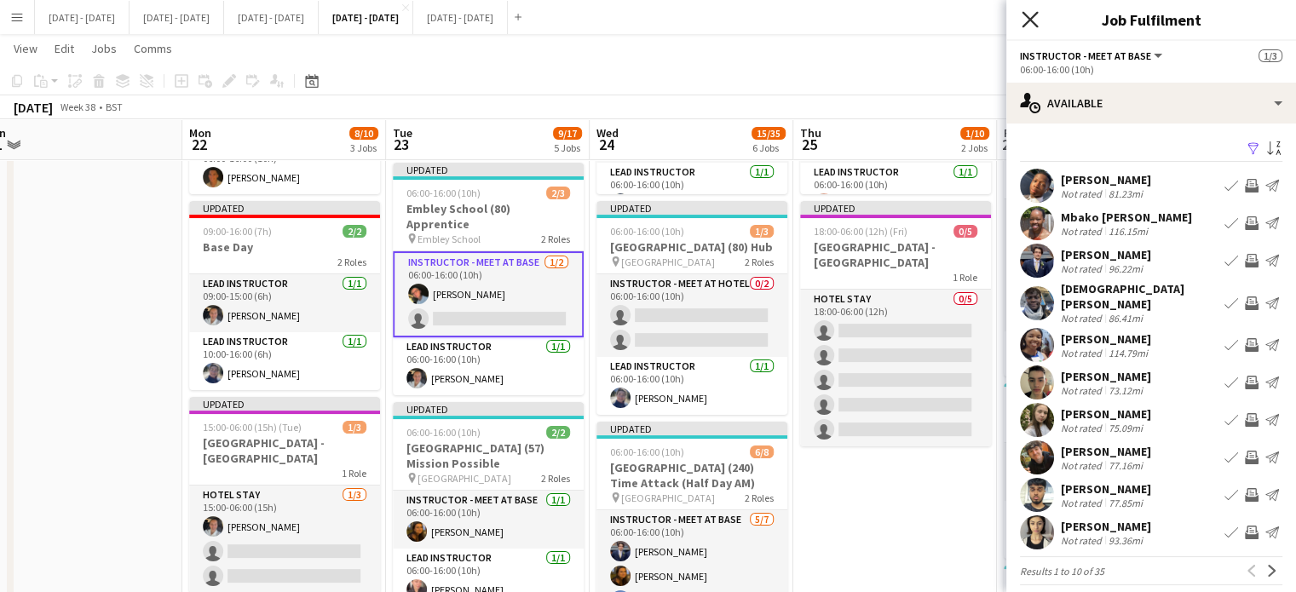
click at [1036, 12] on icon "Close pop-in" at bounding box center [1030, 19] width 16 height 16
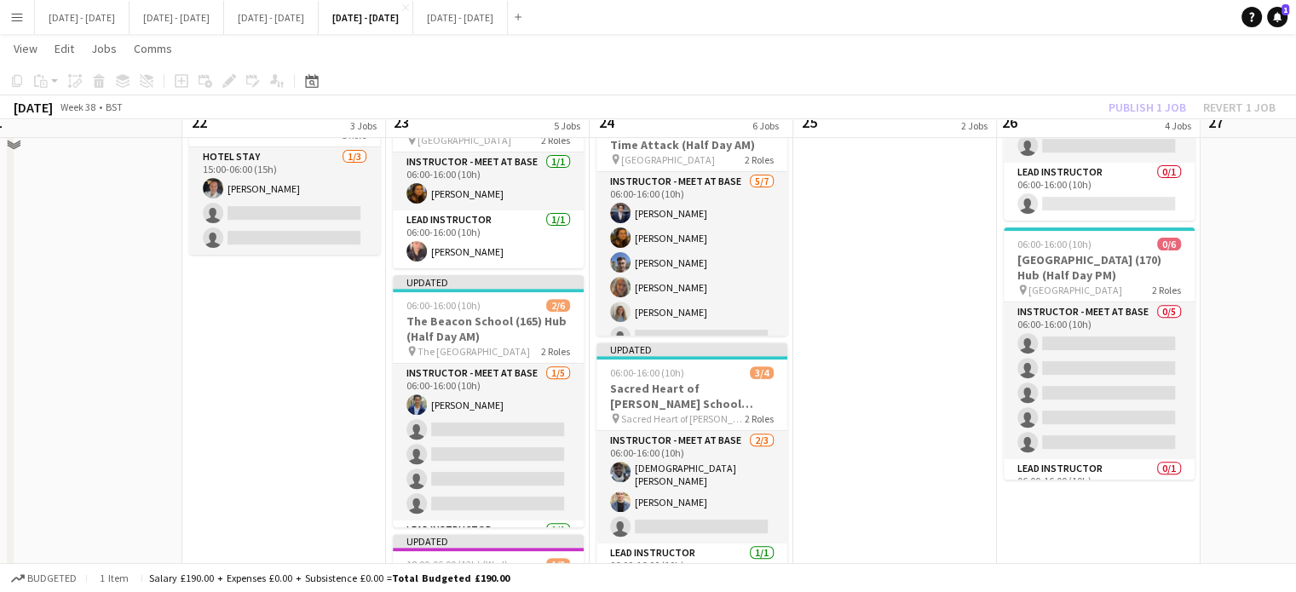
scroll to position [597, 0]
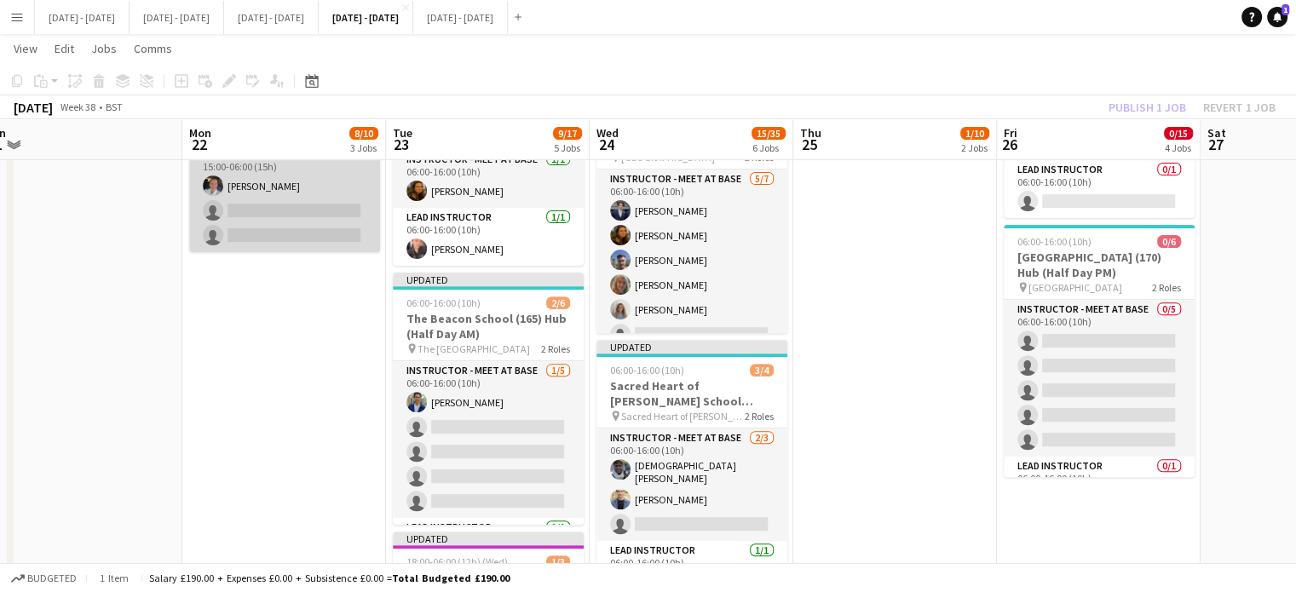
click at [279, 204] on app-card-role "Hotel Stay 1/3 15:00-06:00 (15h) Ella Wray single-neutral-actions single-neutra…" at bounding box center [284, 198] width 191 height 107
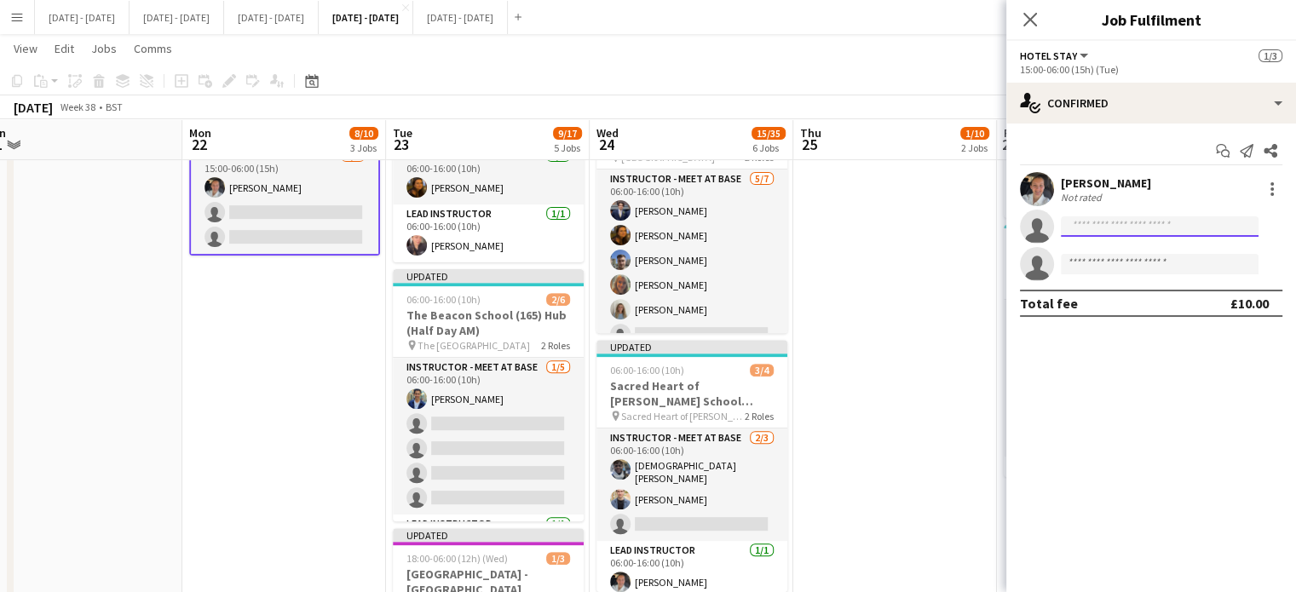
click at [1159, 217] on input at bounding box center [1160, 226] width 198 height 20
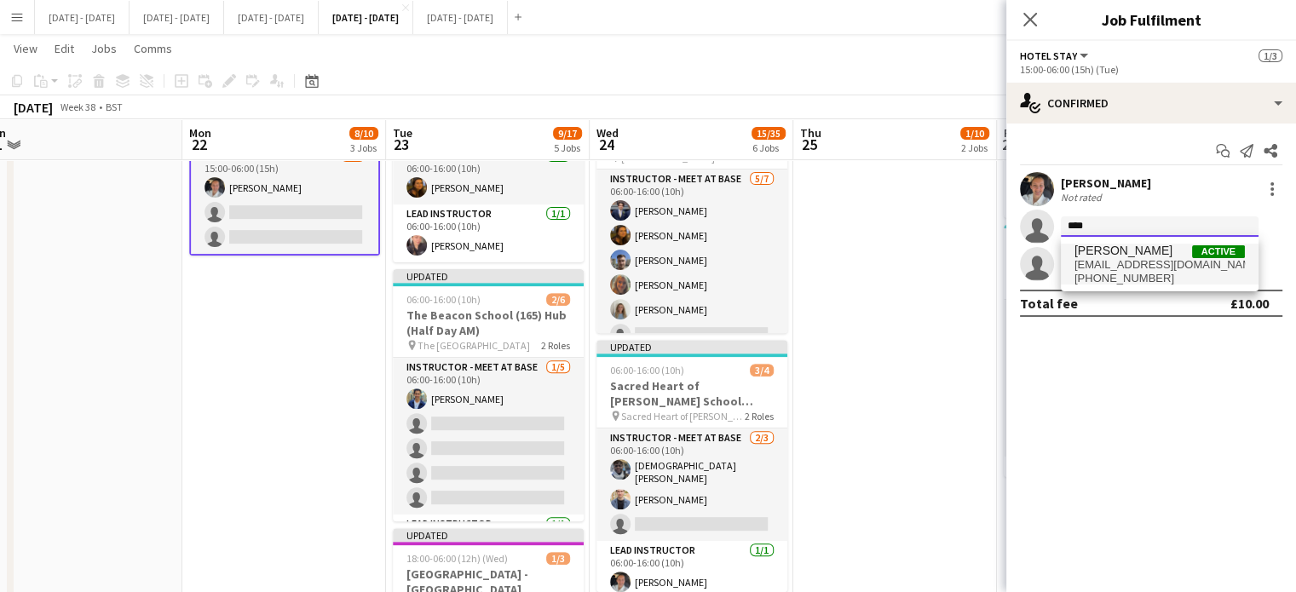
type input "****"
click at [1125, 264] on span "eloisebest@hotmail.co.uk" at bounding box center [1160, 265] width 170 height 14
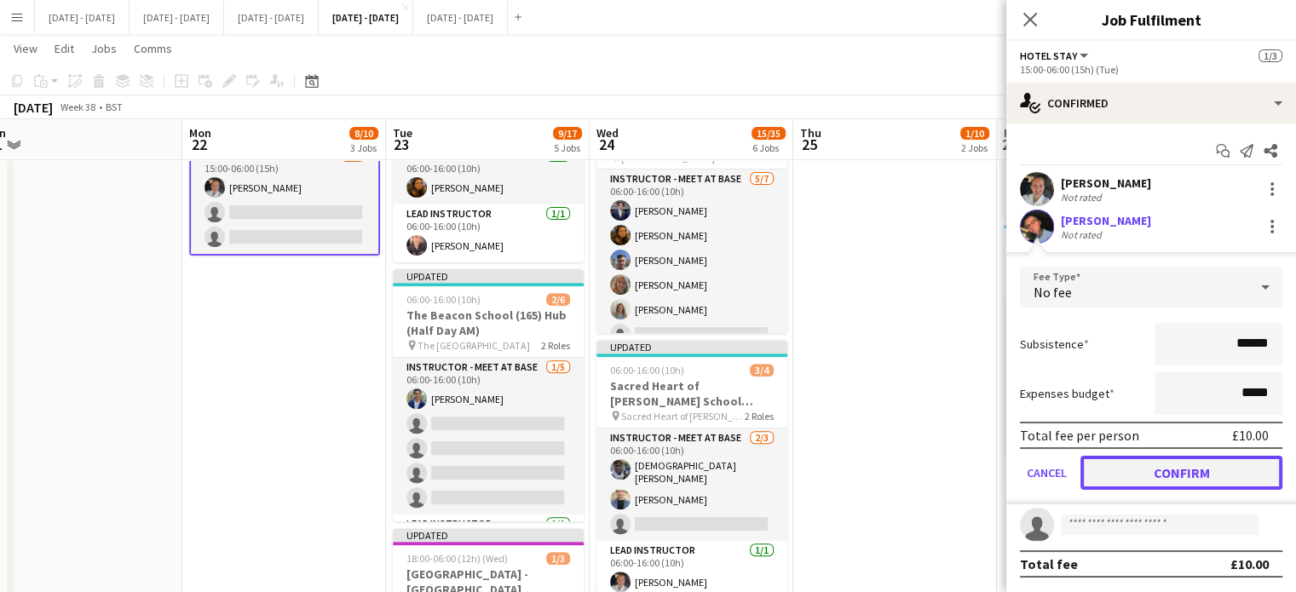
click at [1215, 483] on button "Confirm" at bounding box center [1182, 473] width 202 height 34
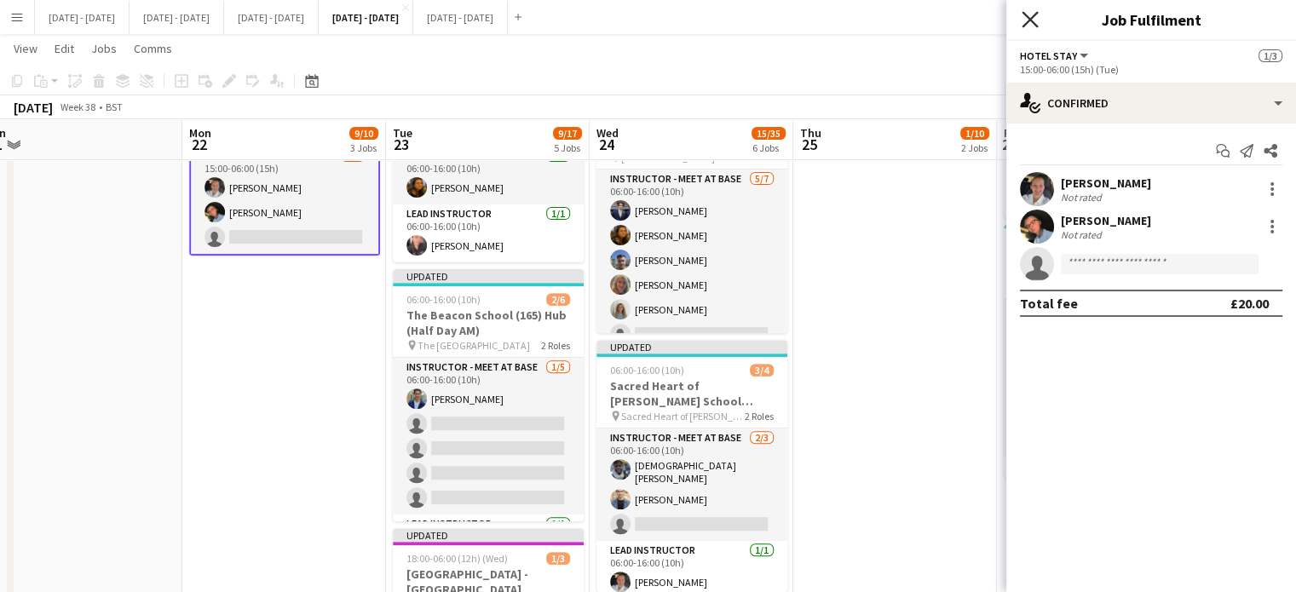
click at [1027, 13] on icon "Close pop-in" at bounding box center [1030, 19] width 16 height 16
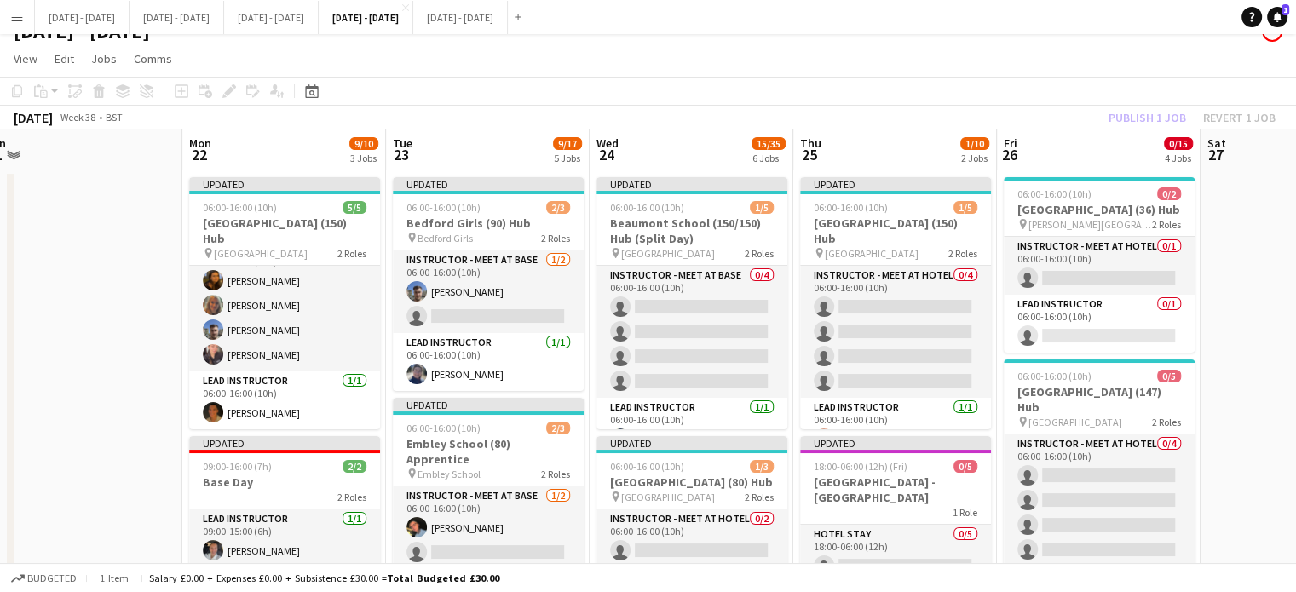
scroll to position [0, 0]
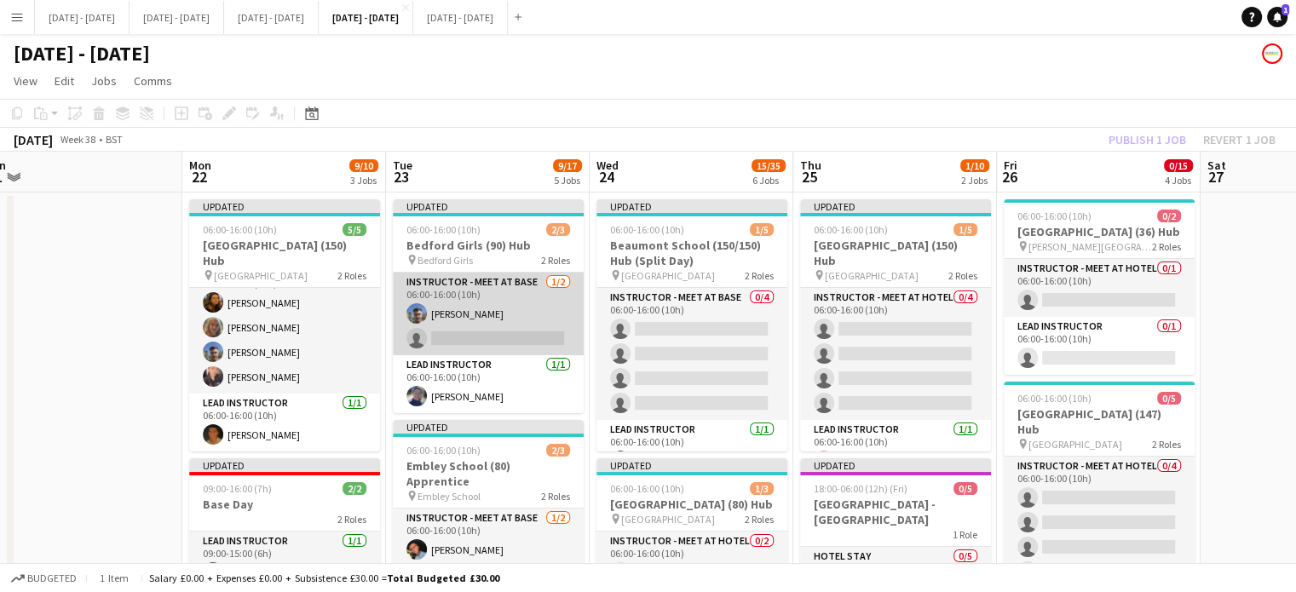
click at [474, 347] on app-card-role "Instructor - Meet at Base [DATE] 06:00-16:00 (10h) [PERSON_NAME] single-neutral…" at bounding box center [488, 314] width 191 height 83
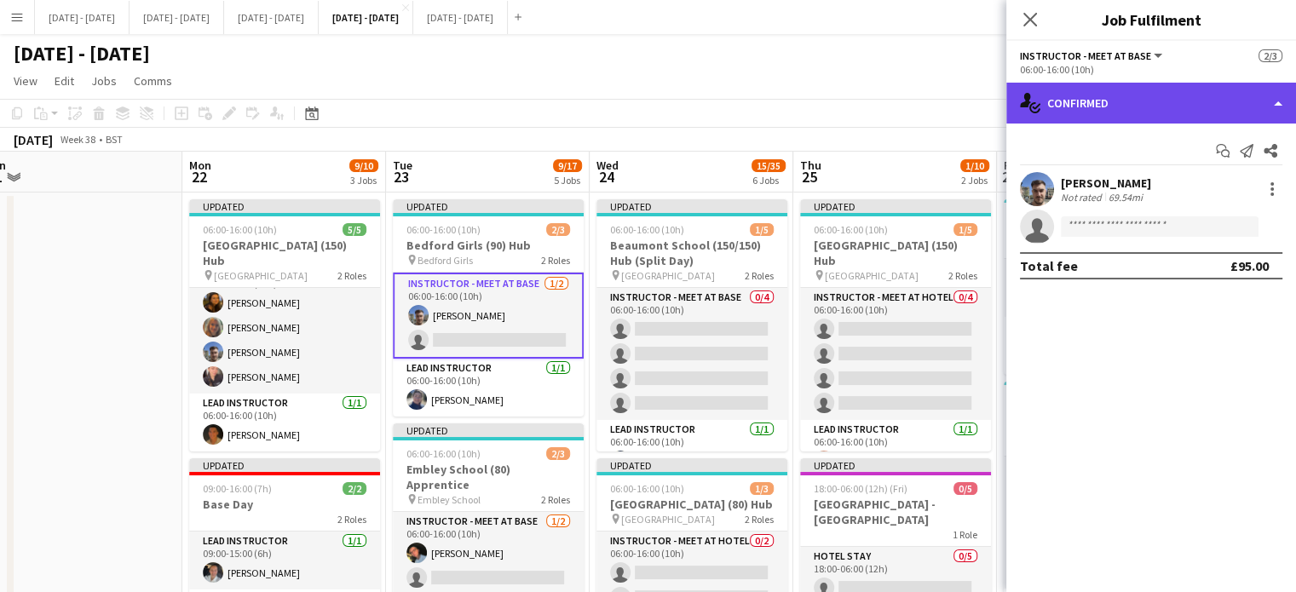
click at [1121, 92] on div "single-neutral-actions-check-2 Confirmed" at bounding box center [1151, 103] width 290 height 41
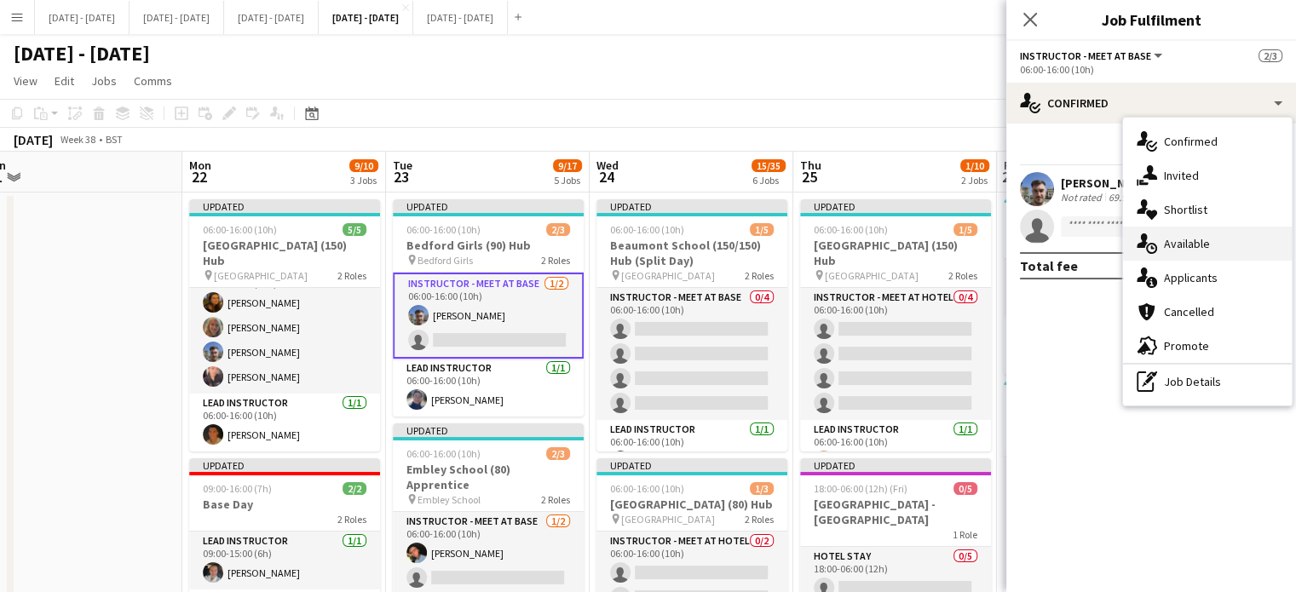
click at [1195, 252] on div "single-neutral-actions-upload Available" at bounding box center [1207, 244] width 169 height 34
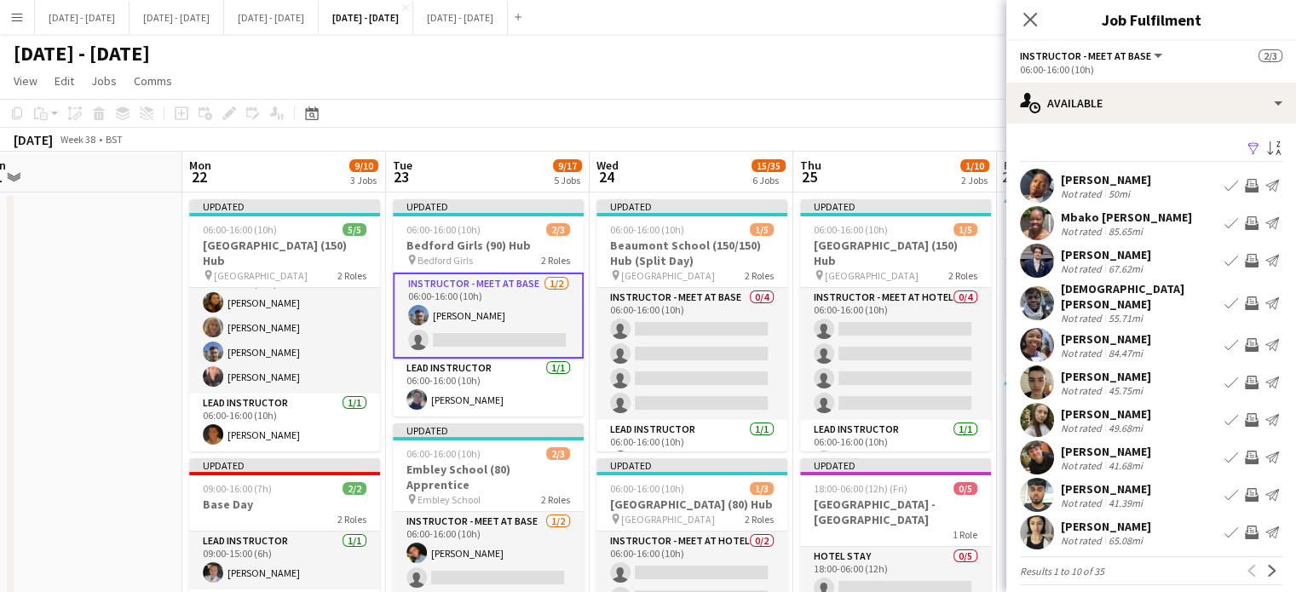
scroll to position [3, 0]
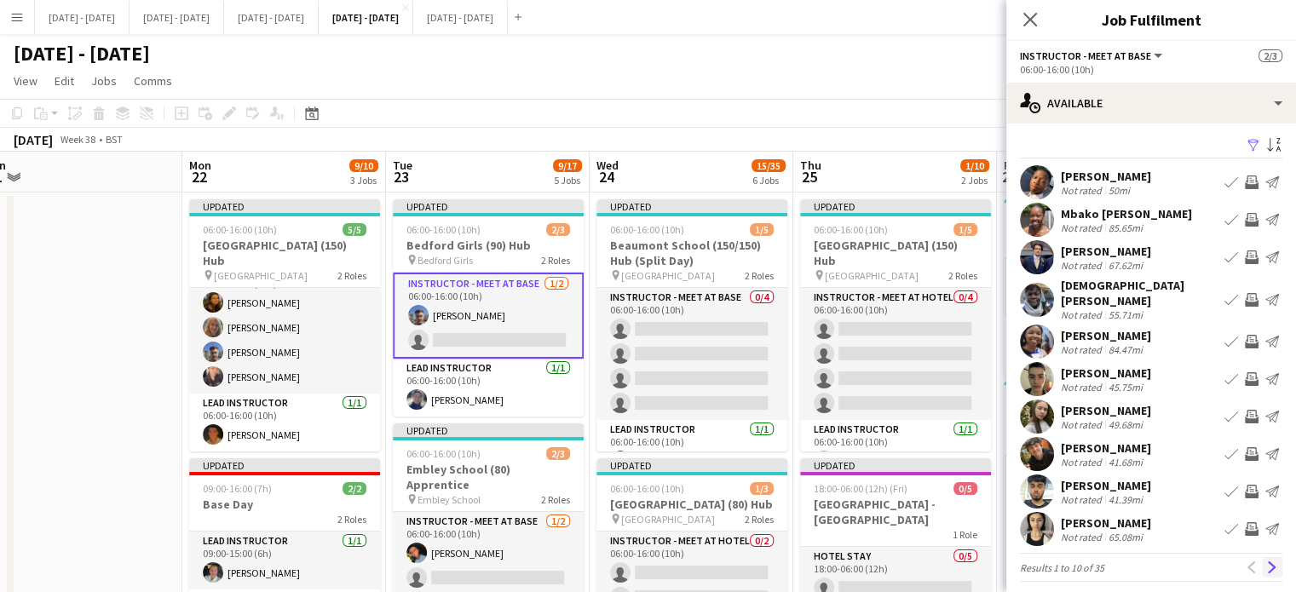
click at [1265, 561] on button "Next" at bounding box center [1272, 567] width 20 height 20
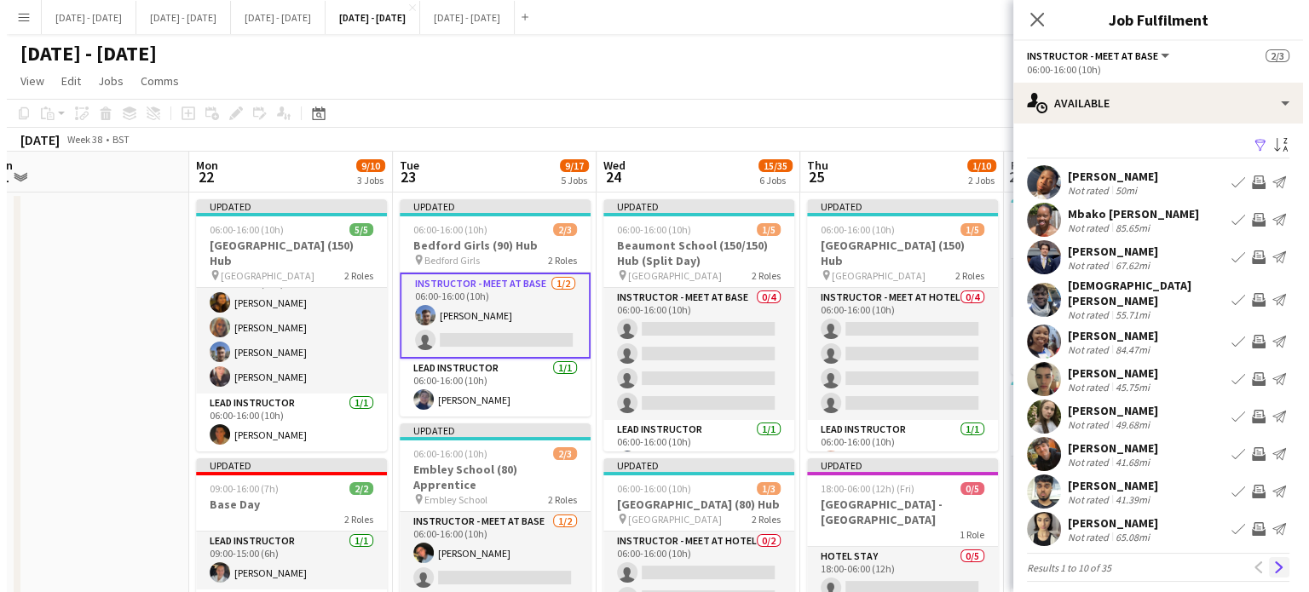
scroll to position [0, 0]
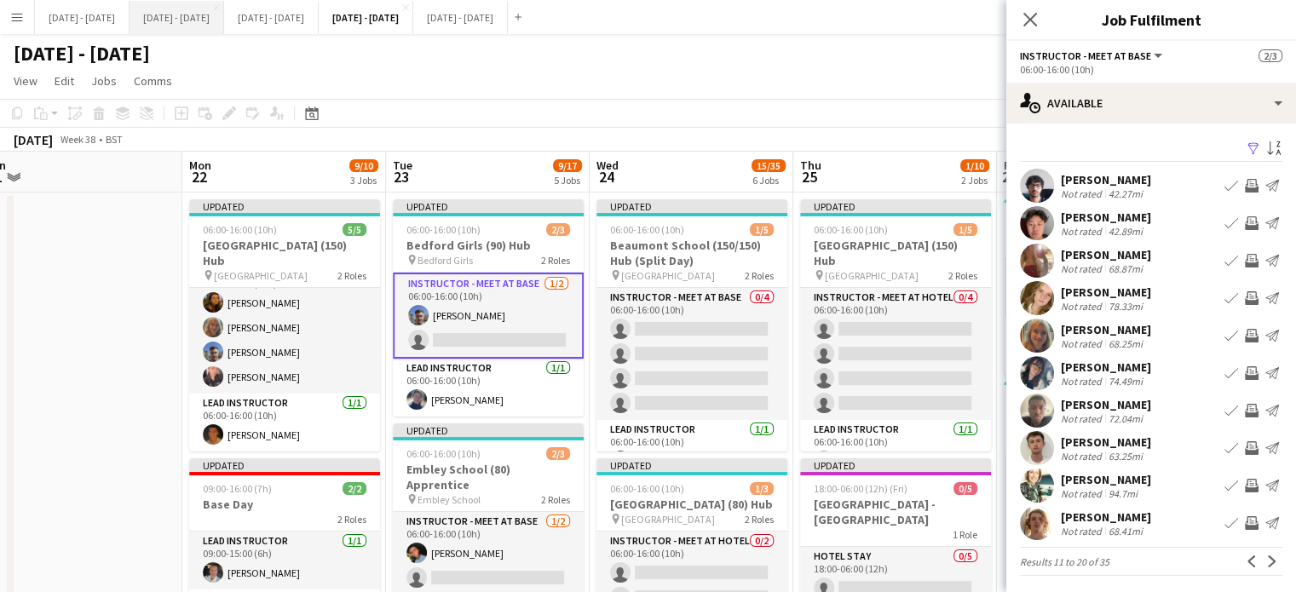
click at [184, 23] on button "Sept 8th - 12th 2025 Close" at bounding box center [177, 17] width 95 height 33
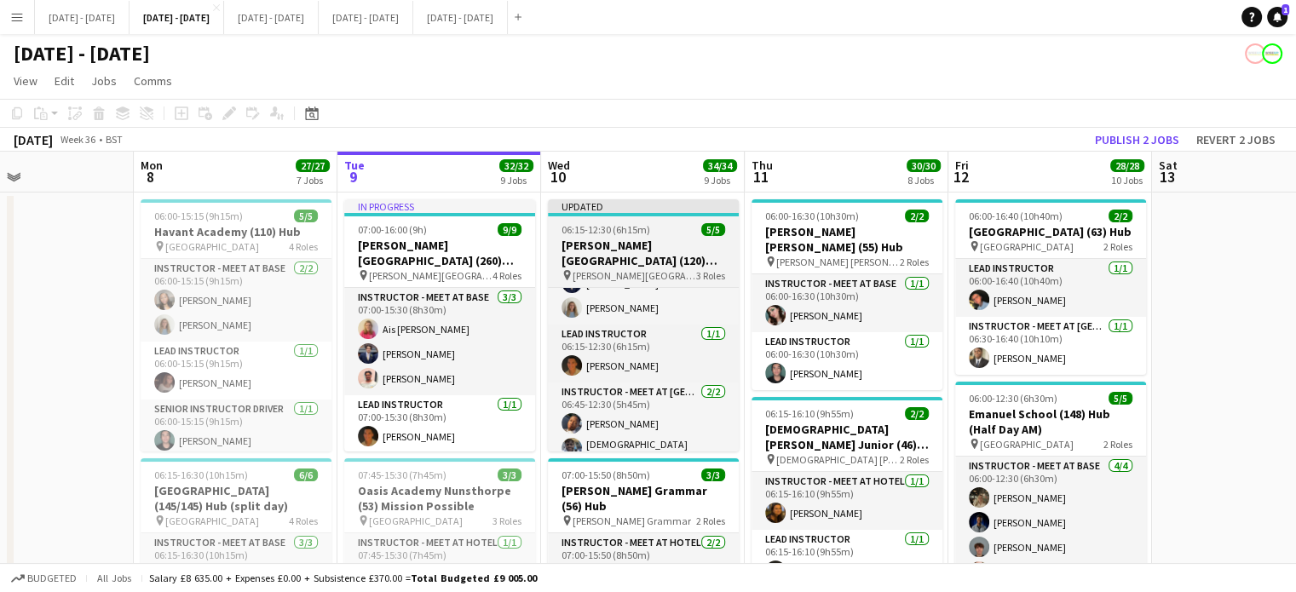
scroll to position [59, 0]
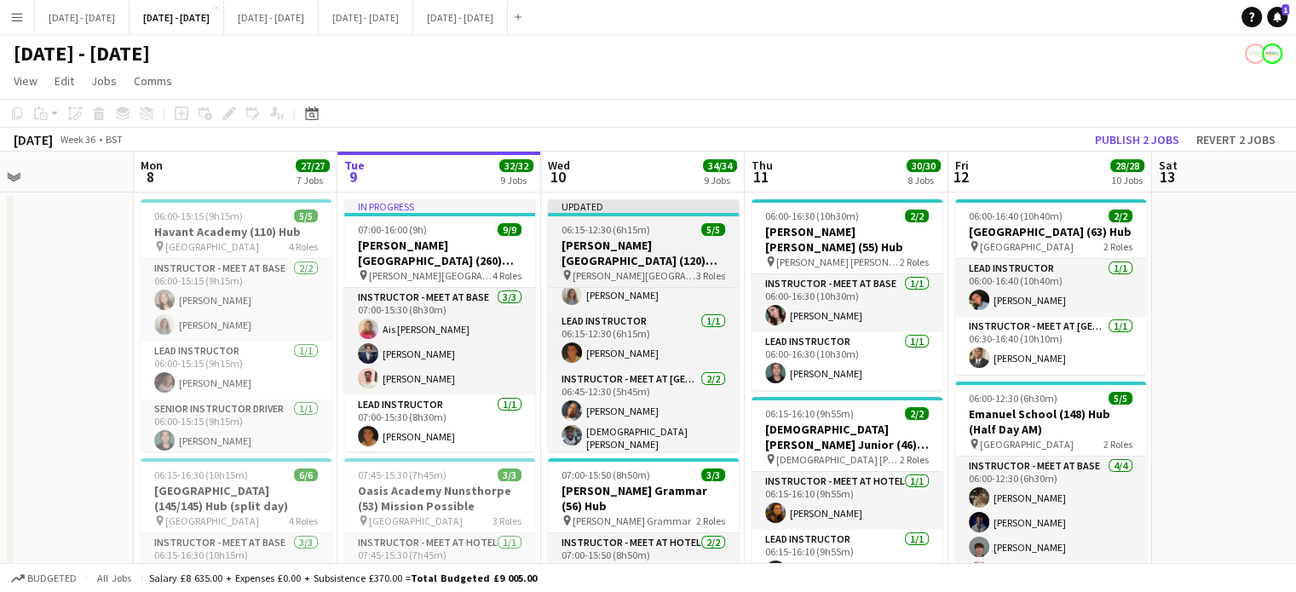
click at [642, 254] on h3 "[PERSON_NAME][GEOGRAPHIC_DATA] (120) Time Attack (H/D AM)" at bounding box center [643, 253] width 191 height 31
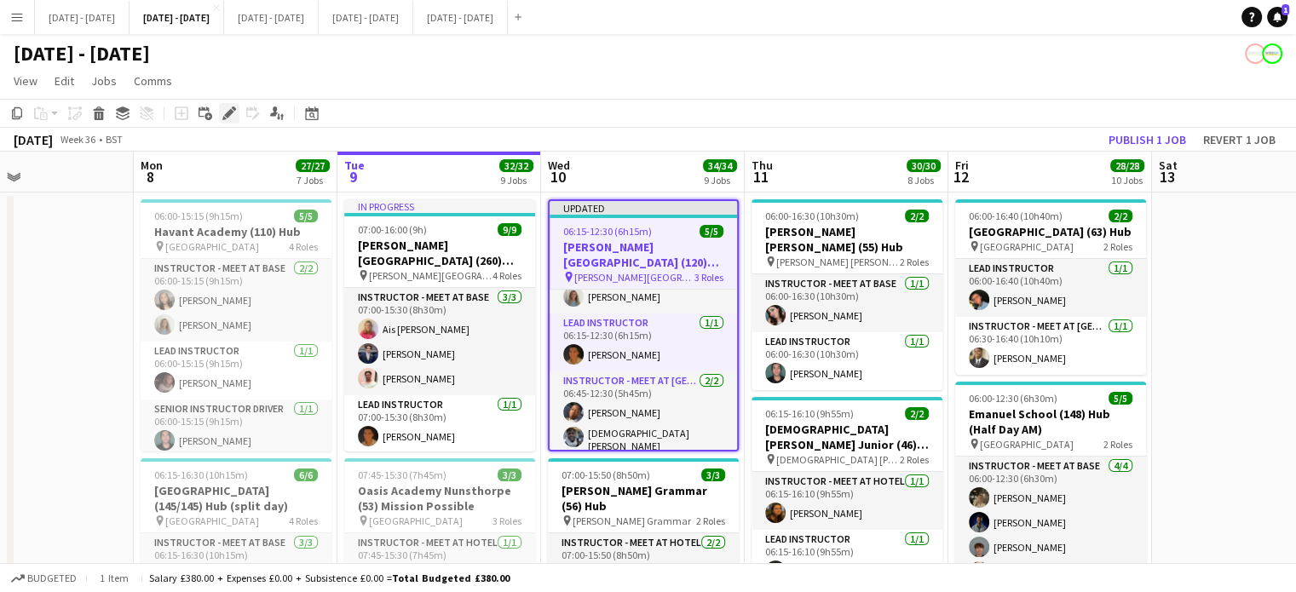
click at [225, 116] on icon "Edit" at bounding box center [229, 114] width 14 height 14
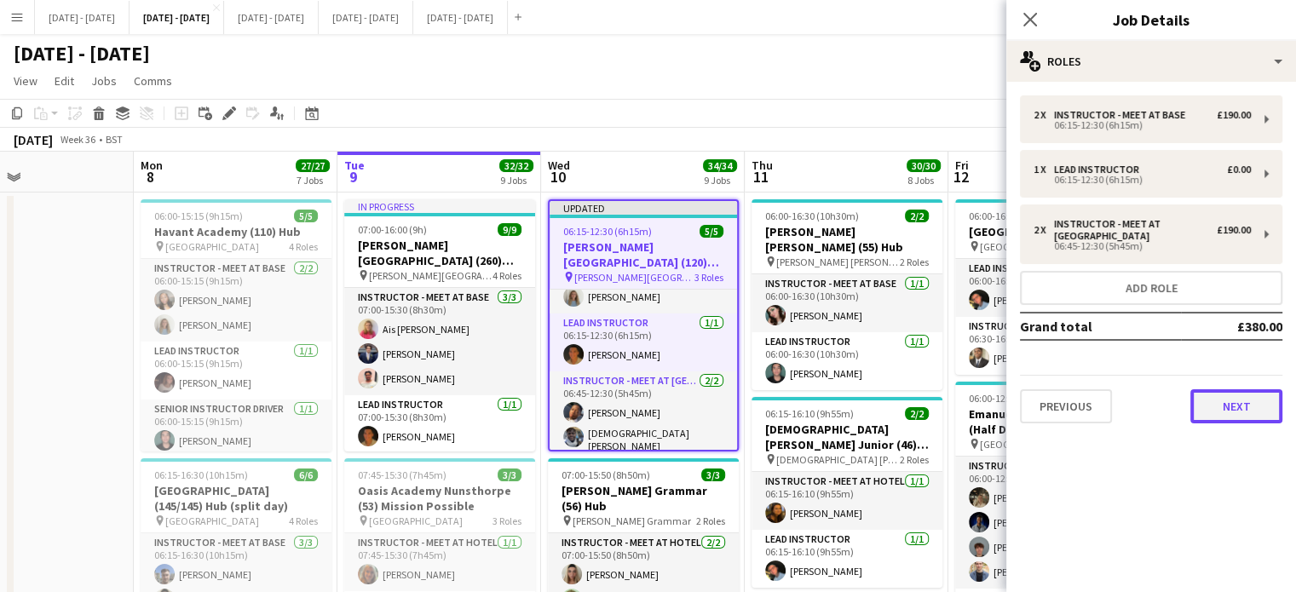
click at [1248, 416] on button "Next" at bounding box center [1237, 406] width 92 height 34
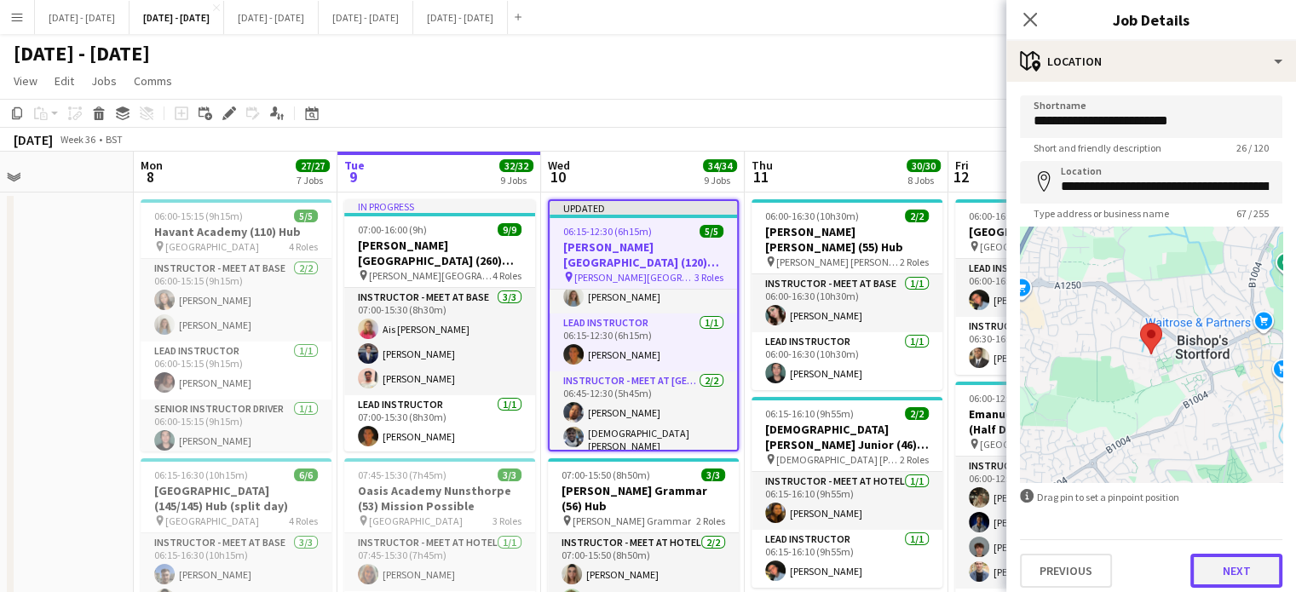
click at [1255, 571] on button "Next" at bounding box center [1237, 571] width 92 height 34
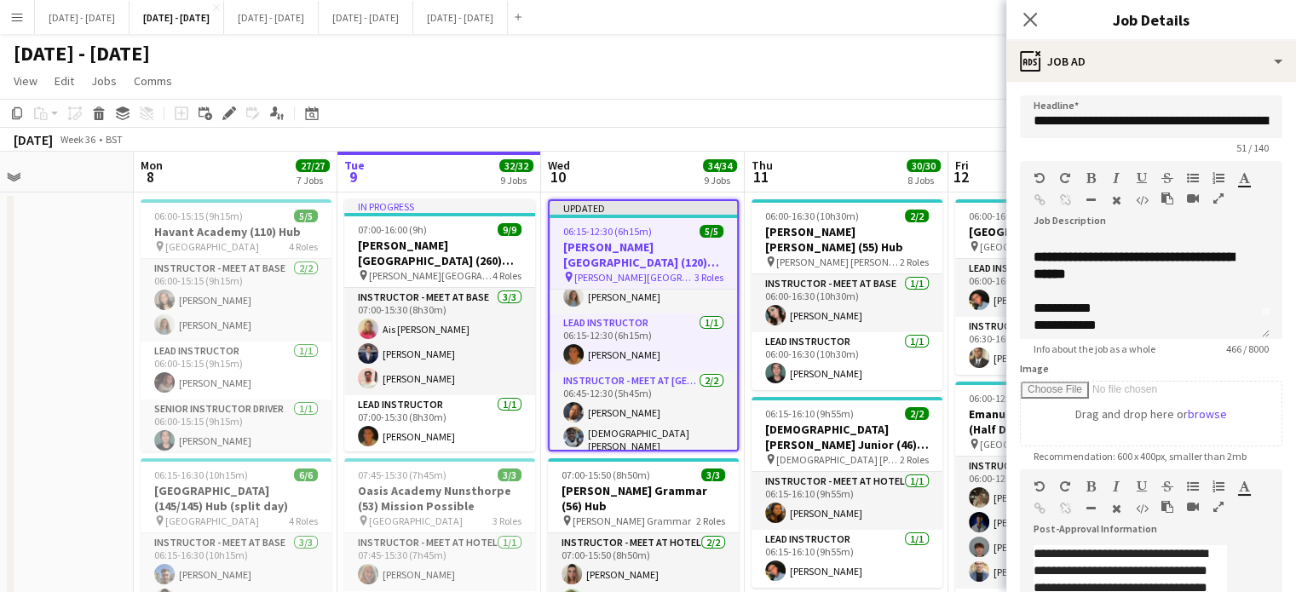
scroll to position [0, 0]
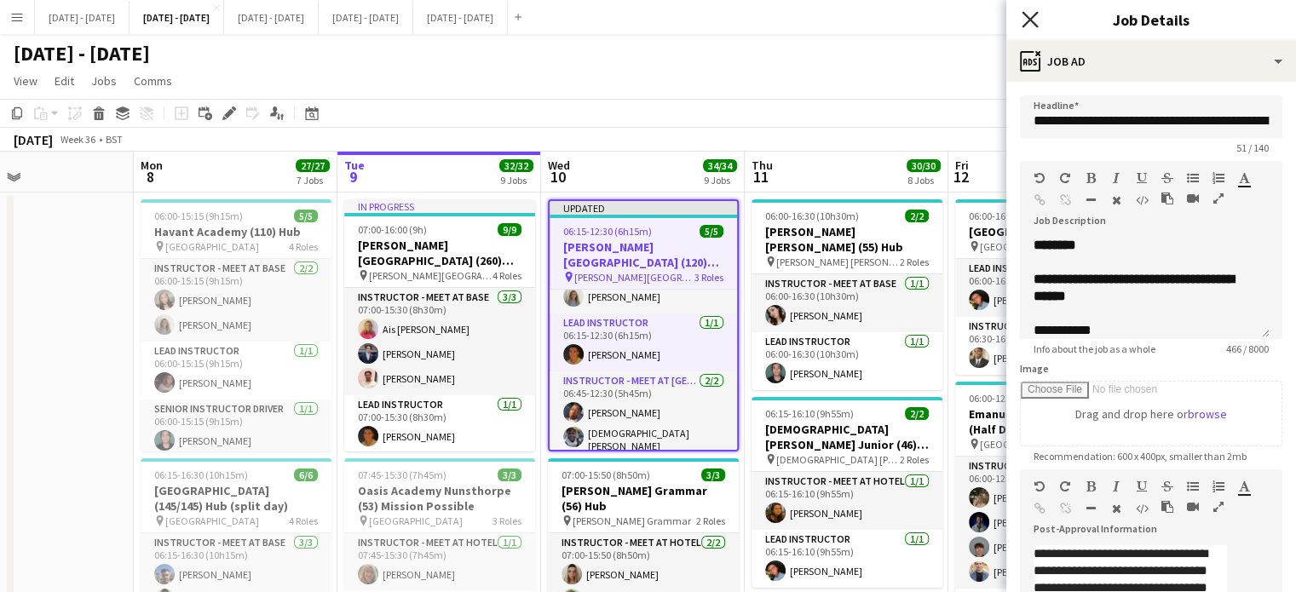
click at [1023, 13] on icon at bounding box center [1030, 19] width 16 height 16
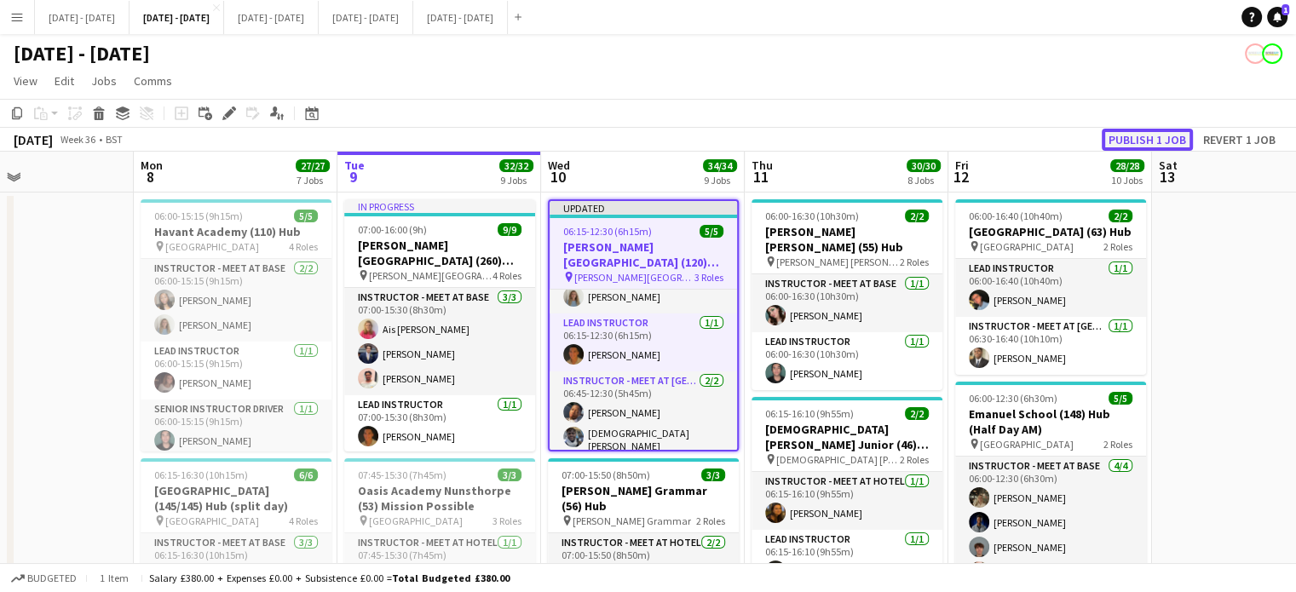
click at [1151, 139] on button "Publish 1 job" at bounding box center [1147, 140] width 91 height 22
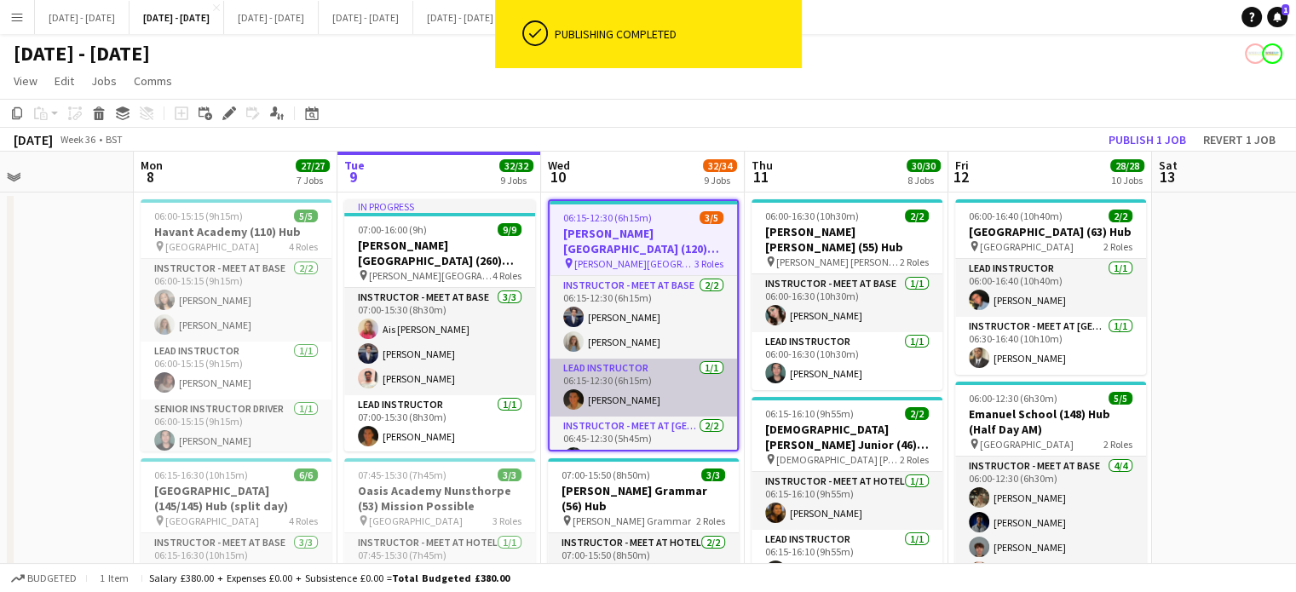
scroll to position [48, 0]
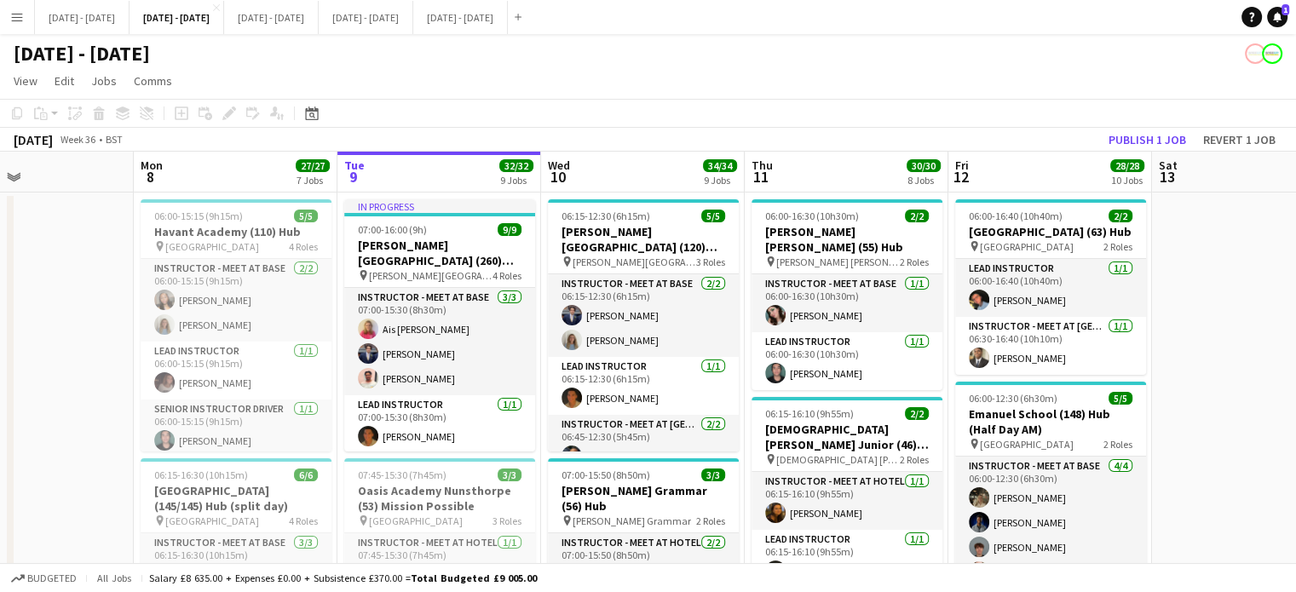
click at [627, 170] on app-board-header-date "Wed 10 34/34 9 Jobs" at bounding box center [643, 172] width 204 height 41
click at [435, 188] on app-board-header-date "Tue 9 32/32 9 Jobs" at bounding box center [439, 172] width 204 height 41
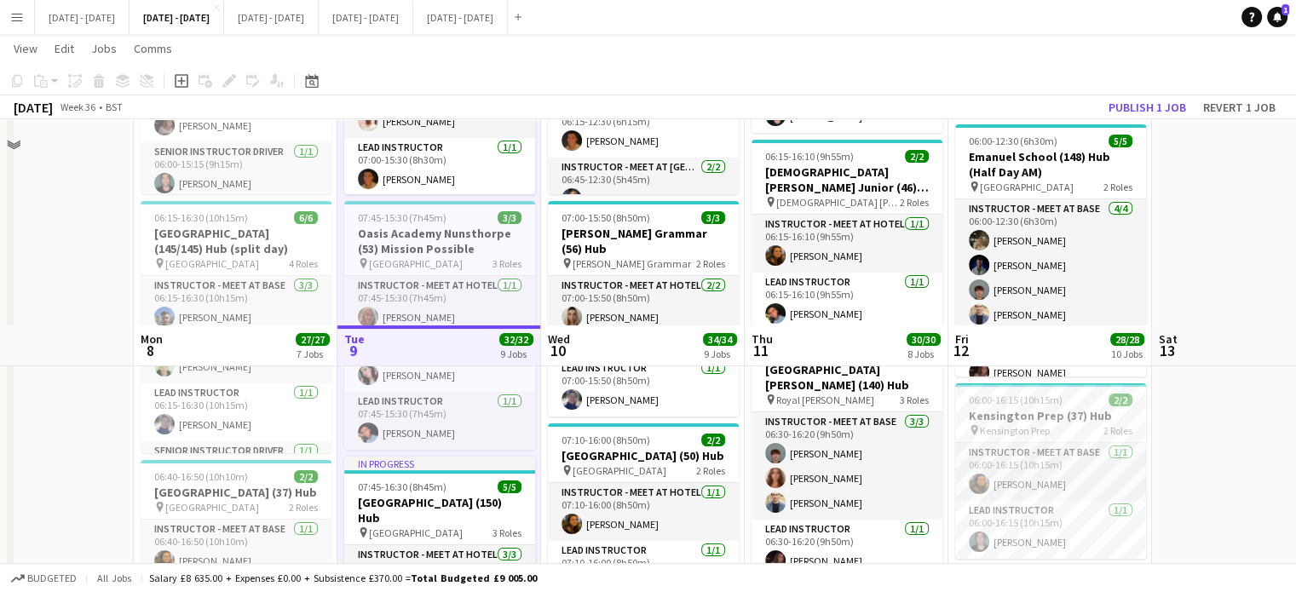
scroll to position [170, 0]
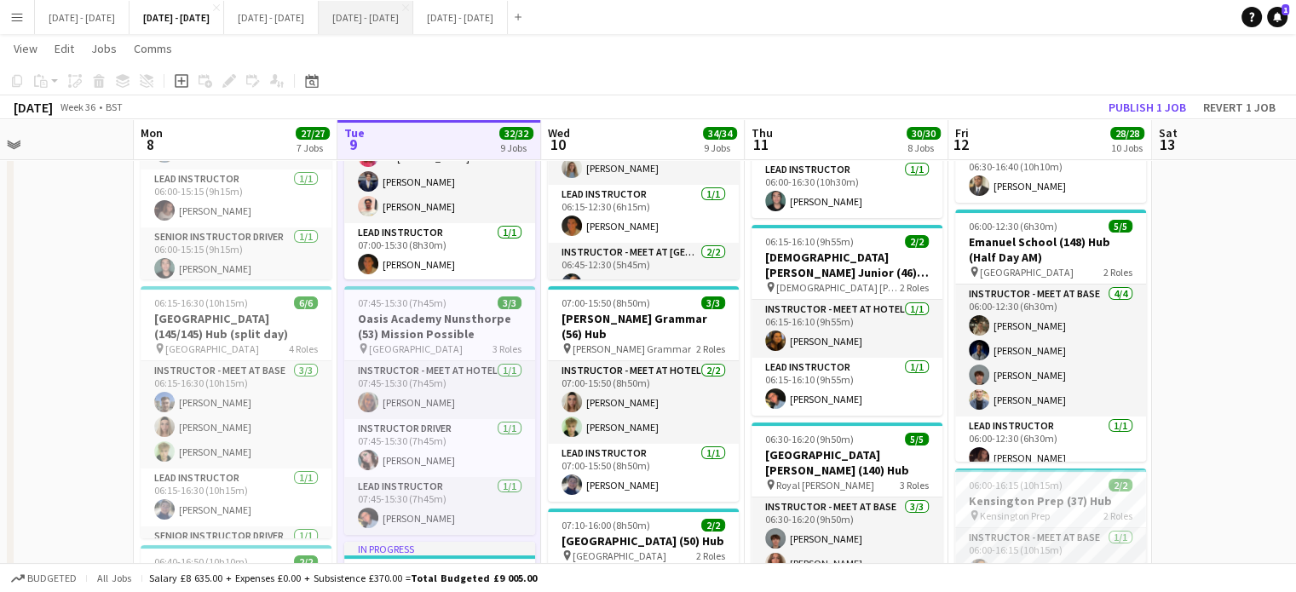
click at [413, 17] on button "[DATE] - [DATE] Close" at bounding box center [366, 17] width 95 height 33
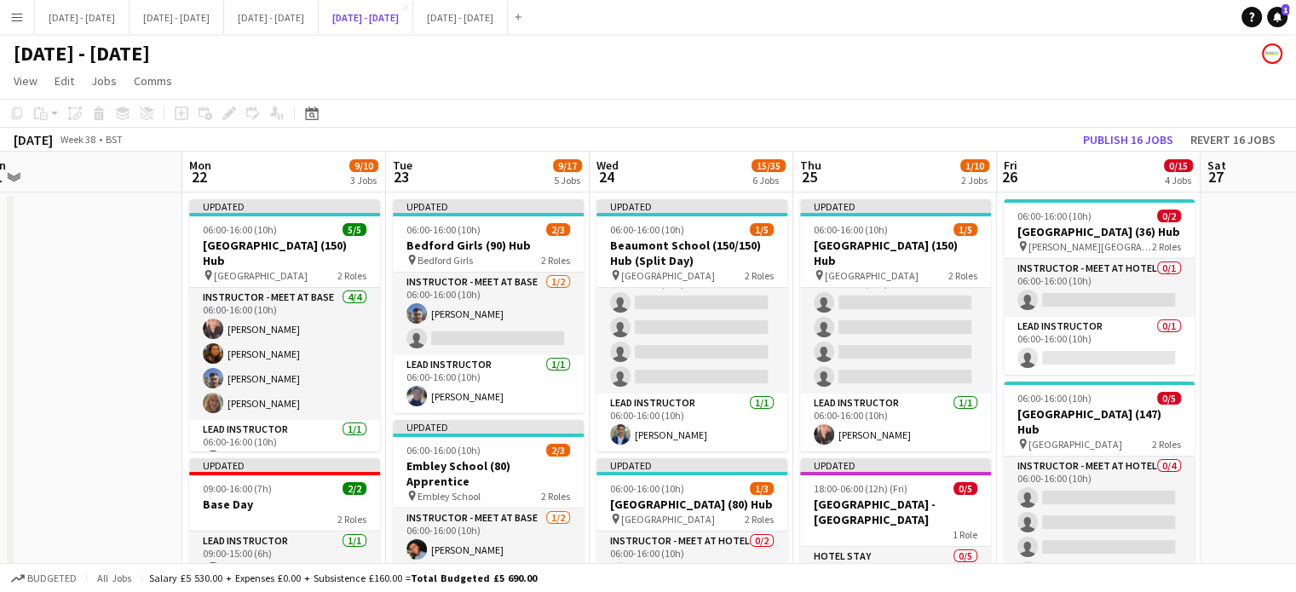
scroll to position [170, 0]
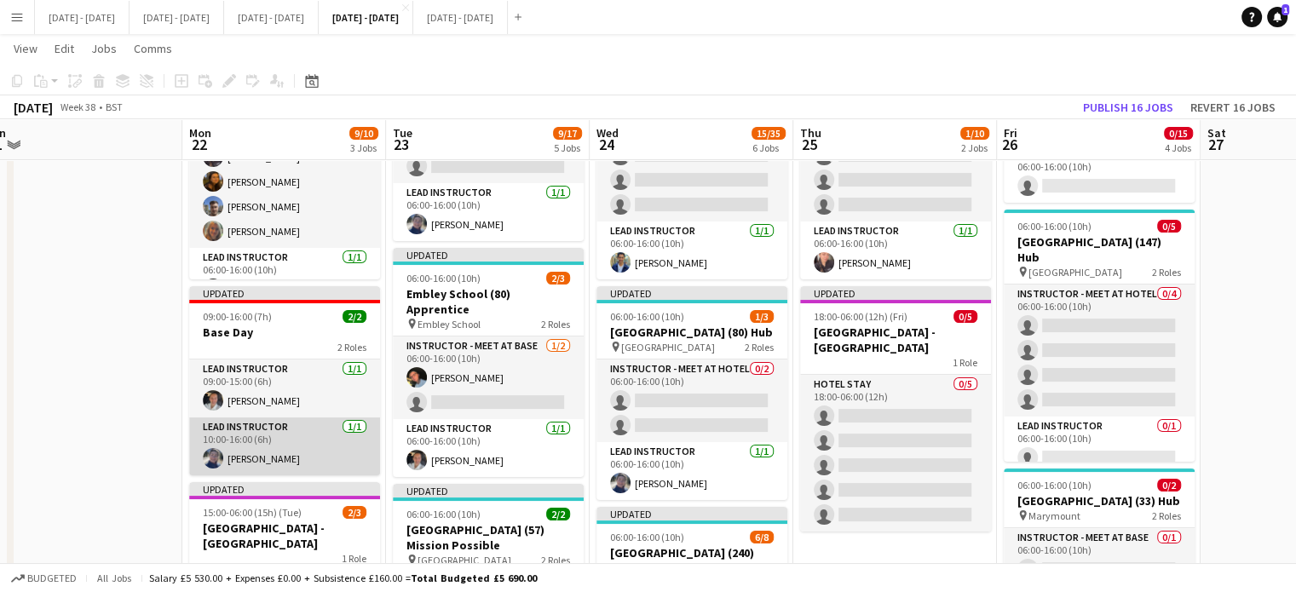
click at [247, 471] on app-card-role "Lead Instructor 1/1 10:00-16:00 (6h) Hannah Taylor" at bounding box center [284, 447] width 191 height 58
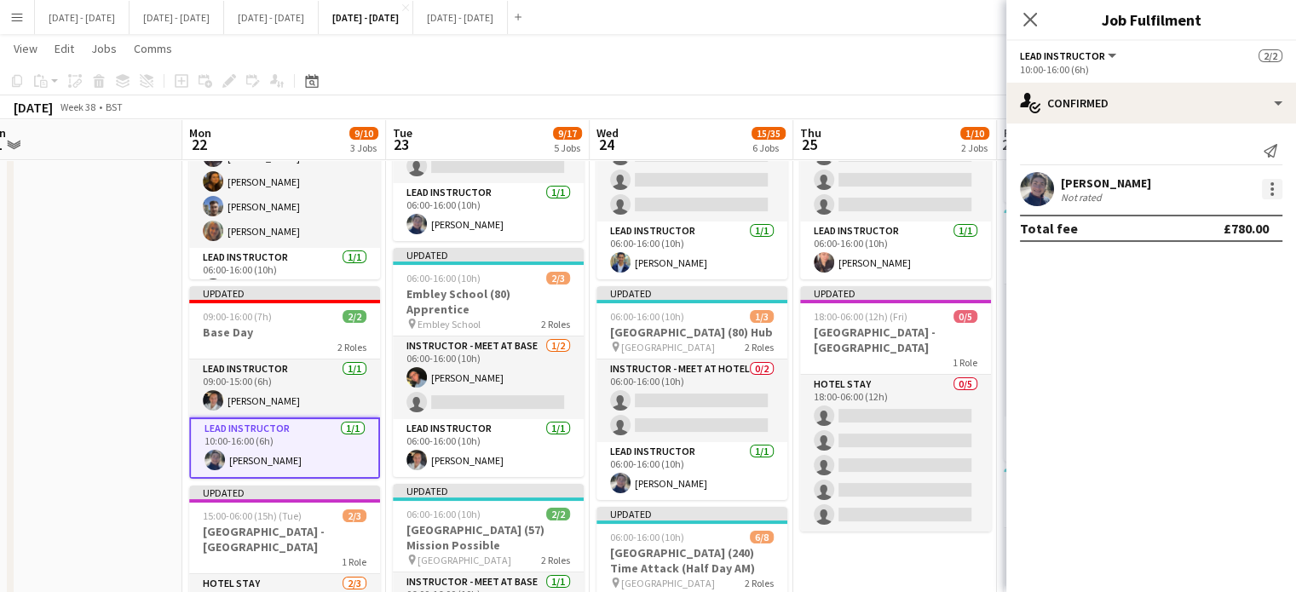
click at [1274, 184] on div at bounding box center [1272, 189] width 20 height 20
drag, startPoint x: 1245, startPoint y: 214, endPoint x: 300, endPoint y: 350, distance: 954.9
click at [334, 371] on div "Edit fee Switch crew Send notification Start chat Remove Set as supervisor" at bounding box center [648, 296] width 1296 height 592
click at [291, 316] on div at bounding box center [648, 296] width 1296 height 592
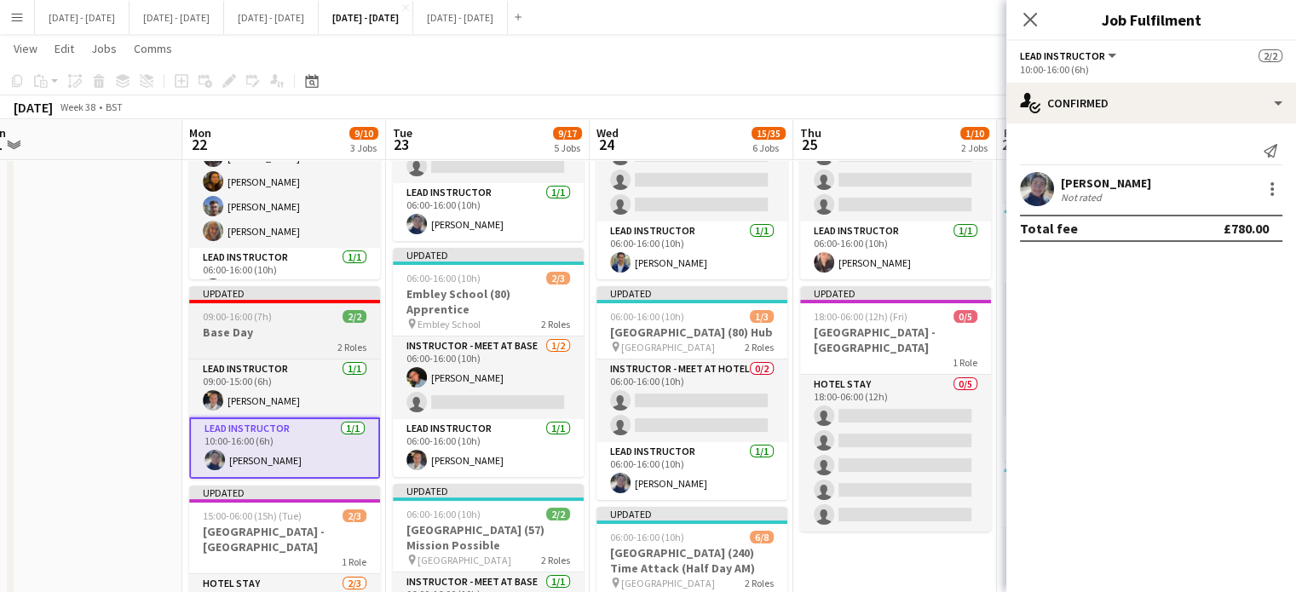
click at [285, 326] on h3 "Base Day" at bounding box center [284, 332] width 191 height 15
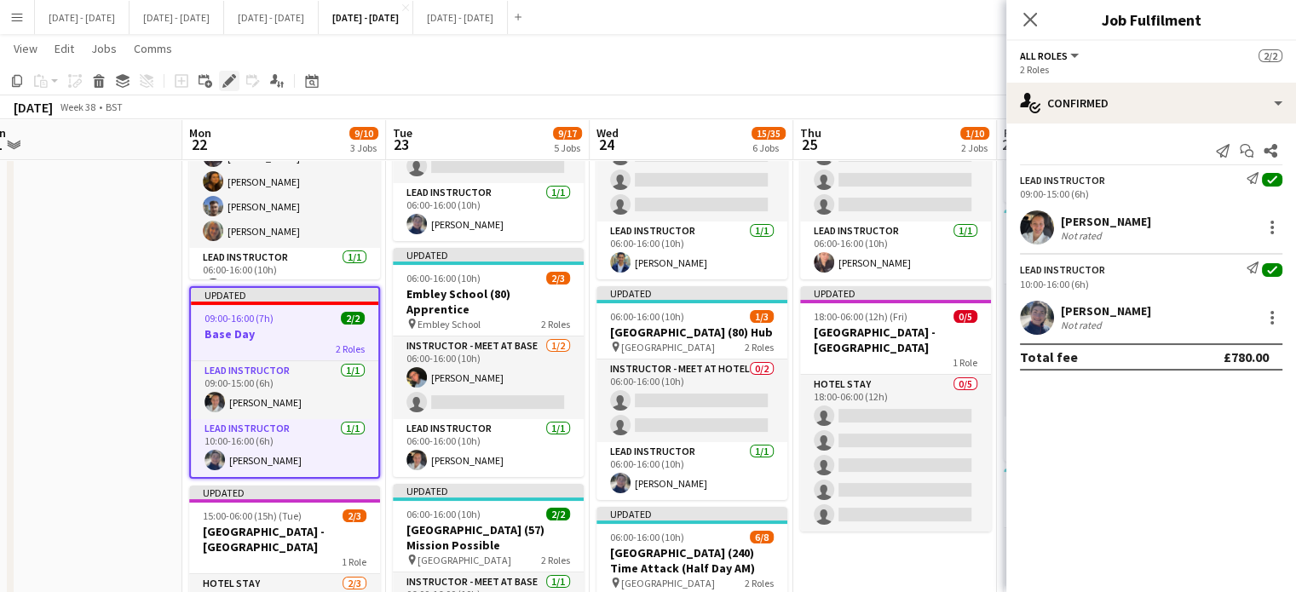
click at [227, 77] on icon "Edit" at bounding box center [229, 81] width 14 height 14
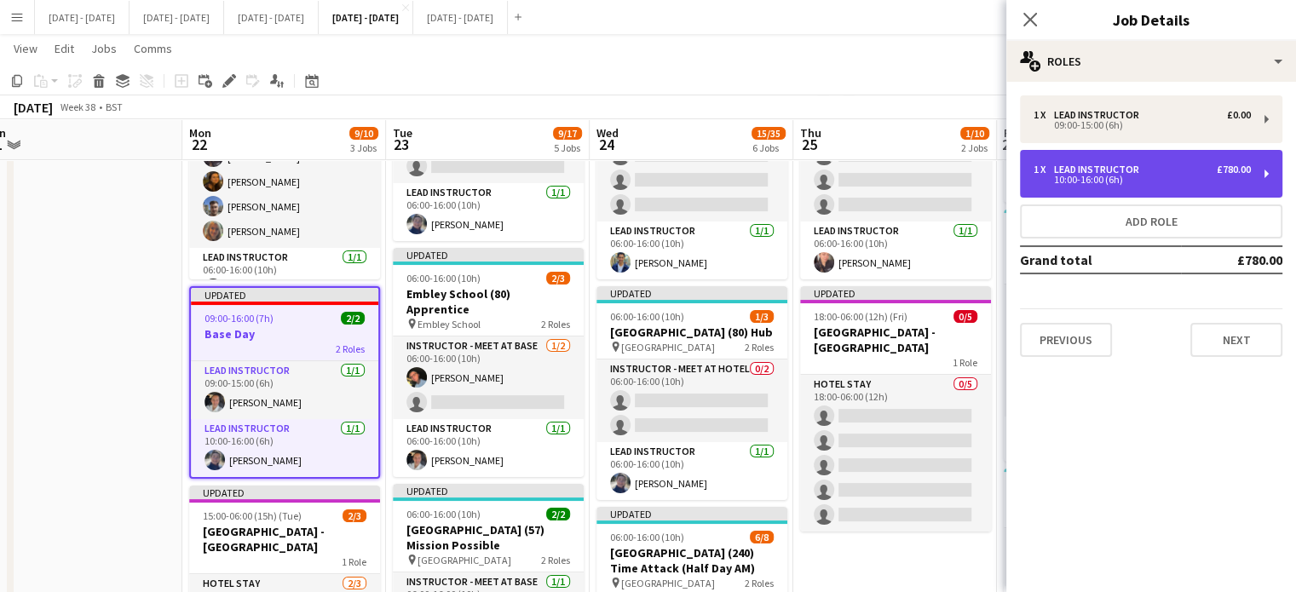
click at [1149, 177] on div "10:00-16:00 (6h)" at bounding box center [1142, 180] width 217 height 9
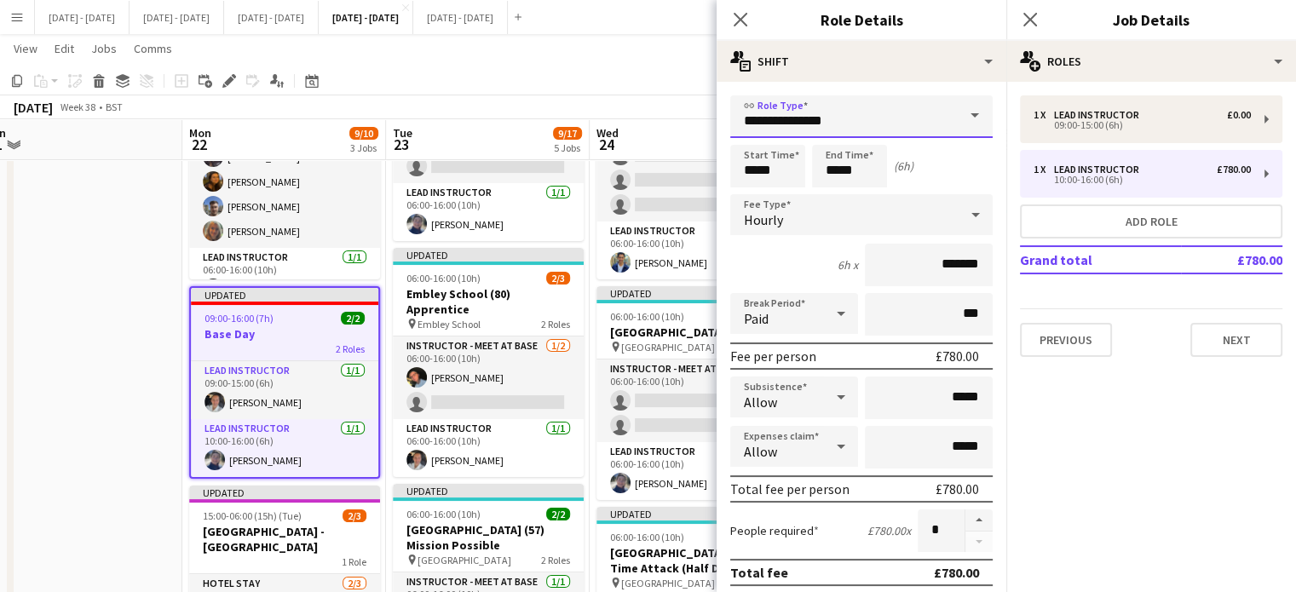
click at [873, 122] on input "**********" at bounding box center [861, 116] width 262 height 43
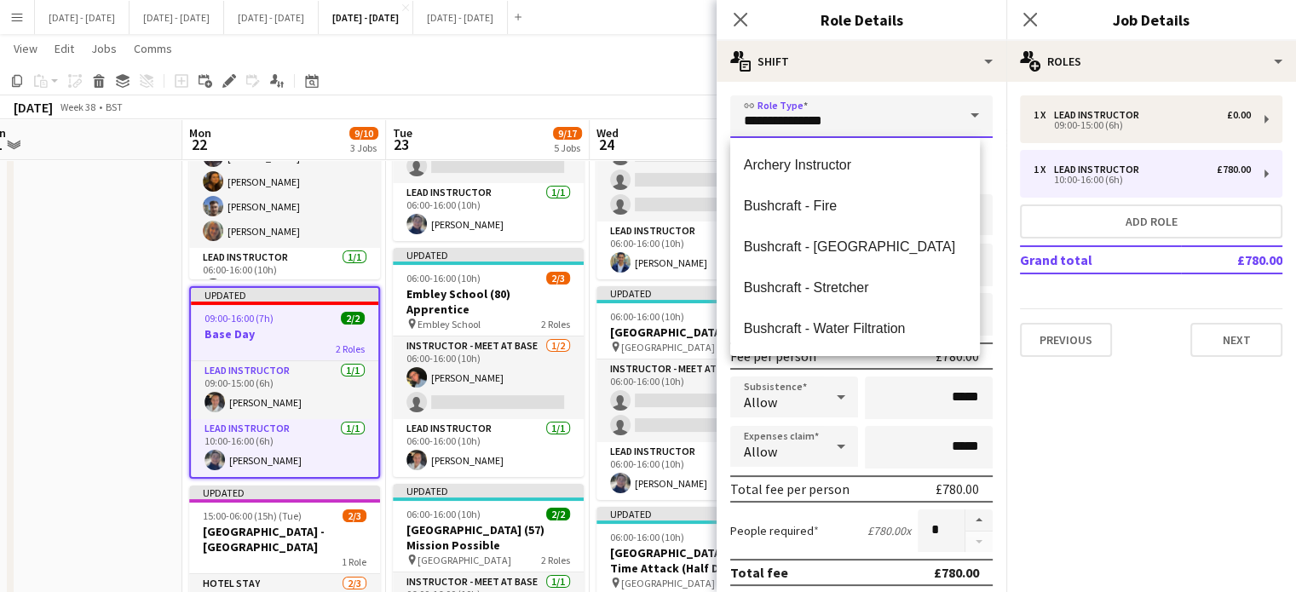
click at [873, 124] on input "**********" at bounding box center [861, 116] width 262 height 43
click at [1084, 423] on mat-expansion-panel "pencil3 General details 1 x Lead Instructor £0.00 09:00-15:00 (6h) 1 x Lead Ins…" at bounding box center [1151, 337] width 290 height 510
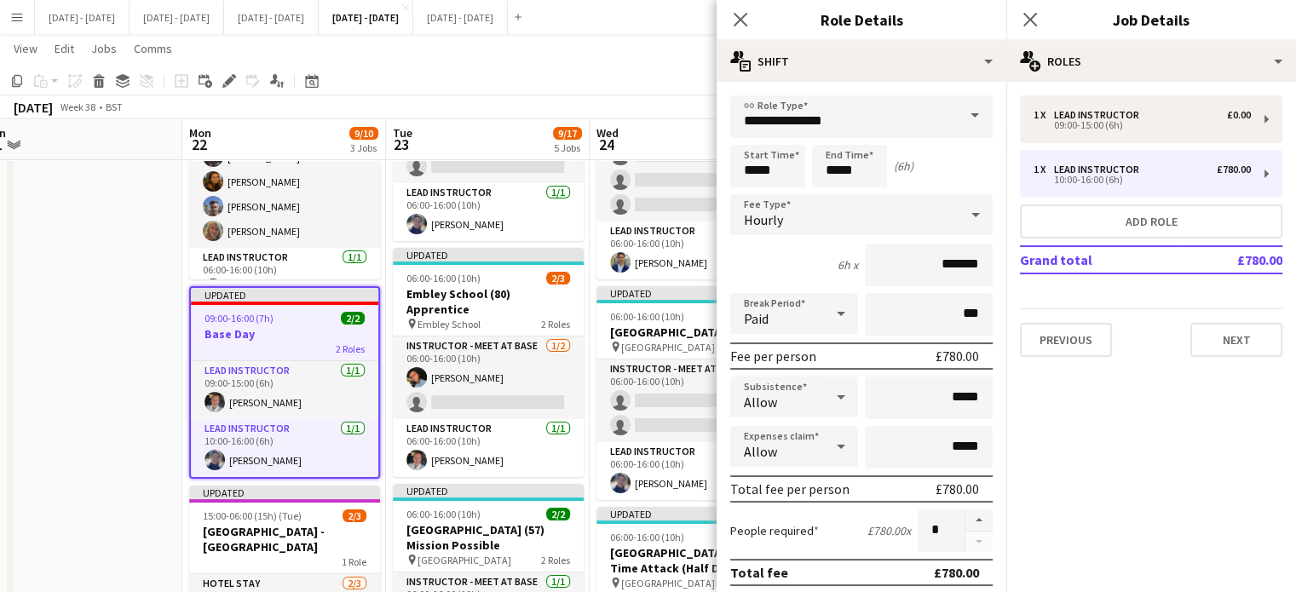
click at [937, 228] on div "Hourly" at bounding box center [844, 214] width 228 height 41
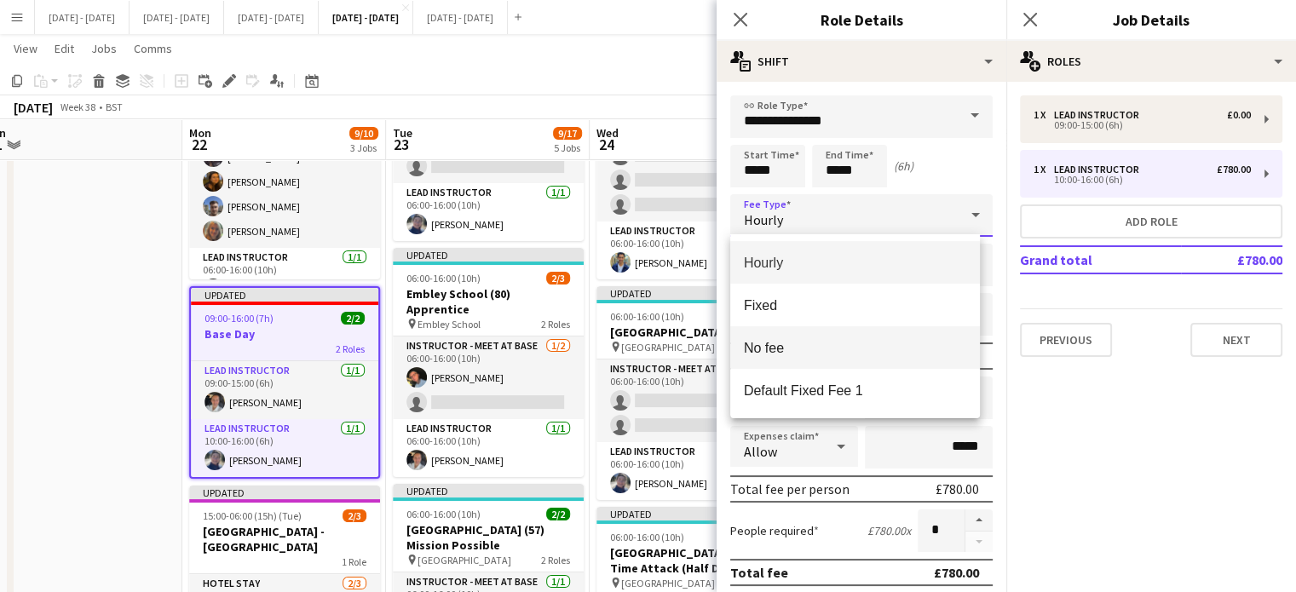
click at [856, 354] on span "No fee" at bounding box center [855, 348] width 222 height 16
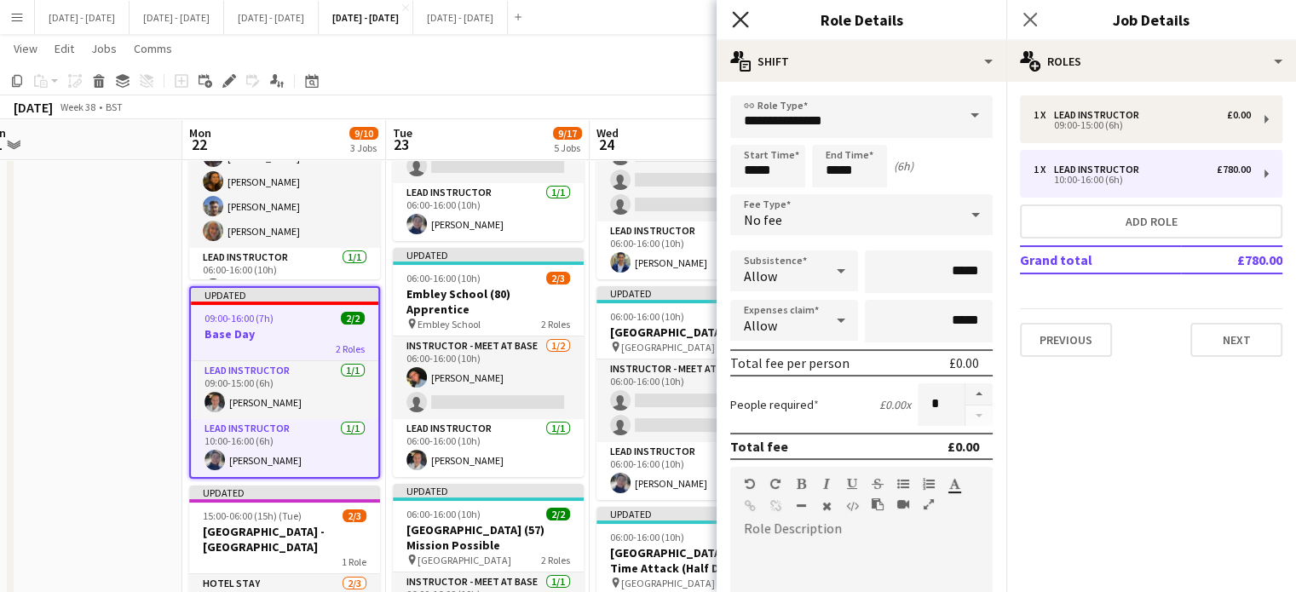
click at [741, 20] on icon at bounding box center [740, 19] width 16 height 16
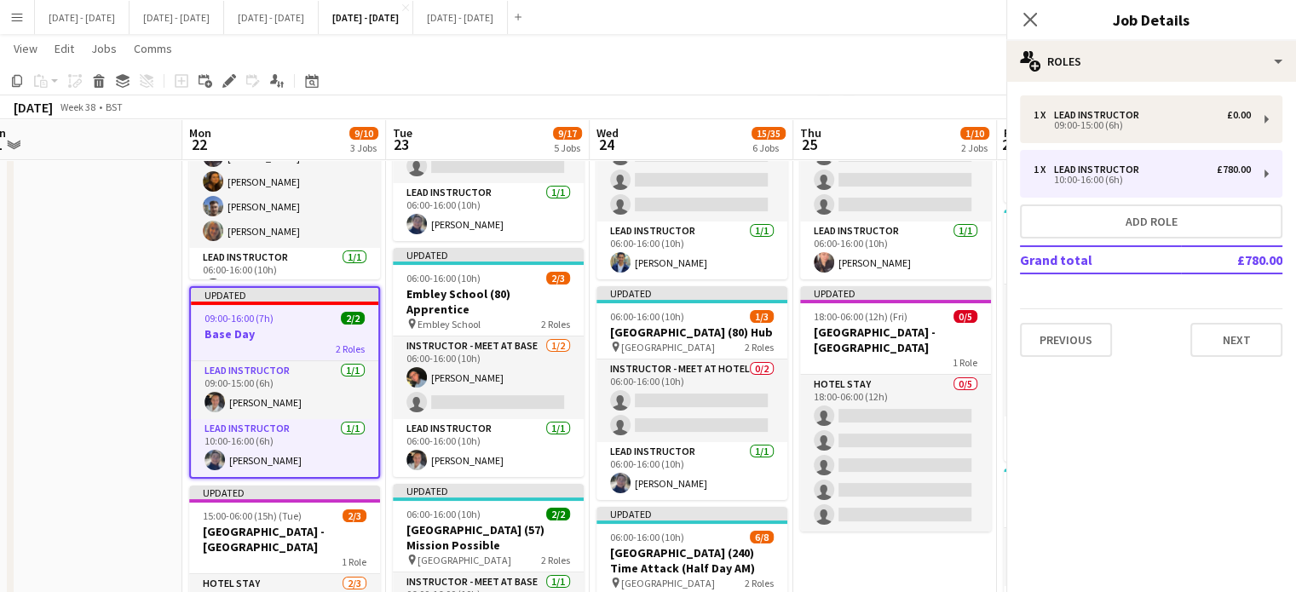
scroll to position [0, 0]
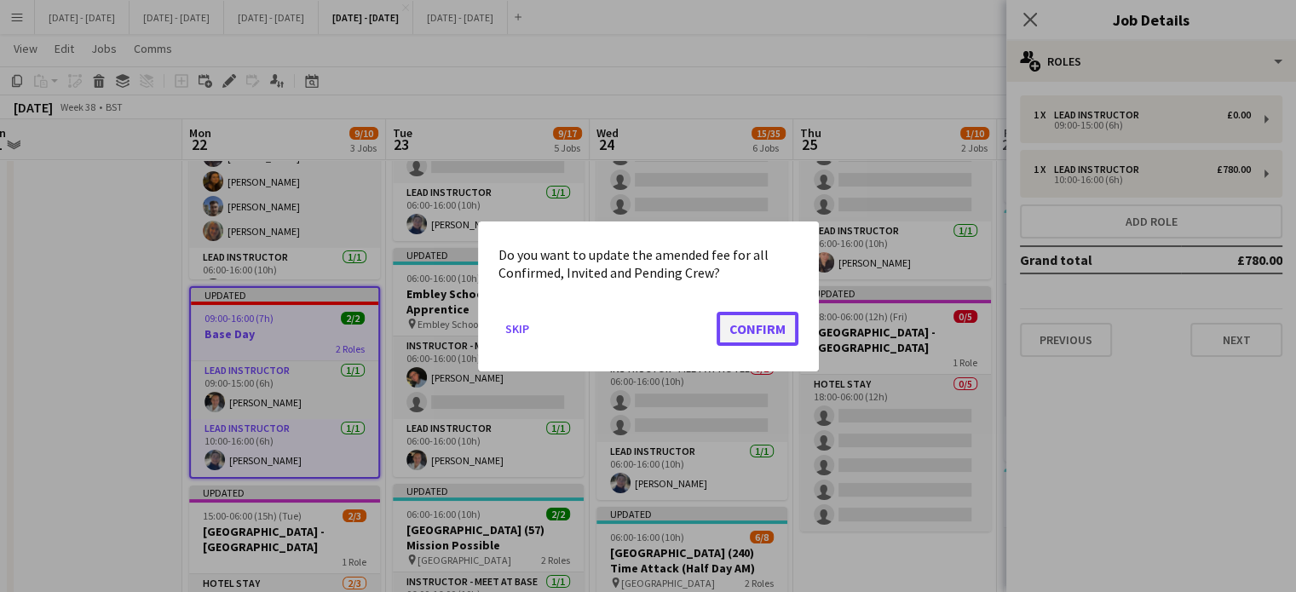
click at [777, 328] on button "Confirm" at bounding box center [758, 328] width 82 height 34
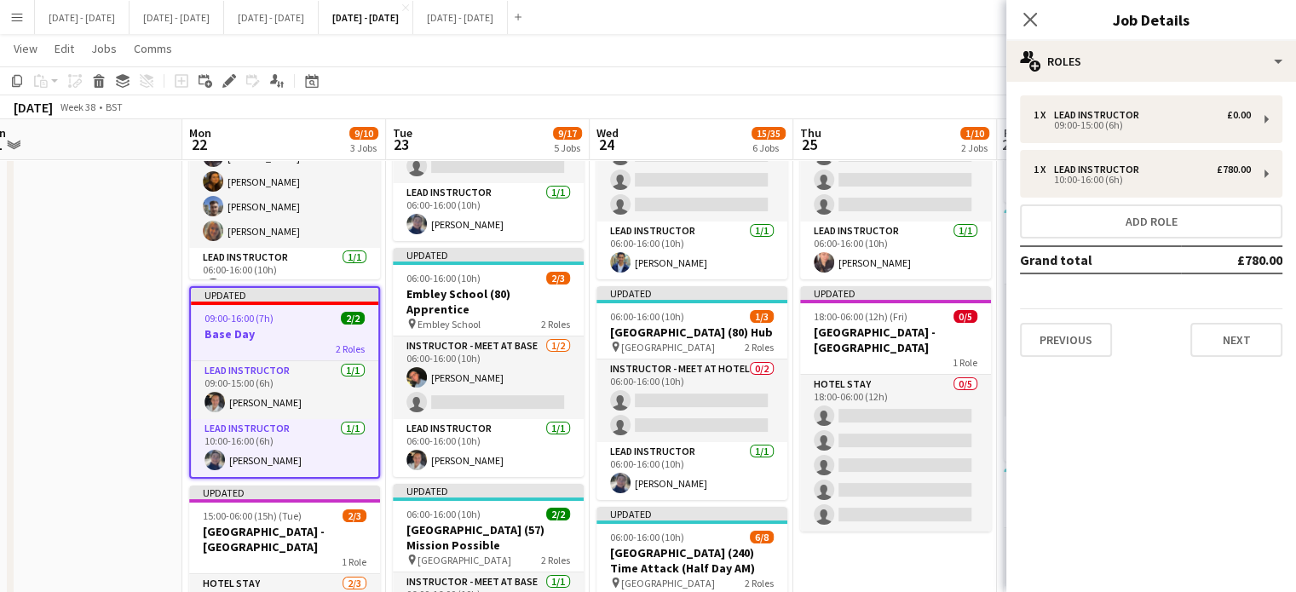
scroll to position [170, 0]
click at [1030, 16] on icon "Close pop-in" at bounding box center [1030, 19] width 16 height 16
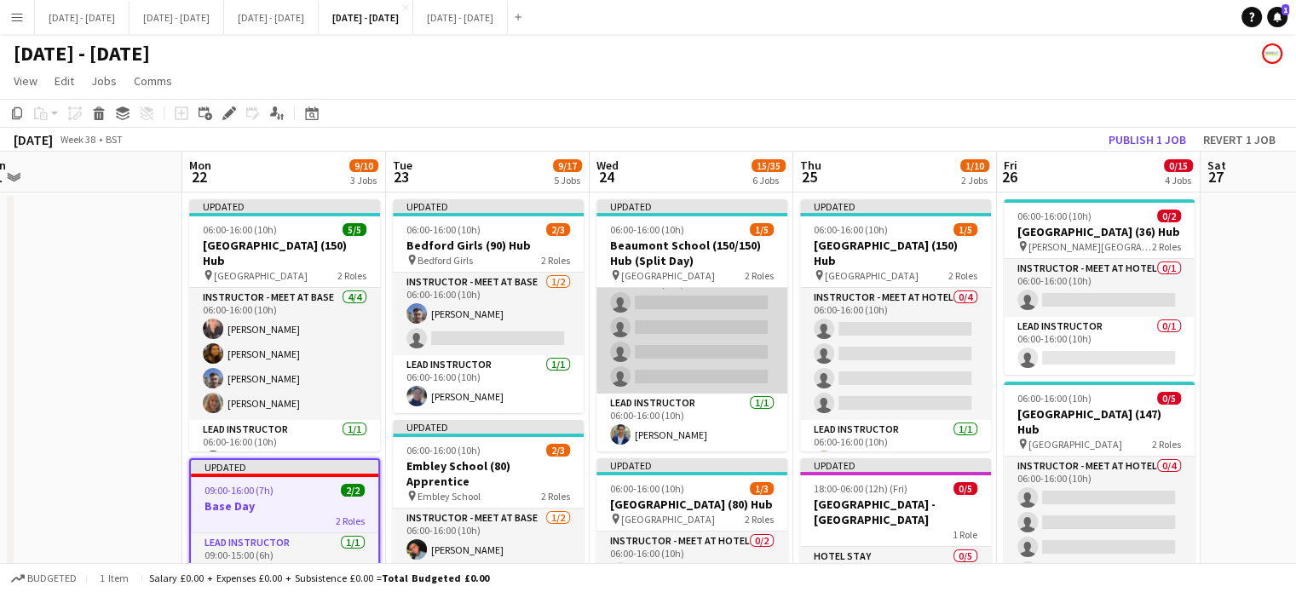
scroll to position [0, 0]
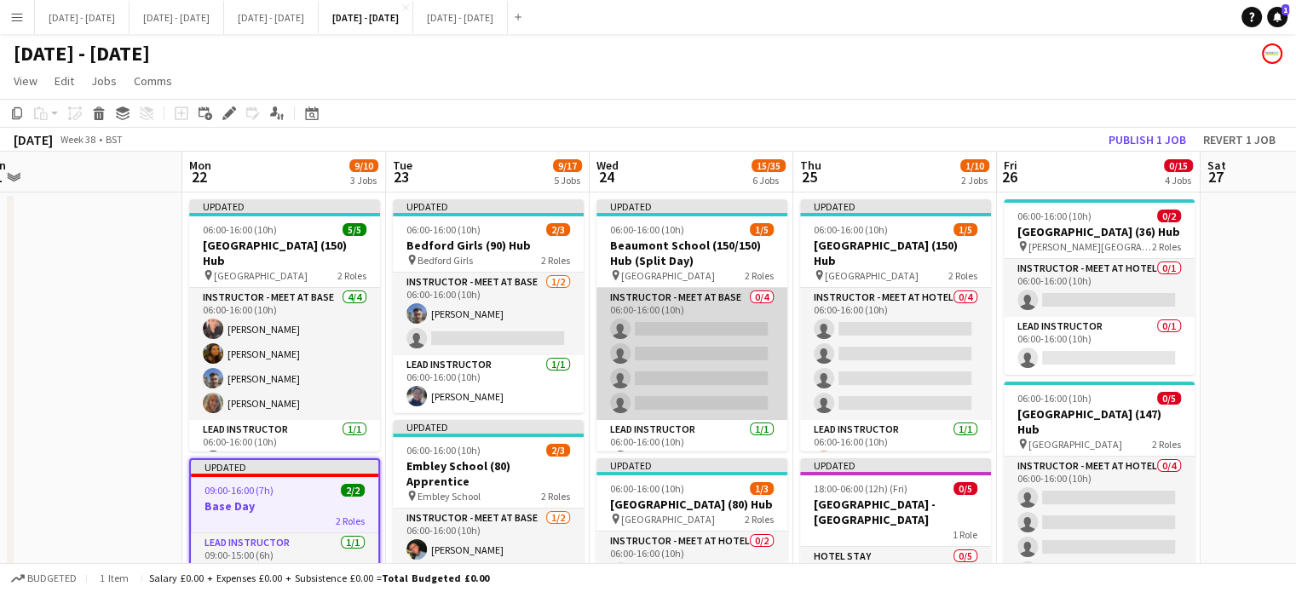
click at [720, 346] on app-card-role "Instructor - Meet at Base 0/4 06:00-16:00 (10h) single-neutral-actions single-n…" at bounding box center [692, 354] width 191 height 132
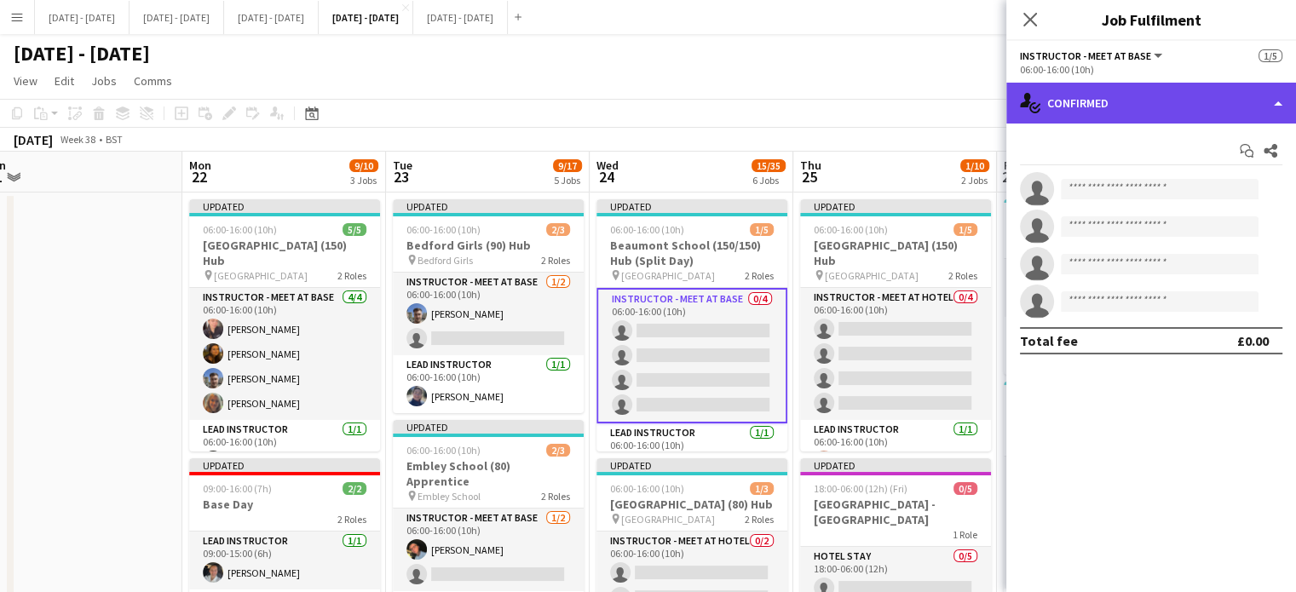
click at [1153, 108] on div "single-neutral-actions-check-2 Confirmed" at bounding box center [1151, 103] width 290 height 41
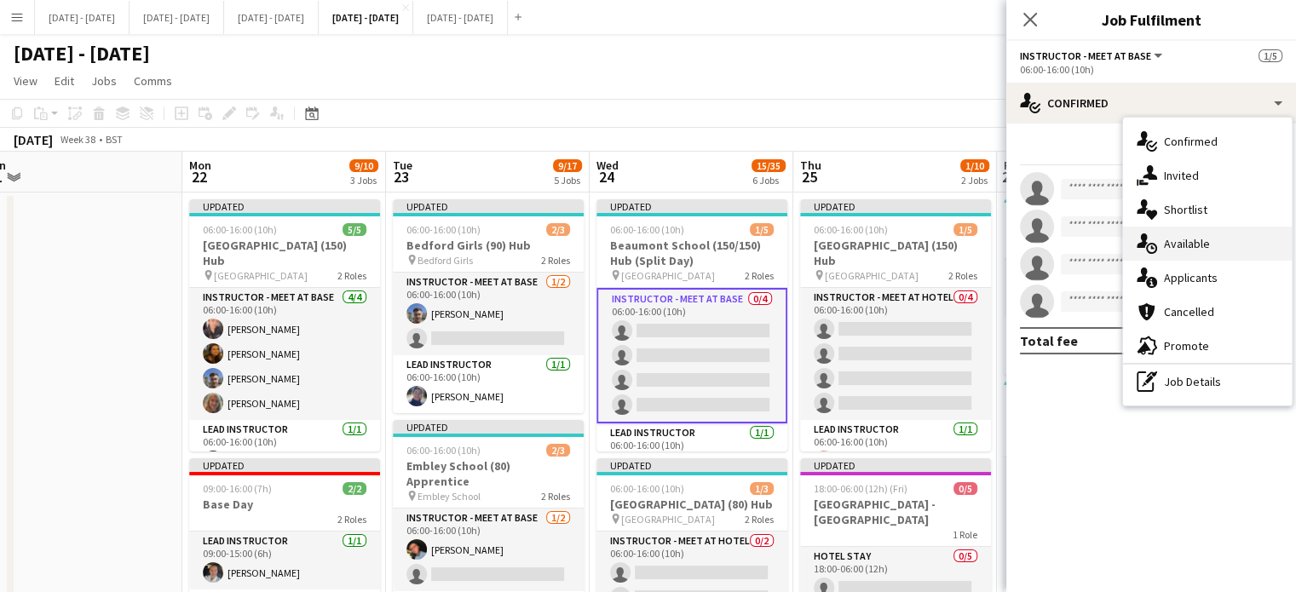
click at [1191, 239] on span "Available" at bounding box center [1187, 243] width 46 height 15
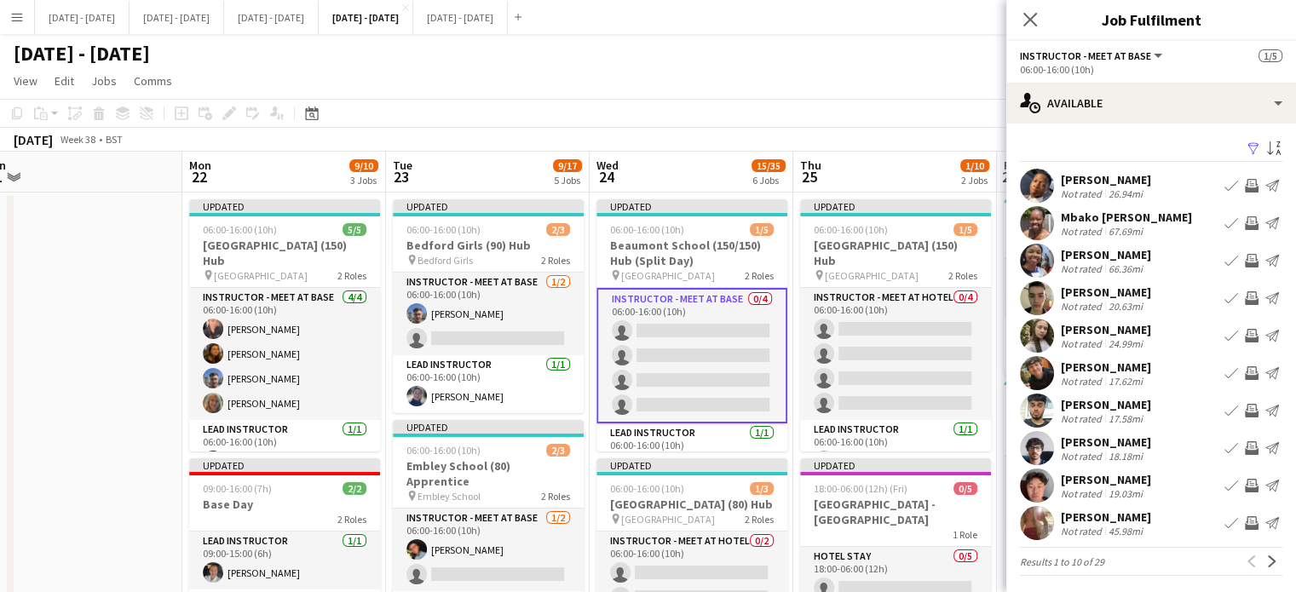
click at [1225, 180] on app-icon "Book crew" at bounding box center [1232, 186] width 14 height 14
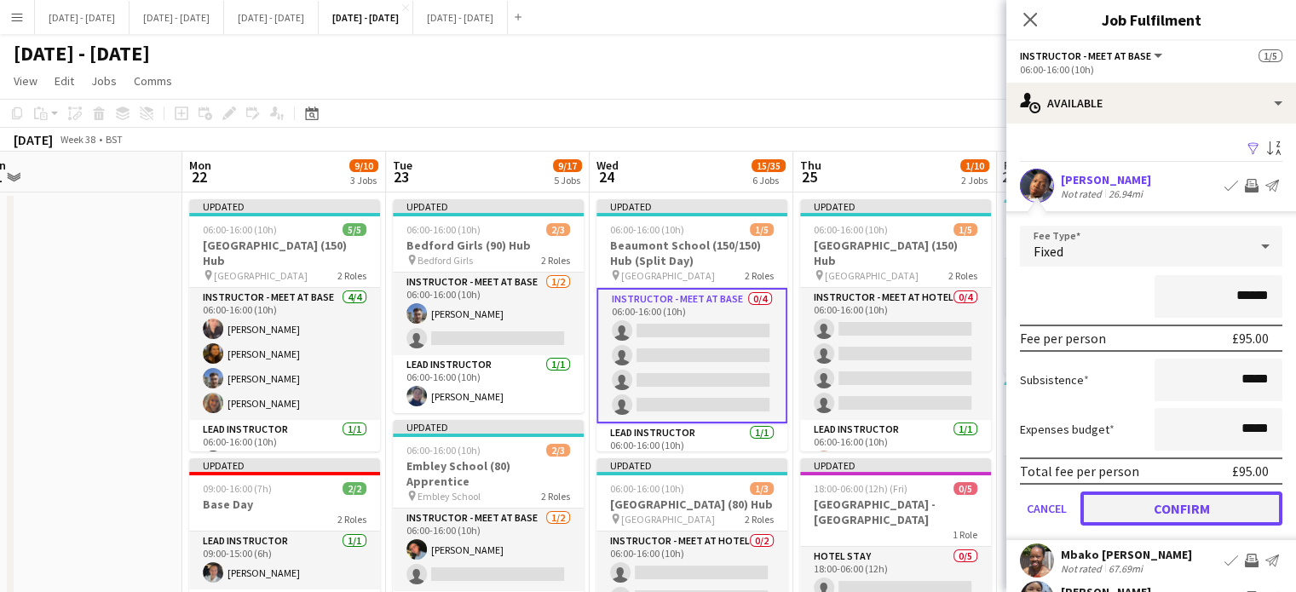
click at [1175, 498] on button "Confirm" at bounding box center [1182, 509] width 202 height 34
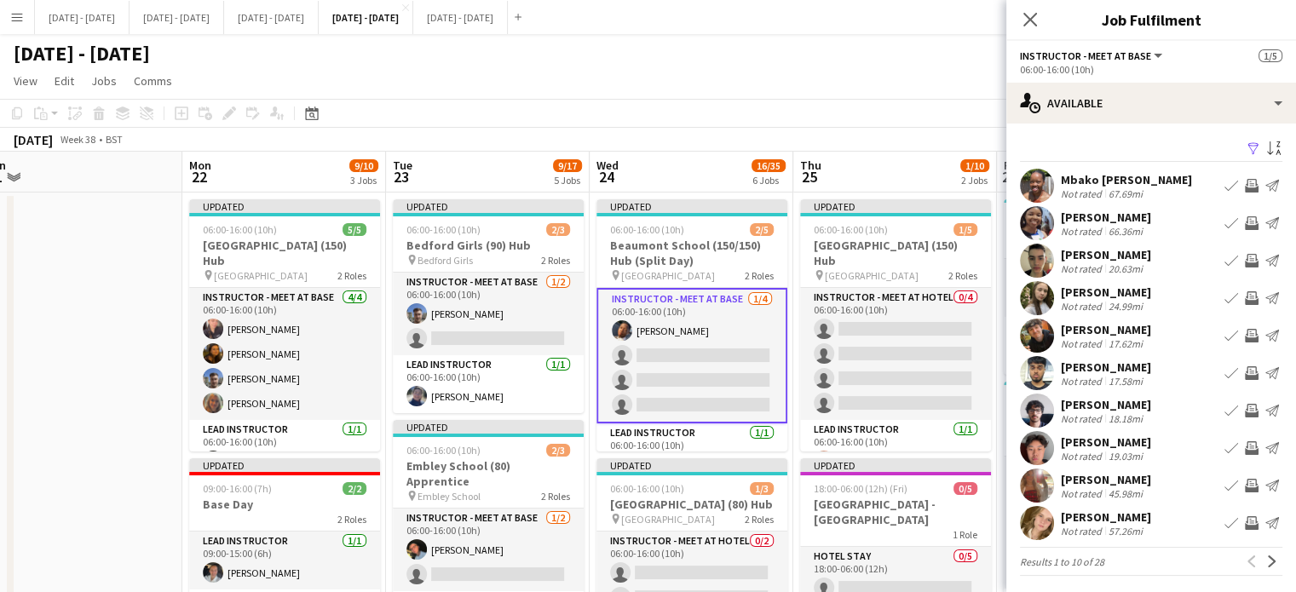
scroll to position [3, 0]
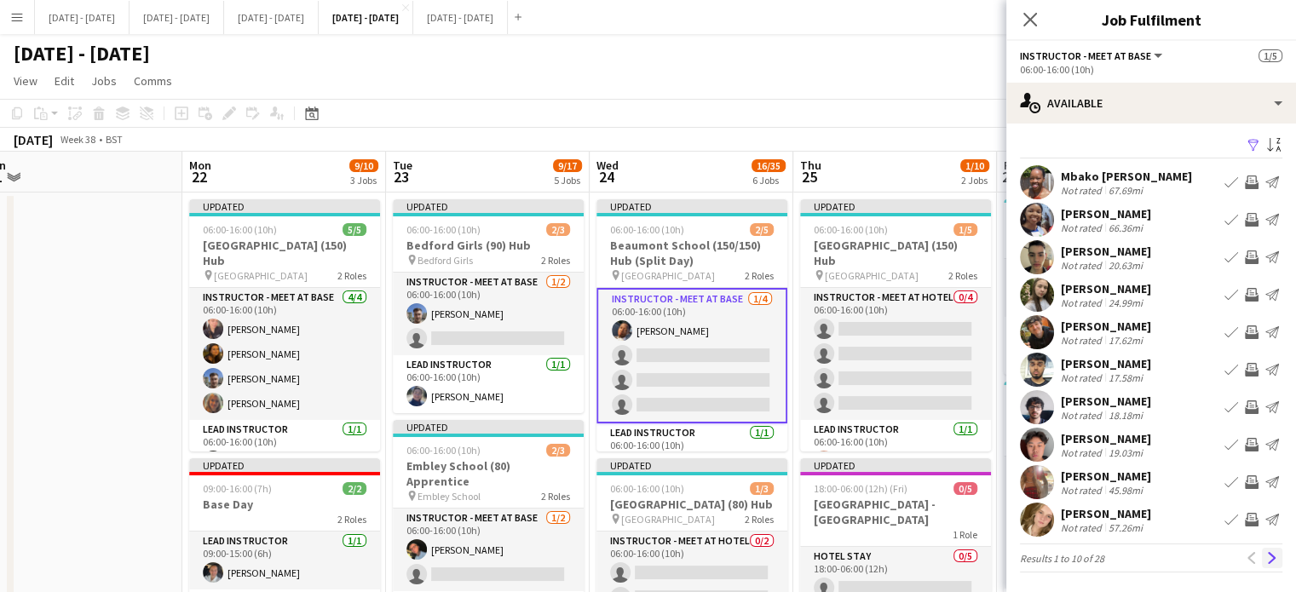
click at [1265, 555] on button "Next" at bounding box center [1272, 558] width 20 height 20
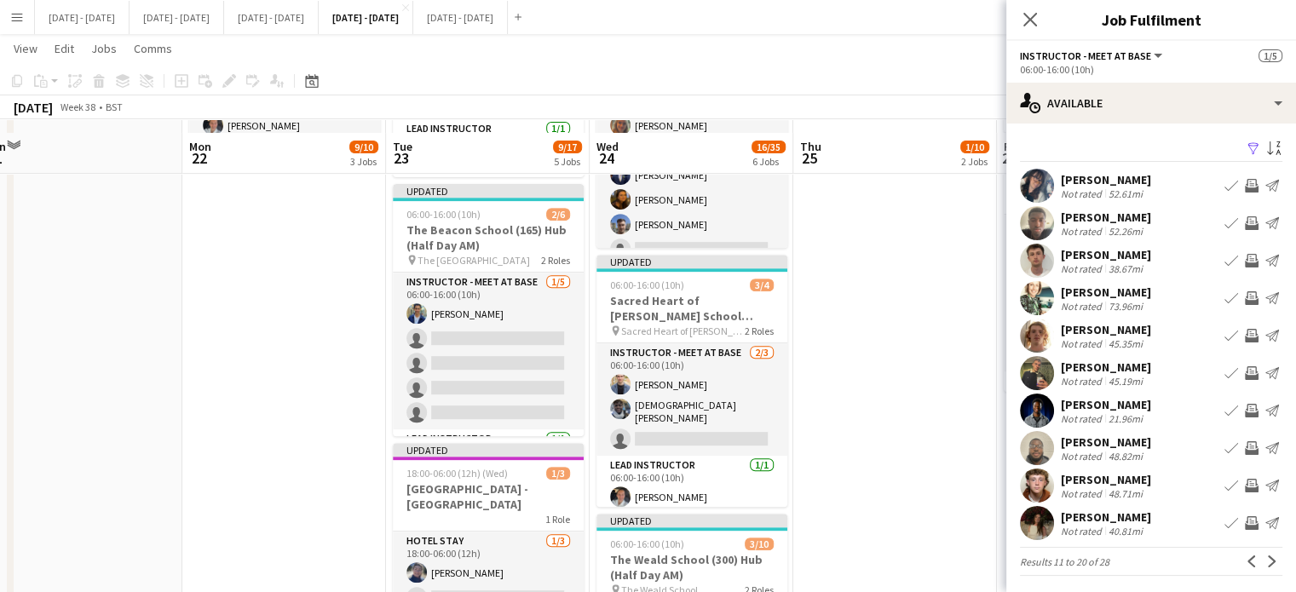
scroll to position [1023, 0]
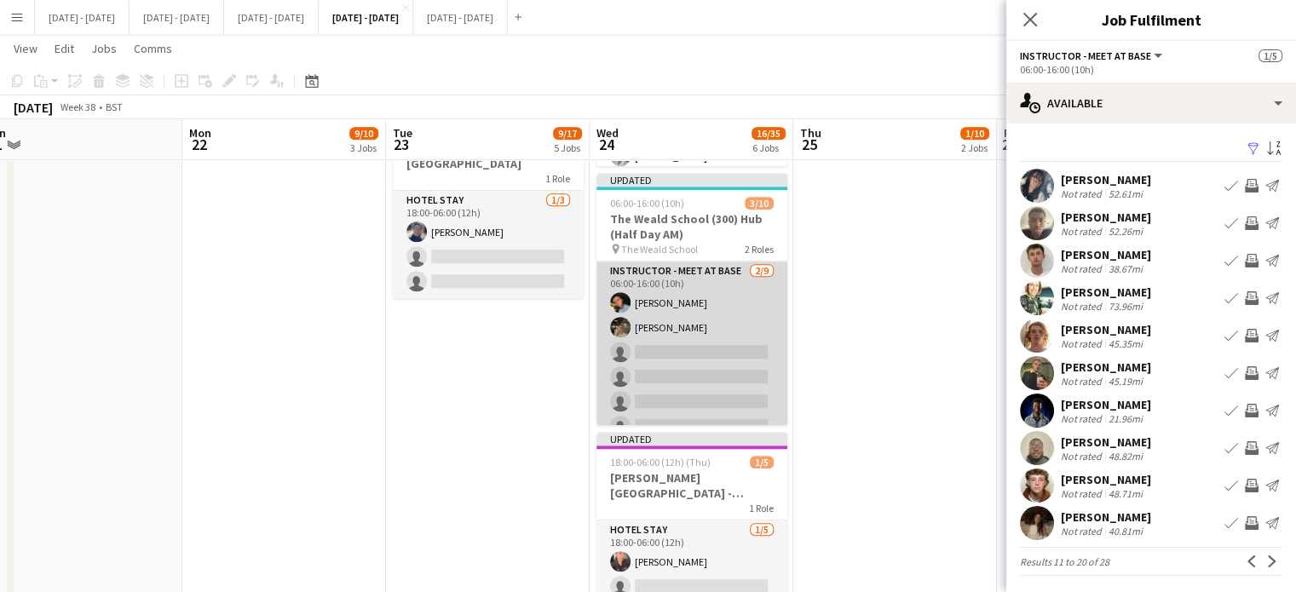
click at [719, 398] on app-card-role "Instructor - Meet at Base 2/9 06:00-16:00 (10h) Eloise Cook Emily Pratt single-…" at bounding box center [692, 390] width 191 height 256
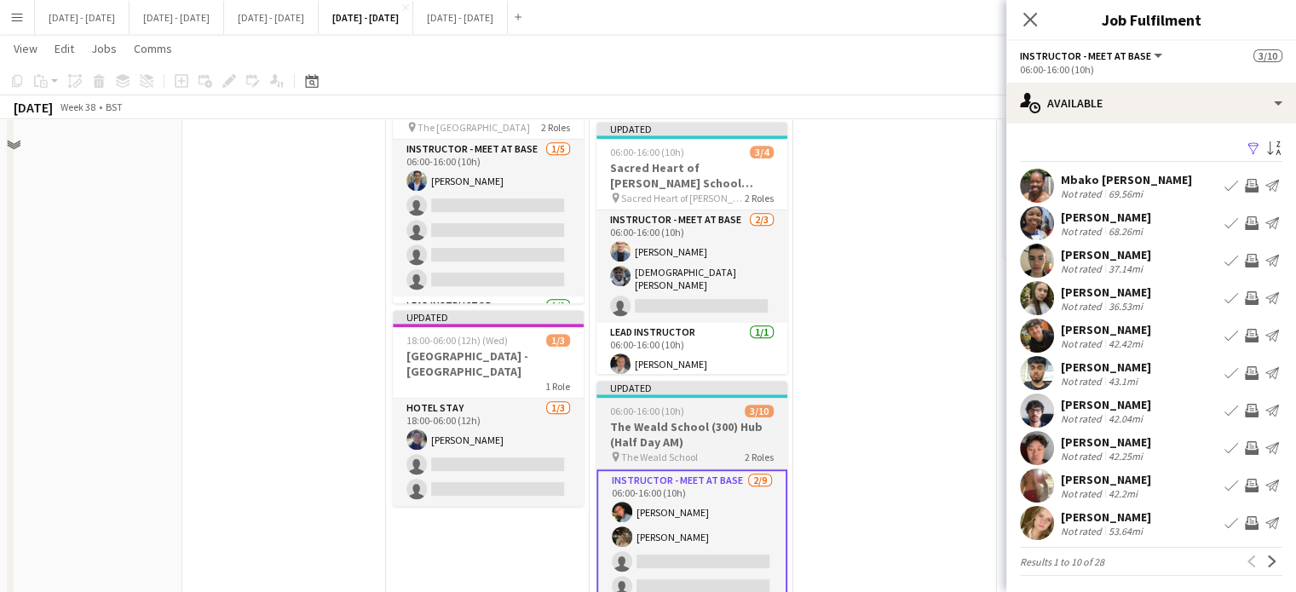
scroll to position [937, 0]
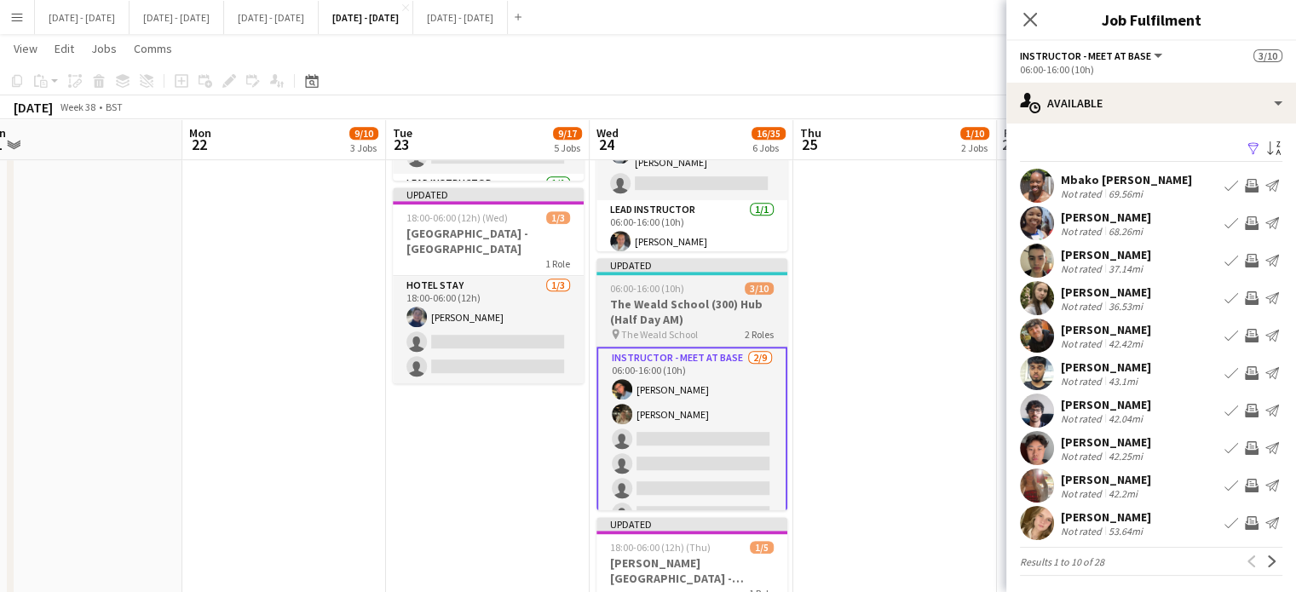
click at [694, 323] on h3 "The Weald School (300) Hub (Half Day AM)" at bounding box center [692, 312] width 191 height 31
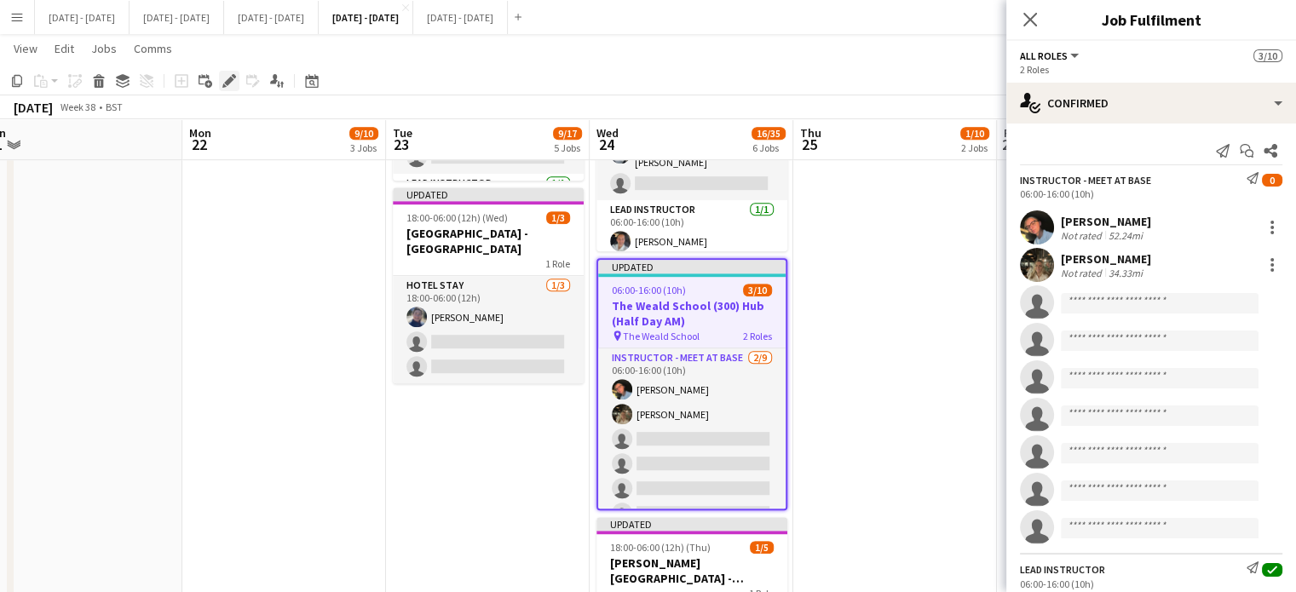
click at [228, 76] on icon "Edit" at bounding box center [229, 81] width 14 height 14
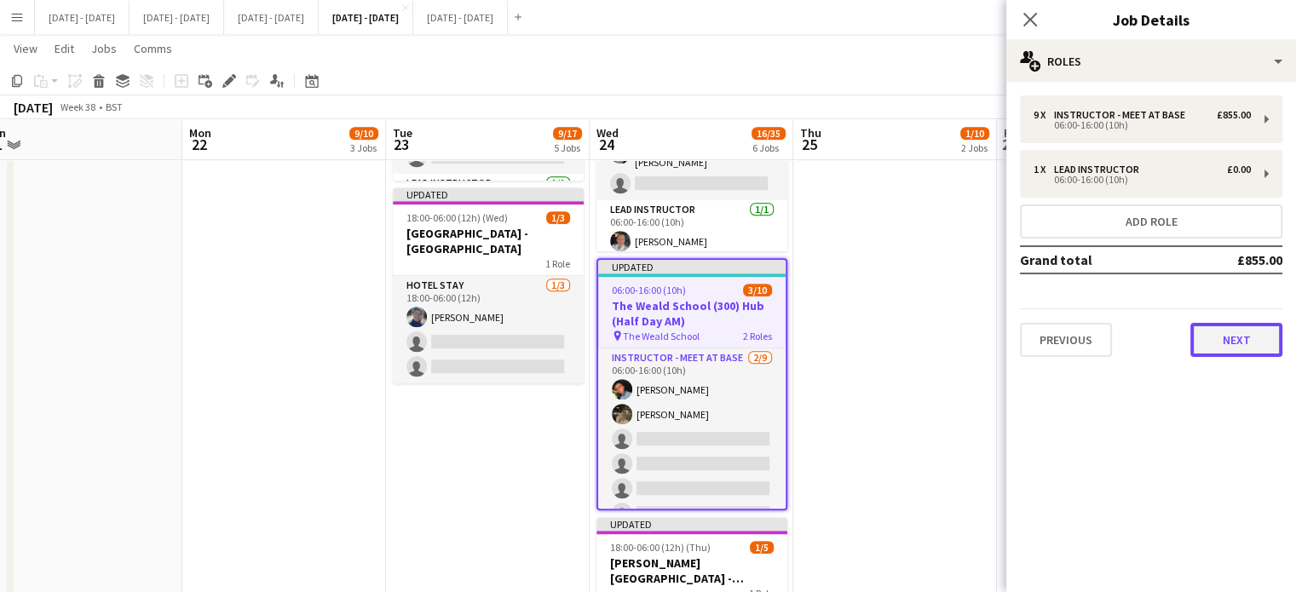
click at [1215, 354] on button "Next" at bounding box center [1237, 340] width 92 height 34
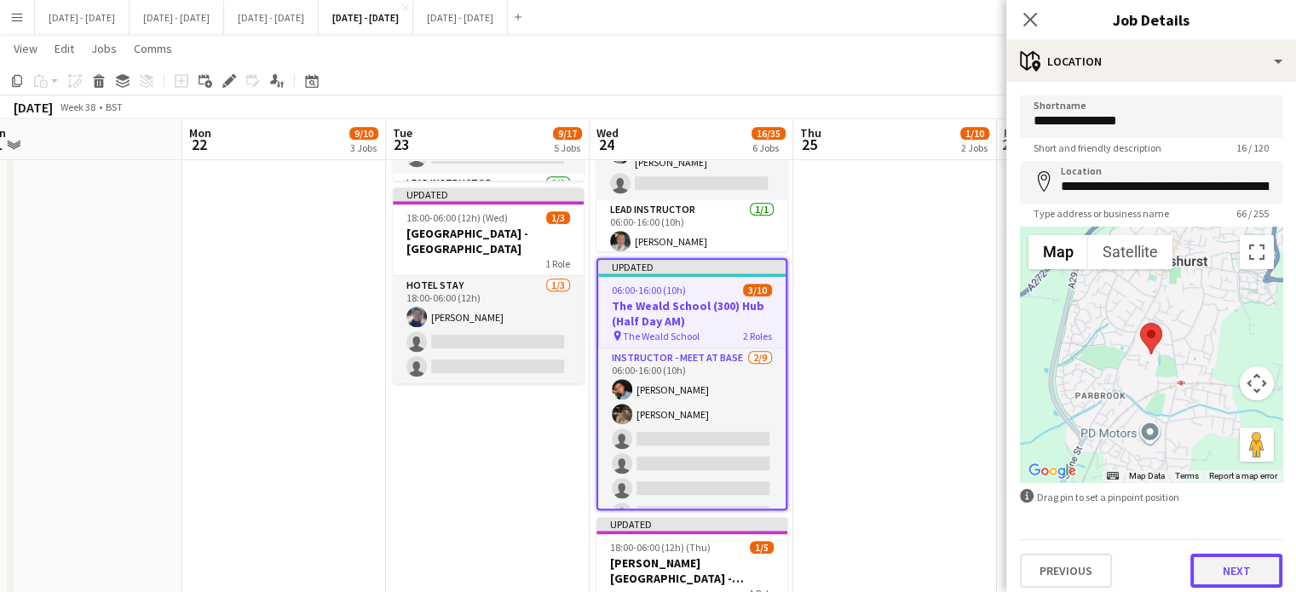
click at [1253, 578] on button "Next" at bounding box center [1237, 571] width 92 height 34
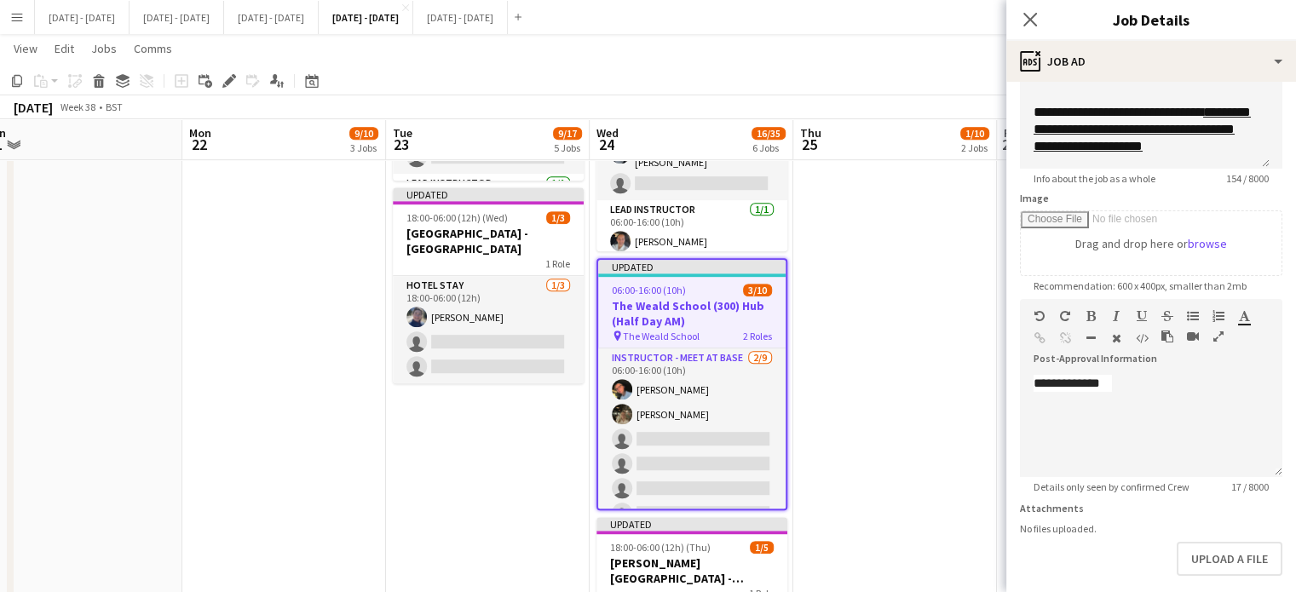
scroll to position [248, 0]
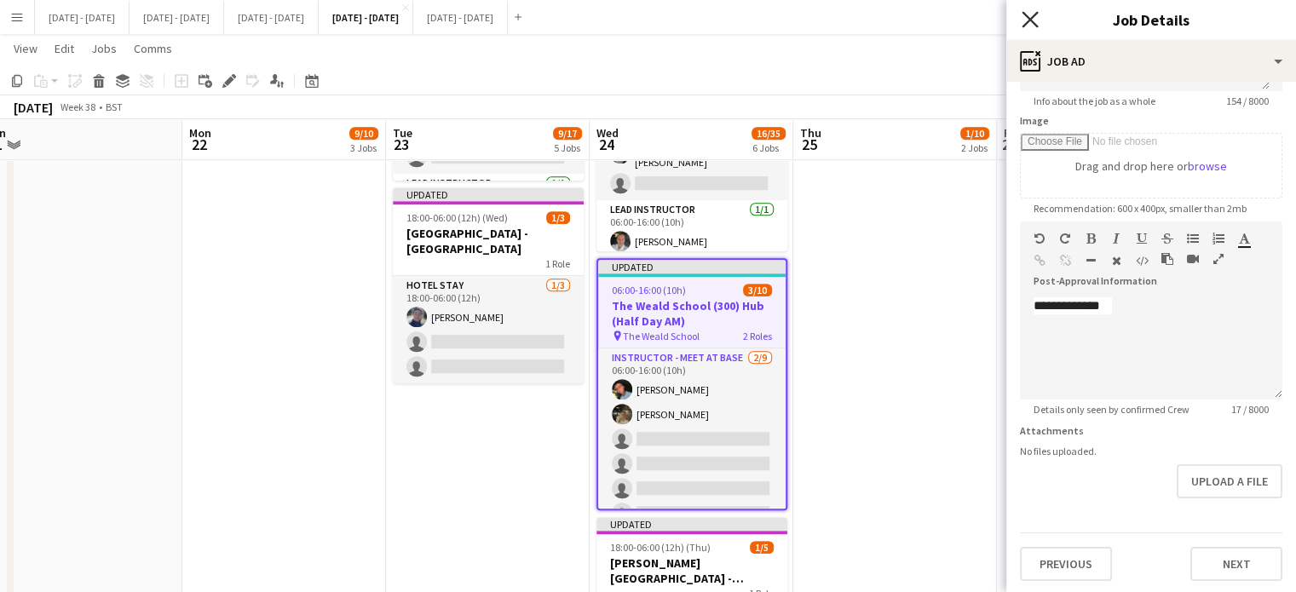
click at [1035, 20] on icon "Close pop-in" at bounding box center [1030, 19] width 16 height 16
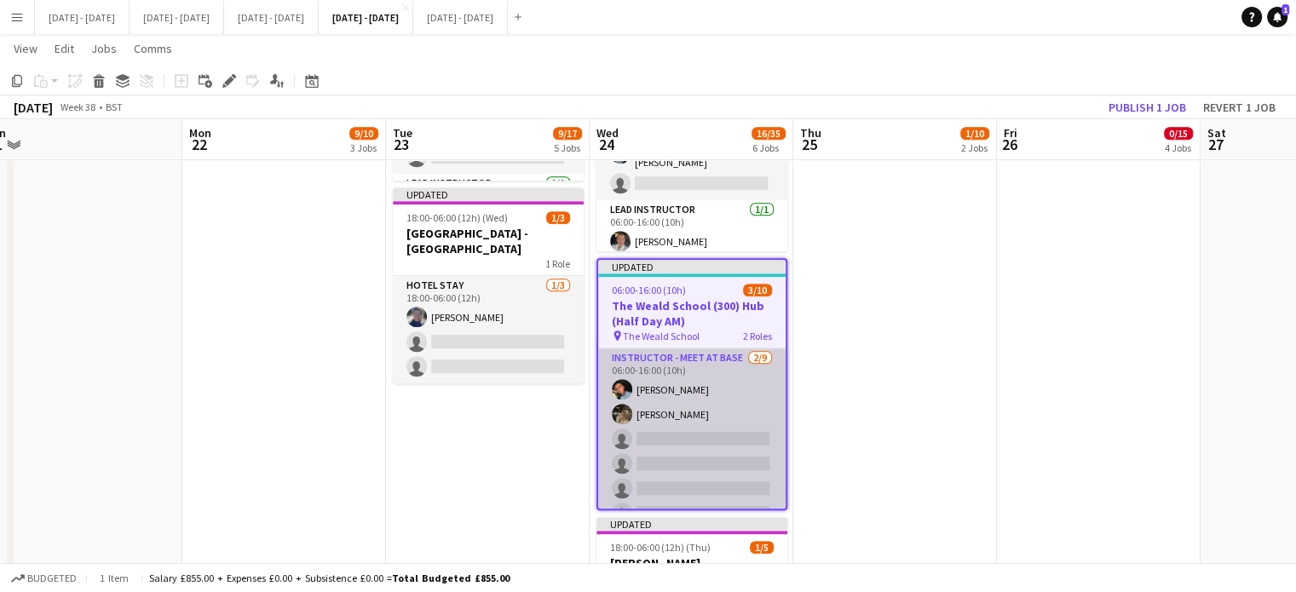
scroll to position [0, 0]
click at [675, 447] on app-card-role "Instructor - Meet at Base 2/9 06:00-16:00 (10h) Eloise Cook Emily Pratt single-…" at bounding box center [691, 477] width 187 height 256
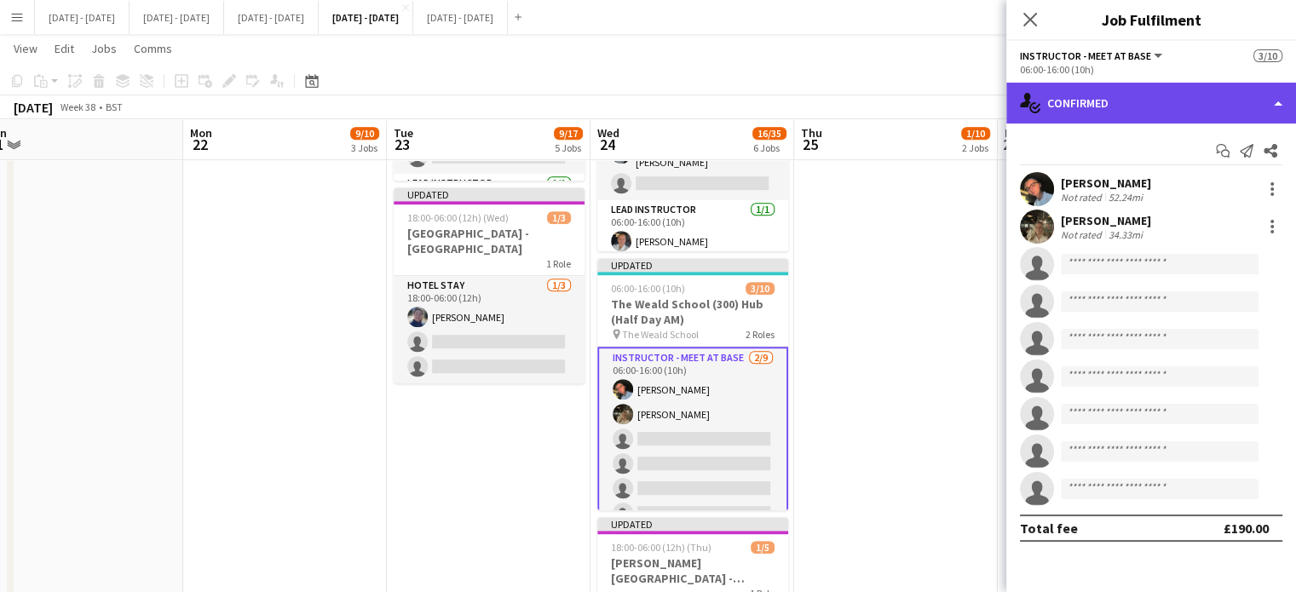
click at [1104, 105] on div "single-neutral-actions-check-2 Confirmed" at bounding box center [1151, 103] width 290 height 41
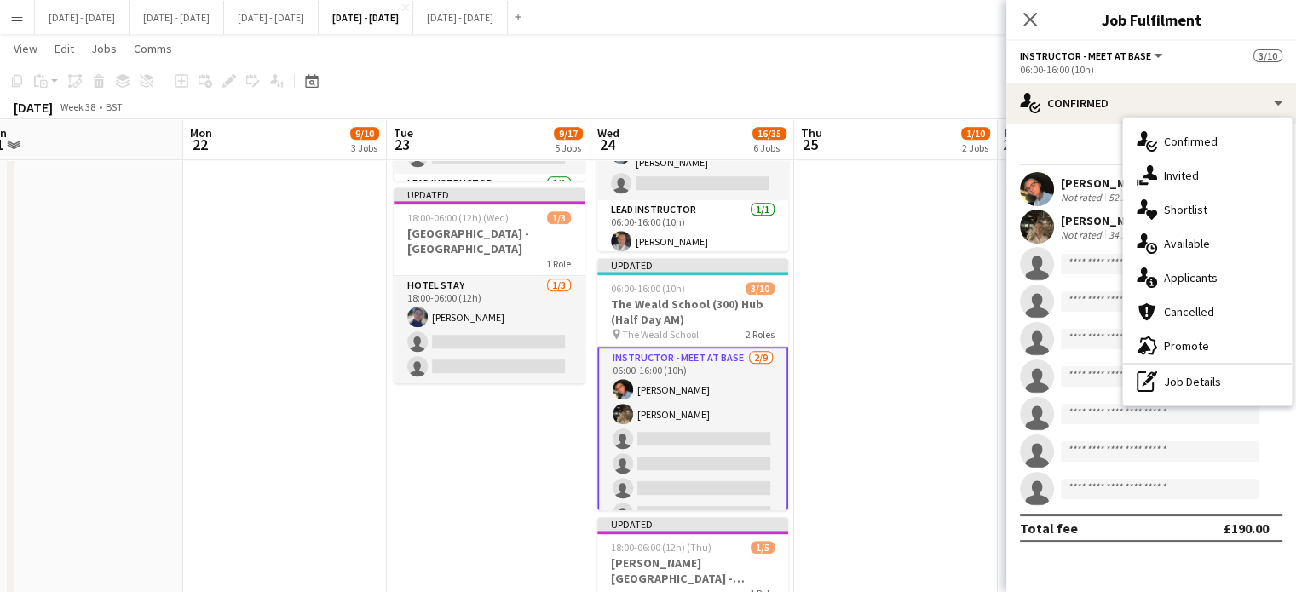
click at [907, 369] on app-date-cell "Updated 06:00-16:00 (10h) 1/5 [GEOGRAPHIC_DATA] (150) Hub pin [GEOGRAPHIC_DATA]…" at bounding box center [896, 33] width 204 height 1561
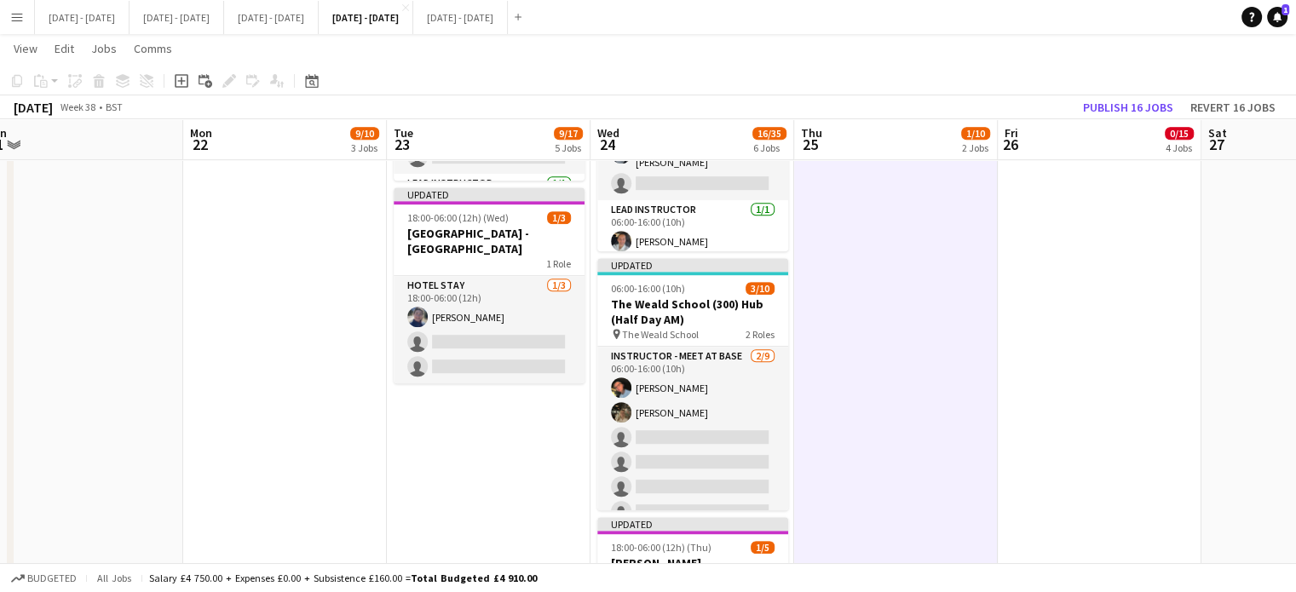
scroll to position [0, 632]
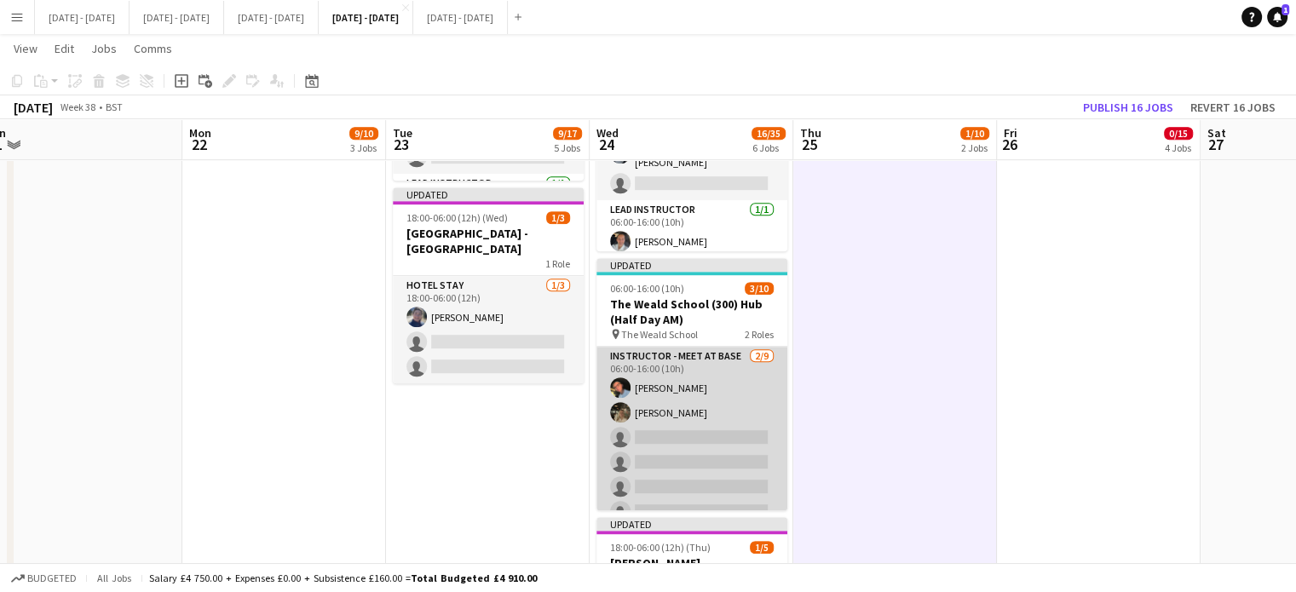
click at [700, 436] on app-card-role "Instructor - Meet at Base 2/9 06:00-16:00 (10h) Eloise Cook Emily Pratt single-…" at bounding box center [692, 475] width 191 height 256
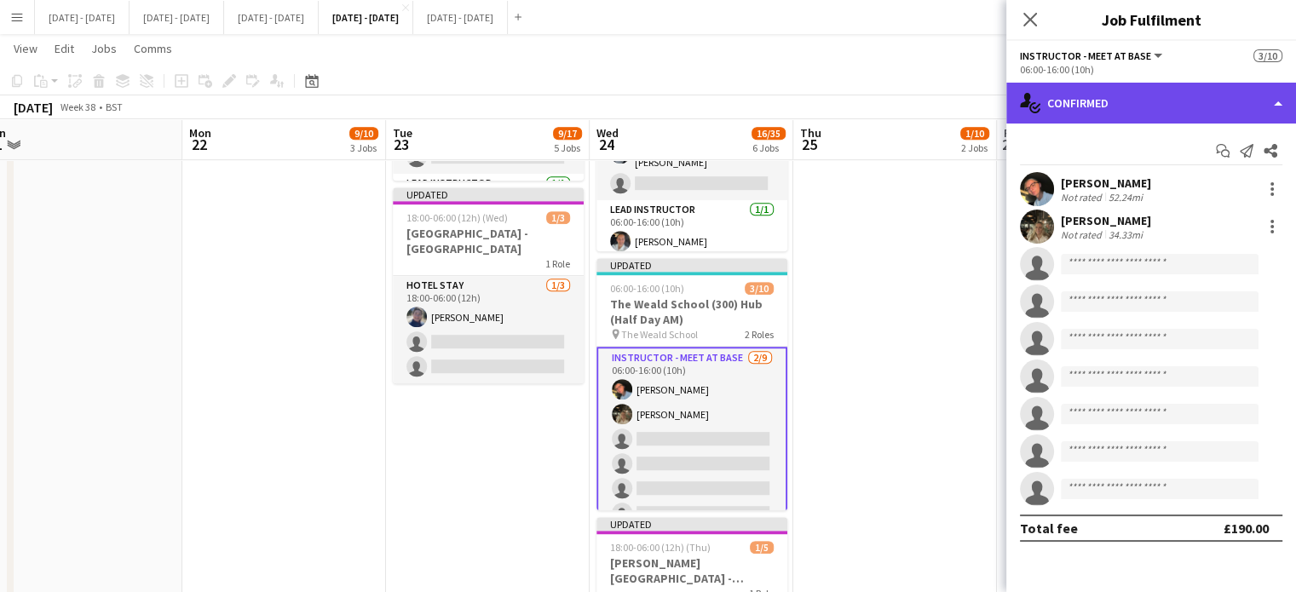
click at [1162, 101] on div "single-neutral-actions-check-2 Confirmed" at bounding box center [1151, 103] width 290 height 41
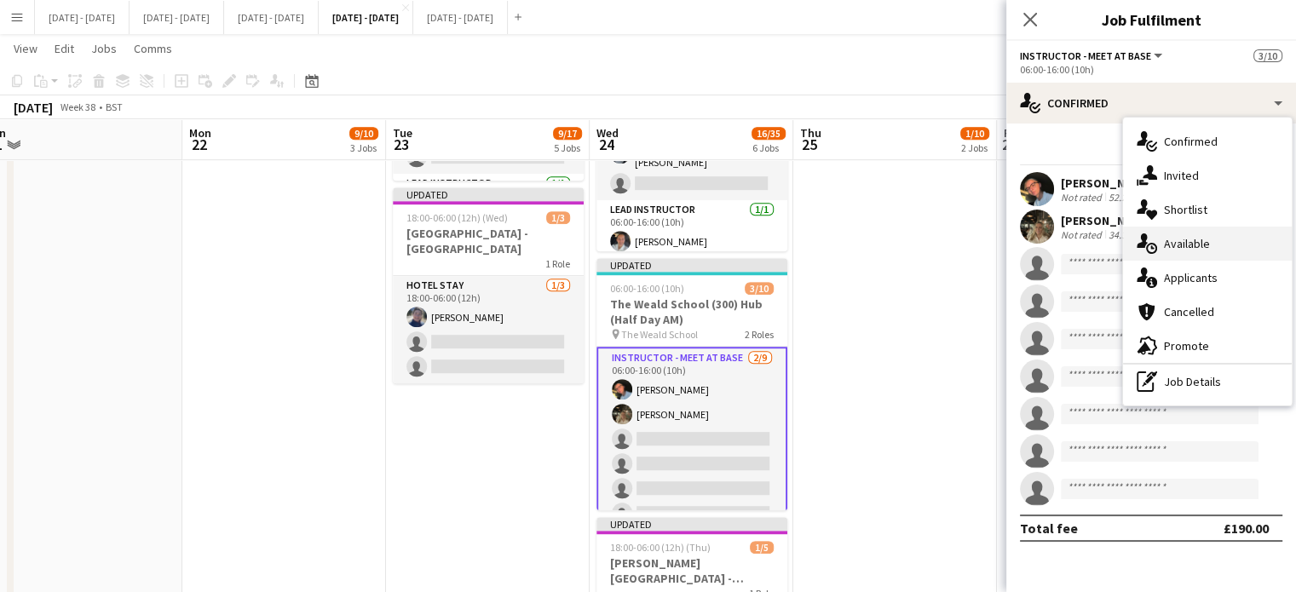
click at [1216, 239] on div "single-neutral-actions-upload Available" at bounding box center [1207, 244] width 169 height 34
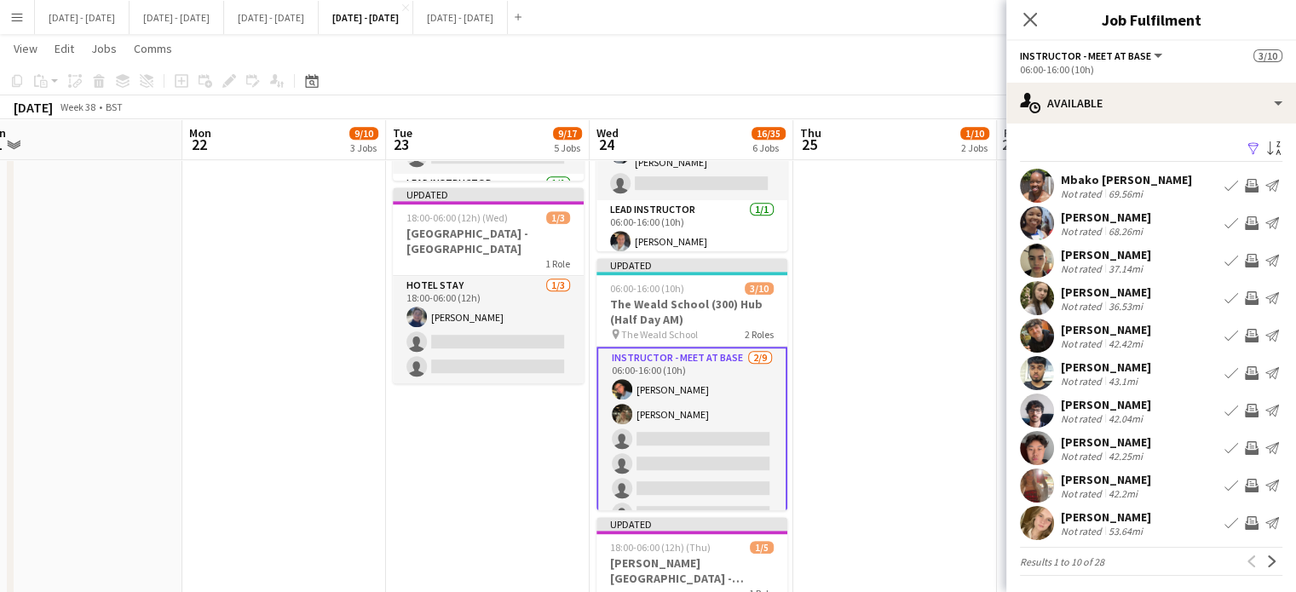
scroll to position [3, 0]
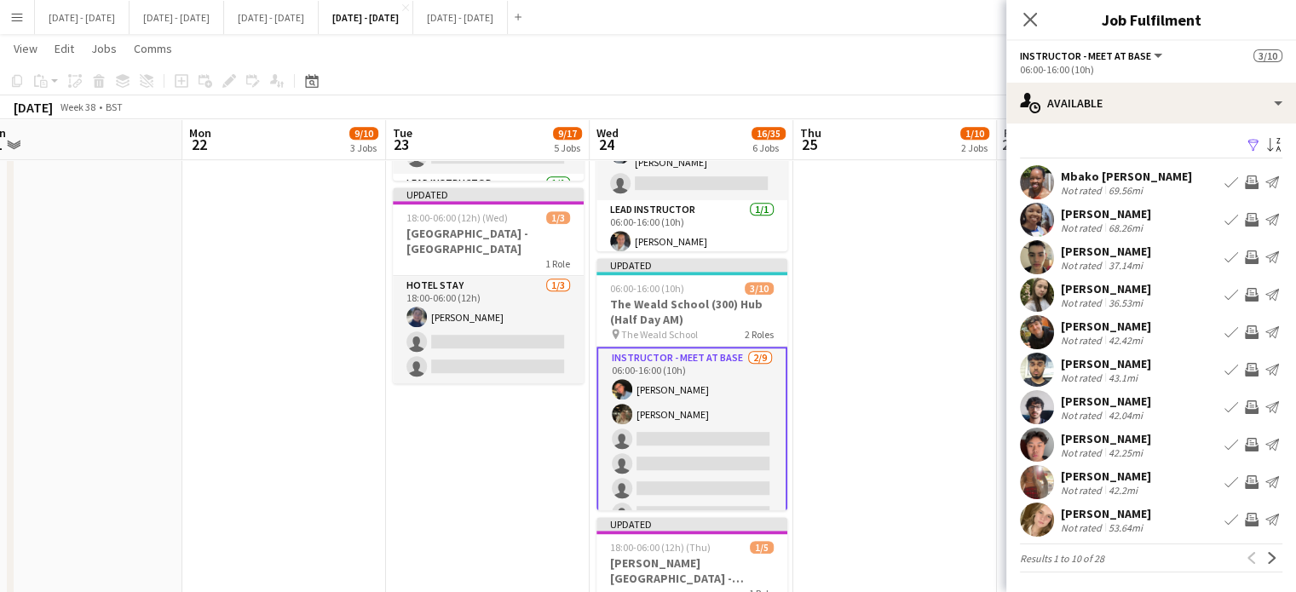
click at [1225, 521] on app-icon "Book crew" at bounding box center [1232, 520] width 14 height 14
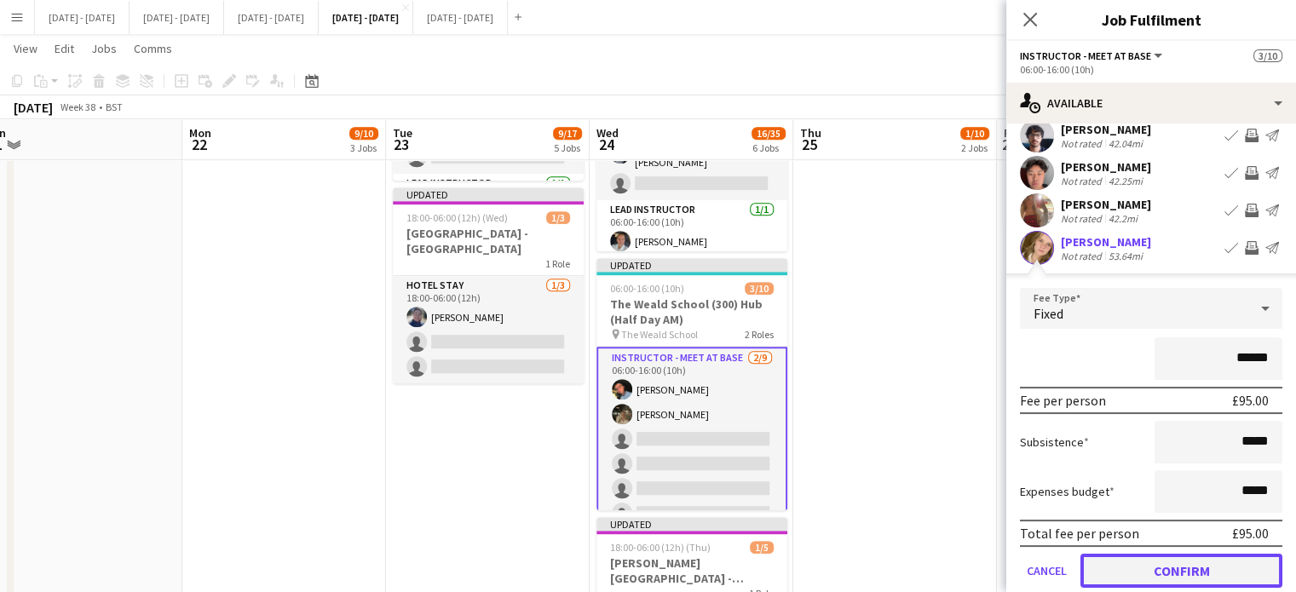
click at [1178, 584] on button "Confirm" at bounding box center [1182, 571] width 202 height 34
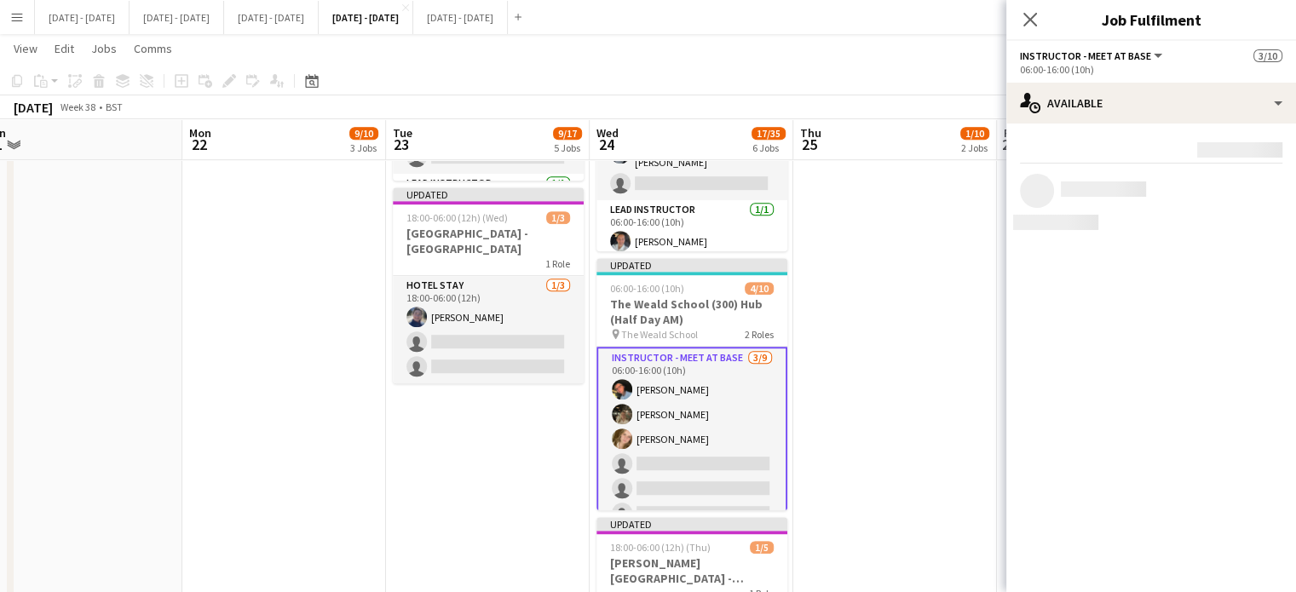
scroll to position [0, 0]
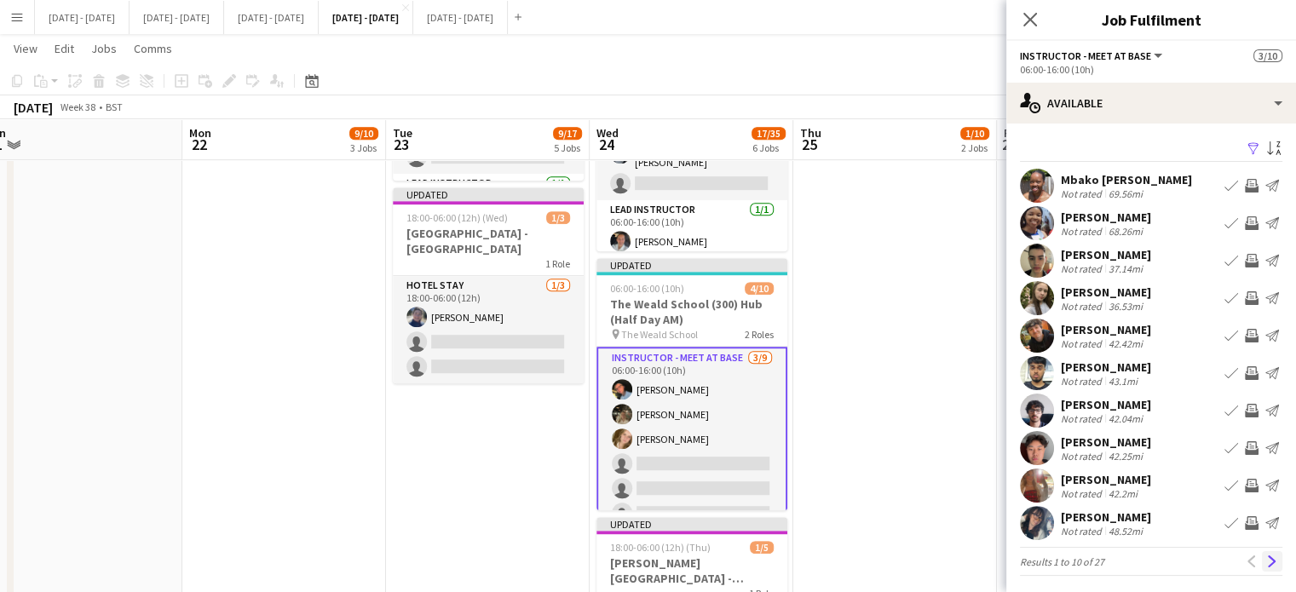
click at [1266, 565] on app-icon "Next" at bounding box center [1272, 562] width 12 height 12
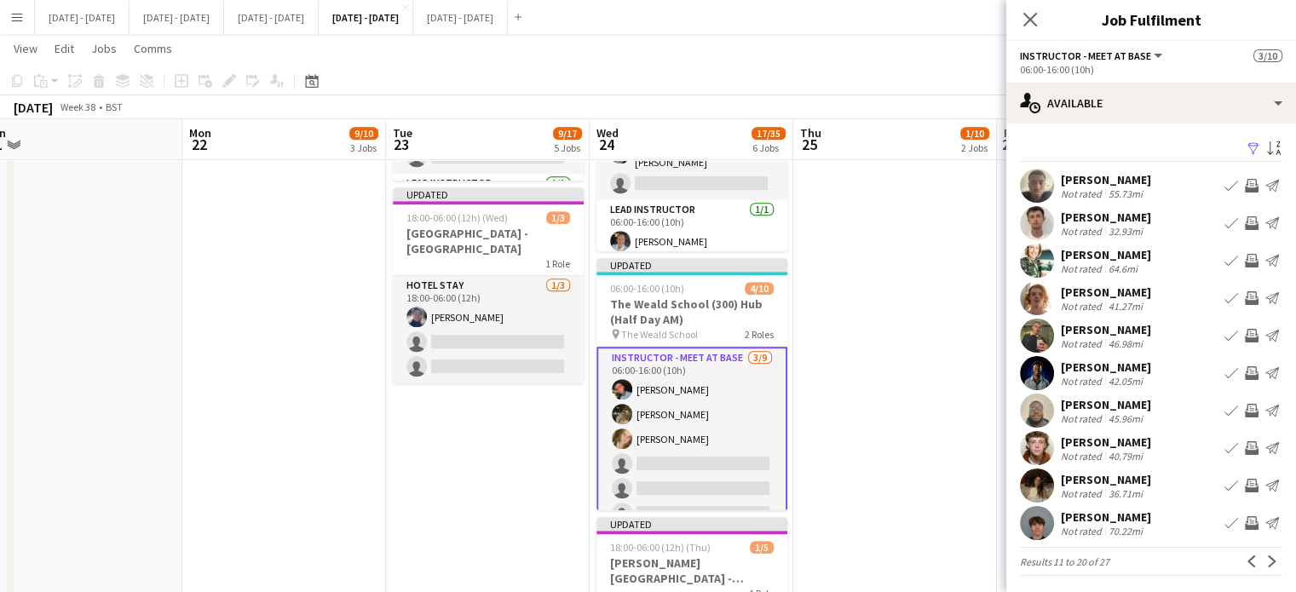
click at [1225, 480] on app-icon "Book crew" at bounding box center [1232, 486] width 14 height 14
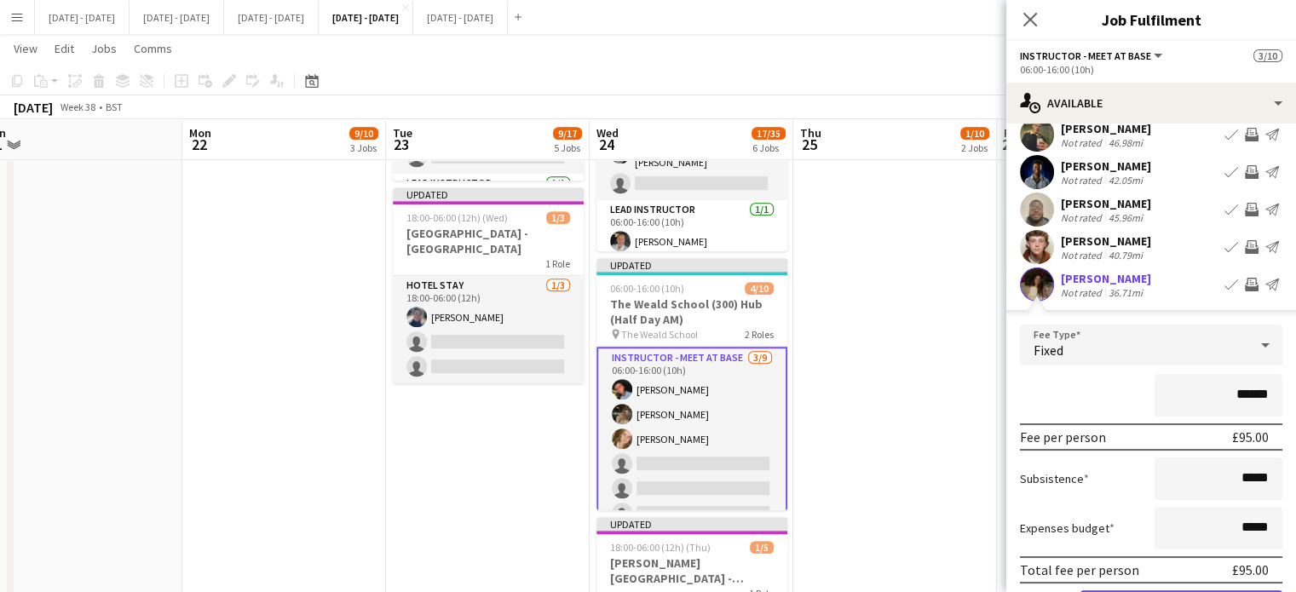
scroll to position [280, 0]
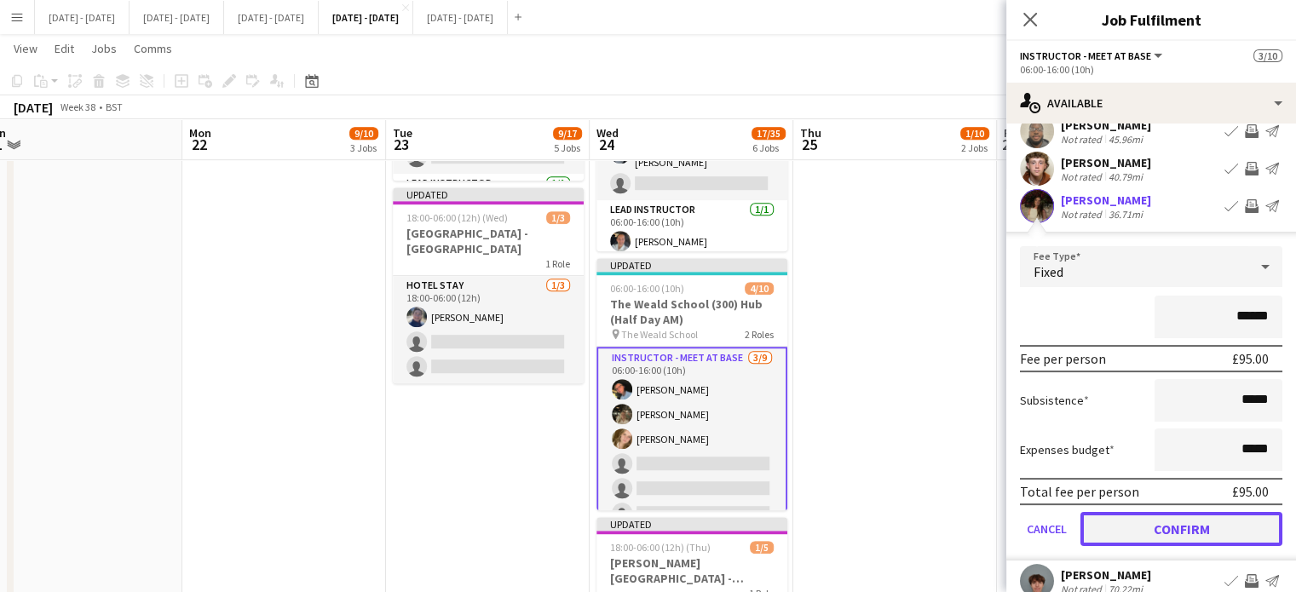
click at [1173, 528] on button "Confirm" at bounding box center [1182, 529] width 202 height 34
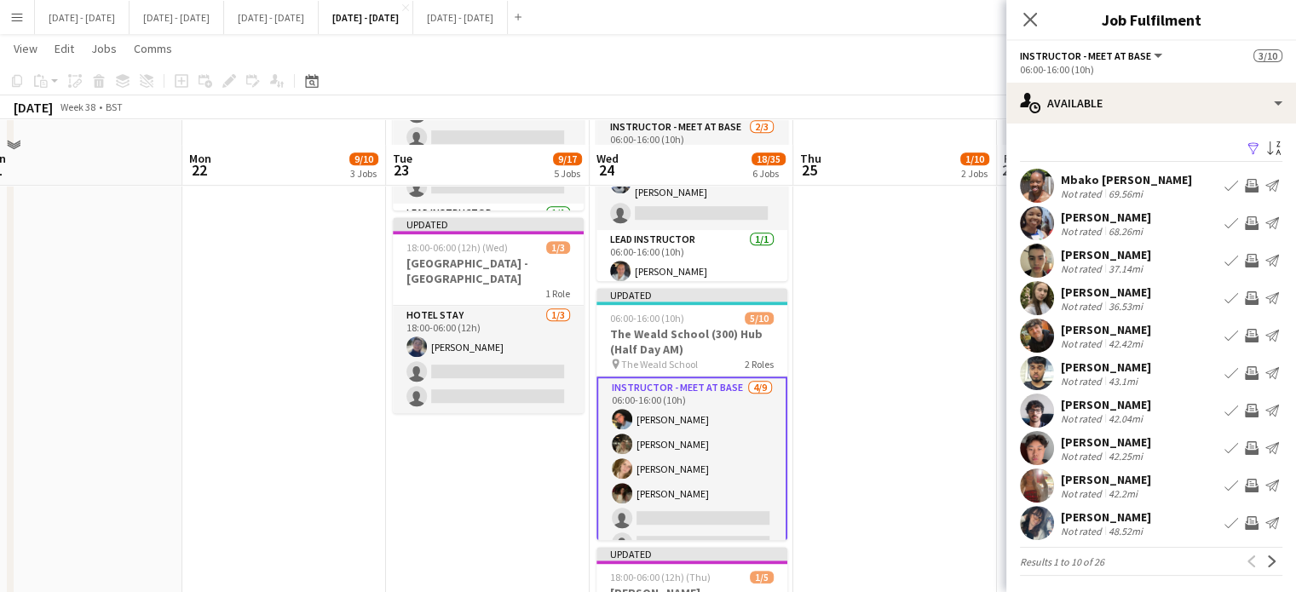
scroll to position [937, 0]
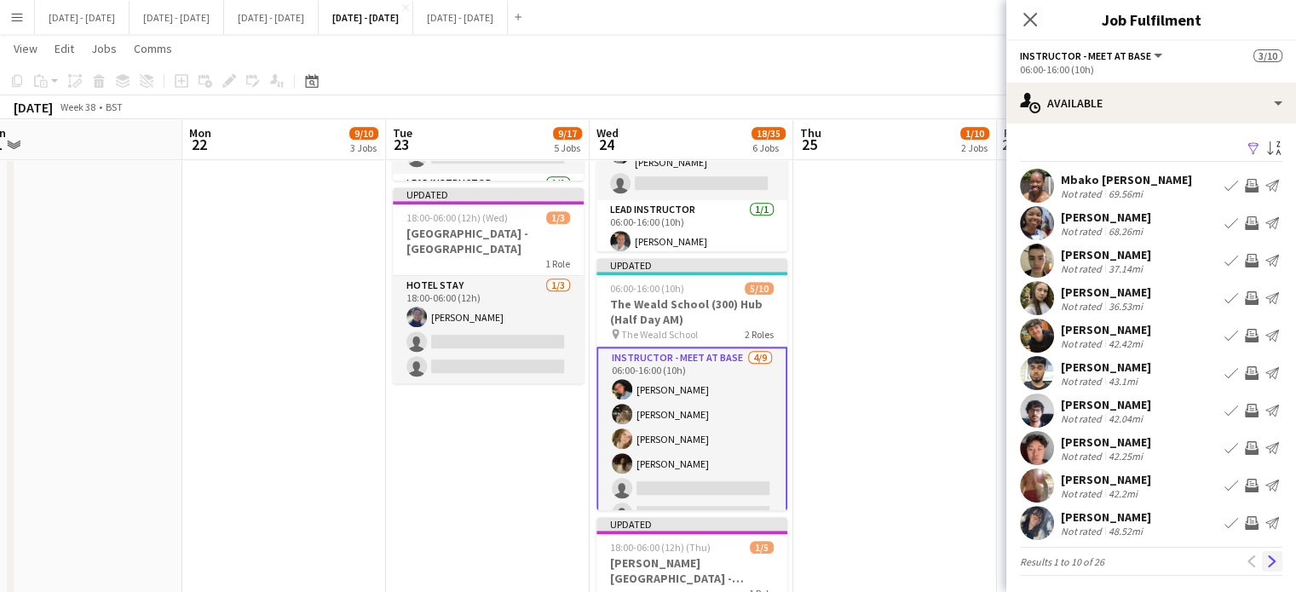
click at [1266, 556] on app-icon "Next" at bounding box center [1272, 562] width 12 height 12
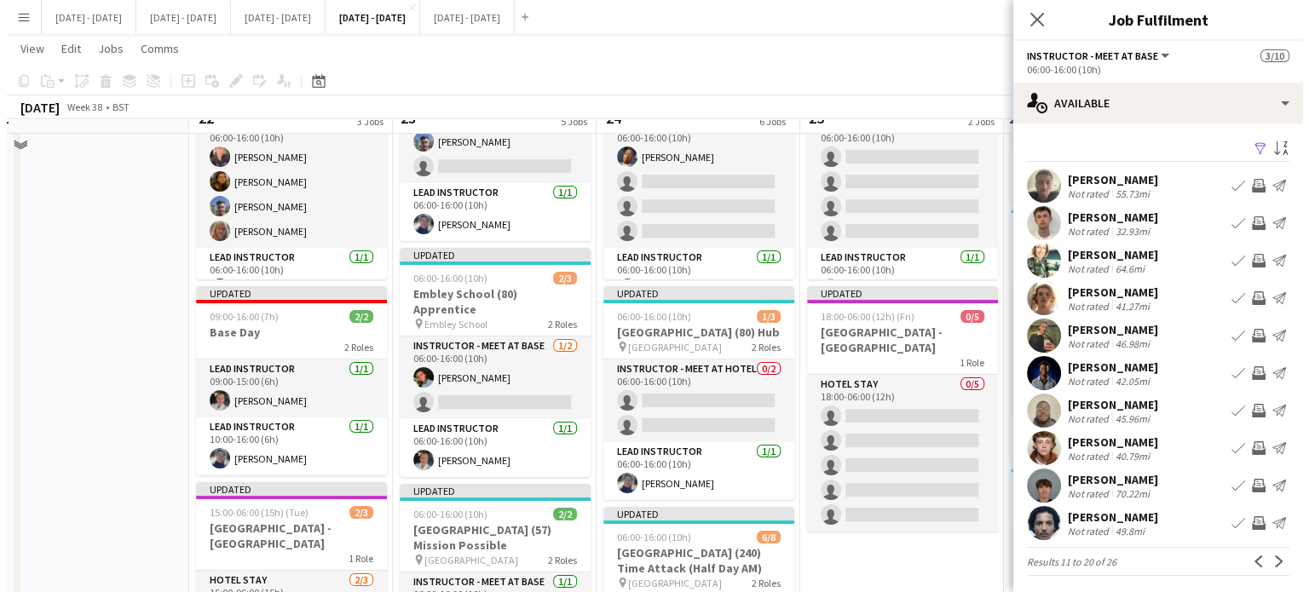
scroll to position [0, 0]
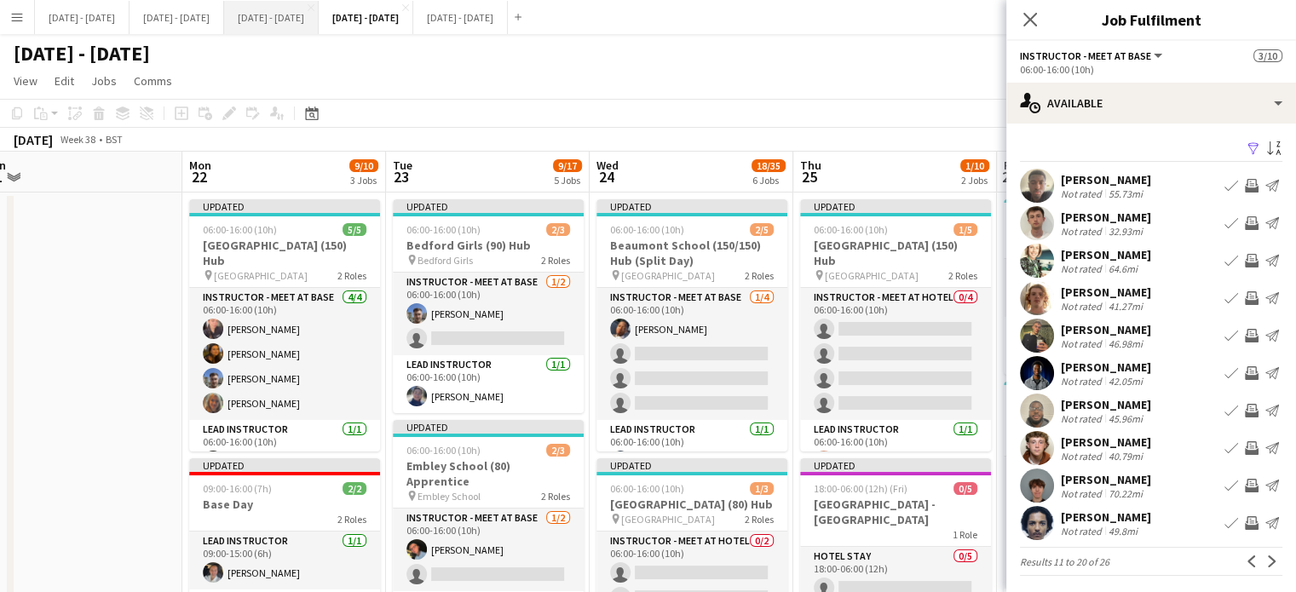
click at [293, 29] on button "[DATE] - [DATE] Close" at bounding box center [271, 17] width 95 height 33
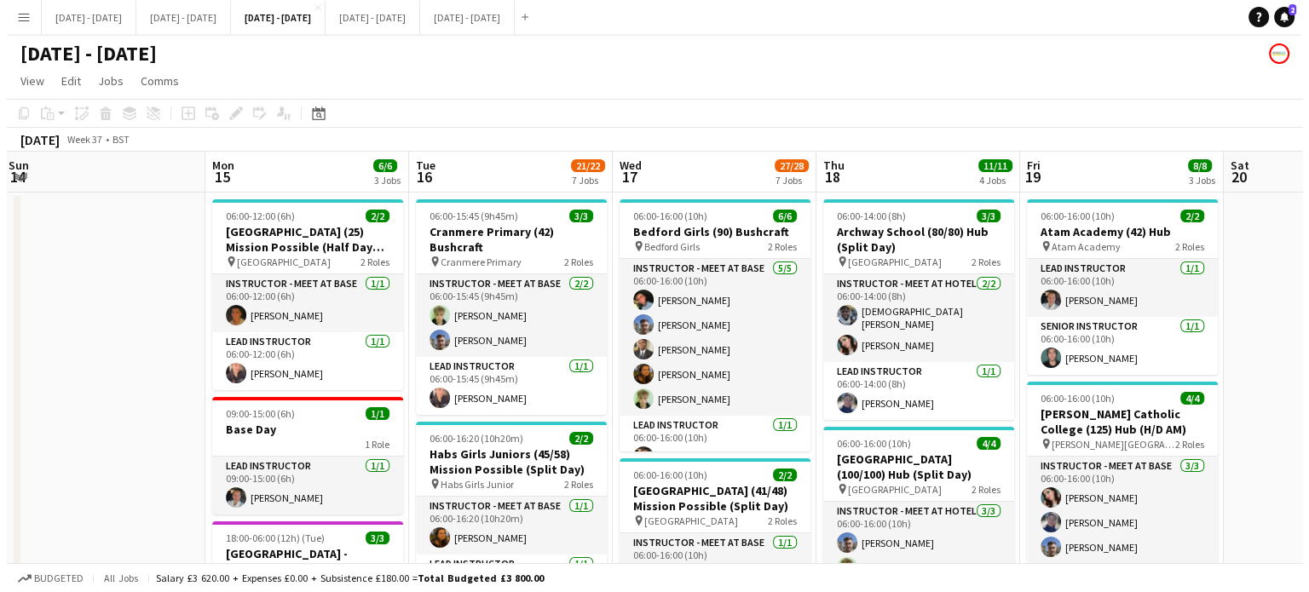
scroll to position [0, 614]
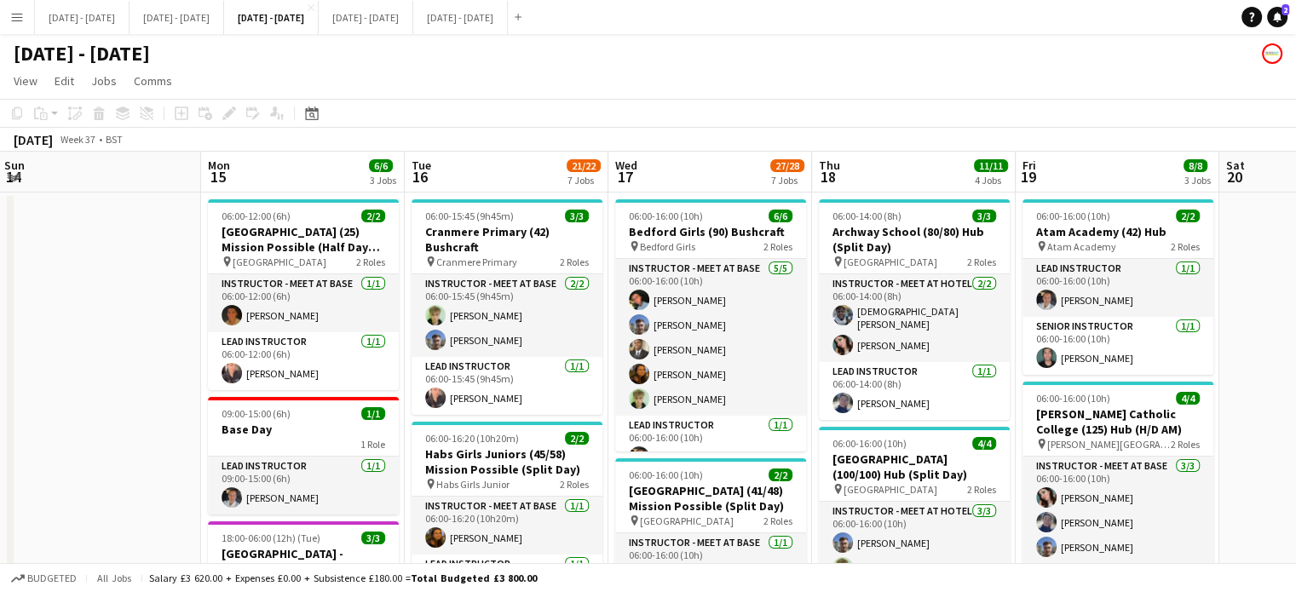
drag, startPoint x: 852, startPoint y: 174, endPoint x: 913, endPoint y: 172, distance: 60.5
click at [167, 13] on button "Sept 8th - 12th 2025 Close" at bounding box center [177, 17] width 95 height 33
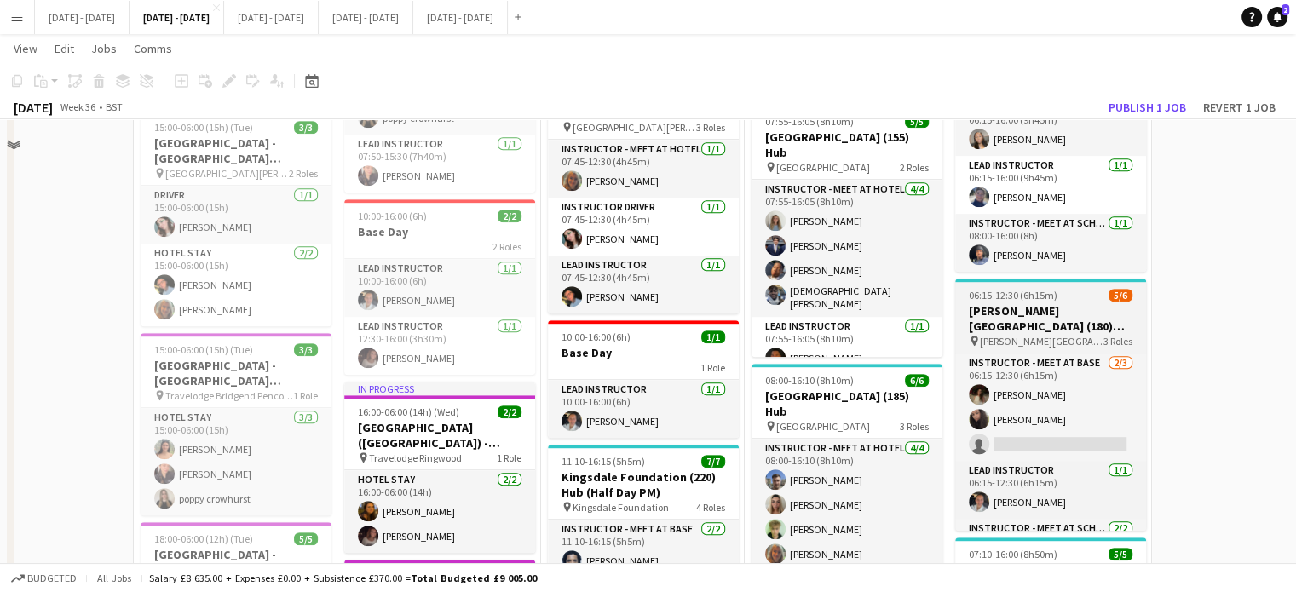
scroll to position [1023, 0]
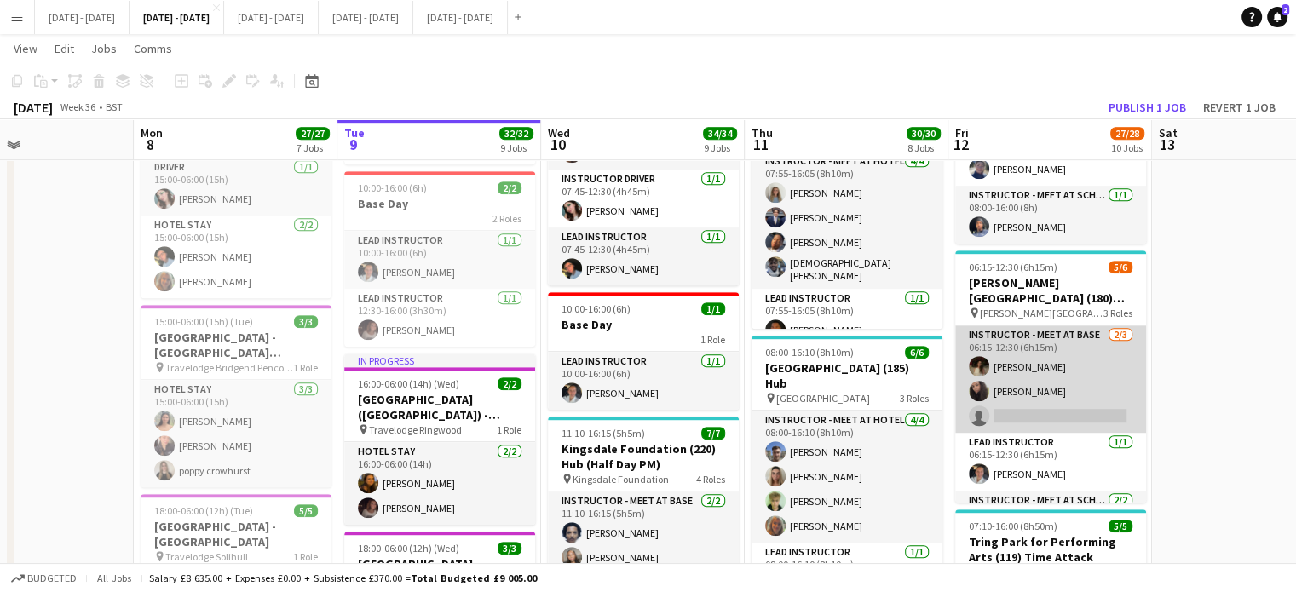
click at [1031, 416] on app-card-role "Instructor - Meet at Base 2/3 06:15-12:30 (6h15m) Bella Watson Deanna Masters s…" at bounding box center [1050, 379] width 191 height 107
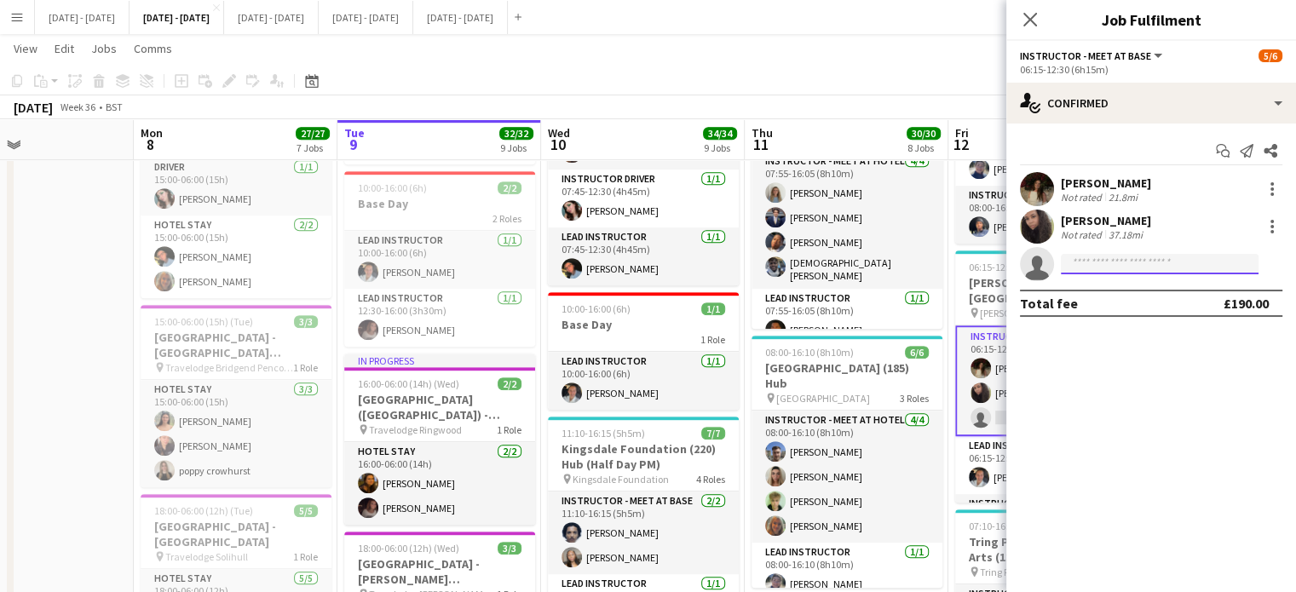
click at [1125, 267] on input at bounding box center [1160, 264] width 198 height 20
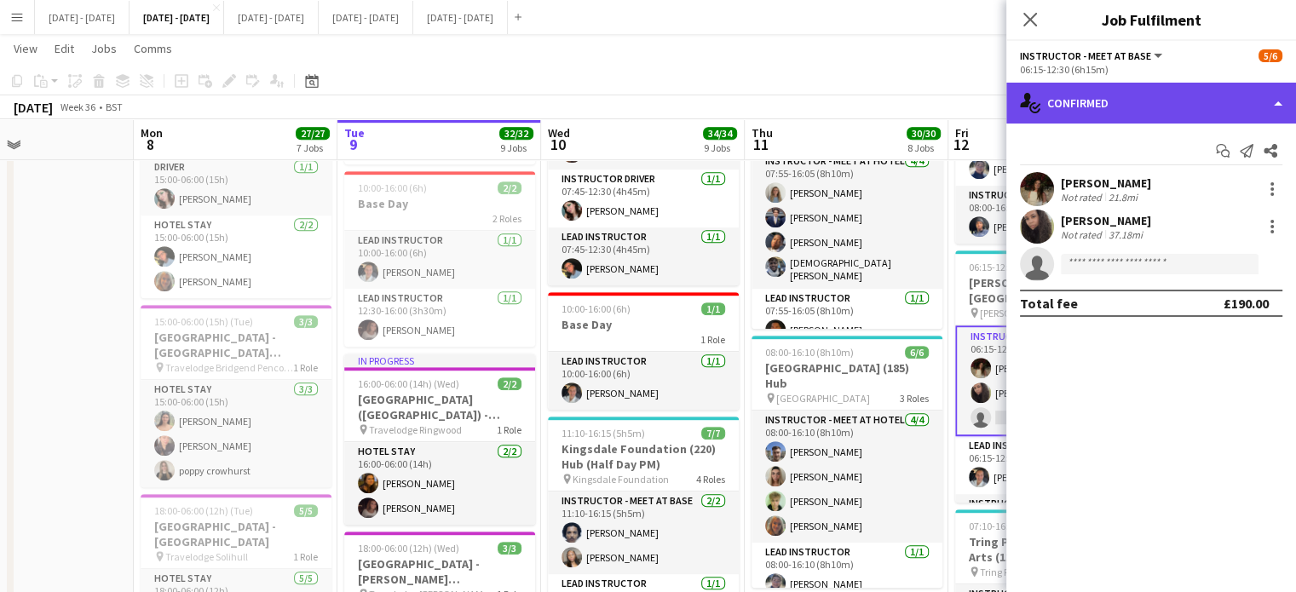
click at [1161, 95] on div "single-neutral-actions-check-2 Confirmed" at bounding box center [1151, 103] width 290 height 41
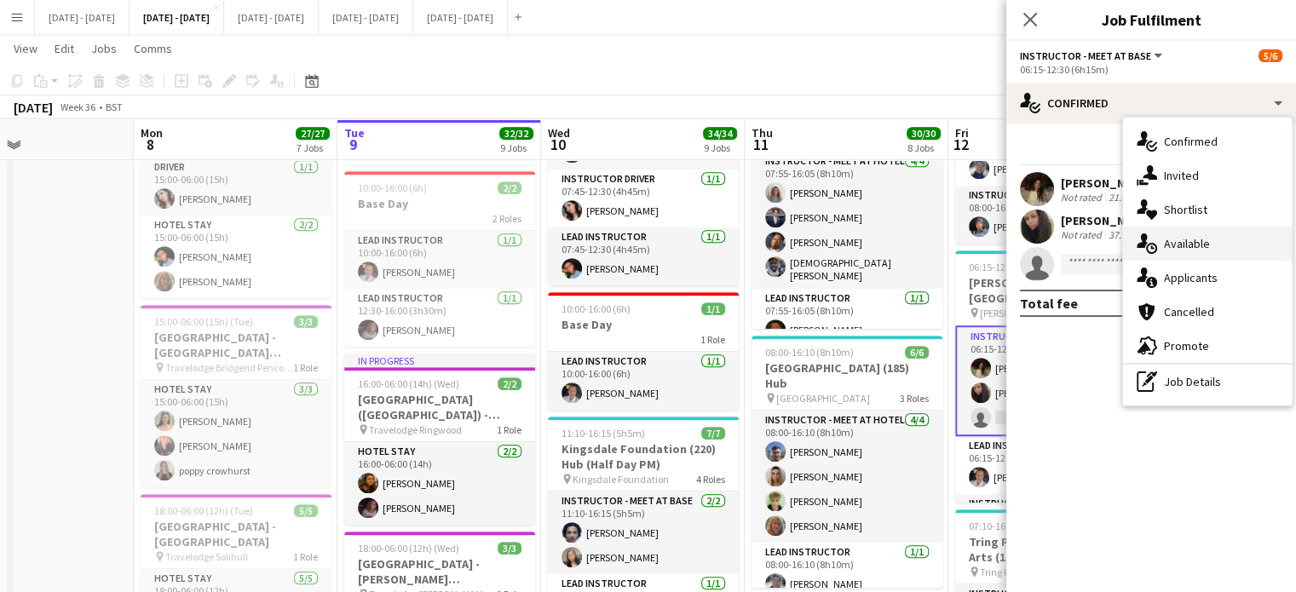
click at [1202, 245] on span "Available" at bounding box center [1187, 243] width 46 height 15
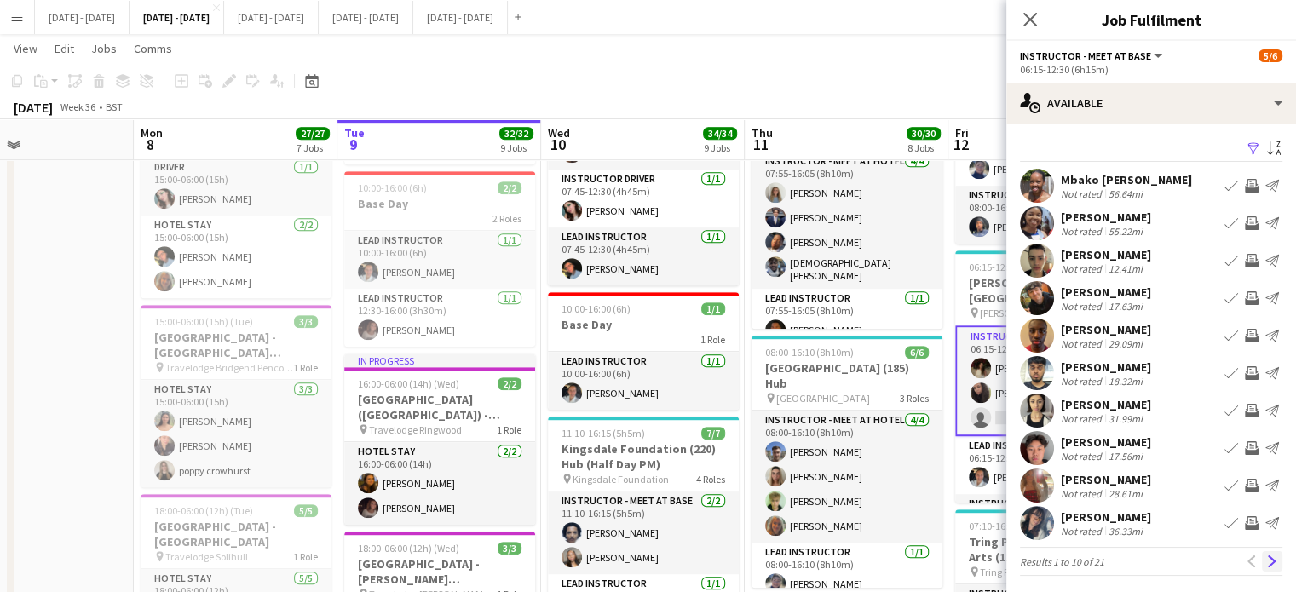
click at [1266, 562] on app-icon "Next" at bounding box center [1272, 562] width 12 height 12
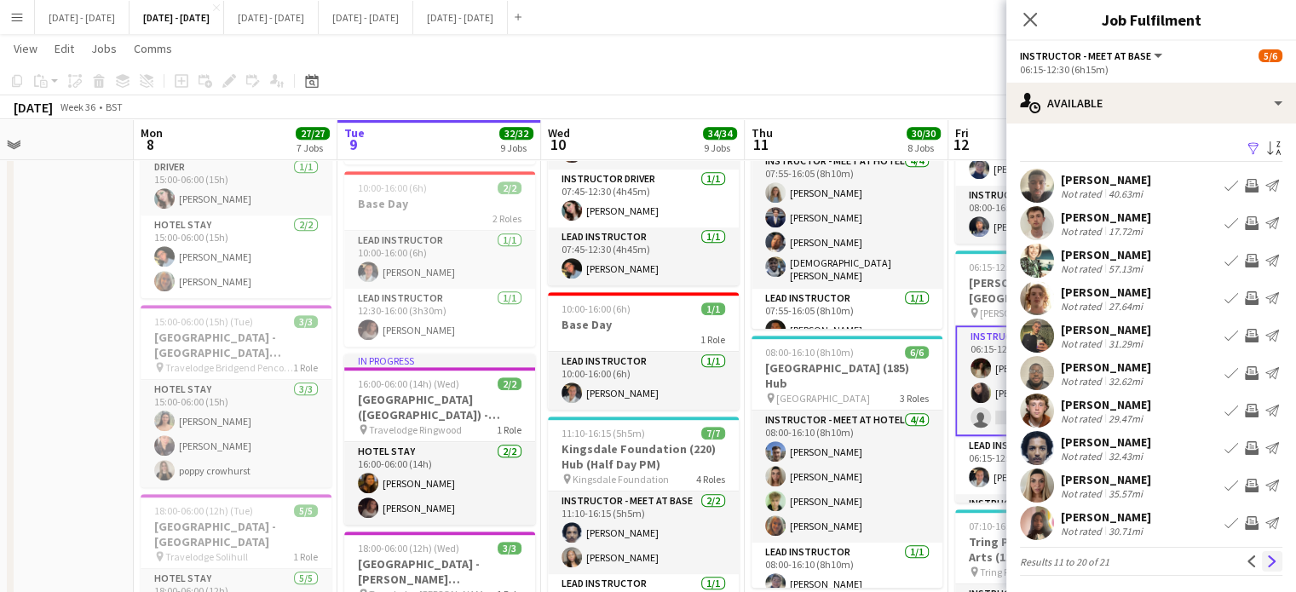
click at [1266, 563] on app-icon "Next" at bounding box center [1272, 562] width 12 height 12
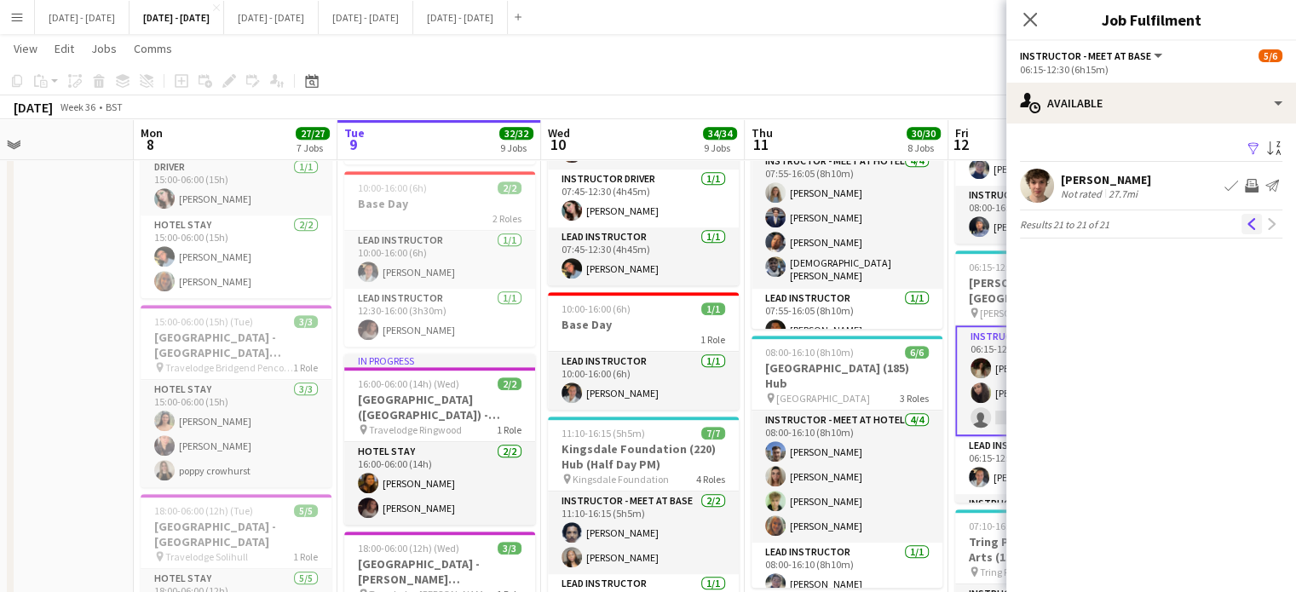
click at [1249, 221] on app-icon "Previous" at bounding box center [1252, 224] width 12 height 12
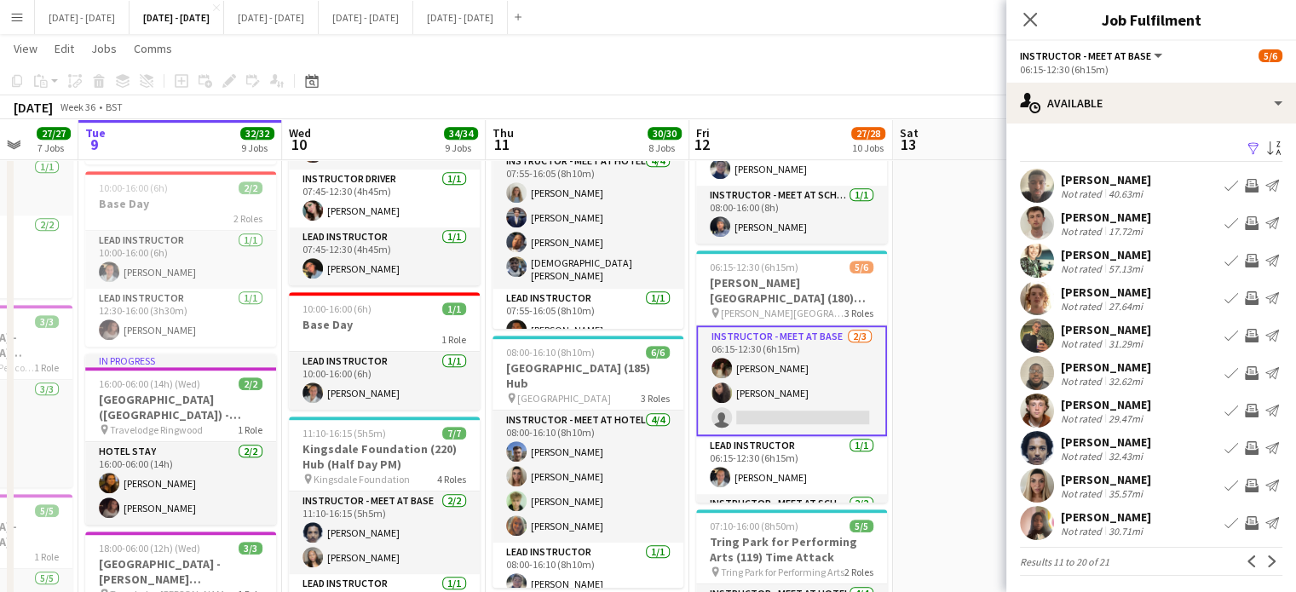
drag, startPoint x: 932, startPoint y: 388, endPoint x: 672, endPoint y: 404, distance: 261.3
click at [672, 404] on app-calendar-viewport "Fri 5 Sat 6 Sun 7 Mon 8 27/27 7 Jobs Tue 9 32/32 9 Jobs Wed 10 34/34 9 Jobs Thu…" at bounding box center [648, 263] width 1296 height 2439
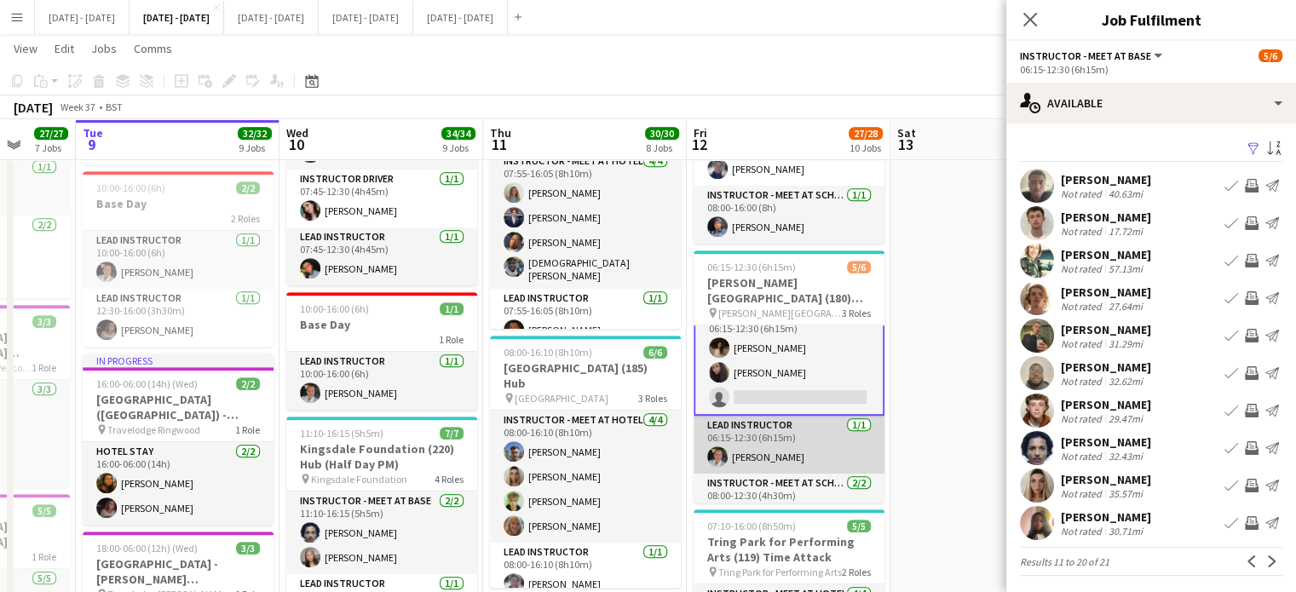
scroll to position [0, 0]
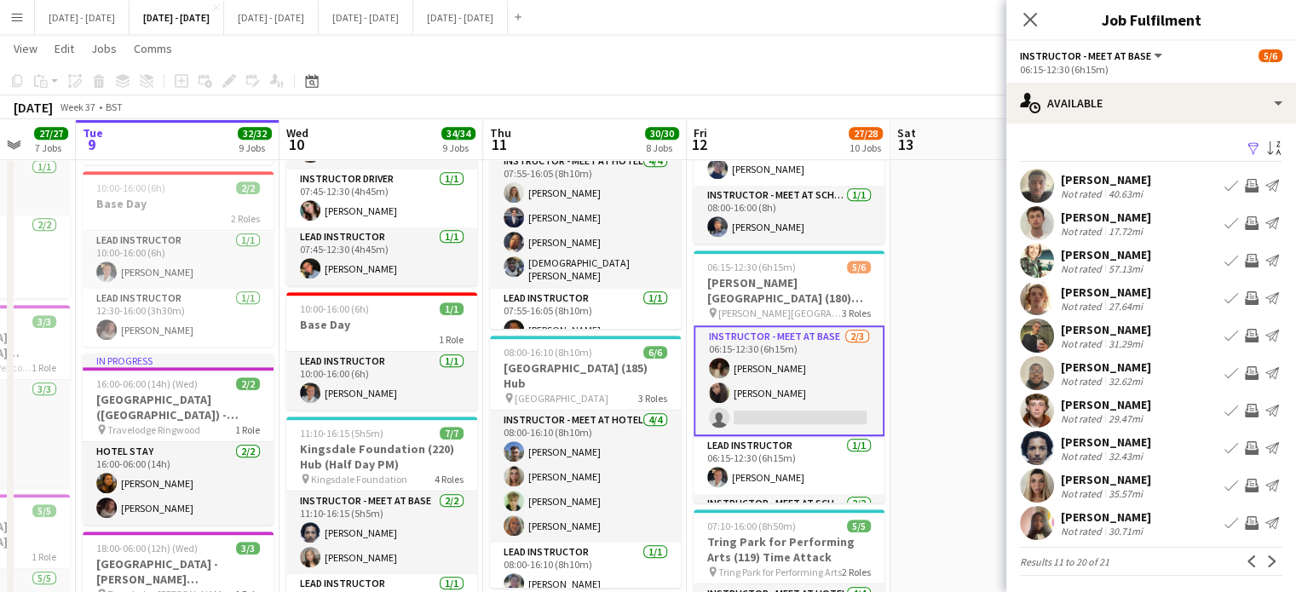
click at [1225, 481] on app-icon "Book crew" at bounding box center [1232, 486] width 14 height 14
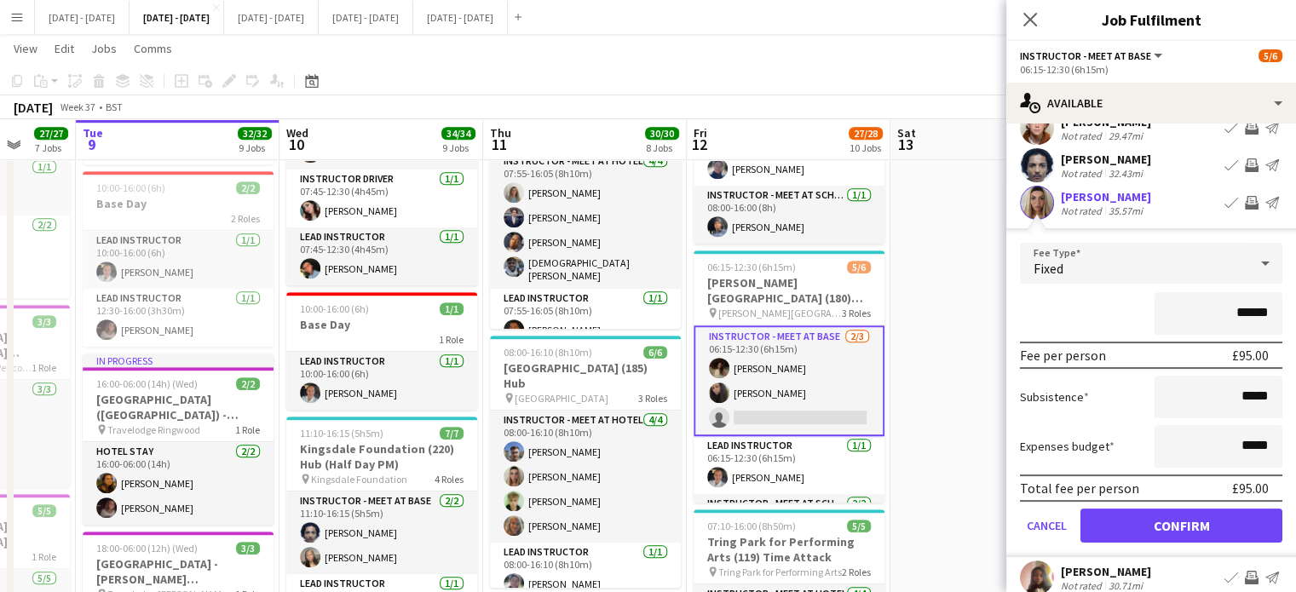
scroll to position [339, 0]
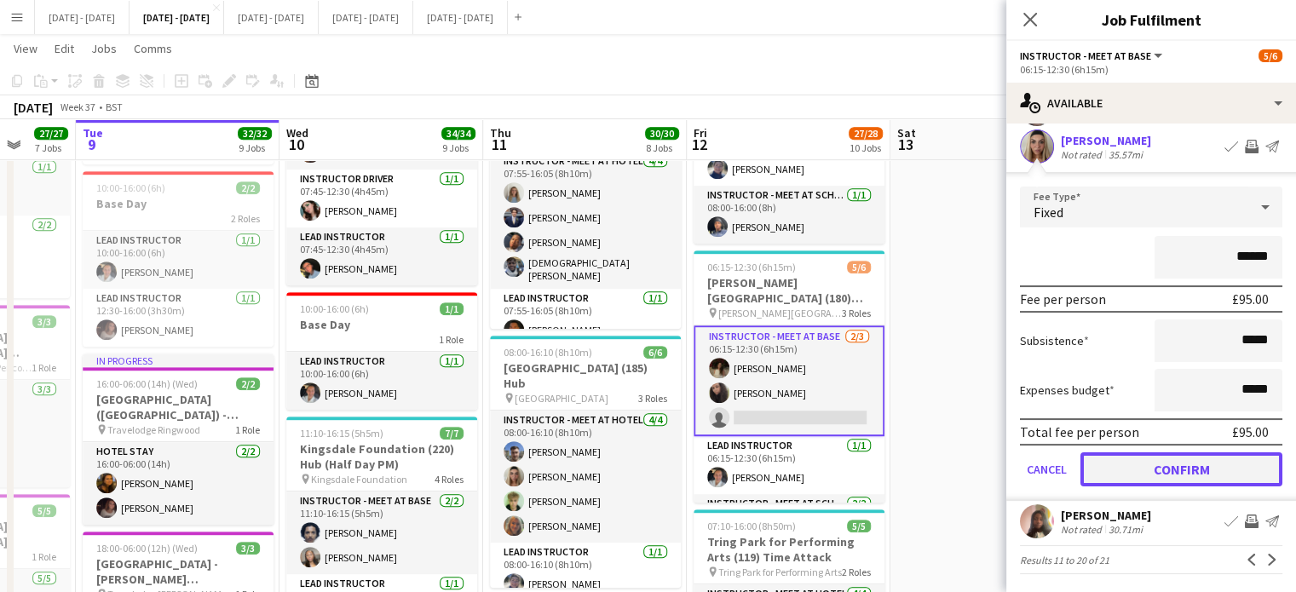
click at [1185, 477] on button "Confirm" at bounding box center [1182, 470] width 202 height 34
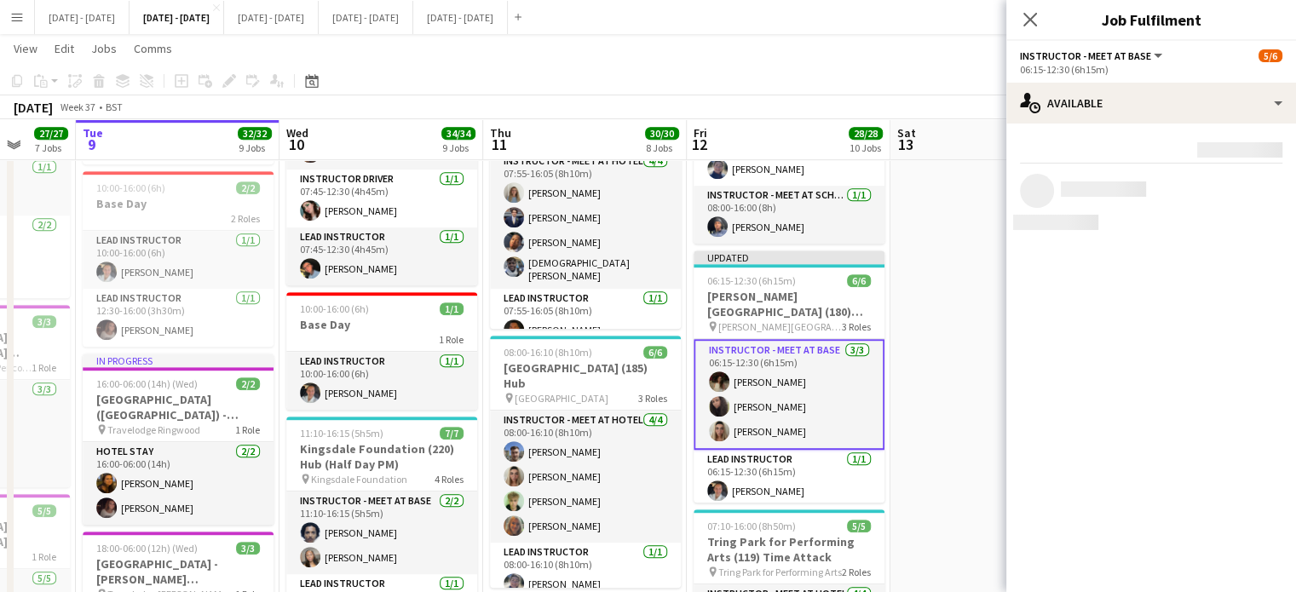
scroll to position [0, 0]
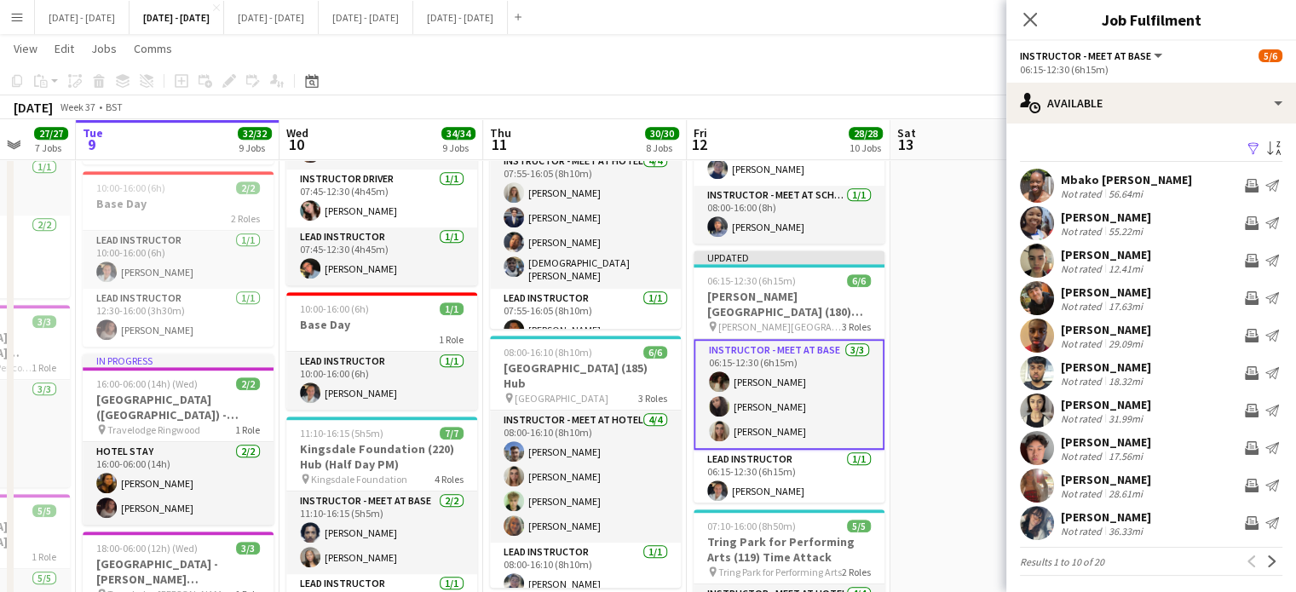
click at [1029, 20] on icon at bounding box center [1030, 20] width 14 height 14
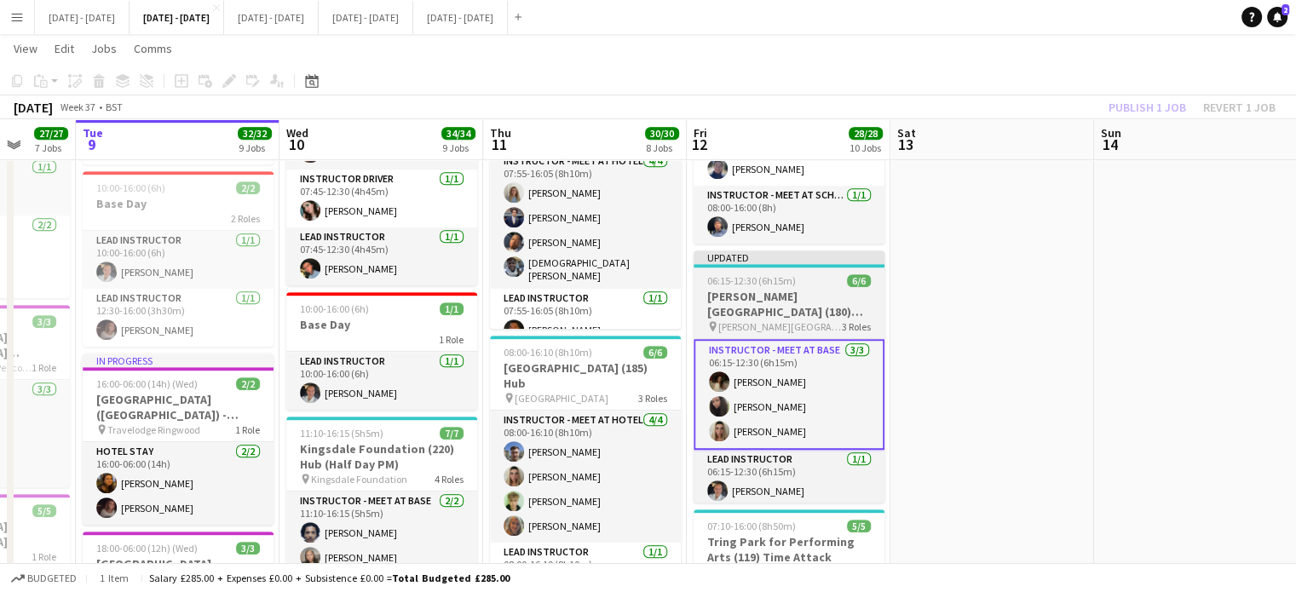
click at [786, 314] on h3 "[PERSON_NAME][GEOGRAPHIC_DATA] (180) Hub (Half Day AM)" at bounding box center [789, 304] width 191 height 31
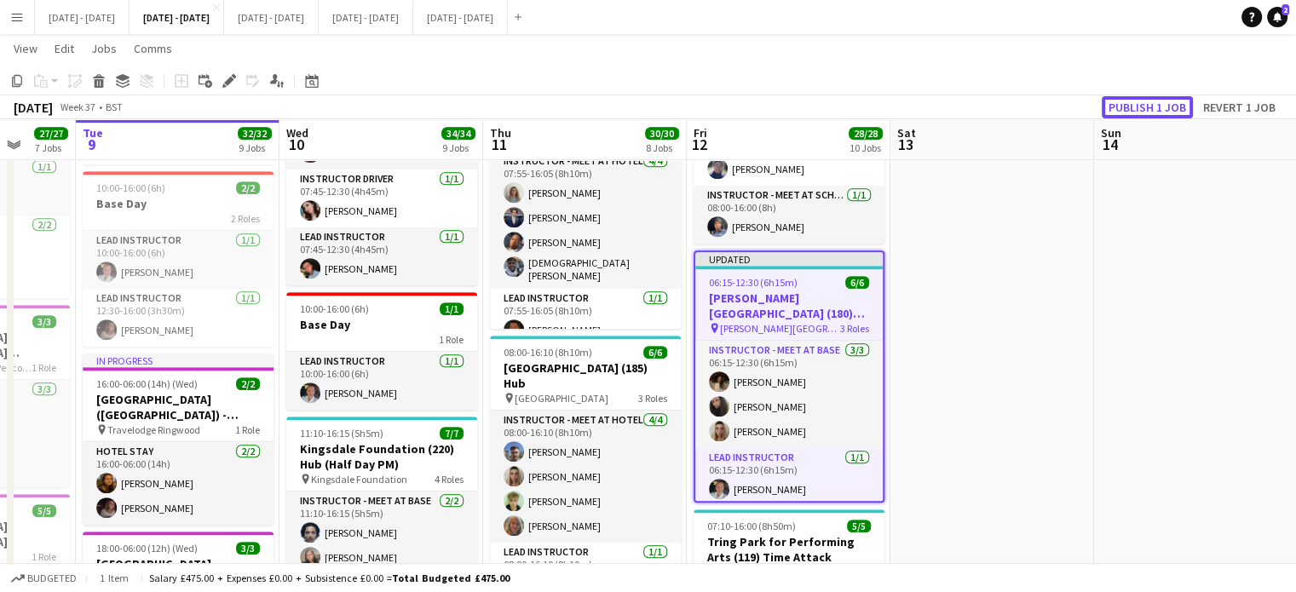
drag, startPoint x: 1167, startPoint y: 105, endPoint x: 1167, endPoint y: 119, distance: 14.5
click at [1167, 105] on button "Publish 1 job" at bounding box center [1147, 107] width 91 height 22
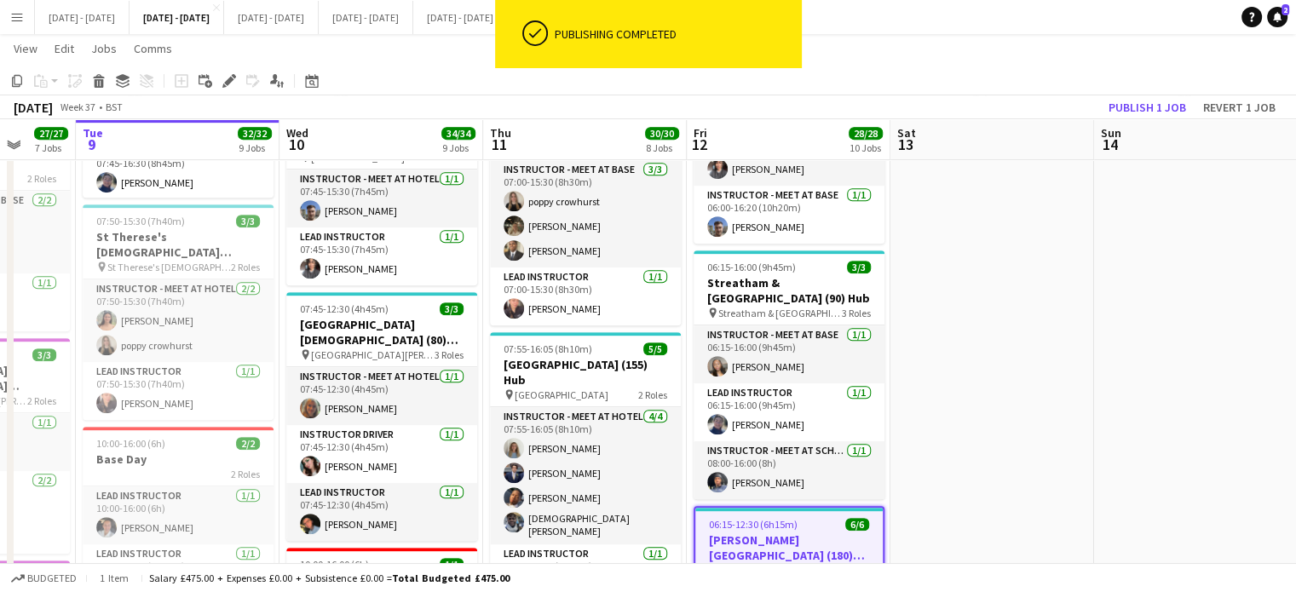
scroll to position [0, 639]
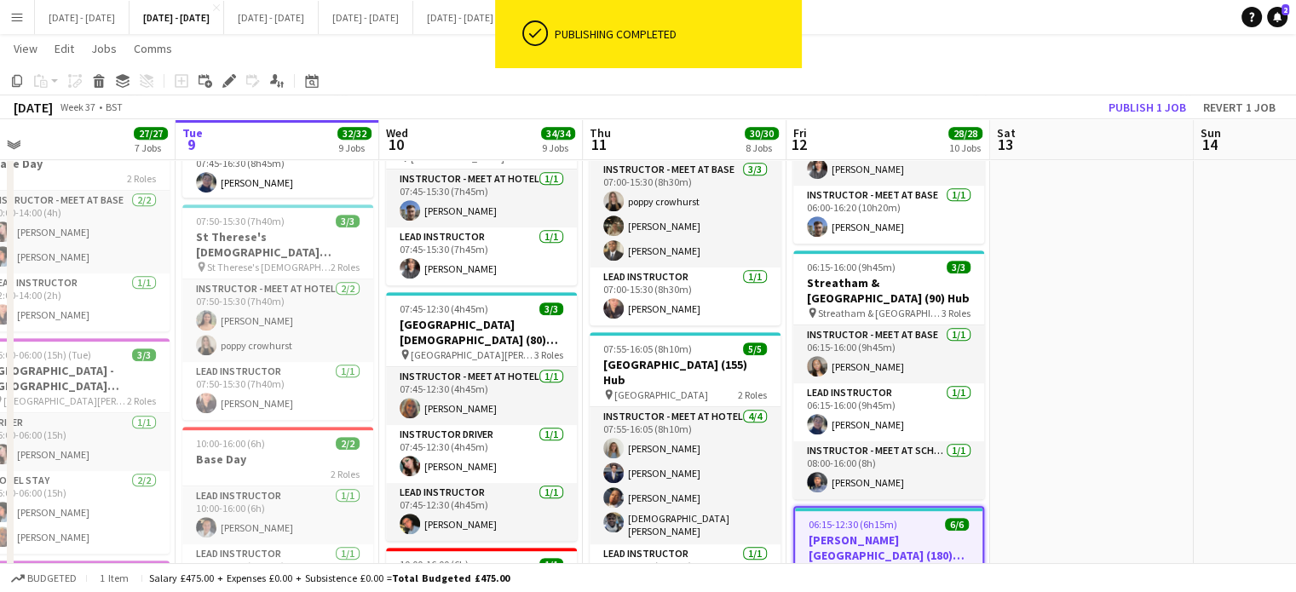
click at [1133, 306] on app-calendar-viewport "Fri 5 Sat 6 Sun 7 Mon 8 27/27 7 Jobs Tue 9 32/32 9 Jobs Wed 10 34/34 9 Jobs Thu…" at bounding box center [648, 519] width 1296 height 2439
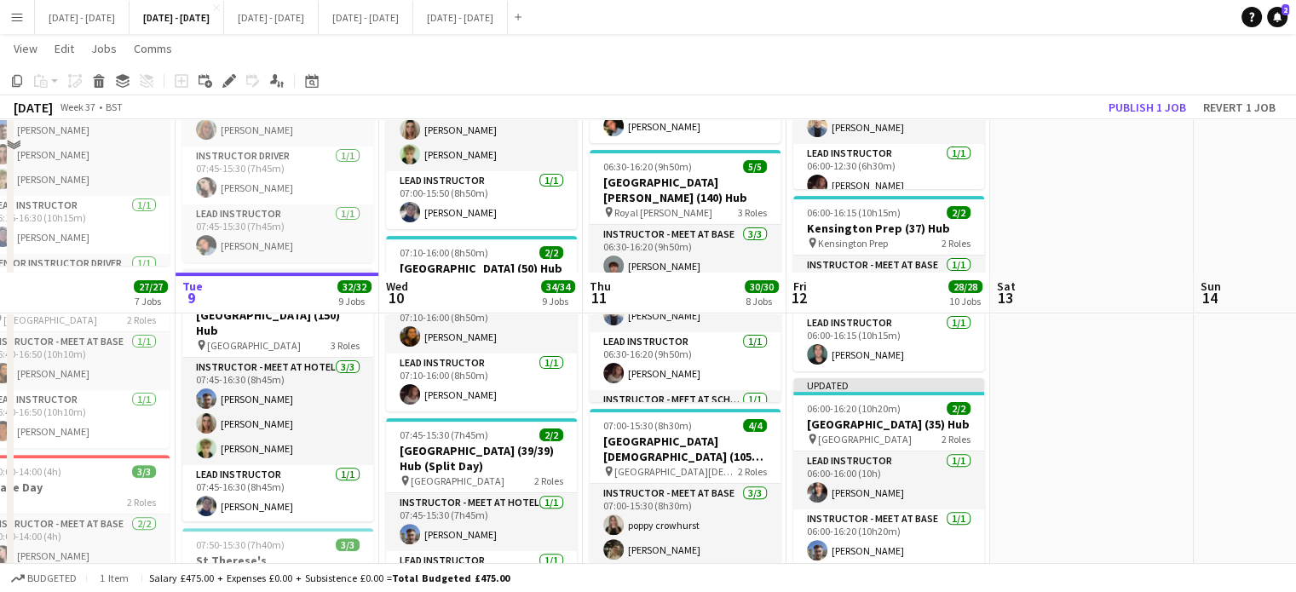
scroll to position [597, 0]
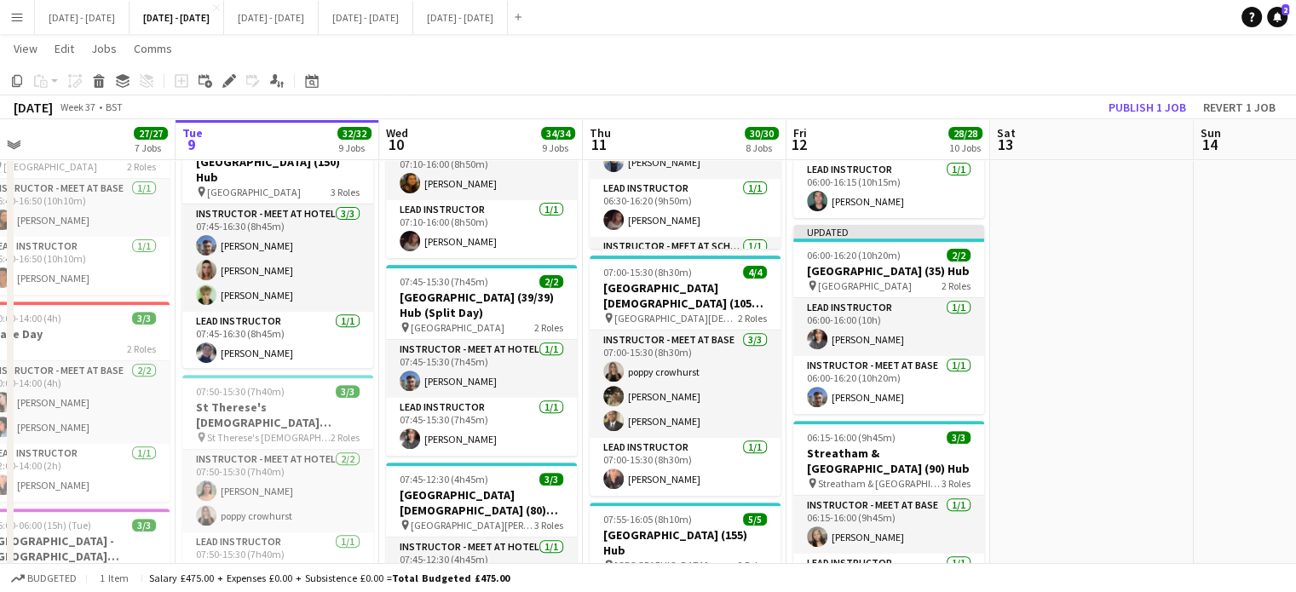
click at [20, 11] on app-icon "Menu" at bounding box center [17, 17] width 14 height 14
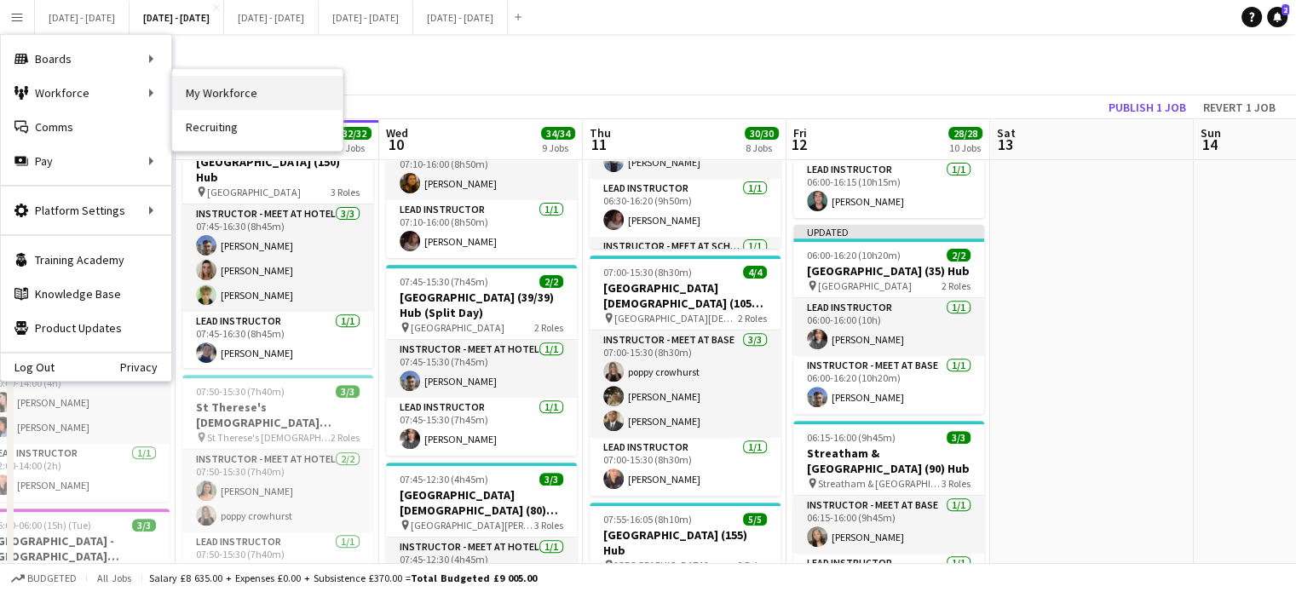
click at [228, 85] on link "My Workforce" at bounding box center [257, 93] width 170 height 34
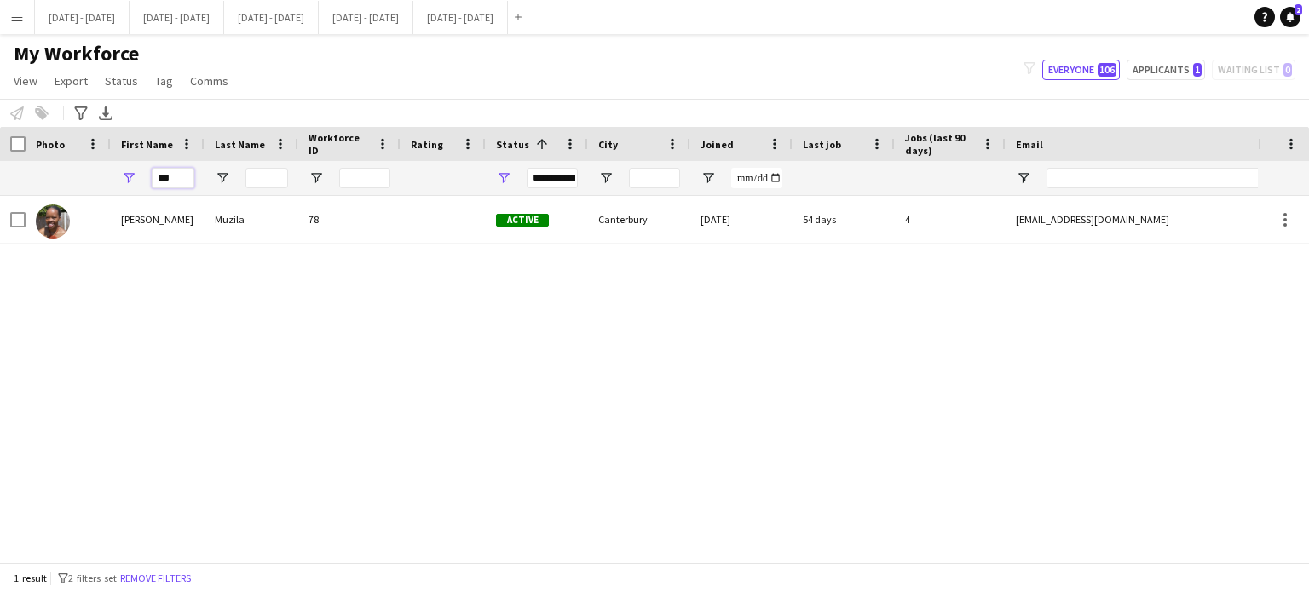
drag, startPoint x: 183, startPoint y: 176, endPoint x: 106, endPoint y: 173, distance: 77.6
click at [106, 173] on div "***" at bounding box center [924, 178] width 1848 height 34
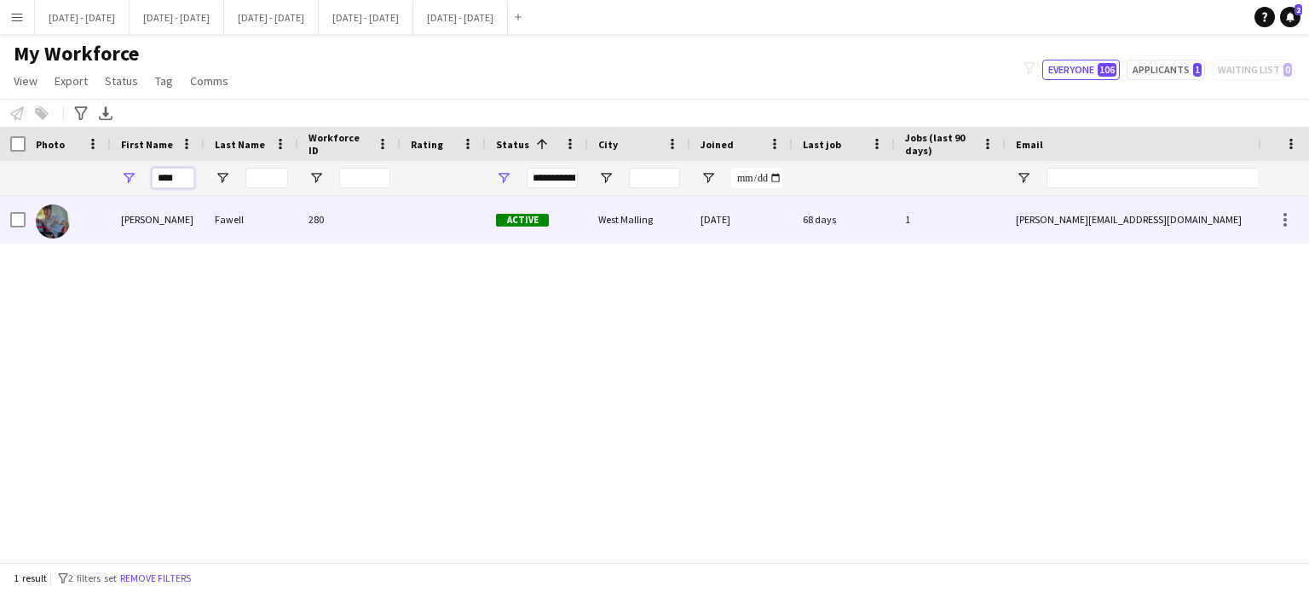
type input "****"
click at [302, 224] on div "280" at bounding box center [349, 219] width 102 height 47
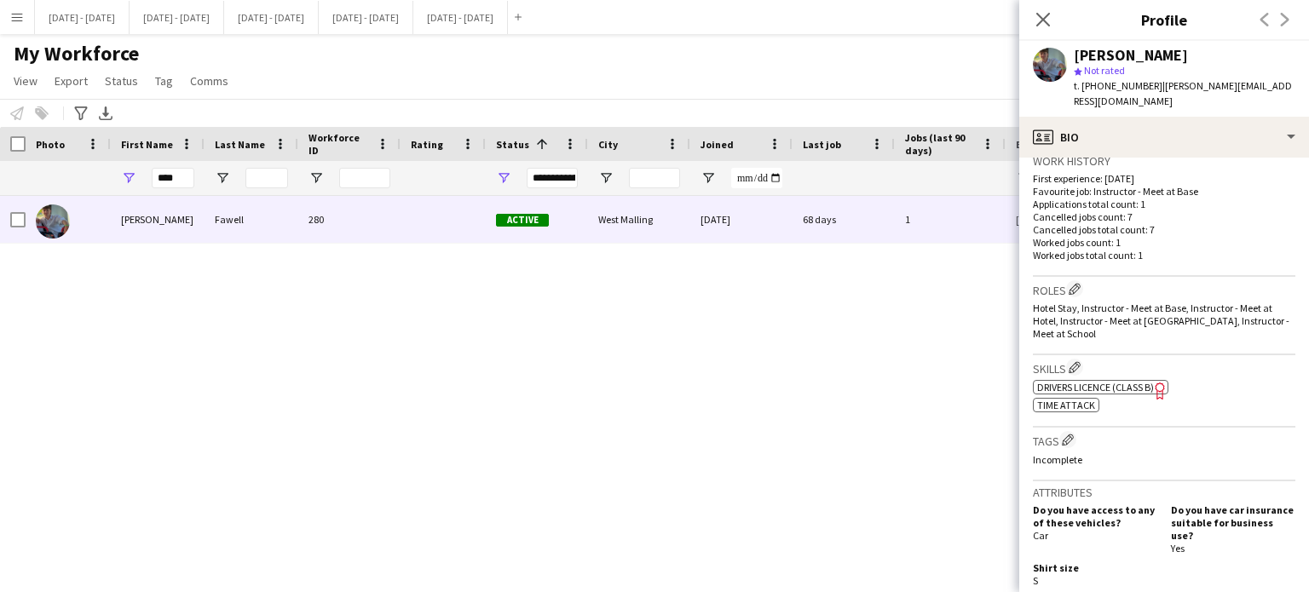
scroll to position [815, 0]
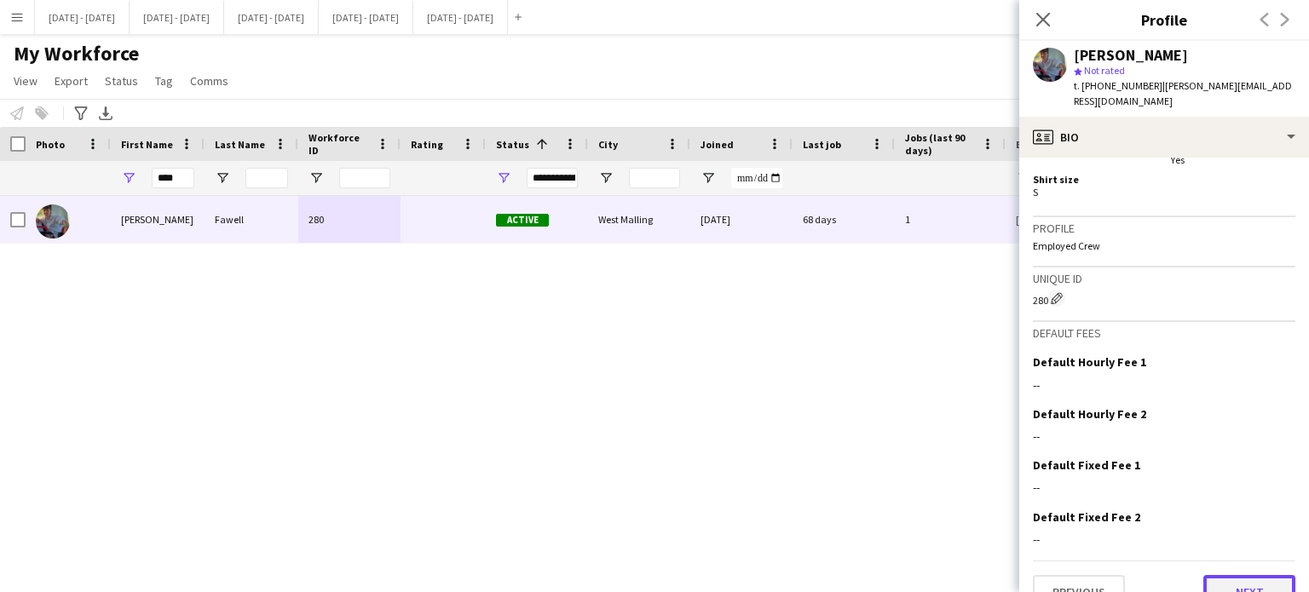
click at [1231, 575] on button "Next" at bounding box center [1249, 592] width 92 height 34
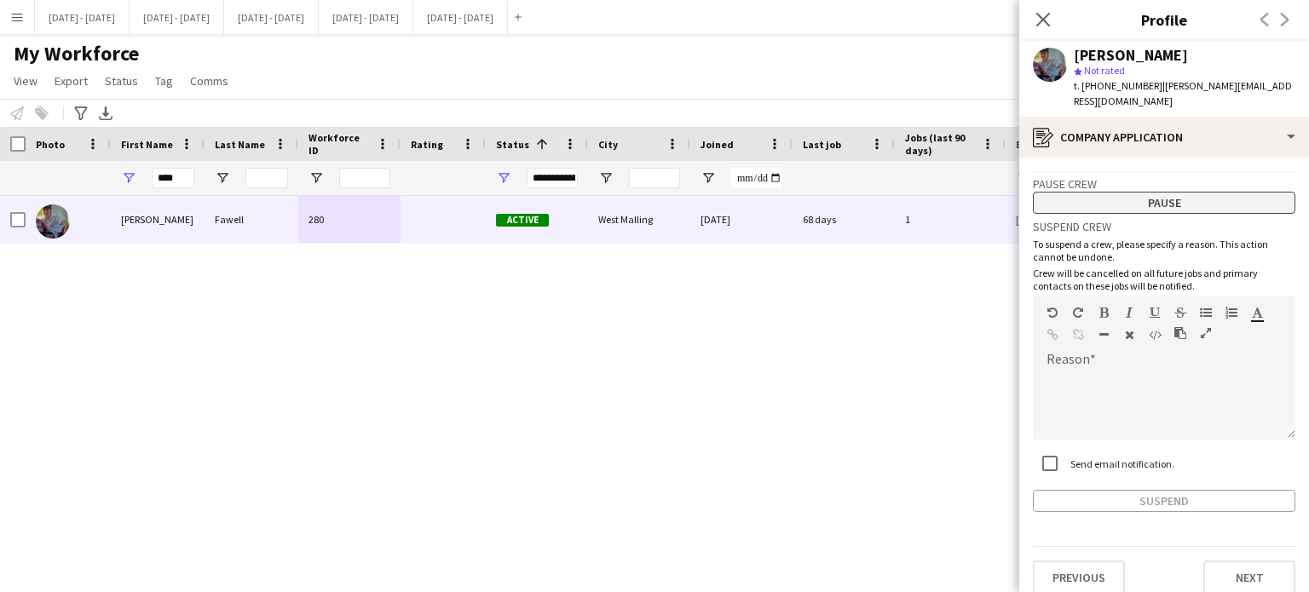
click at [1192, 192] on button "Pause" at bounding box center [1164, 203] width 262 height 22
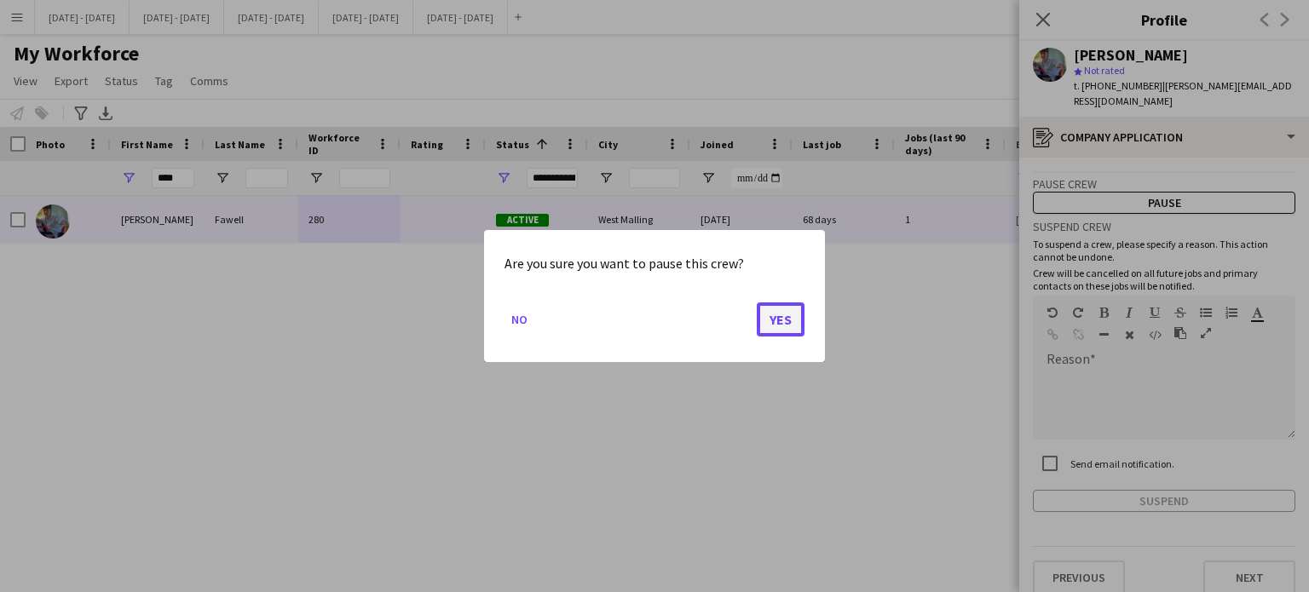
click at [781, 322] on button "Yes" at bounding box center [781, 320] width 48 height 34
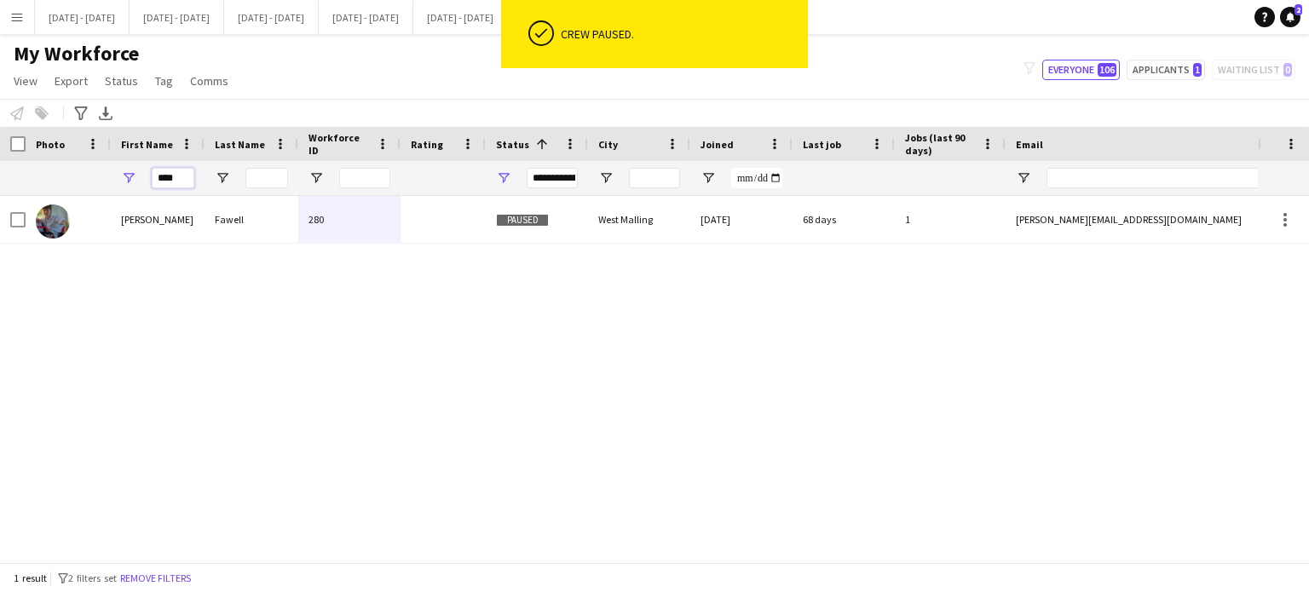
drag, startPoint x: 181, startPoint y: 179, endPoint x: 92, endPoint y: 167, distance: 89.4
click at [96, 168] on div "****" at bounding box center [924, 178] width 1848 height 34
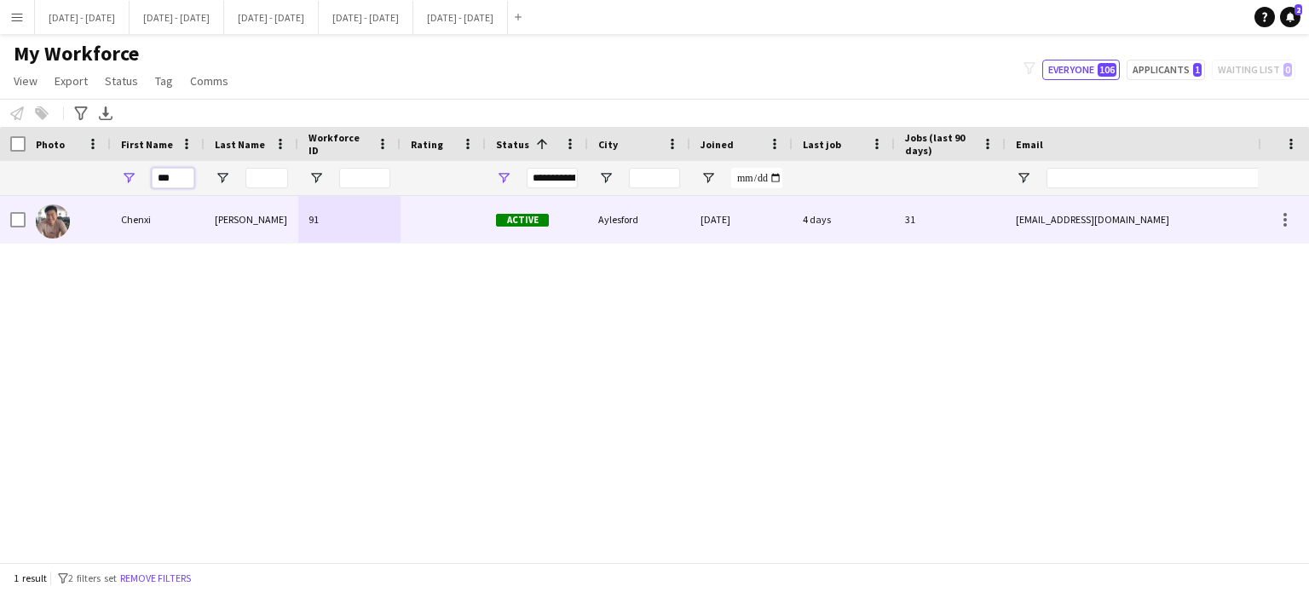
type input "***"
click at [252, 230] on div "Wu" at bounding box center [252, 219] width 94 height 47
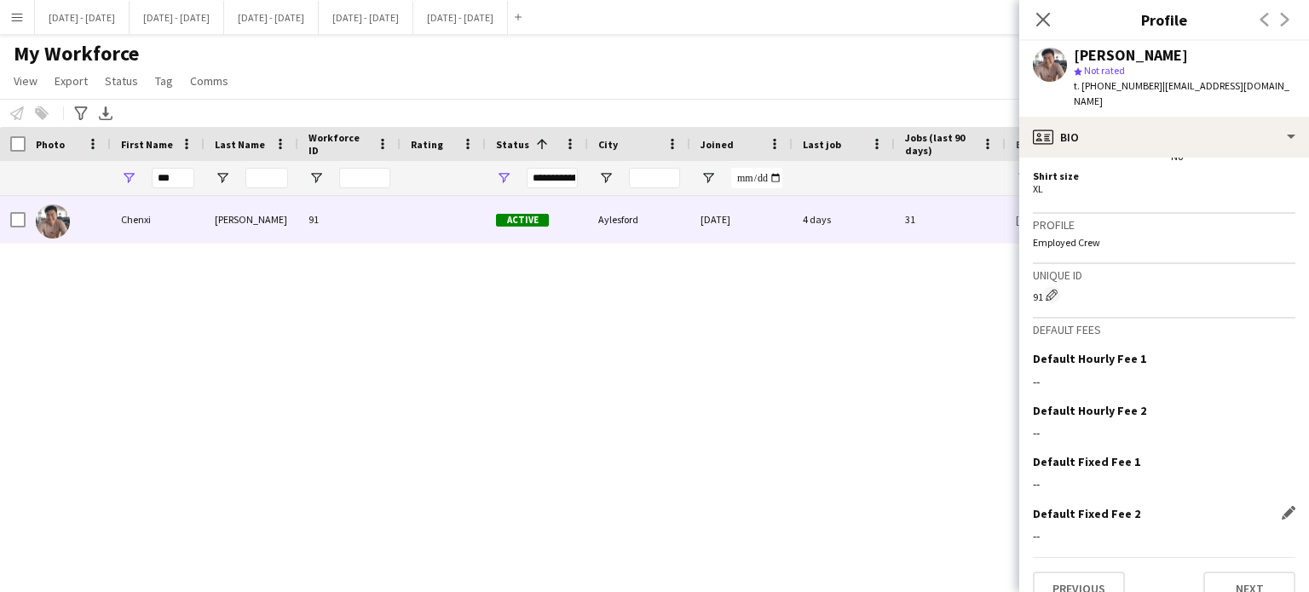
scroll to position [834, 0]
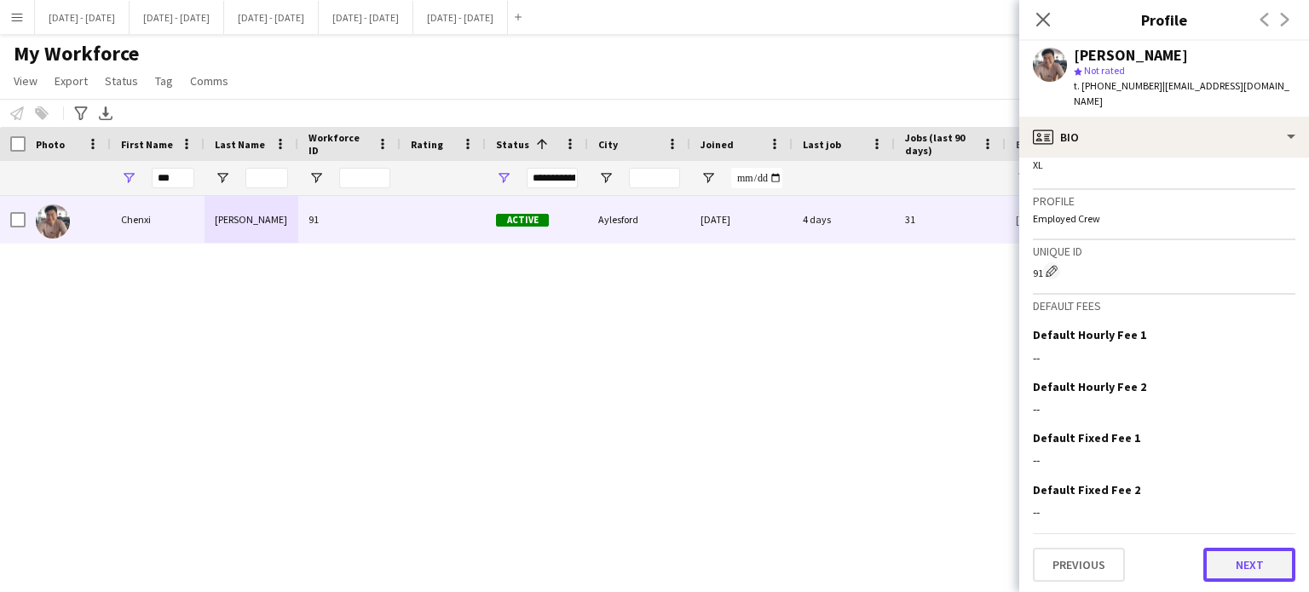
click at [1247, 555] on button "Next" at bounding box center [1249, 565] width 92 height 34
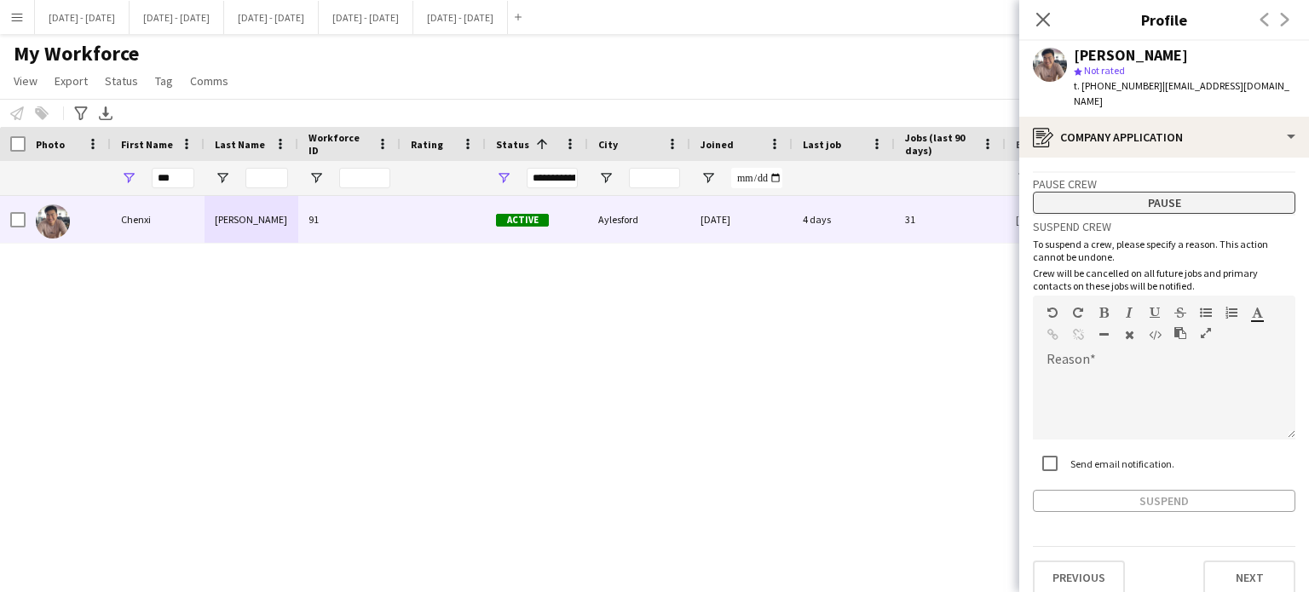
click at [1176, 192] on button "Pause" at bounding box center [1164, 203] width 262 height 22
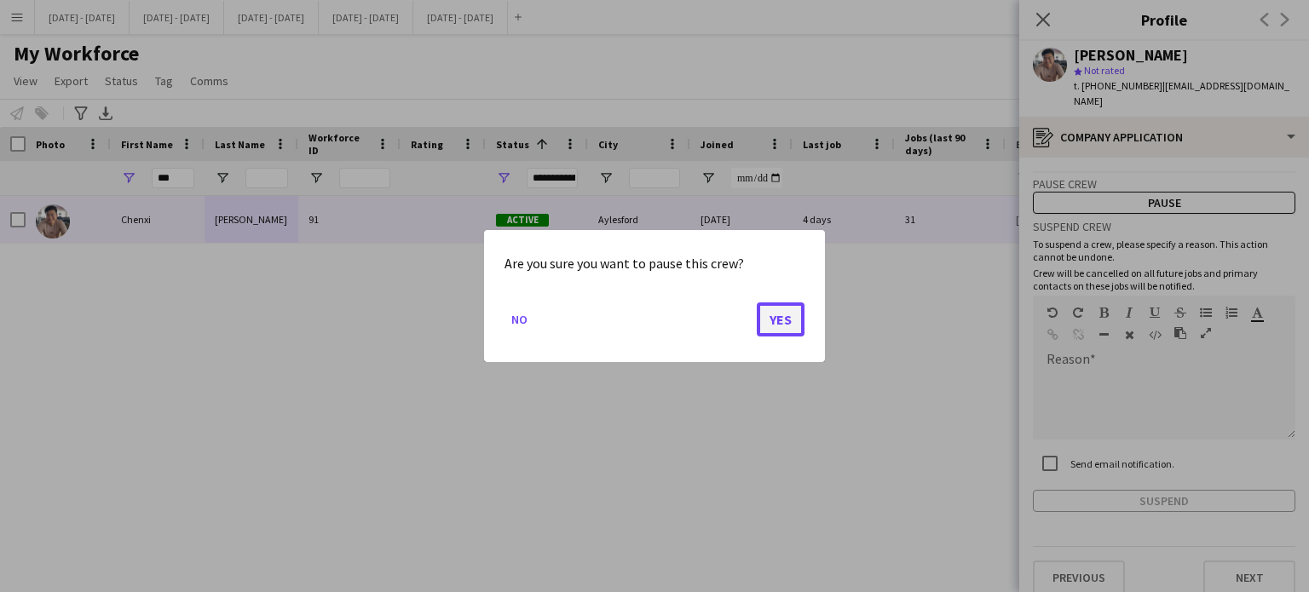
click at [764, 320] on button "Yes" at bounding box center [781, 320] width 48 height 34
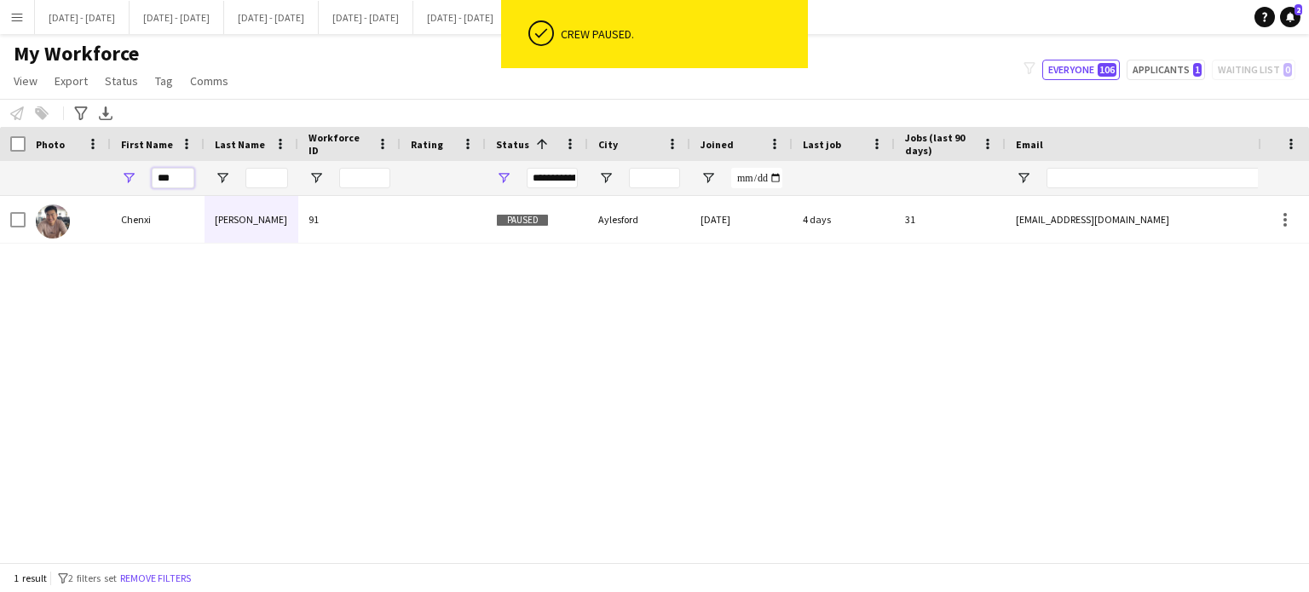
drag, startPoint x: 185, startPoint y: 174, endPoint x: 90, endPoint y: 168, distance: 94.8
click at [90, 168] on div "***" at bounding box center [924, 178] width 1848 height 34
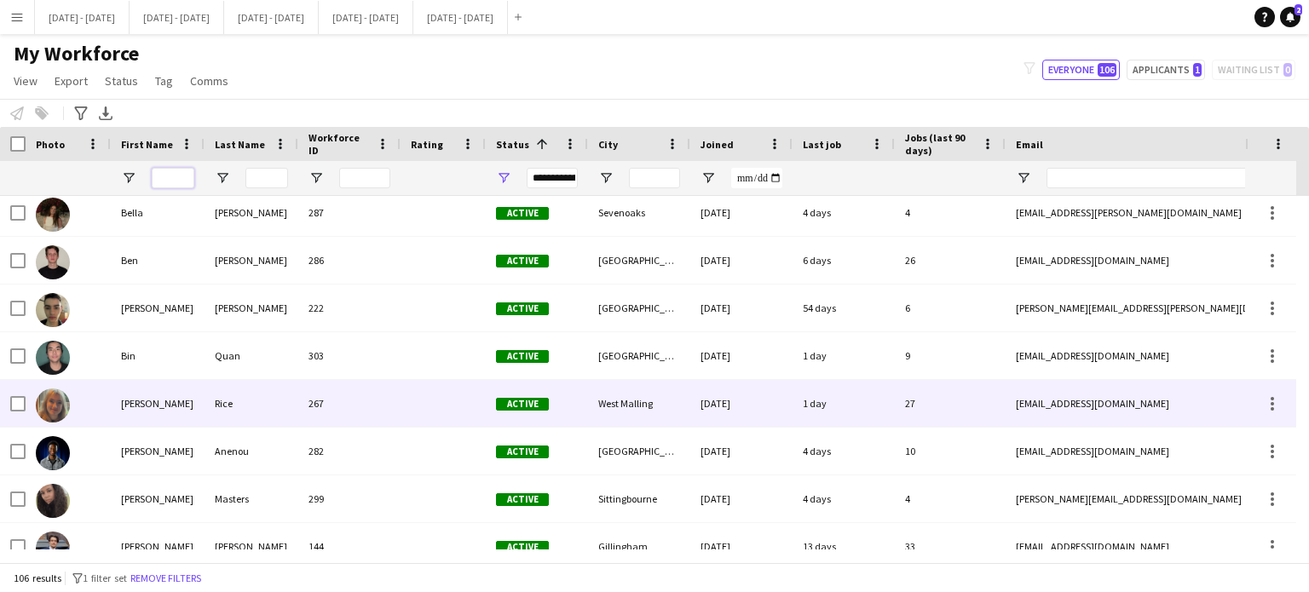
scroll to position [170, 0]
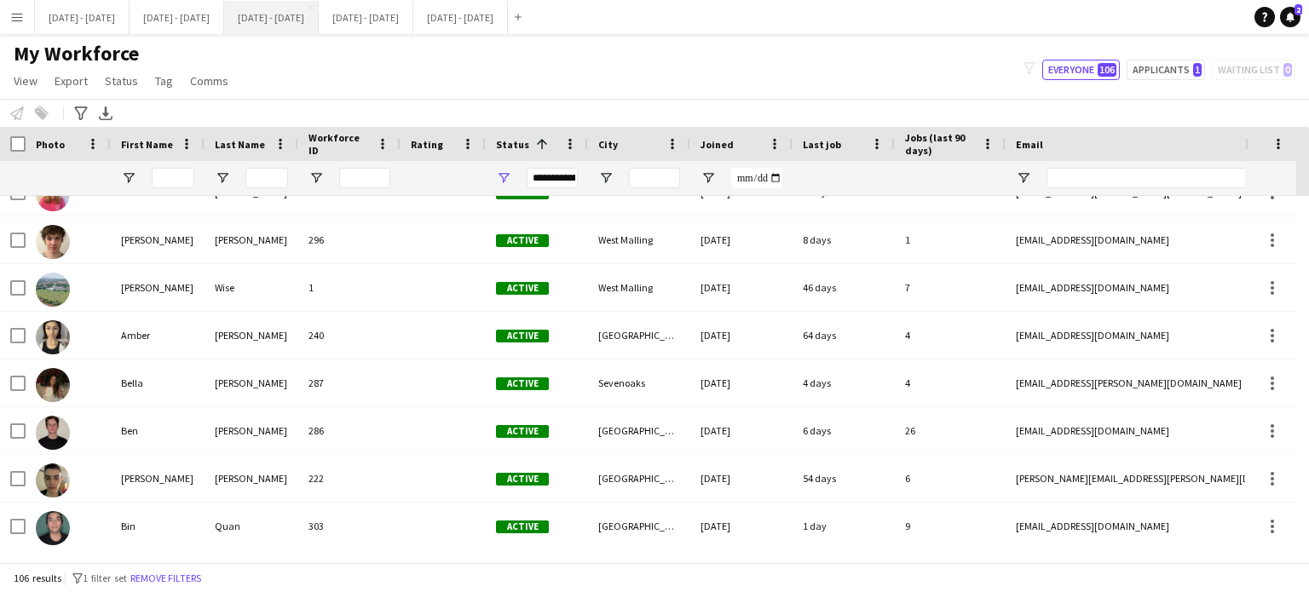
click at [303, 15] on button "[DATE] - [DATE] Close" at bounding box center [271, 17] width 95 height 33
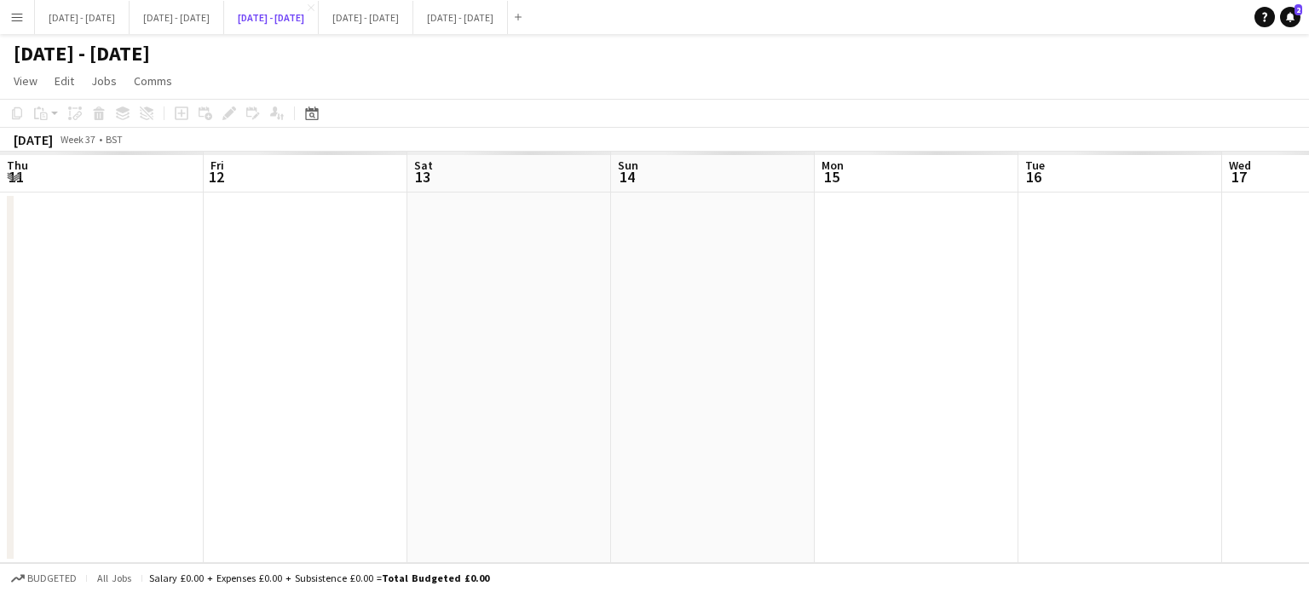
scroll to position [0, 614]
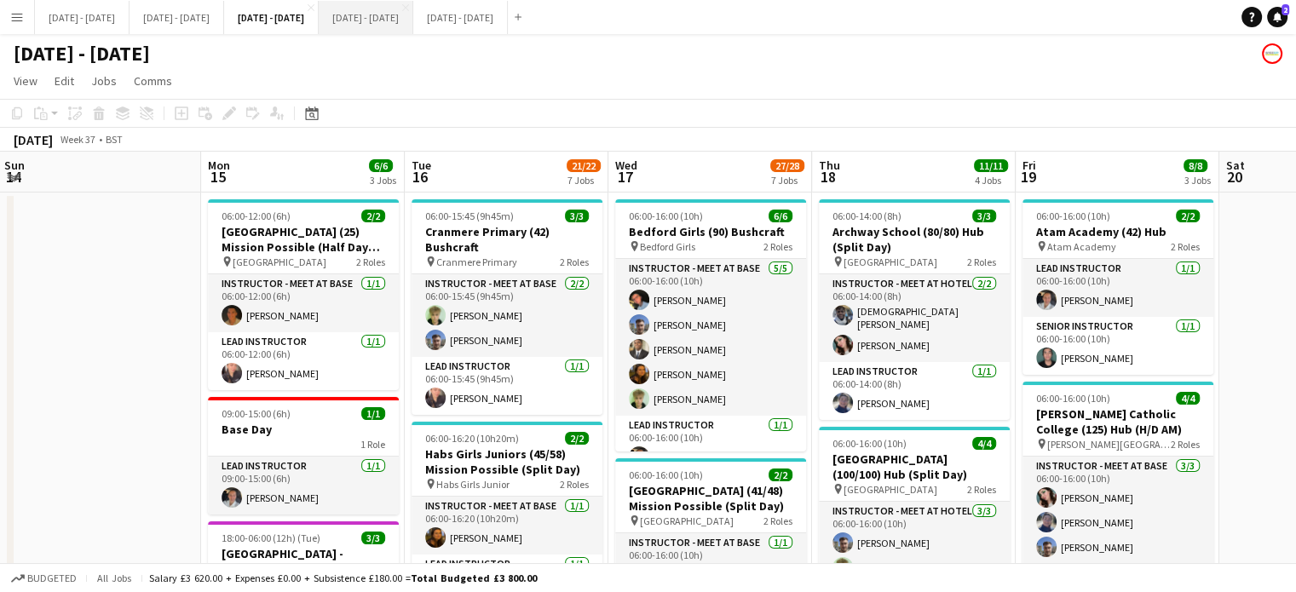
click at [413, 23] on button "[DATE] - [DATE] Close" at bounding box center [366, 17] width 95 height 33
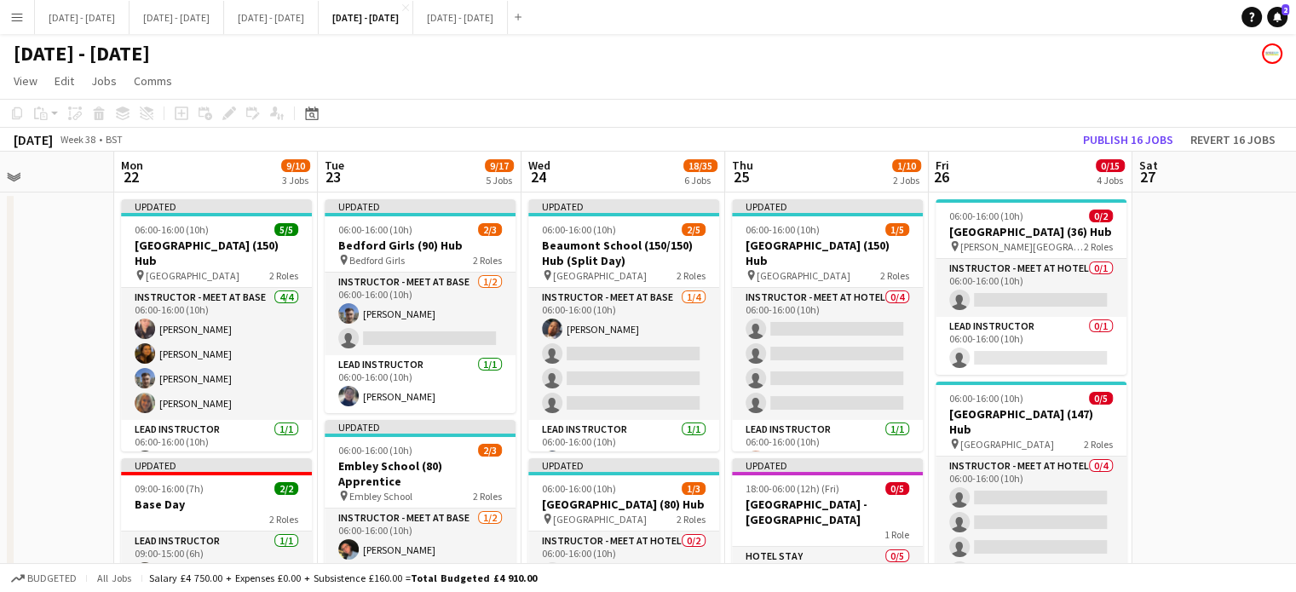
drag, startPoint x: 126, startPoint y: 417, endPoint x: 58, endPoint y: 418, distance: 68.2
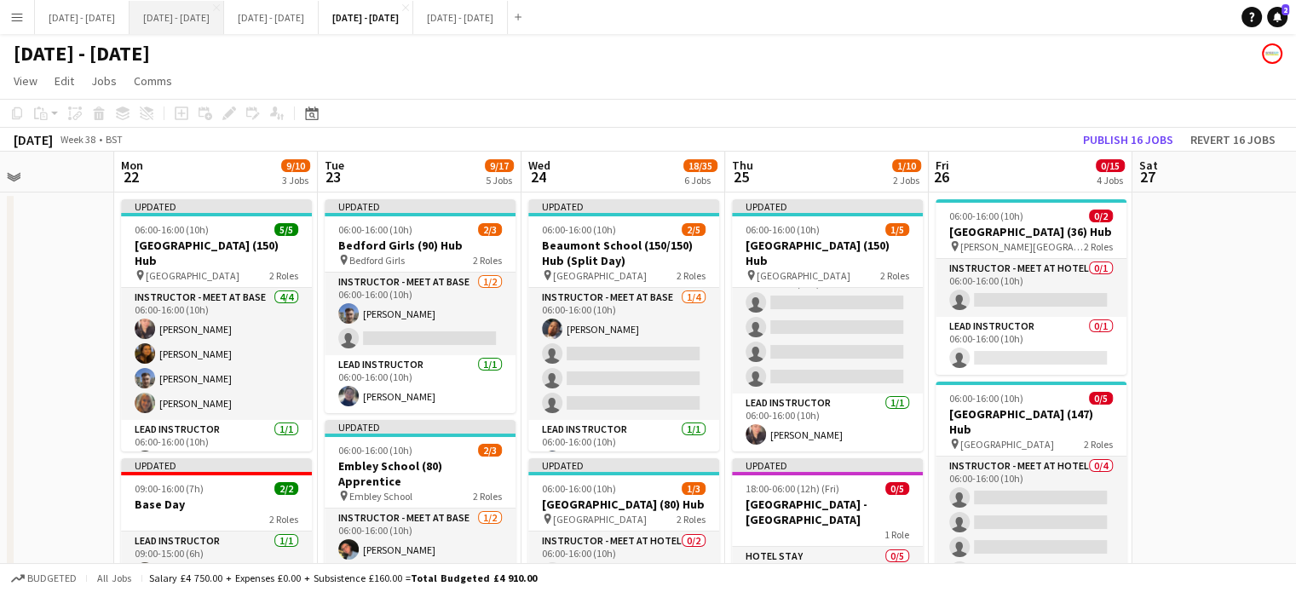
click at [186, 16] on button "Sept 8th - 12th 2025 Close" at bounding box center [177, 17] width 95 height 33
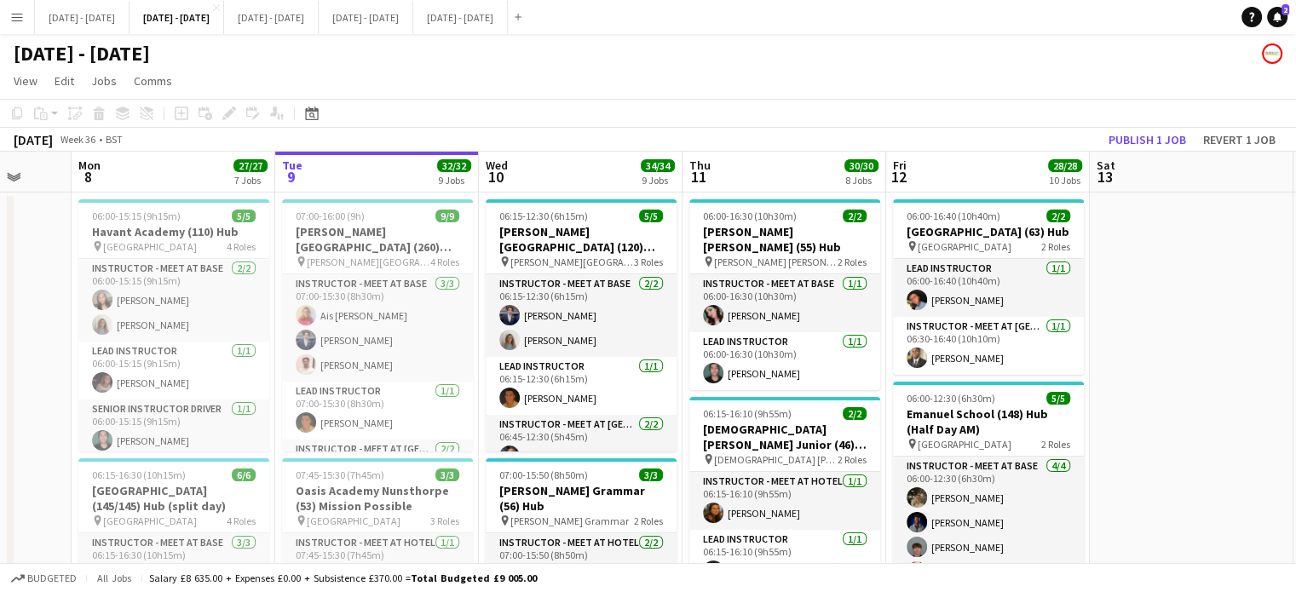
scroll to position [0, 488]
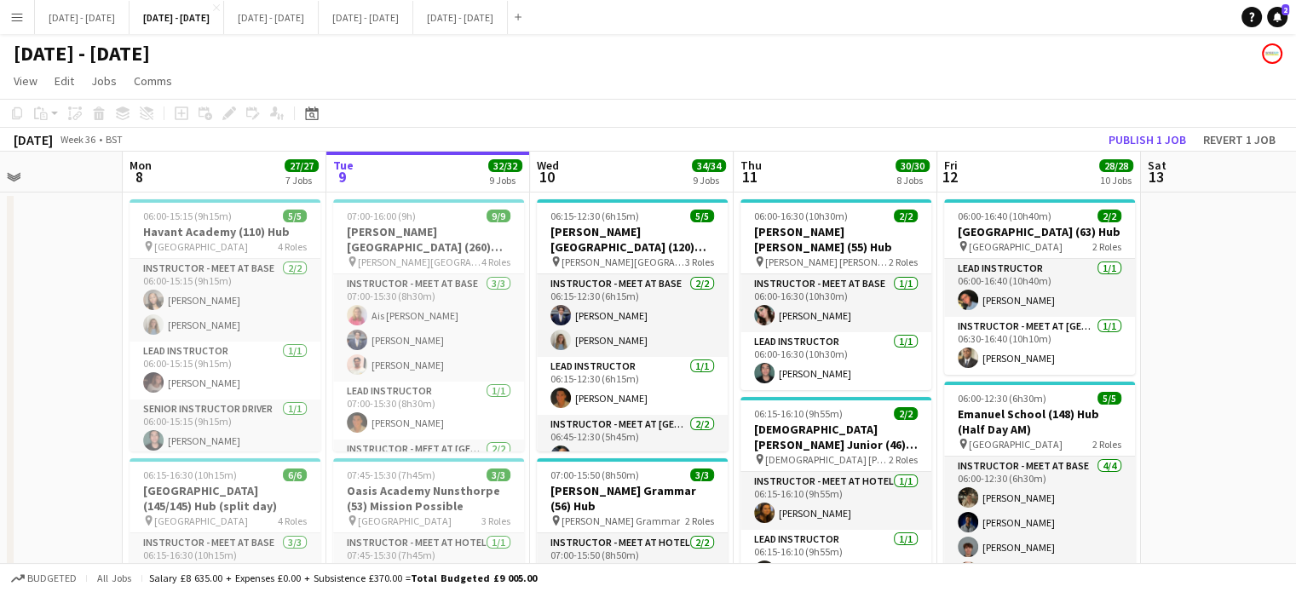
drag, startPoint x: 286, startPoint y: 233, endPoint x: 437, endPoint y: 222, distance: 151.2
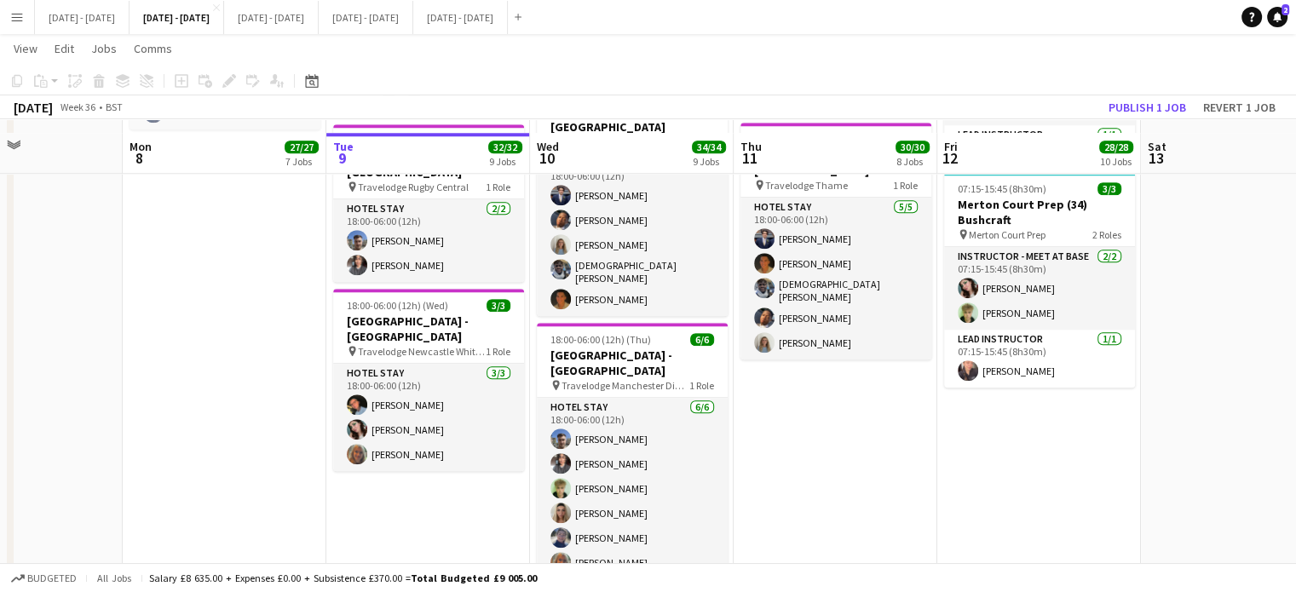
scroll to position [1704, 0]
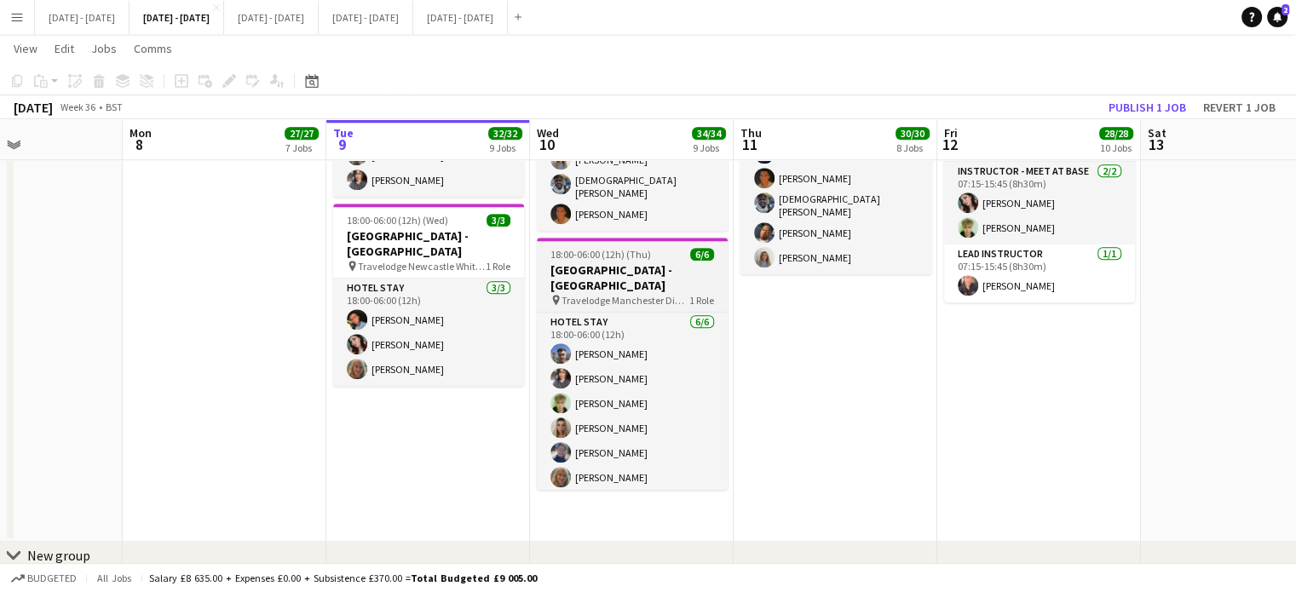
click at [611, 279] on h3 "[GEOGRAPHIC_DATA] - [GEOGRAPHIC_DATA]" at bounding box center [632, 277] width 191 height 31
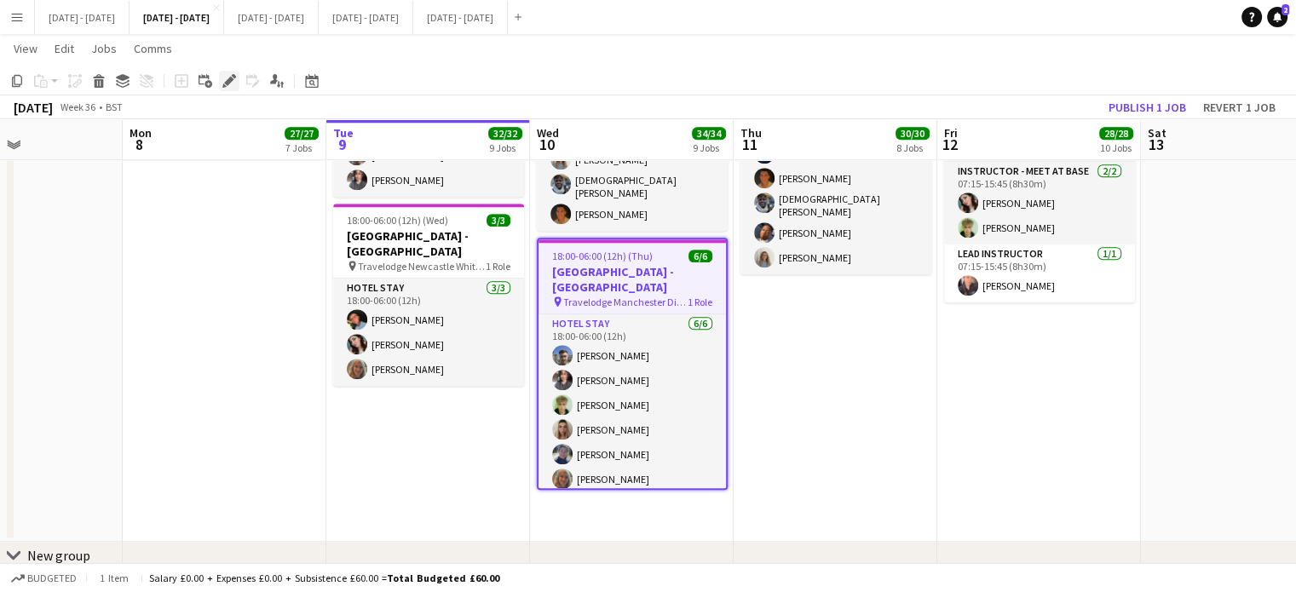
click at [225, 79] on icon "Edit" at bounding box center [229, 81] width 14 height 14
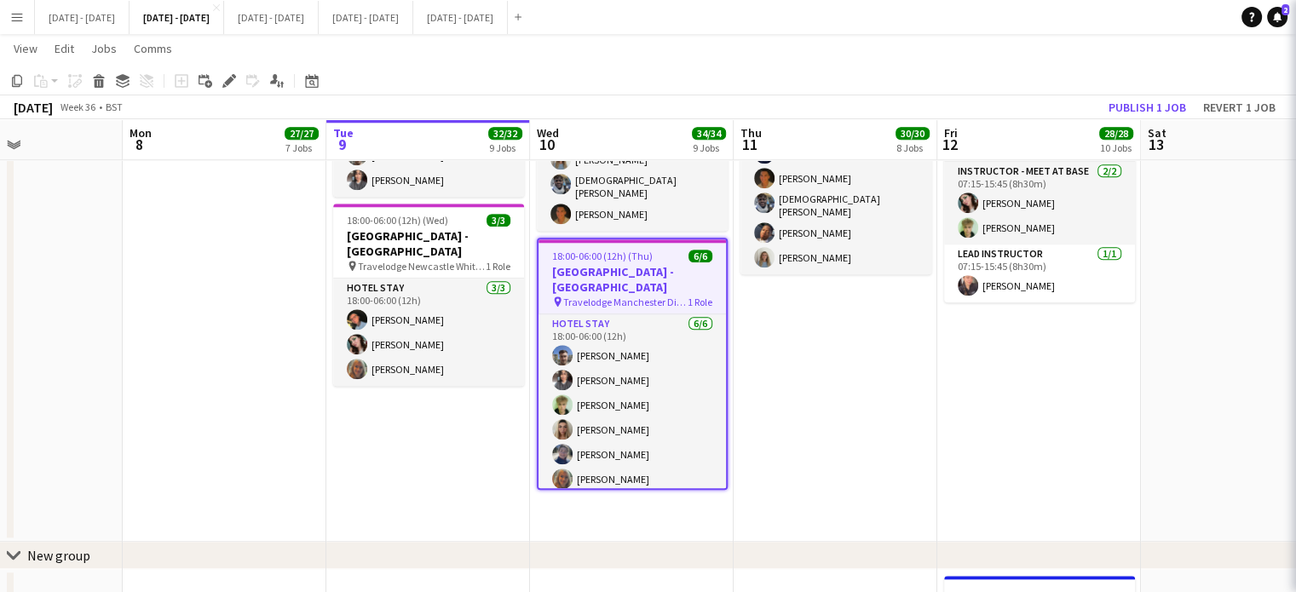
type input "**********"
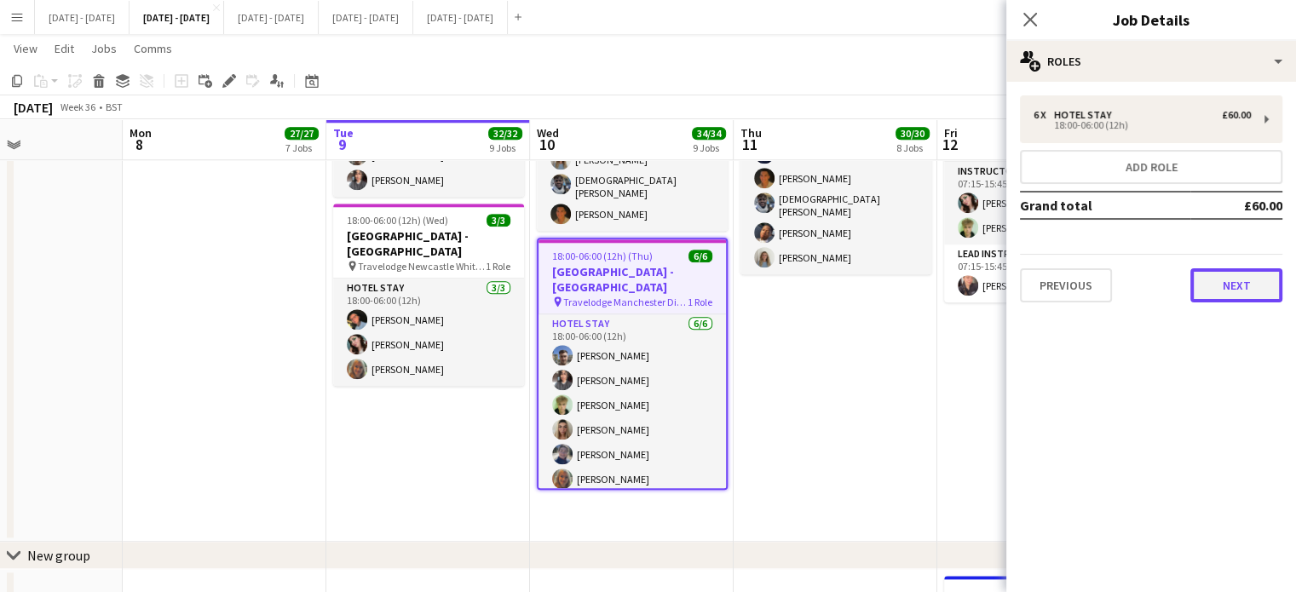
click at [1260, 291] on button "Next" at bounding box center [1237, 285] width 92 height 34
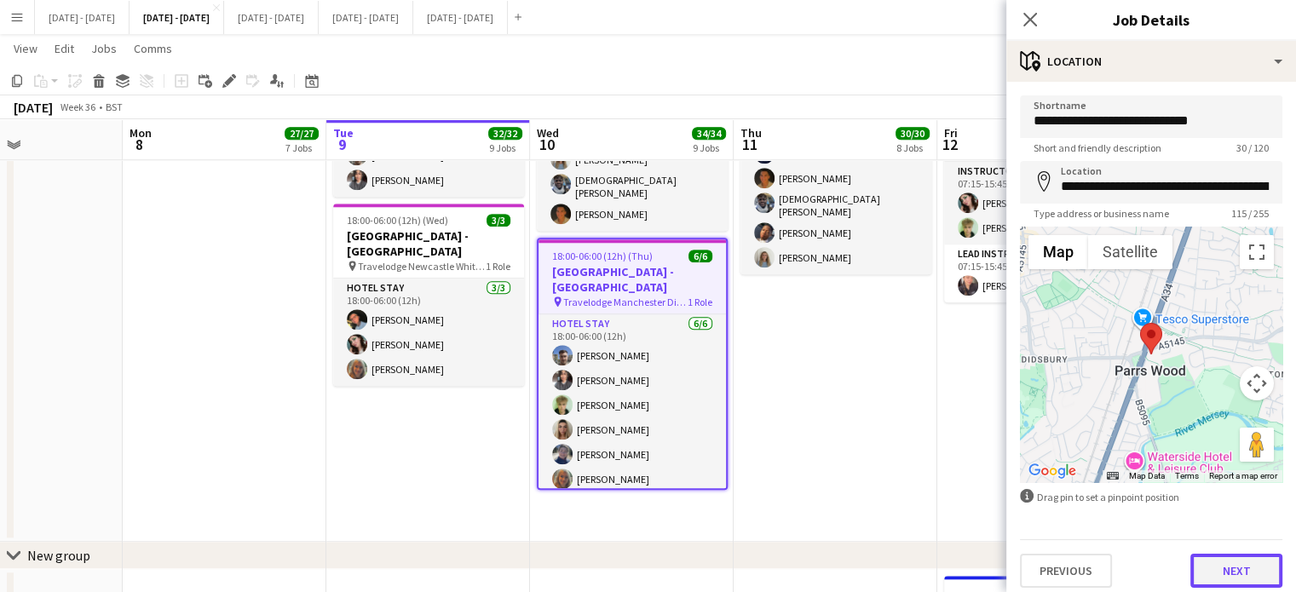
click at [1237, 579] on button "Next" at bounding box center [1237, 571] width 92 height 34
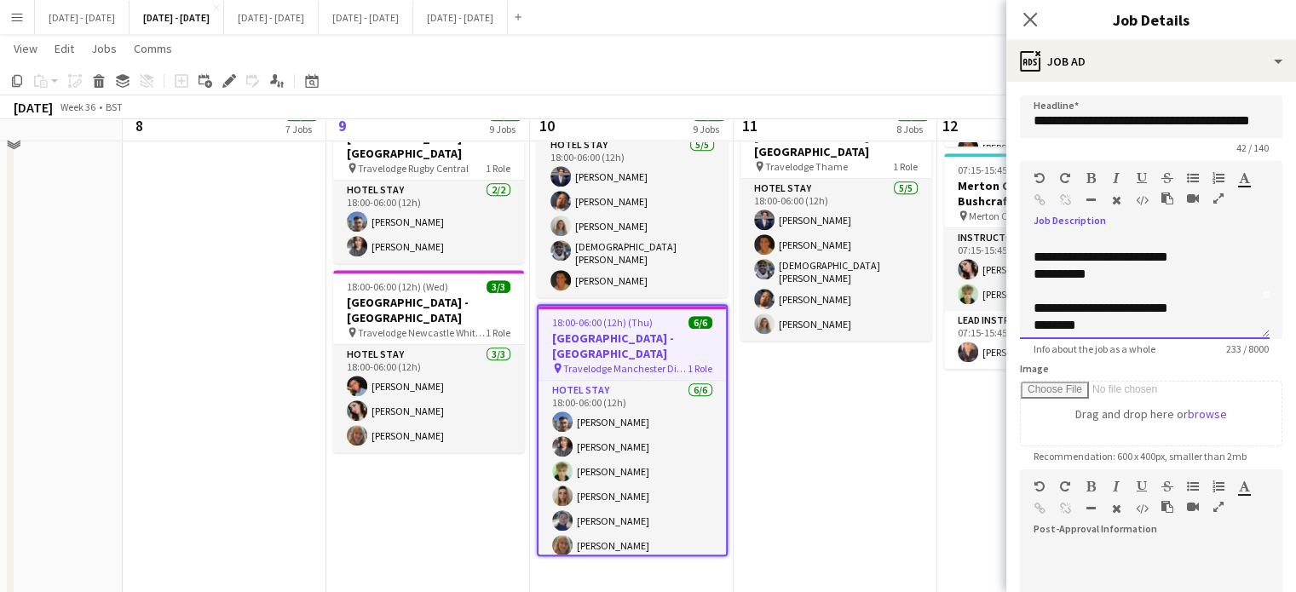
scroll to position [1619, 0]
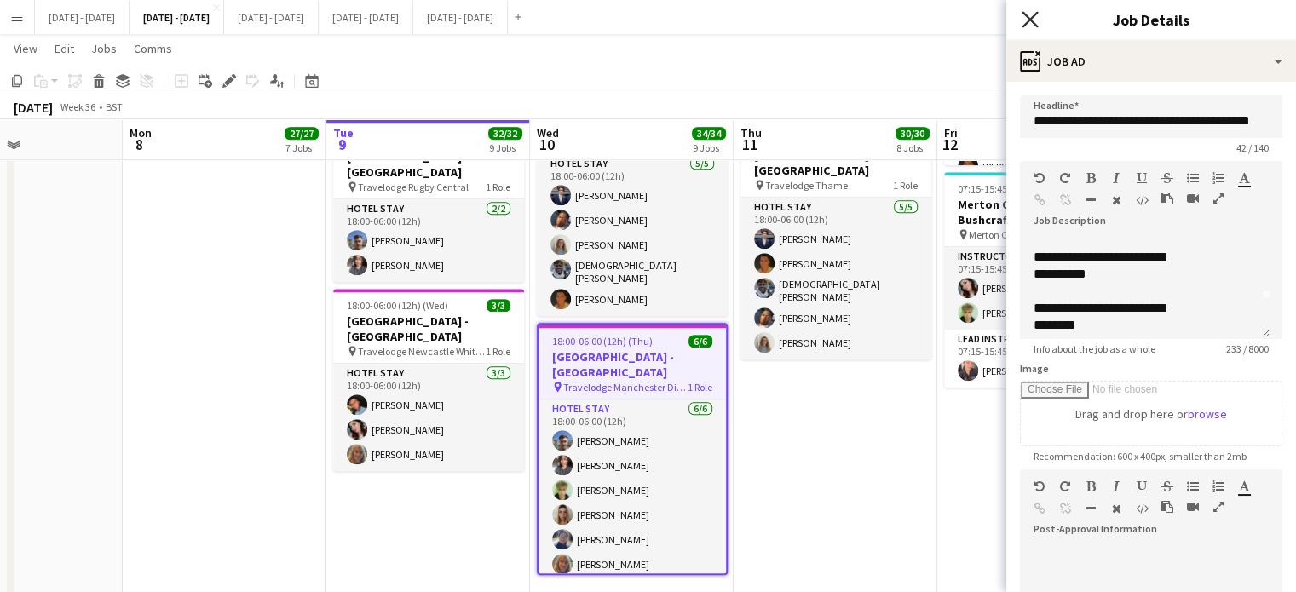
click at [1029, 19] on icon at bounding box center [1030, 19] width 16 height 16
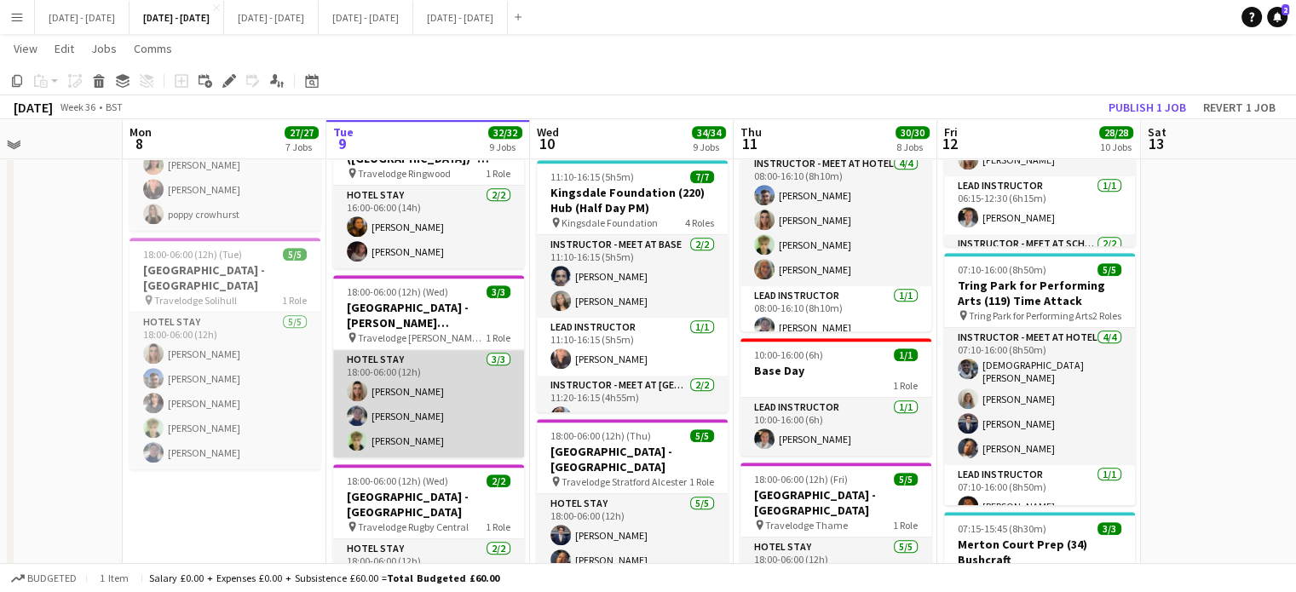
scroll to position [1278, 0]
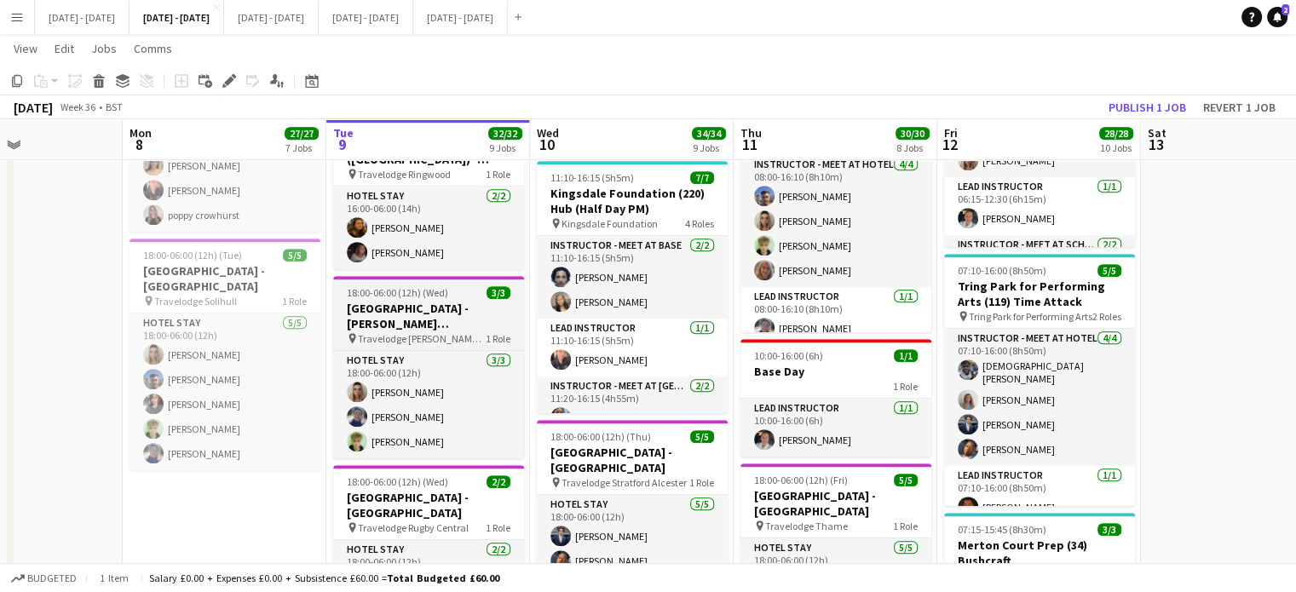
click at [425, 316] on h3 "[GEOGRAPHIC_DATA] - [PERSON_NAME][GEOGRAPHIC_DATA]" at bounding box center [428, 316] width 191 height 31
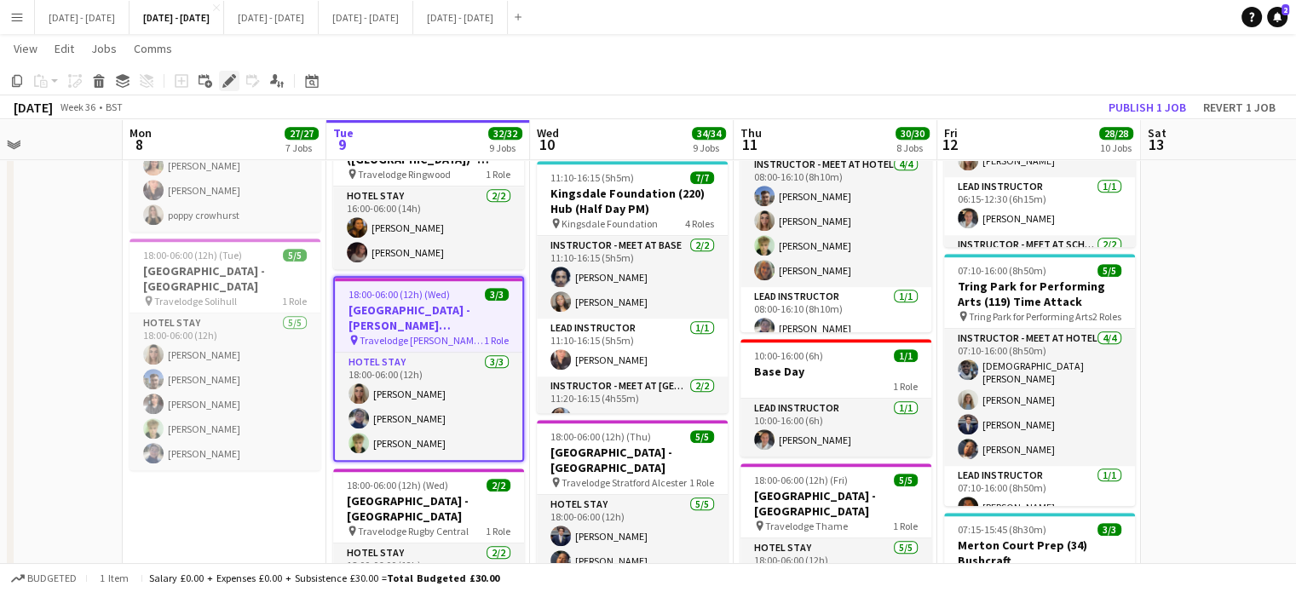
click at [223, 87] on icon at bounding box center [224, 86] width 4 height 4
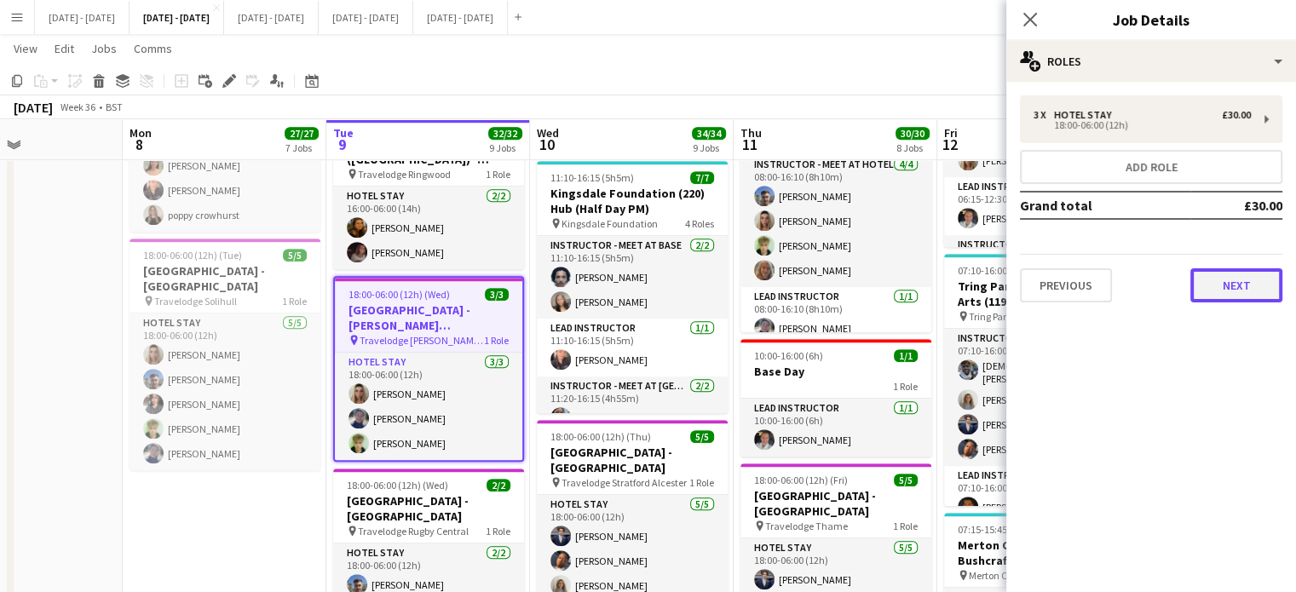
click at [1238, 297] on button "Next" at bounding box center [1237, 285] width 92 height 34
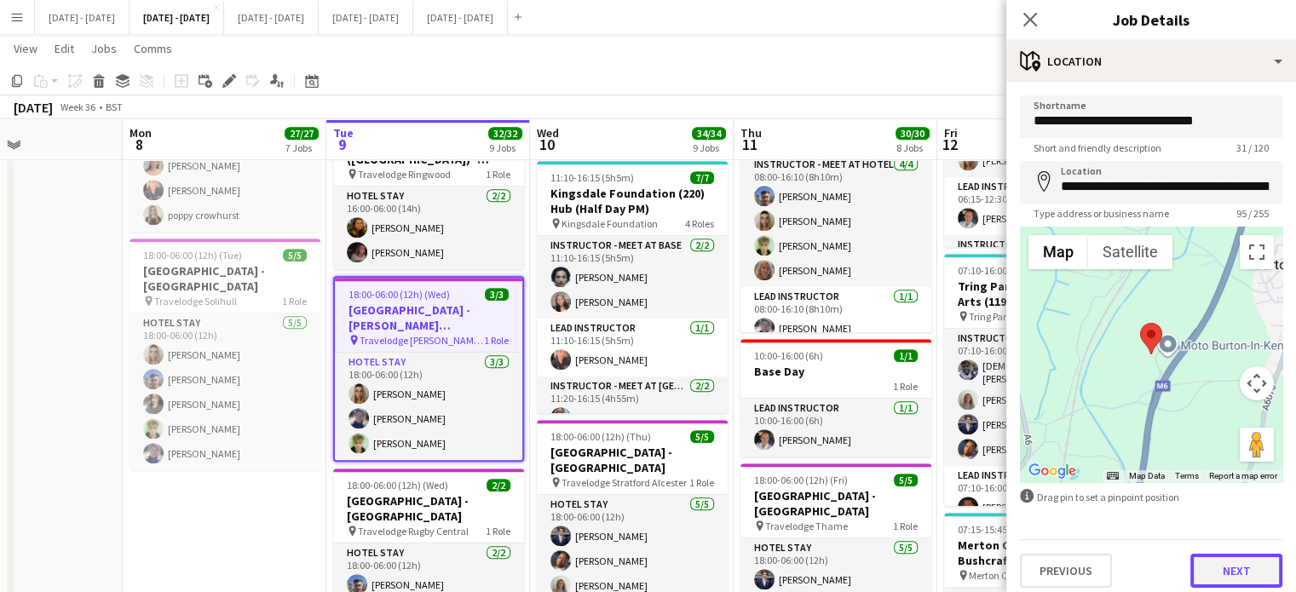
click at [1219, 568] on button "Next" at bounding box center [1237, 571] width 92 height 34
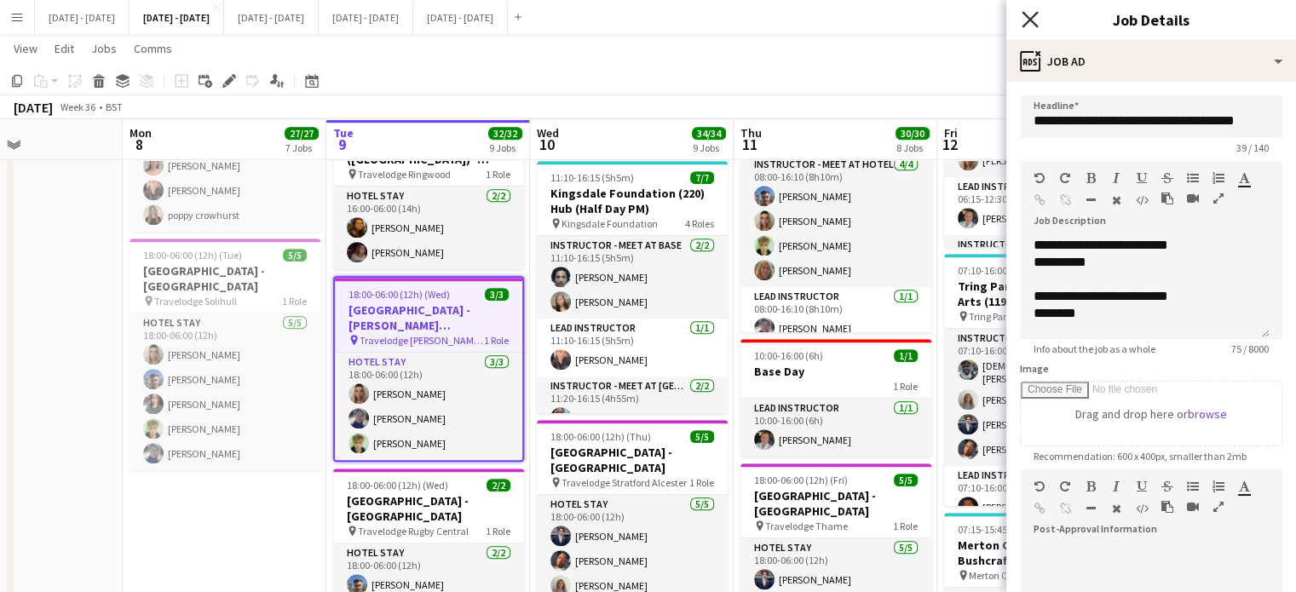
click at [1026, 17] on icon "Close pop-in" at bounding box center [1030, 19] width 16 height 16
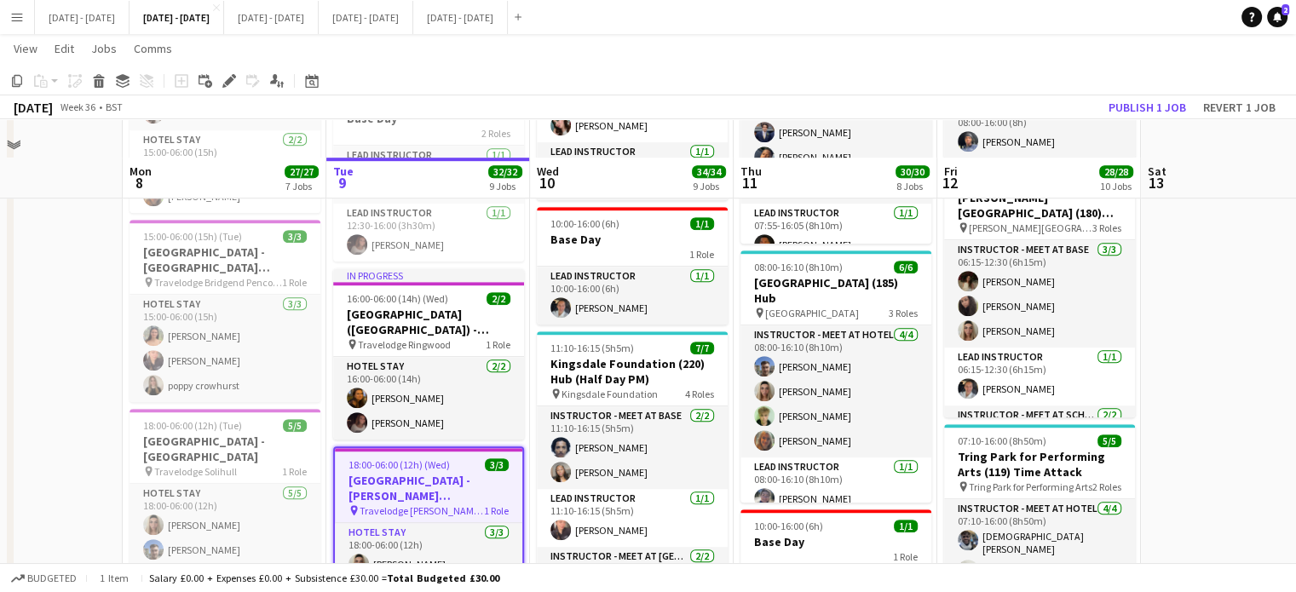
scroll to position [1193, 0]
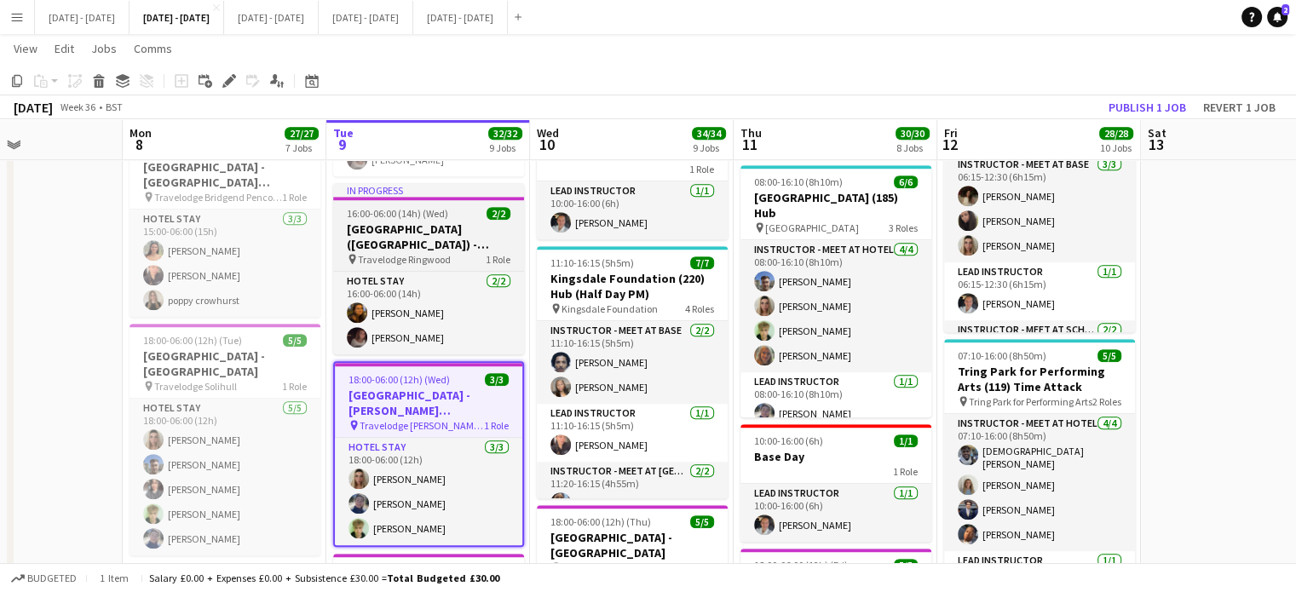
click at [397, 248] on h3 "[GEOGRAPHIC_DATA] ([GEOGRAPHIC_DATA]) - [GEOGRAPHIC_DATA]" at bounding box center [428, 237] width 191 height 31
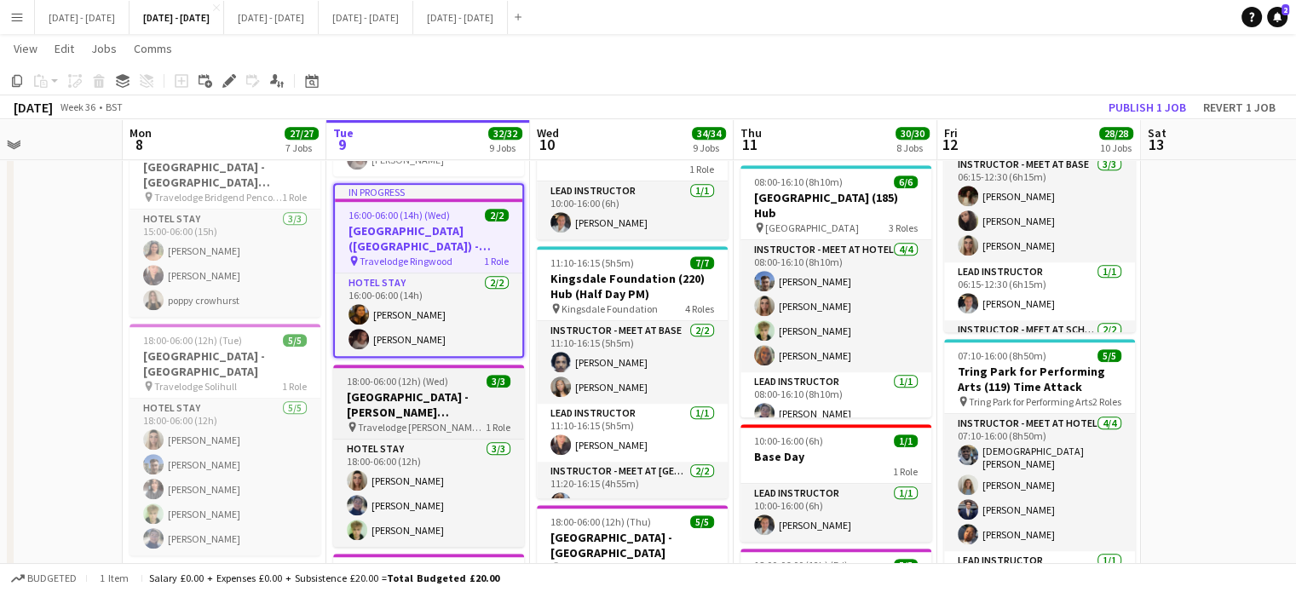
click at [440, 412] on h3 "[GEOGRAPHIC_DATA] - [PERSON_NAME][GEOGRAPHIC_DATA]" at bounding box center [428, 404] width 191 height 31
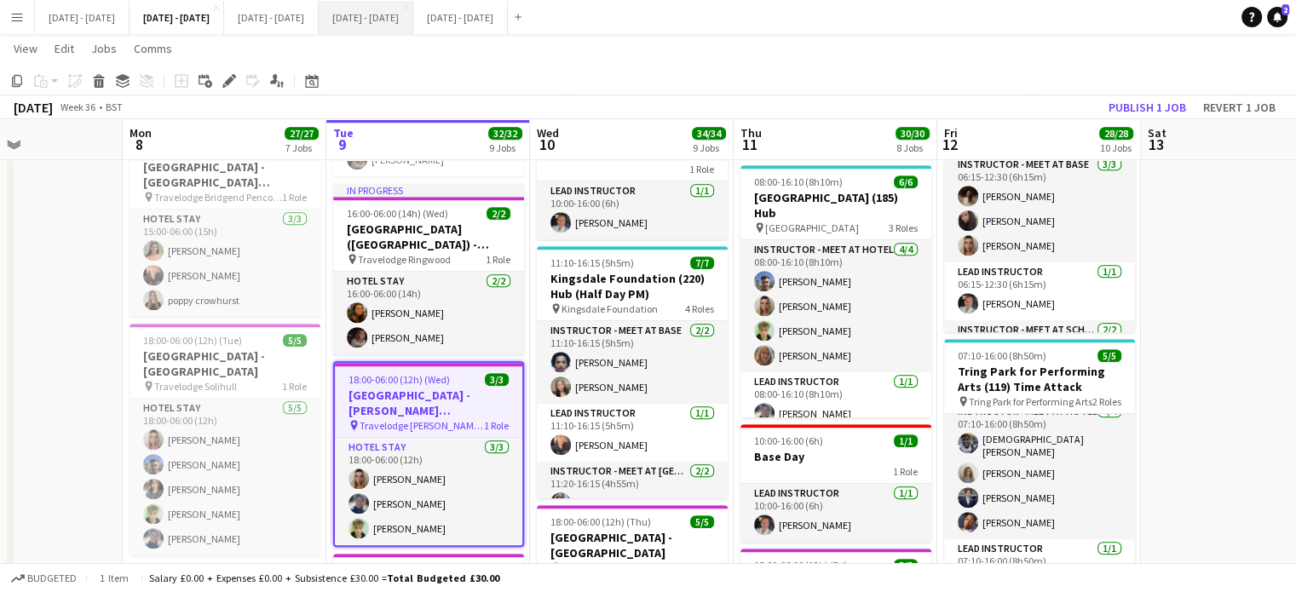
click at [413, 16] on button "[DATE] - [DATE] Close" at bounding box center [366, 17] width 95 height 33
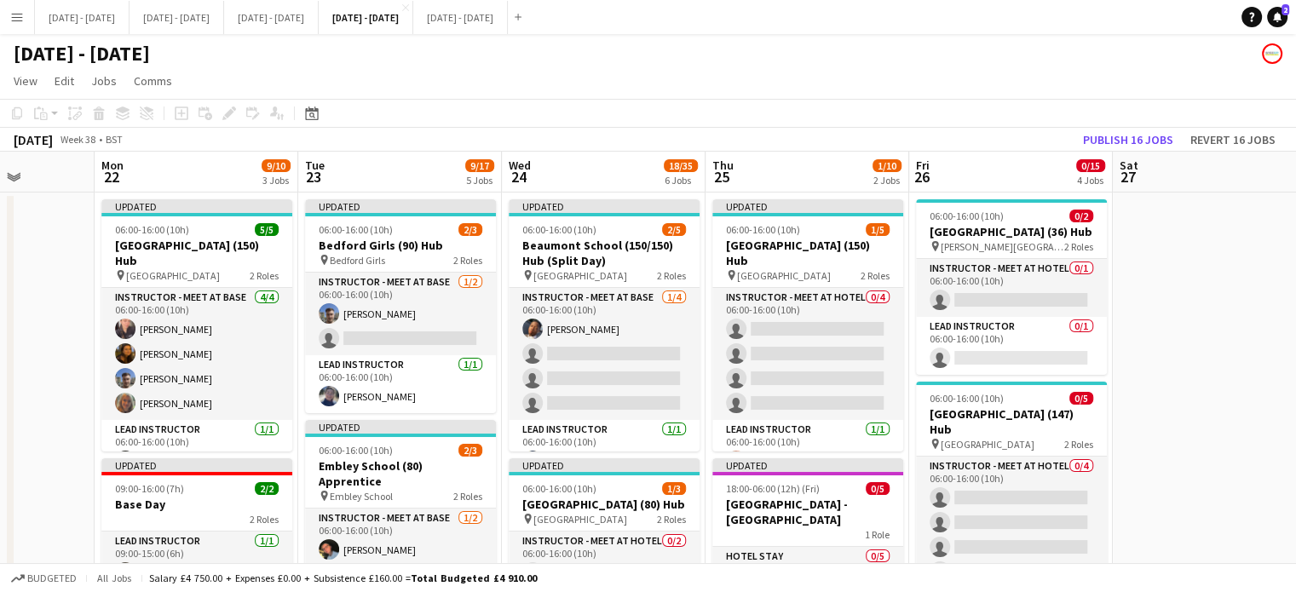
scroll to position [0, 736]
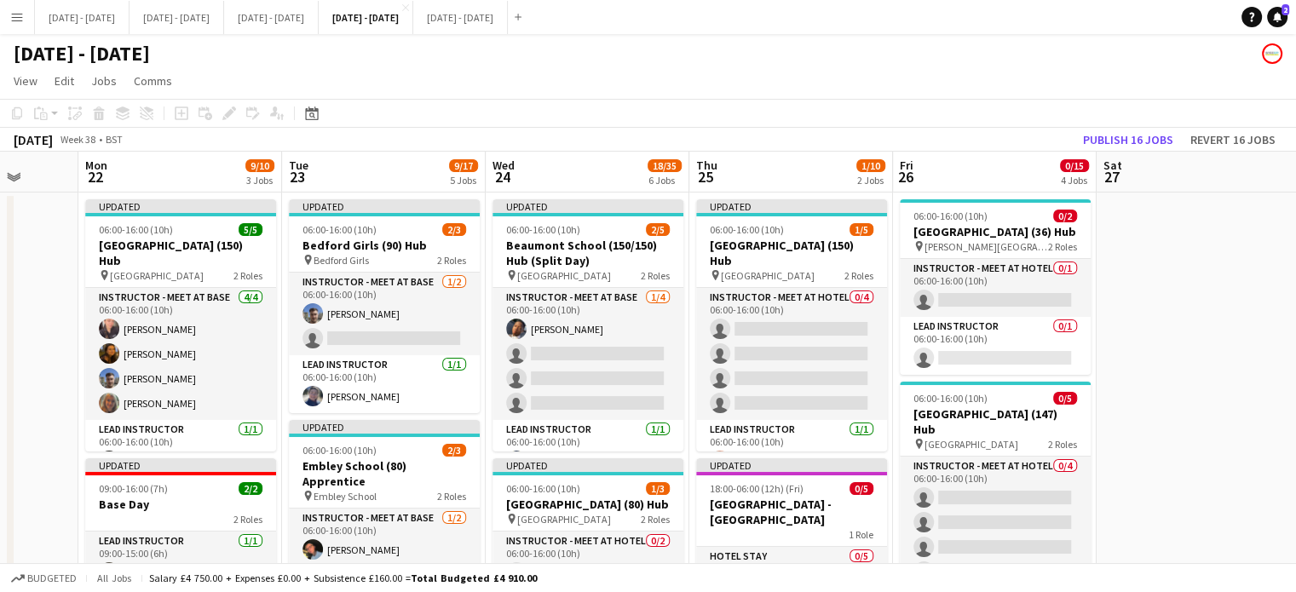
drag, startPoint x: 1160, startPoint y: 421, endPoint x: 1124, endPoint y: 418, distance: 35.9
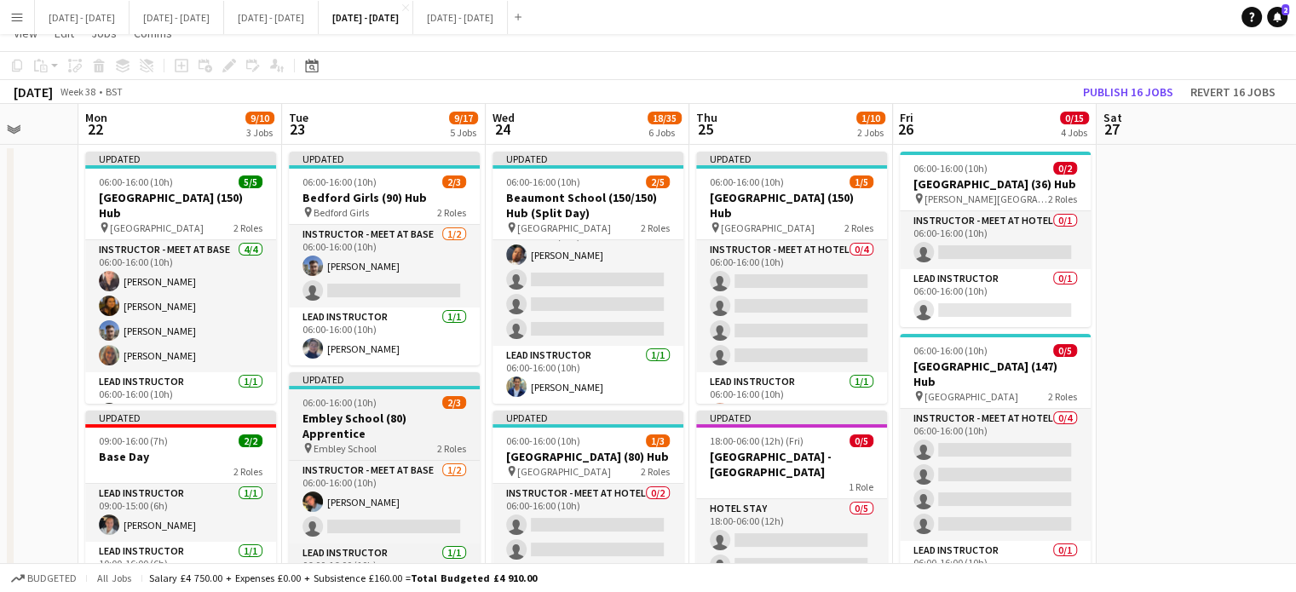
scroll to position [0, 0]
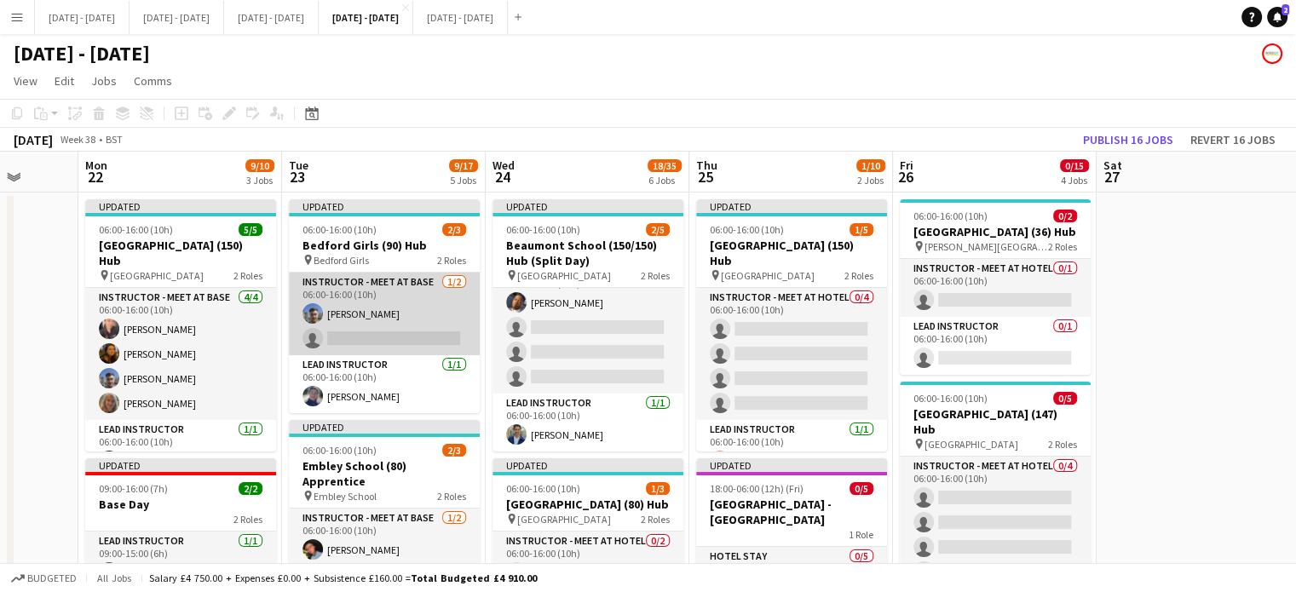
click at [351, 310] on app-card-role "Instructor - Meet at Base [DATE] 06:00-16:00 (10h) [PERSON_NAME] single-neutral…" at bounding box center [384, 314] width 191 height 83
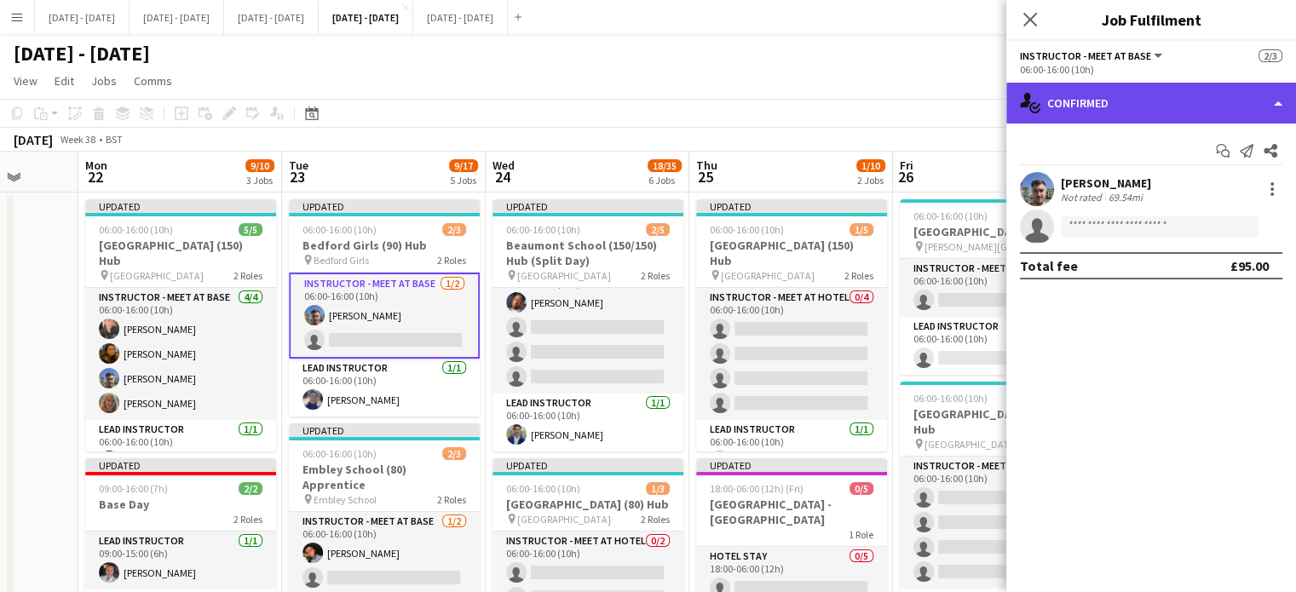
click at [1196, 118] on div "single-neutral-actions-check-2 Confirmed" at bounding box center [1151, 103] width 290 height 41
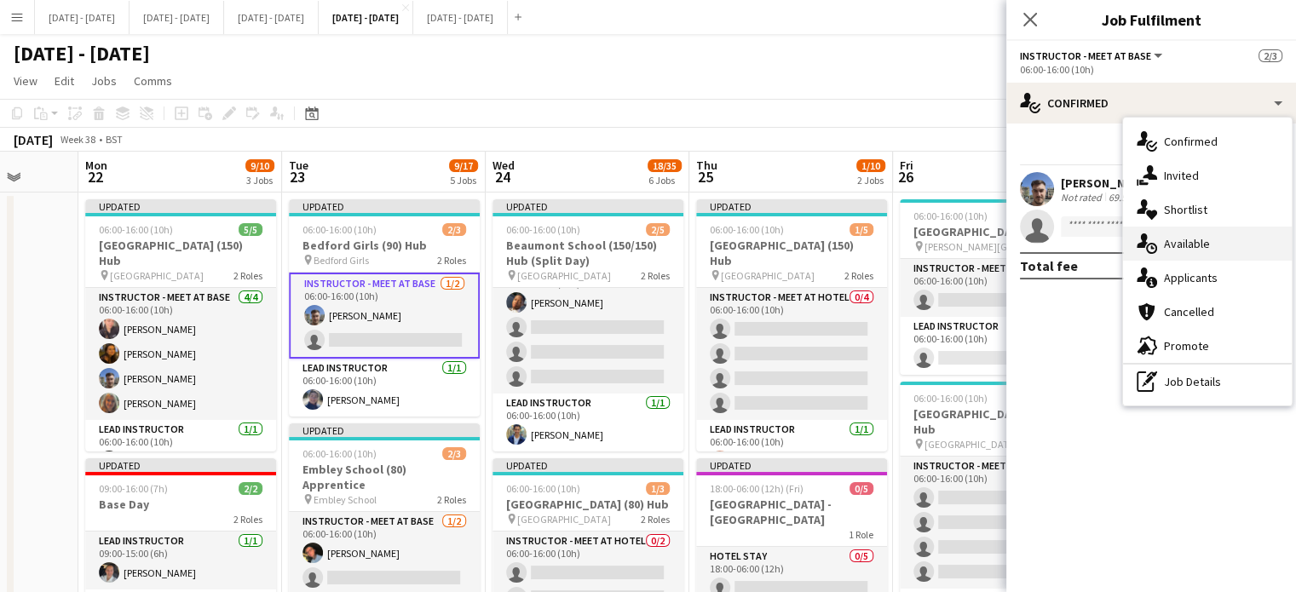
click at [1240, 238] on div "single-neutral-actions-upload Available" at bounding box center [1207, 244] width 169 height 34
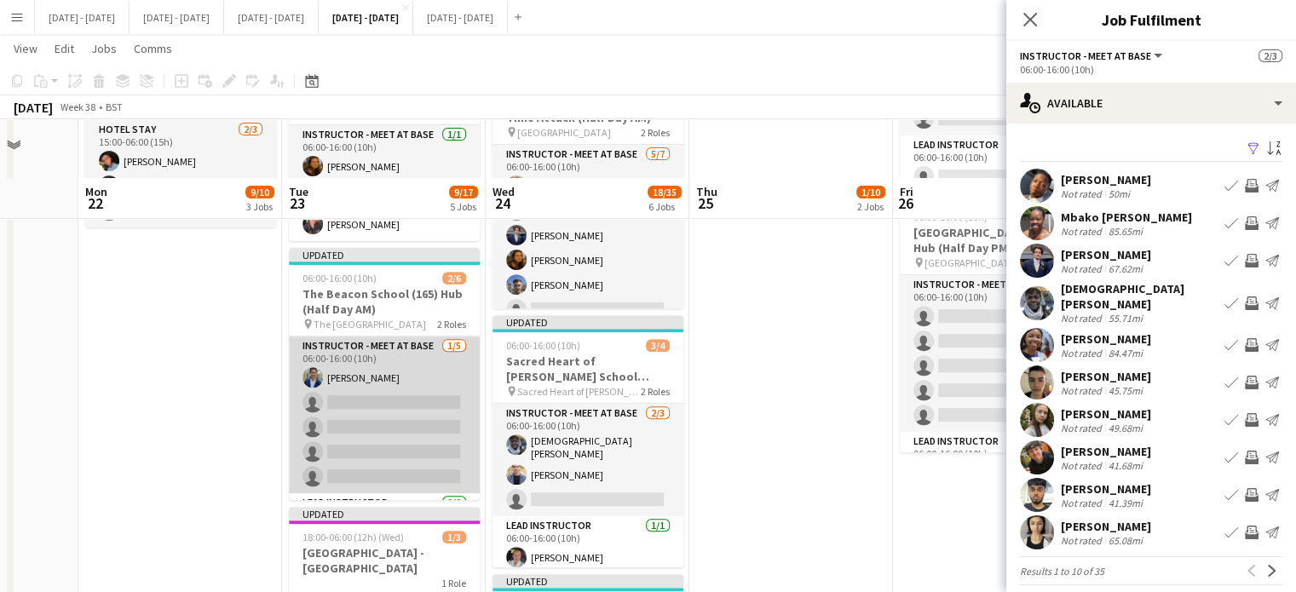
scroll to position [597, 0]
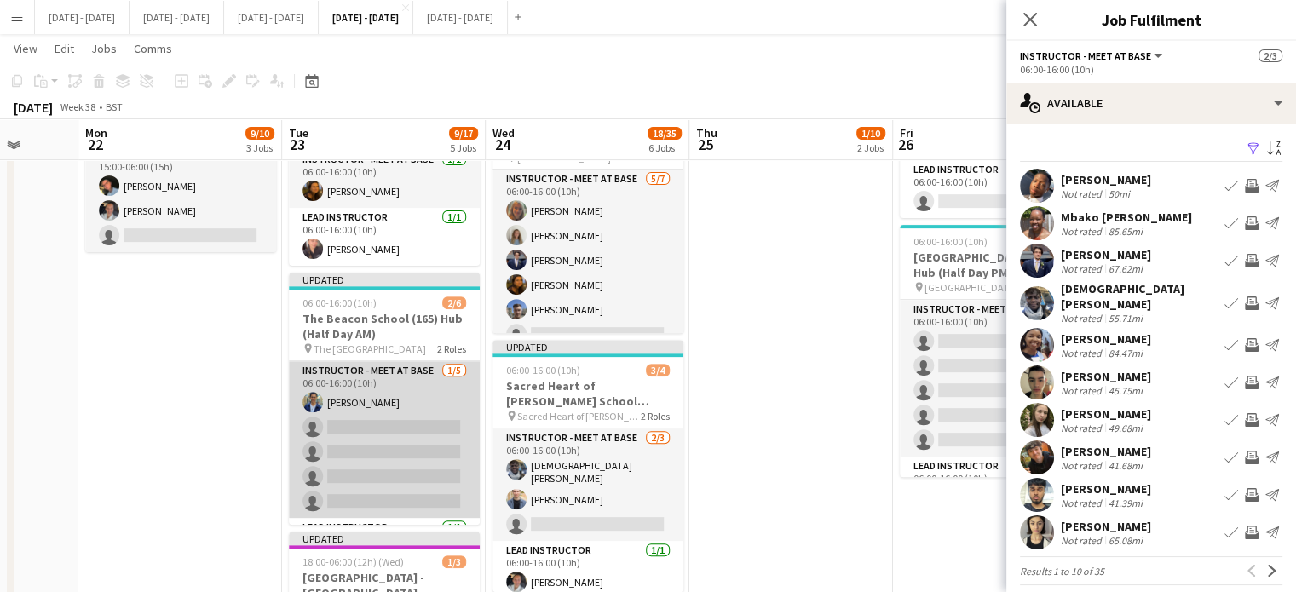
click at [394, 361] on app-card-role "Instructor - Meet at Base 1/5 06:00-16:00 (10h) Omar Al Khina single-neutral-ac…" at bounding box center [384, 439] width 191 height 157
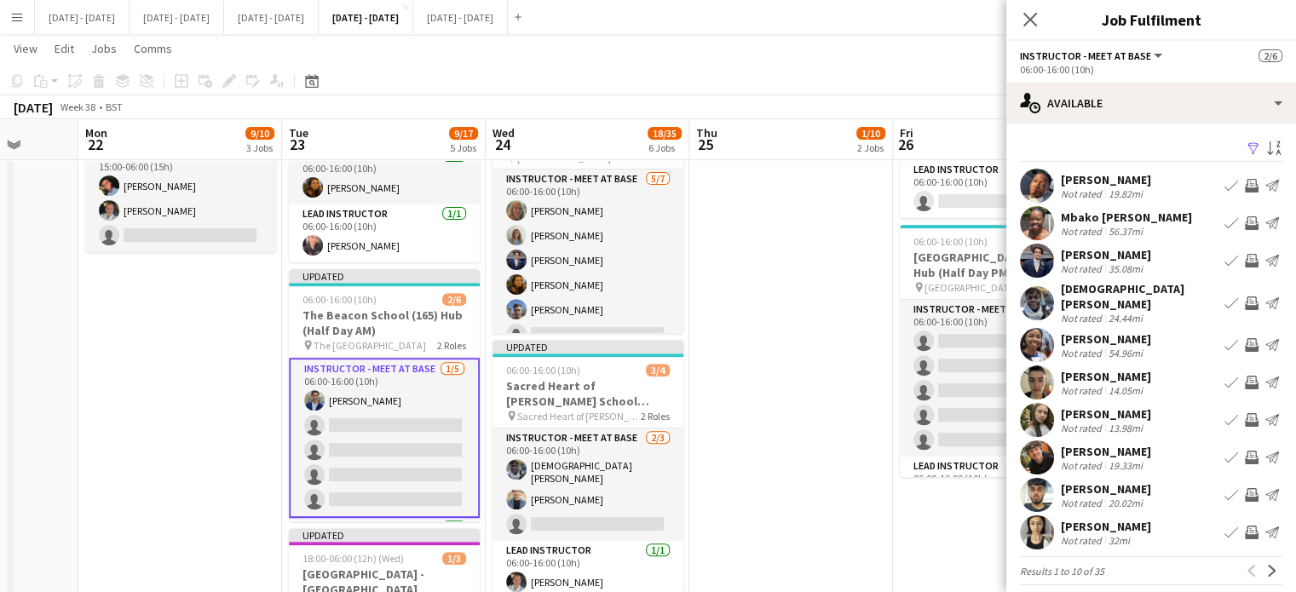
click at [385, 415] on app-card-role "Instructor - Meet at Base 1/5 06:00-16:00 (10h) Omar Al Khina single-neutral-ac…" at bounding box center [384, 438] width 191 height 160
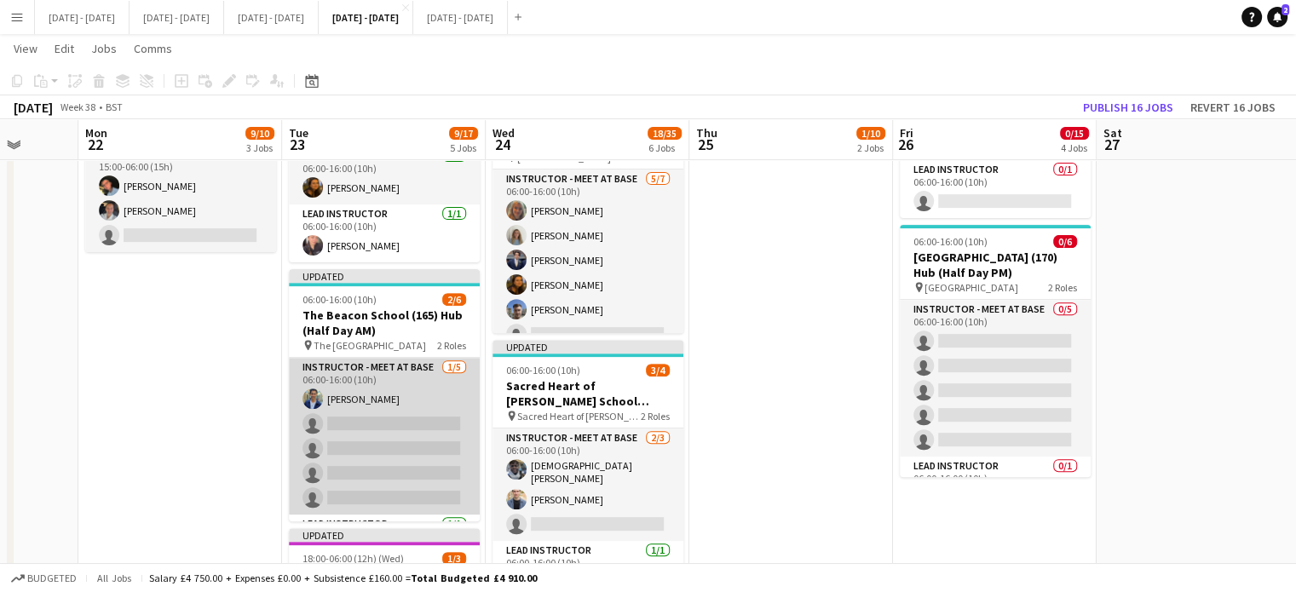
click at [428, 414] on app-card-role "Instructor - Meet at Base 1/5 06:00-16:00 (10h) Omar Al Khina single-neutral-ac…" at bounding box center [384, 436] width 191 height 157
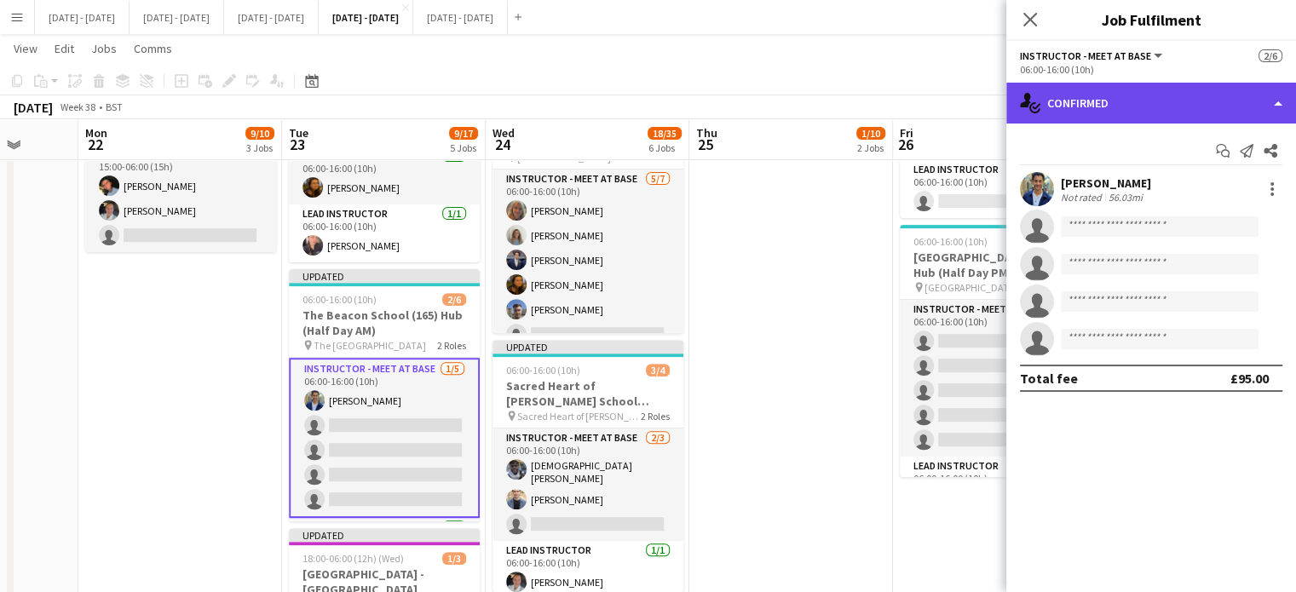
click at [1200, 88] on div "single-neutral-actions-check-2 Confirmed" at bounding box center [1151, 103] width 290 height 41
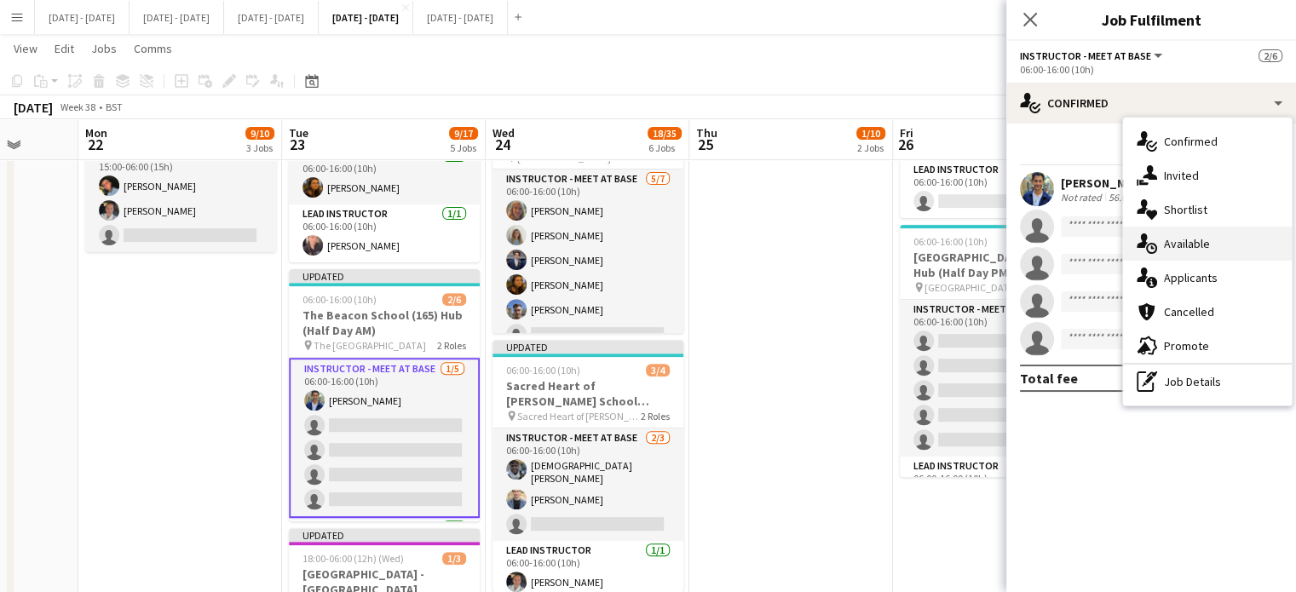
click at [1212, 251] on div "single-neutral-actions-upload Available" at bounding box center [1207, 244] width 169 height 34
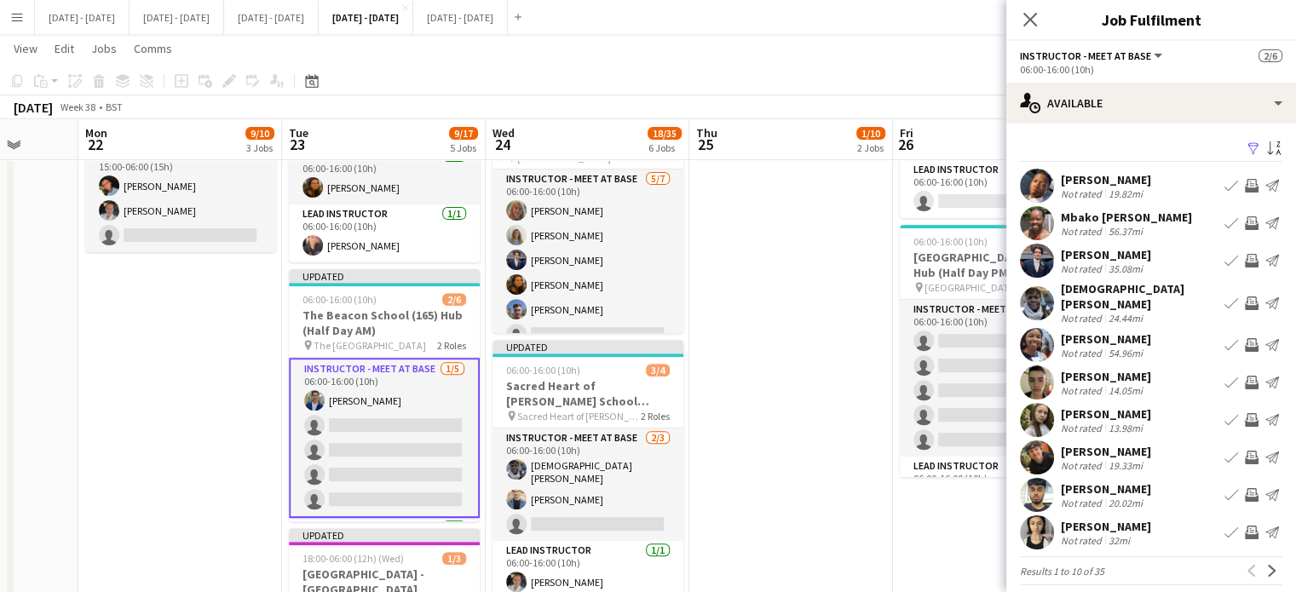
click at [1221, 261] on button "Book crew" at bounding box center [1231, 261] width 20 height 20
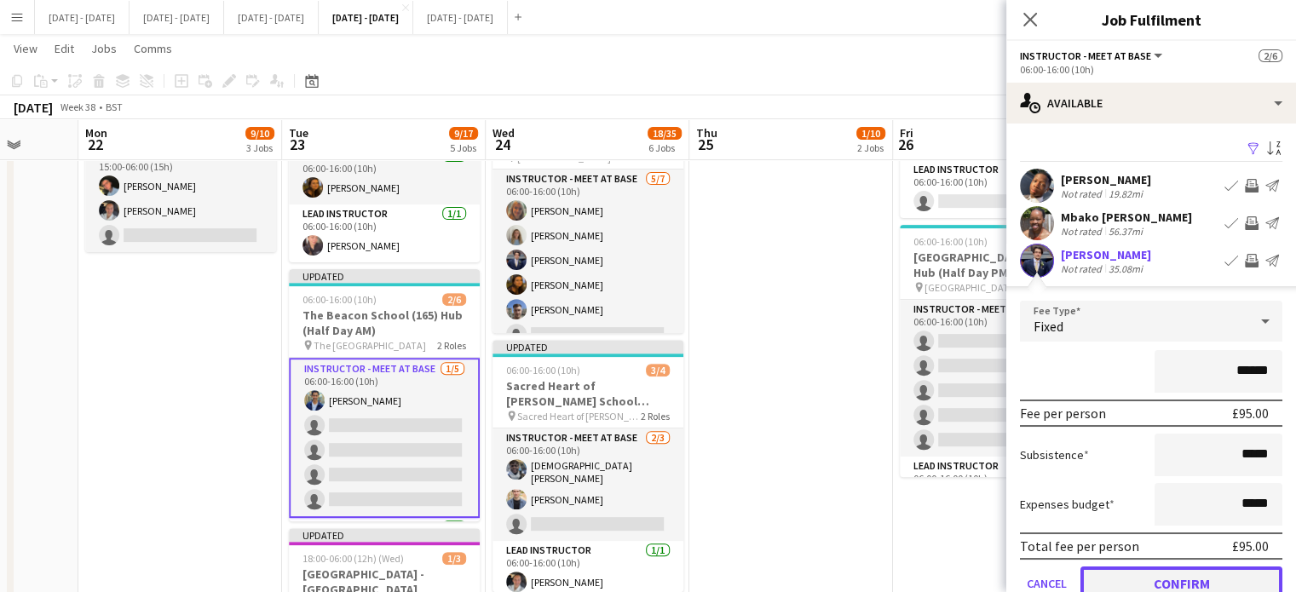
click at [1168, 578] on button "Confirm" at bounding box center [1182, 584] width 202 height 34
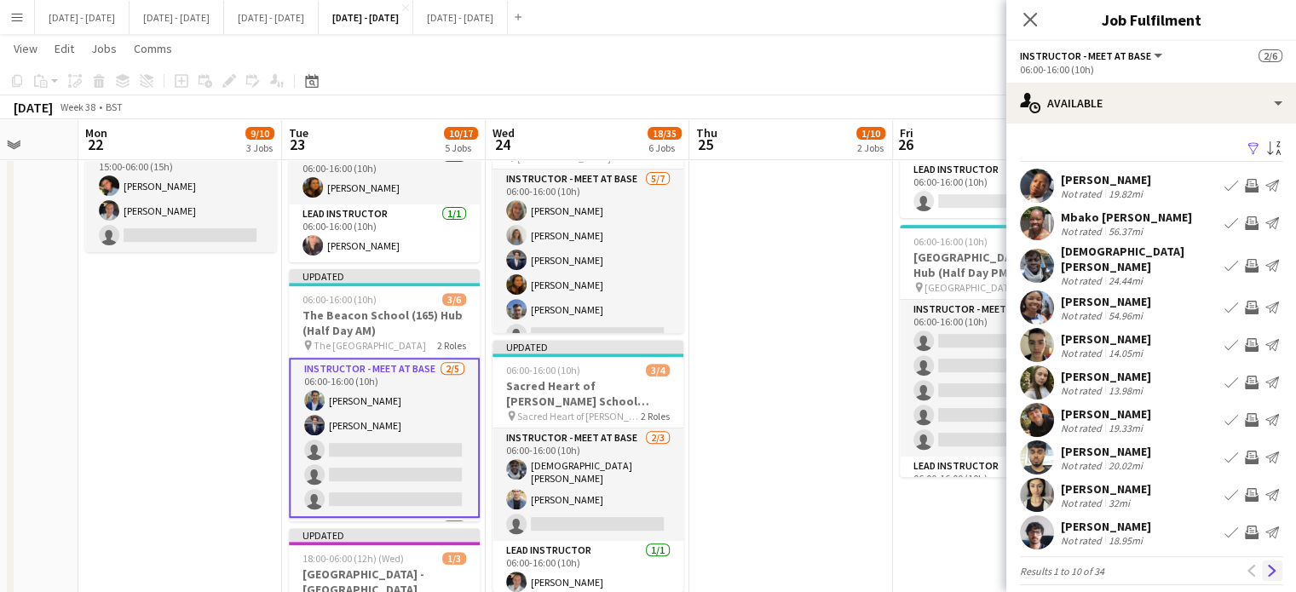
click at [1265, 561] on button "Next" at bounding box center [1272, 571] width 20 height 20
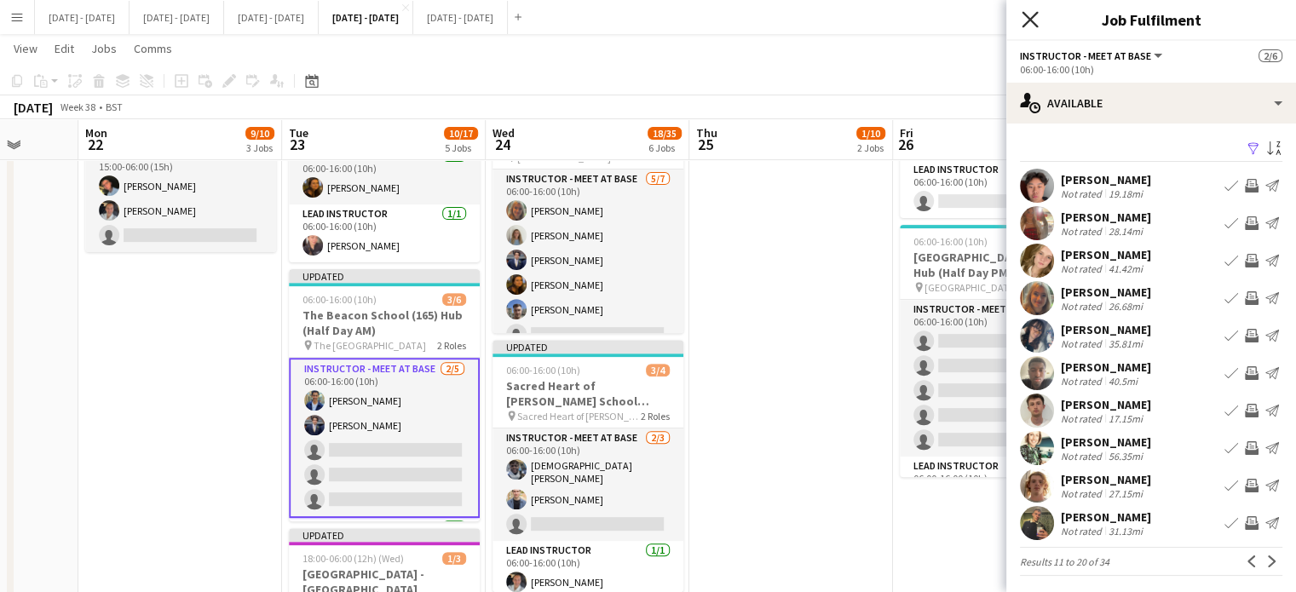
click at [1029, 16] on icon "Close pop-in" at bounding box center [1030, 19] width 16 height 16
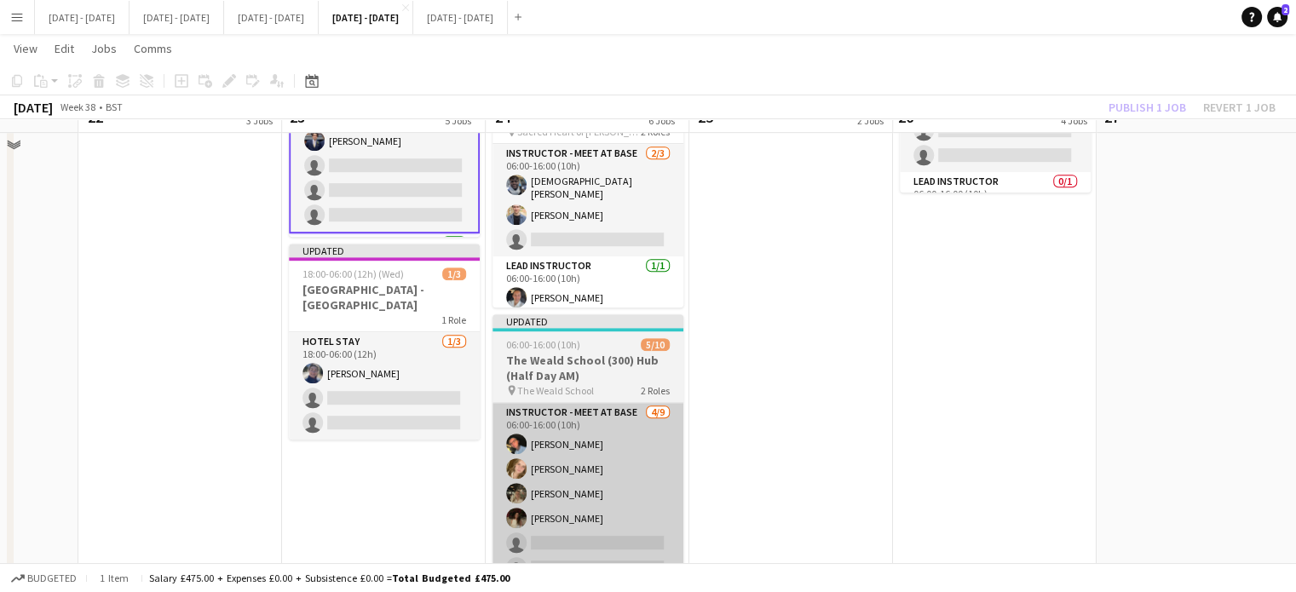
scroll to position [933, 0]
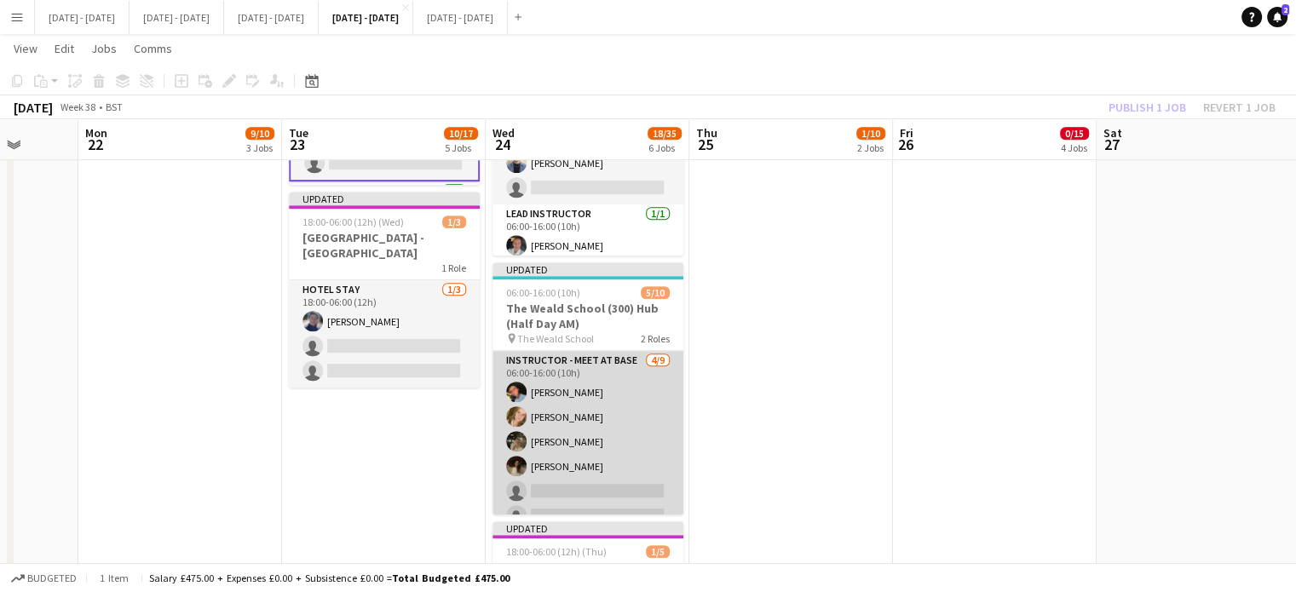
click at [546, 477] on app-card-role "Instructor - Meet at Base 4/9 06:00-16:00 (10h) Eloise Cook Katy Barr Emily Pra…" at bounding box center [588, 479] width 191 height 256
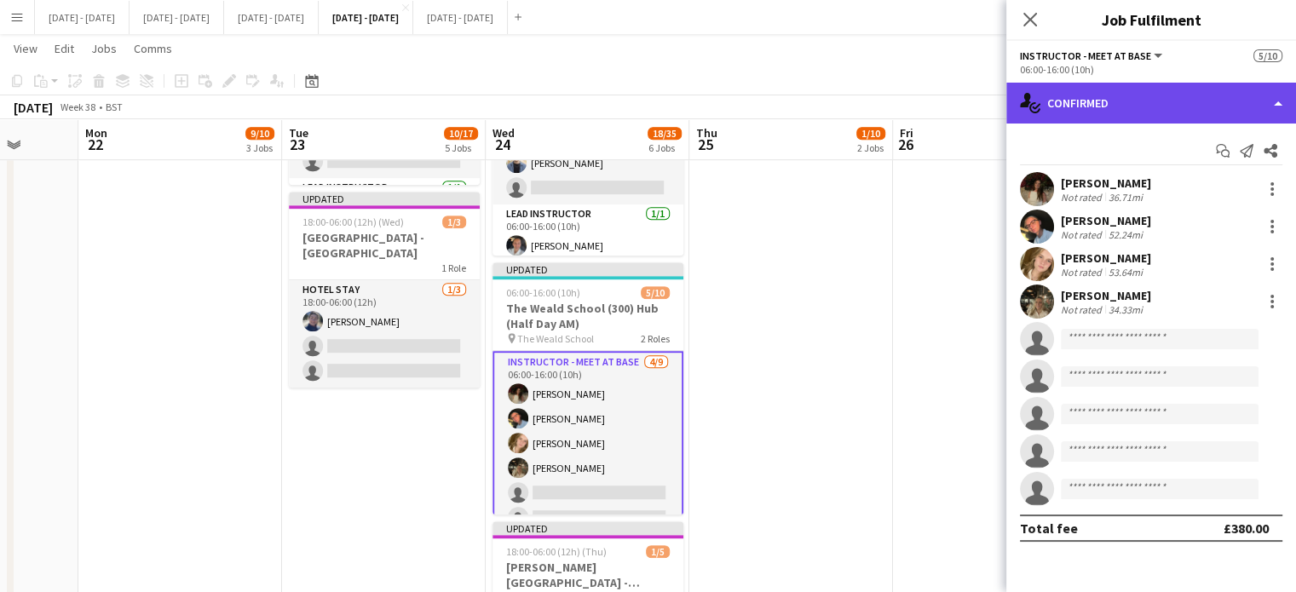
click at [1092, 107] on div "single-neutral-actions-check-2 Confirmed" at bounding box center [1151, 103] width 290 height 41
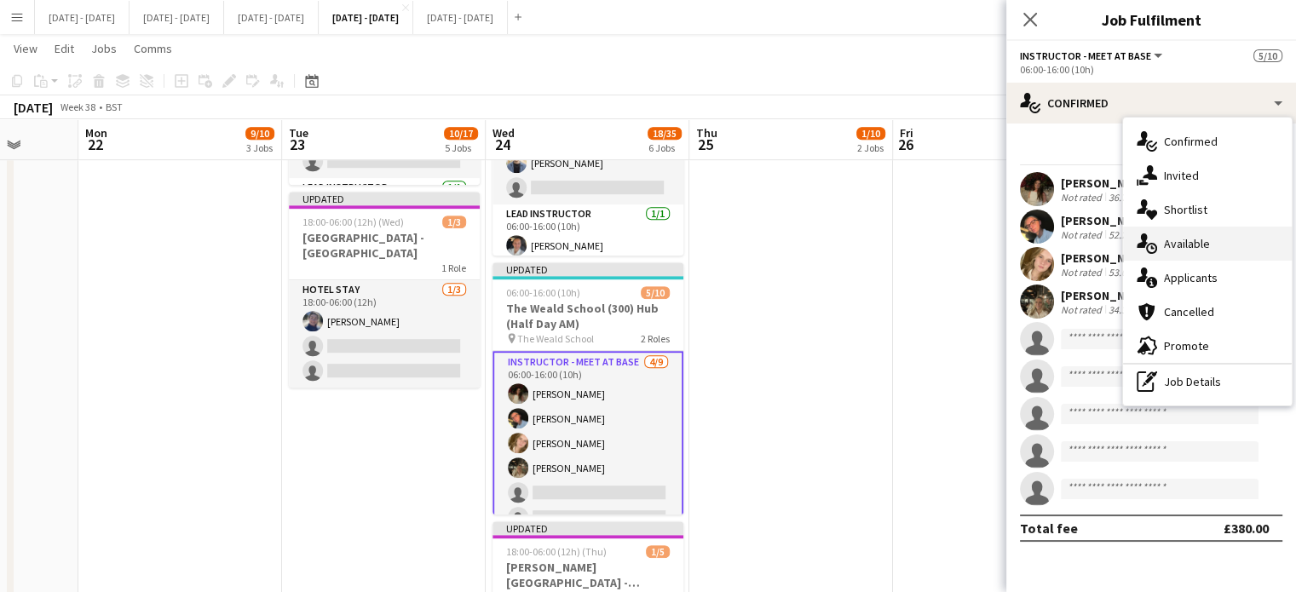
click at [1177, 245] on span "Available" at bounding box center [1187, 243] width 46 height 15
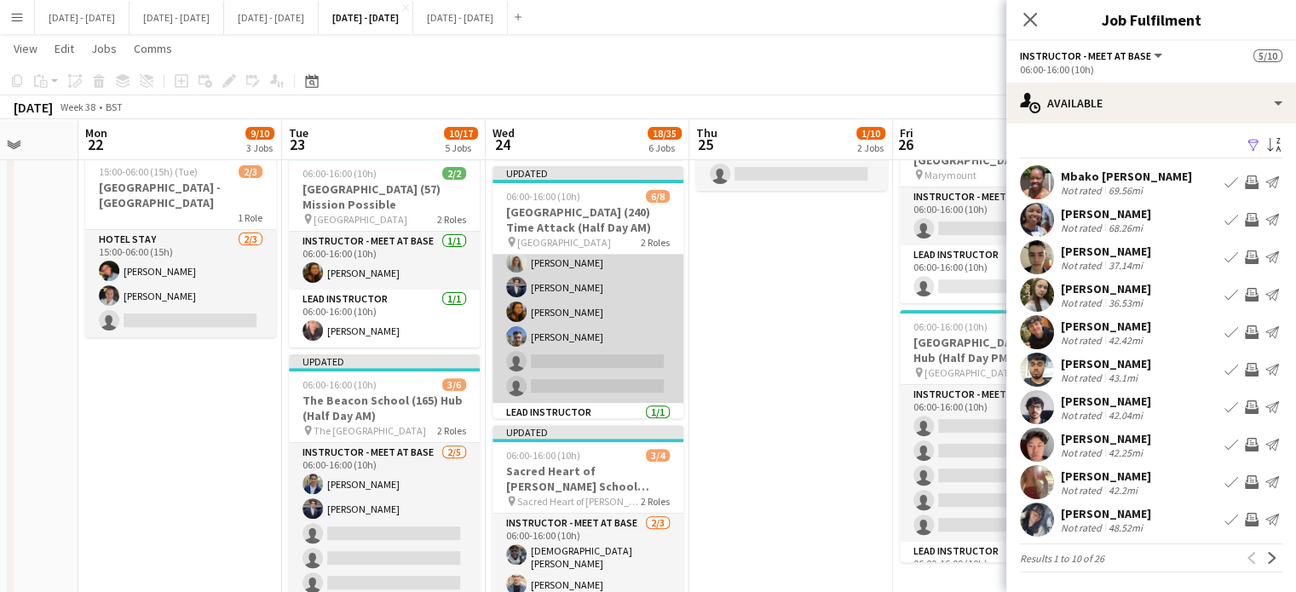
scroll to position [100, 0]
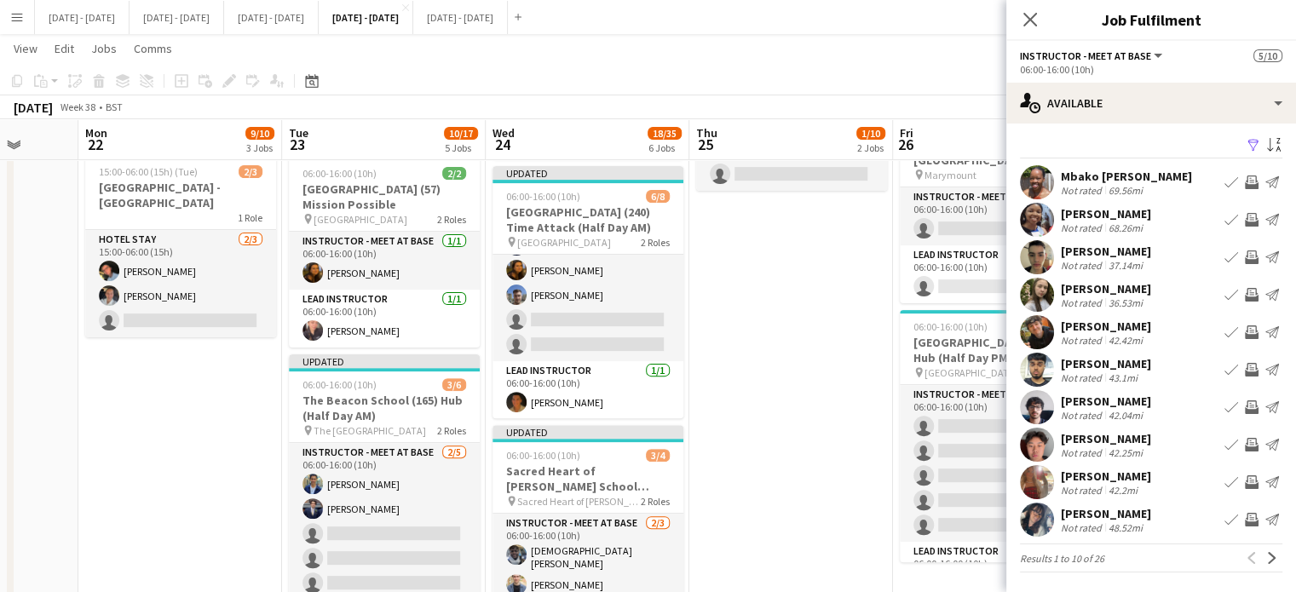
click at [1266, 560] on app-icon "Next" at bounding box center [1272, 558] width 12 height 12
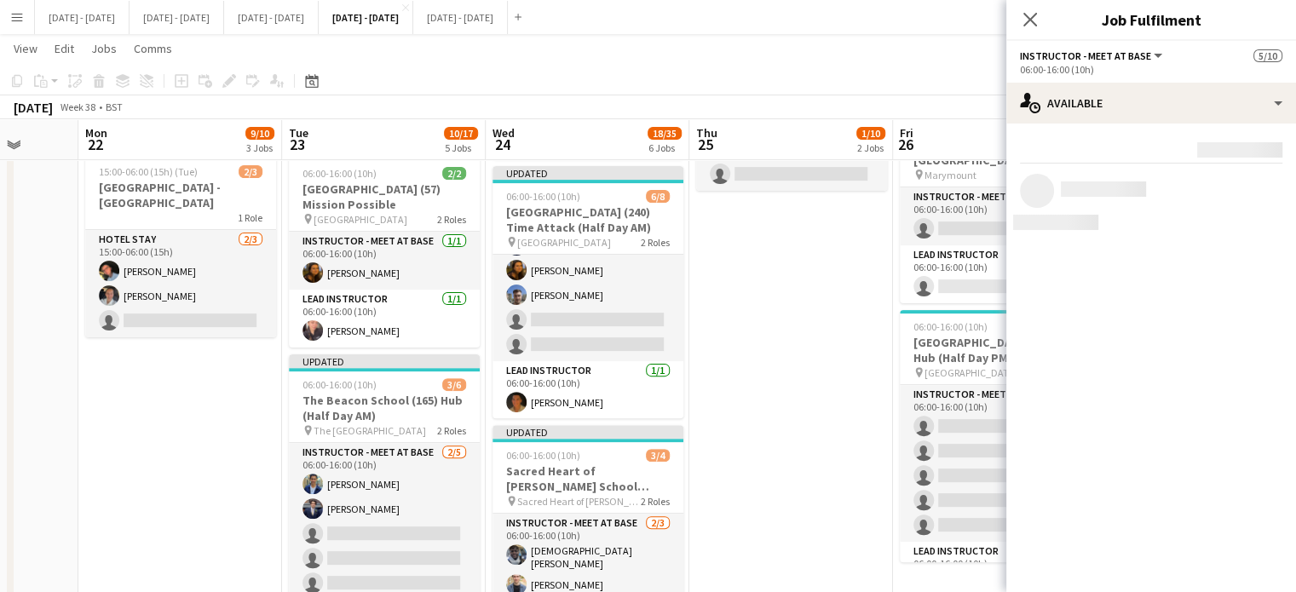
scroll to position [0, 0]
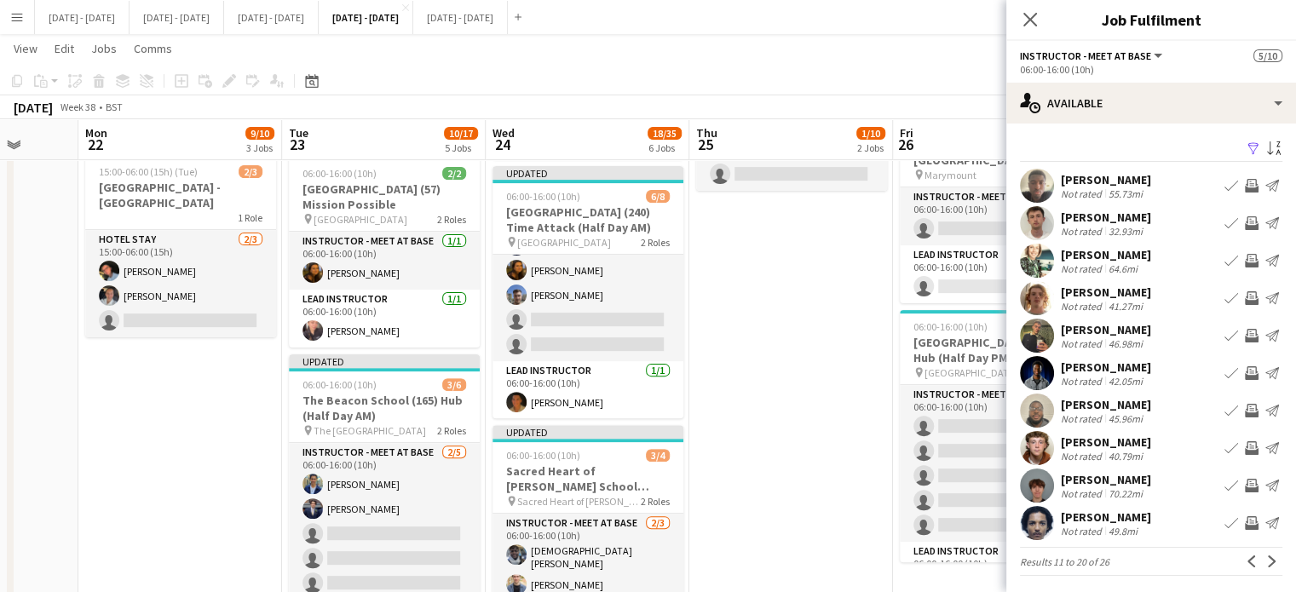
click at [1082, 488] on div "Not rated" at bounding box center [1083, 493] width 44 height 13
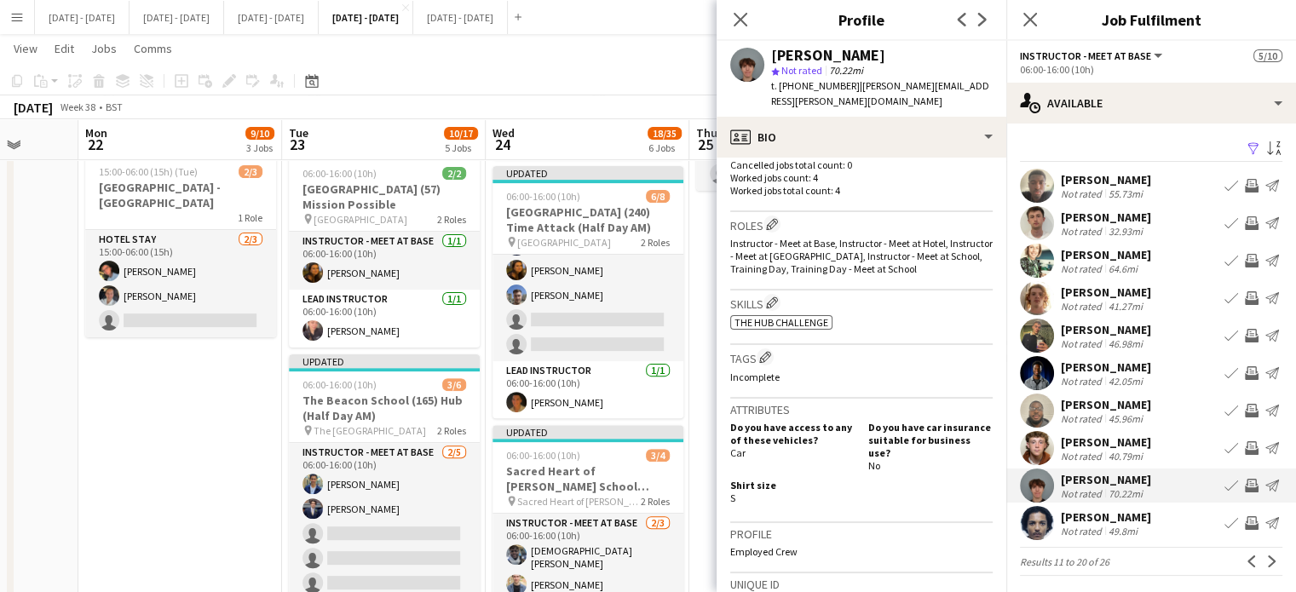
scroll to position [511, 0]
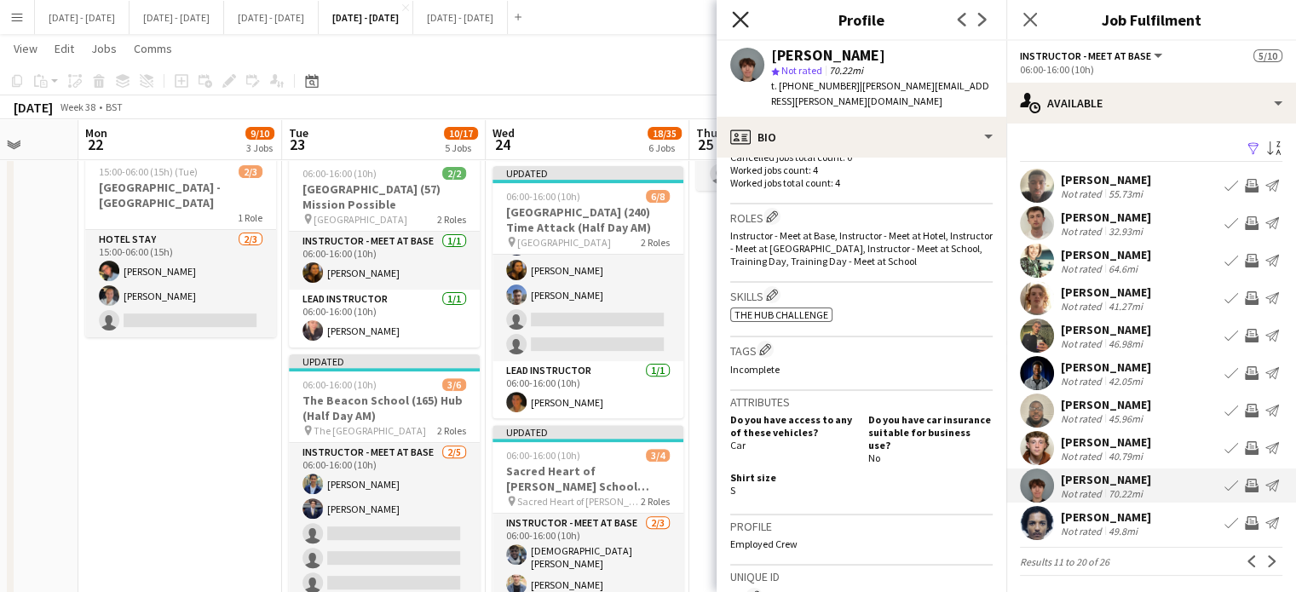
click at [737, 20] on icon "Close pop-in" at bounding box center [740, 19] width 16 height 16
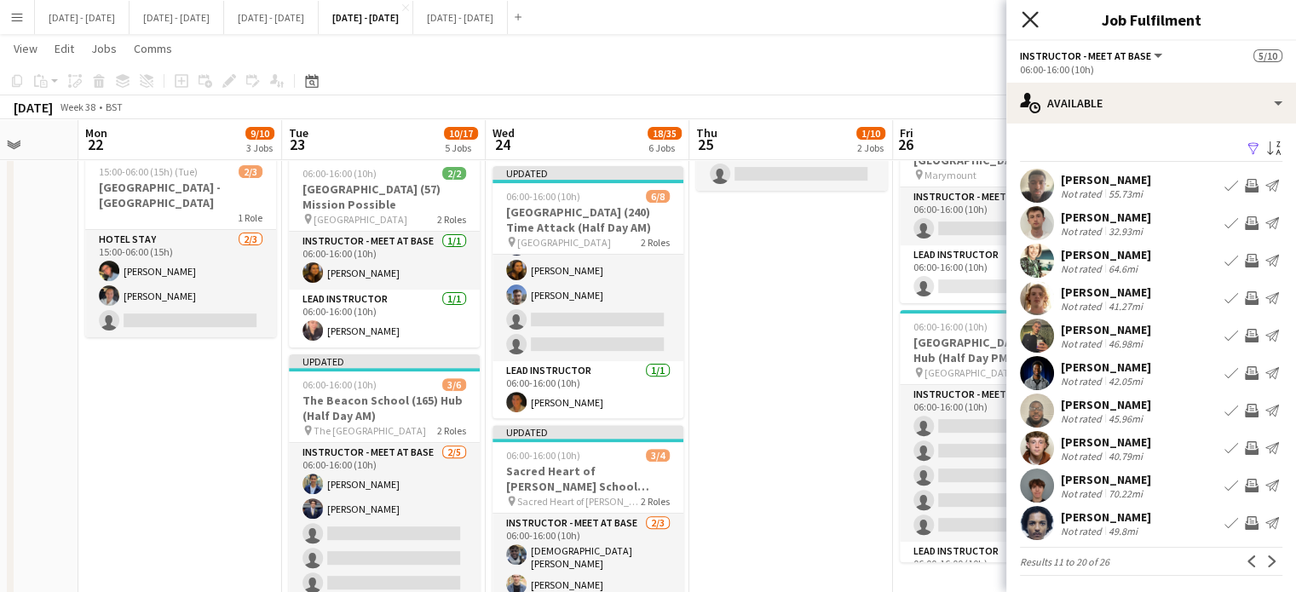
drag, startPoint x: 1035, startPoint y: 20, endPoint x: 809, endPoint y: 312, distance: 368.7
click at [1033, 20] on icon "Close pop-in" at bounding box center [1030, 20] width 14 height 14
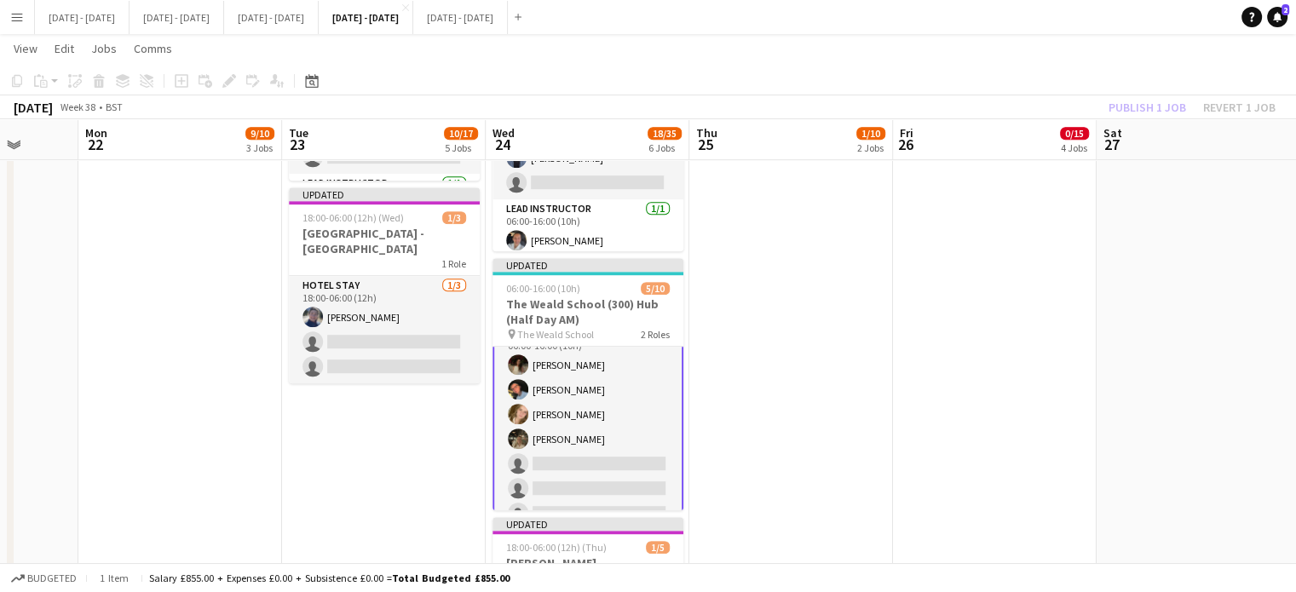
scroll to position [0, 0]
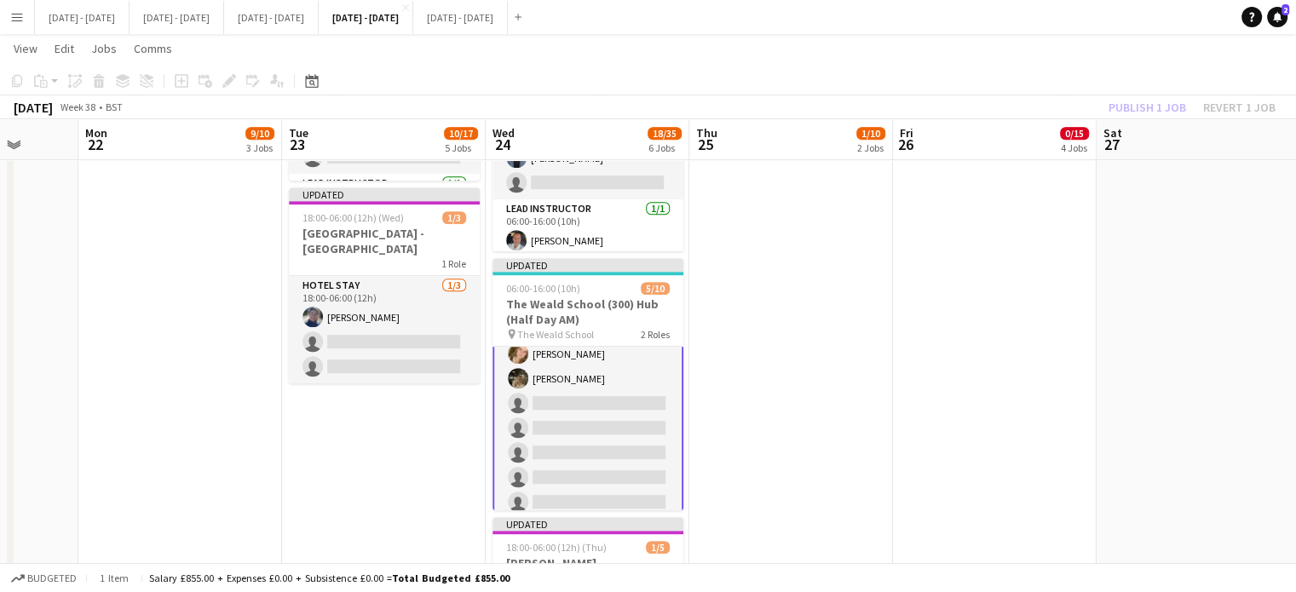
click at [592, 408] on app-card-role "Instructor - Meet at Base 4/9 06:00-16:00 (10h) Bella Watson Eloise Cook Katy B…" at bounding box center [588, 391] width 191 height 259
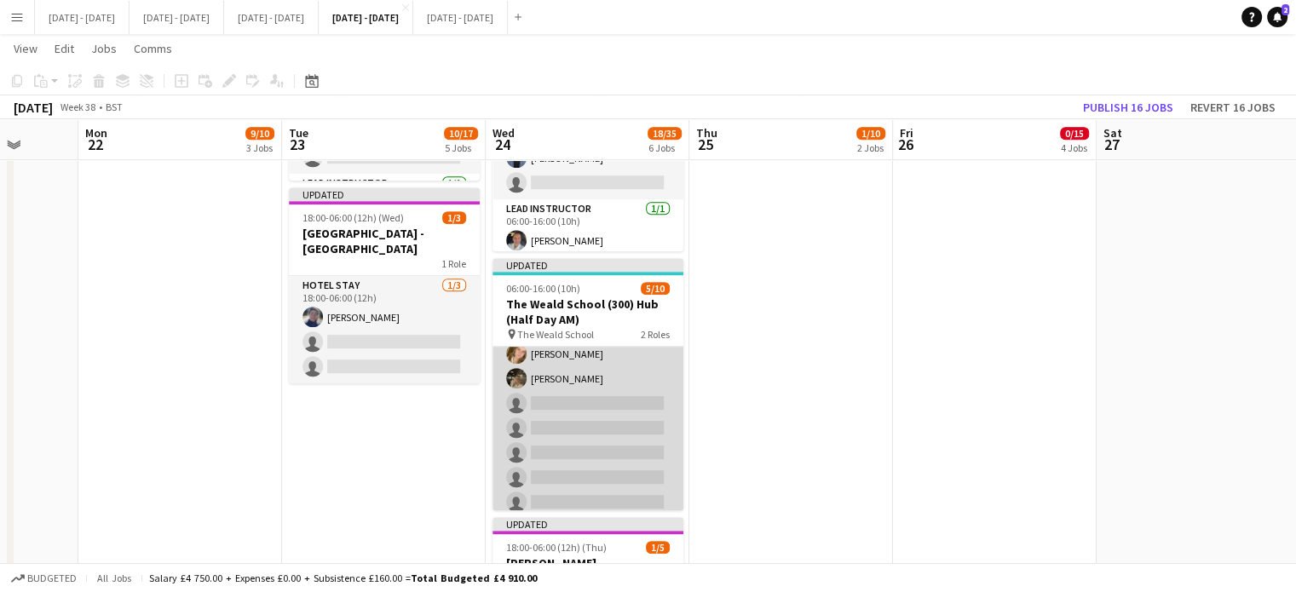
click at [584, 401] on app-card-role "Instructor - Meet at Base 4/9 06:00-16:00 (10h) Bella Watson Eloise Cook Katy B…" at bounding box center [588, 391] width 191 height 256
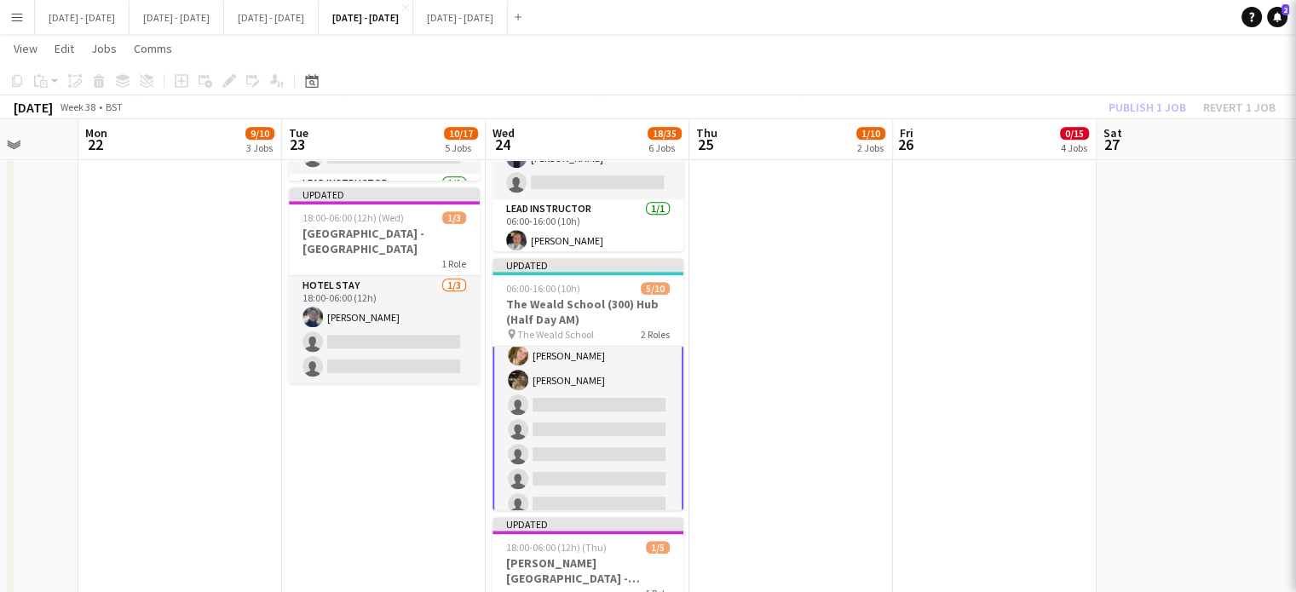
scroll to position [85, 0]
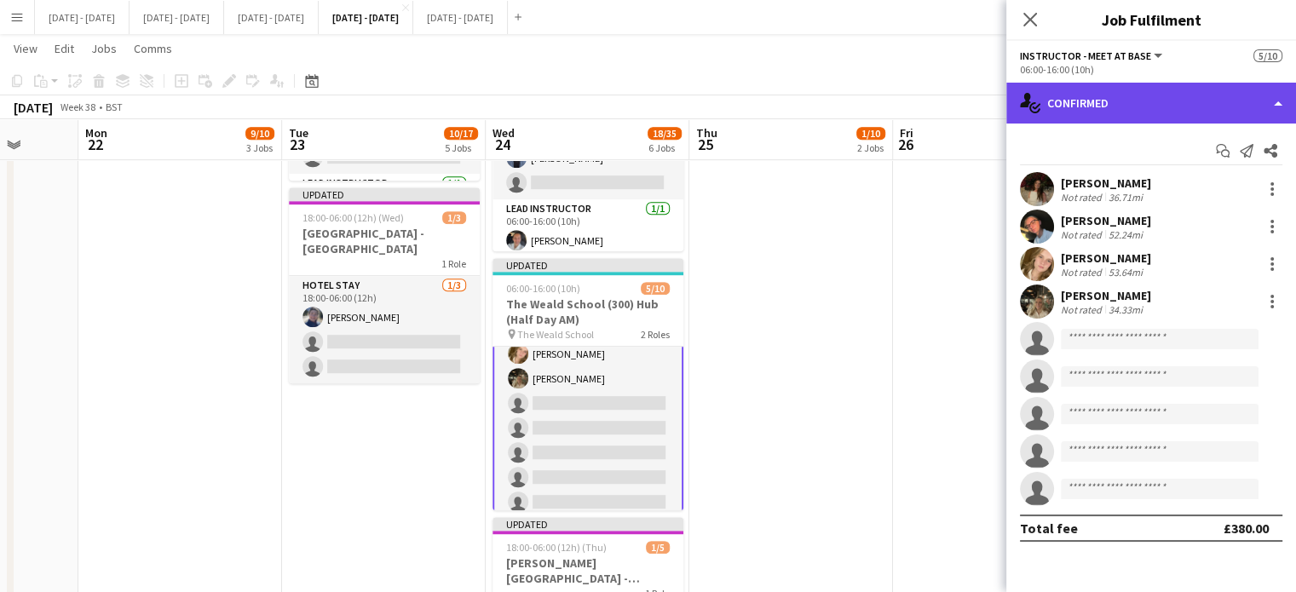
click at [1163, 96] on div "single-neutral-actions-check-2 Confirmed" at bounding box center [1151, 103] width 290 height 41
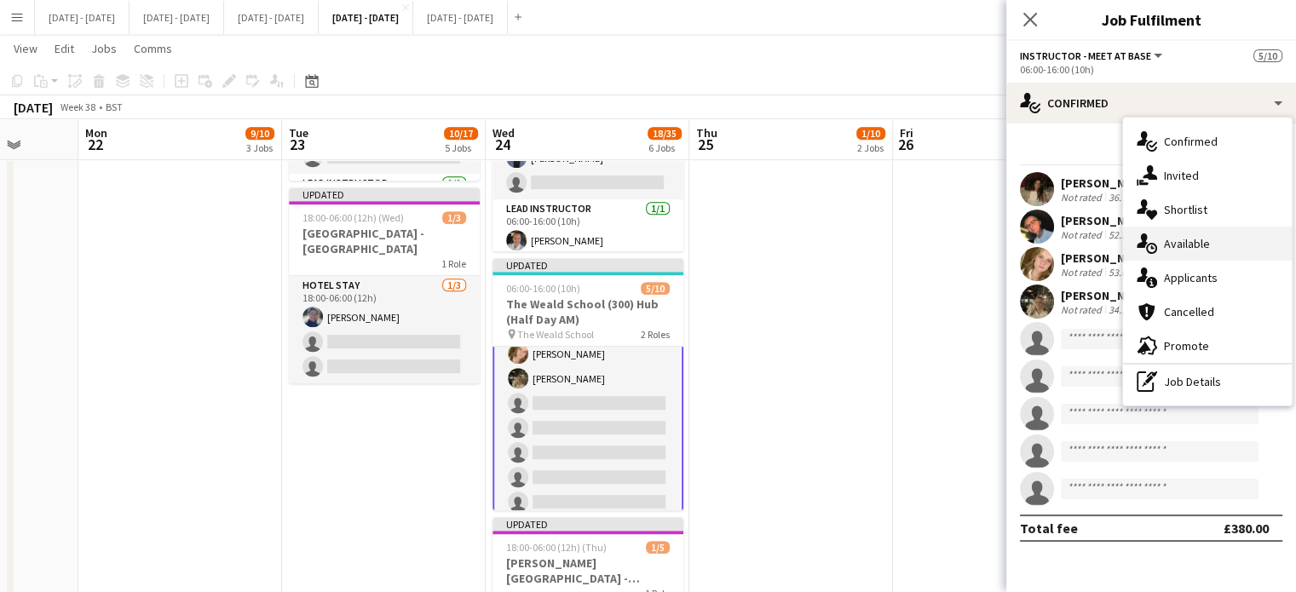
click at [1201, 238] on span "Available" at bounding box center [1187, 243] width 46 height 15
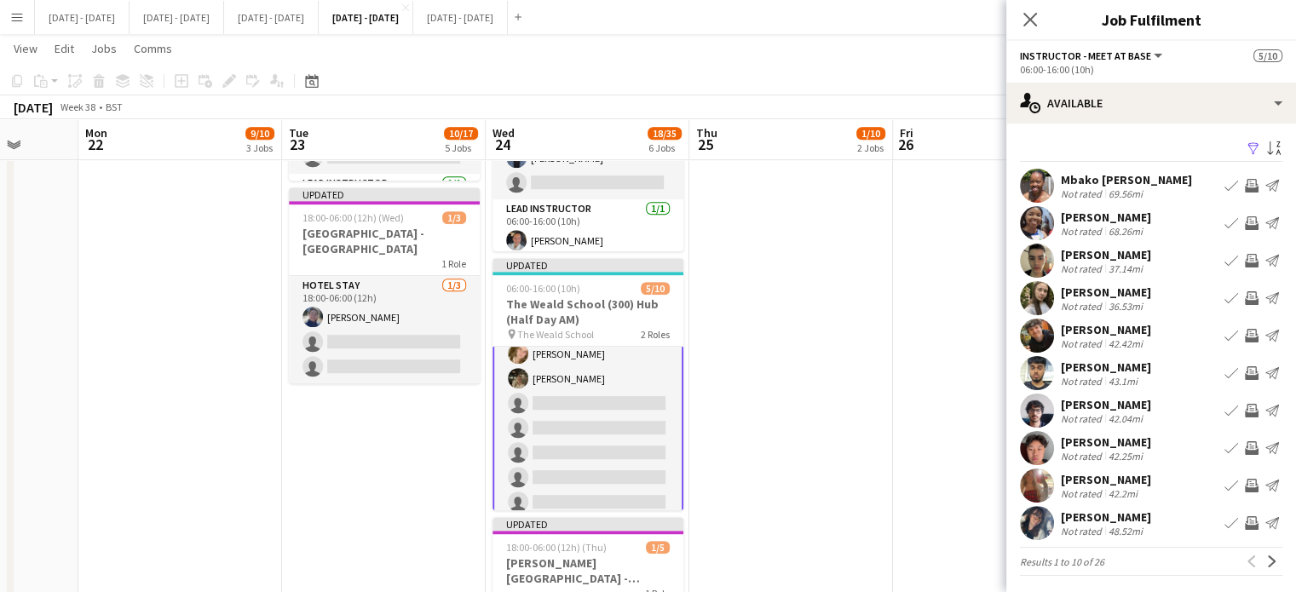
click at [1225, 480] on app-icon "Book crew" at bounding box center [1232, 486] width 14 height 14
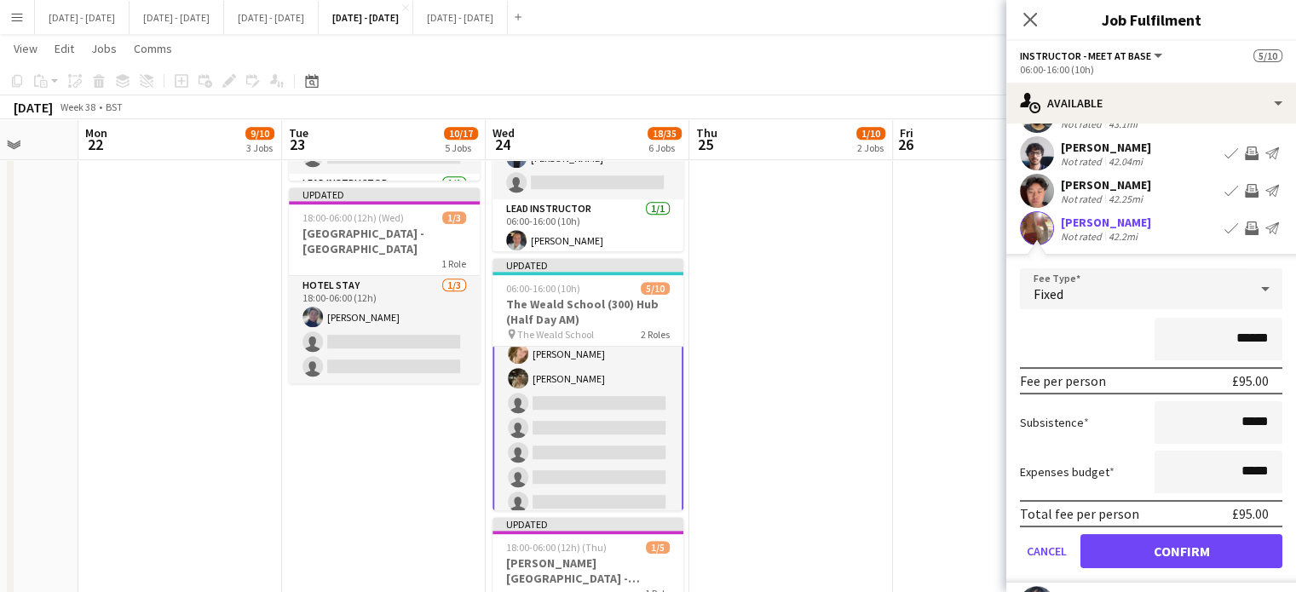
scroll to position [280, 0]
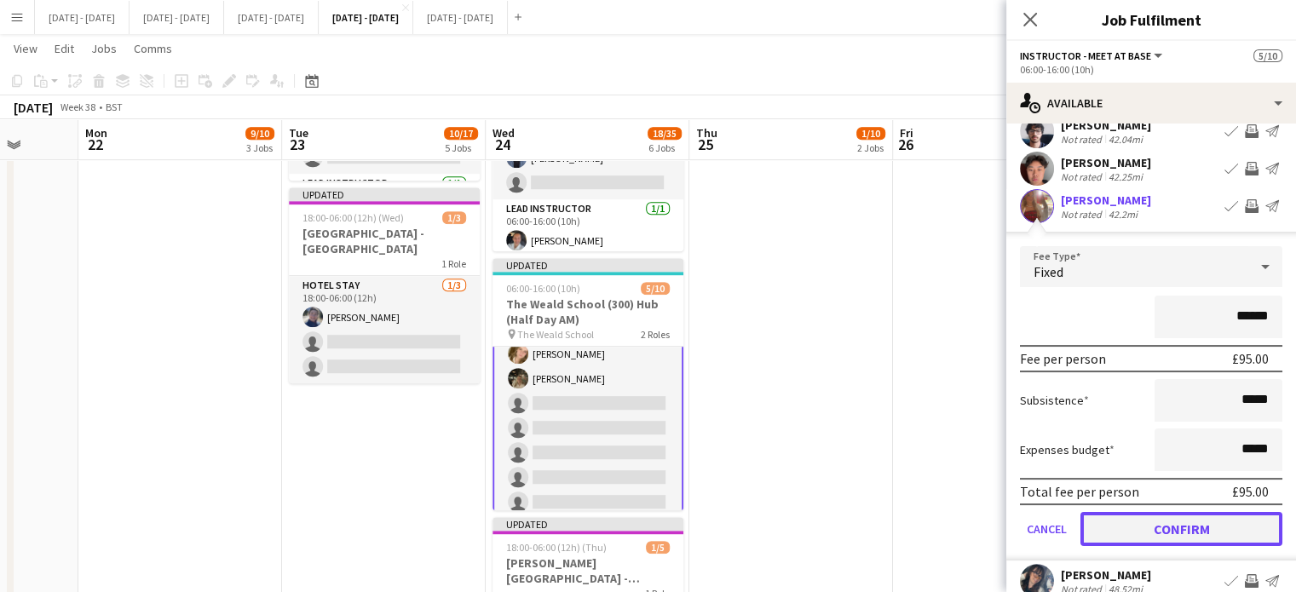
click at [1133, 524] on button "Confirm" at bounding box center [1182, 529] width 202 height 34
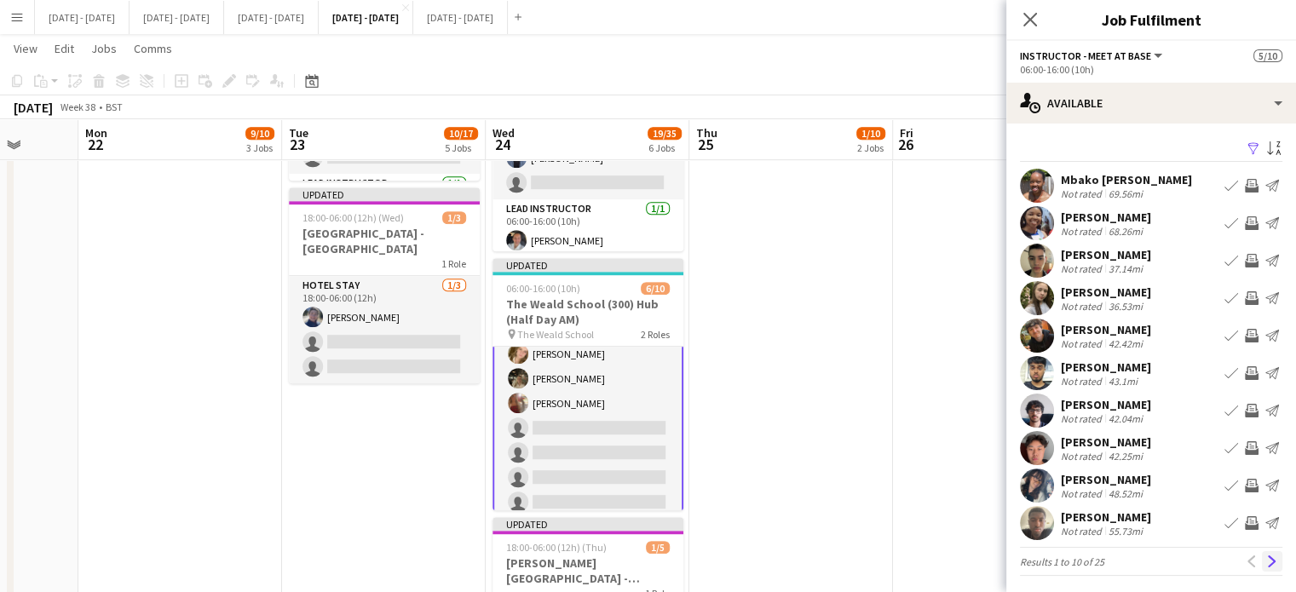
click at [1262, 555] on button "Next" at bounding box center [1272, 561] width 20 height 20
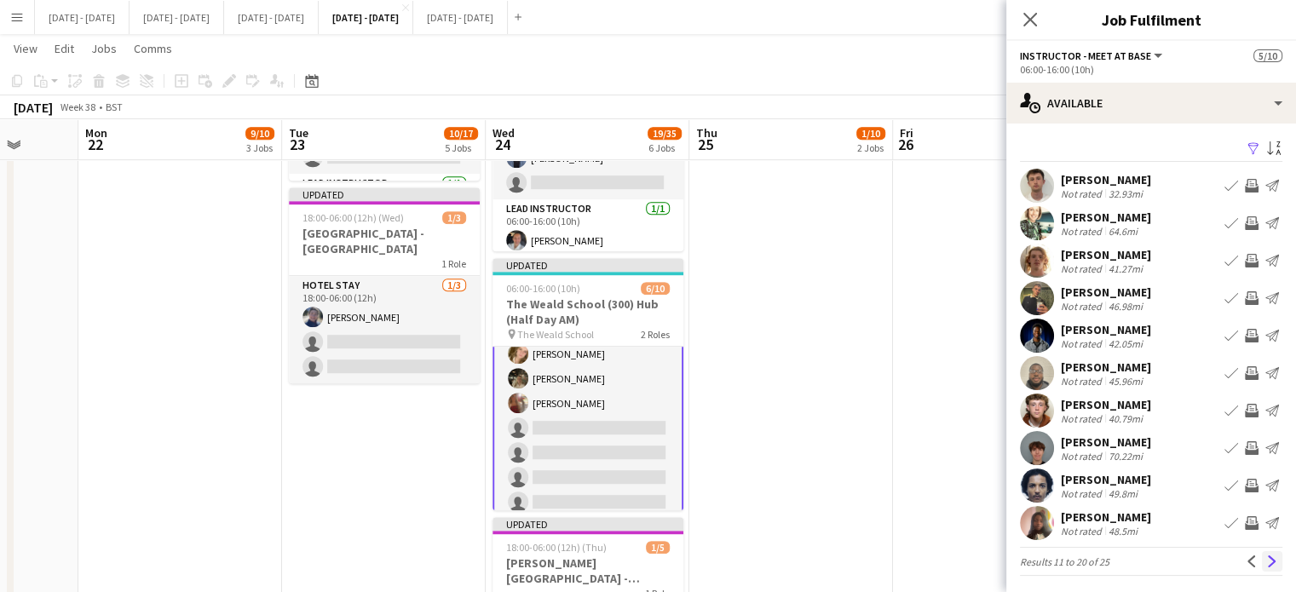
click at [1265, 554] on button "Next" at bounding box center [1272, 561] width 20 height 20
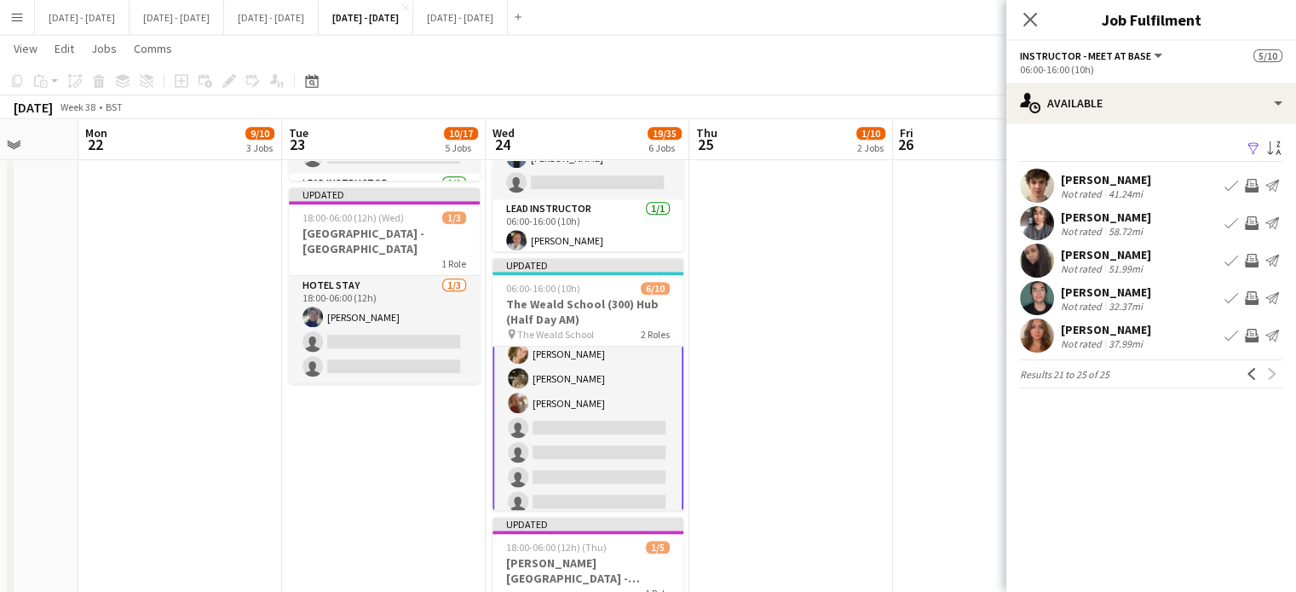
click at [1225, 258] on app-icon "Book crew" at bounding box center [1232, 261] width 14 height 14
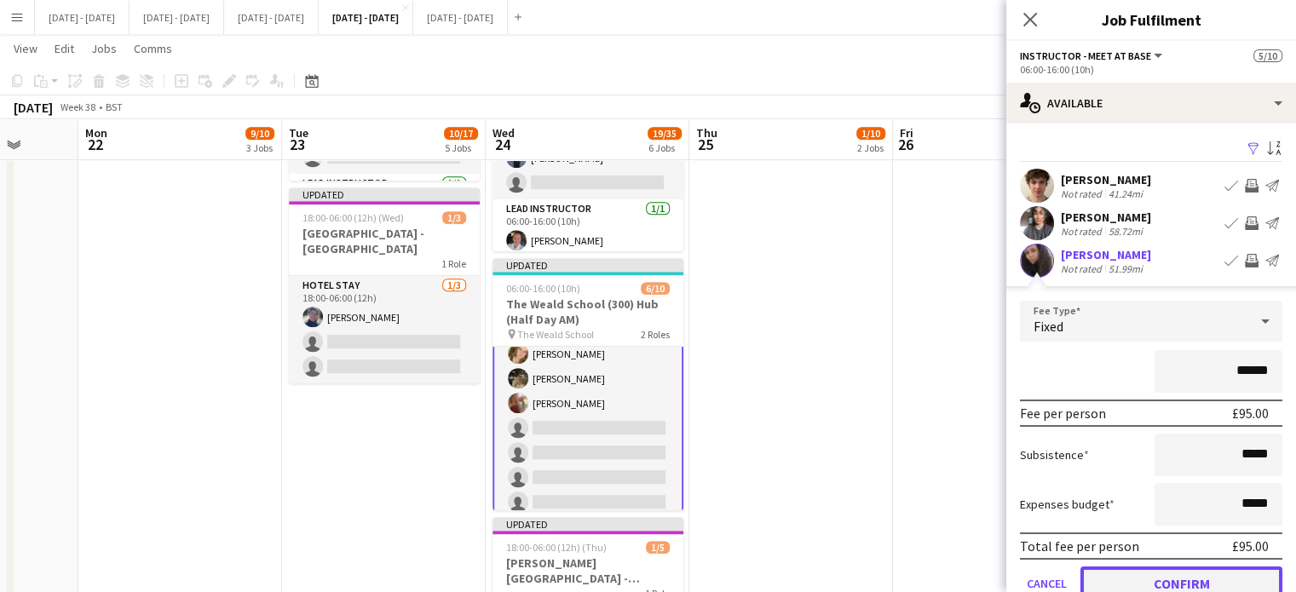
click at [1194, 576] on button "Confirm" at bounding box center [1182, 584] width 202 height 34
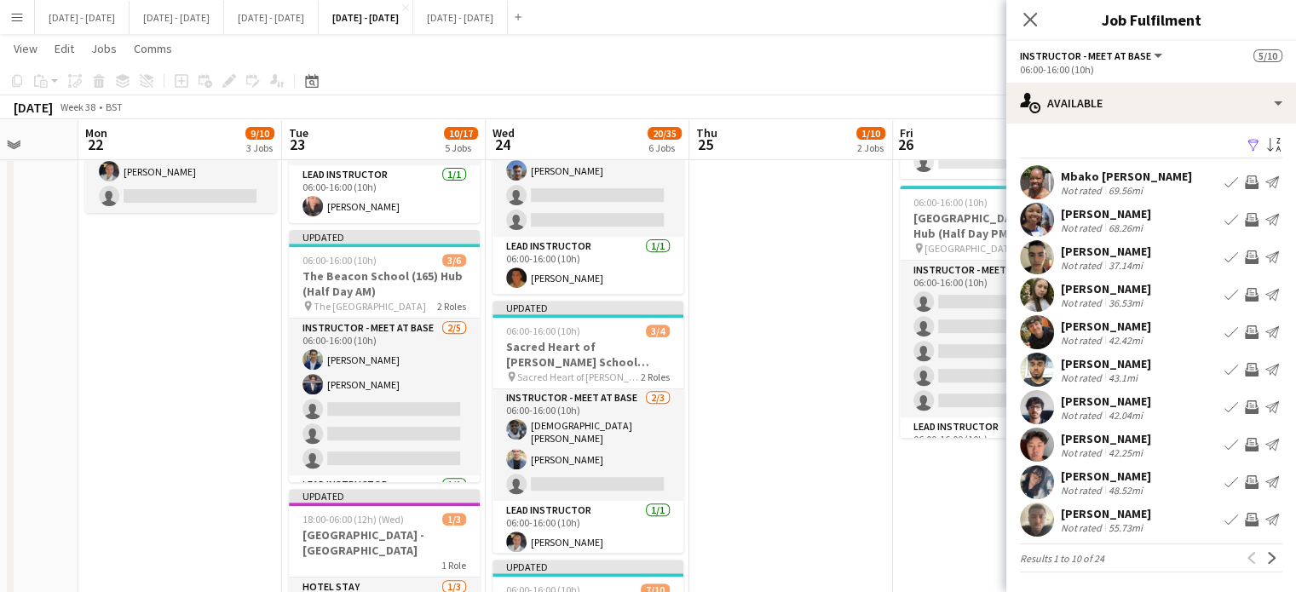
scroll to position [682, 0]
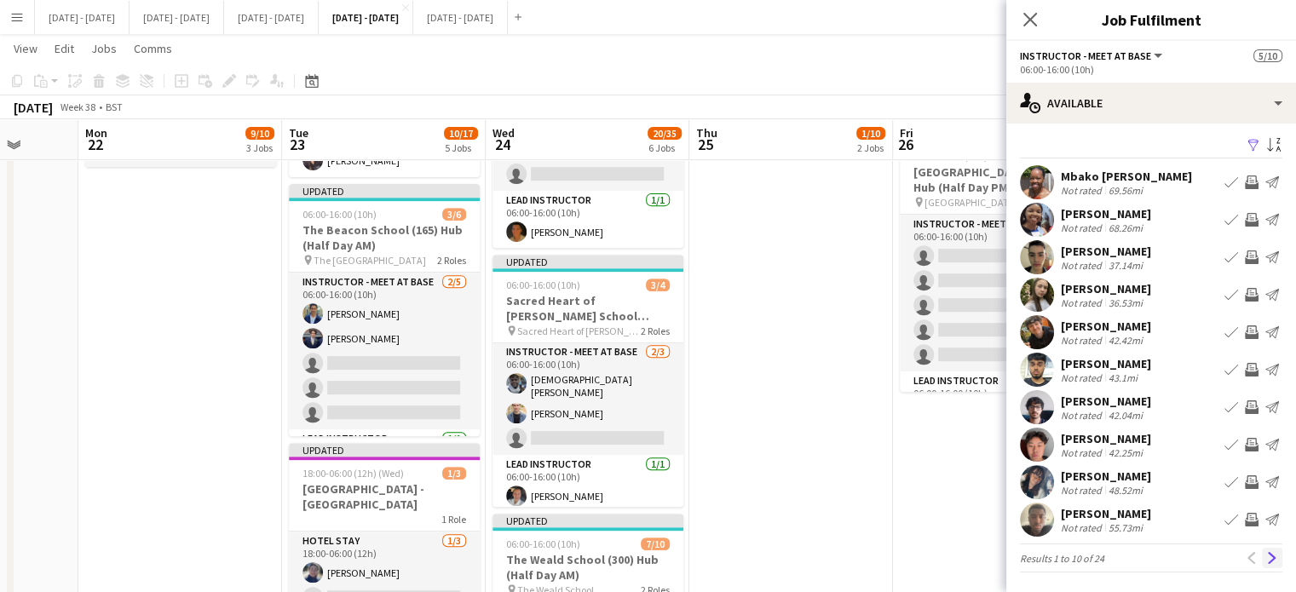
click at [1266, 556] on app-icon "Next" at bounding box center [1272, 558] width 12 height 12
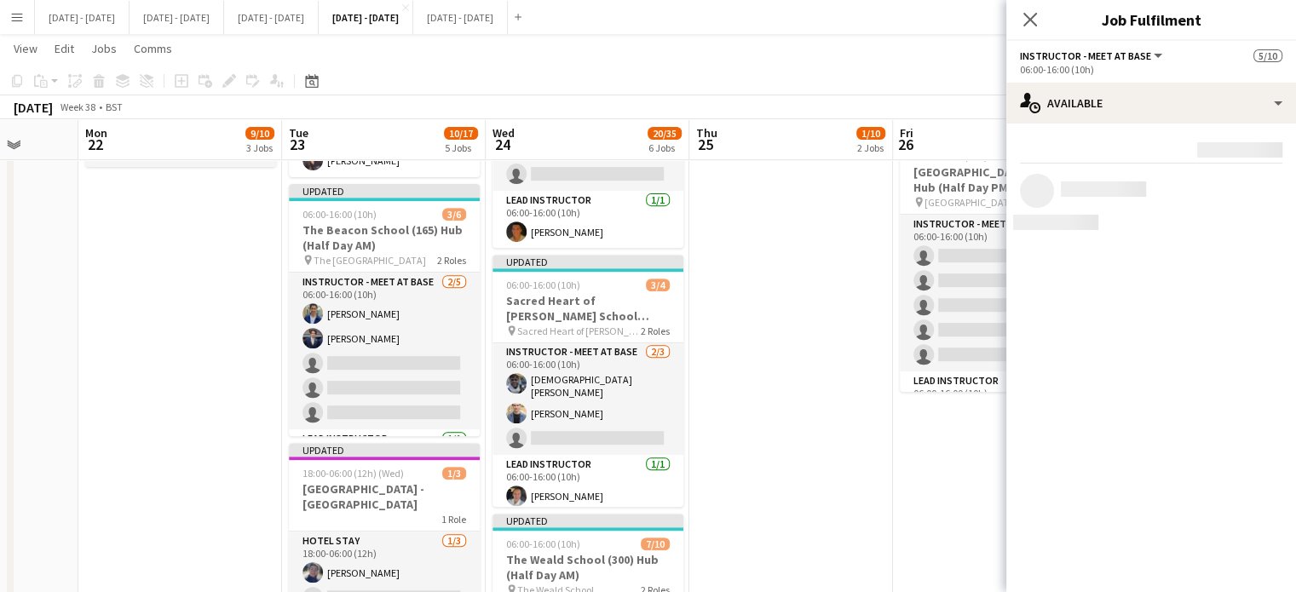
scroll to position [0, 0]
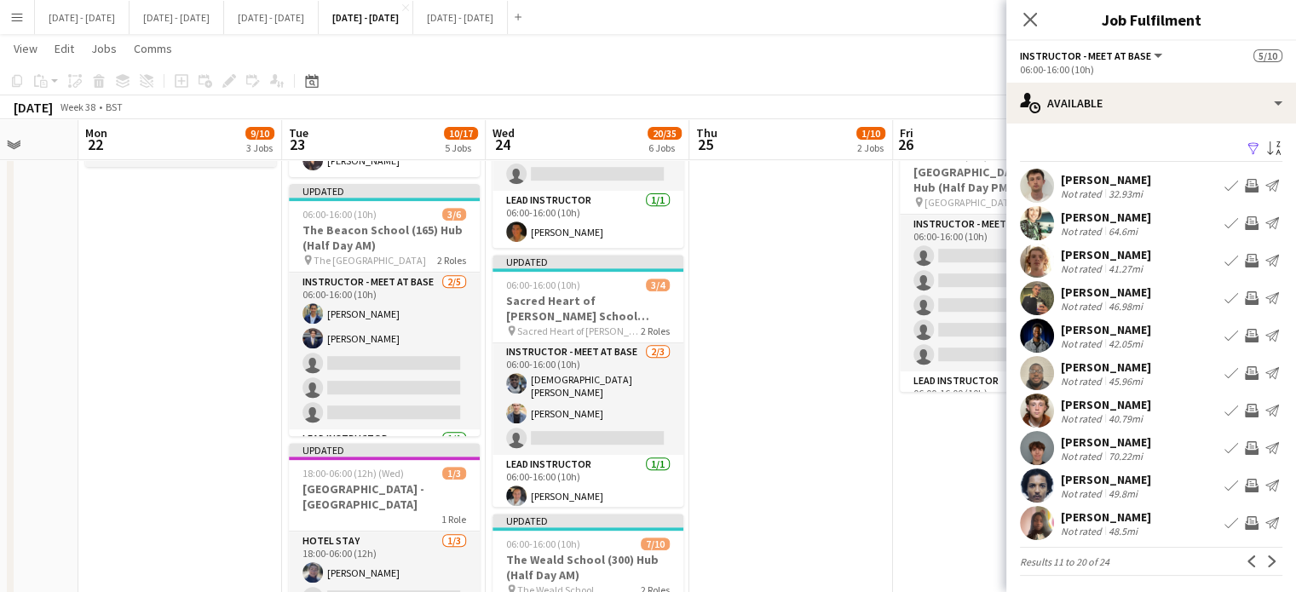
click at [1225, 442] on app-icon "Book crew" at bounding box center [1232, 448] width 14 height 14
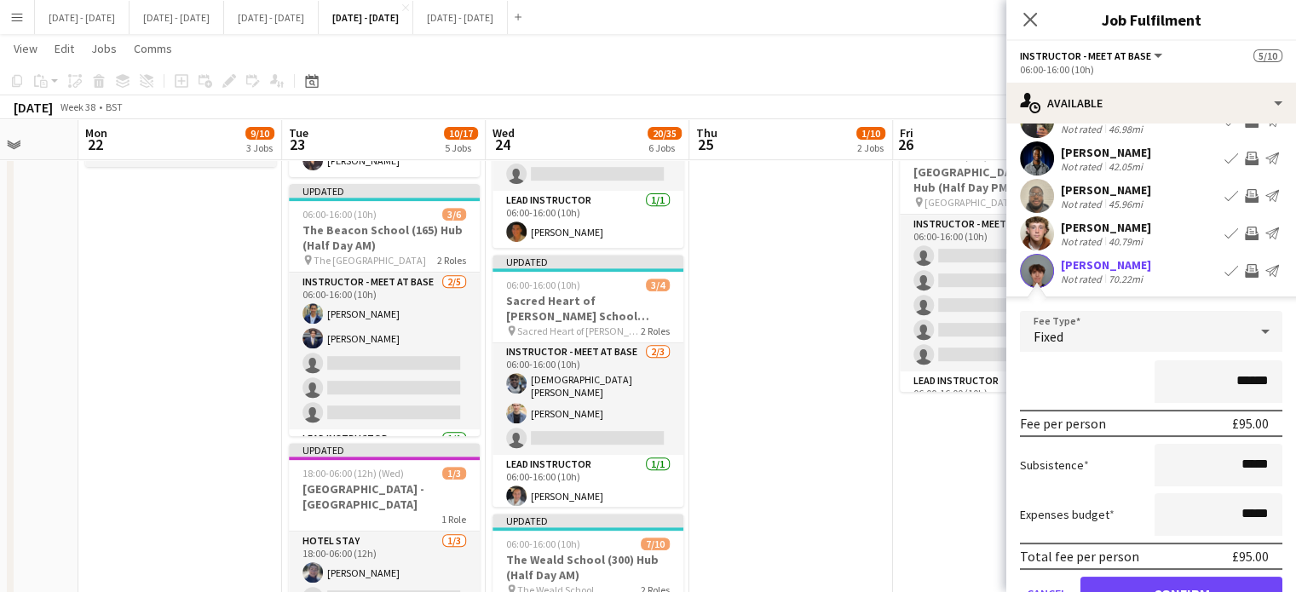
scroll to position [256, 0]
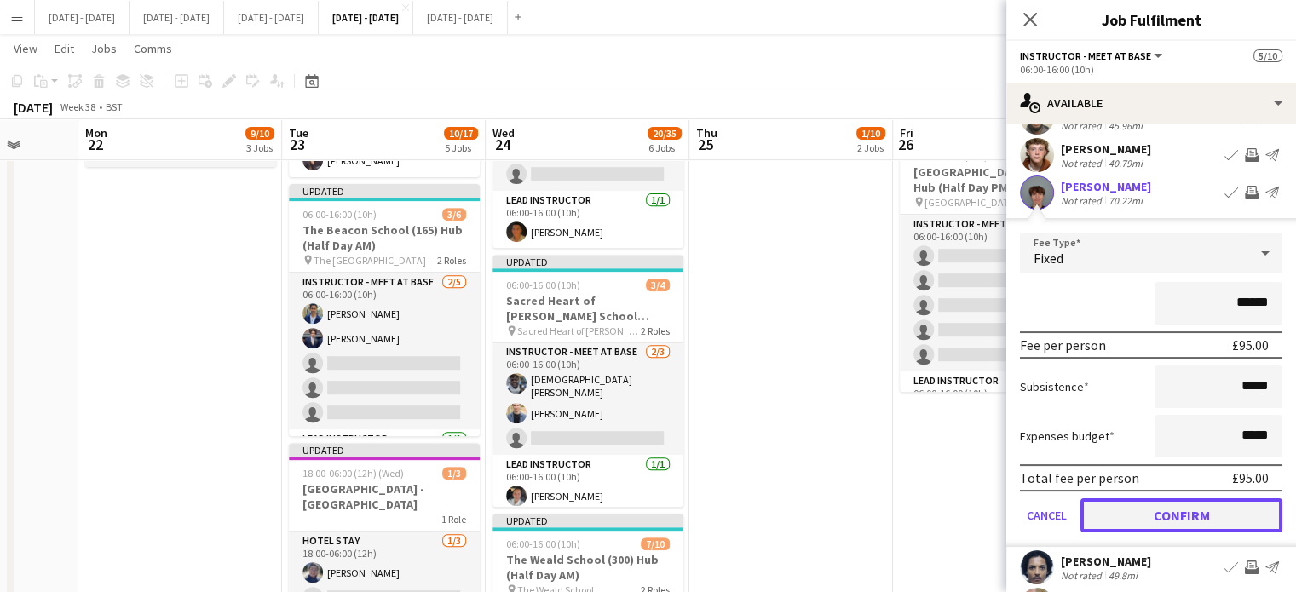
click at [1132, 517] on button "Confirm" at bounding box center [1182, 516] width 202 height 34
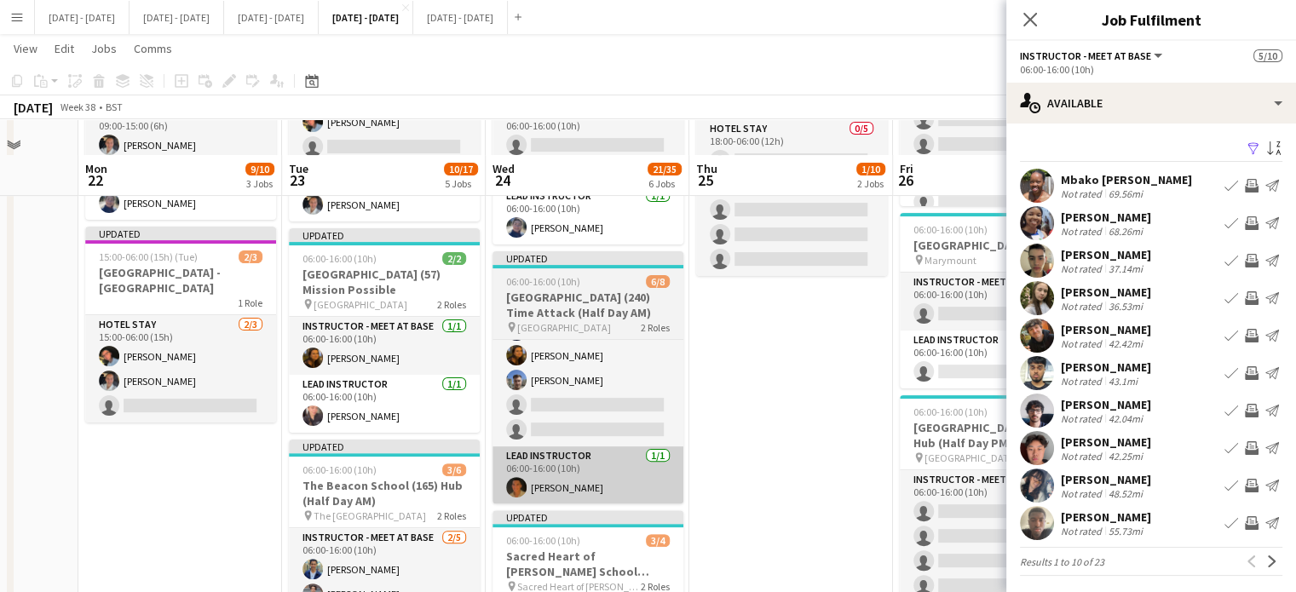
scroll to position [426, 0]
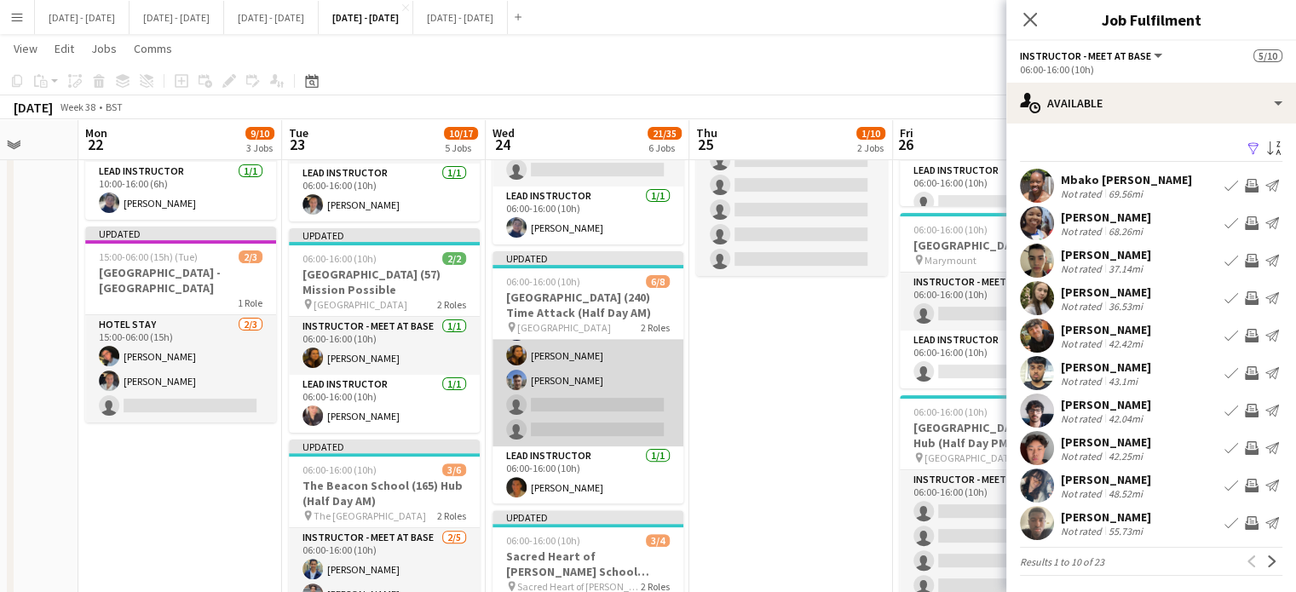
click at [559, 379] on app-card-role "Instructor - Meet at Base 5/7 06:00-16:00 (10h) Chloe Rice Lauren Vallance Drew…" at bounding box center [588, 343] width 191 height 206
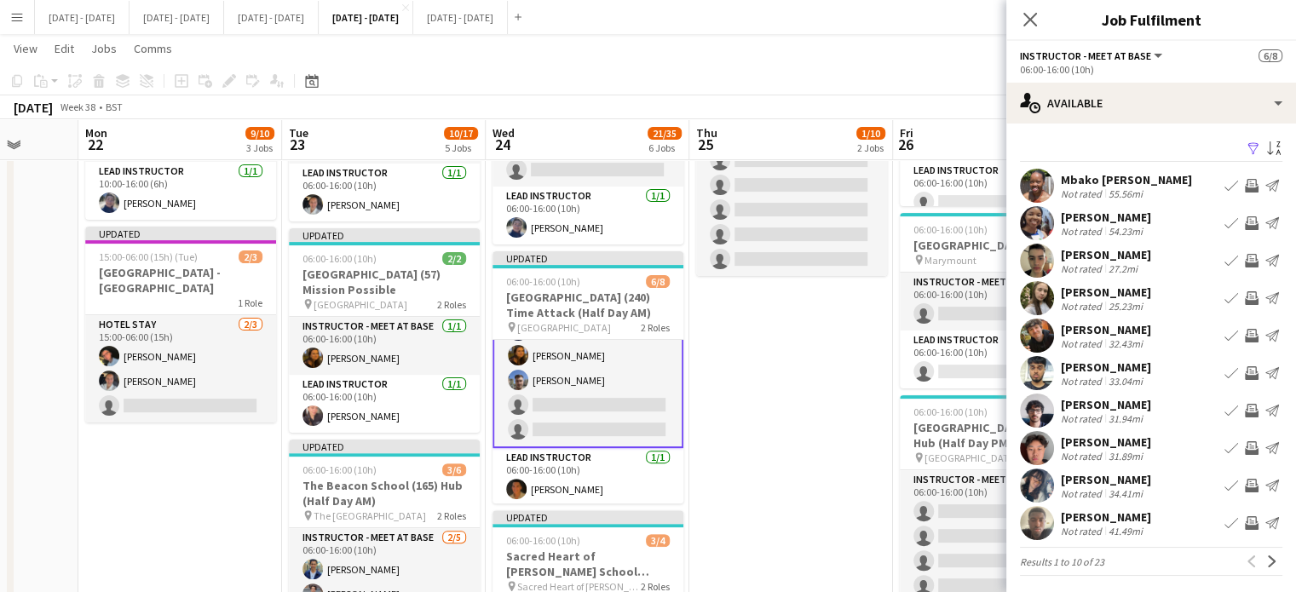
click at [558, 370] on app-card-role "Instructor - Meet at Base 5/7 06:00-16:00 (10h) Chloe Rice Lauren Vallance Drew…" at bounding box center [588, 344] width 191 height 210
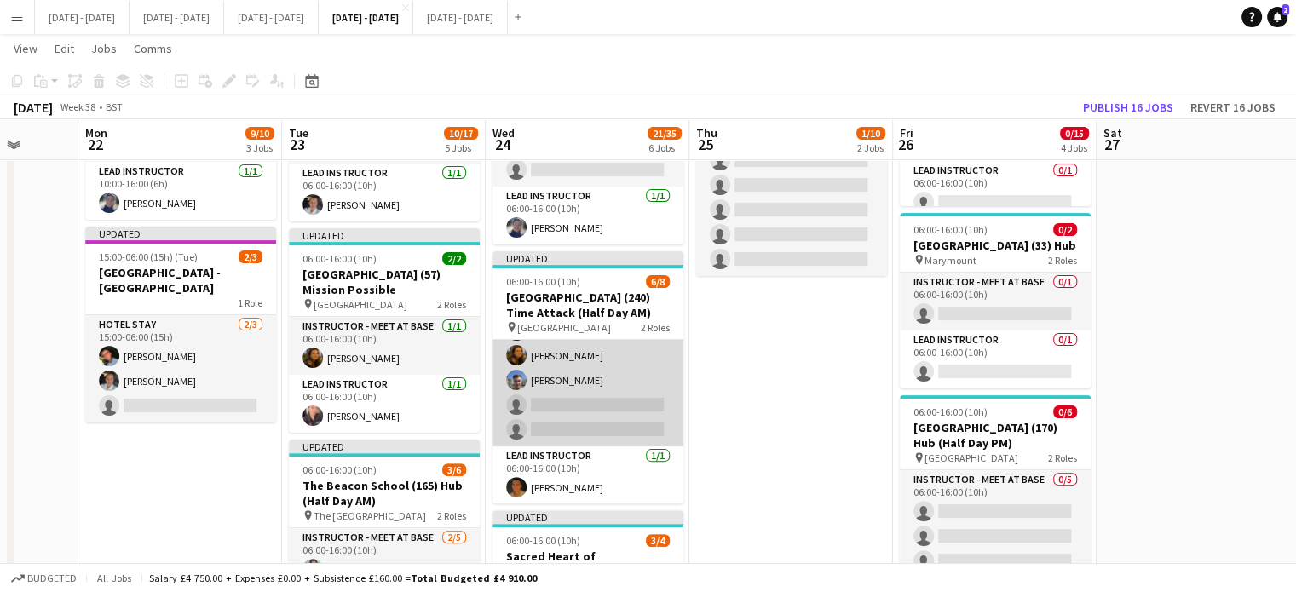
click at [558, 374] on app-card-role "Instructor - Meet at Base 5/7 06:00-16:00 (10h) Chloe Rice Lauren Vallance Drew…" at bounding box center [588, 343] width 191 height 206
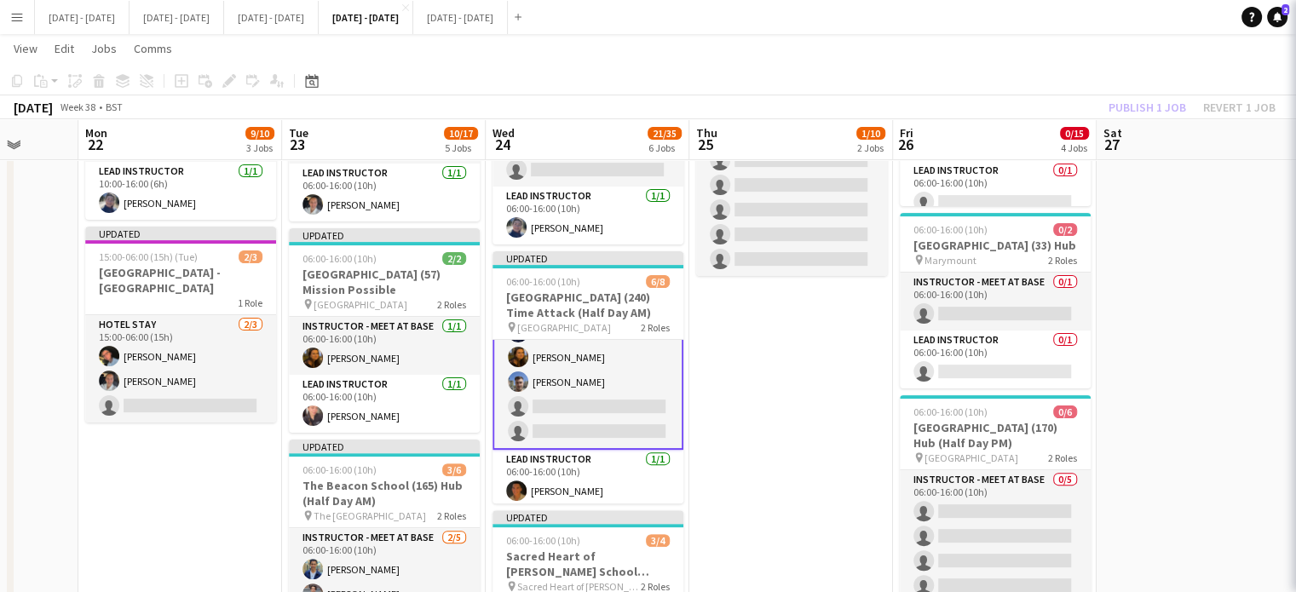
scroll to position [101, 0]
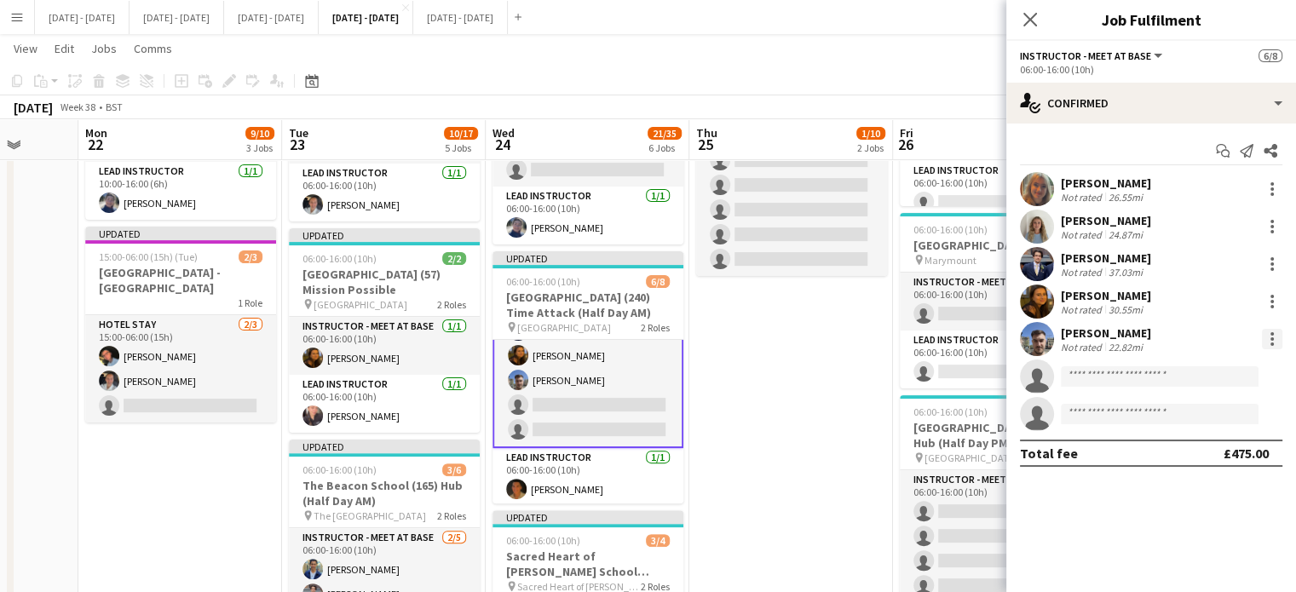
click at [1269, 339] on div at bounding box center [1272, 339] width 20 height 20
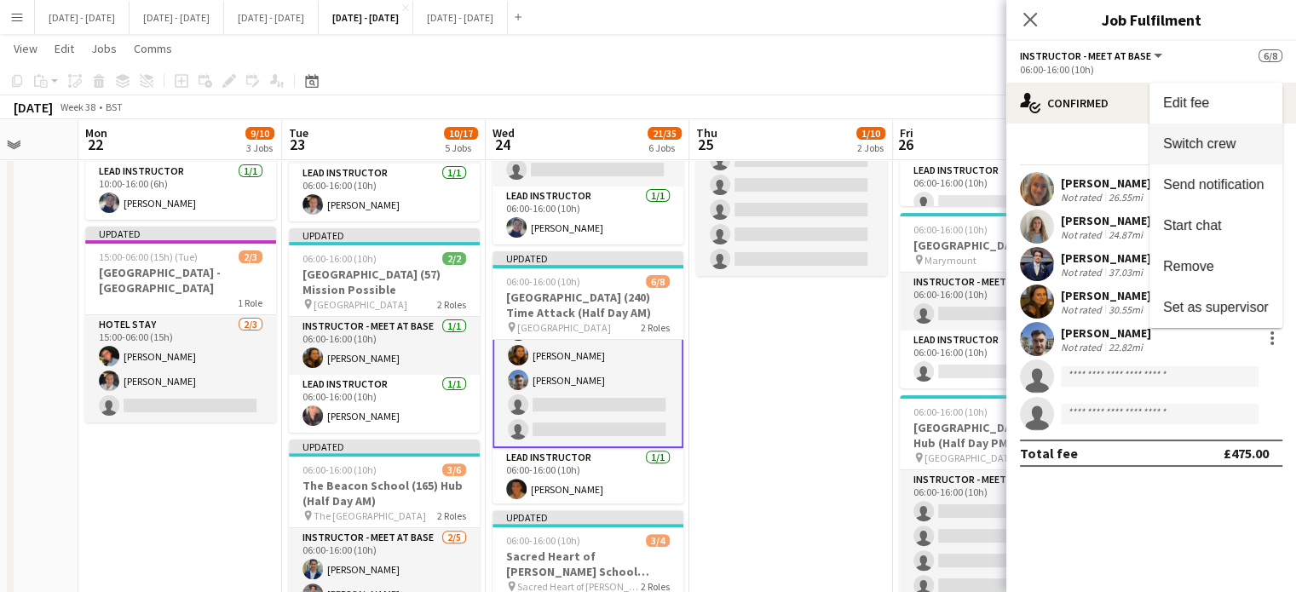
click at [1219, 139] on span "Switch crew" at bounding box center [1199, 143] width 72 height 14
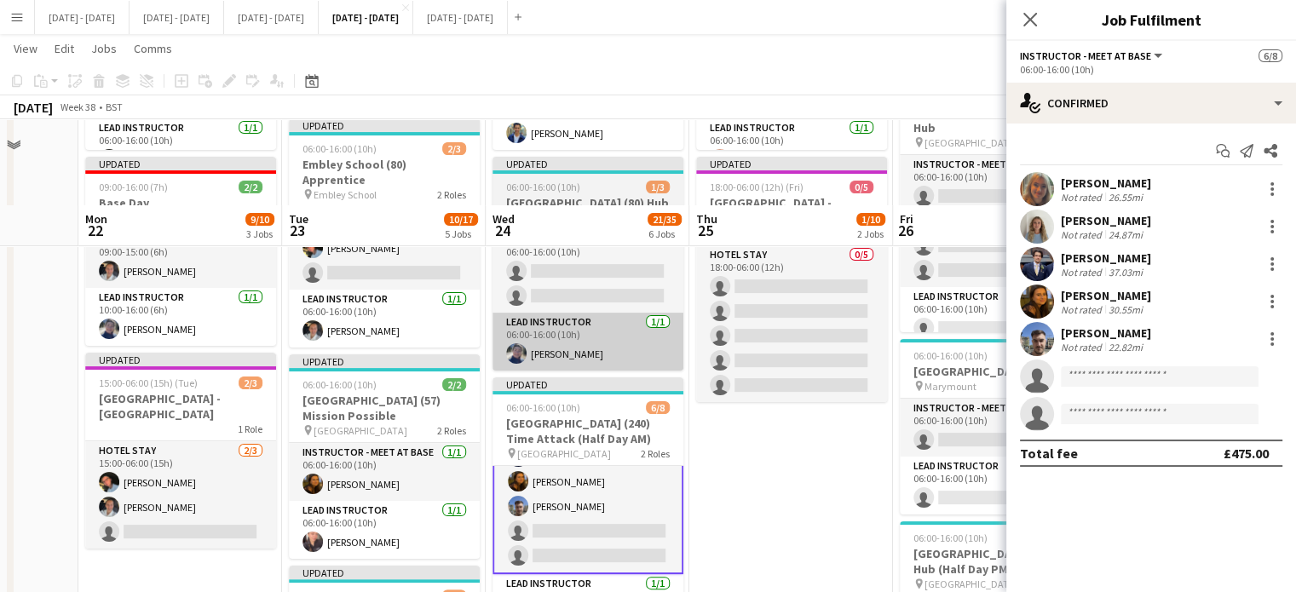
scroll to position [256, 0]
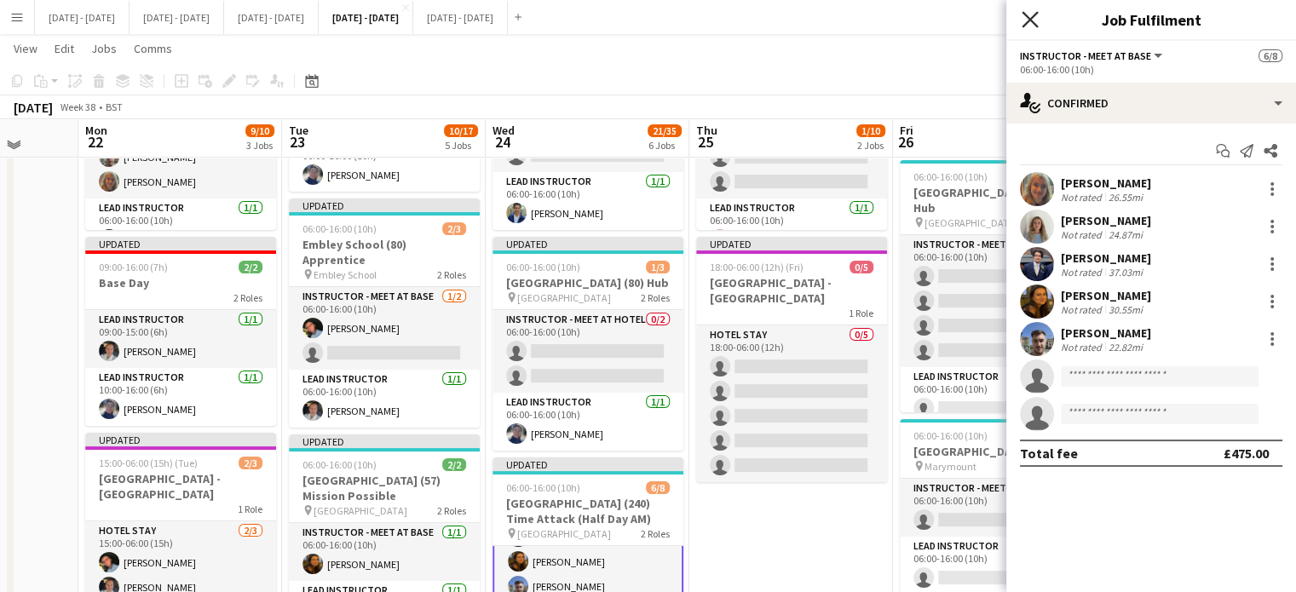
click at [1026, 20] on icon "Close pop-in" at bounding box center [1030, 19] width 16 height 16
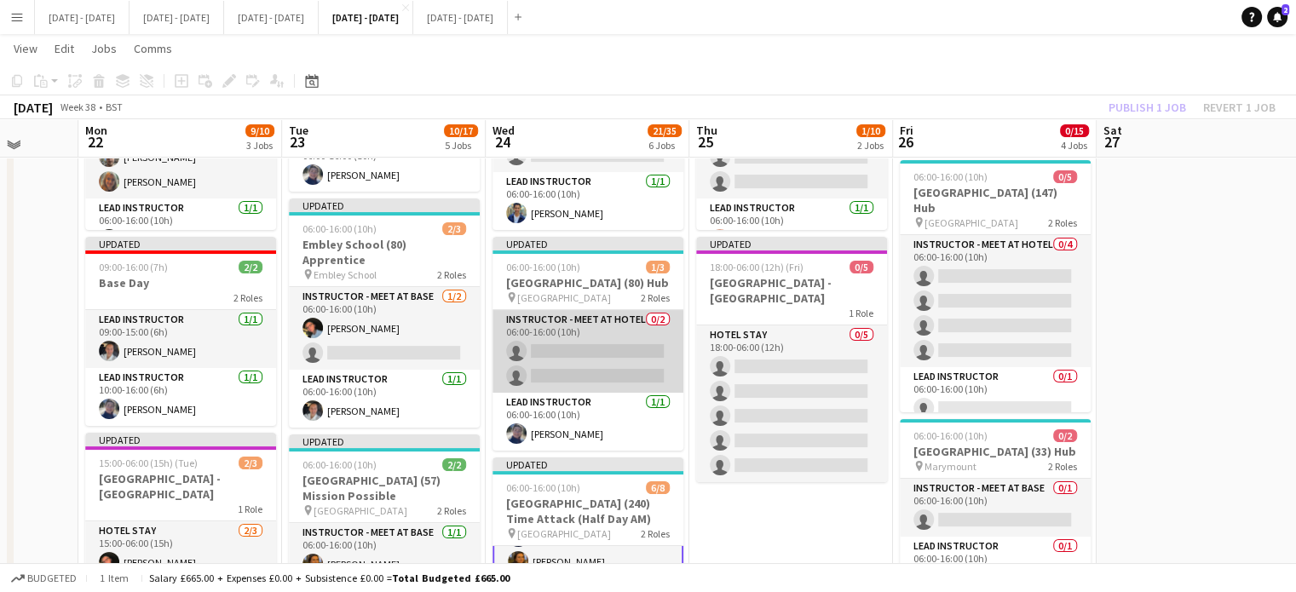
click at [614, 365] on app-card-role "Instructor - Meet at Hotel 0/2 06:00-16:00 (10h) single-neutral-actions single-…" at bounding box center [588, 351] width 191 height 83
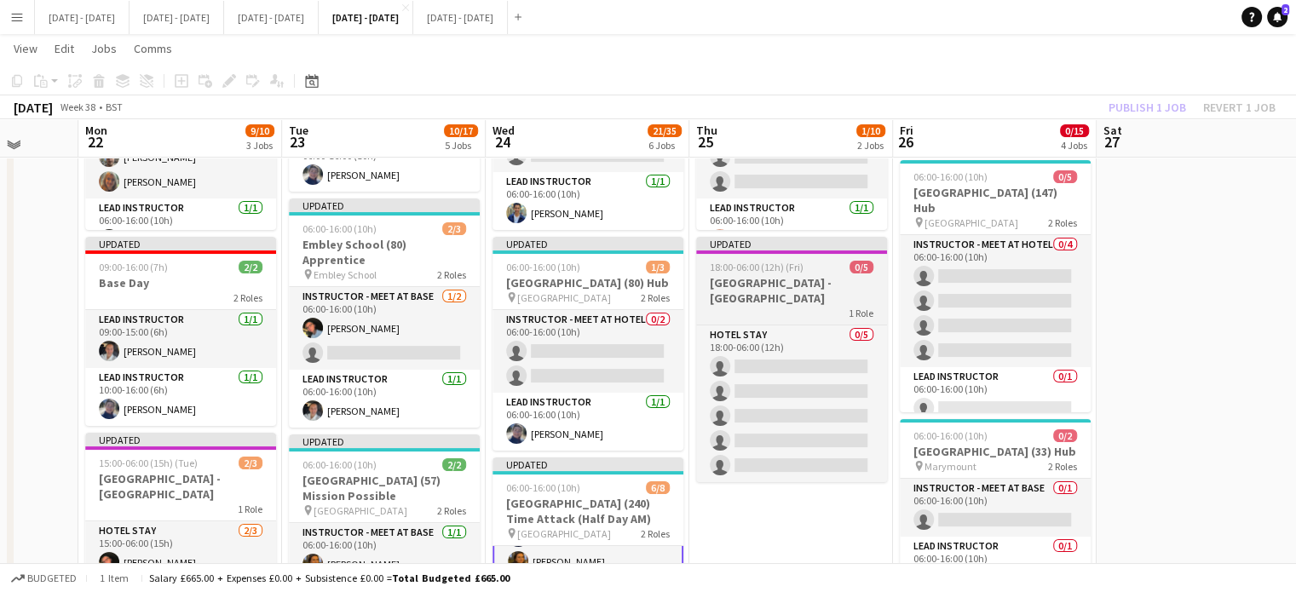
scroll to position [100, 0]
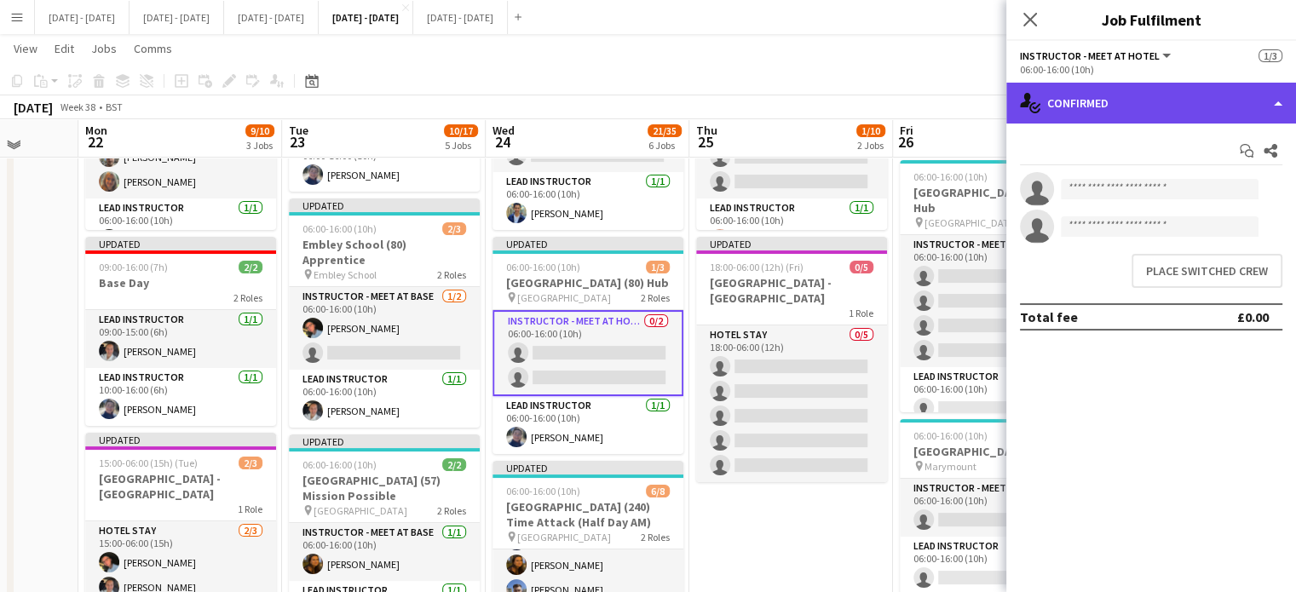
click at [1204, 108] on div "single-neutral-actions-check-2 Confirmed" at bounding box center [1151, 103] width 290 height 41
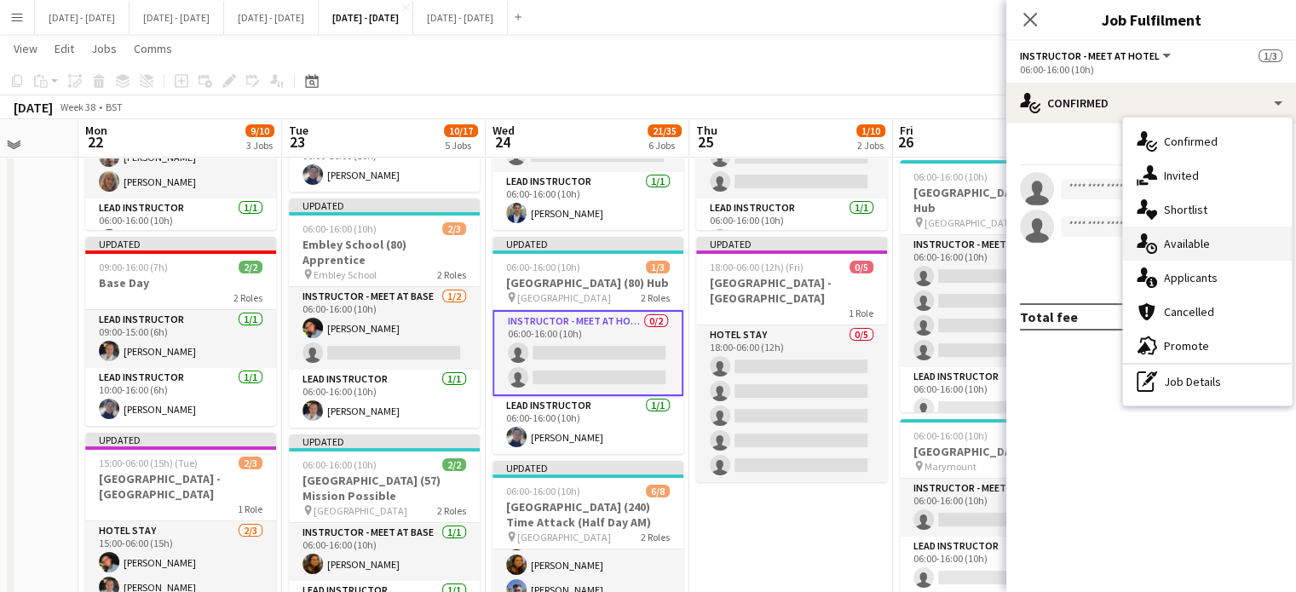
click at [1212, 241] on div "single-neutral-actions-upload Available" at bounding box center [1207, 244] width 169 height 34
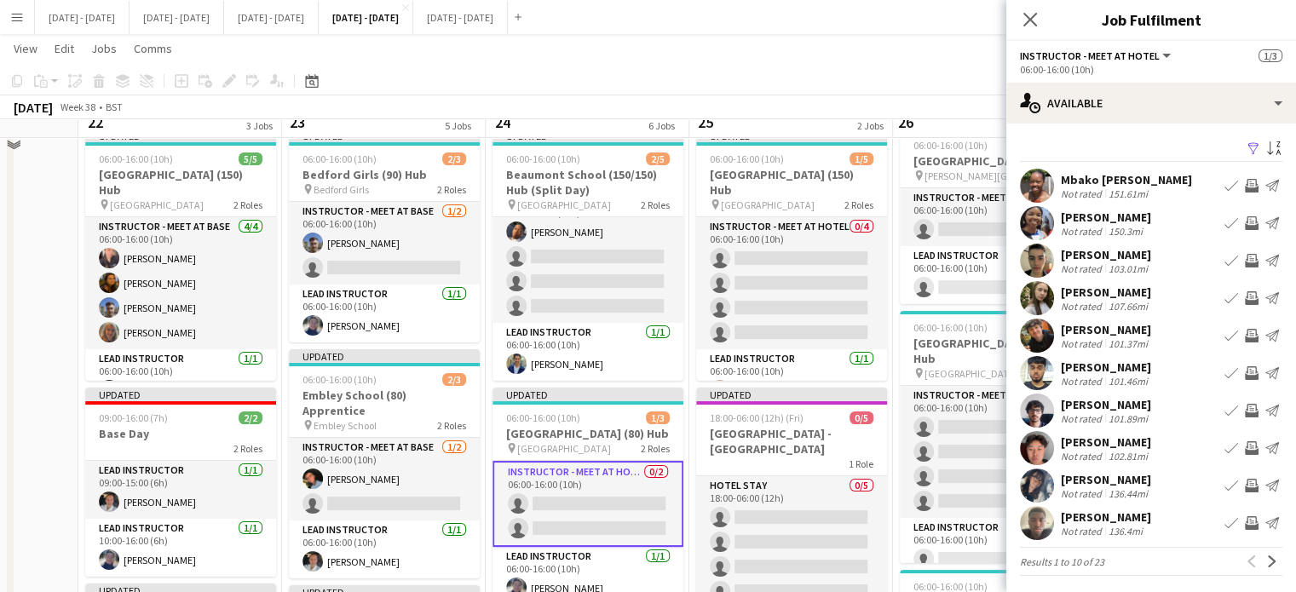
scroll to position [85, 0]
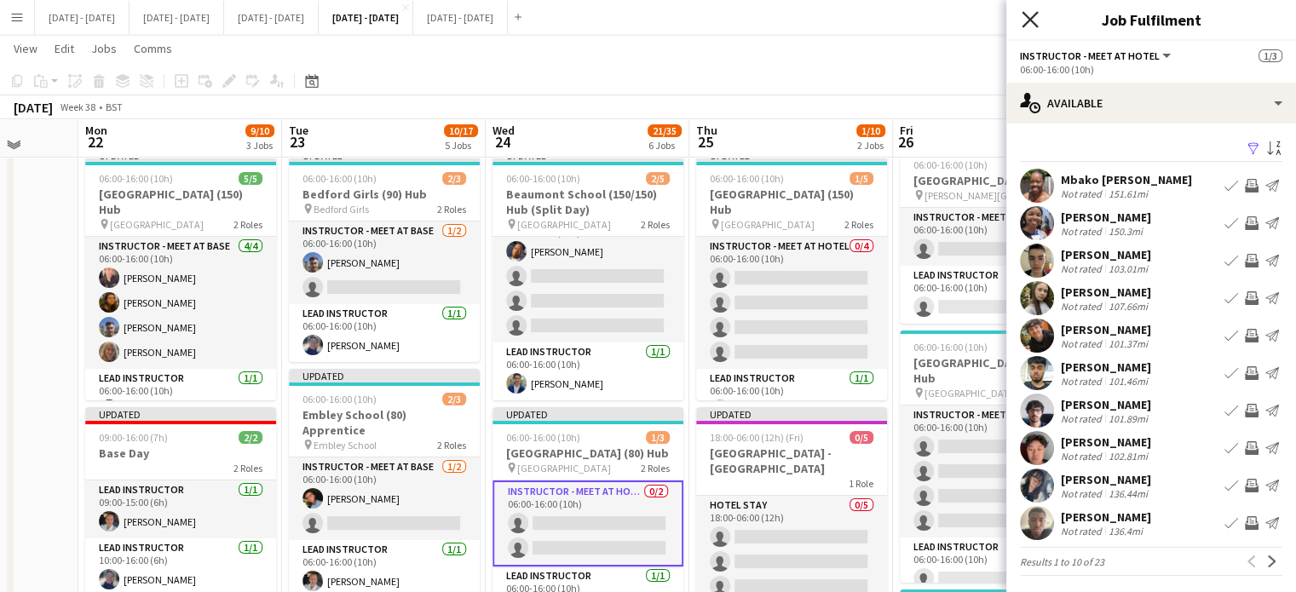
click at [1022, 23] on icon "Close pop-in" at bounding box center [1030, 19] width 16 height 16
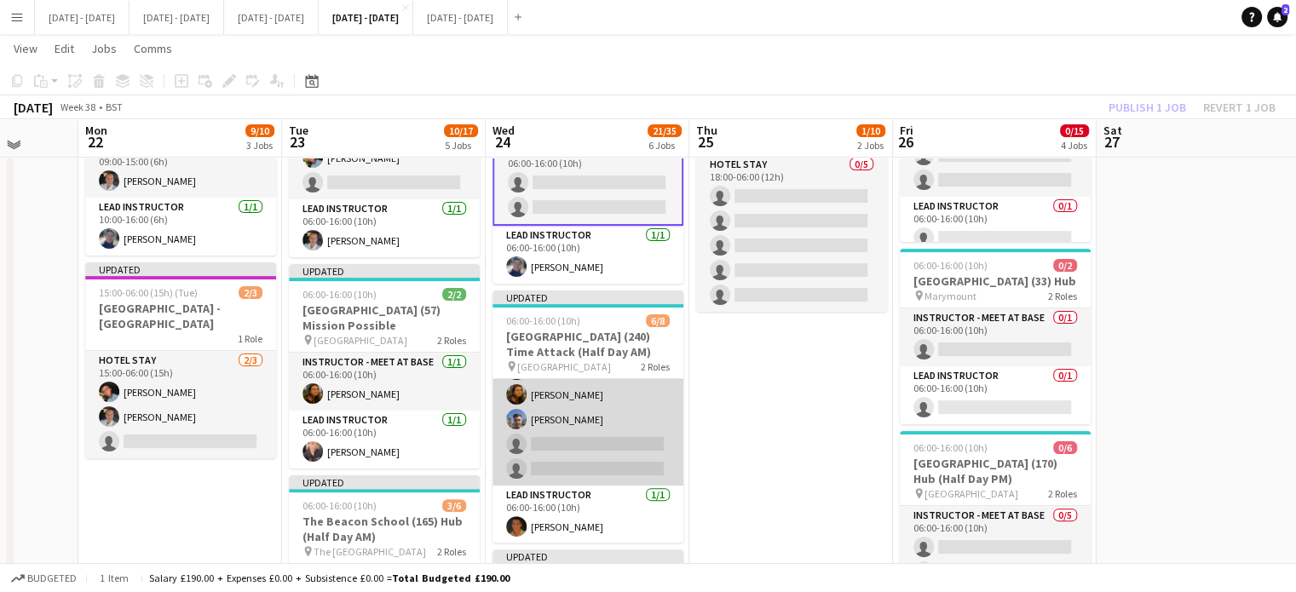
scroll to position [0, 735]
click at [599, 447] on app-card-role "Instructor - Meet at Base 5/7 06:00-16:00 (10h) Chloe Rice Lauren Vallance Drew…" at bounding box center [588, 383] width 191 height 206
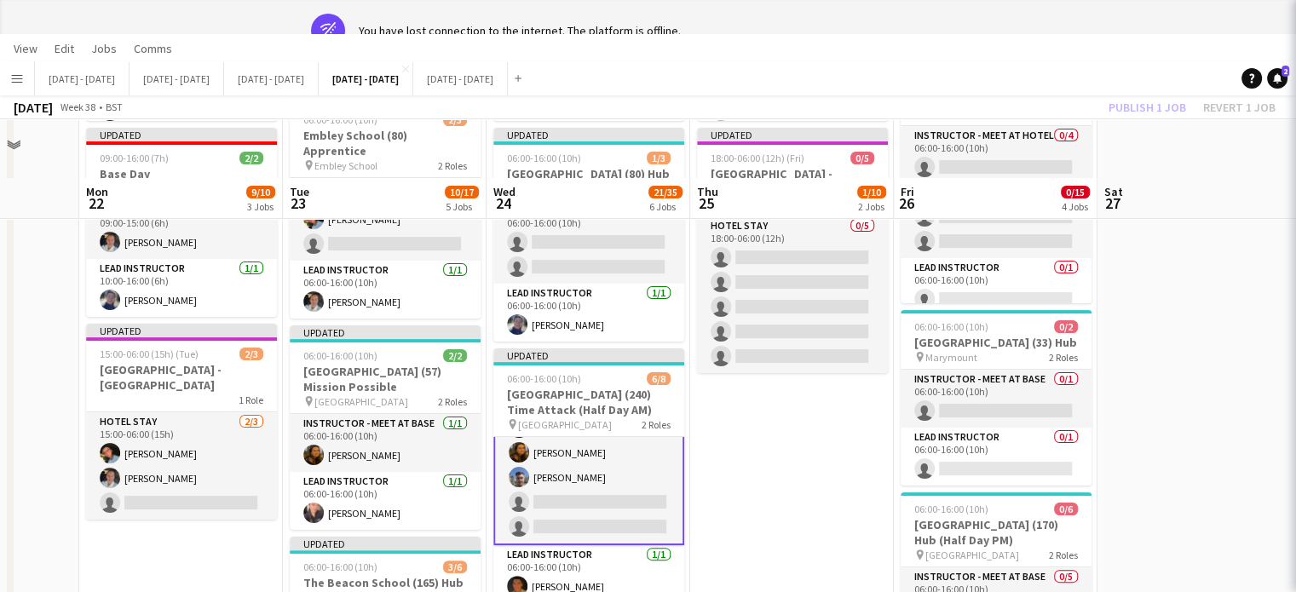
scroll to position [0, 0]
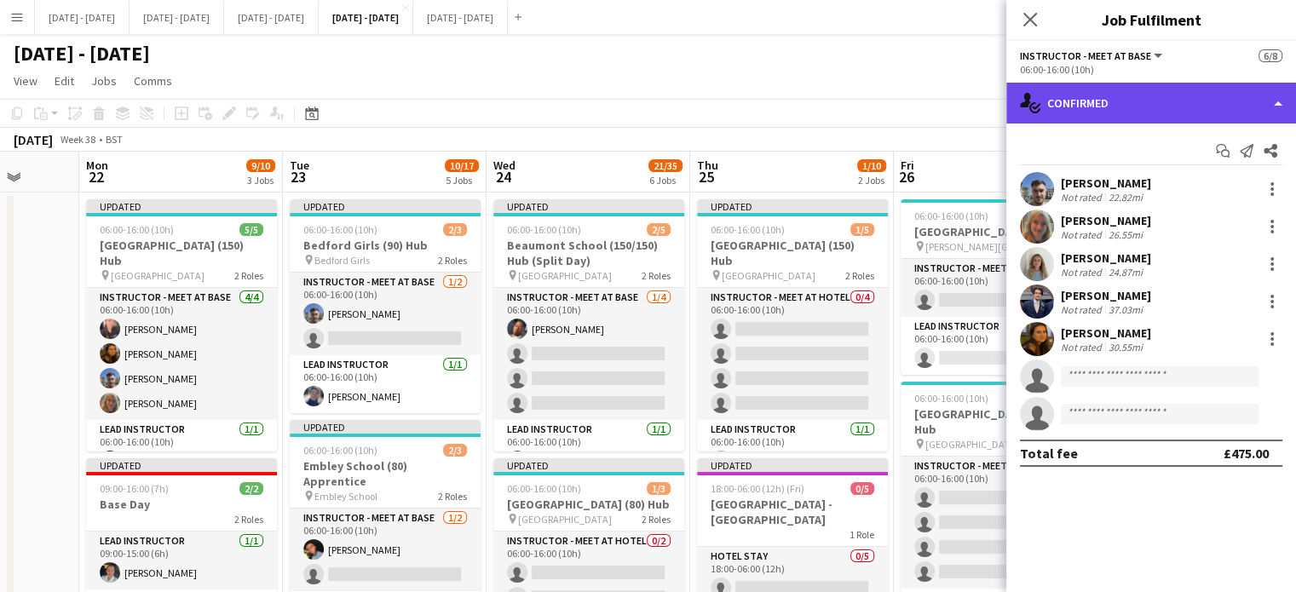
click at [1144, 102] on div "single-neutral-actions-check-2 Confirmed" at bounding box center [1151, 103] width 290 height 41
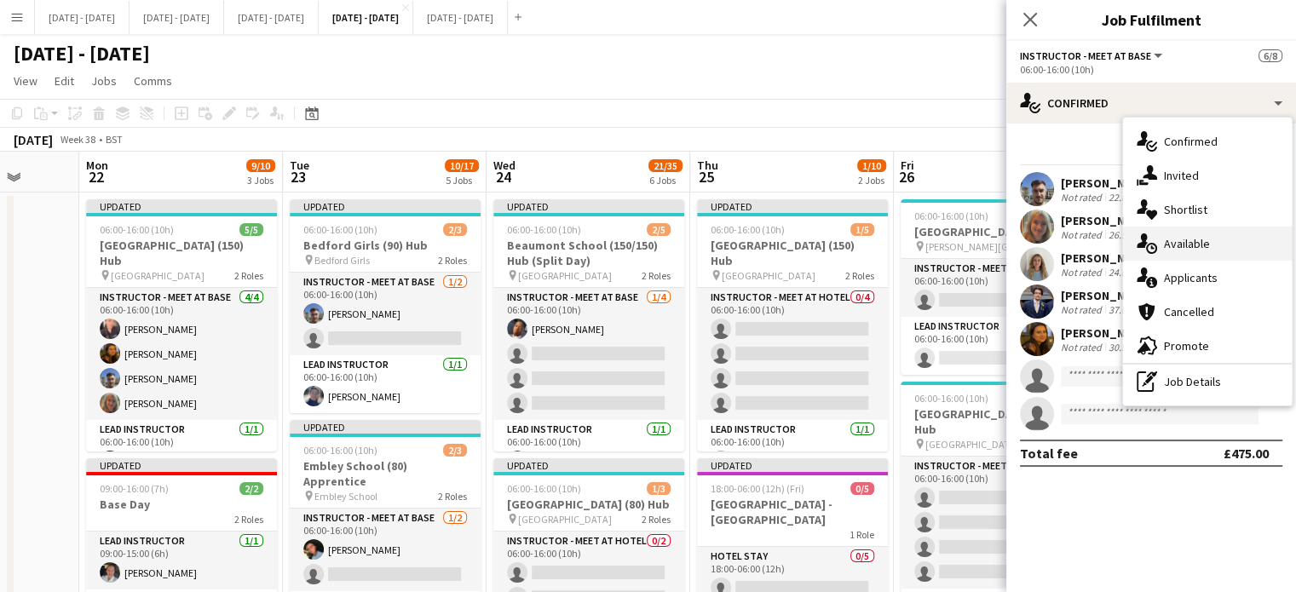
click at [1190, 242] on span "Available" at bounding box center [1187, 243] width 46 height 15
